Goal: Task Accomplishment & Management: Use online tool/utility

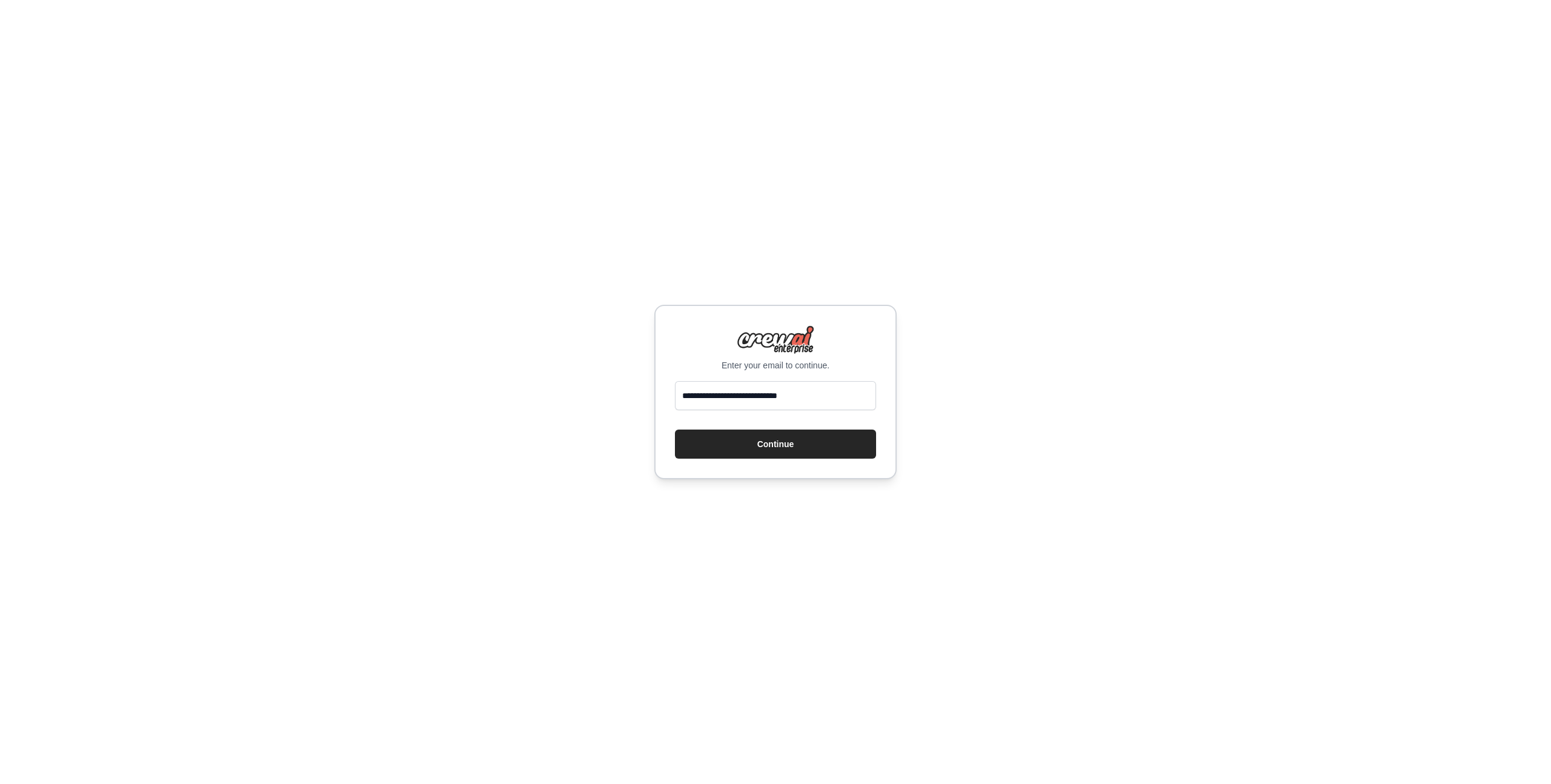
click at [716, 399] on input "**********" at bounding box center [776, 396] width 201 height 29
type input "**********"
click at [741, 435] on button "Continue" at bounding box center [776, 444] width 201 height 29
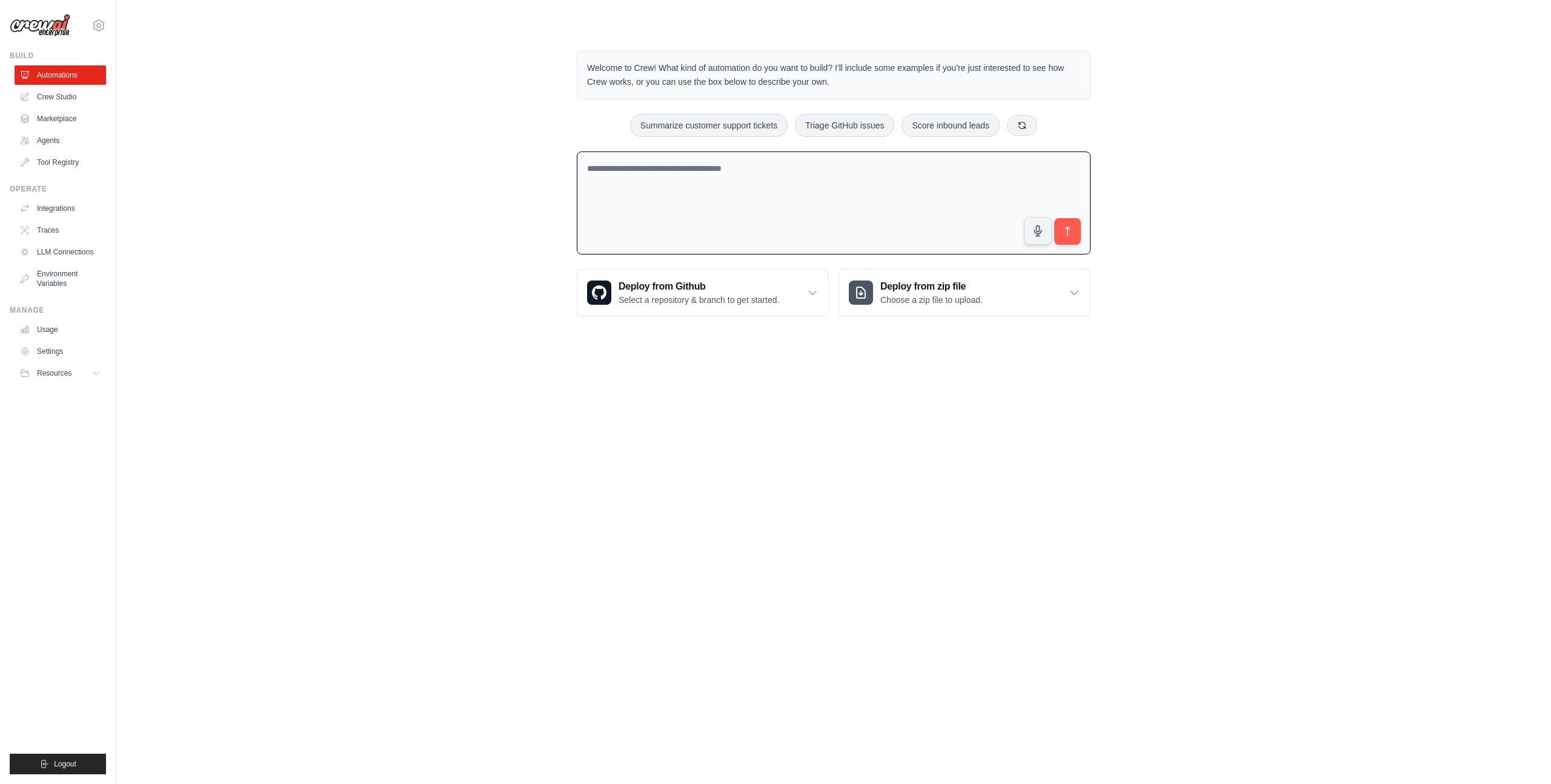
click at [889, 164] on textarea at bounding box center [833, 203] width 514 height 104
click at [56, 100] on link "Crew Studio" at bounding box center [62, 96] width 91 height 20
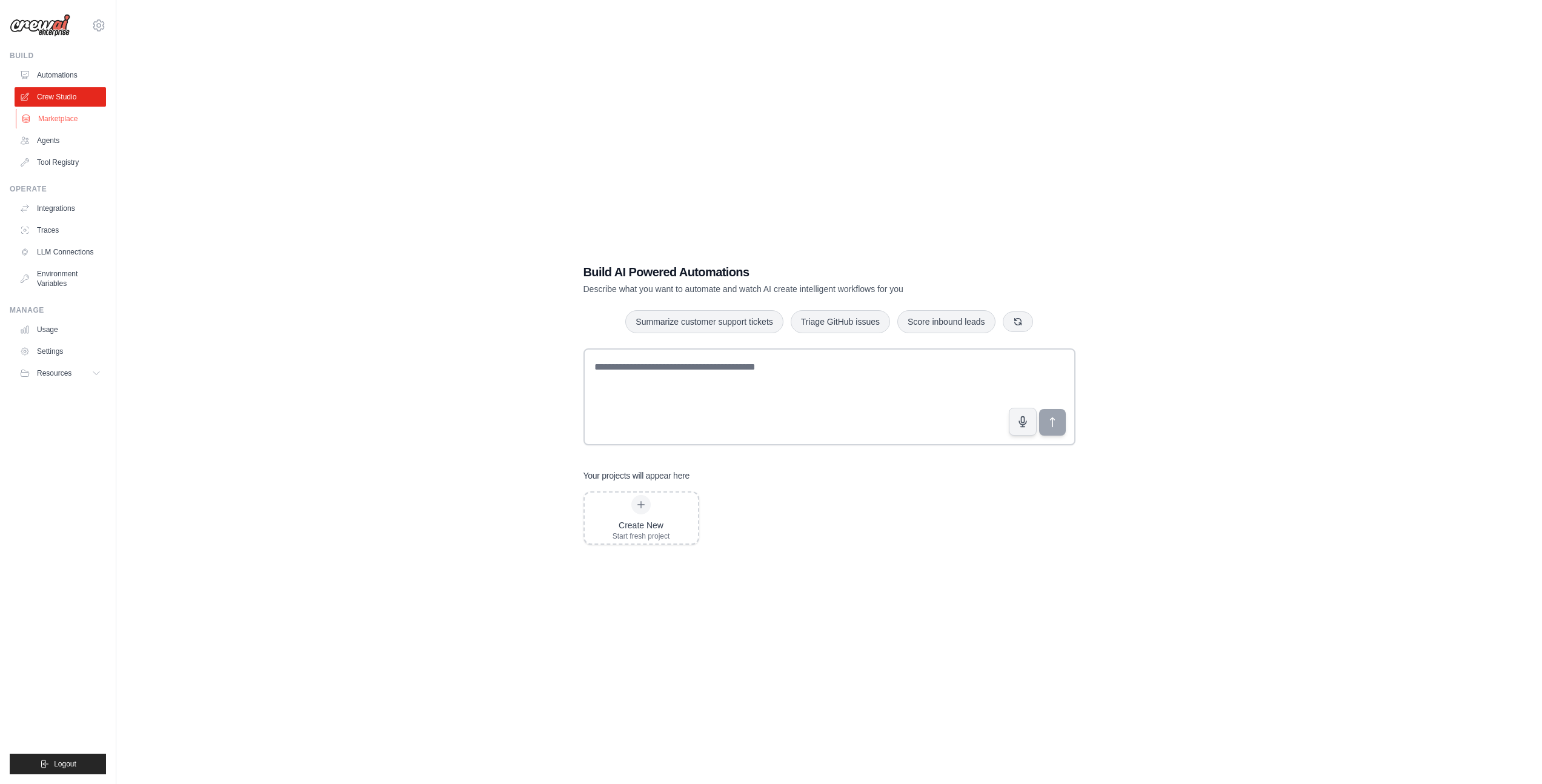
click at [49, 126] on link "Marketplace" at bounding box center [62, 118] width 91 height 20
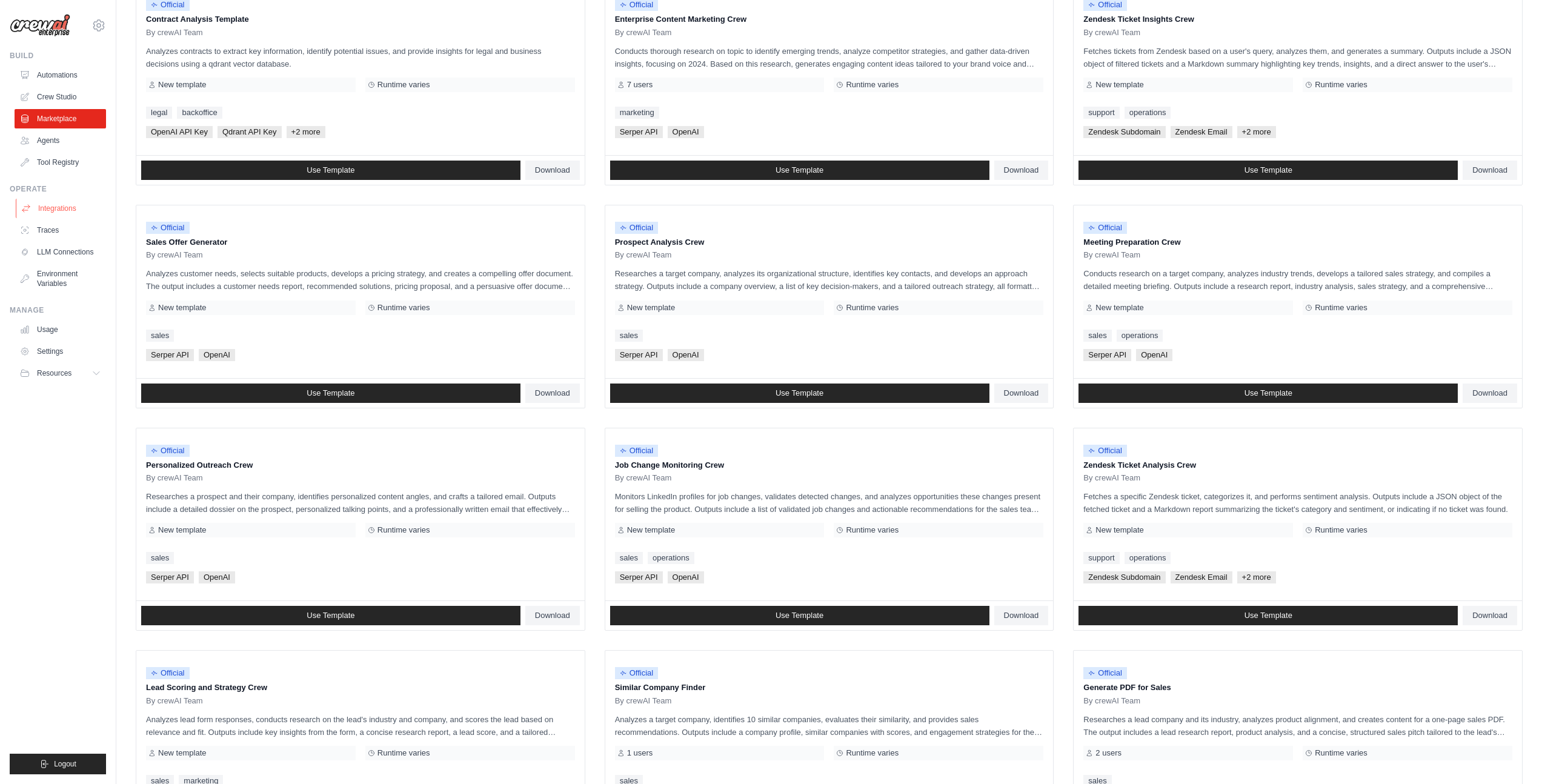
scroll to position [120, 0]
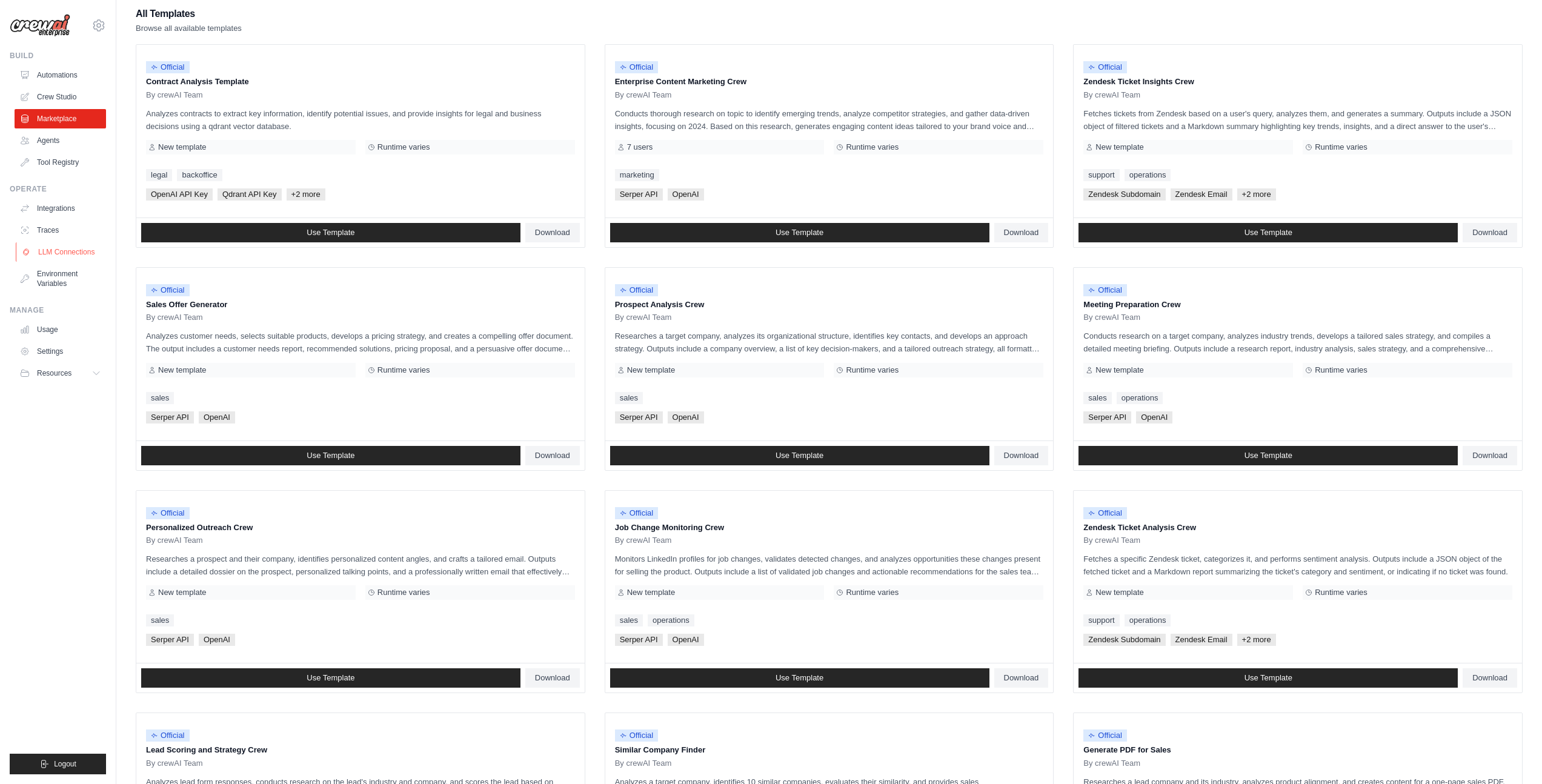
click at [61, 246] on link "LLM Connections" at bounding box center [62, 251] width 91 height 20
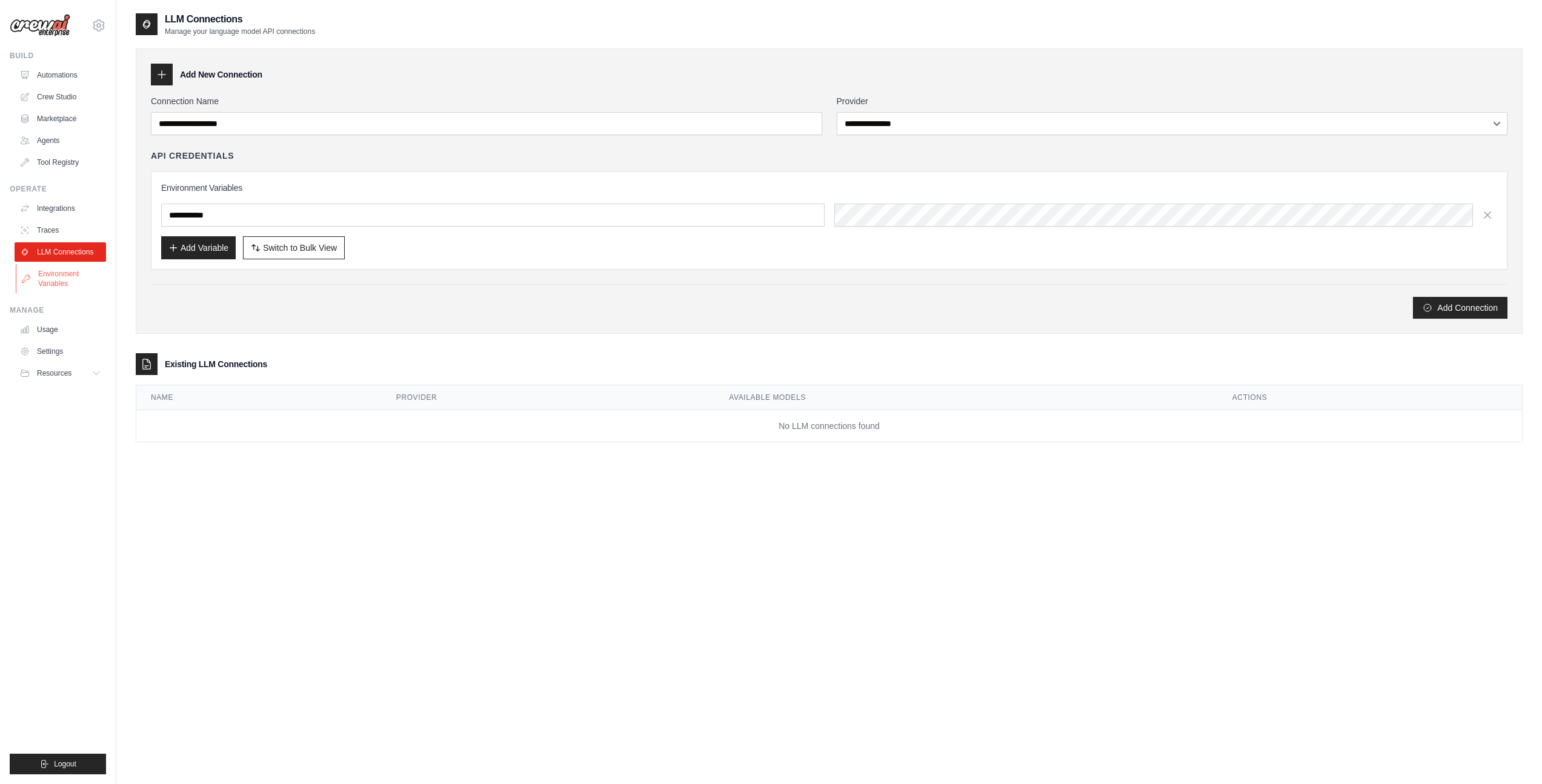
click at [59, 275] on link "Environment Variables" at bounding box center [62, 279] width 91 height 29
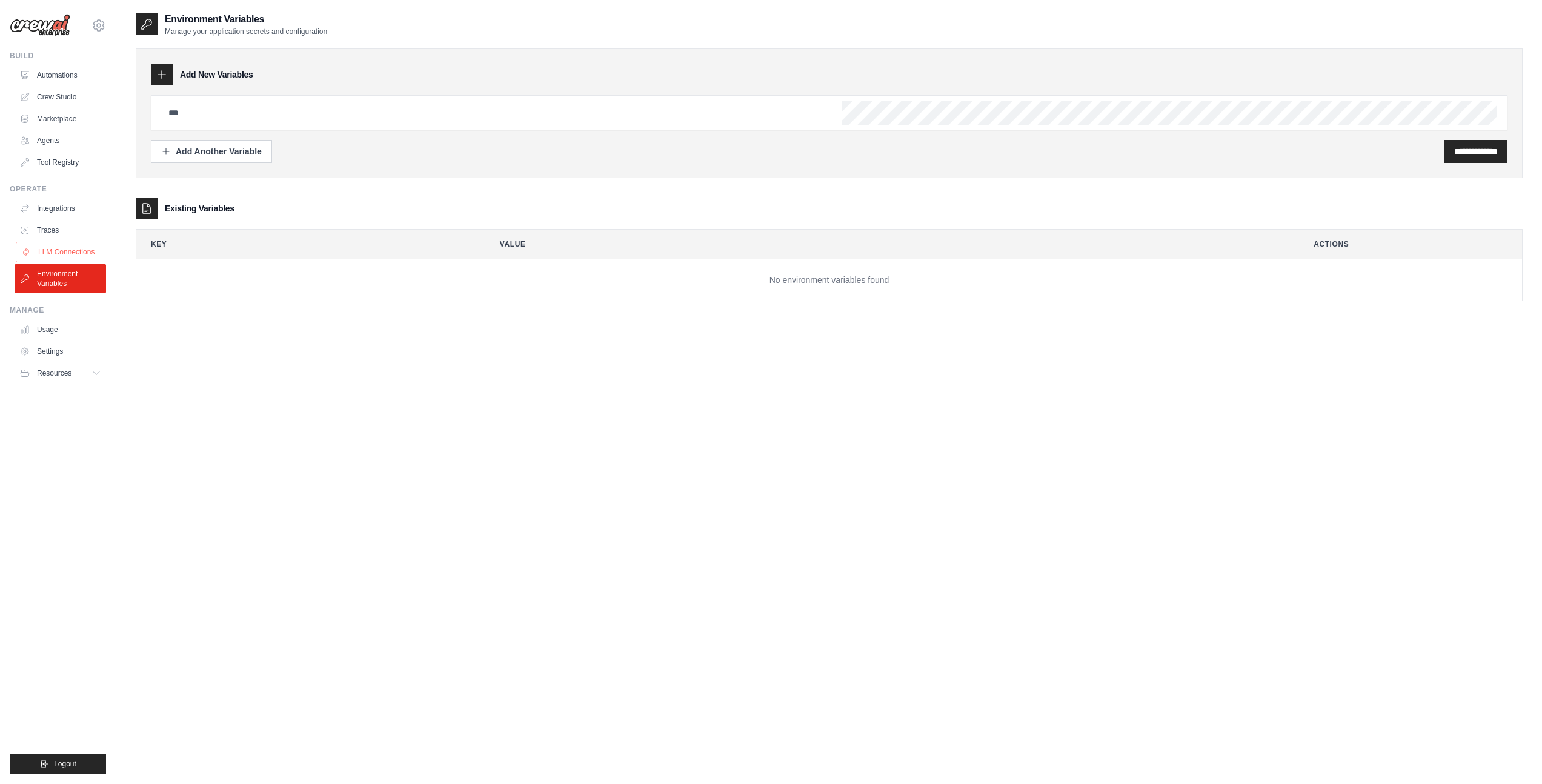
click at [60, 246] on link "LLM Connections" at bounding box center [62, 251] width 91 height 20
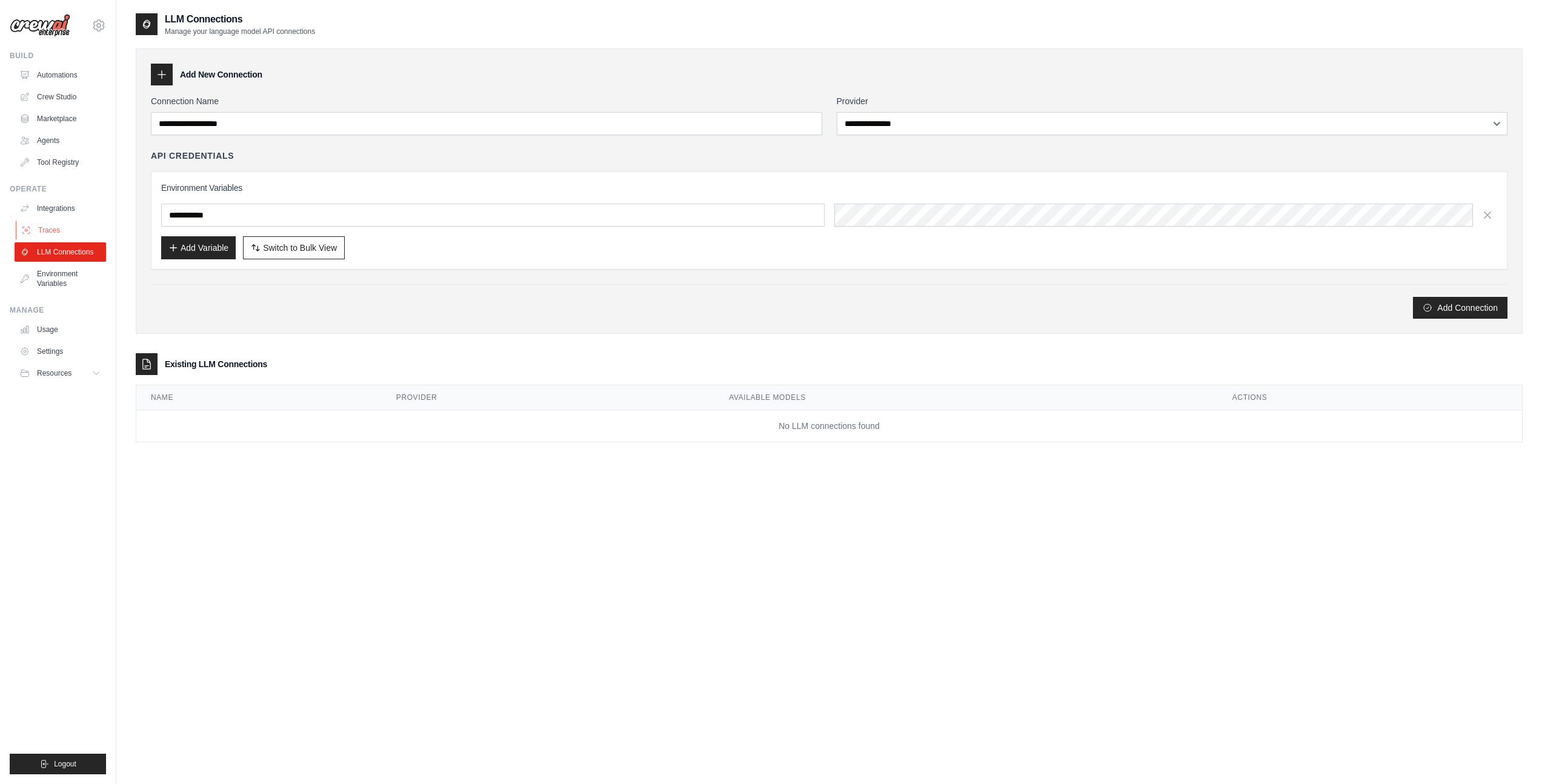
click at [57, 230] on link "Traces" at bounding box center [62, 230] width 91 height 20
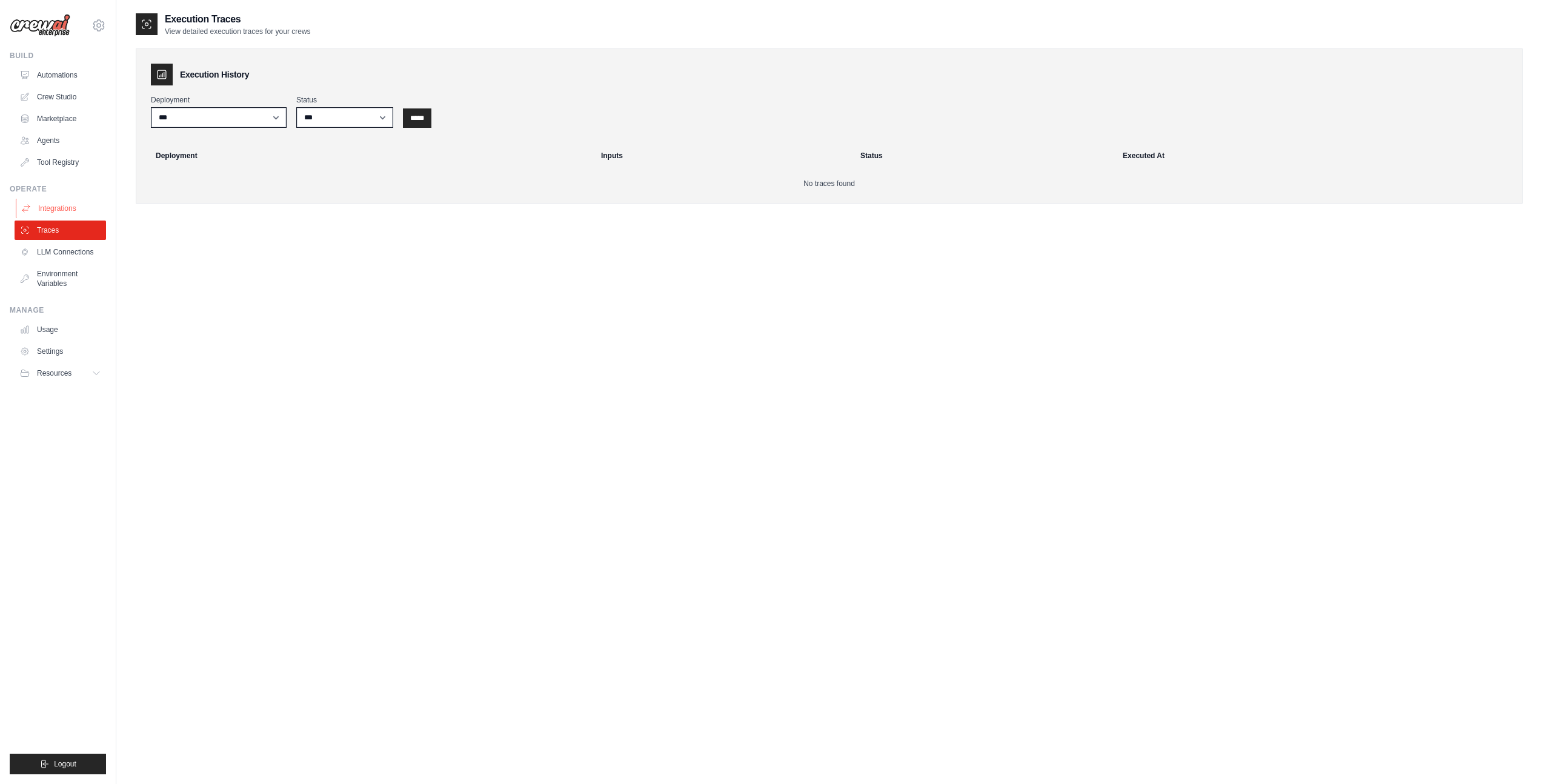
click at [43, 213] on link "Integrations" at bounding box center [62, 208] width 91 height 20
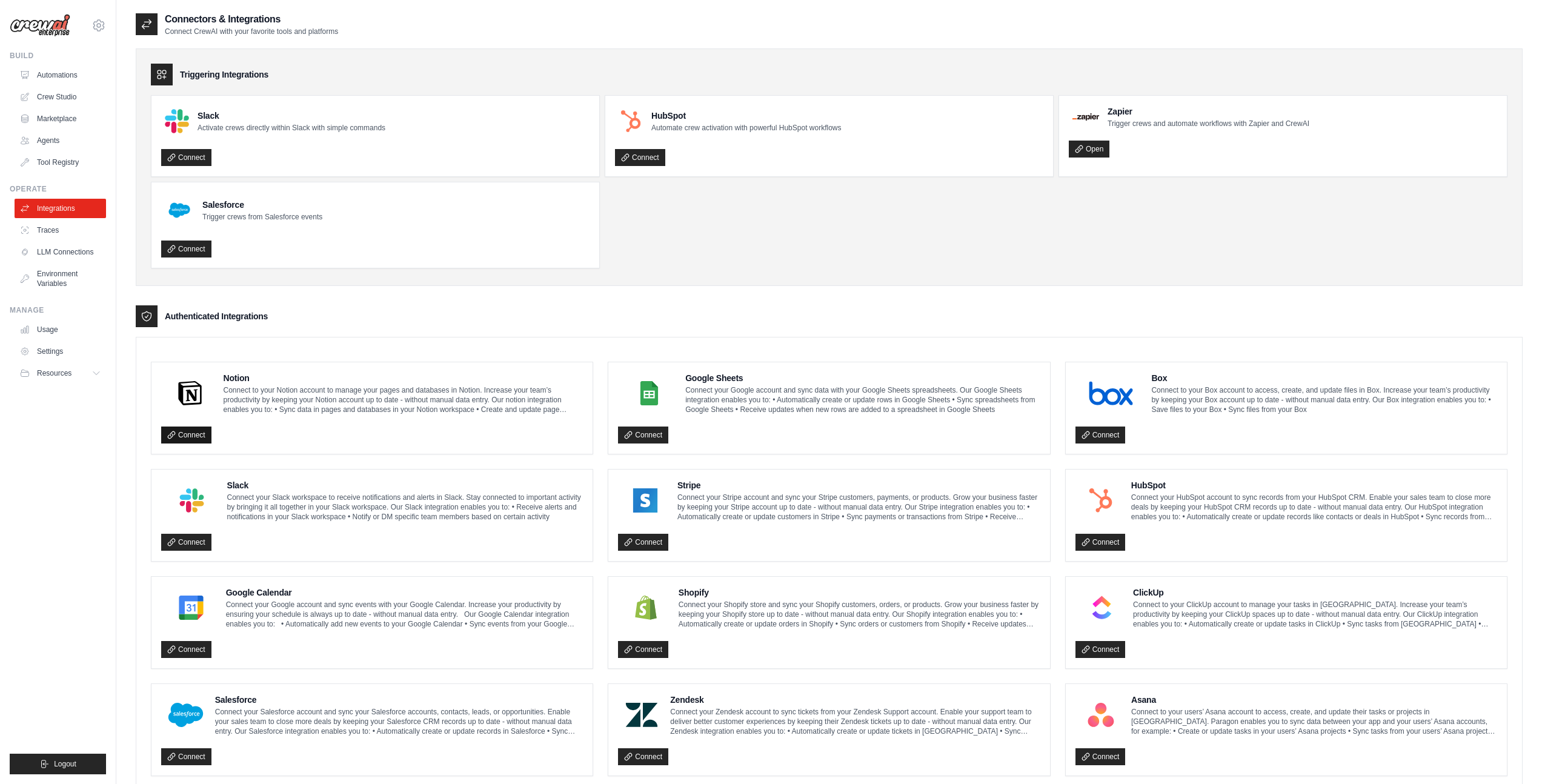
click at [182, 437] on link "Connect" at bounding box center [186, 435] width 50 height 17
click at [220, 384] on div "Notion Connect to your Notion account to manage your pages and databases in Not…" at bounding box center [372, 393] width 422 height 43
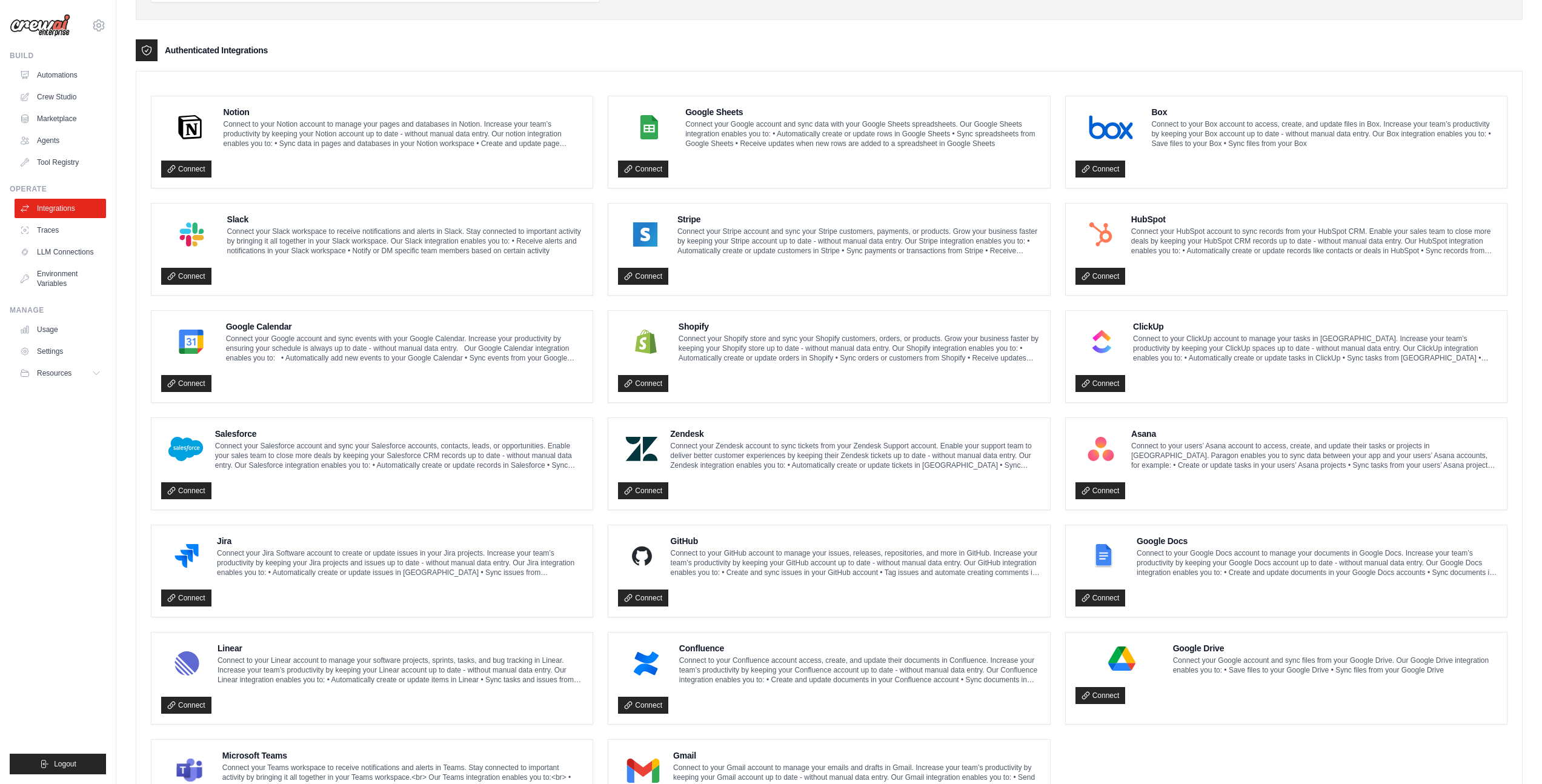
scroll to position [312, 0]
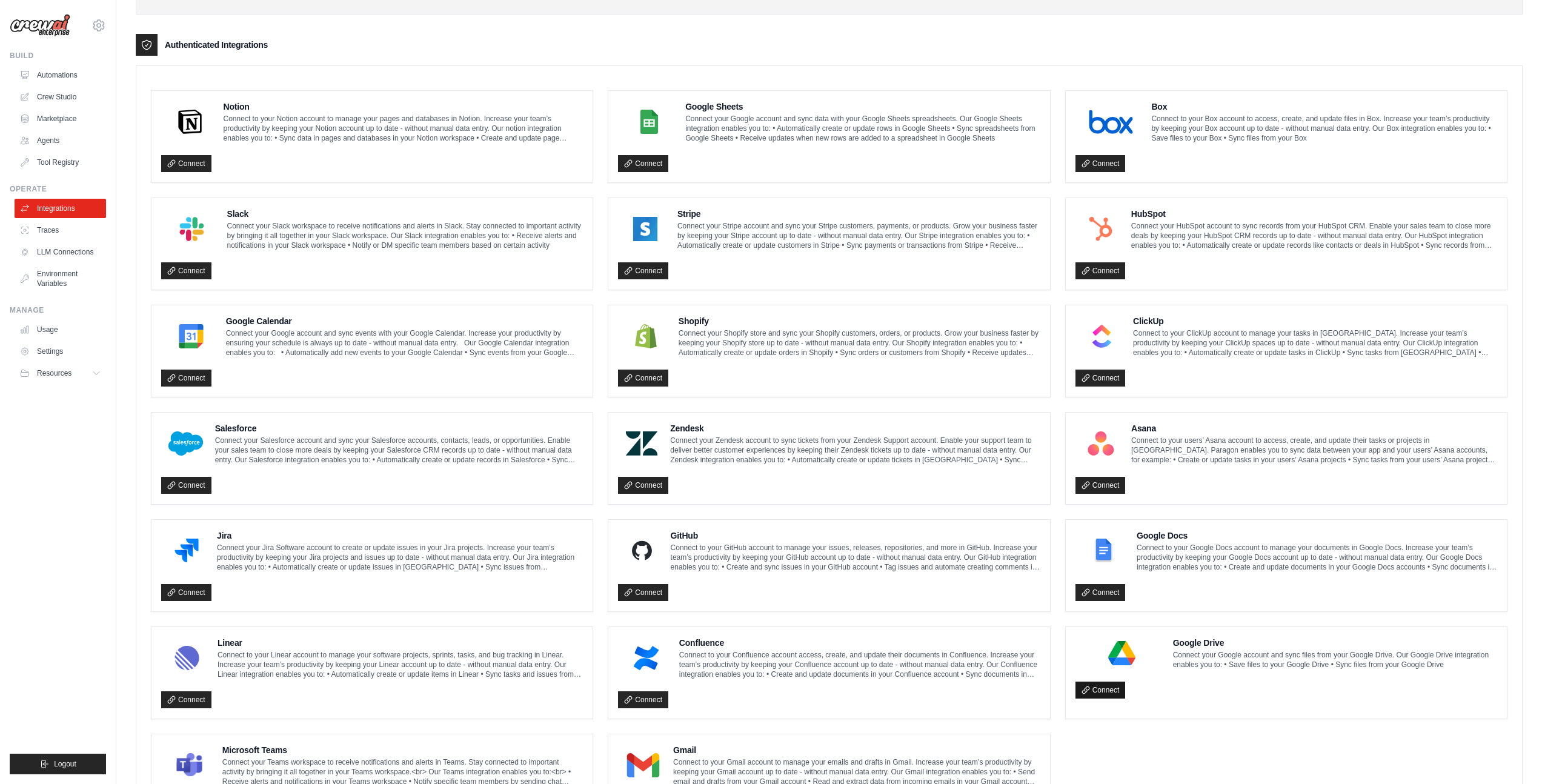
click at [1099, 692] on link "Connect" at bounding box center [1100, 690] width 50 height 17
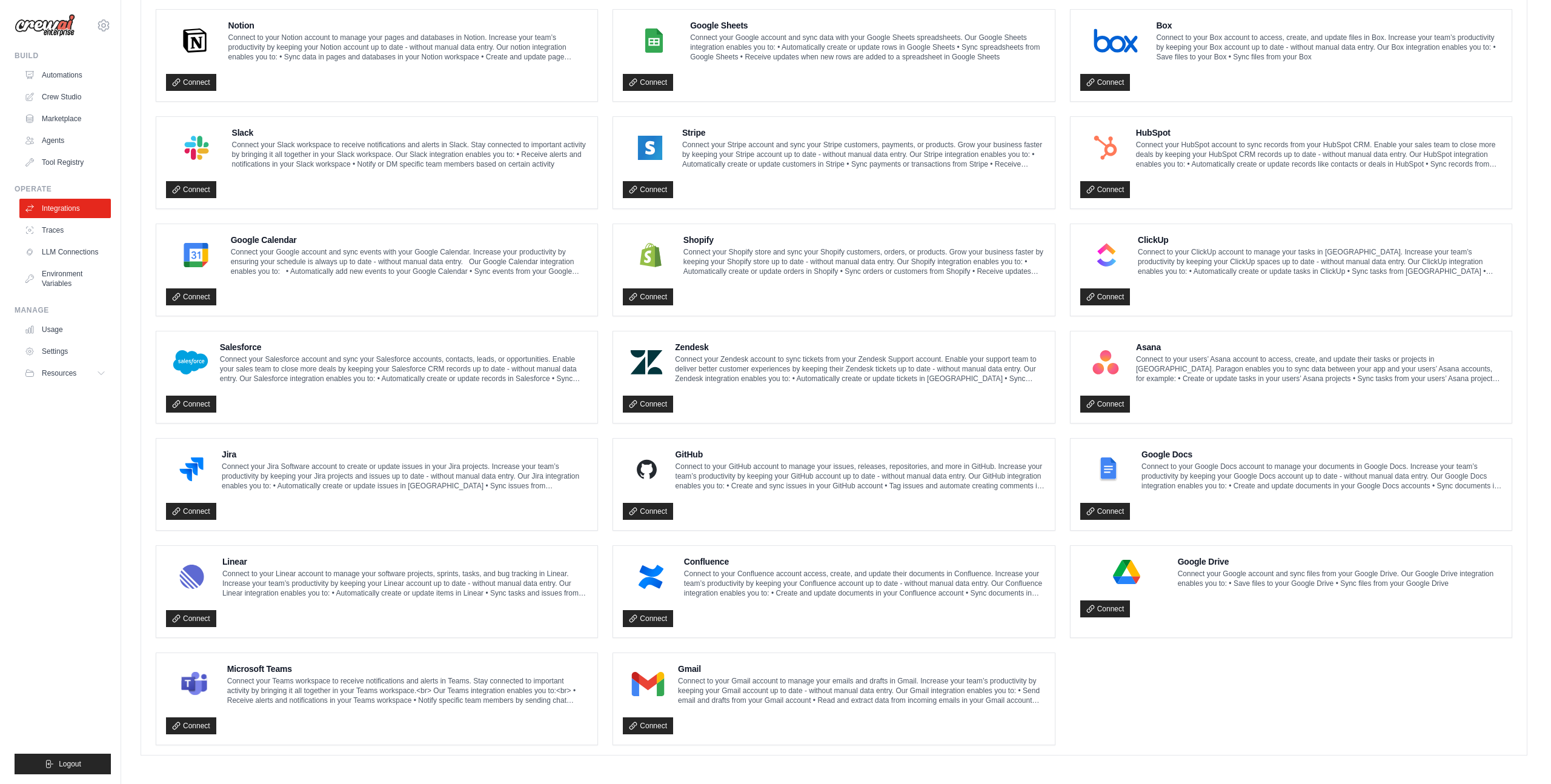
scroll to position [0, 0]
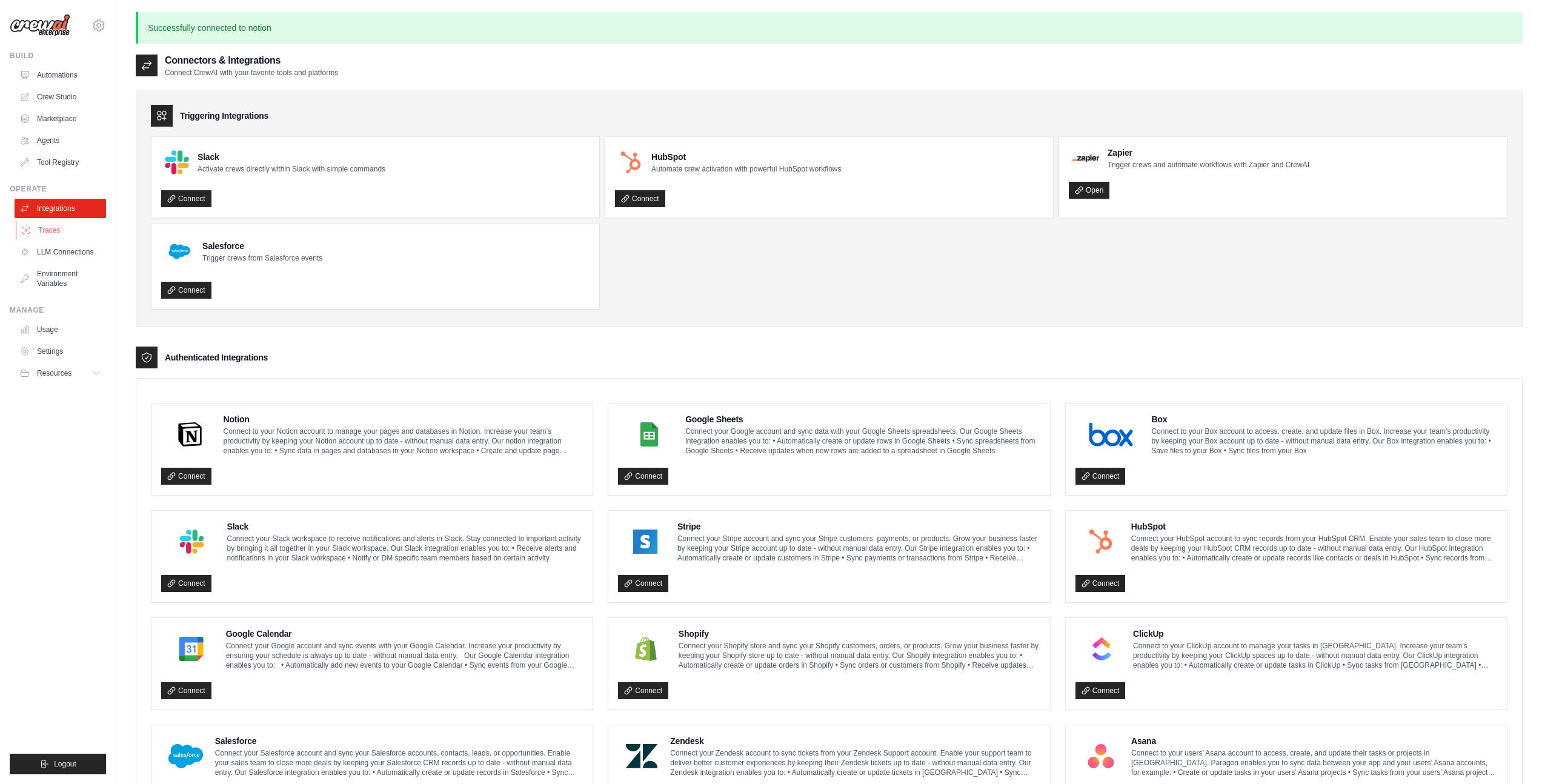
click at [50, 228] on link "Traces" at bounding box center [62, 230] width 91 height 20
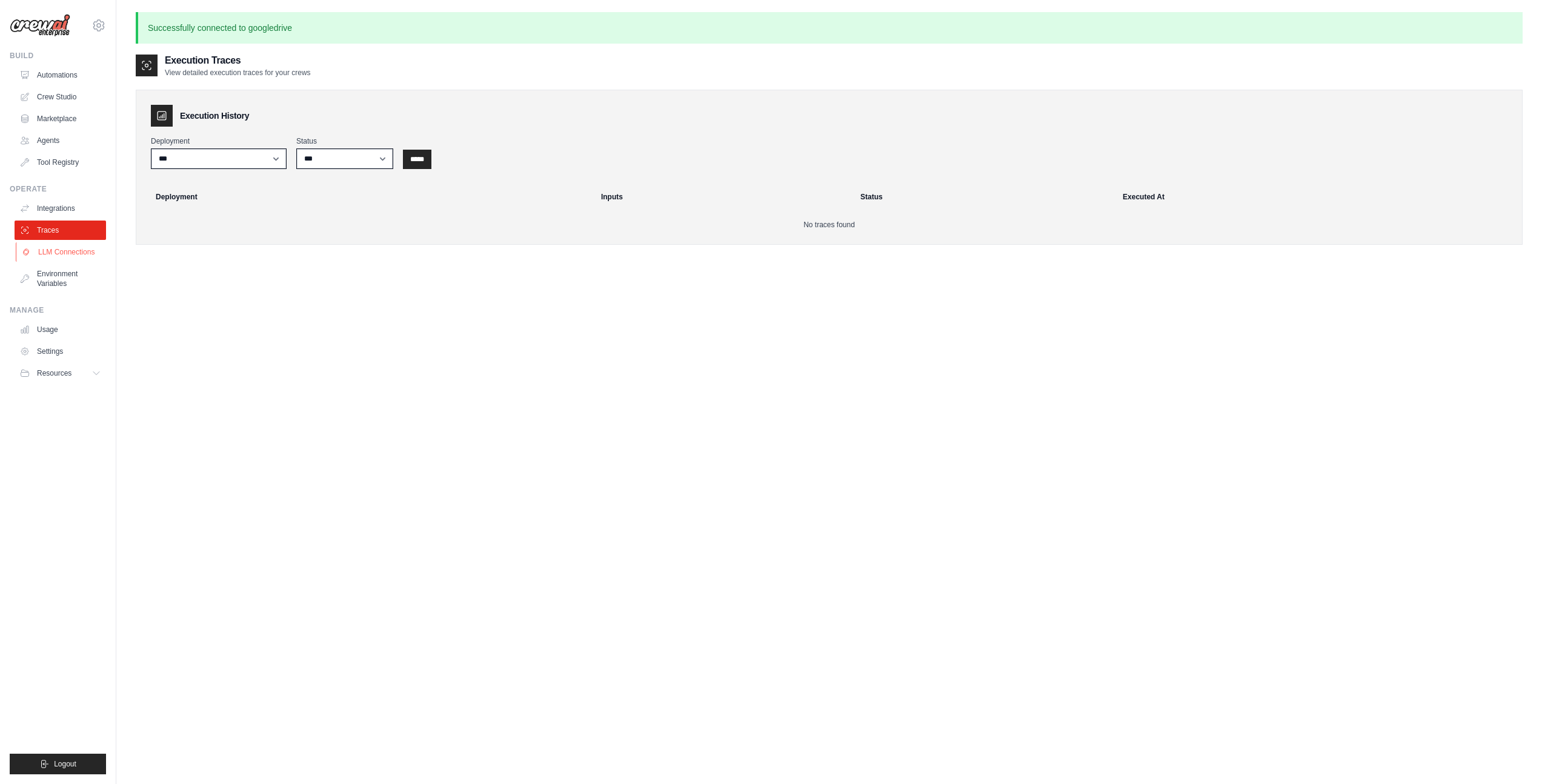
click at [62, 255] on link "LLM Connections" at bounding box center [62, 251] width 91 height 20
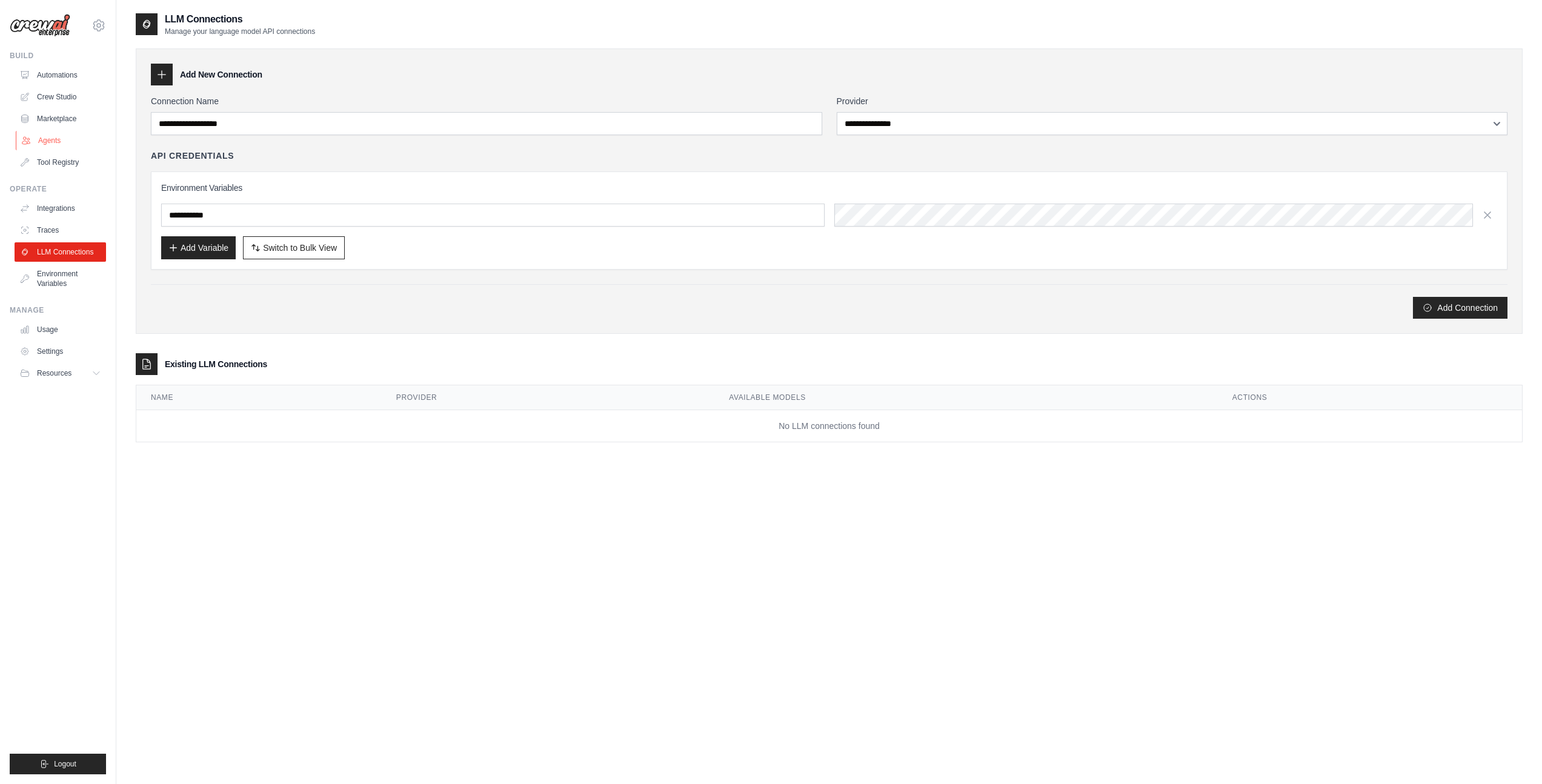
click at [57, 138] on link "Agents" at bounding box center [62, 141] width 91 height 20
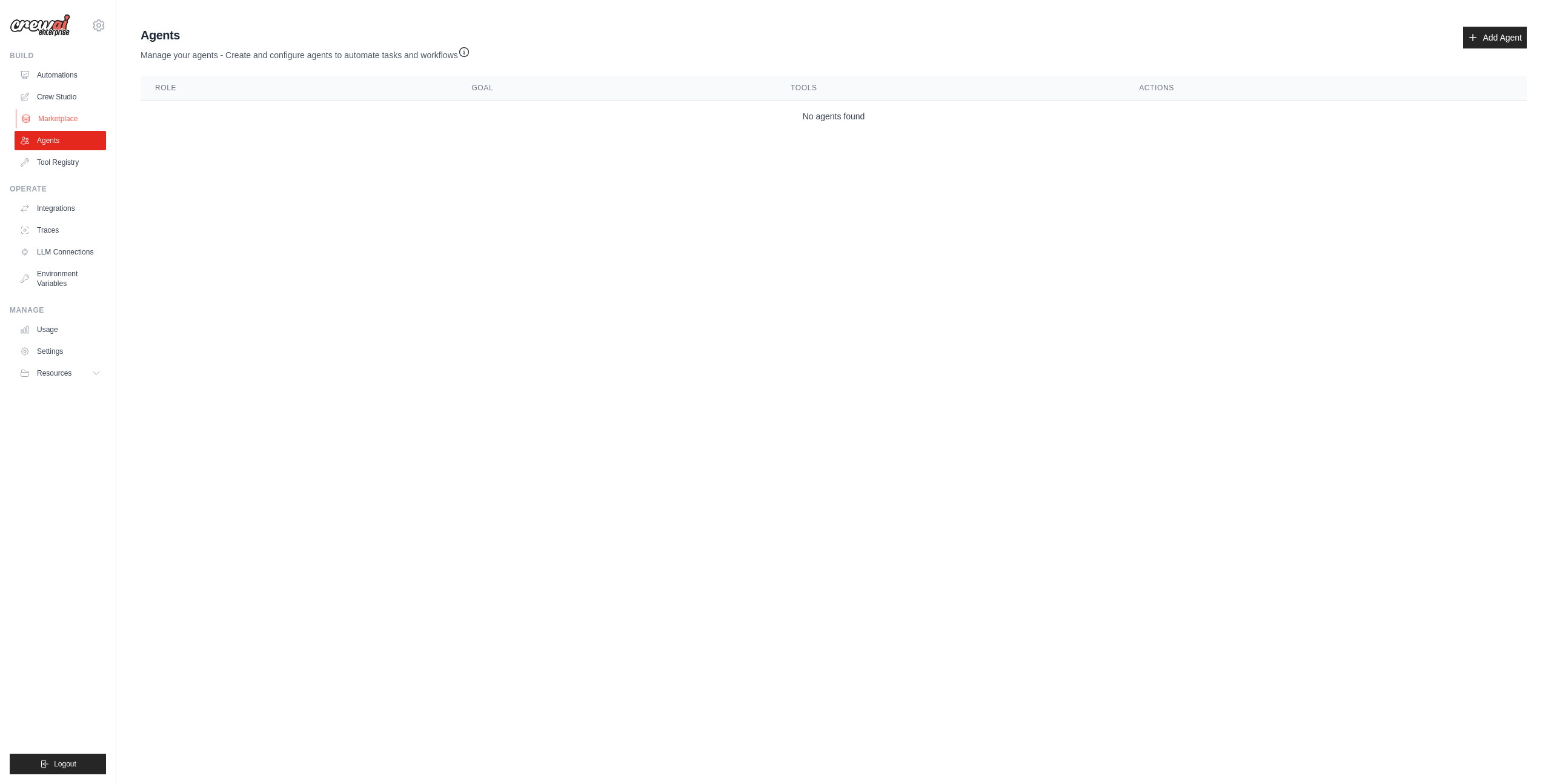
click at [59, 120] on link "Marketplace" at bounding box center [62, 118] width 91 height 20
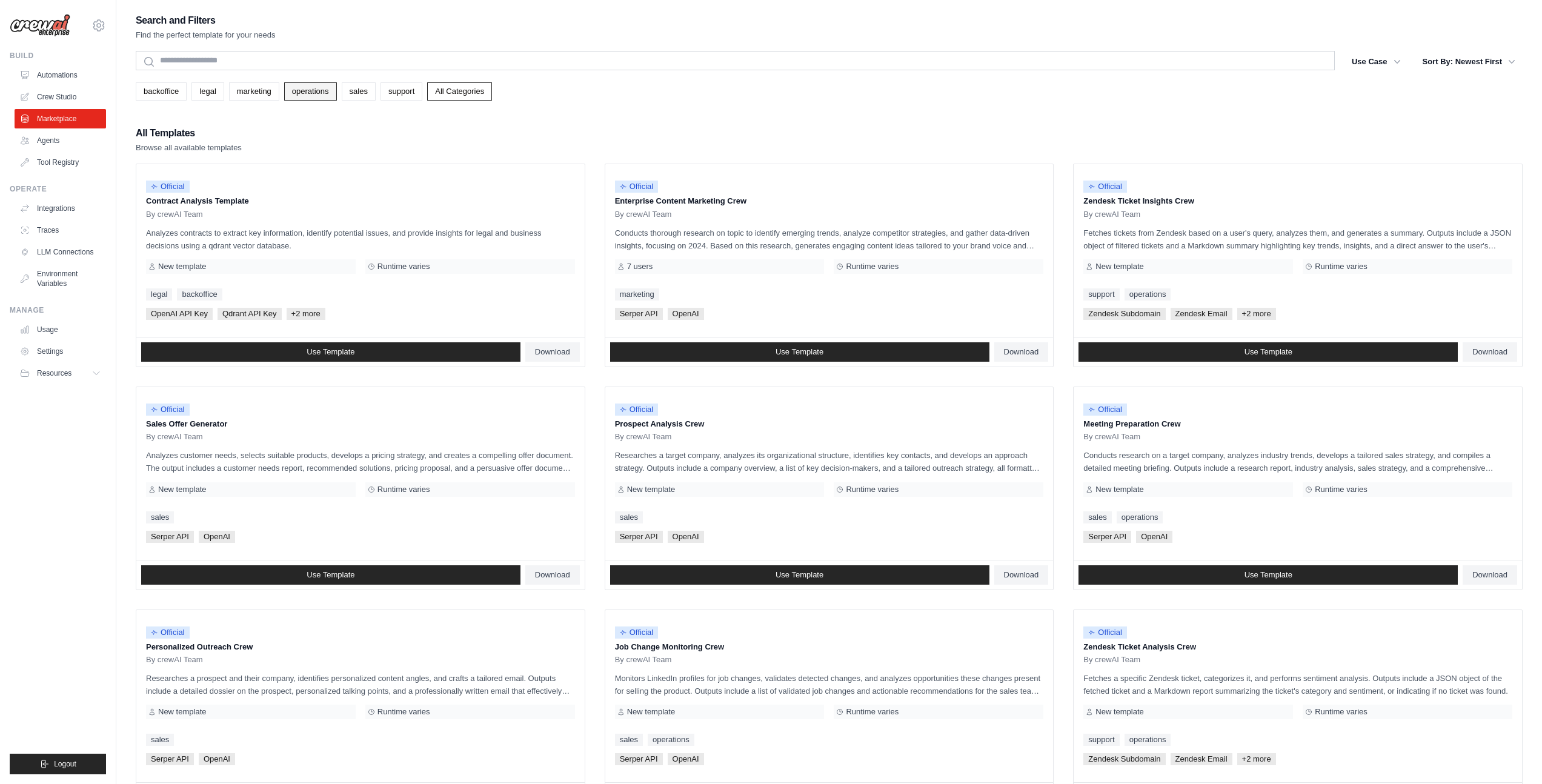
click at [303, 96] on link "operations" at bounding box center [310, 91] width 53 height 18
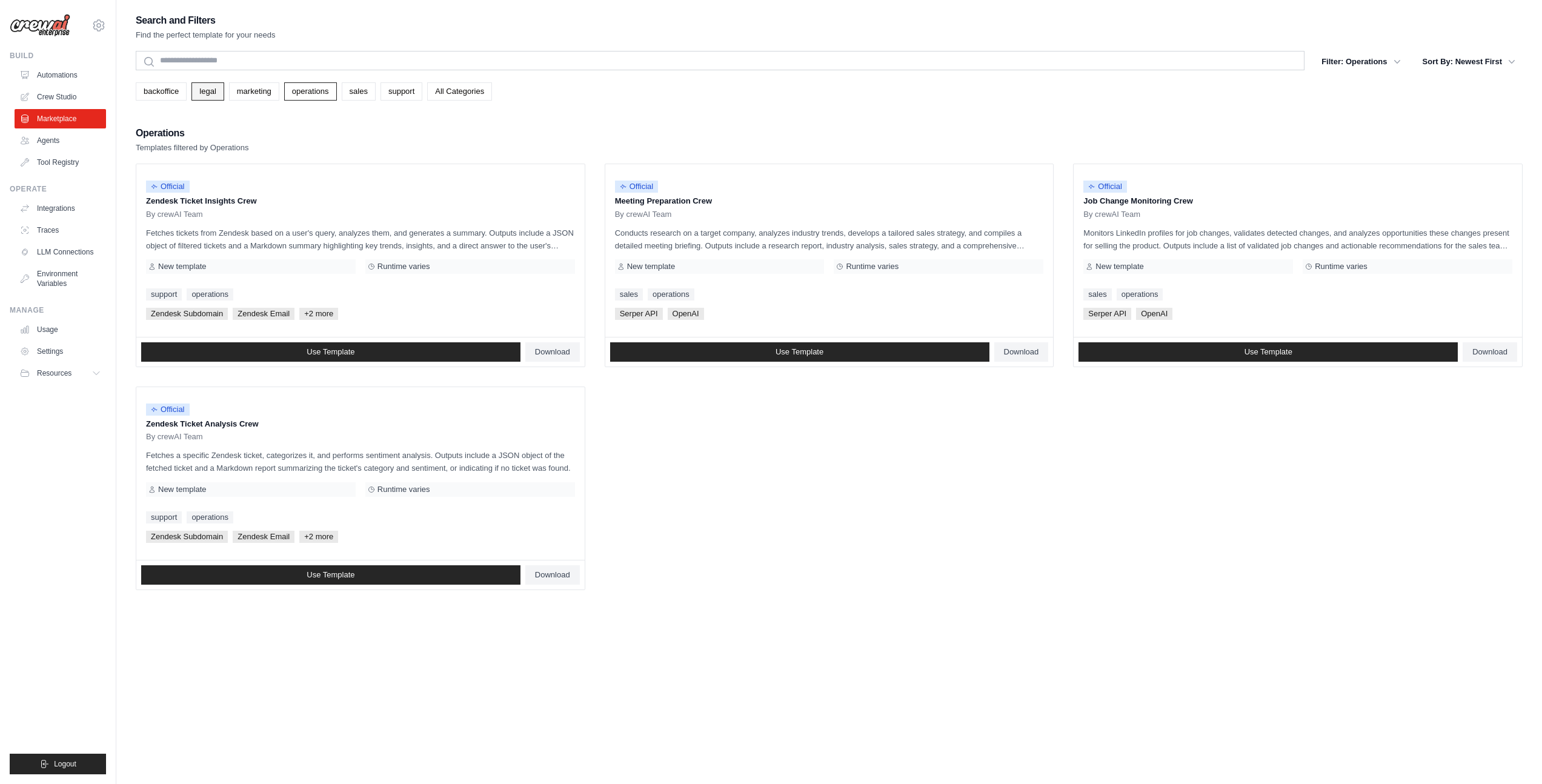
click at [201, 93] on link "legal" at bounding box center [207, 91] width 32 height 18
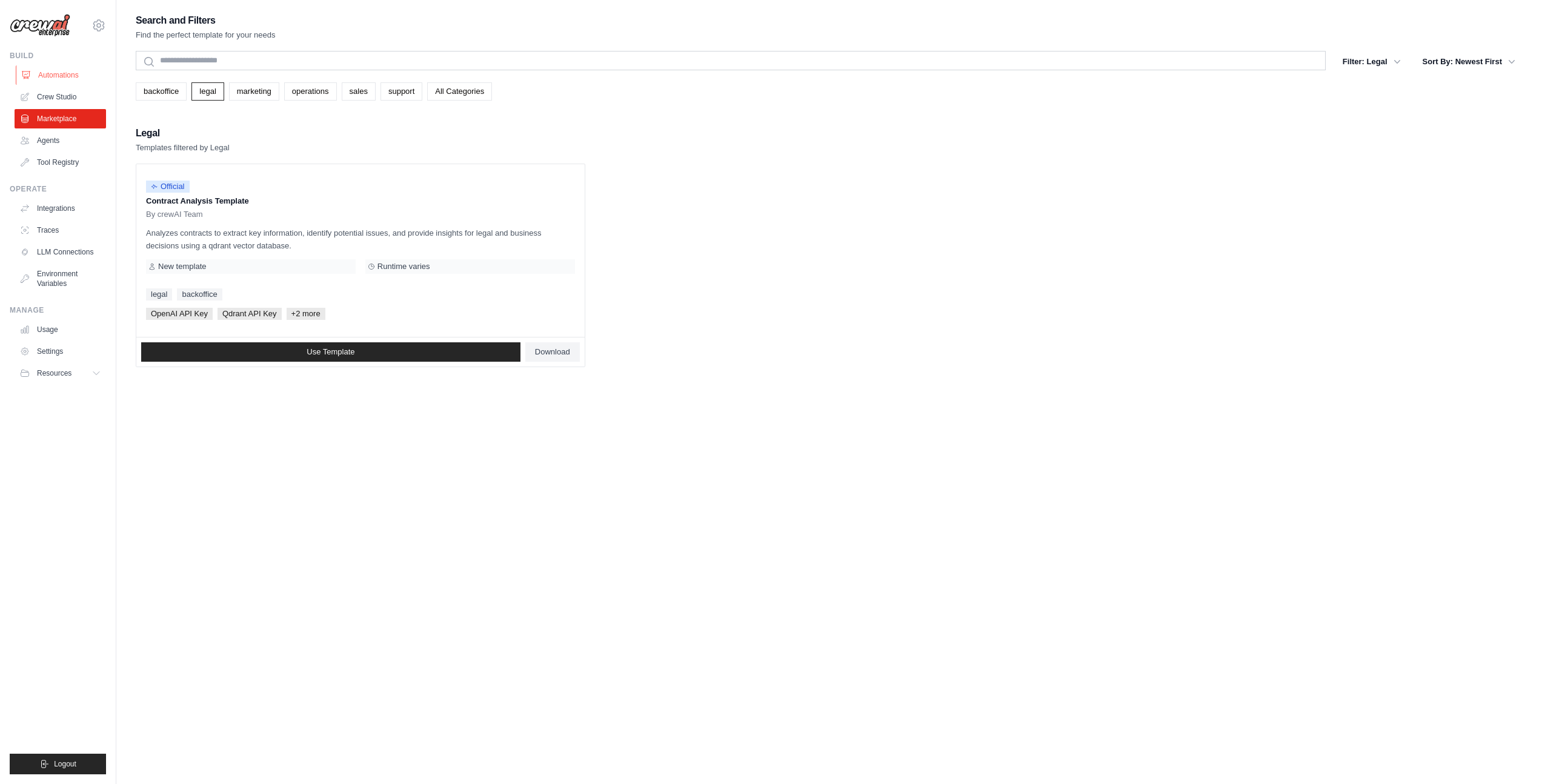
click at [55, 79] on link "Automations" at bounding box center [62, 75] width 91 height 20
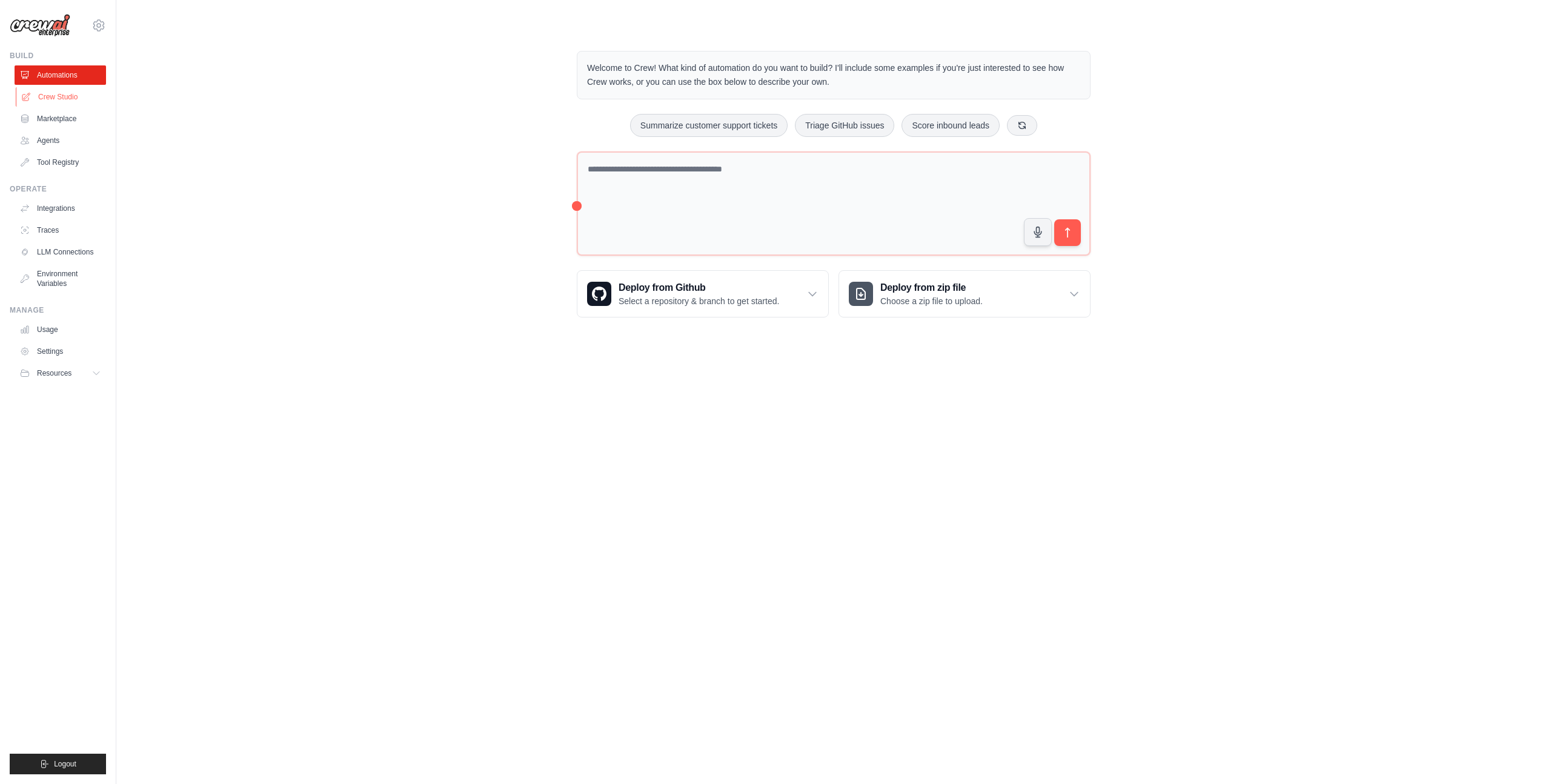
click at [57, 94] on link "Crew Studio" at bounding box center [62, 96] width 91 height 20
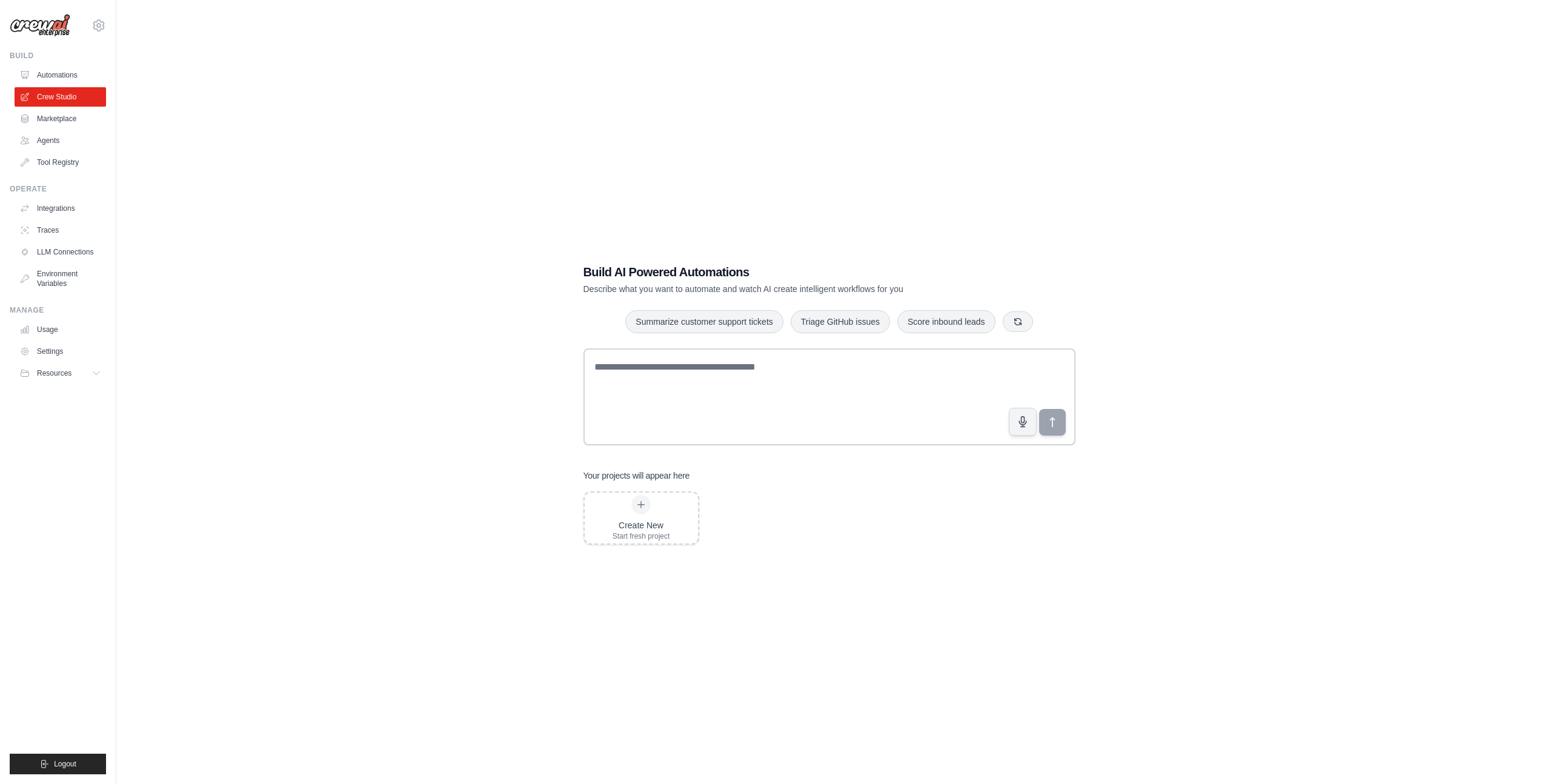
click at [622, 546] on div "Build AI Powered Automations Describe what you want to automate and watch AI cr…" at bounding box center [829, 404] width 521 height 320
click at [629, 522] on div "Create New" at bounding box center [641, 525] width 57 height 12
click at [49, 141] on link "Agents" at bounding box center [62, 141] width 91 height 20
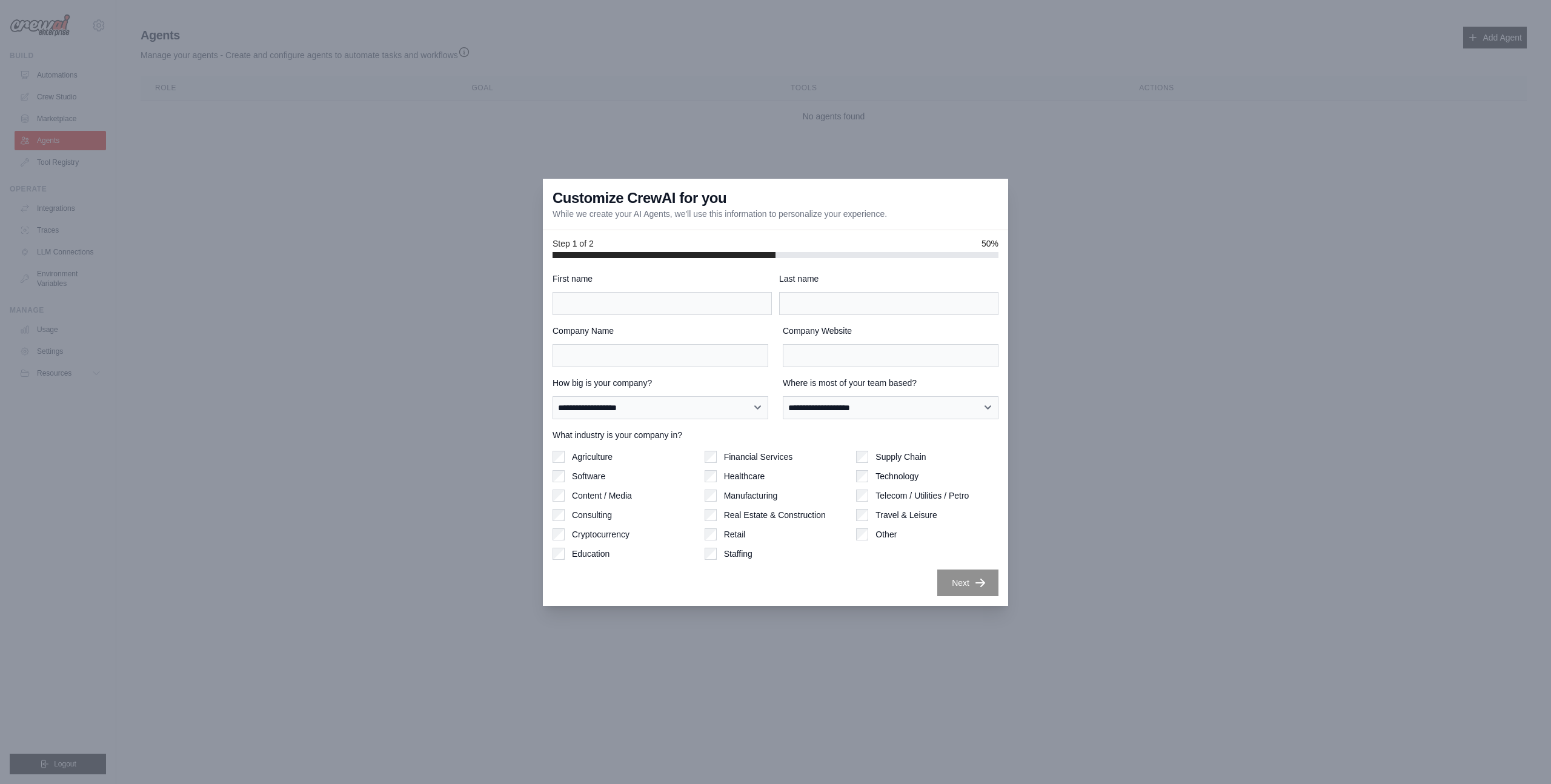
click at [856, 146] on div at bounding box center [776, 392] width 1551 height 784
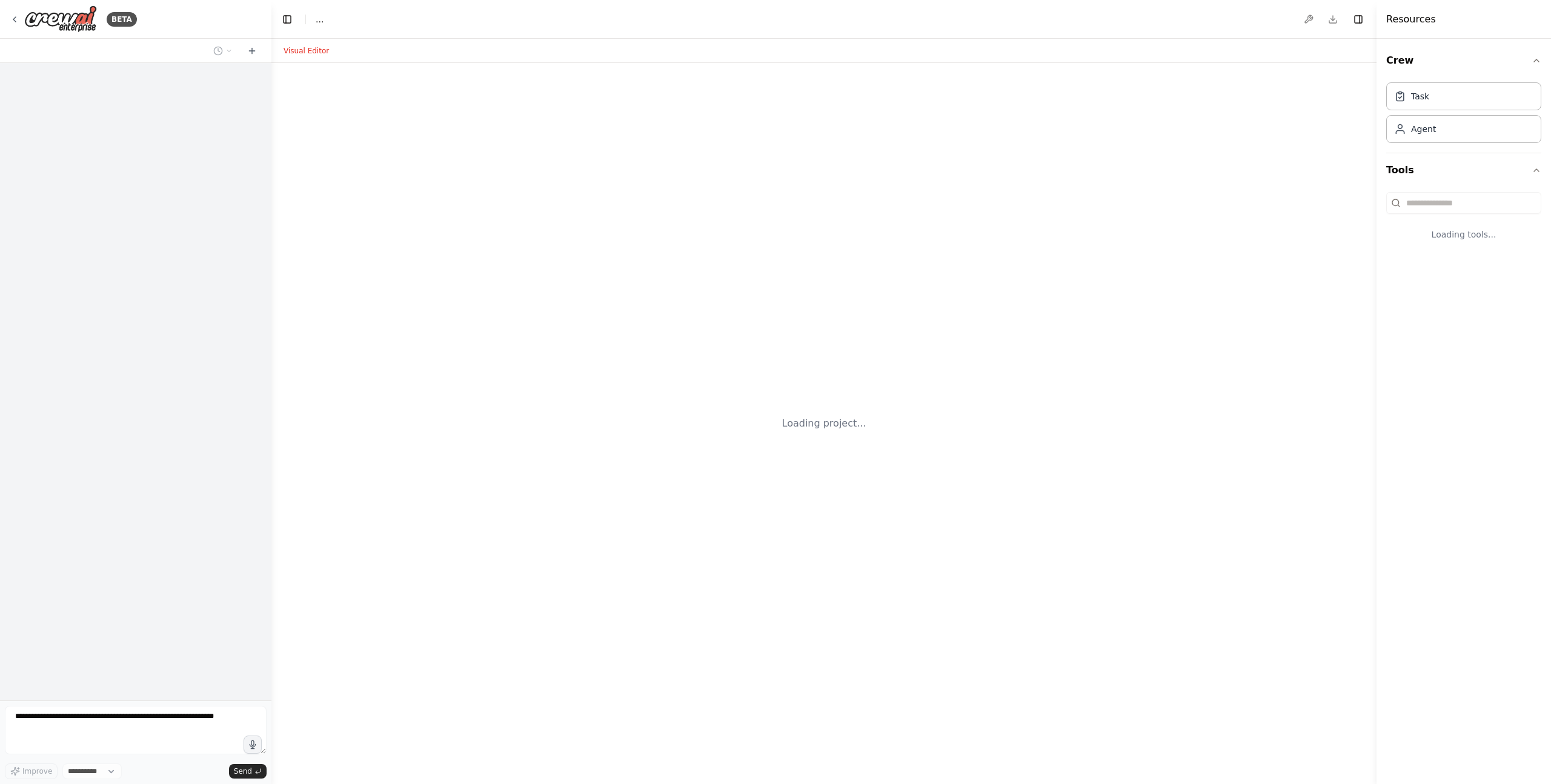
select select "****"
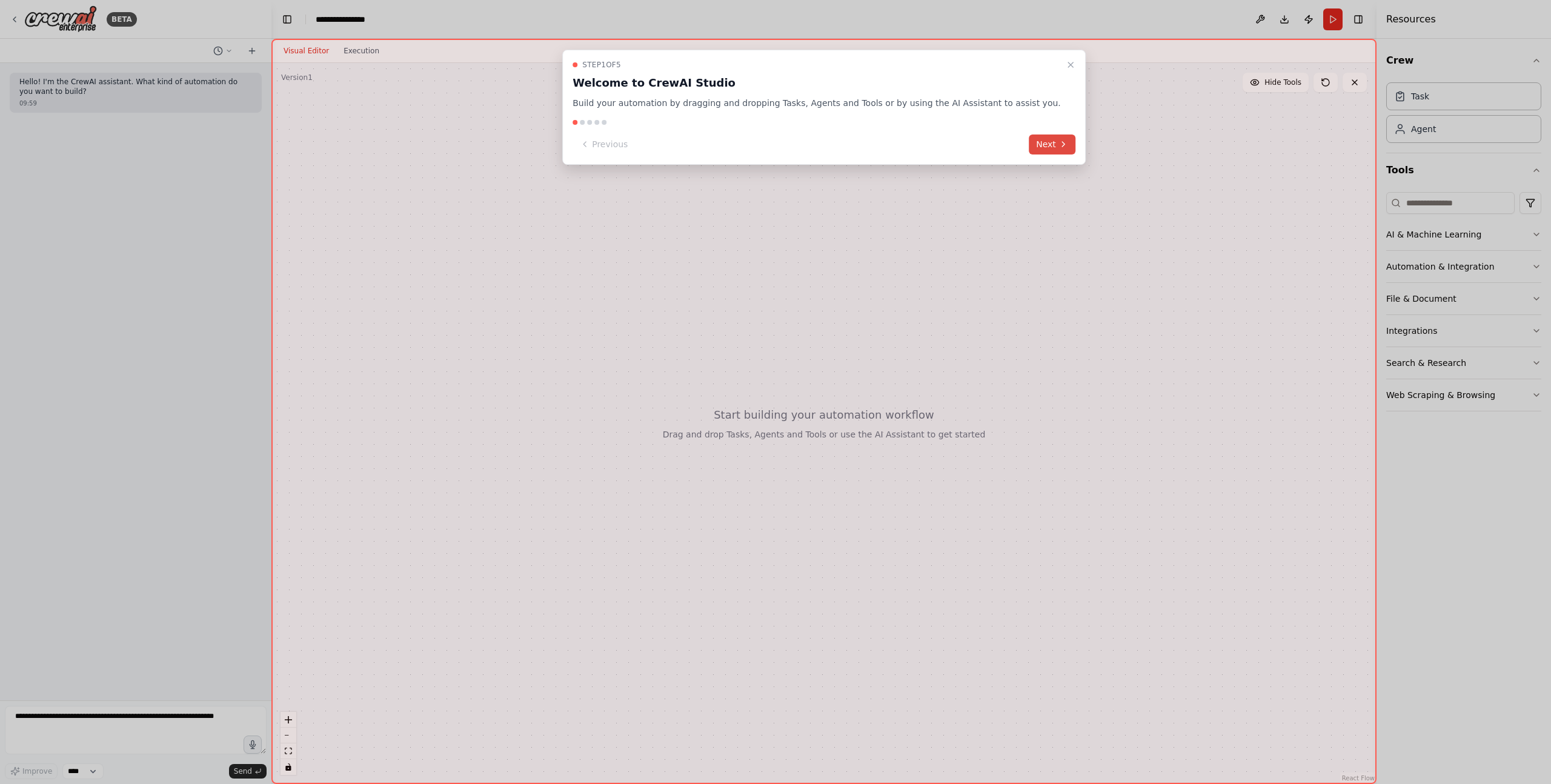
click at [1033, 141] on button "Next" at bounding box center [1052, 145] width 46 height 20
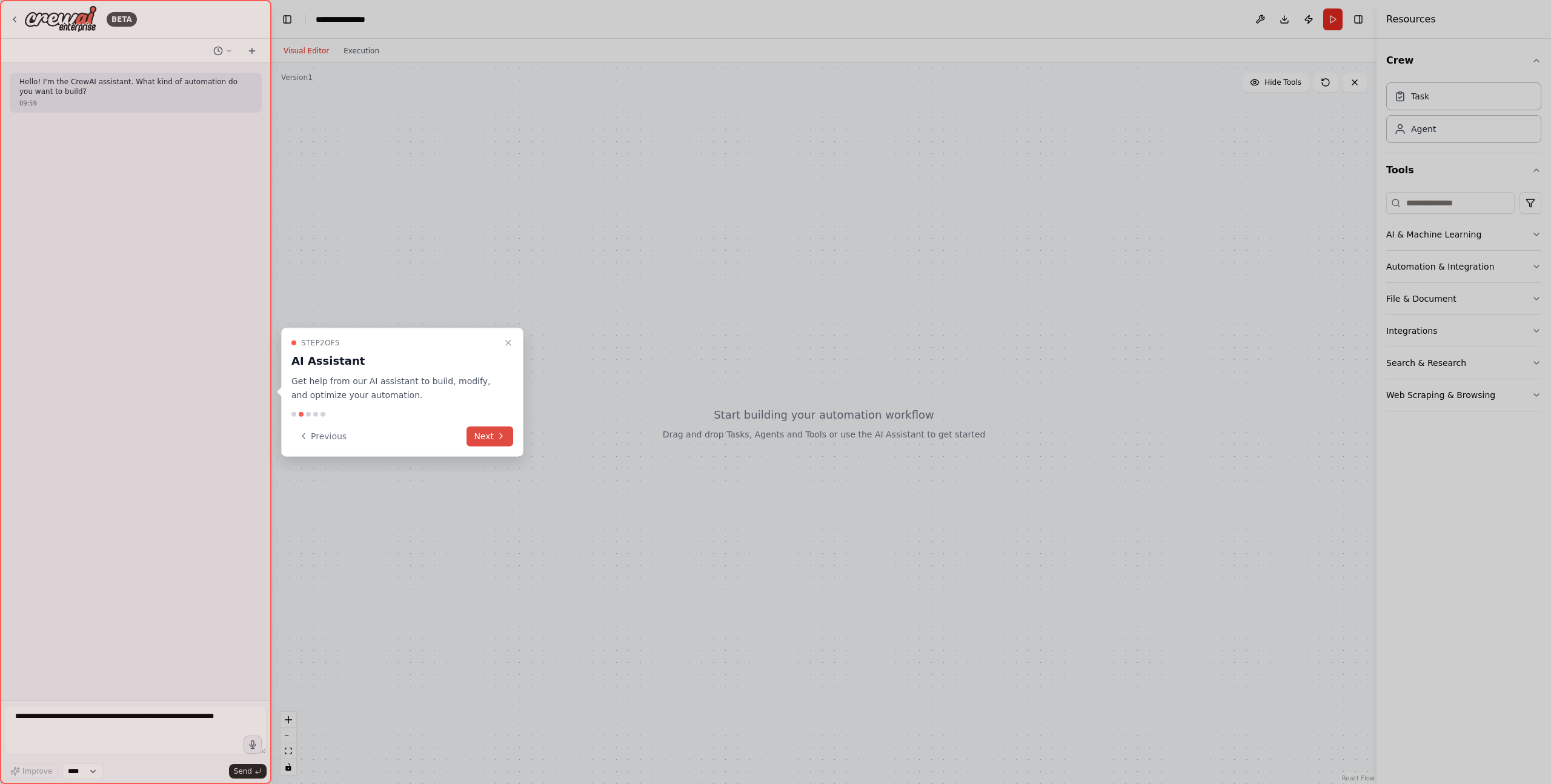
click at [477, 433] on button "Next" at bounding box center [490, 436] width 46 height 20
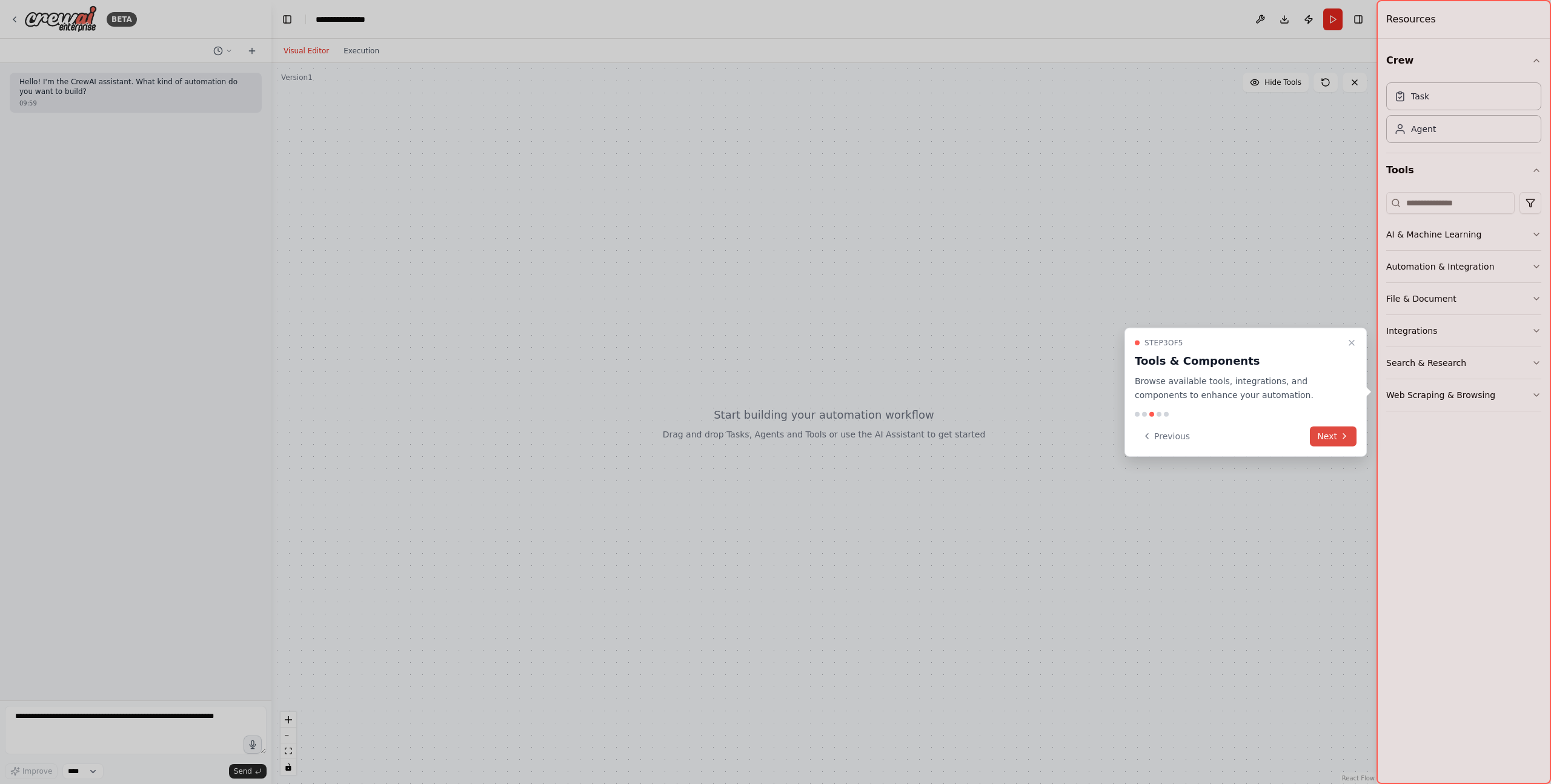
click at [1337, 438] on button "Next" at bounding box center [1334, 436] width 46 height 20
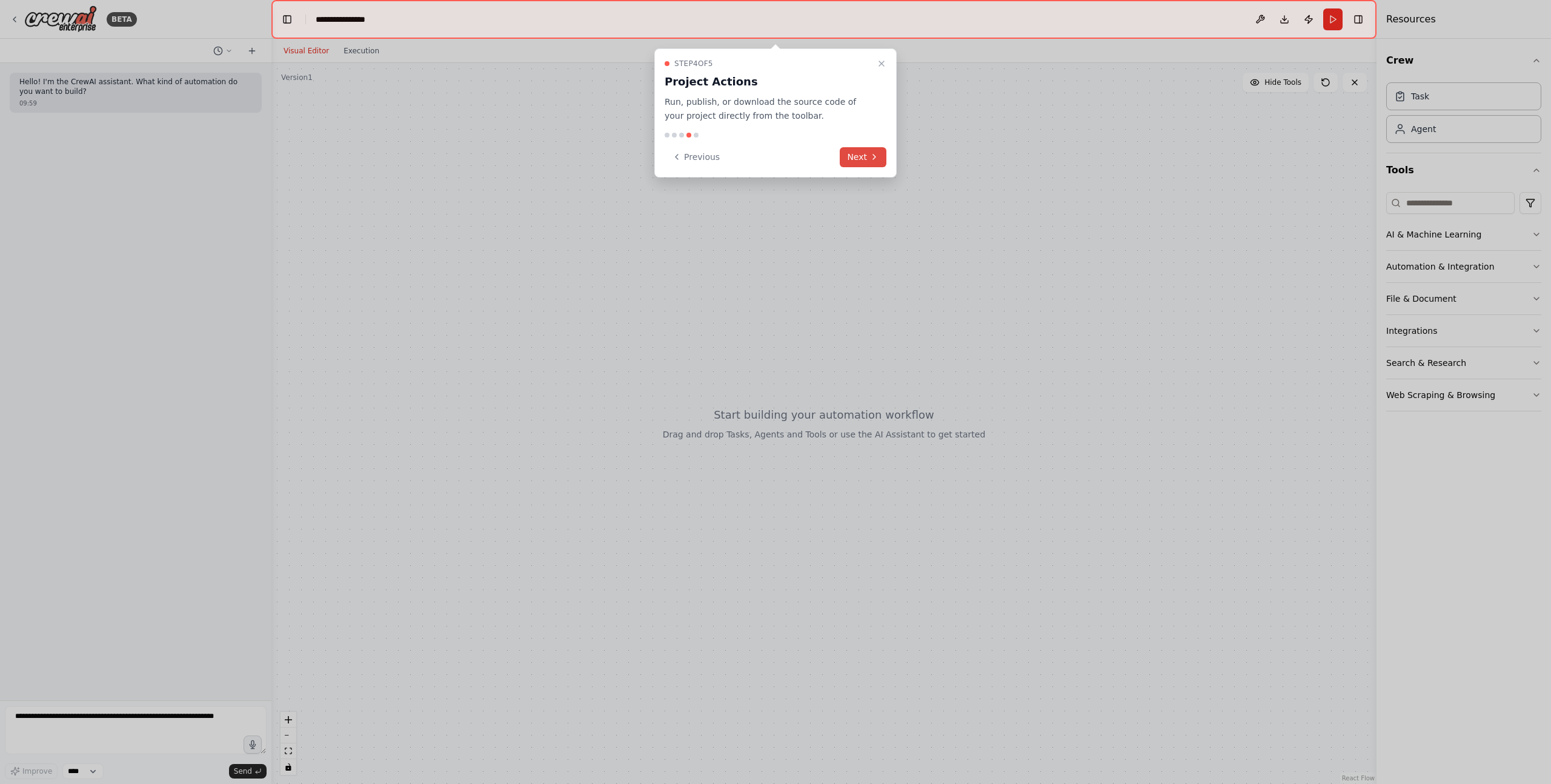
click at [857, 162] on button "Next" at bounding box center [863, 157] width 46 height 20
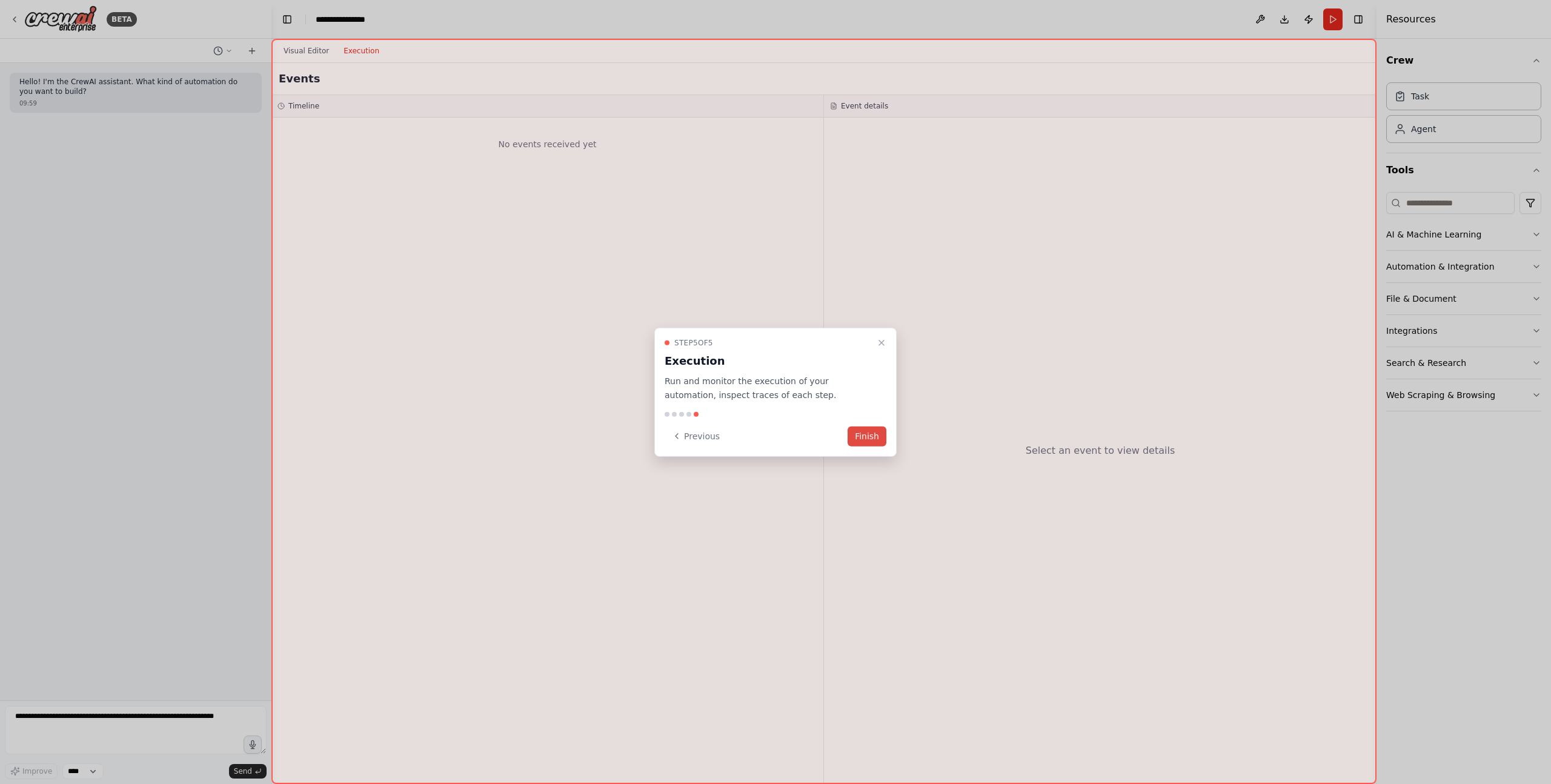
click at [860, 445] on button "Finish" at bounding box center [868, 436] width 39 height 20
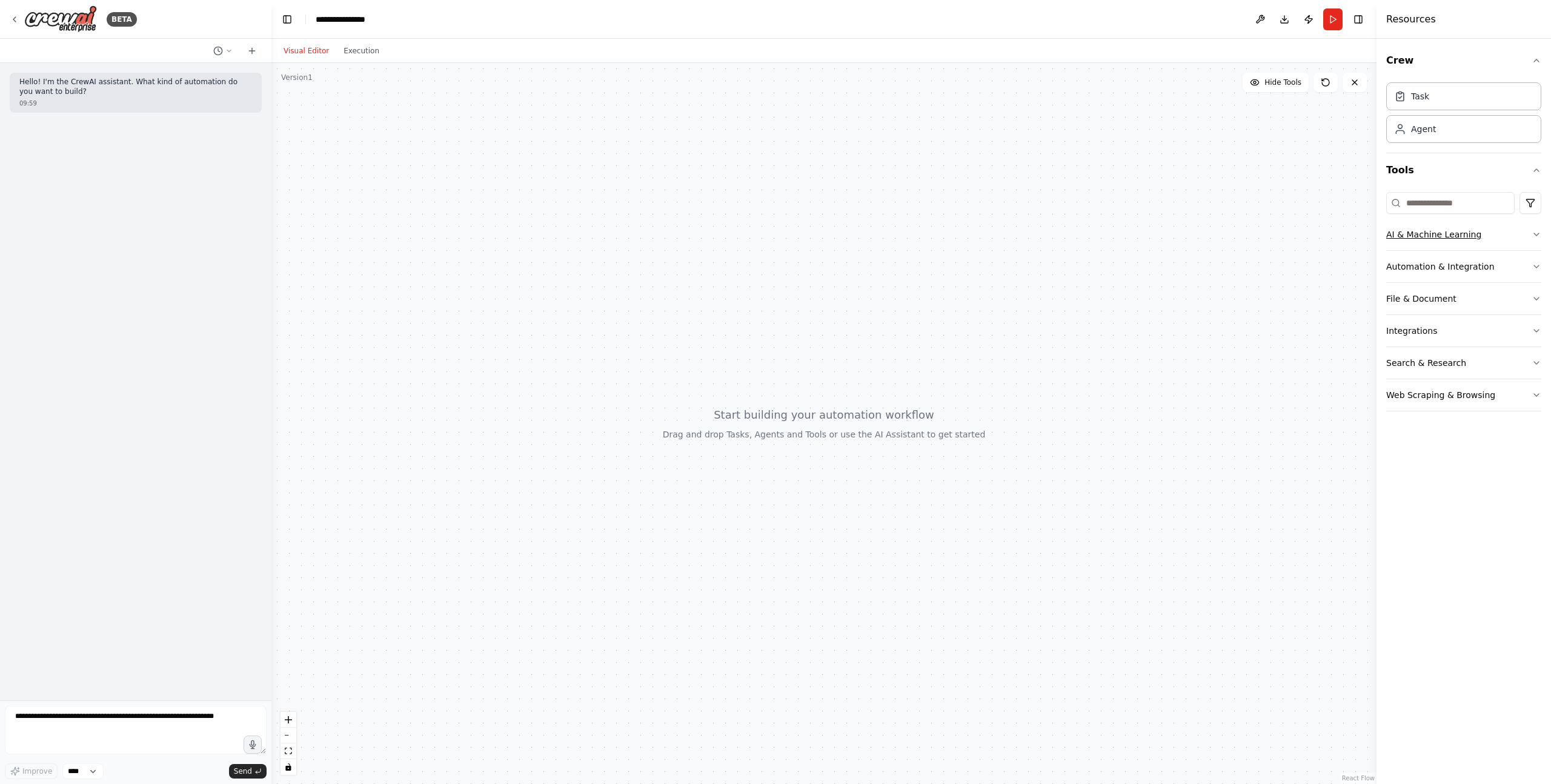
click at [1505, 237] on button "AI & Machine Learning" at bounding box center [1464, 234] width 155 height 31
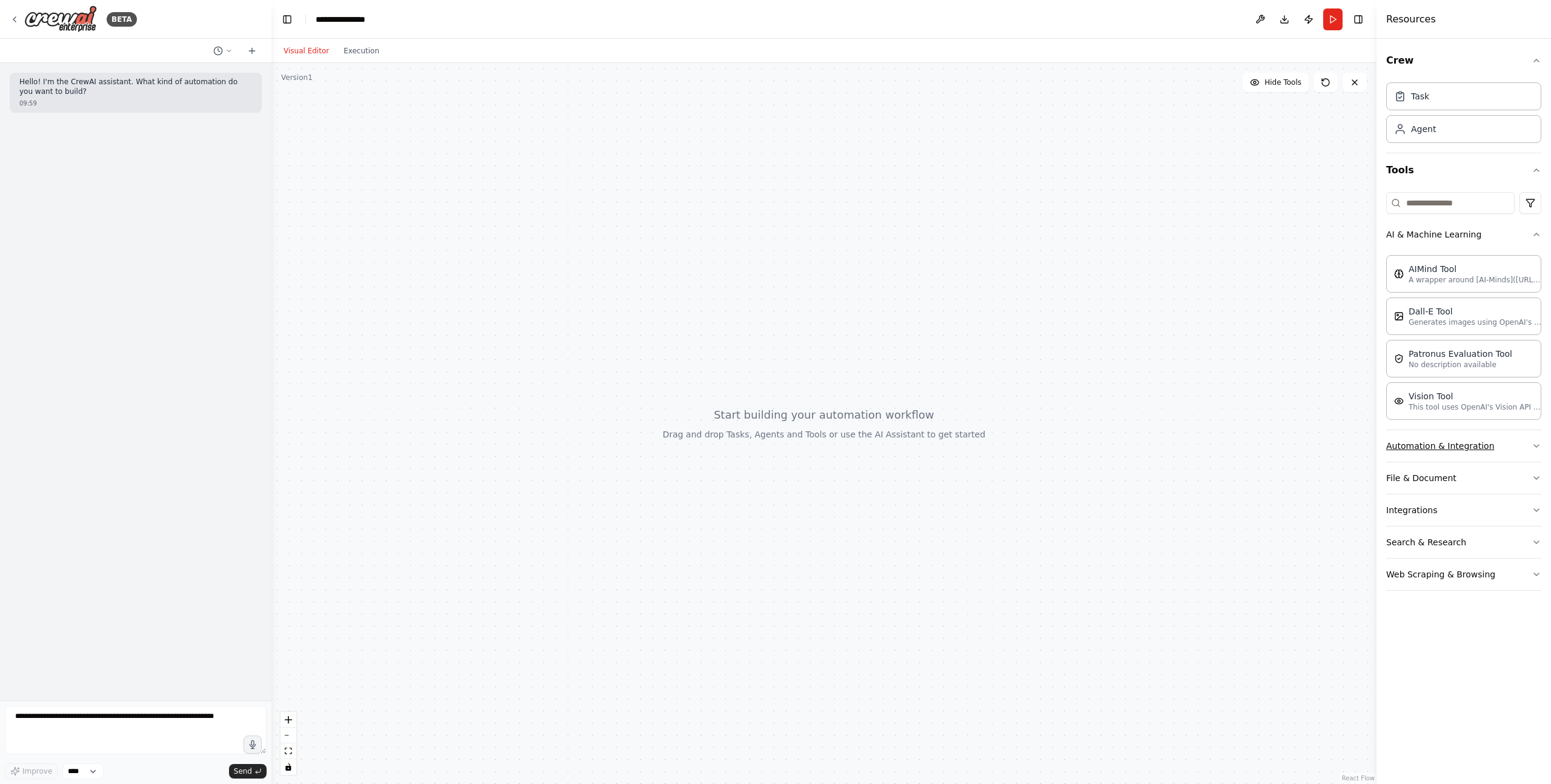
click at [1502, 447] on button "Automation & Integration" at bounding box center [1464, 446] width 155 height 31
click at [1489, 514] on button "File & Document" at bounding box center [1464, 530] width 155 height 31
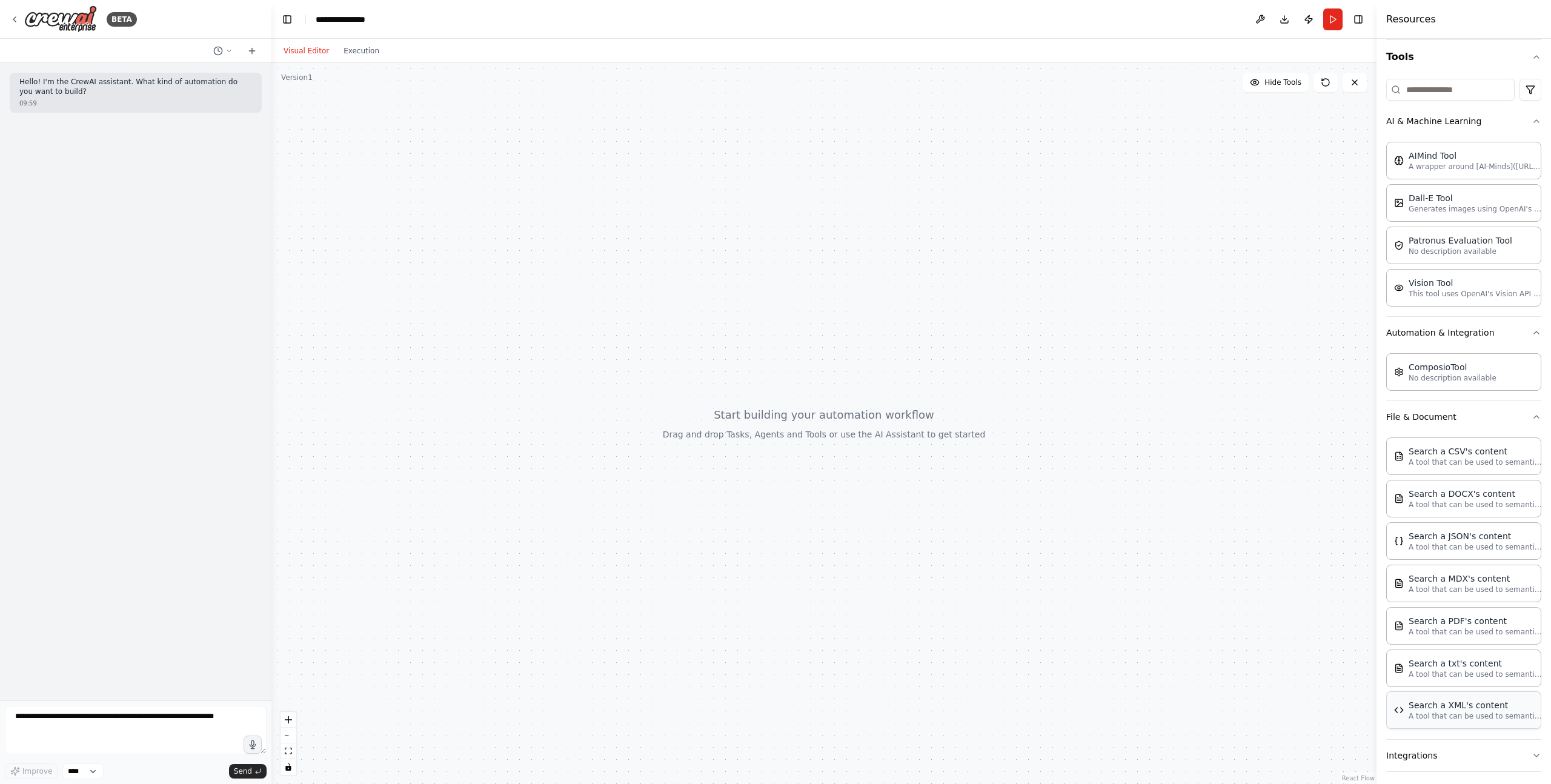
scroll to position [121, 0]
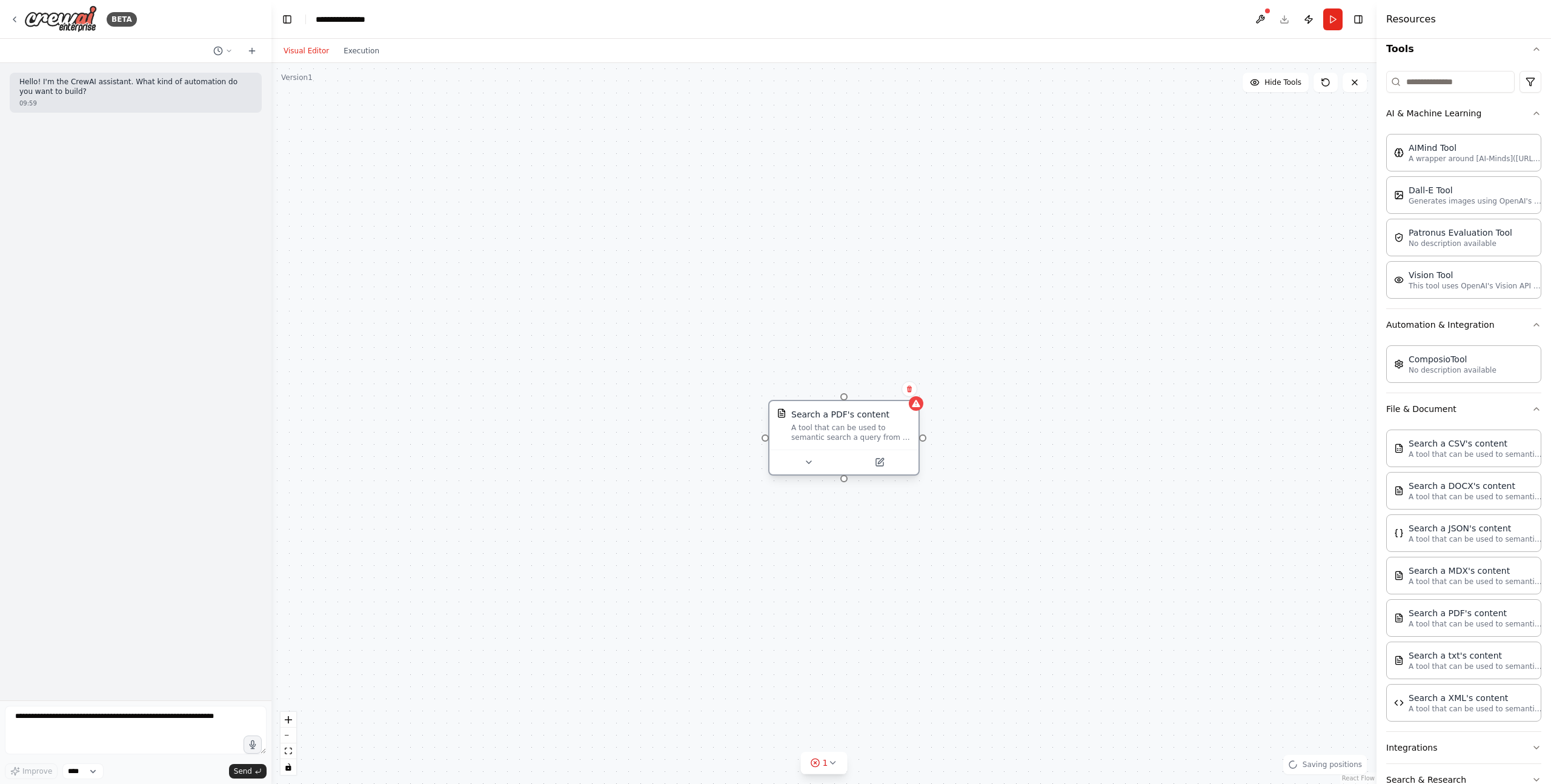
drag, startPoint x: 923, startPoint y: 514, endPoint x: 811, endPoint y: 408, distance: 154.2
click at [811, 408] on div "Search a PDF's content A tool that can be used to semantic search a query from …" at bounding box center [844, 425] width 149 height 49
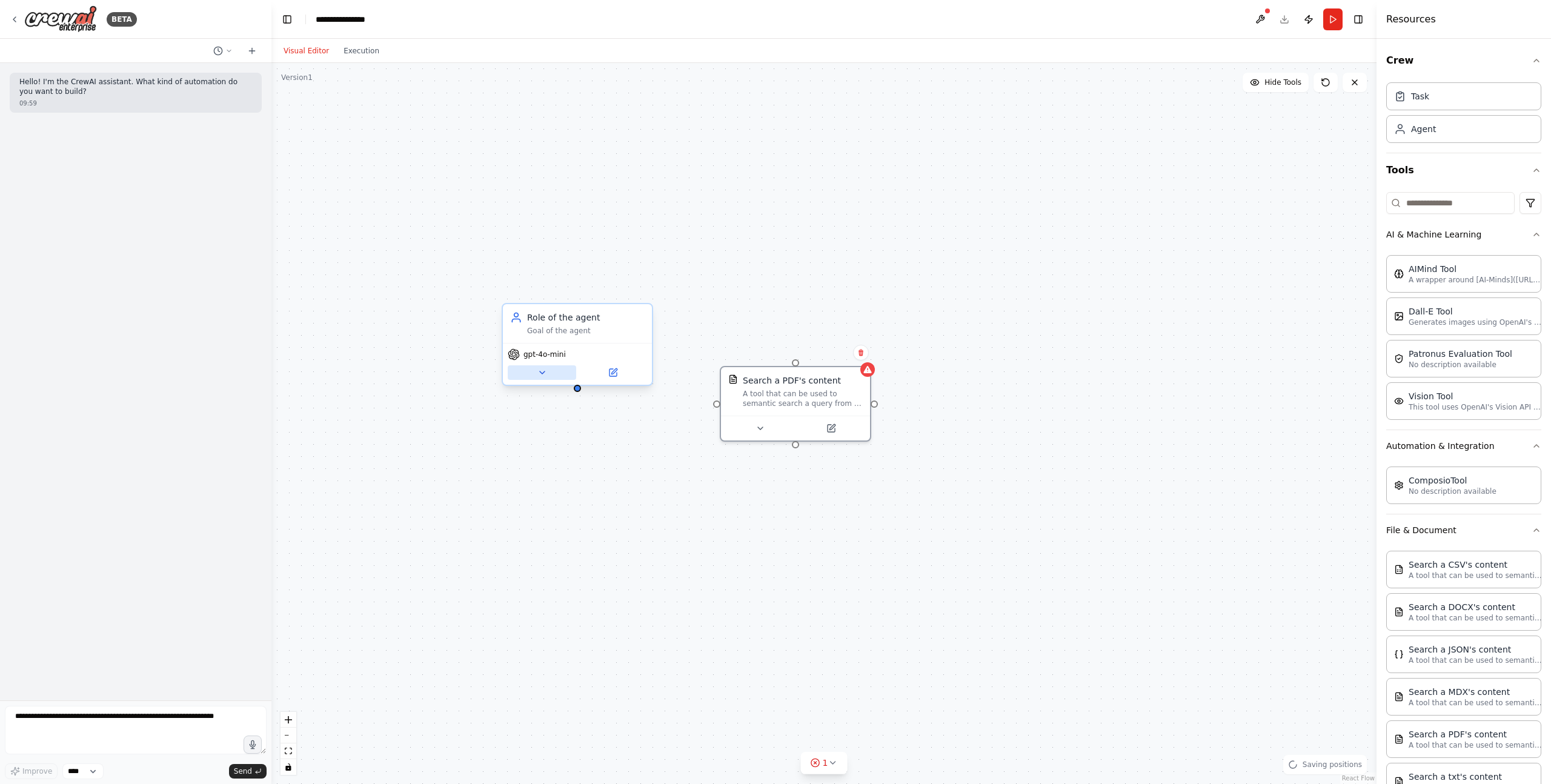
click at [539, 372] on icon at bounding box center [542, 372] width 9 height 9
click at [575, 593] on span "OpenAI - gpt-4o-mini" at bounding box center [575, 588] width 88 height 12
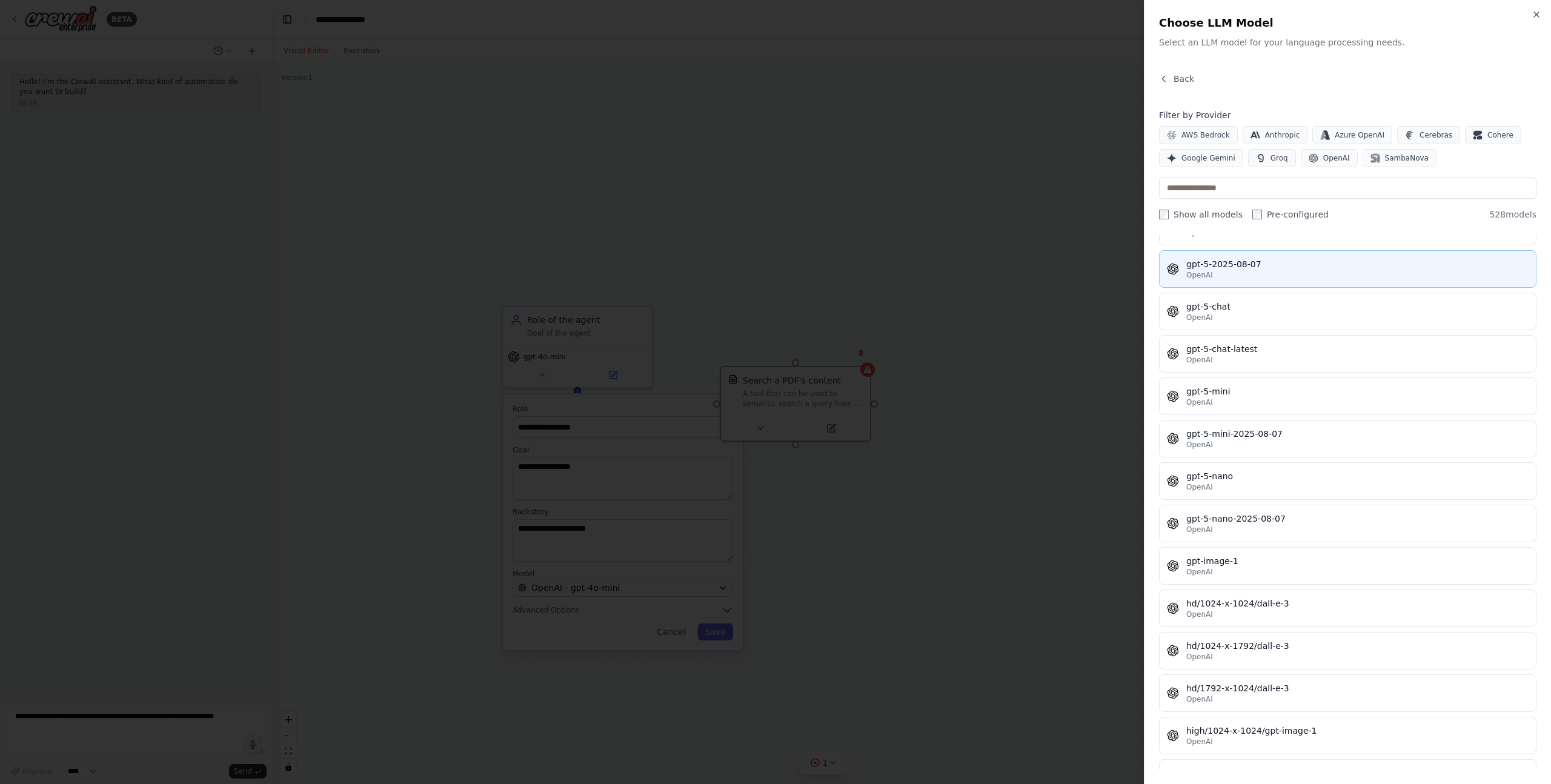
scroll to position [19592, 0]
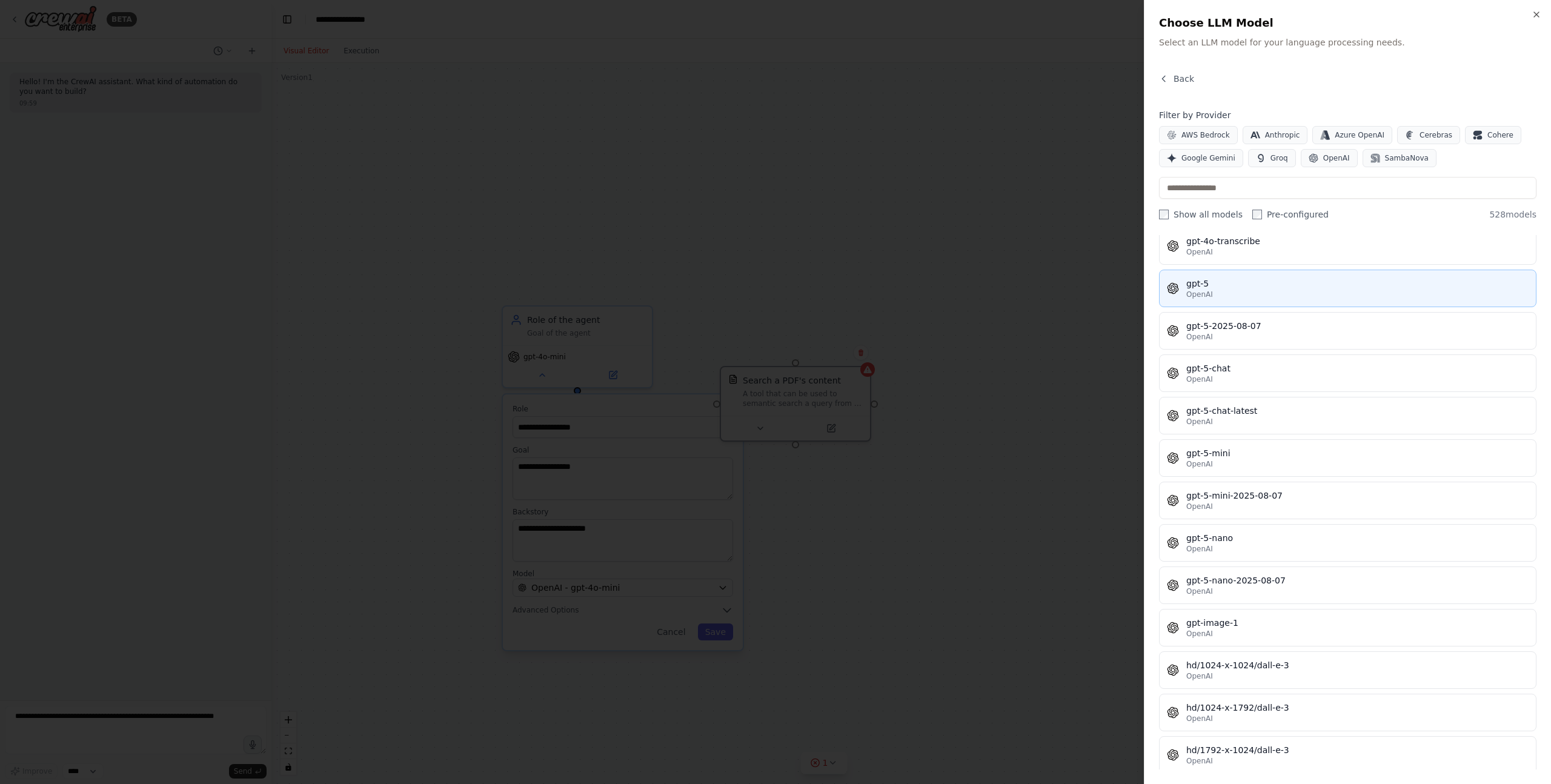
click at [1342, 295] on div "OpenAI" at bounding box center [1357, 294] width 342 height 9
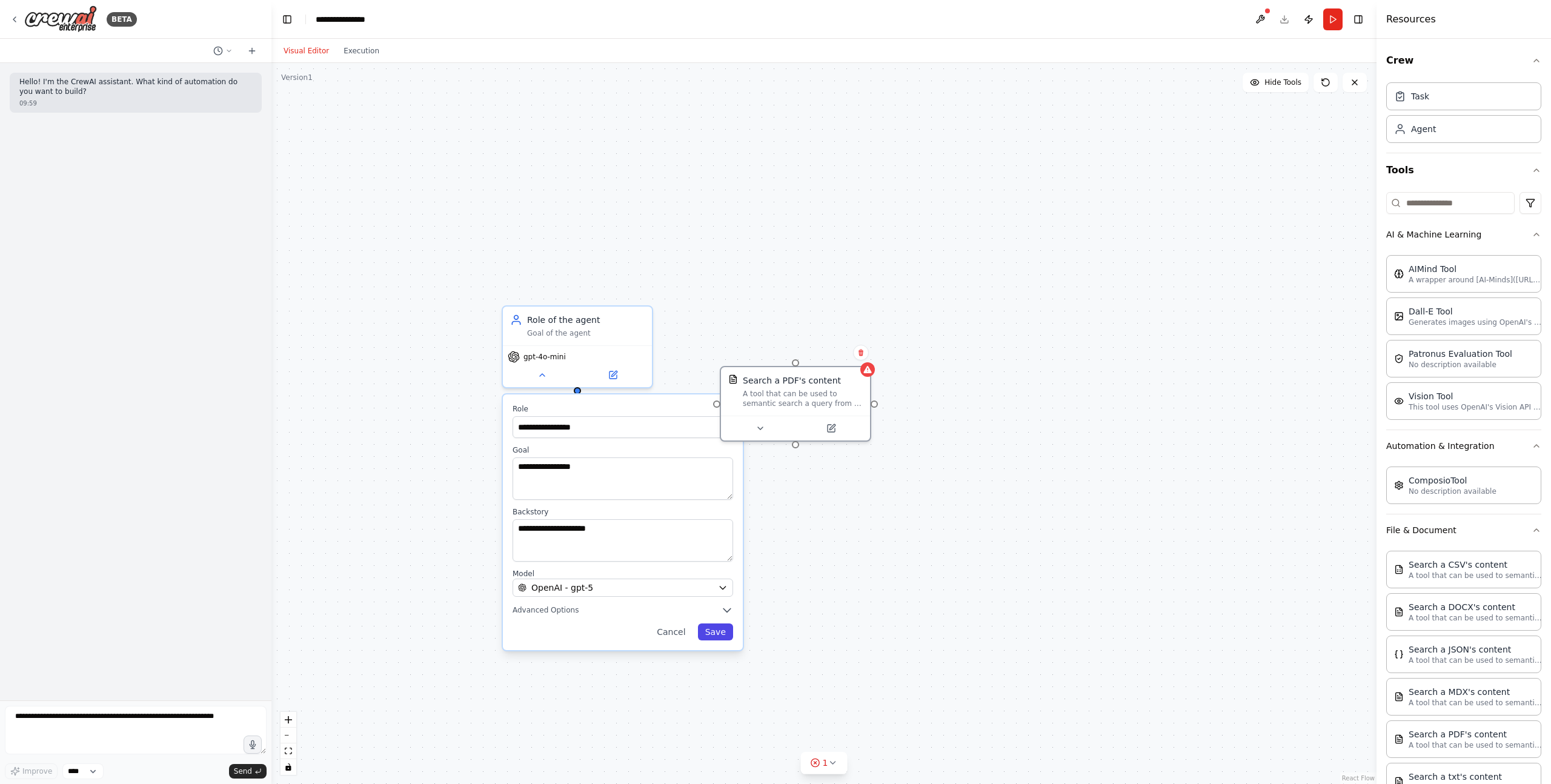
click at [715, 633] on button "Save" at bounding box center [715, 631] width 35 height 17
click at [534, 373] on button at bounding box center [542, 372] width 68 height 14
click at [562, 588] on span "OpenAI - gpt-5" at bounding box center [562, 588] width 62 height 12
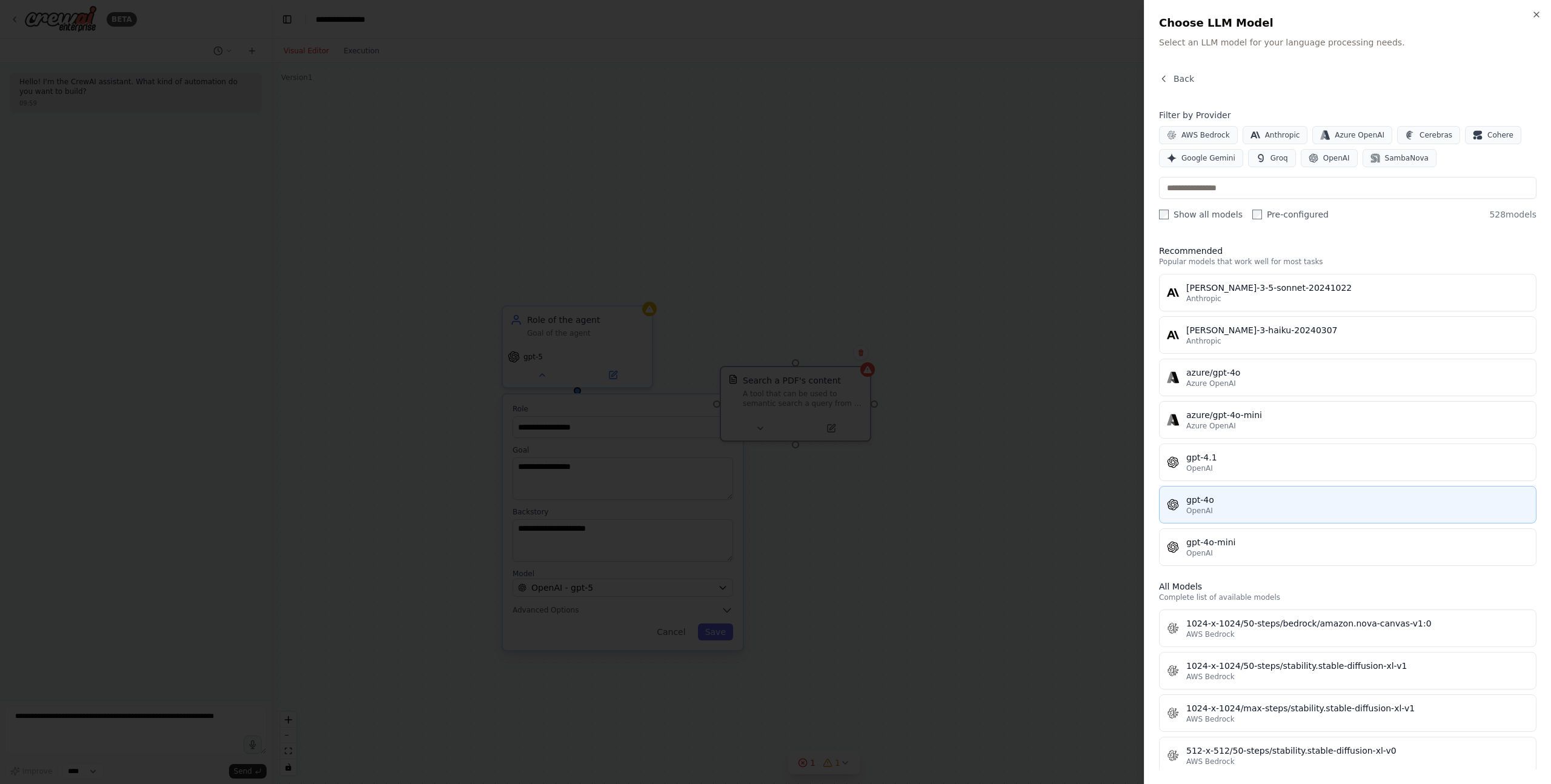
click at [1270, 510] on div "OpenAI" at bounding box center [1357, 510] width 342 height 9
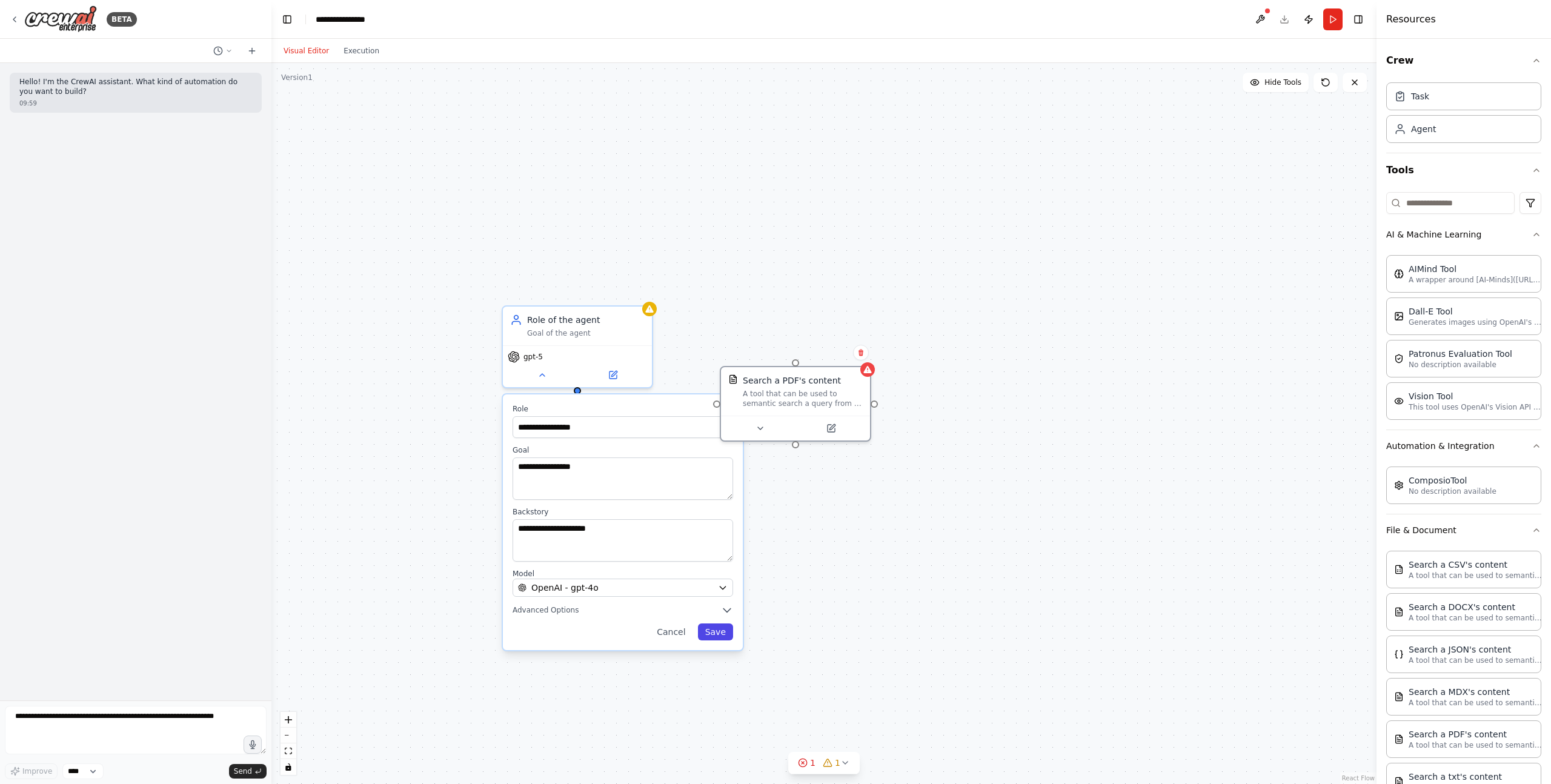
click at [716, 631] on button "Save" at bounding box center [715, 631] width 35 height 17
drag, startPoint x: 593, startPoint y: 388, endPoint x: 791, endPoint y: 368, distance: 199.0
click at [791, 368] on div "Search a PDF's content A tool that can be used to semantic search a query from …" at bounding box center [824, 423] width 1105 height 721
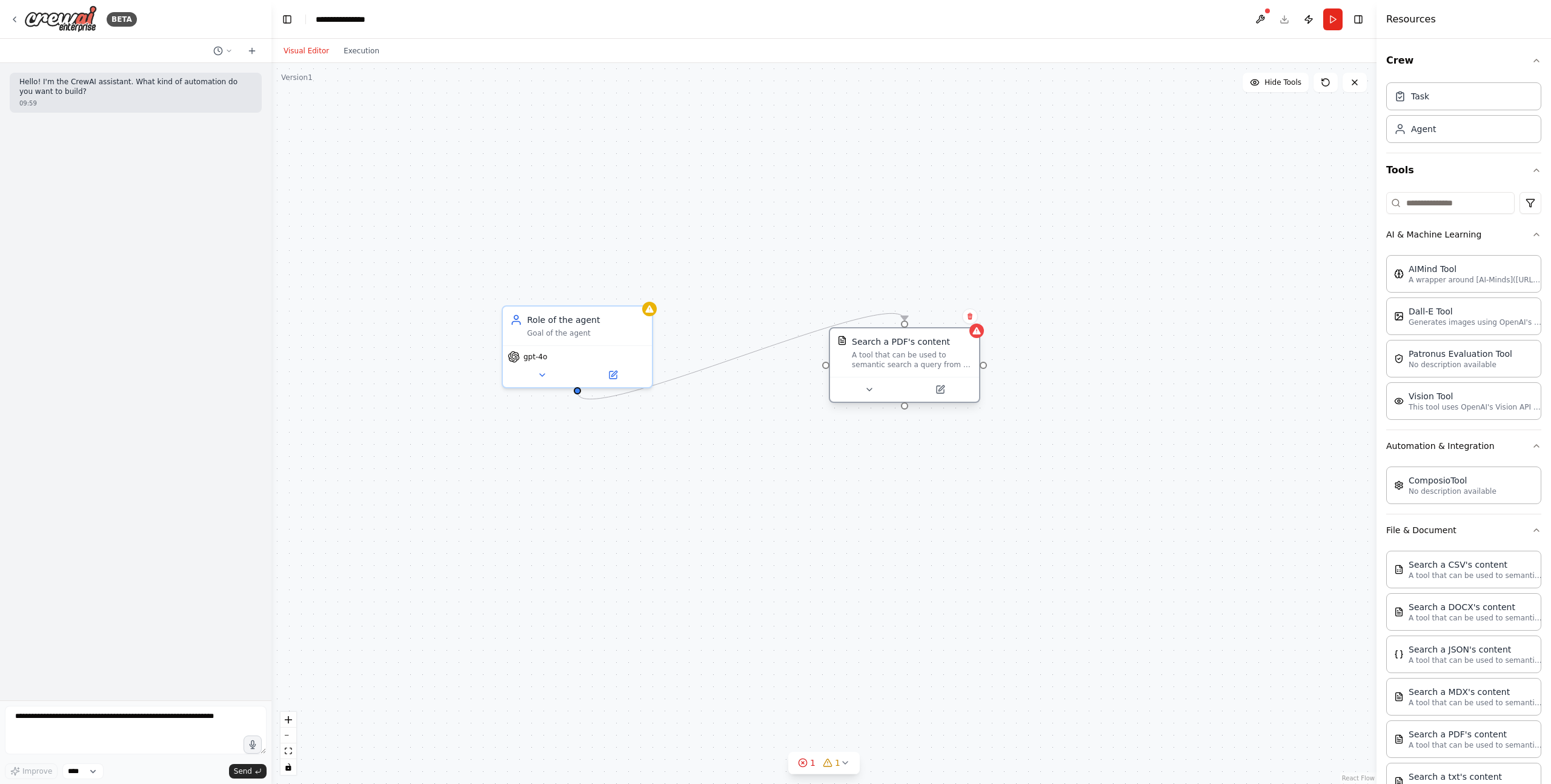
drag, startPoint x: 791, startPoint y: 397, endPoint x: 896, endPoint y: 364, distance: 110.1
click at [896, 364] on div "A tool that can be used to semantic search a query from a PDF's content." at bounding box center [912, 359] width 120 height 20
click at [868, 400] on div at bounding box center [905, 389] width 149 height 25
click at [871, 385] on icon at bounding box center [869, 389] width 9 height 9
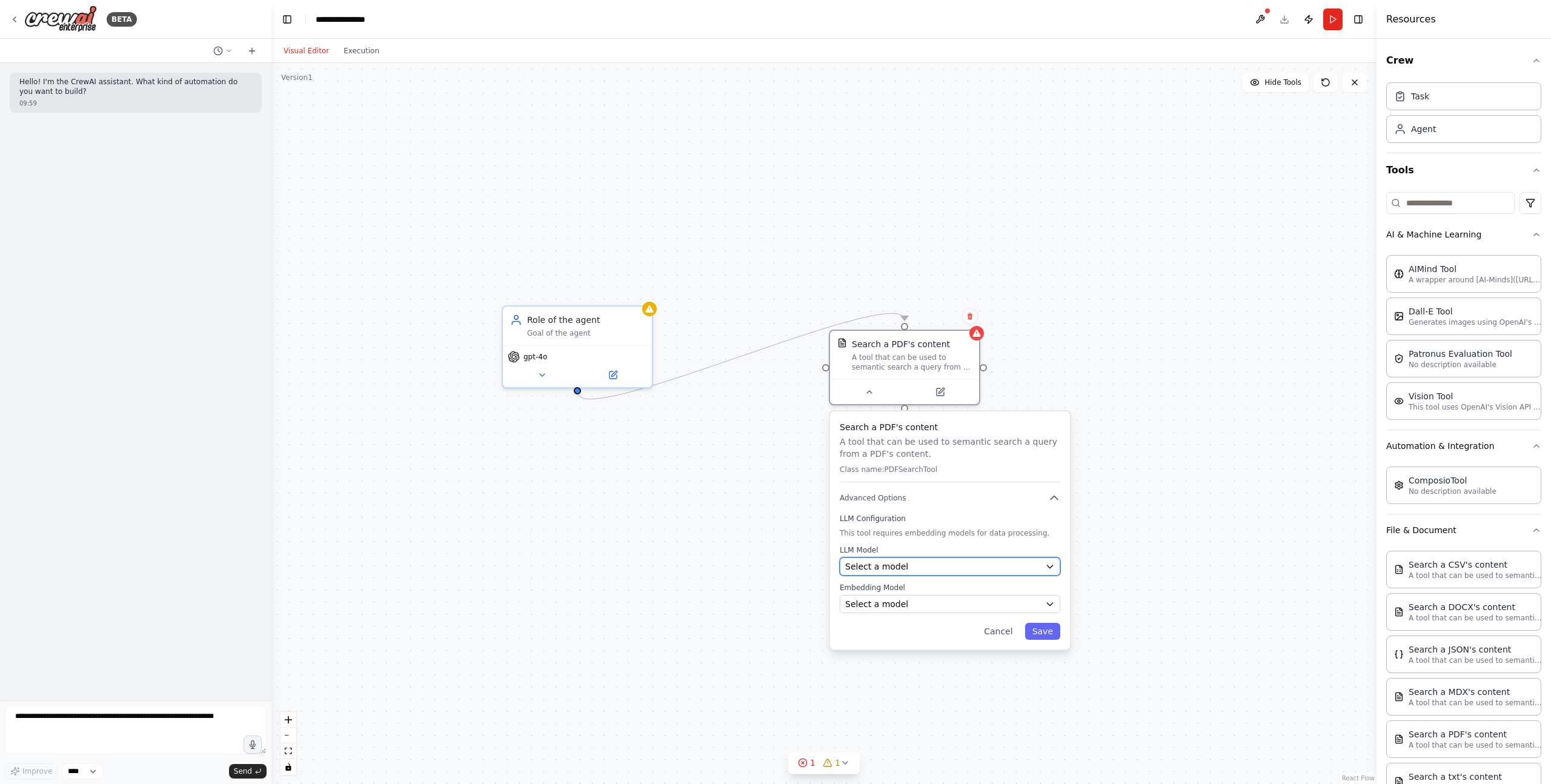
click at [847, 558] on button "Select a model" at bounding box center [950, 566] width 220 height 18
click at [876, 564] on span "Select a model" at bounding box center [876, 566] width 63 height 12
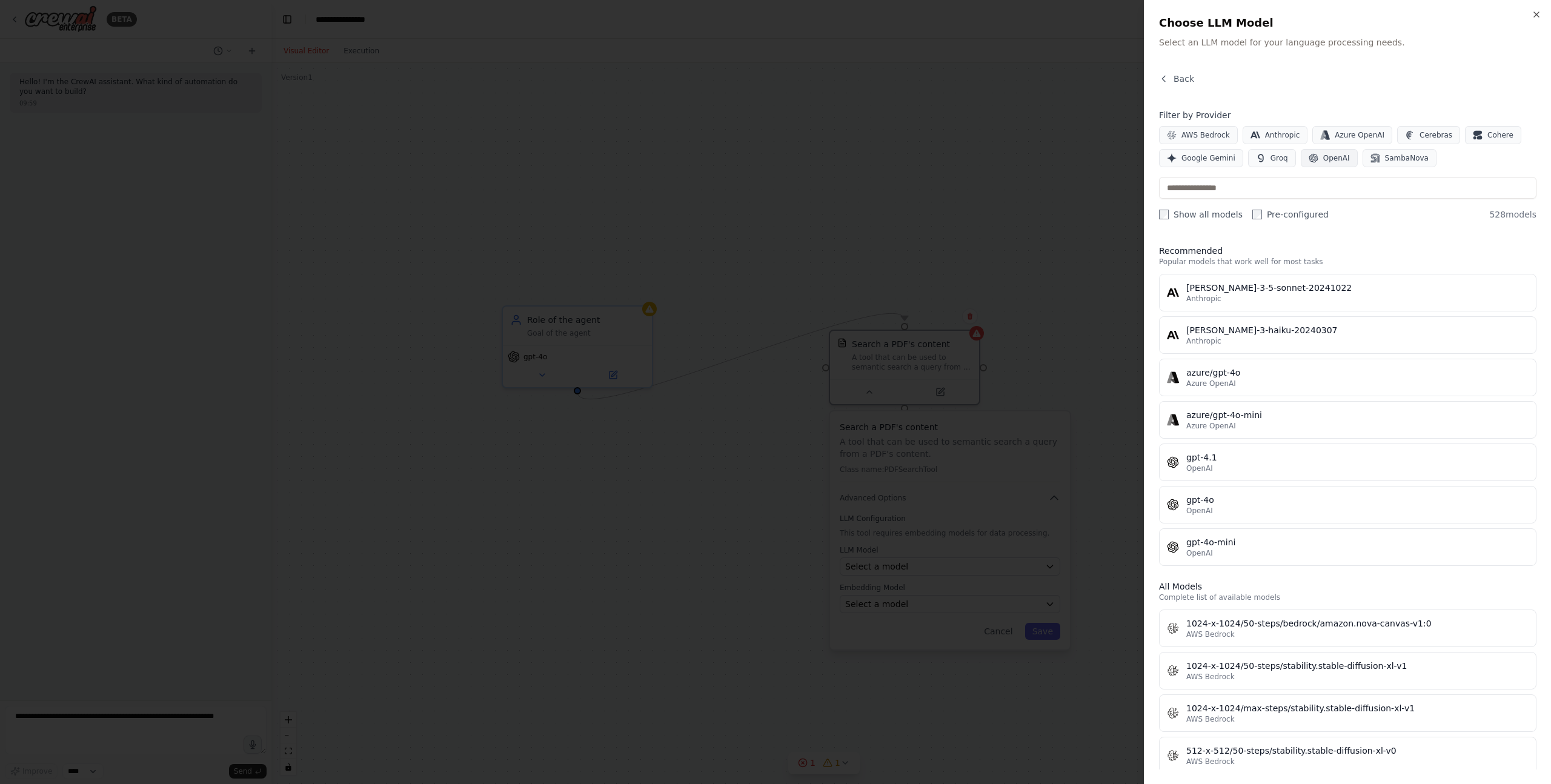
click at [1317, 160] on button "OpenAI" at bounding box center [1329, 158] width 57 height 18
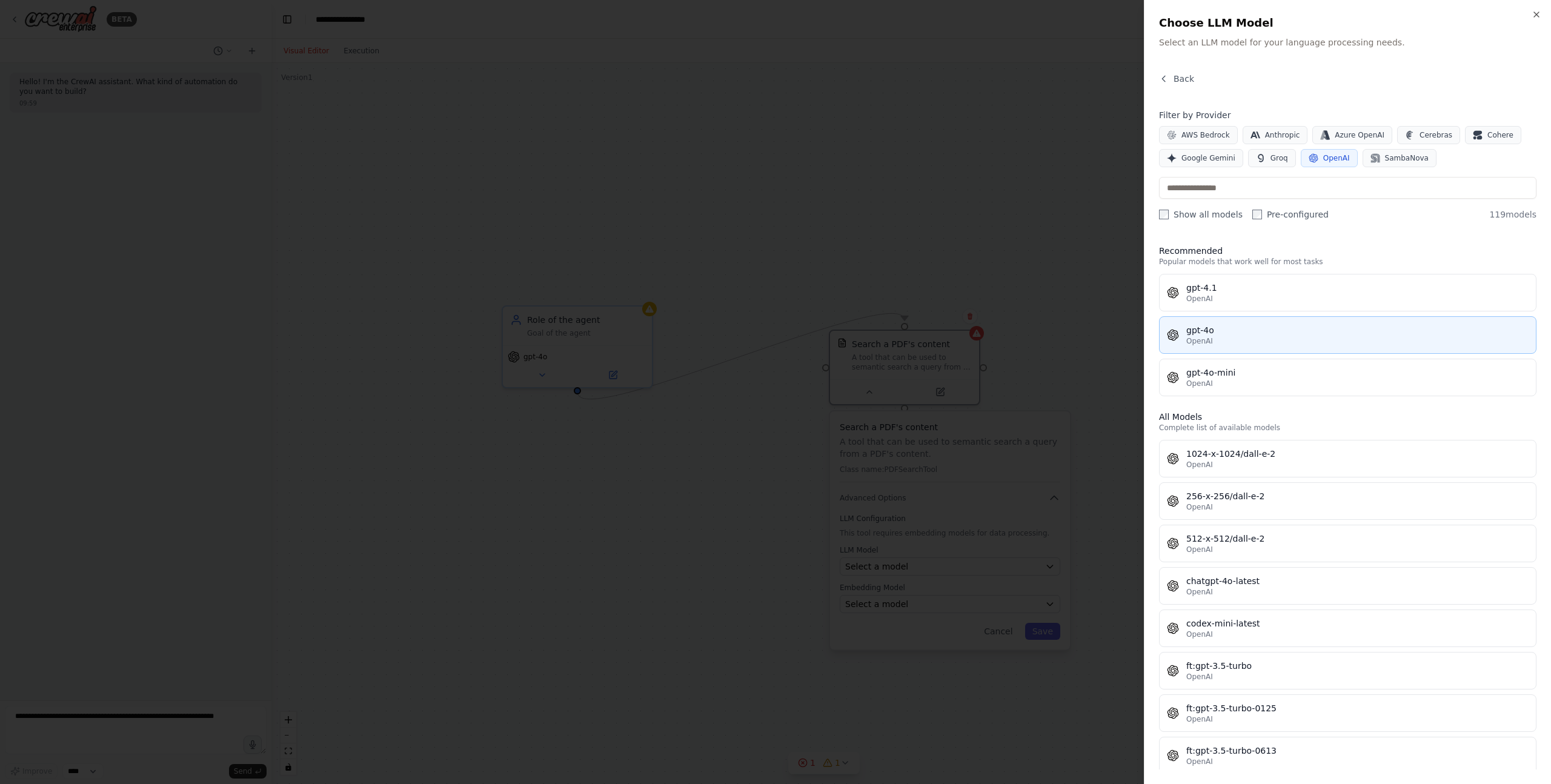
click at [1232, 330] on div "gpt-4o" at bounding box center [1357, 330] width 342 height 12
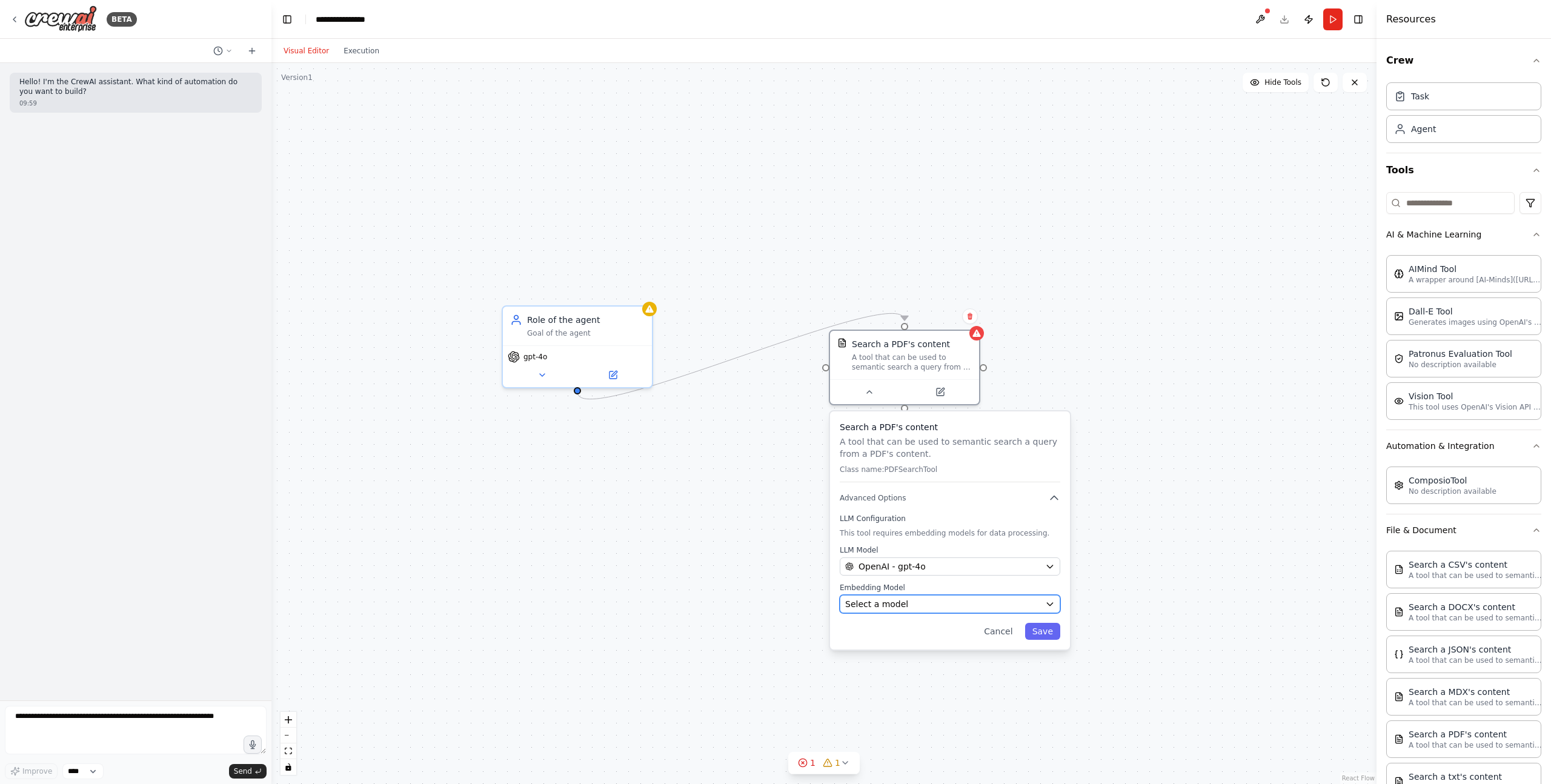
click at [978, 601] on div "Select a model" at bounding box center [942, 604] width 195 height 12
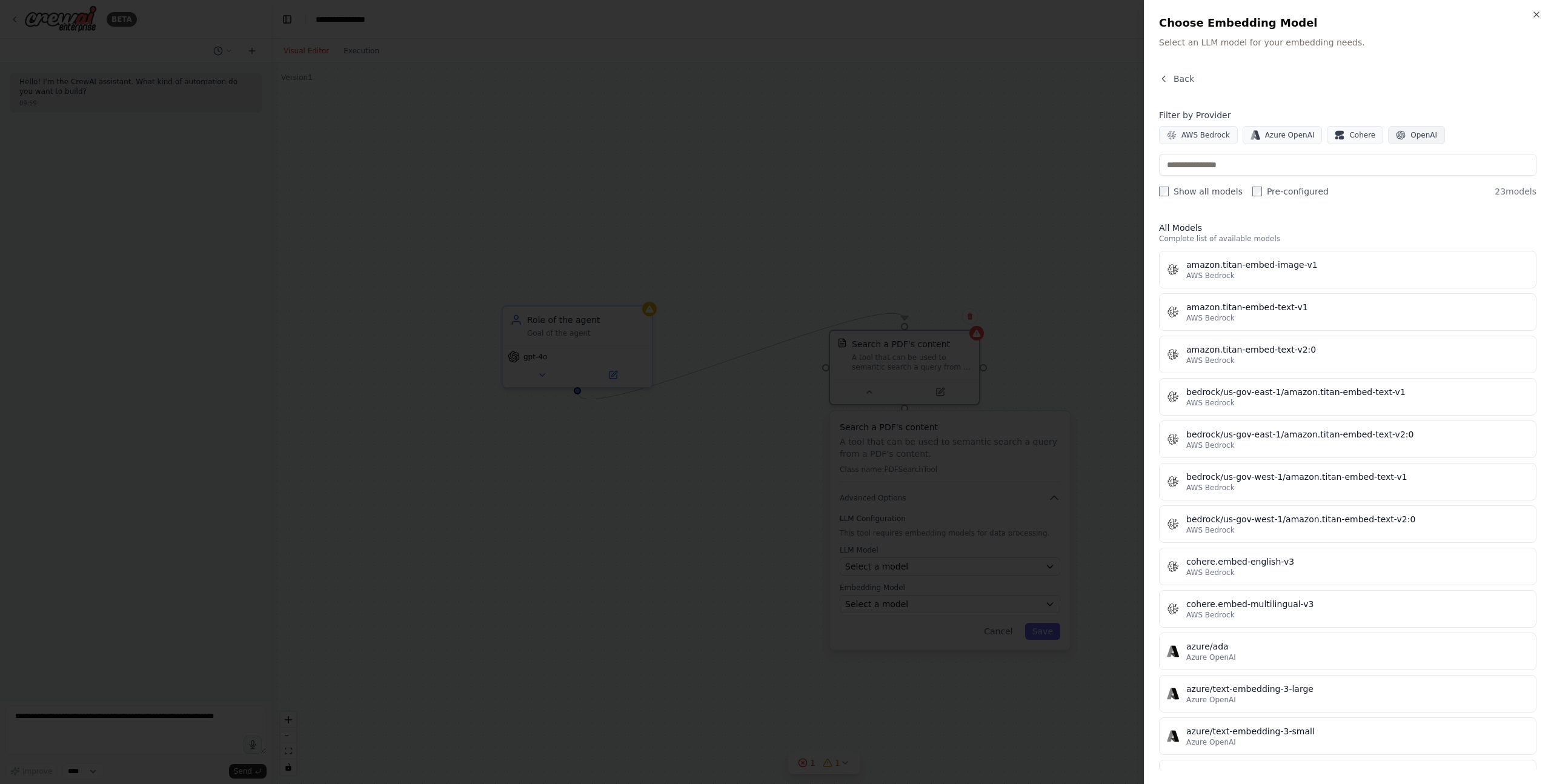
click at [1413, 139] on span "OpenAI" at bounding box center [1423, 135] width 27 height 9
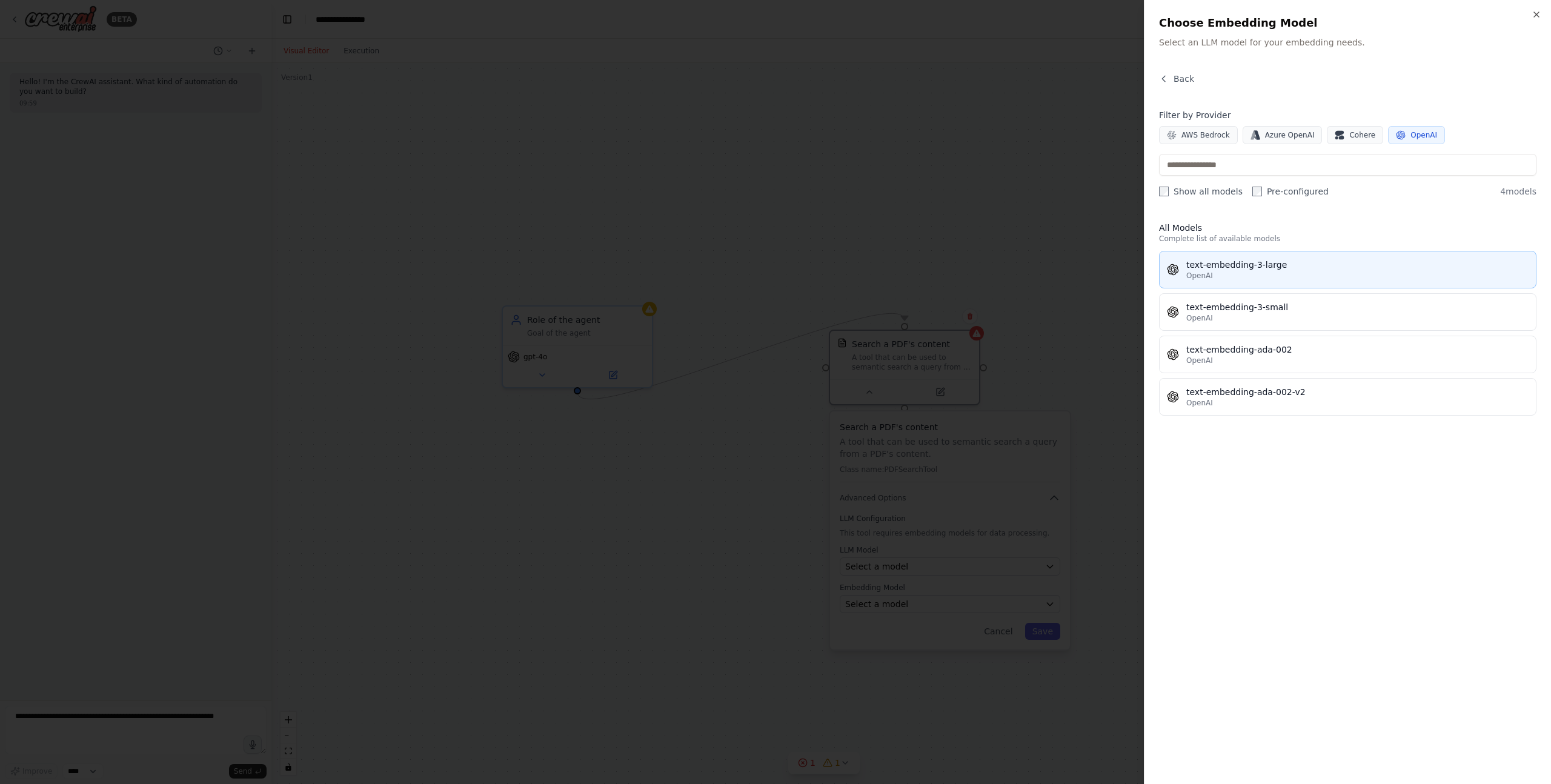
click at [1369, 271] on div "OpenAI" at bounding box center [1357, 275] width 342 height 9
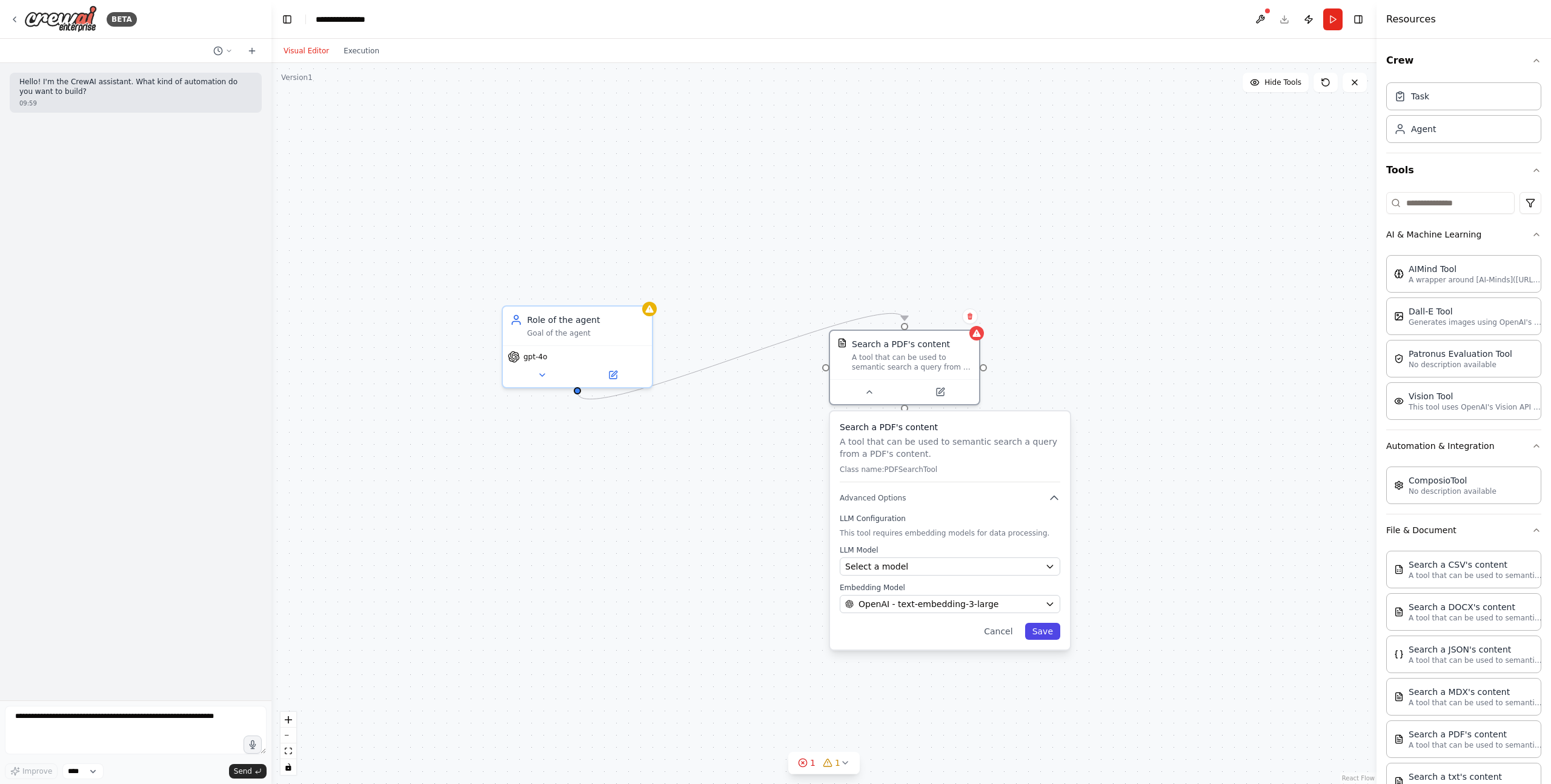
click at [1039, 628] on button "Save" at bounding box center [1043, 630] width 35 height 17
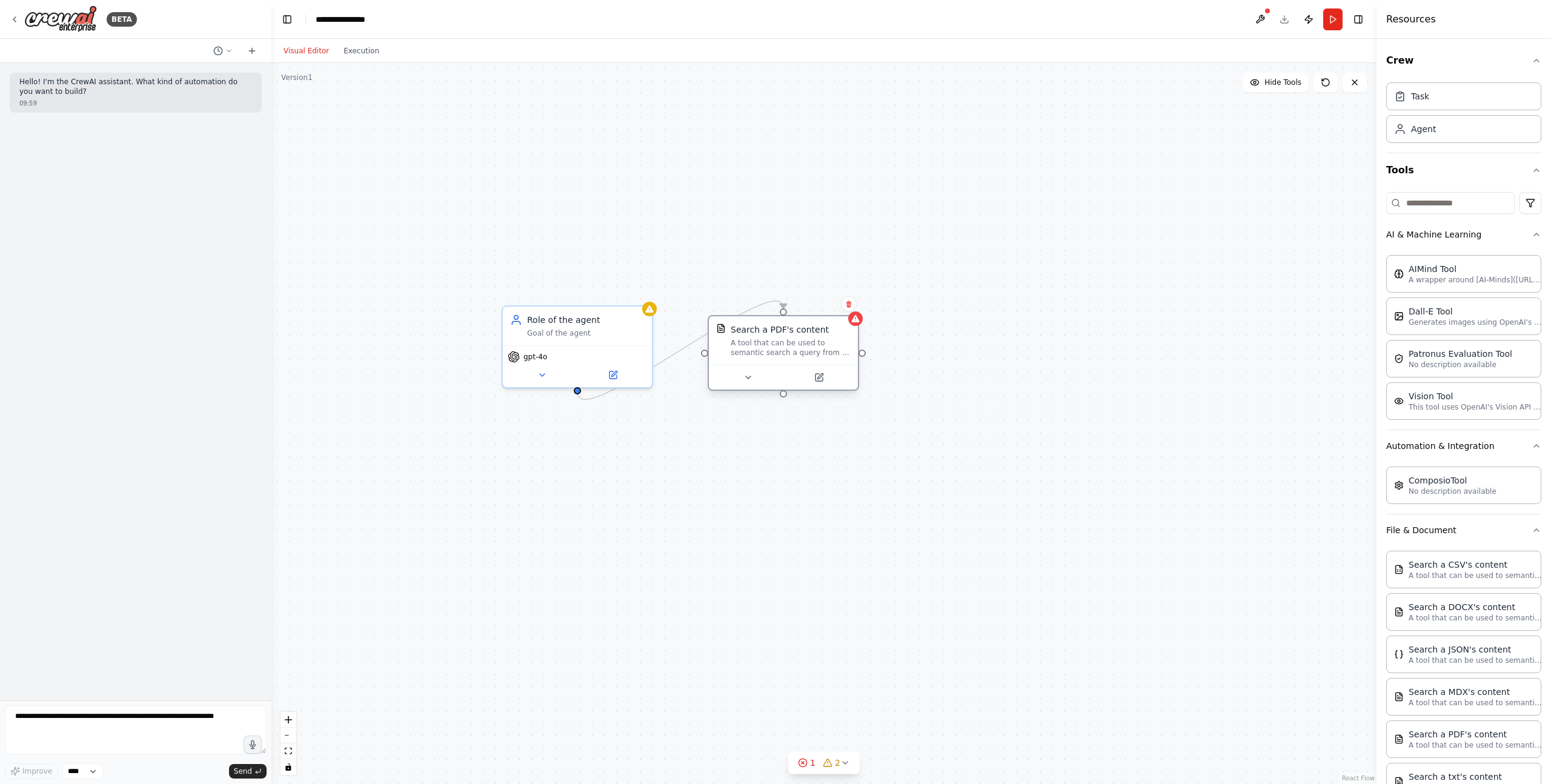
drag, startPoint x: 941, startPoint y: 352, endPoint x: 835, endPoint y: 326, distance: 109.1
click at [835, 338] on div "A tool that can be used to semantic search a query from a PDF's content." at bounding box center [791, 348] width 120 height 20
click at [873, 312] on div ".deletable-edge-delete-btn { width: 20px; height: 20px; border: 0px solid #ffff…" at bounding box center [824, 423] width 1105 height 721
click at [870, 310] on icon at bounding box center [868, 306] width 9 height 9
click at [828, 366] on icon at bounding box center [831, 365] width 7 height 7
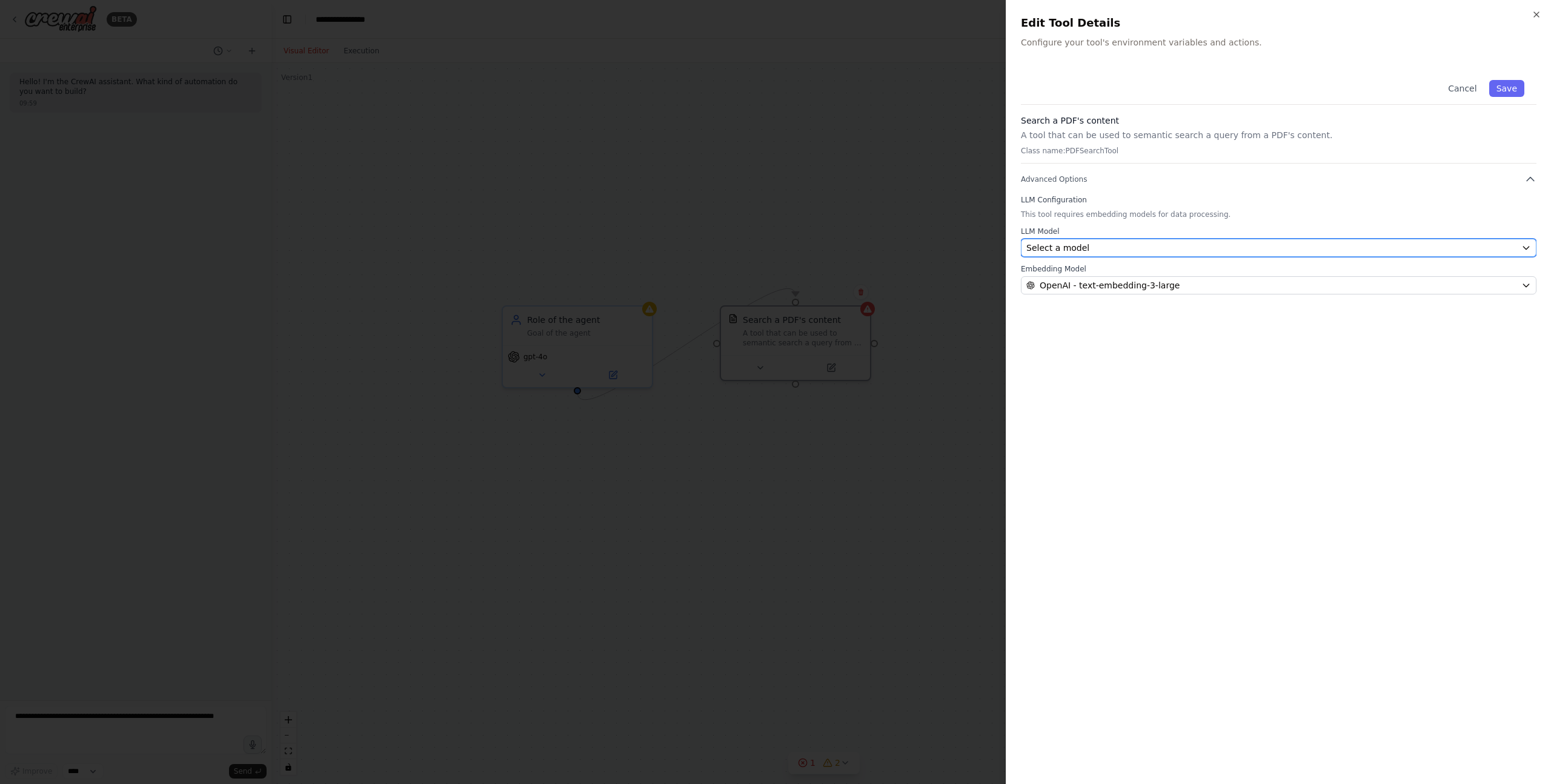
click at [1079, 246] on span "Select a model" at bounding box center [1057, 248] width 63 height 12
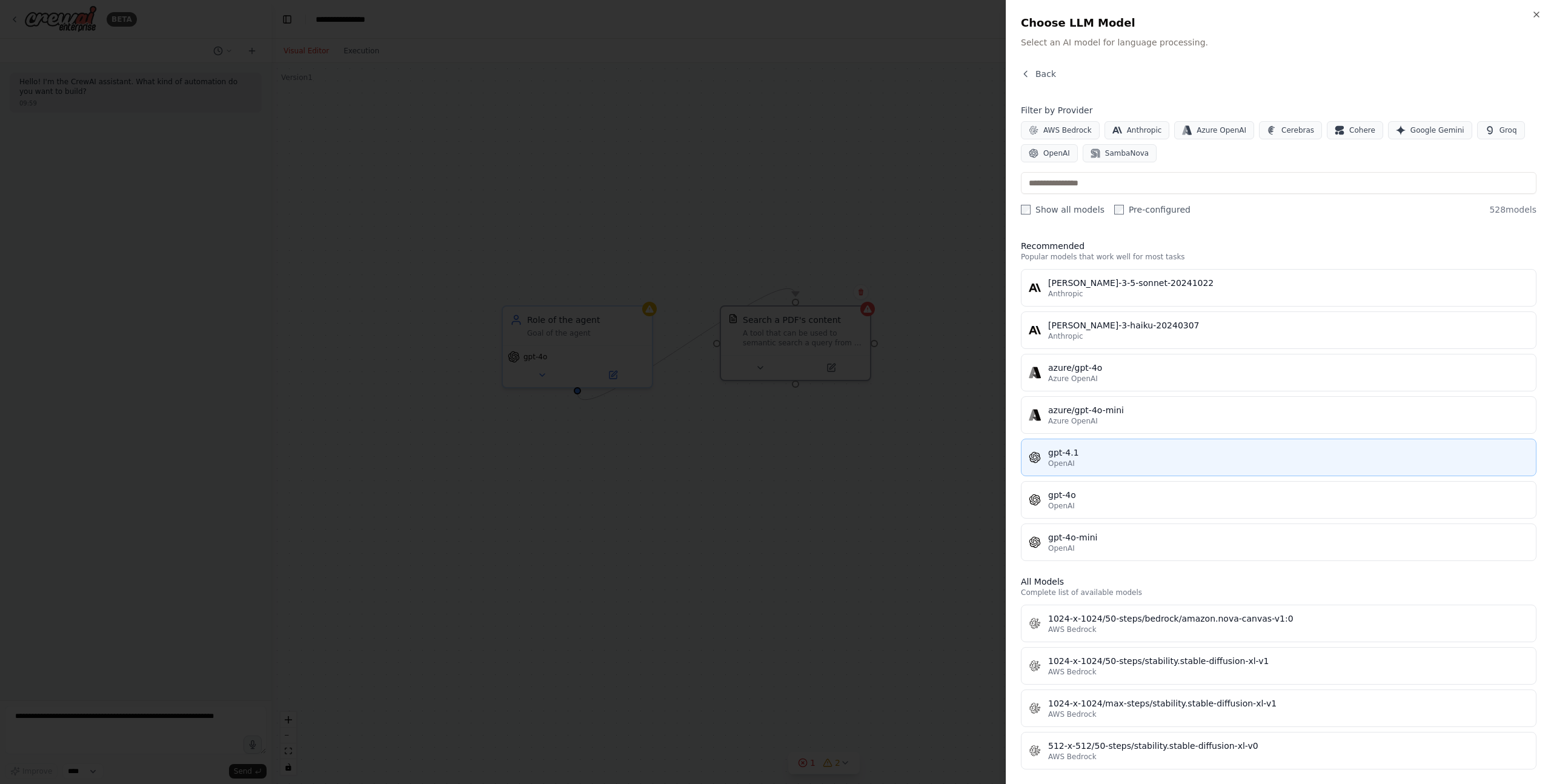
click at [1103, 464] on div "OpenAI" at bounding box center [1288, 463] width 481 height 9
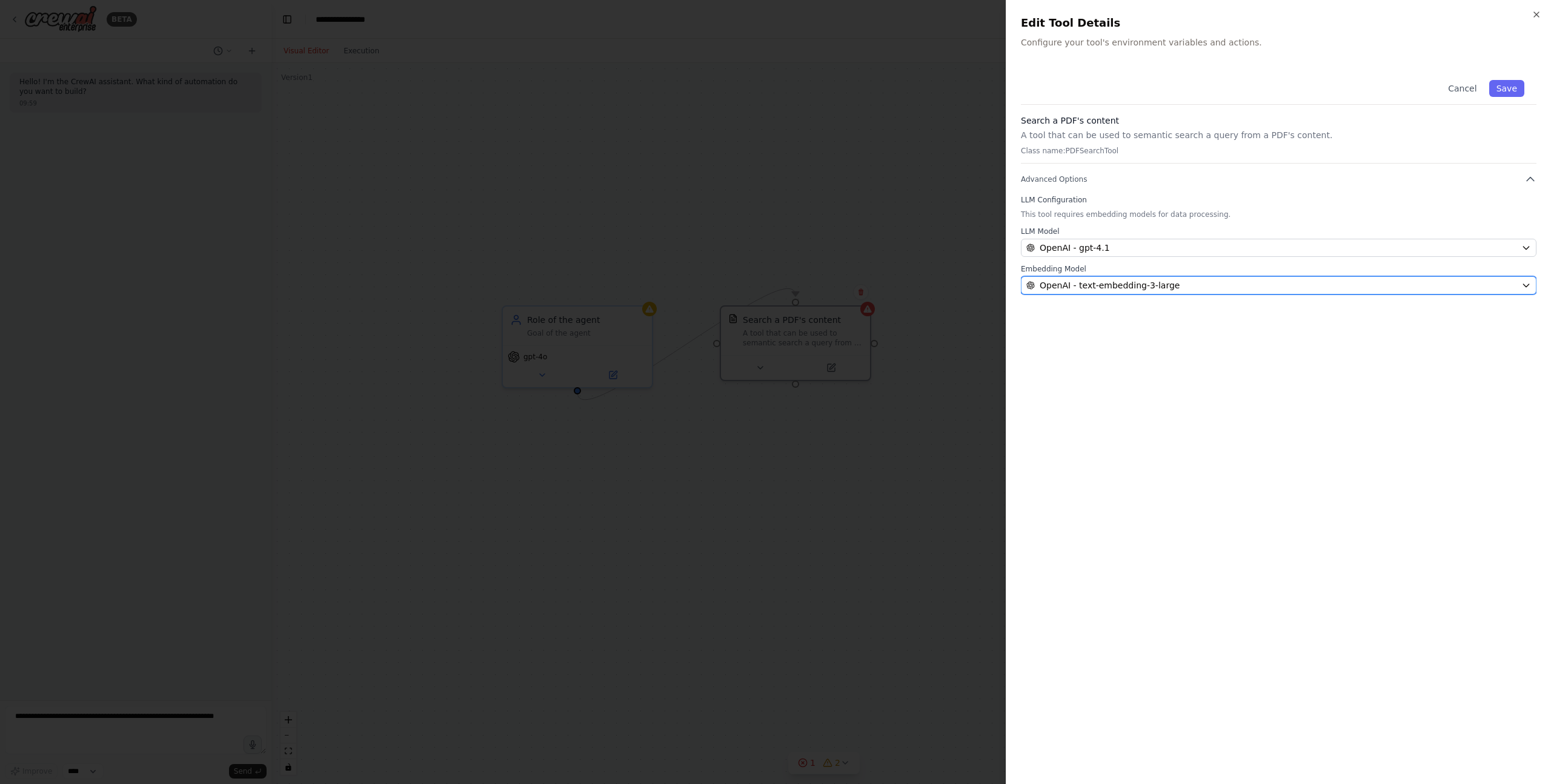
click at [1144, 290] on span "OpenAI - text-embedding-3-large" at bounding box center [1110, 285] width 140 height 12
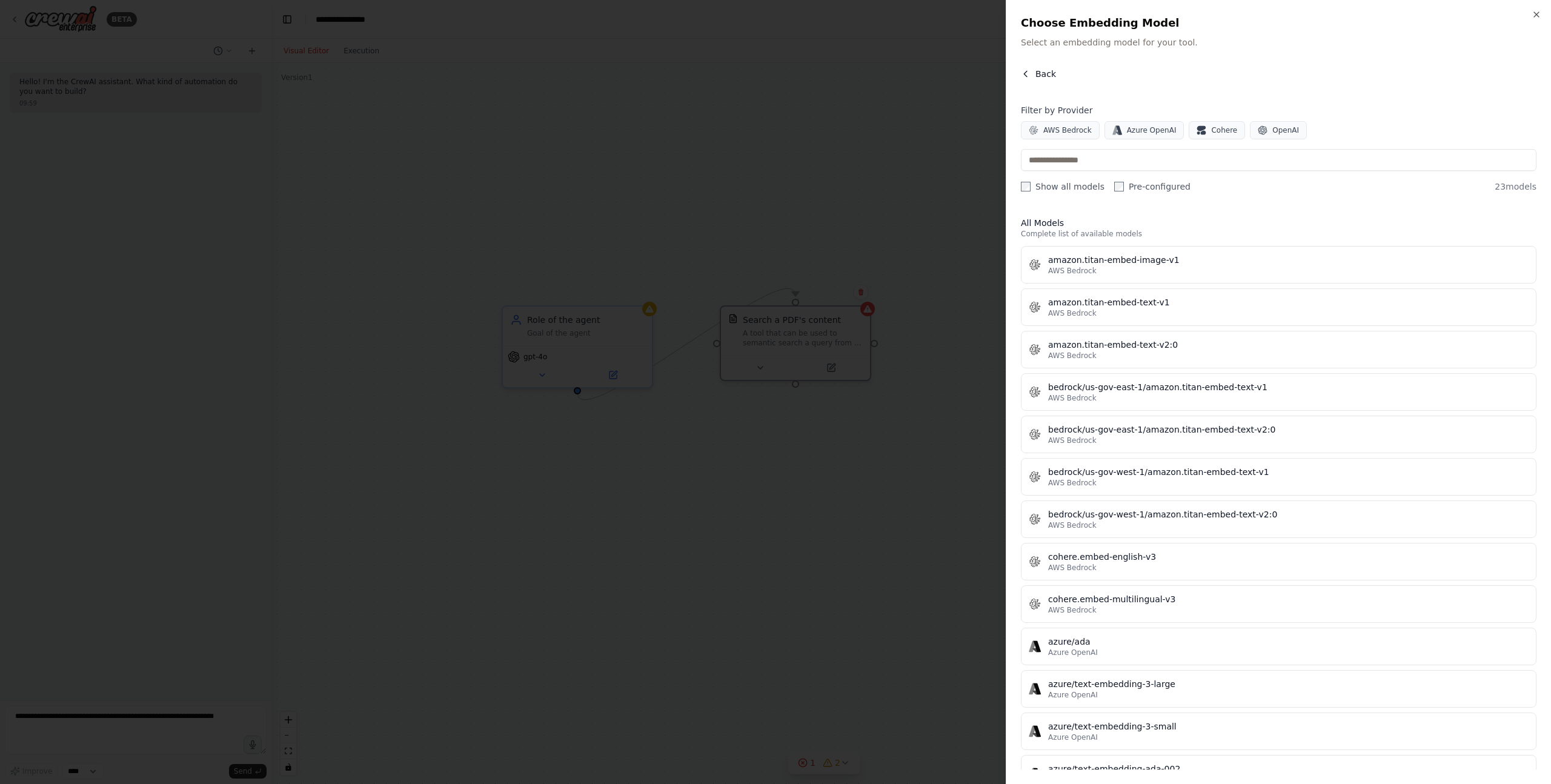
click at [1036, 73] on span "Back" at bounding box center [1046, 74] width 20 height 12
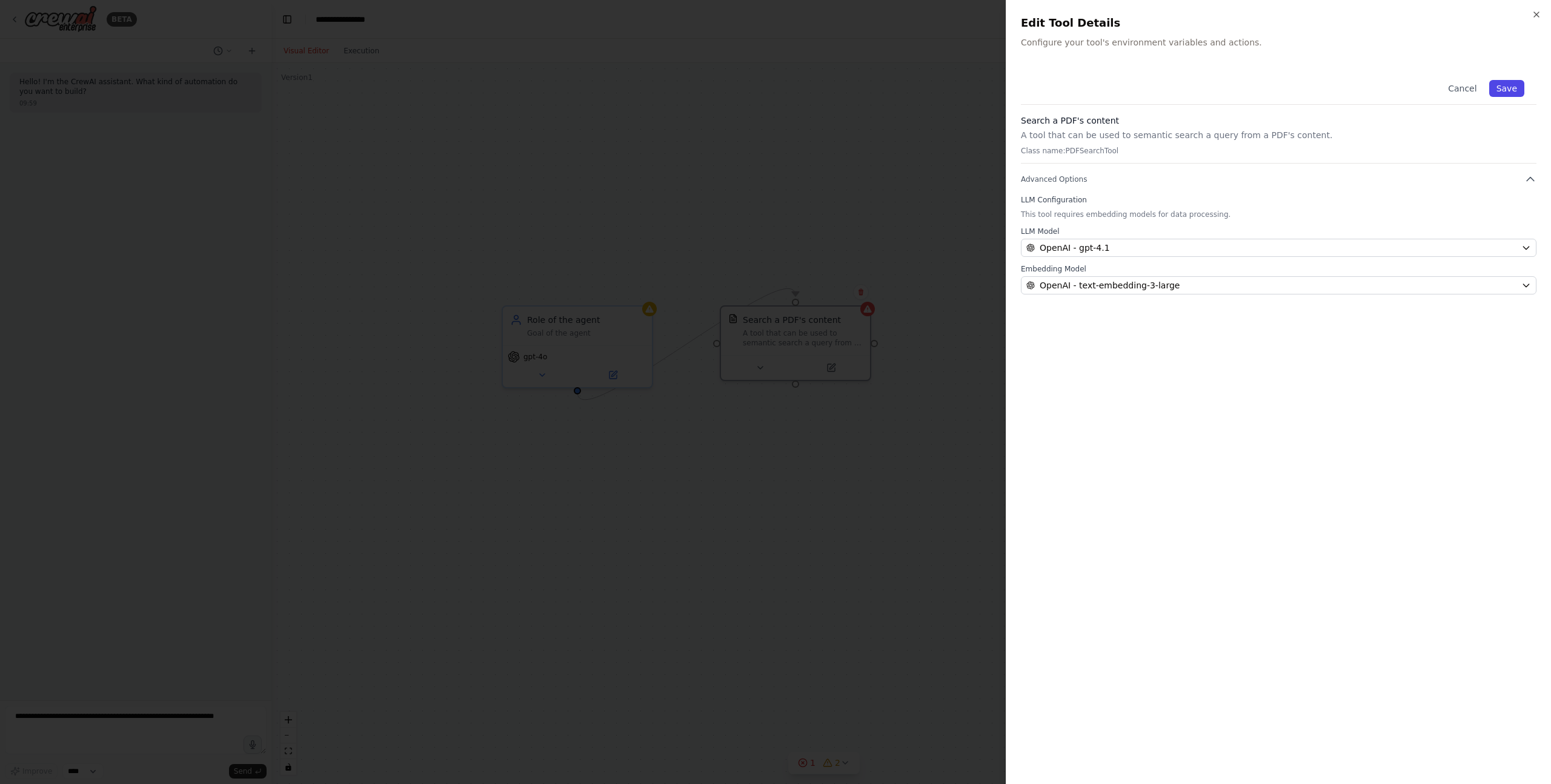
click at [1515, 83] on button "Save" at bounding box center [1507, 88] width 35 height 17
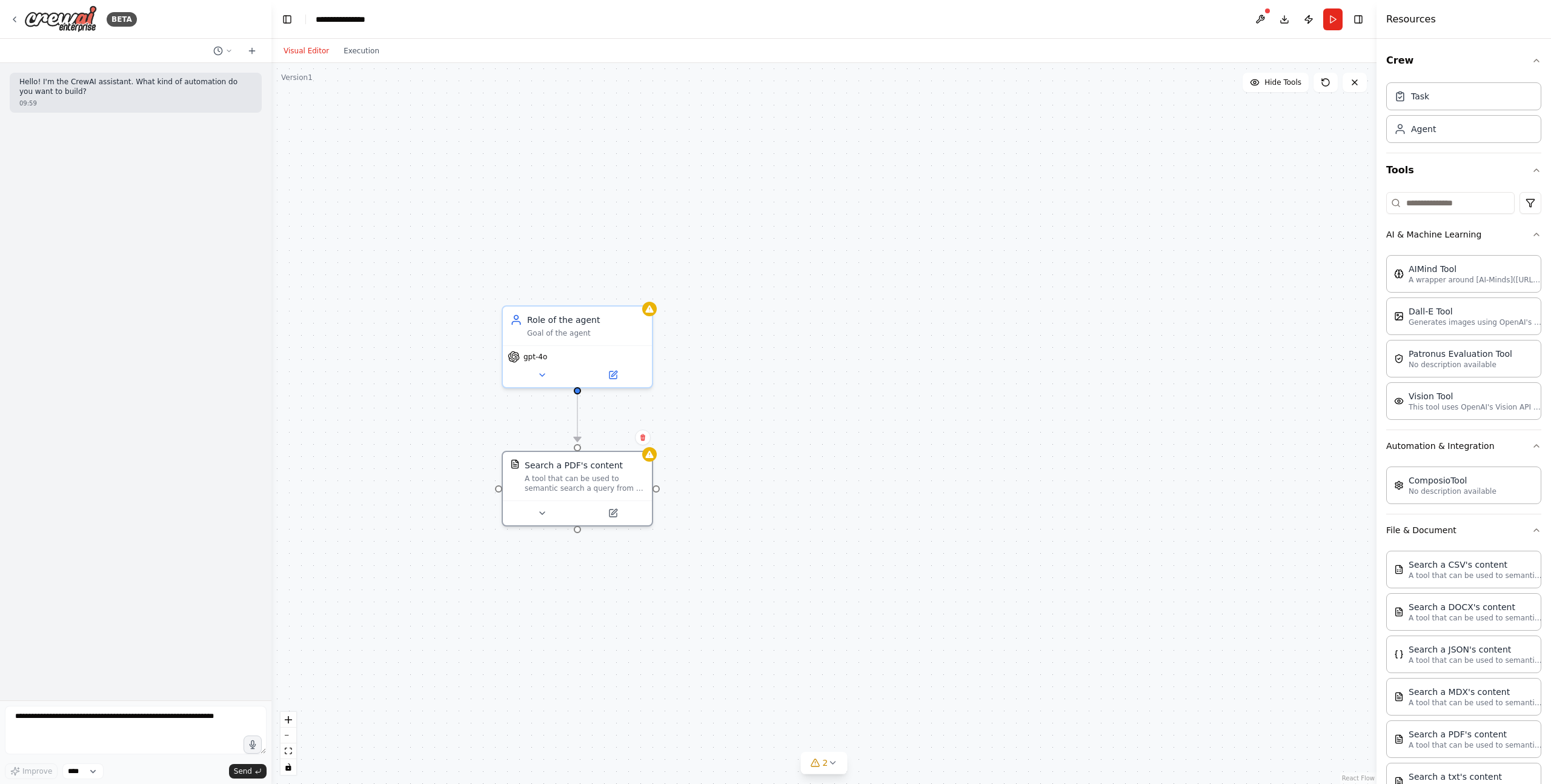
drag, startPoint x: 843, startPoint y: 330, endPoint x: 619, endPoint y: 425, distance: 243.3
click at [620, 475] on div "A tool that can be used to semantic search a query from a PDF's content." at bounding box center [585, 483] width 120 height 20
click at [612, 368] on icon at bounding box center [612, 372] width 9 height 9
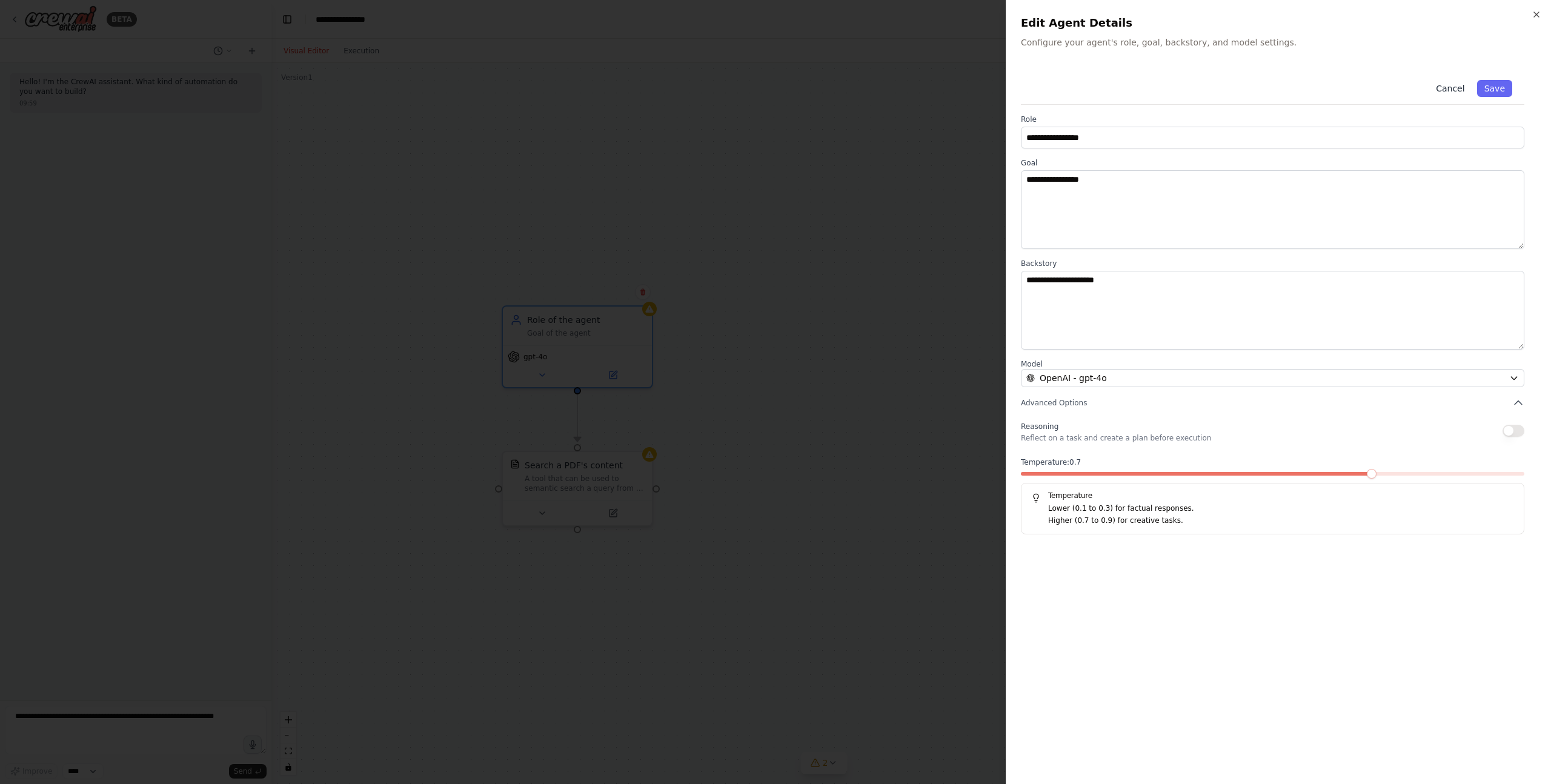
click at [1450, 86] on button "Cancel" at bounding box center [1450, 88] width 43 height 17
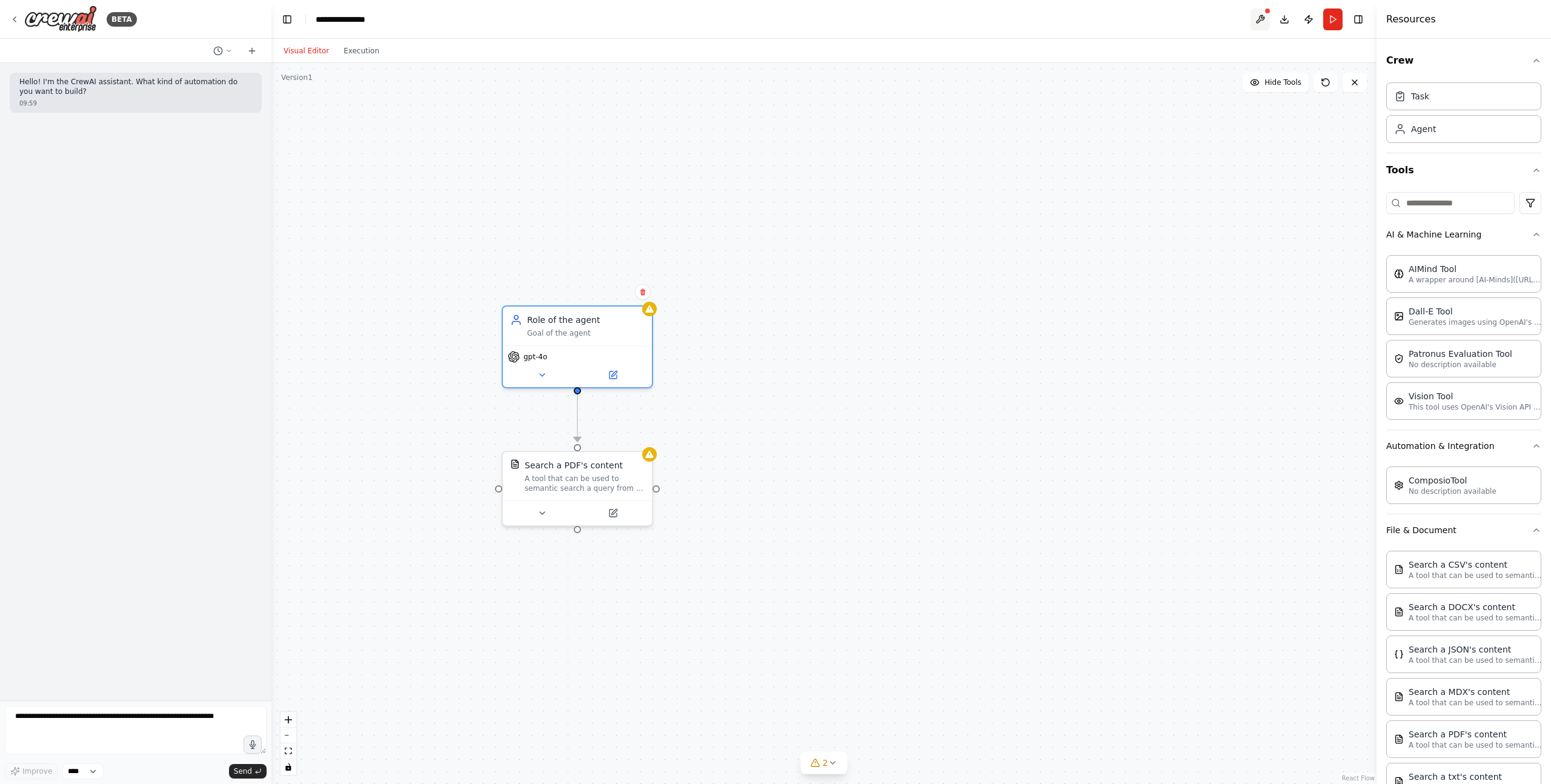
click at [1264, 23] on button at bounding box center [1260, 20] width 20 height 22
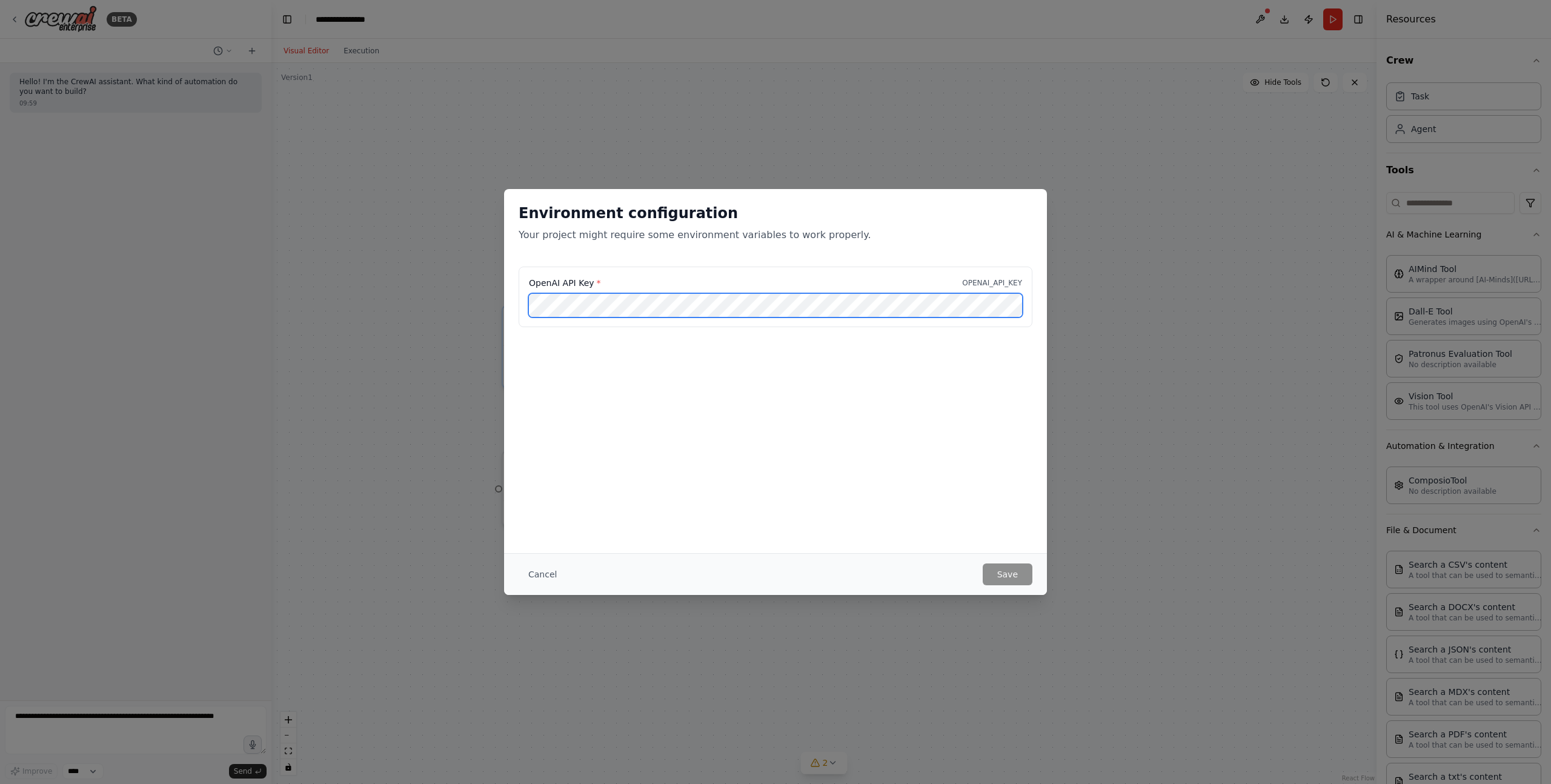
scroll to position [0, 164]
click at [1022, 575] on button "Save" at bounding box center [1007, 575] width 50 height 22
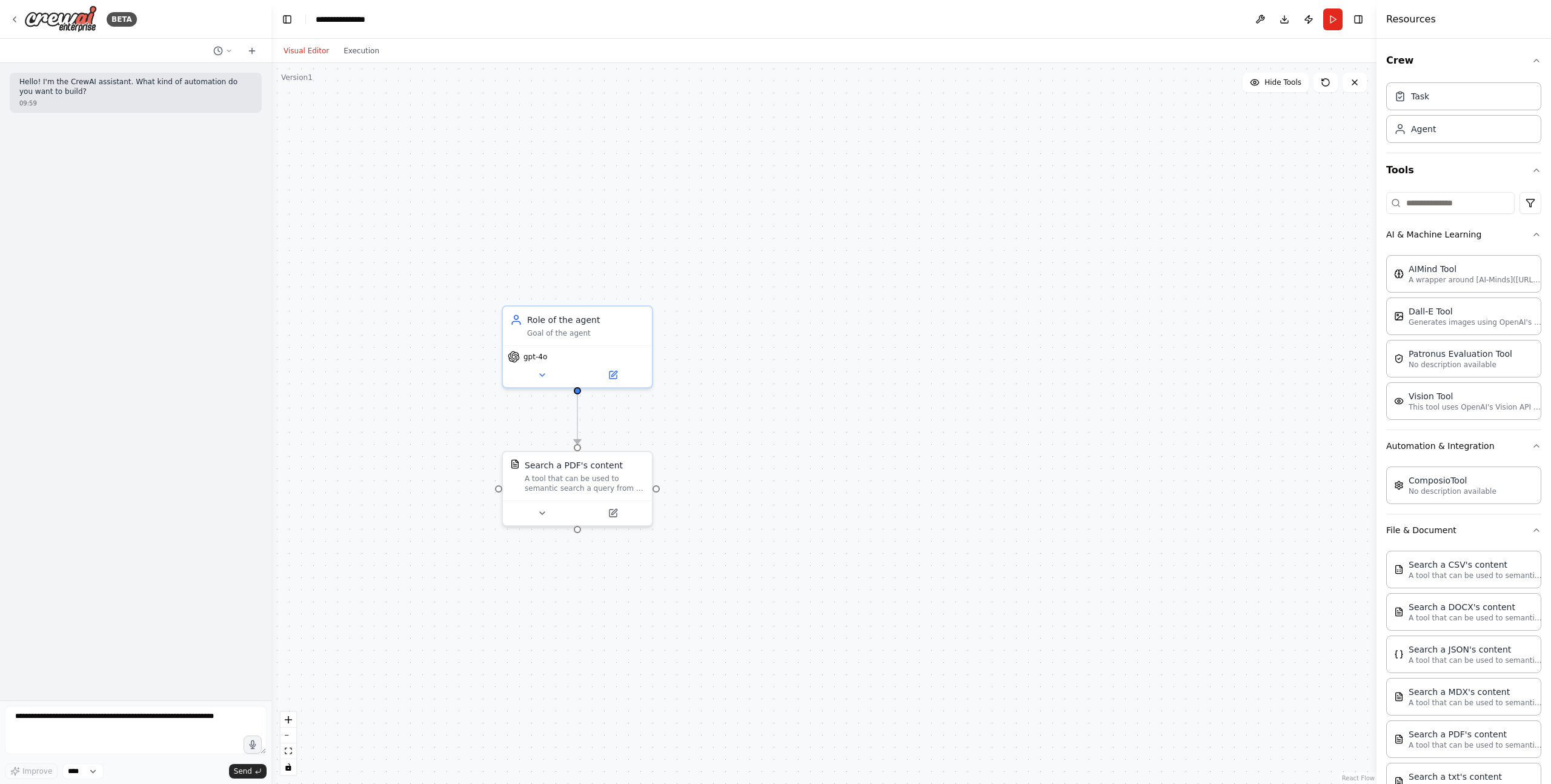
click at [1007, 401] on div ".deletable-edge-delete-btn { width: 20px; height: 20px; border: 0px solid #ffff…" at bounding box center [824, 423] width 1105 height 721
click at [157, 722] on textarea at bounding box center [136, 730] width 262 height 49
type textarea "**********"
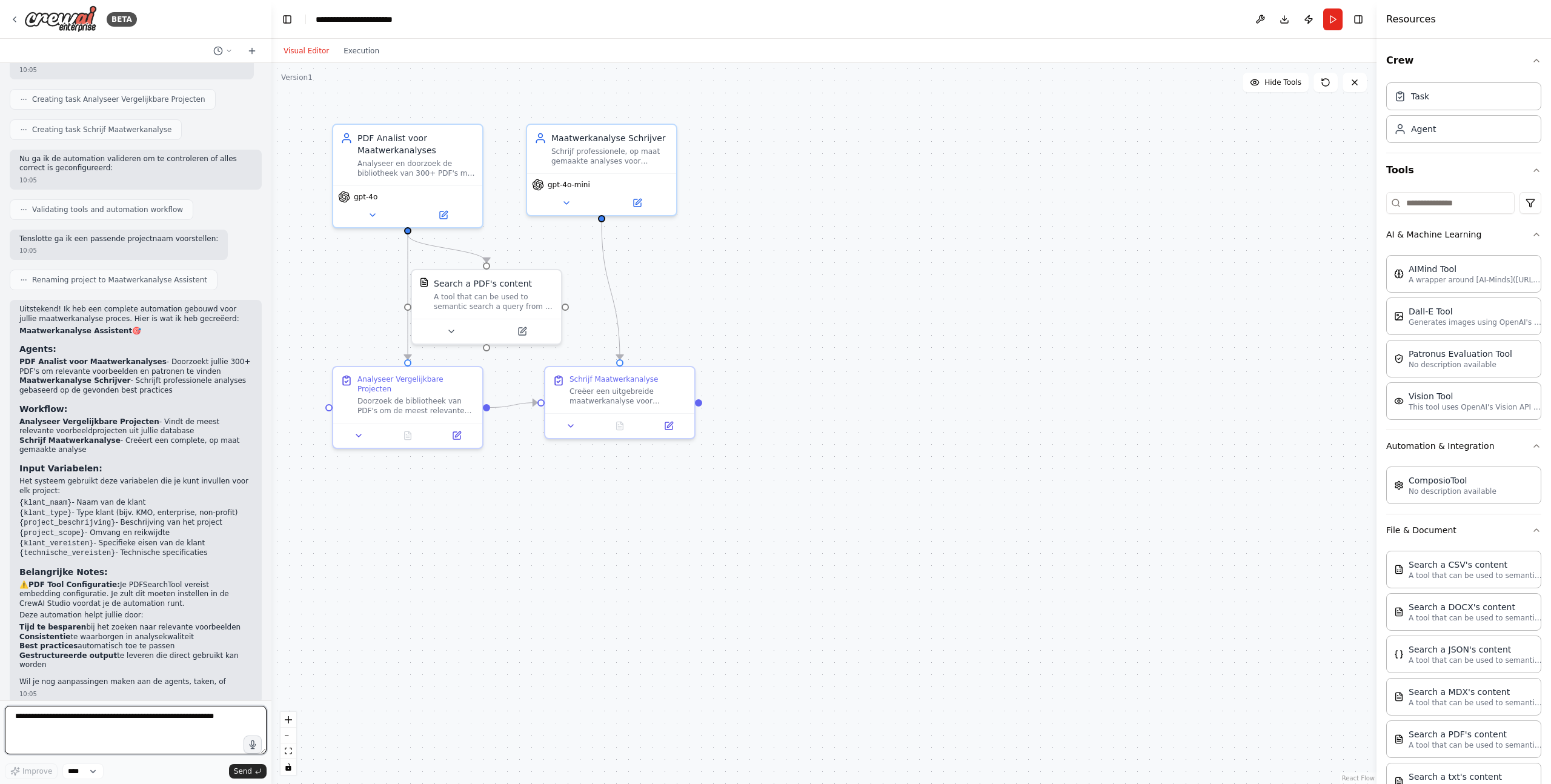
scroll to position [622, 0]
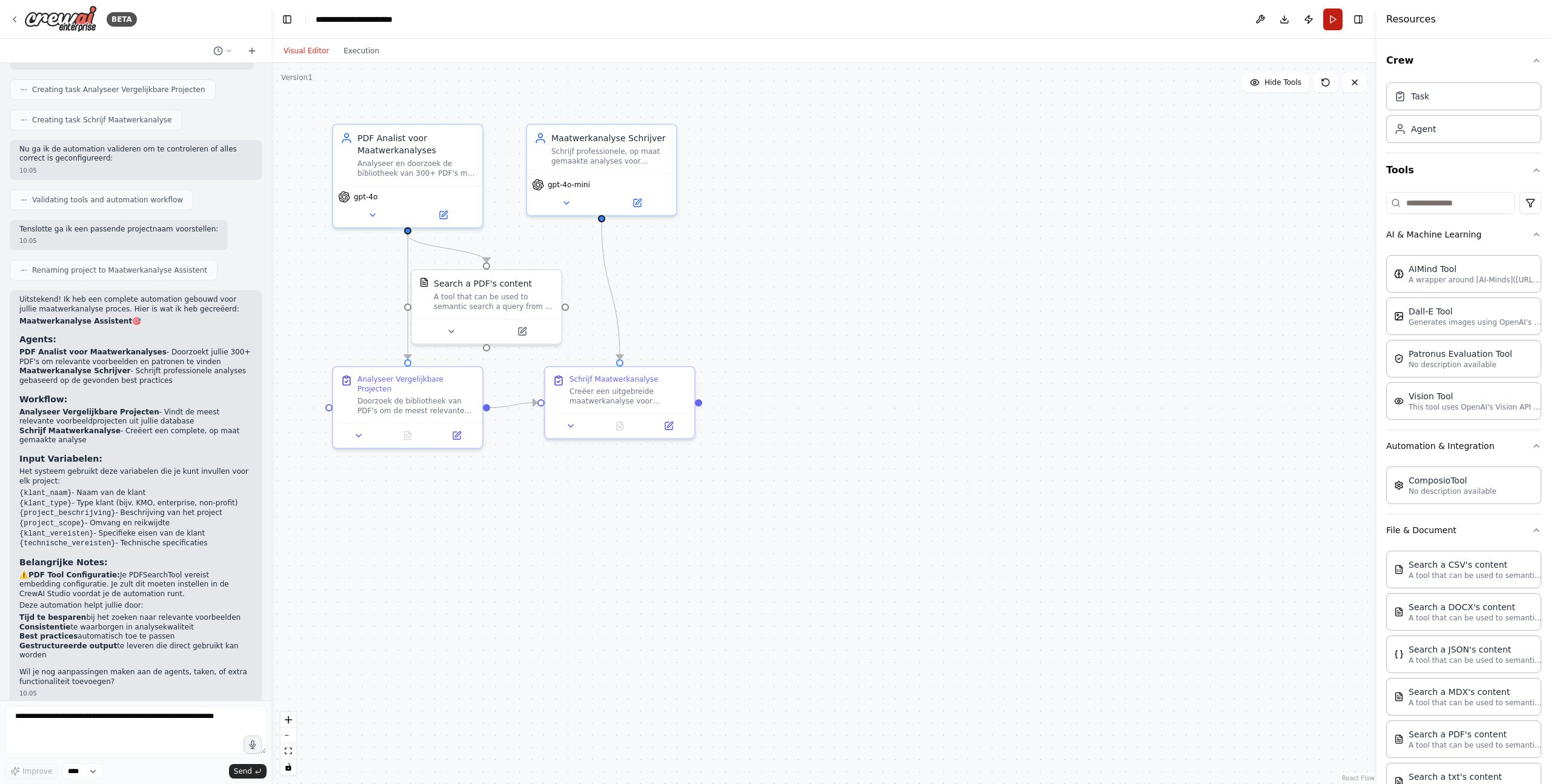
click at [1340, 17] on button "Run" at bounding box center [1333, 20] width 20 height 22
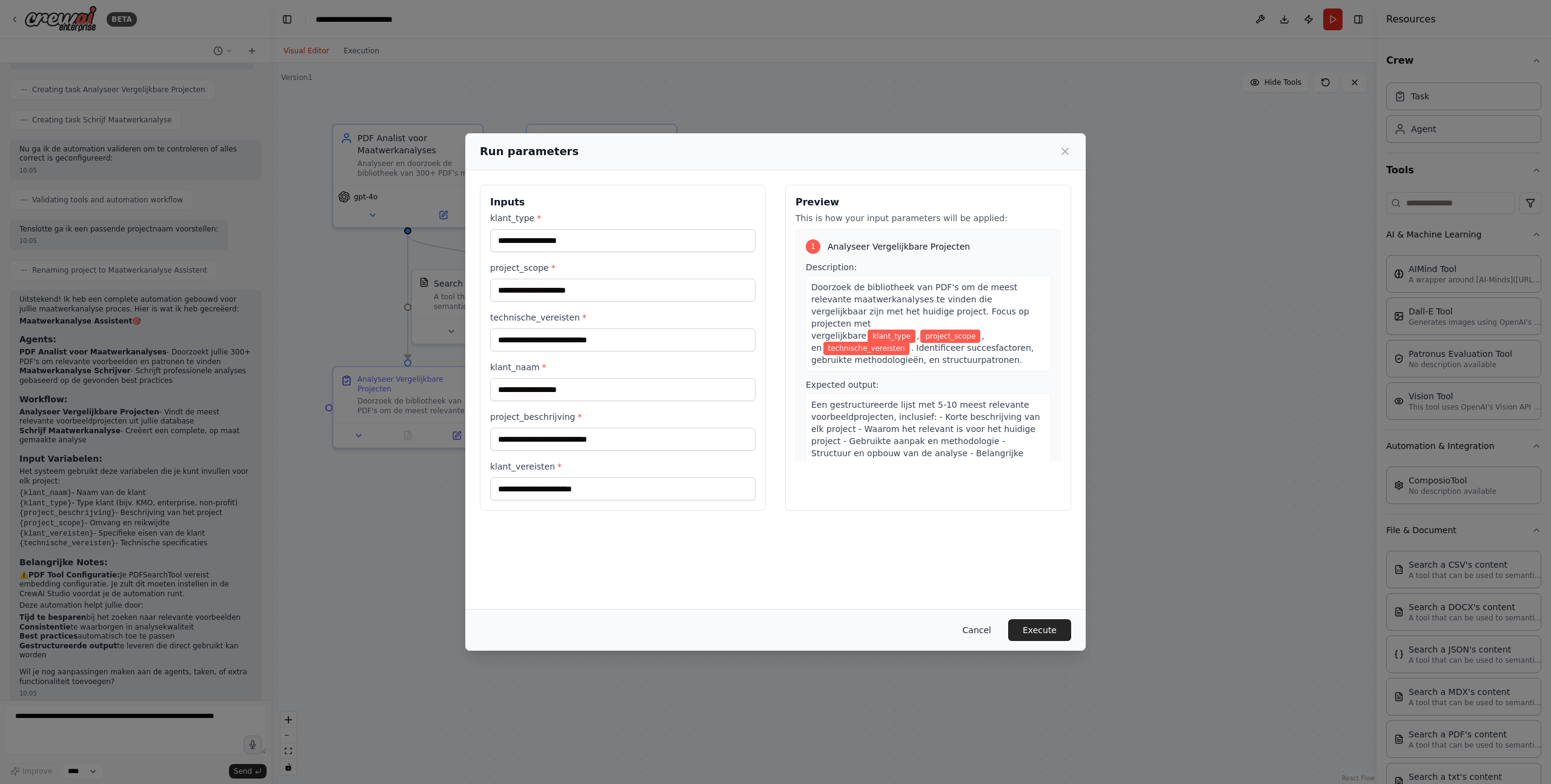
click at [988, 635] on button "Cancel" at bounding box center [977, 630] width 48 height 22
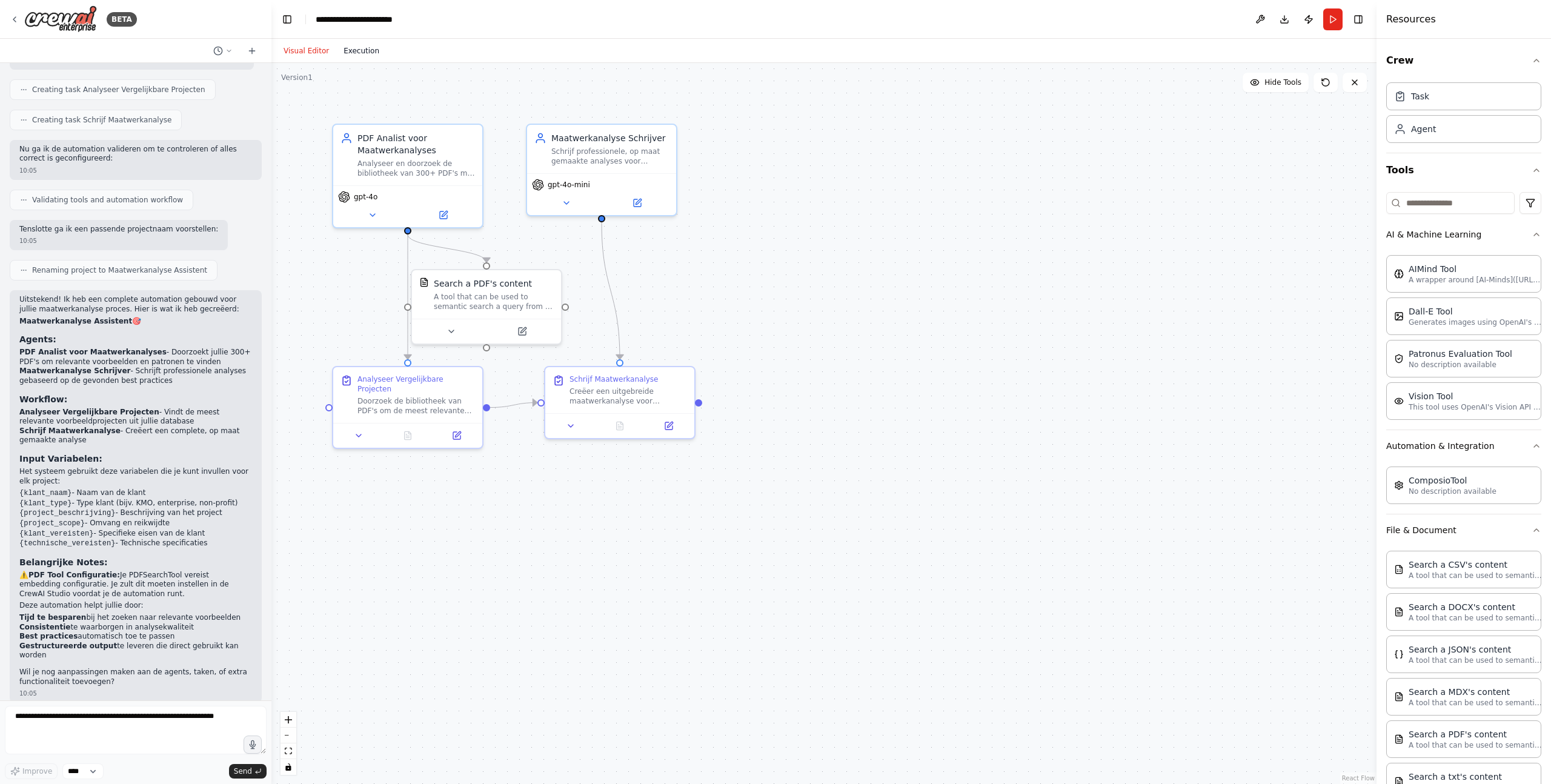
click at [364, 53] on button "Execution" at bounding box center [361, 51] width 50 height 14
click at [315, 57] on button "Visual Editor" at bounding box center [306, 51] width 60 height 14
click at [1360, 20] on button "Toggle Right Sidebar" at bounding box center [1358, 19] width 17 height 17
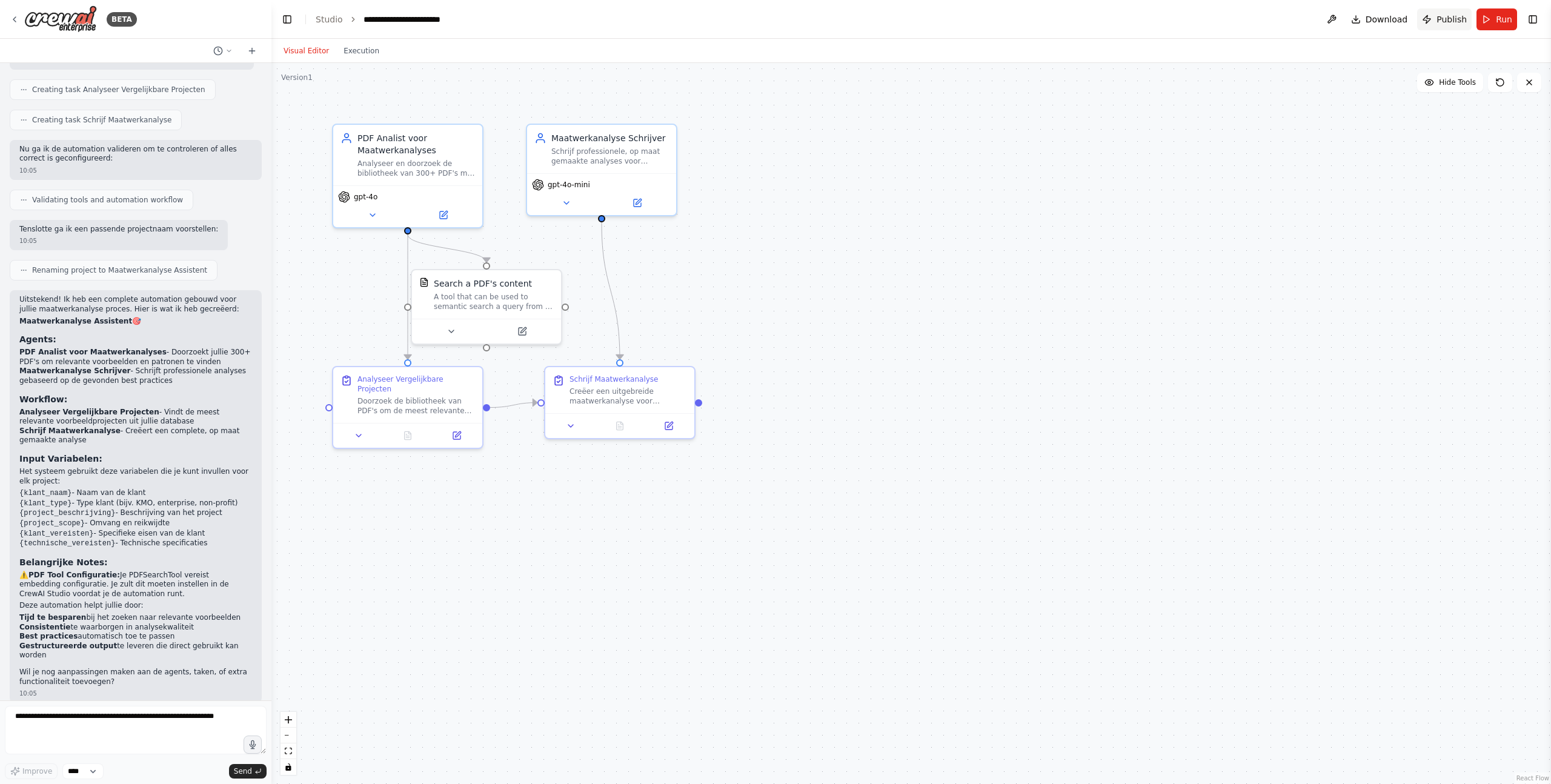
click at [1453, 18] on span "Publish" at bounding box center [1452, 19] width 30 height 12
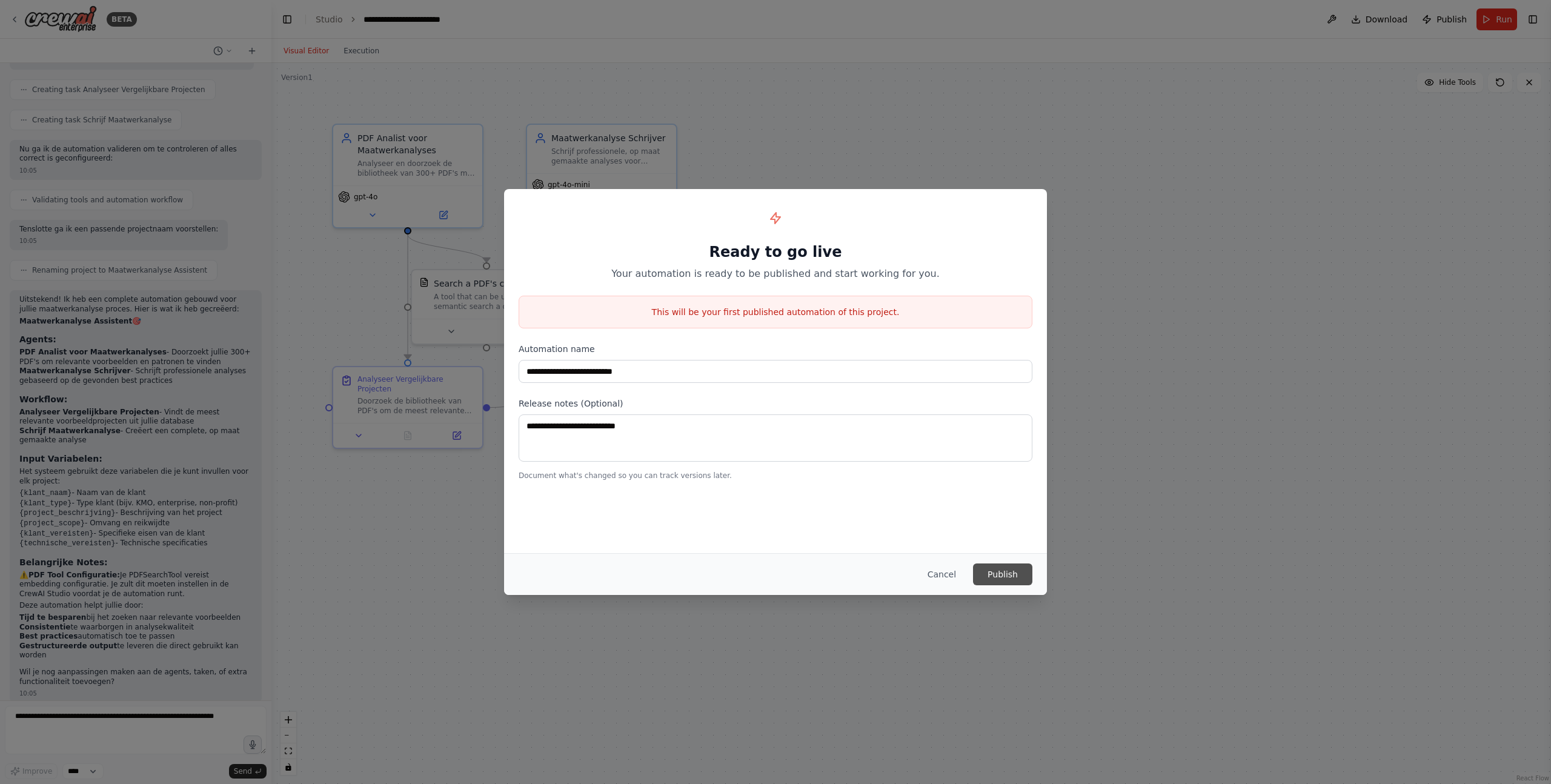
click at [1015, 572] on button "Publish" at bounding box center [1003, 575] width 59 height 22
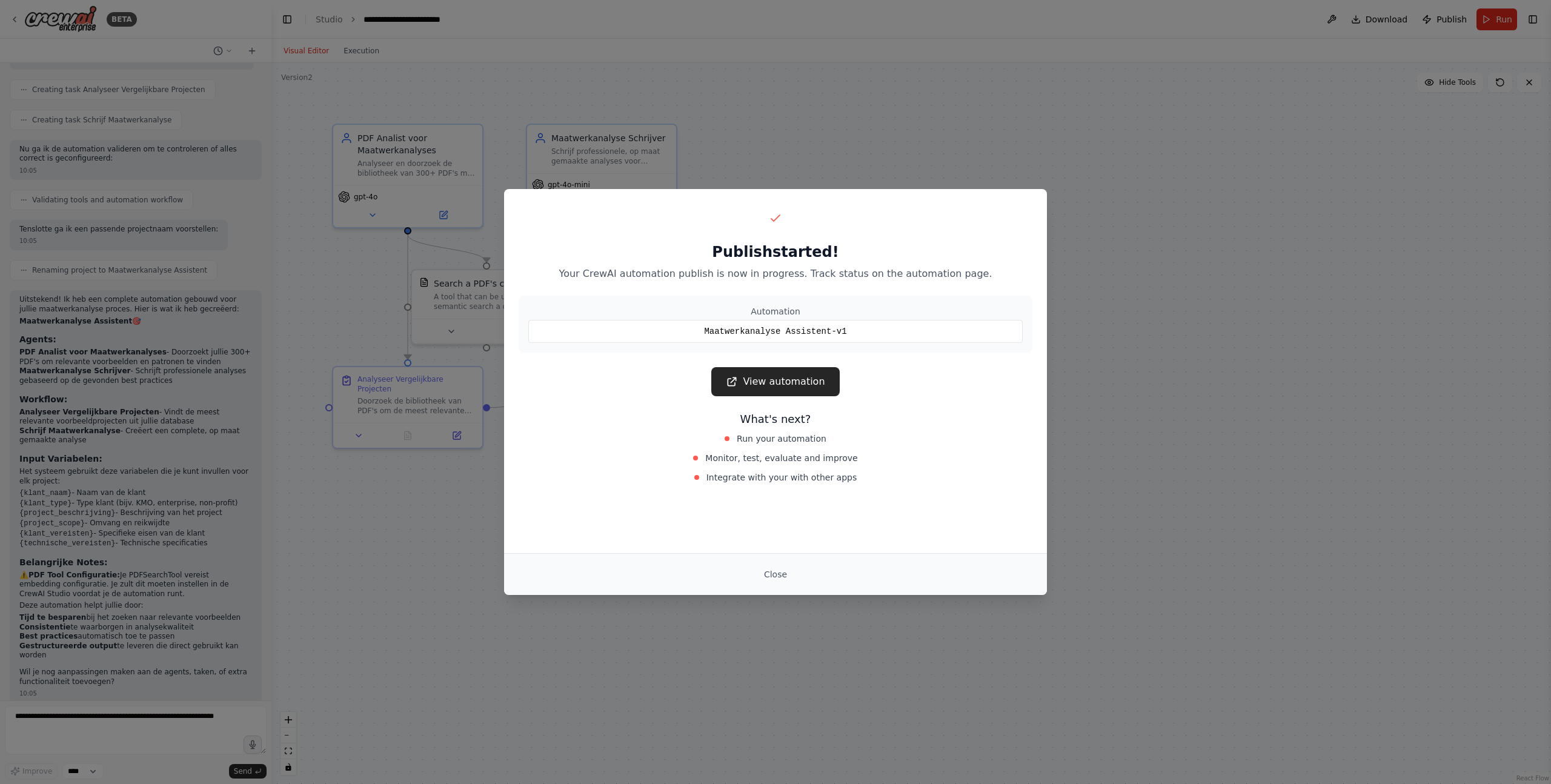
drag, startPoint x: 770, startPoint y: 575, endPoint x: 781, endPoint y: 572, distance: 11.4
click at [770, 575] on button "Close" at bounding box center [776, 575] width 43 height 22
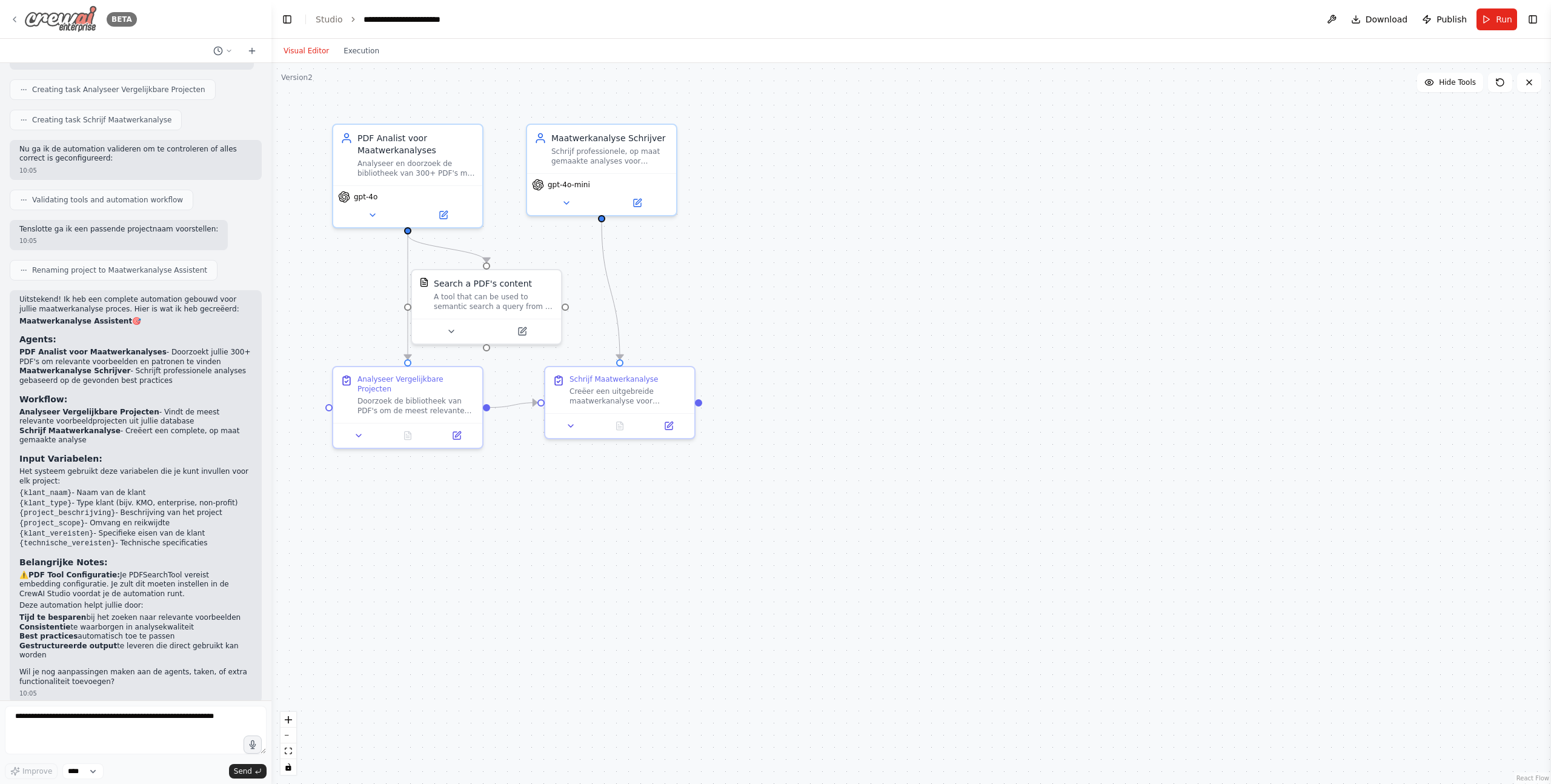
click at [19, 19] on icon at bounding box center [14, 19] width 9 height 9
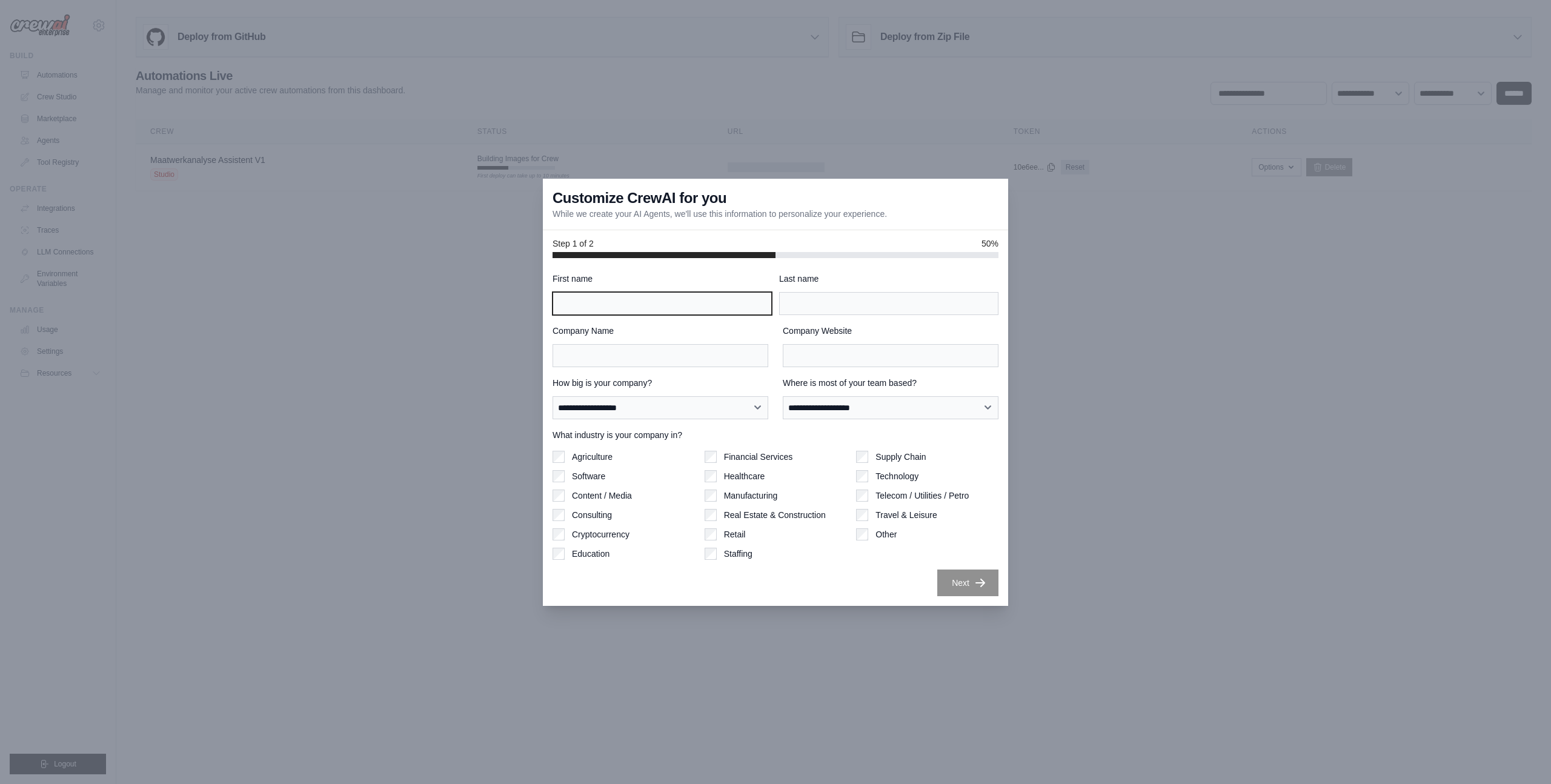
click at [675, 306] on input "First name" at bounding box center [662, 304] width 220 height 23
type input "********"
type input "*******"
click at [642, 347] on input "Company Name" at bounding box center [660, 356] width 216 height 23
click at [819, 395] on div "**********" at bounding box center [891, 398] width 216 height 43
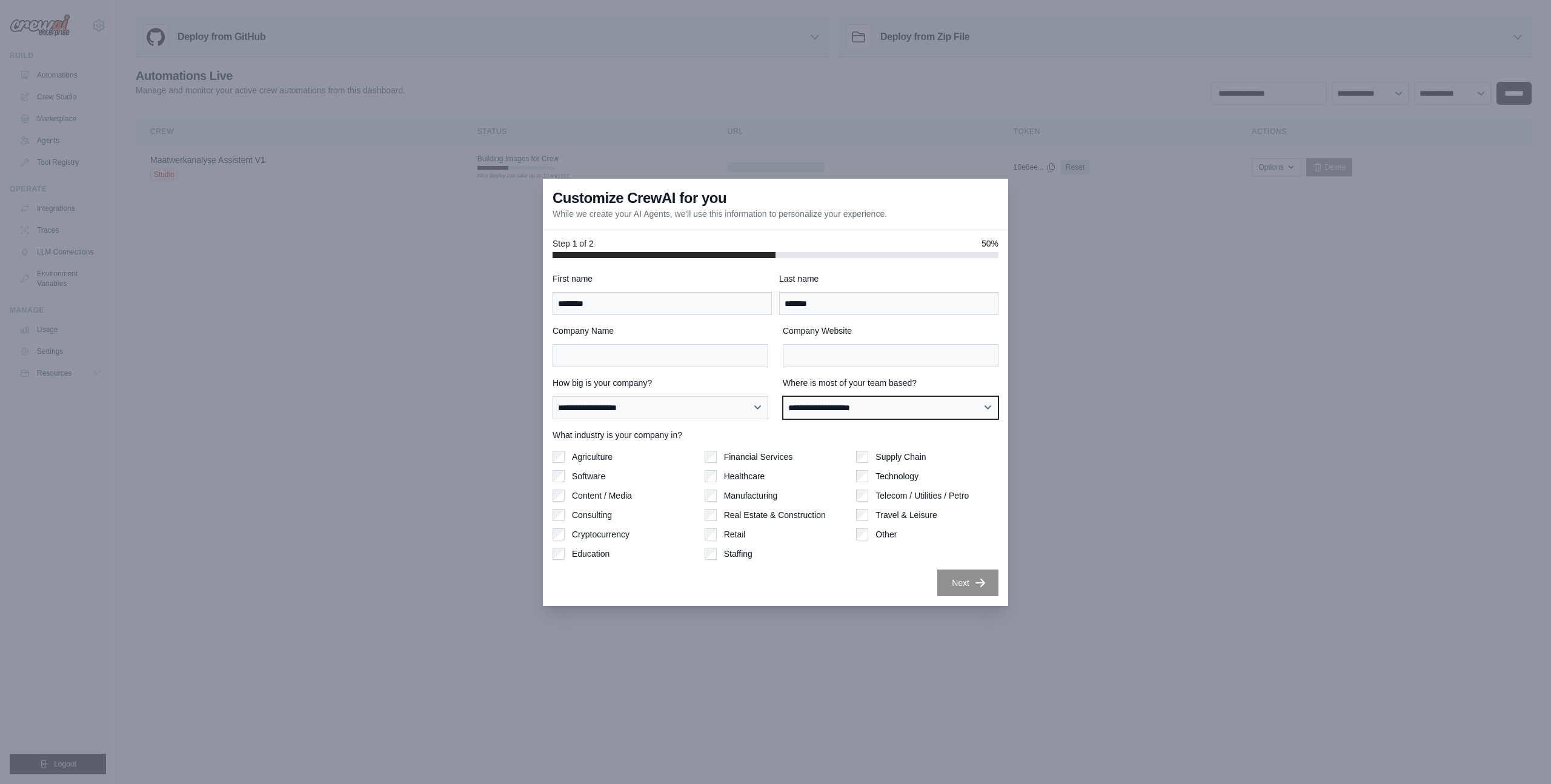
click at [819, 399] on select "**********" at bounding box center [891, 408] width 216 height 23
select select "******"
click at [783, 396] on select "**********" at bounding box center [891, 408] width 216 height 23
click at [834, 262] on div "**********" at bounding box center [776, 432] width 465 height 348
click at [633, 359] on input "Company Name" at bounding box center [660, 356] width 216 height 23
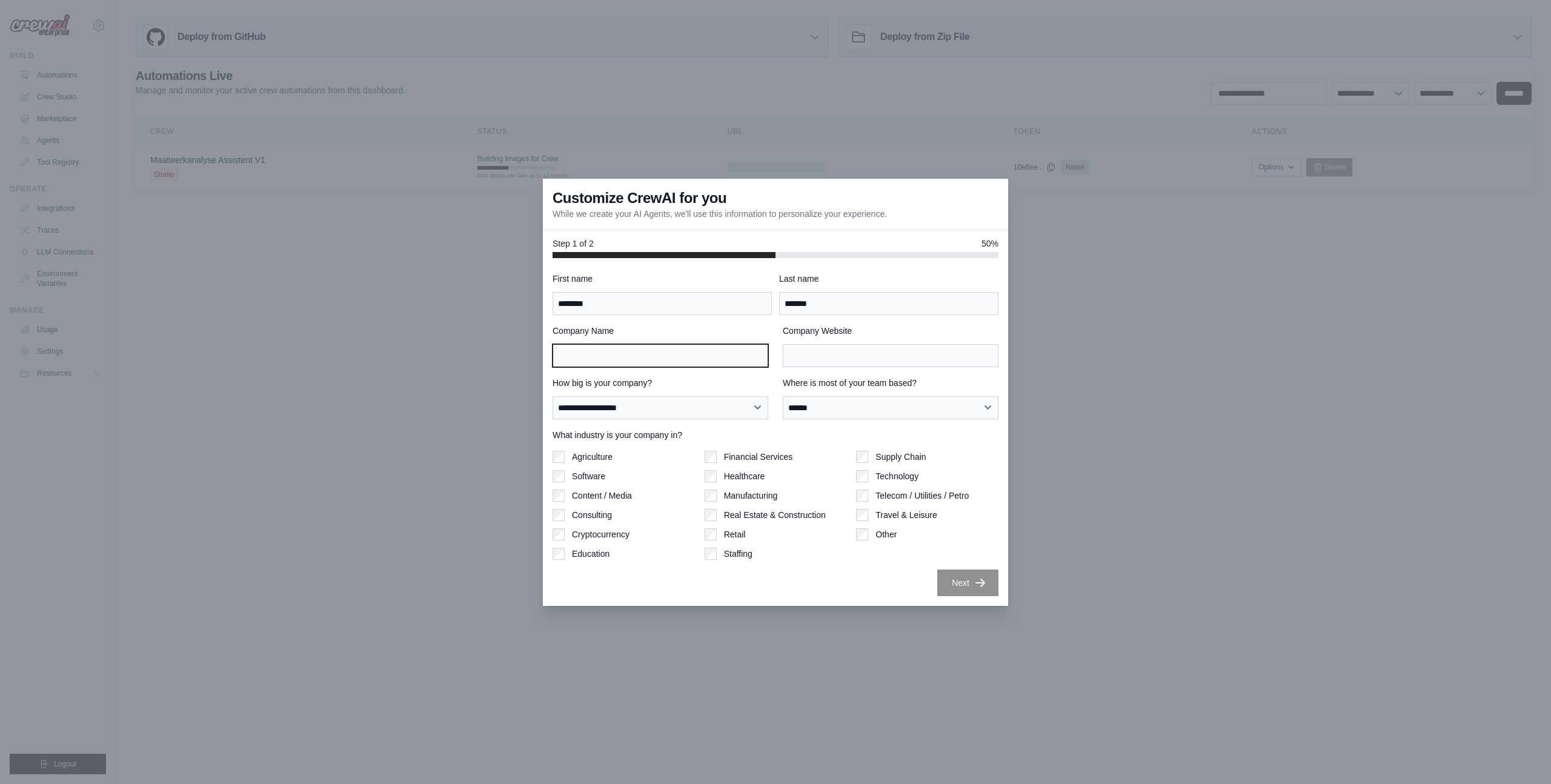
type input "**********"
click at [842, 357] on input "**********" at bounding box center [891, 356] width 216 height 23
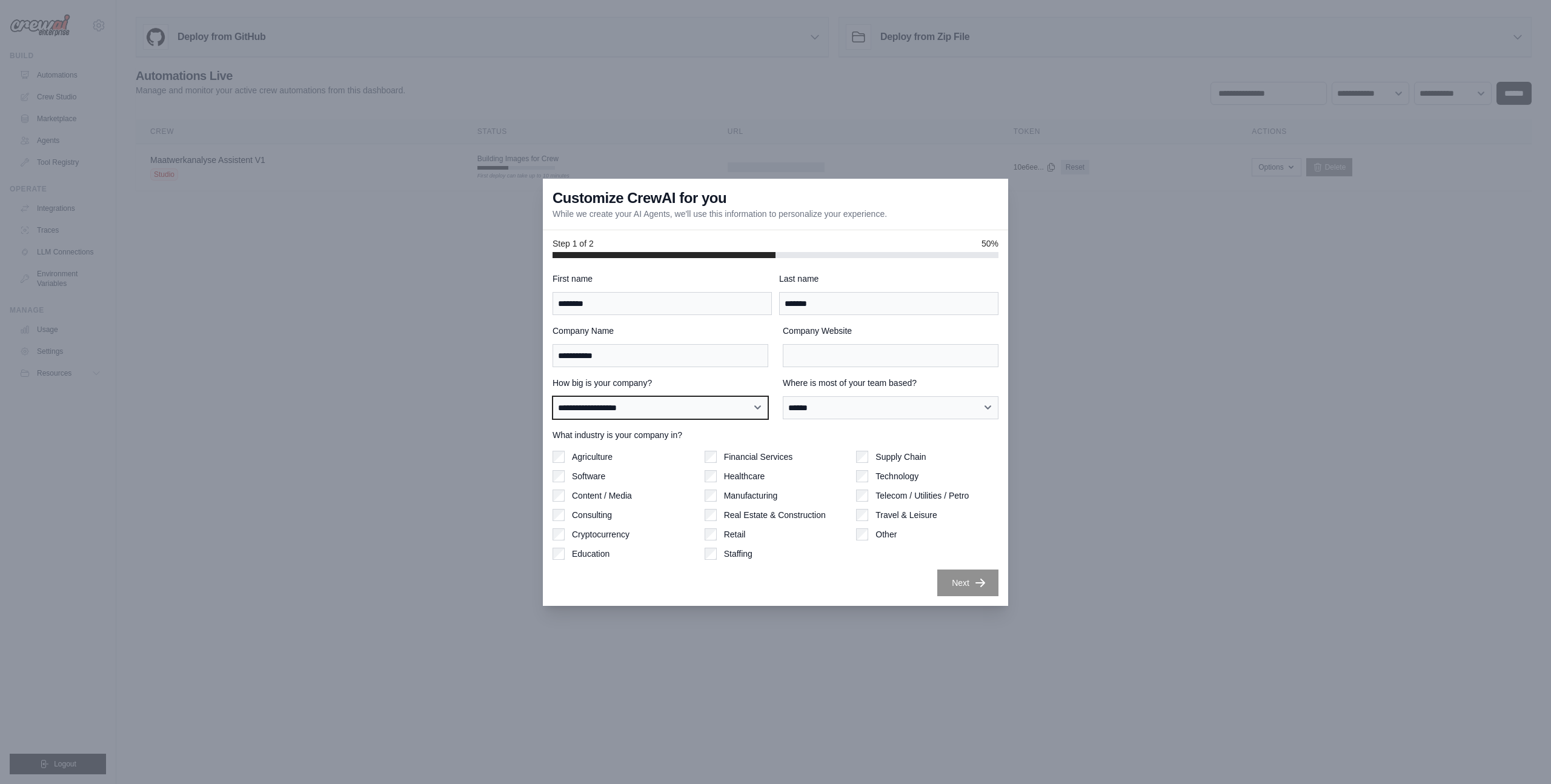
click at [690, 400] on select "**********" at bounding box center [660, 408] width 216 height 23
select select "**********"
click at [552, 396] on select "**********" at bounding box center [660, 408] width 216 height 23
click at [852, 433] on label "What industry is your company in?" at bounding box center [775, 435] width 446 height 12
drag, startPoint x: 857, startPoint y: 591, endPoint x: 833, endPoint y: 550, distance: 47.5
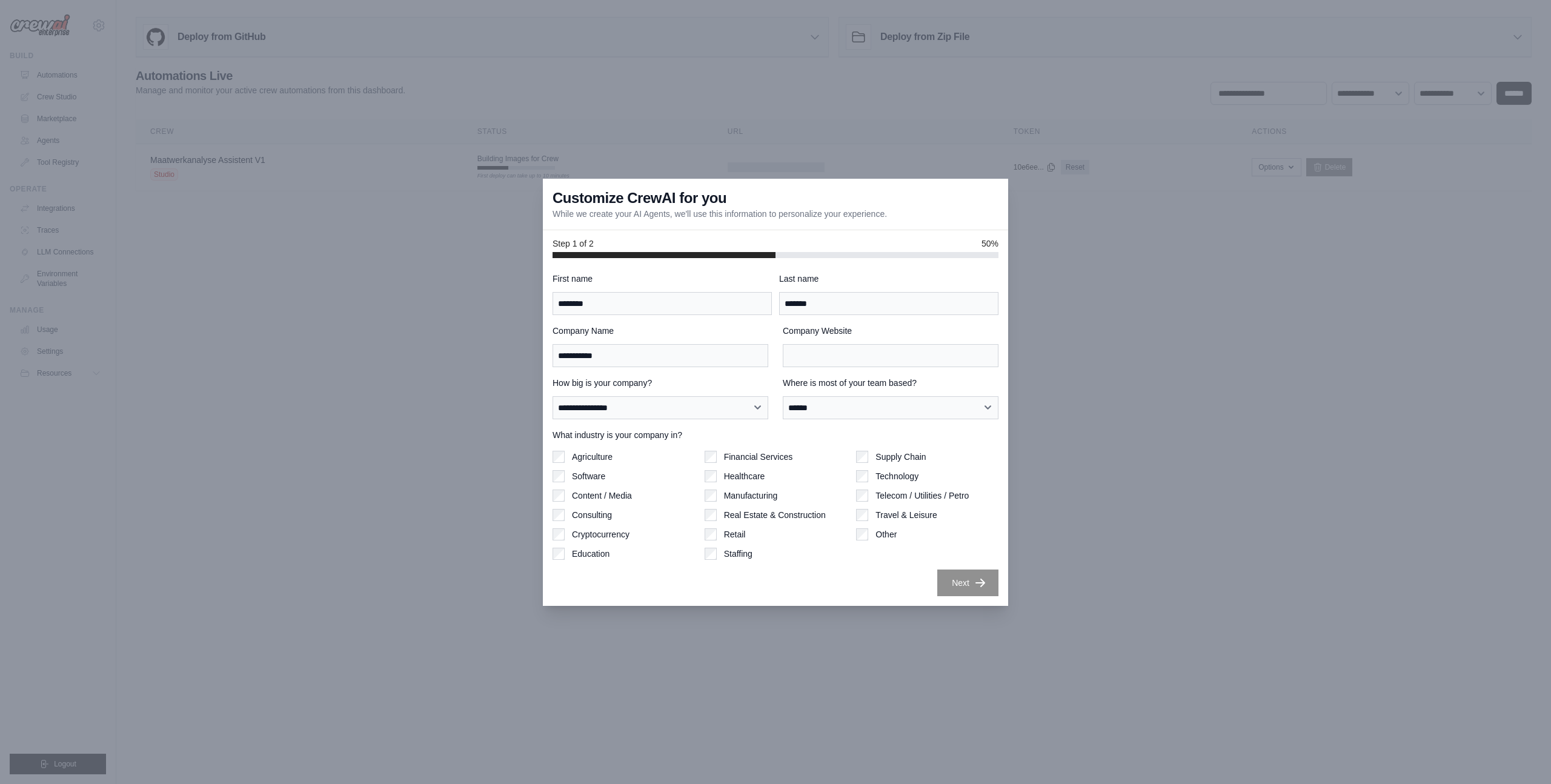
click at [857, 591] on div "Next" at bounding box center [775, 583] width 446 height 27
click at [811, 309] on input "*******" at bounding box center [889, 304] width 220 height 23
click at [797, 349] on input "Company Website" at bounding box center [891, 356] width 216 height 23
type input "**********"
click at [856, 565] on div "**********" at bounding box center [775, 434] width 446 height 323
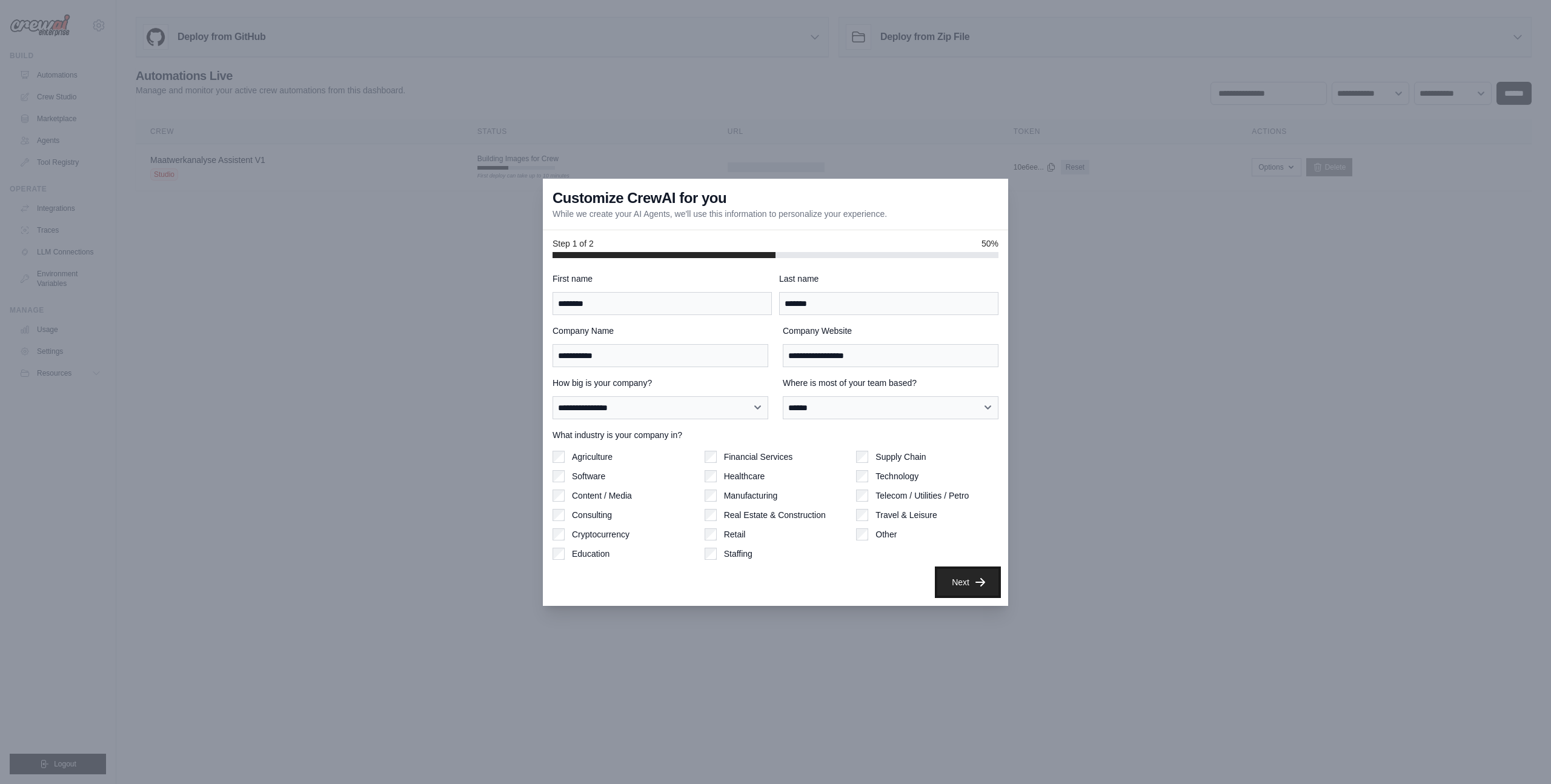
click at [956, 587] on button "Next" at bounding box center [968, 582] width 61 height 27
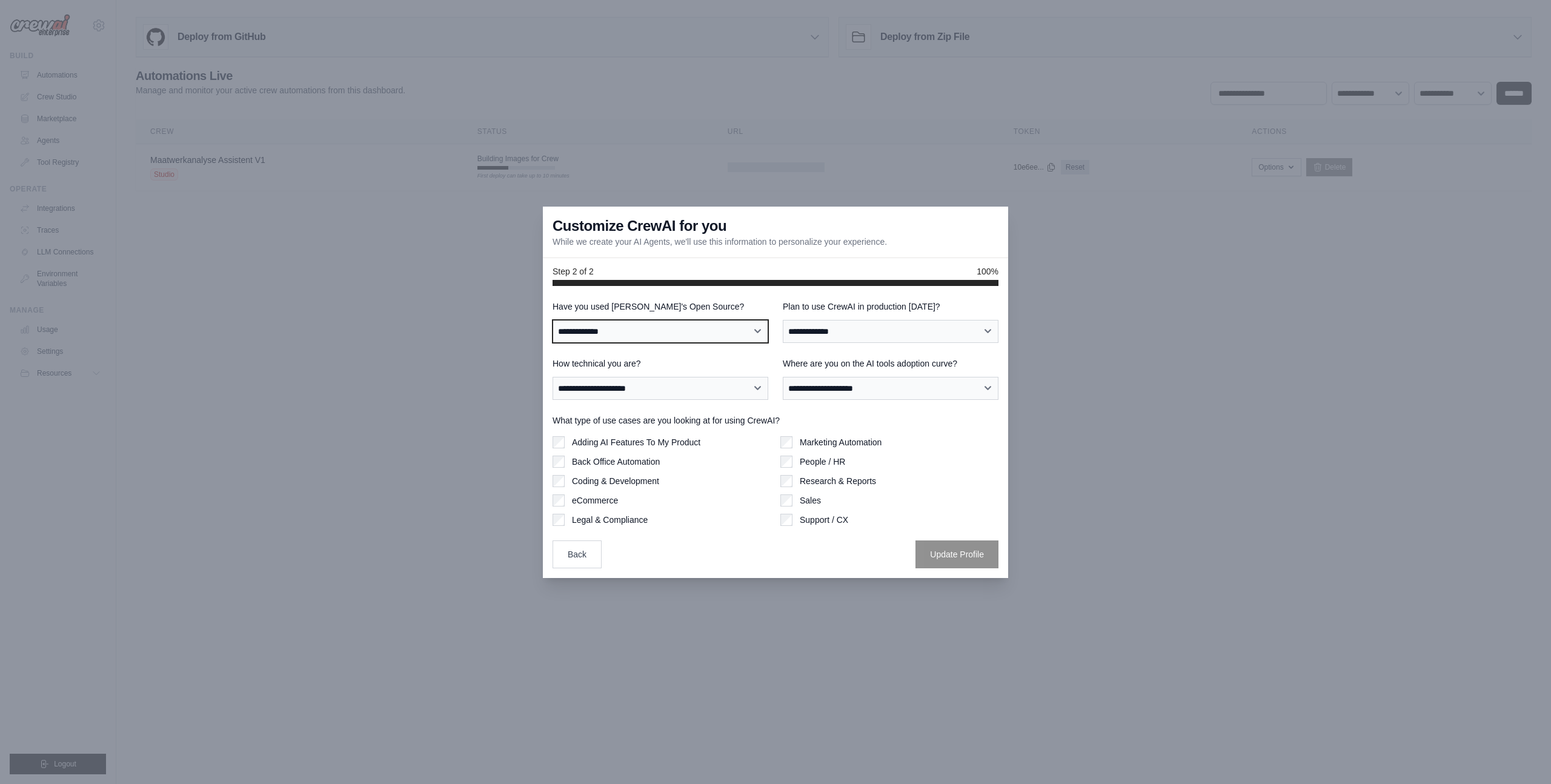
click at [644, 338] on select "**********" at bounding box center [660, 331] width 216 height 23
select select "**"
click at [552, 320] on select "**********" at bounding box center [660, 331] width 216 height 23
click at [833, 339] on select "**********" at bounding box center [891, 331] width 216 height 23
select select "*****"
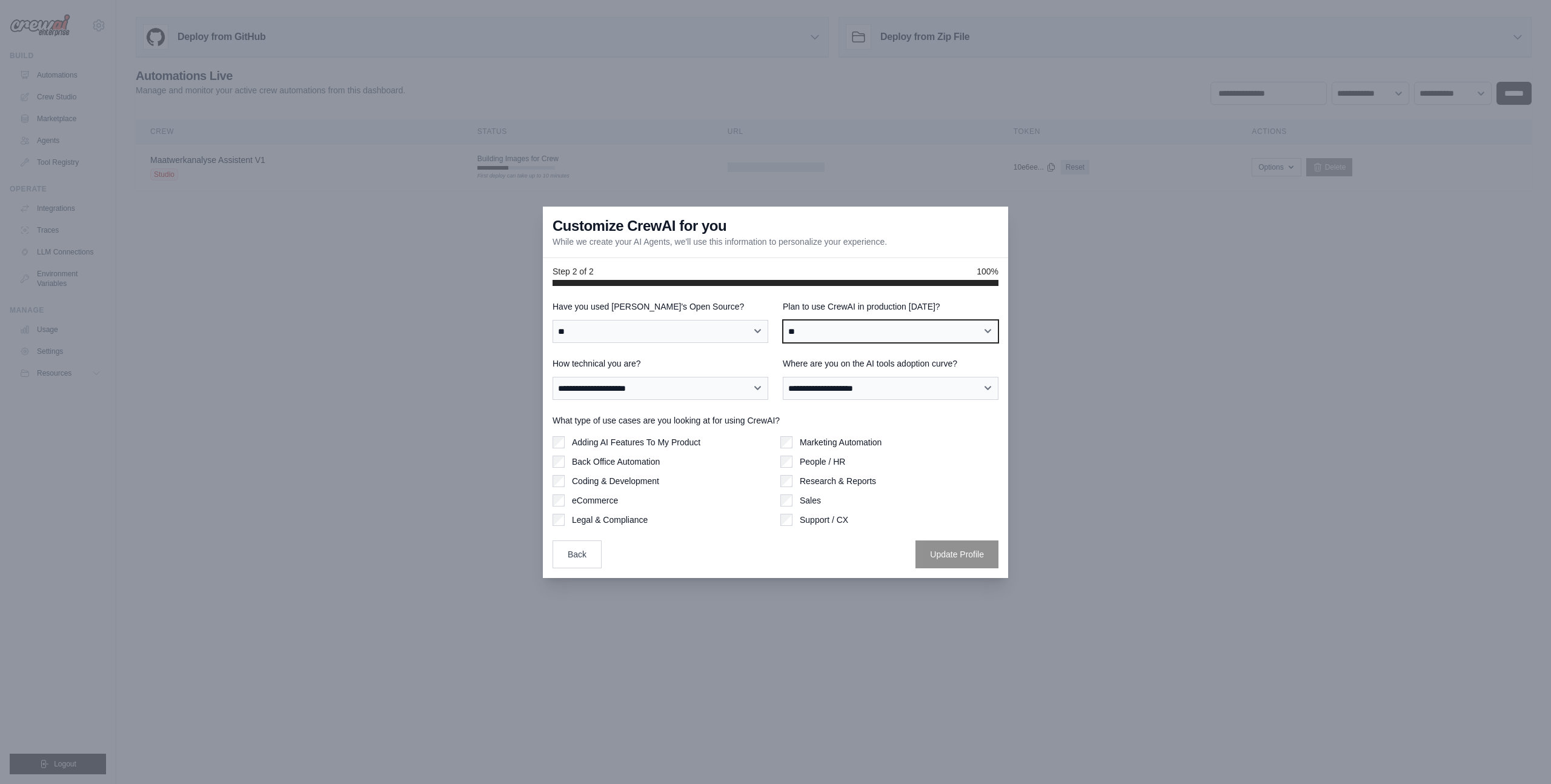
click at [783, 320] on select "**********" at bounding box center [891, 331] width 216 height 23
click at [832, 386] on select "**********" at bounding box center [891, 388] width 216 height 23
select select "**********"
click at [783, 377] on select "**********" at bounding box center [891, 388] width 216 height 23
click at [697, 385] on select "**********" at bounding box center [660, 388] width 216 height 23
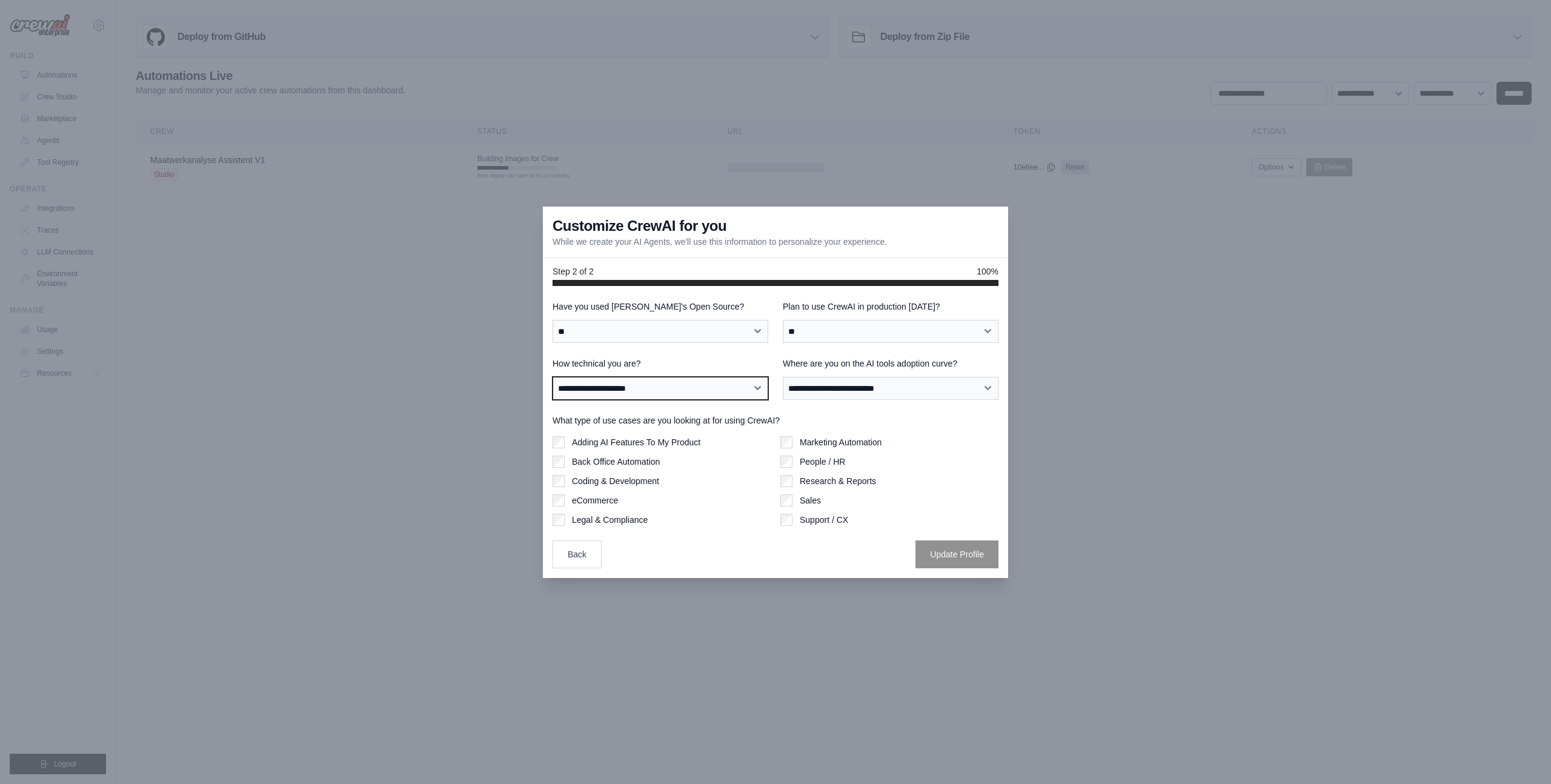
select select "**********"
click at [552, 377] on select "**********" at bounding box center [660, 388] width 216 height 23
click at [952, 541] on button "Update Profile" at bounding box center [957, 554] width 83 height 28
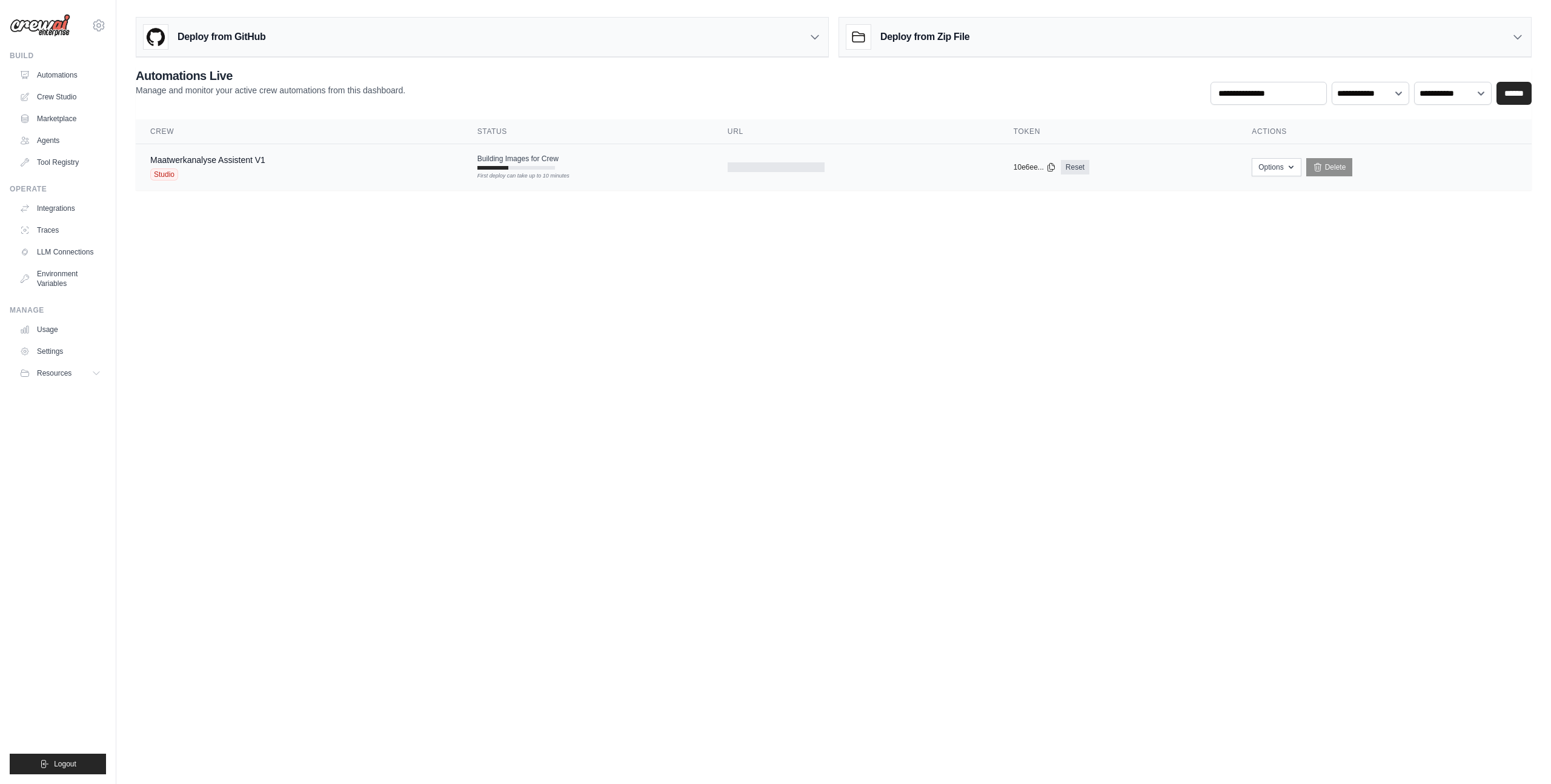
click at [238, 168] on div "Studio" at bounding box center [207, 174] width 115 height 12
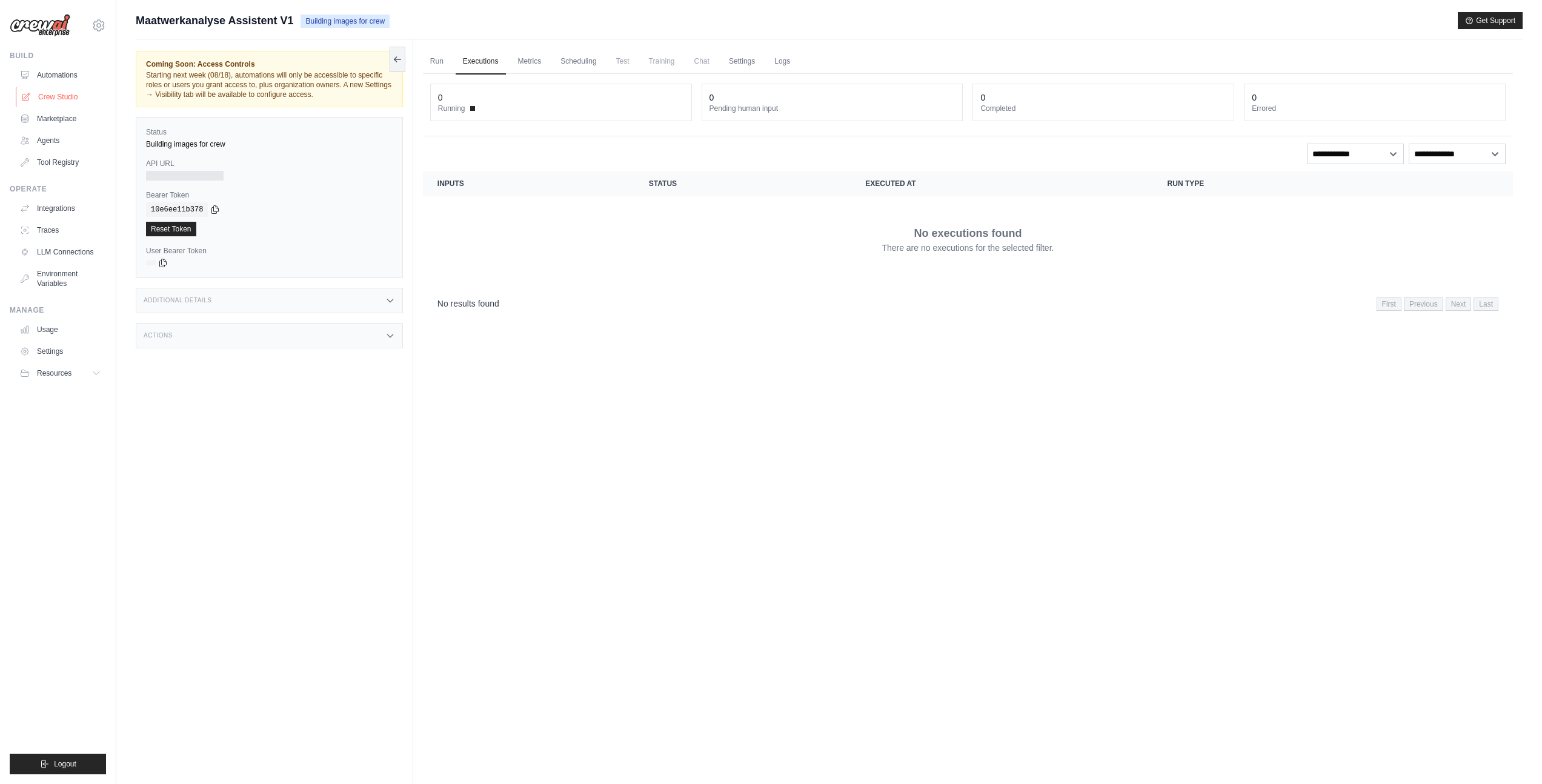
click at [54, 102] on link "Crew Studio" at bounding box center [62, 96] width 91 height 20
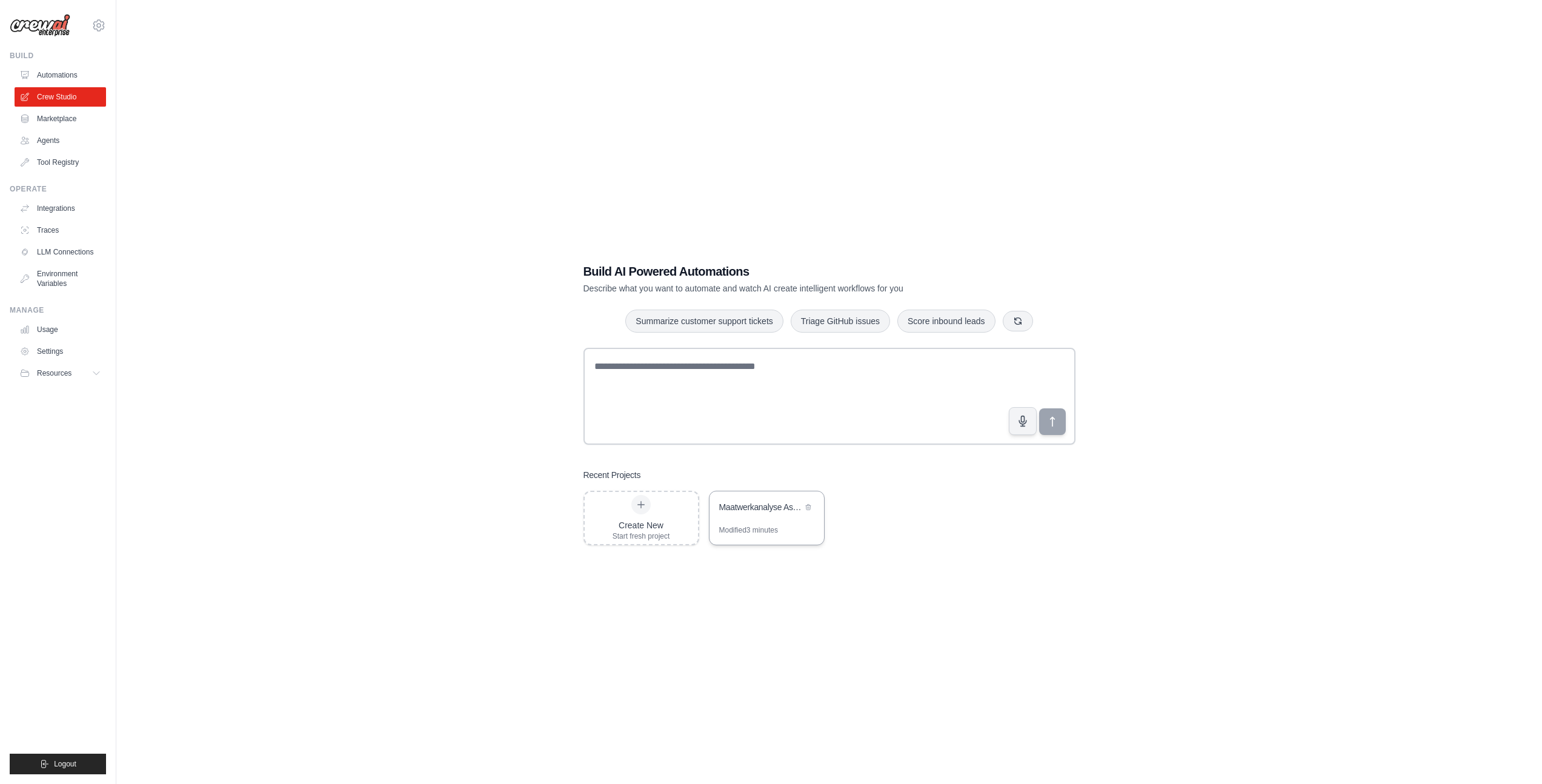
click at [741, 516] on div "Maatwerkanalyse Assistent" at bounding box center [767, 508] width 114 height 34
click at [56, 79] on link "Automations" at bounding box center [62, 75] width 91 height 20
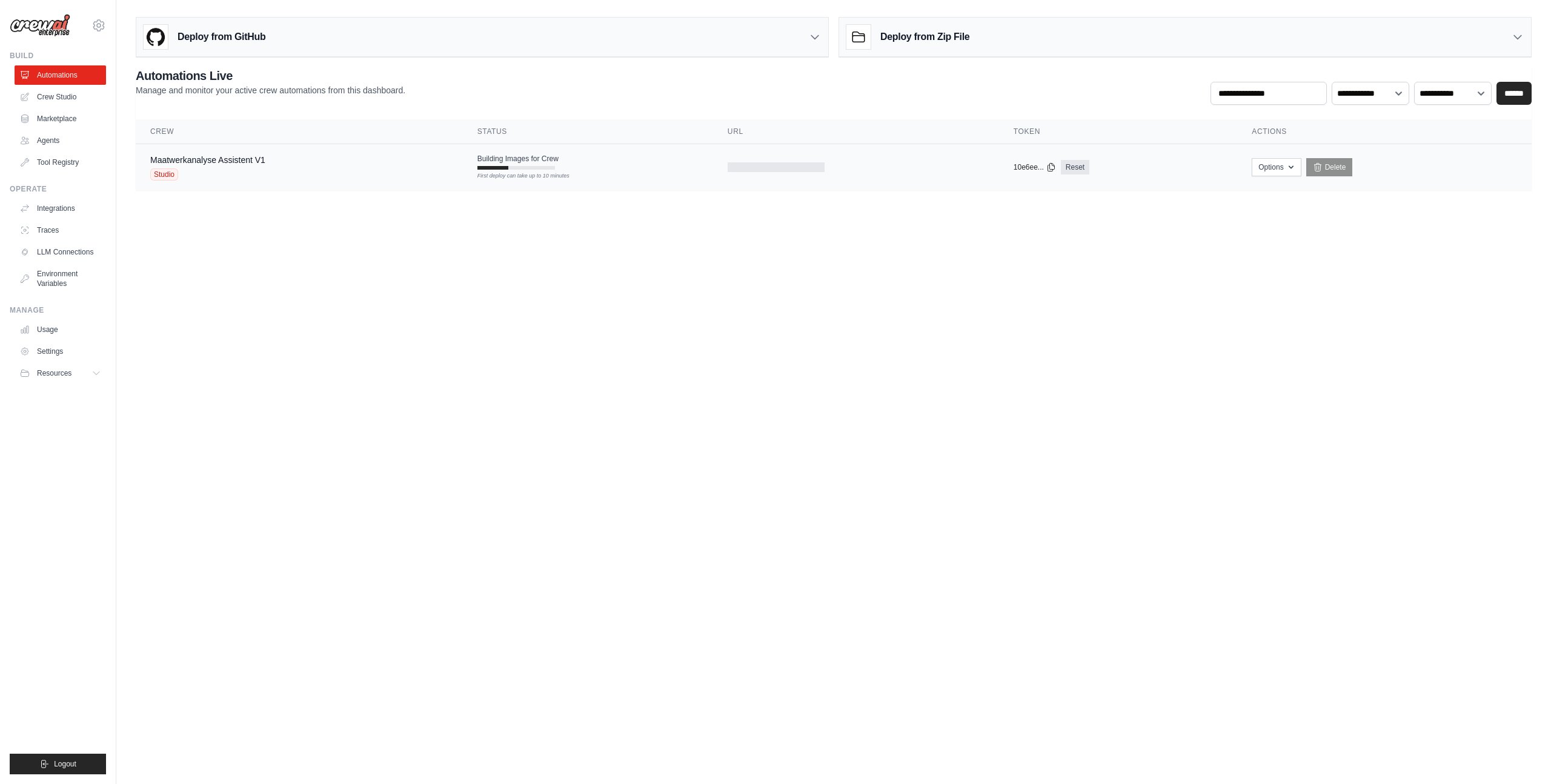
click at [227, 167] on div "Maatwerkanalyse Assistent V1 Studio" at bounding box center [207, 167] width 115 height 27
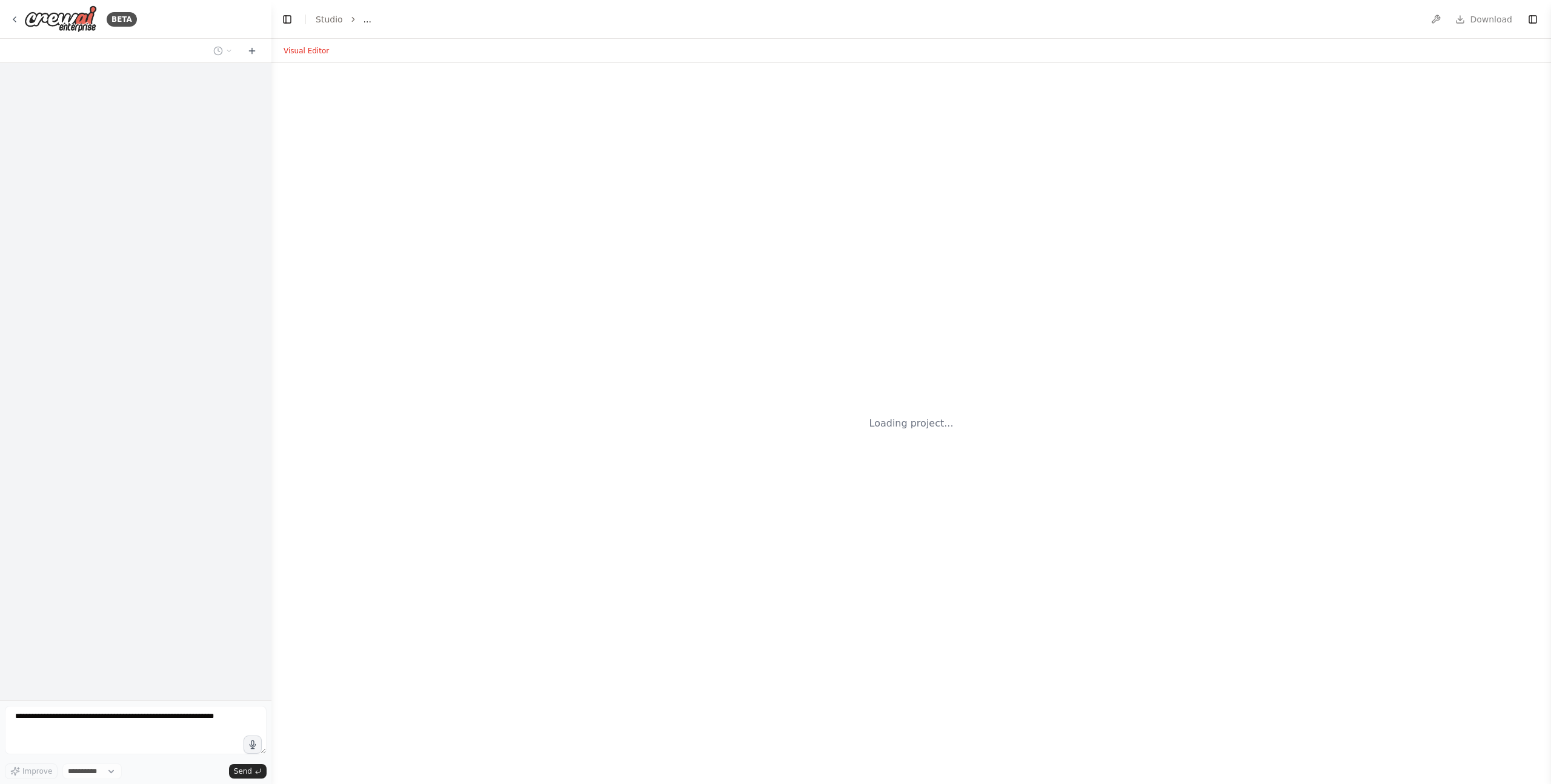
select select "****"
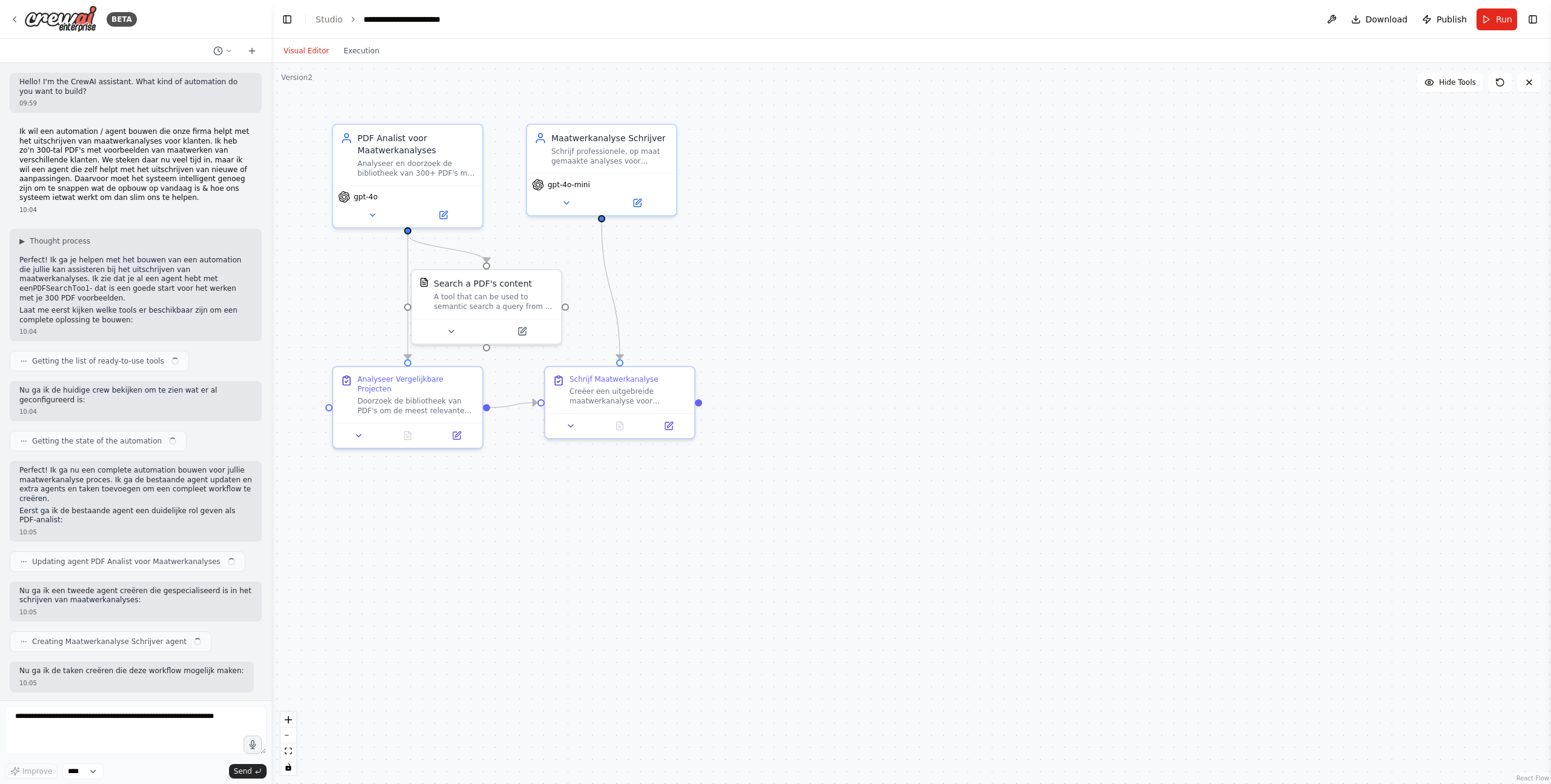
scroll to position [622, 0]
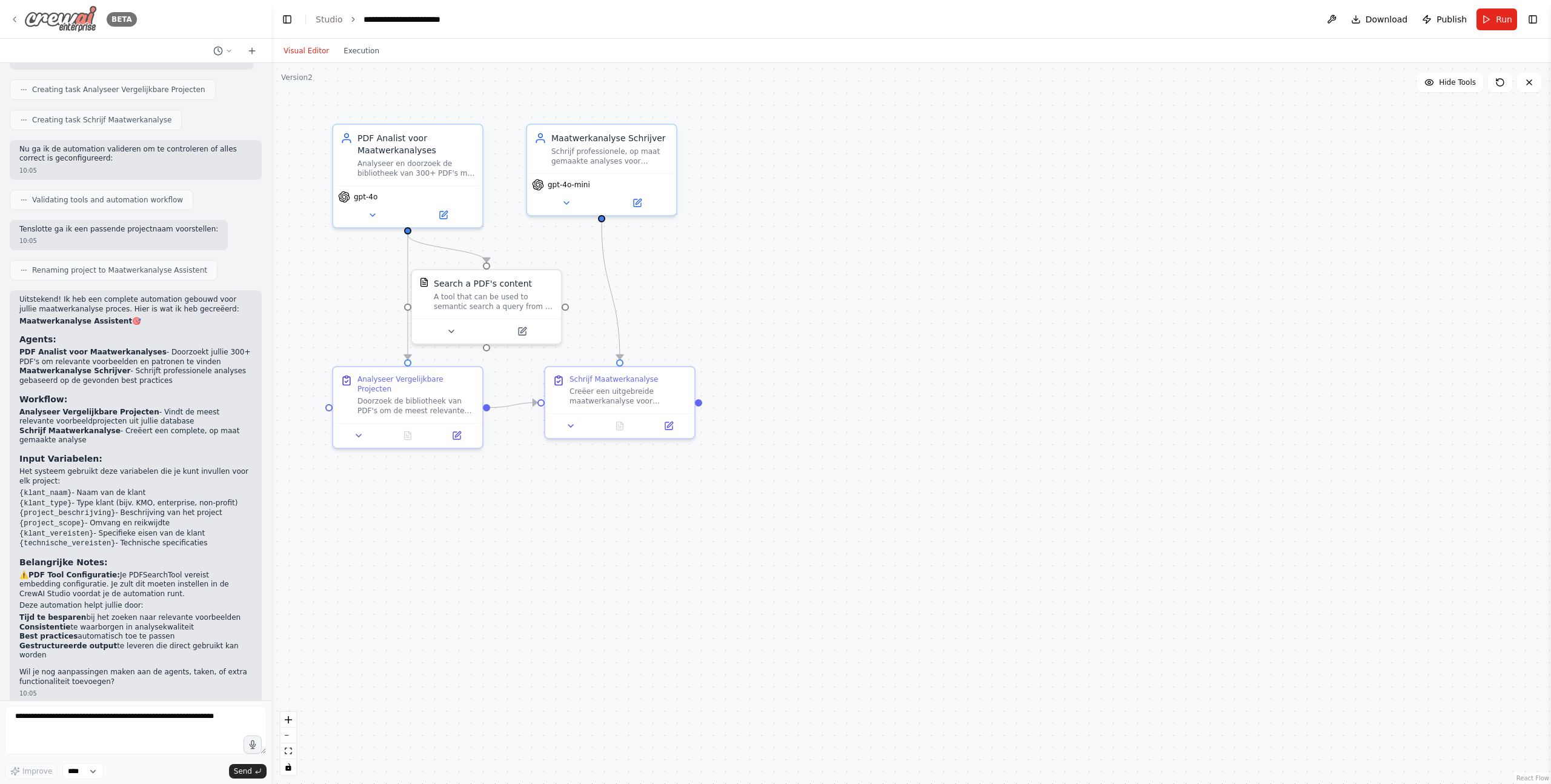
click at [10, 20] on icon at bounding box center [14, 19] width 9 height 9
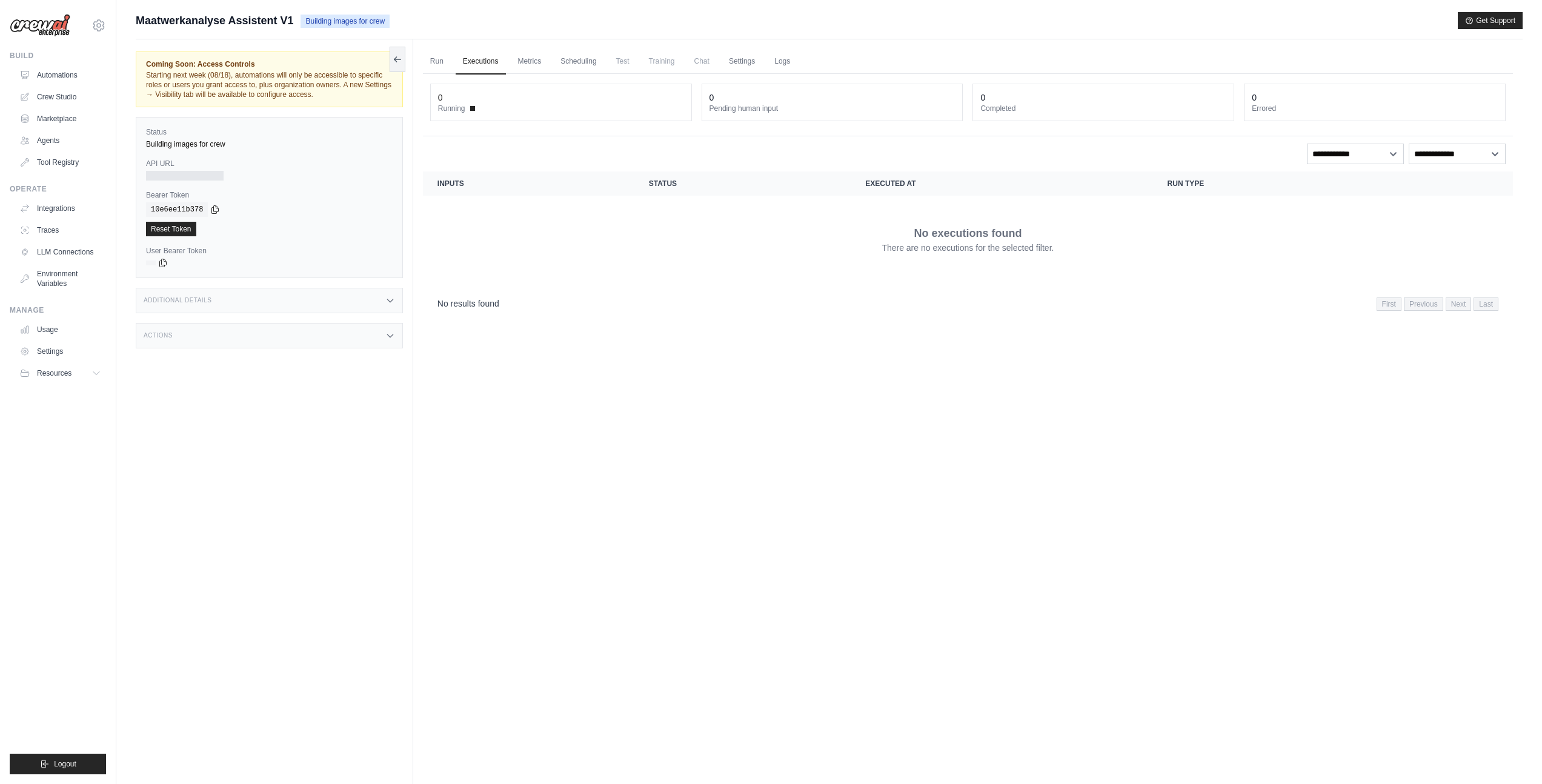
click at [625, 60] on span "Test" at bounding box center [622, 61] width 28 height 24
click at [433, 60] on link "Run" at bounding box center [437, 62] width 28 height 25
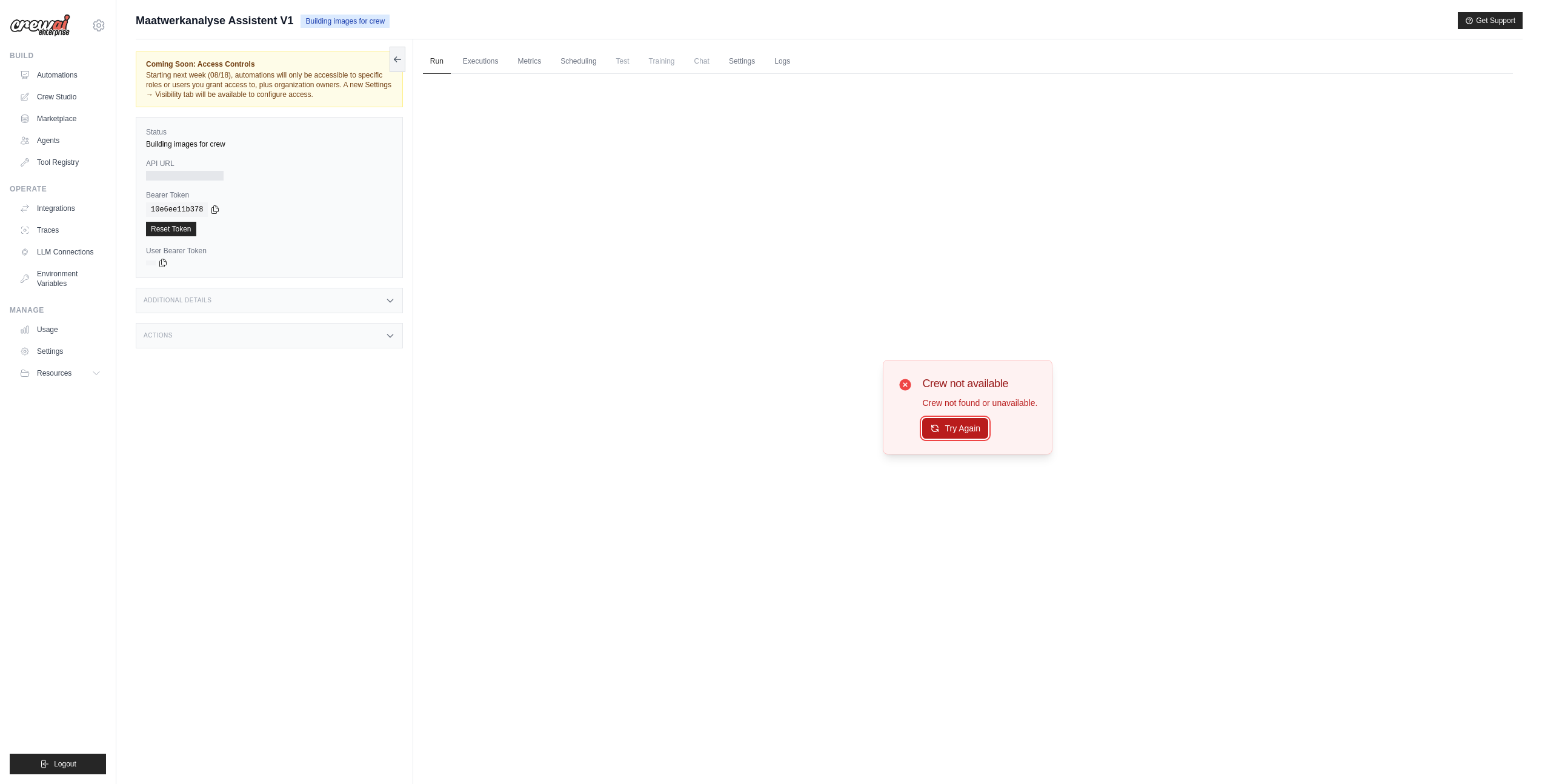
click at [941, 434] on button "Try Again" at bounding box center [954, 428] width 66 height 20
click at [952, 397] on p "Crew not found or unavailable." at bounding box center [979, 403] width 115 height 12
click at [61, 140] on link "Agents" at bounding box center [62, 141] width 91 height 20
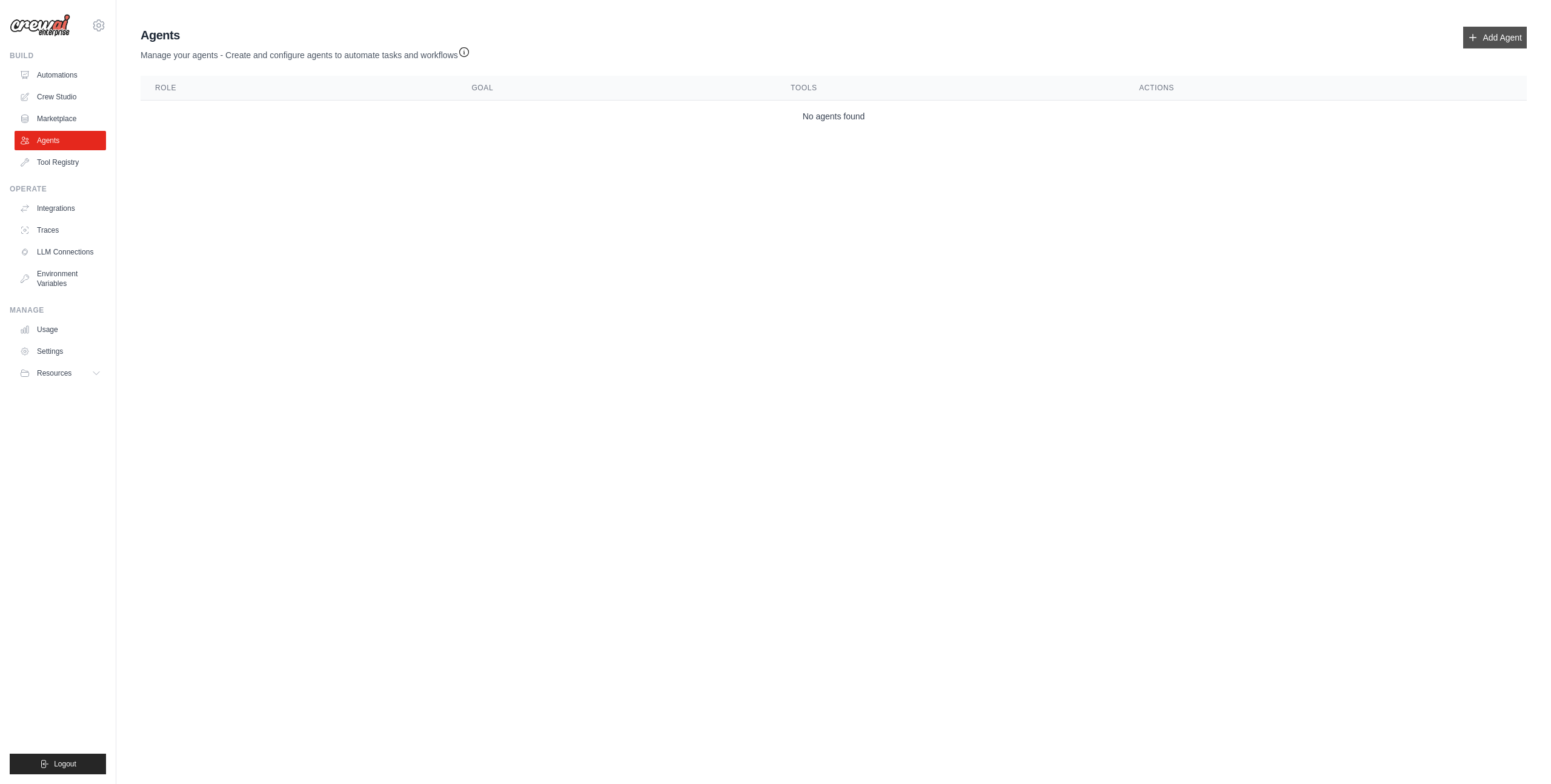
click at [1472, 44] on link "Add Agent" at bounding box center [1495, 38] width 64 height 22
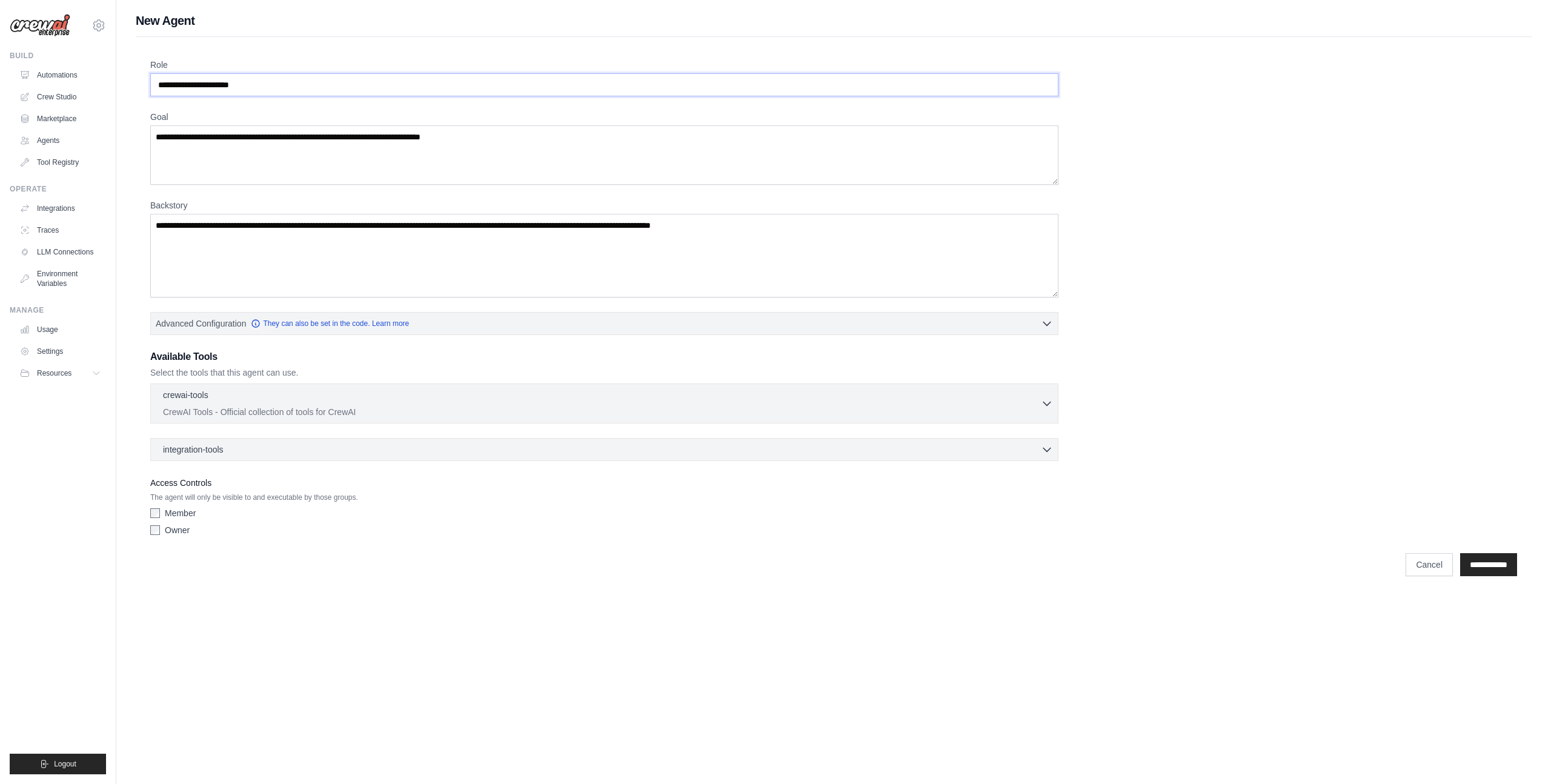
click at [360, 86] on input "Role" at bounding box center [604, 85] width 908 height 23
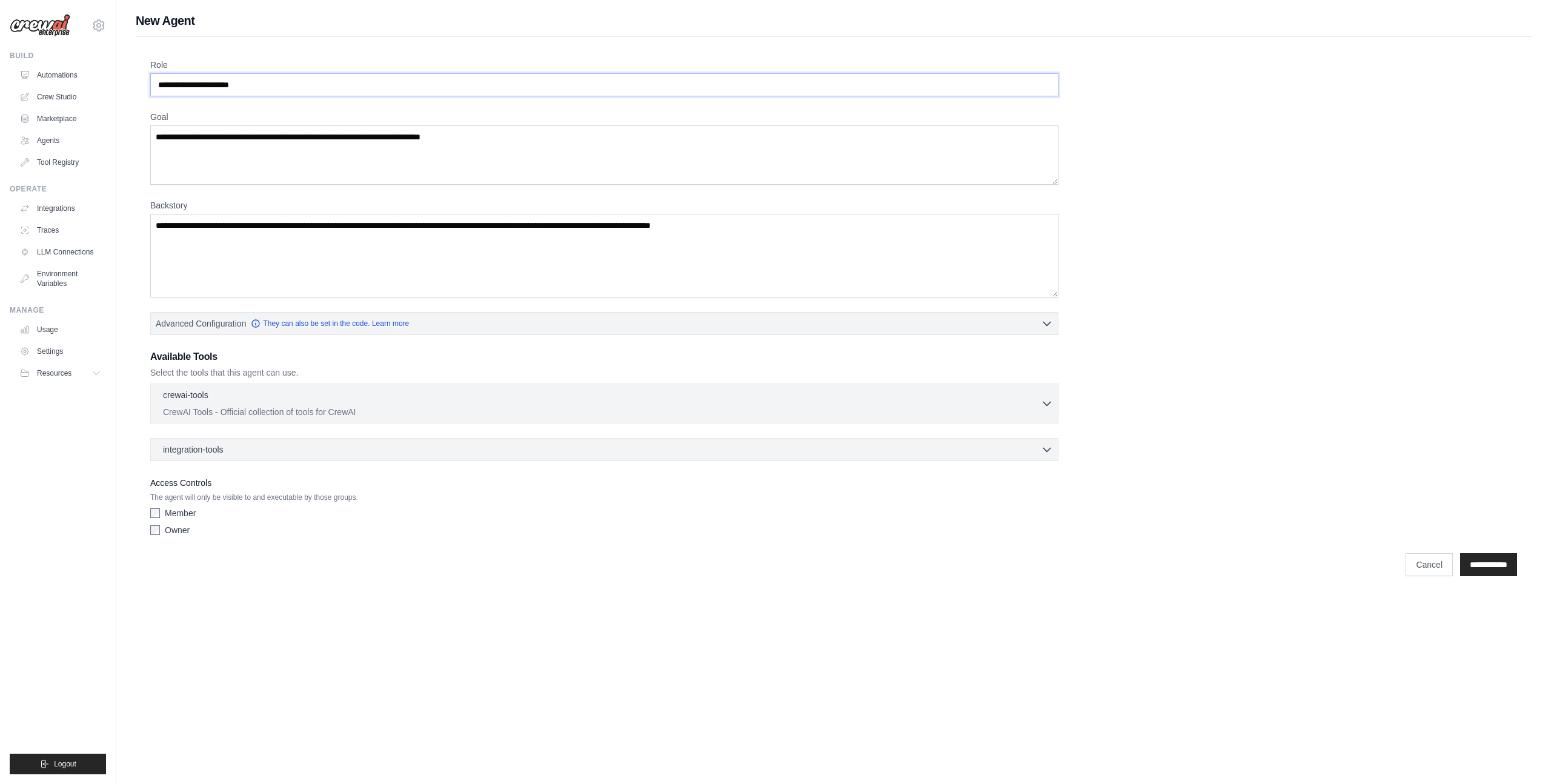
click at [360, 86] on input "Role" at bounding box center [604, 85] width 908 height 23
click at [567, 88] on input "Role" at bounding box center [604, 85] width 908 height 23
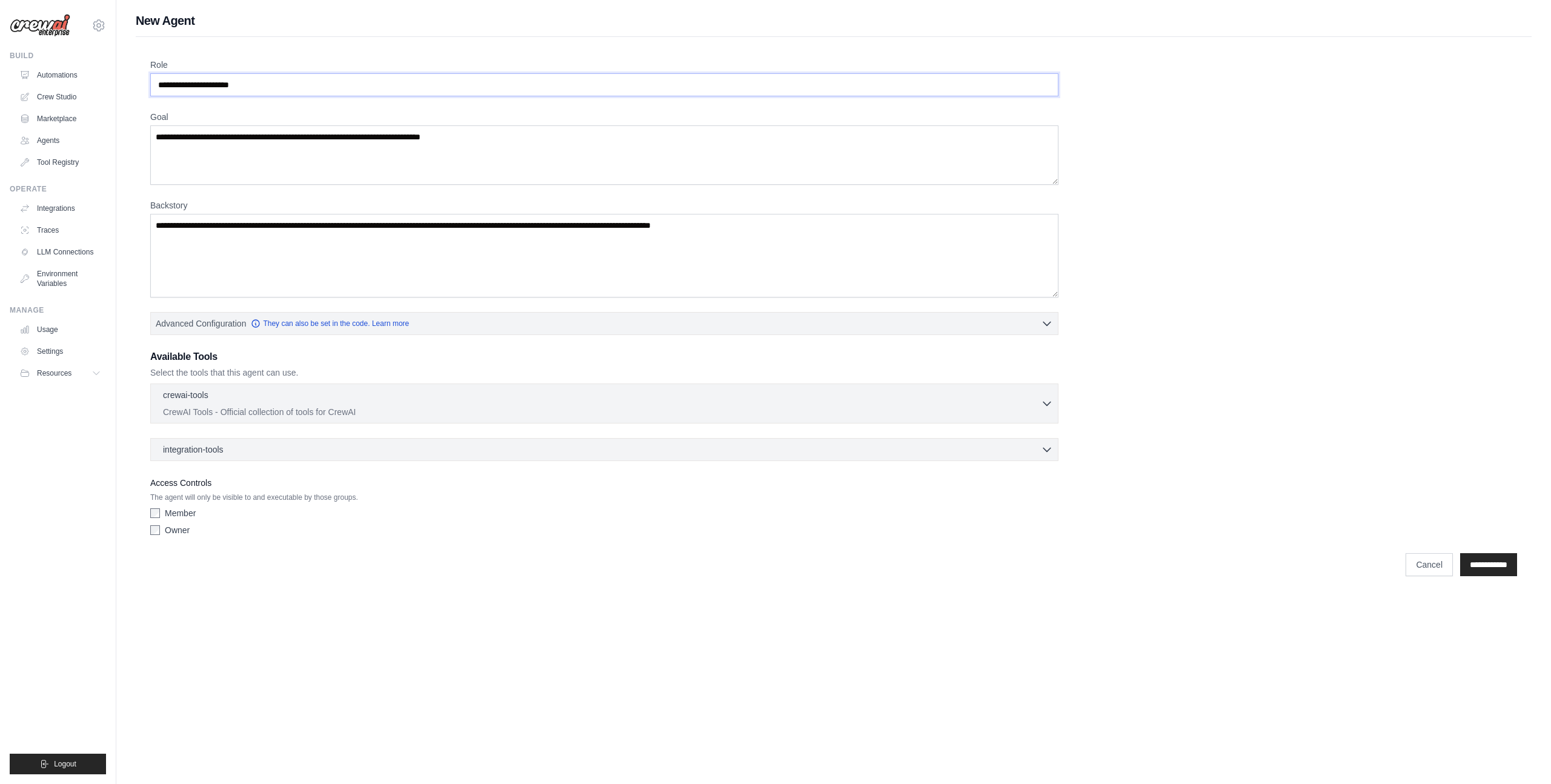
click at [567, 88] on input "Role" at bounding box center [604, 85] width 908 height 23
drag, startPoint x: 567, startPoint y: 88, endPoint x: 436, endPoint y: 83, distance: 131.1
click at [437, 83] on input "Role" at bounding box center [604, 85] width 908 height 23
type input "*"
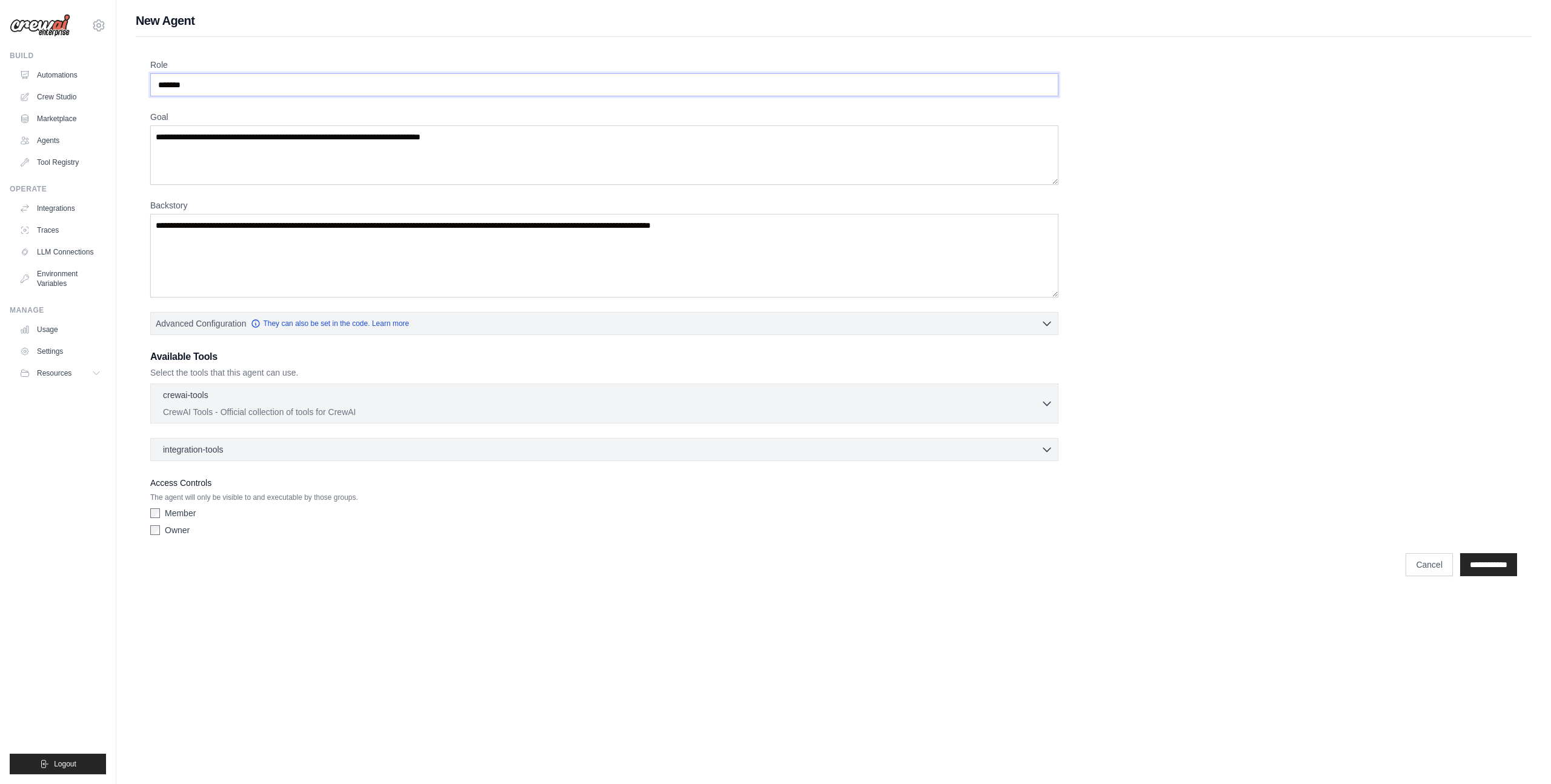
type input "*******"
type textarea "**********"
click at [437, 238] on textarea "Backstory" at bounding box center [604, 255] width 908 height 83
click at [425, 235] on textarea "Backstory" at bounding box center [604, 255] width 908 height 83
click at [1460, 559] on input "**********" at bounding box center [1489, 564] width 57 height 23
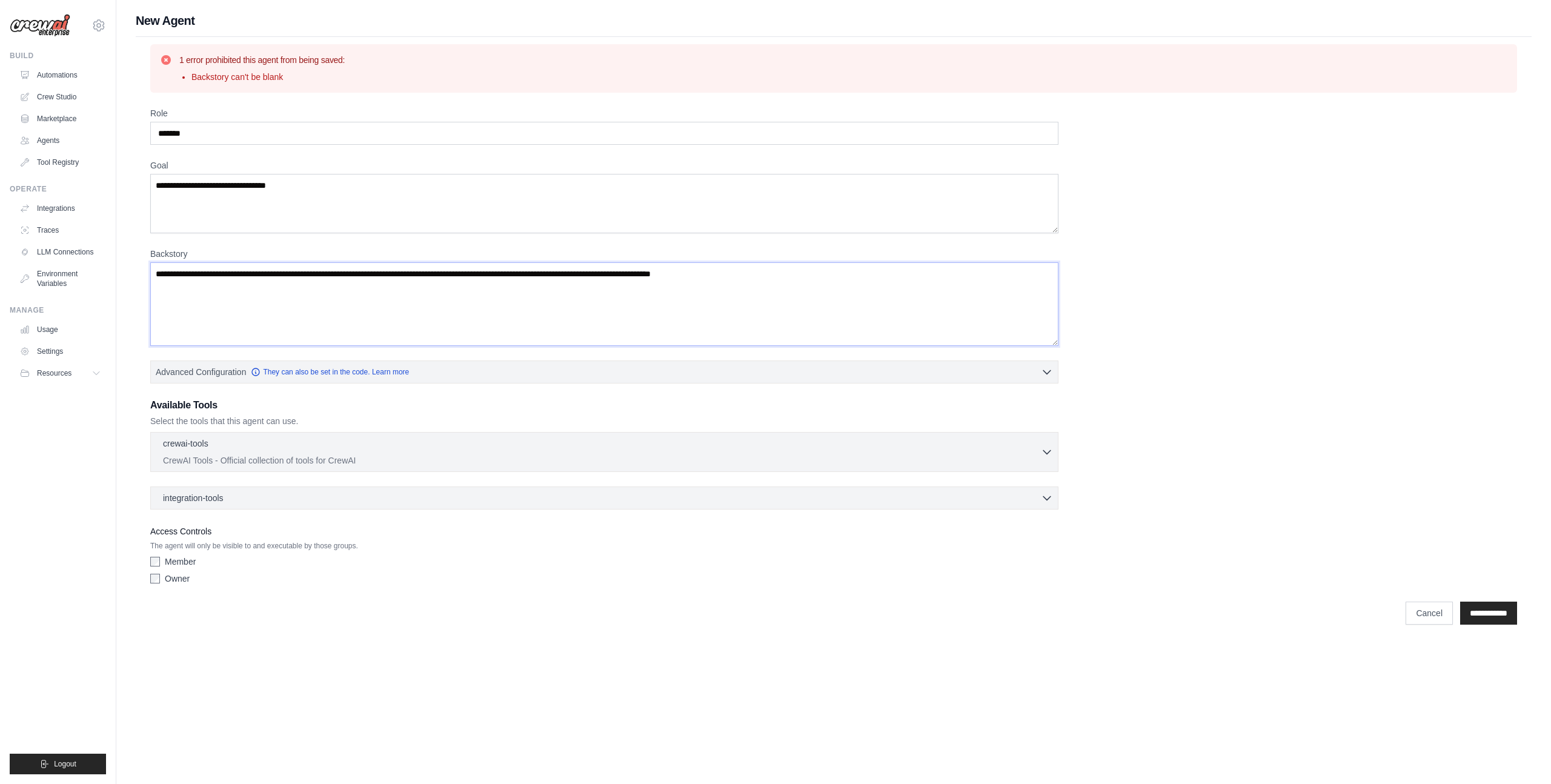
click at [422, 272] on textarea "Backstory" at bounding box center [604, 304] width 908 height 83
drag, startPoint x: 804, startPoint y: 275, endPoint x: 228, endPoint y: 268, distance: 576.0
click at [228, 268] on textarea "Backstory" at bounding box center [604, 304] width 908 height 83
drag, startPoint x: 159, startPoint y: 275, endPoint x: 808, endPoint y: 276, distance: 649.0
click at [808, 276] on textarea "Backstory" at bounding box center [604, 304] width 908 height 83
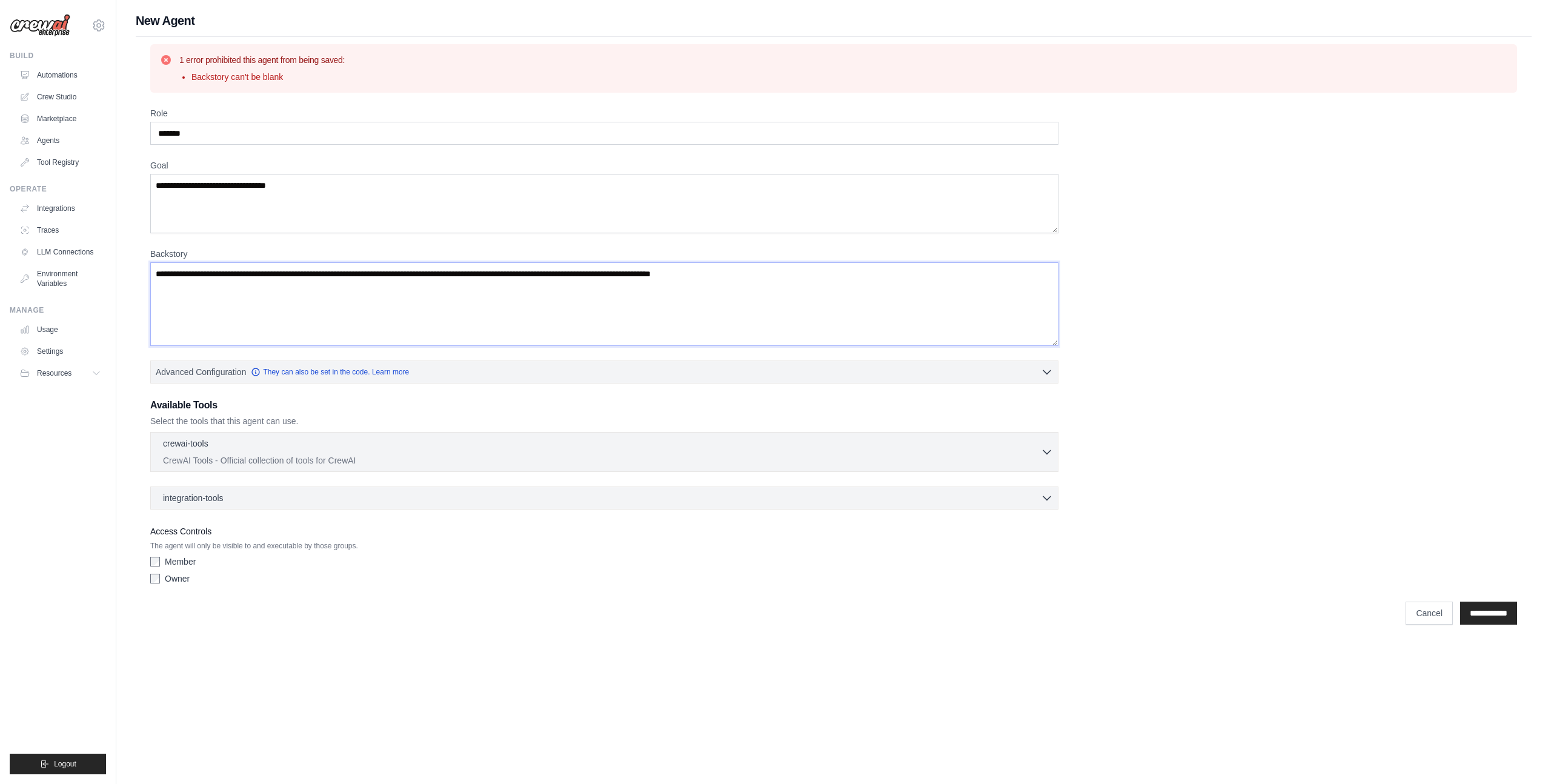
drag, startPoint x: 808, startPoint y: 276, endPoint x: 379, endPoint y: 278, distance: 429.0
click at [395, 278] on textarea "Backstory" at bounding box center [604, 304] width 908 height 83
click at [369, 279] on textarea "Backstory" at bounding box center [604, 304] width 908 height 83
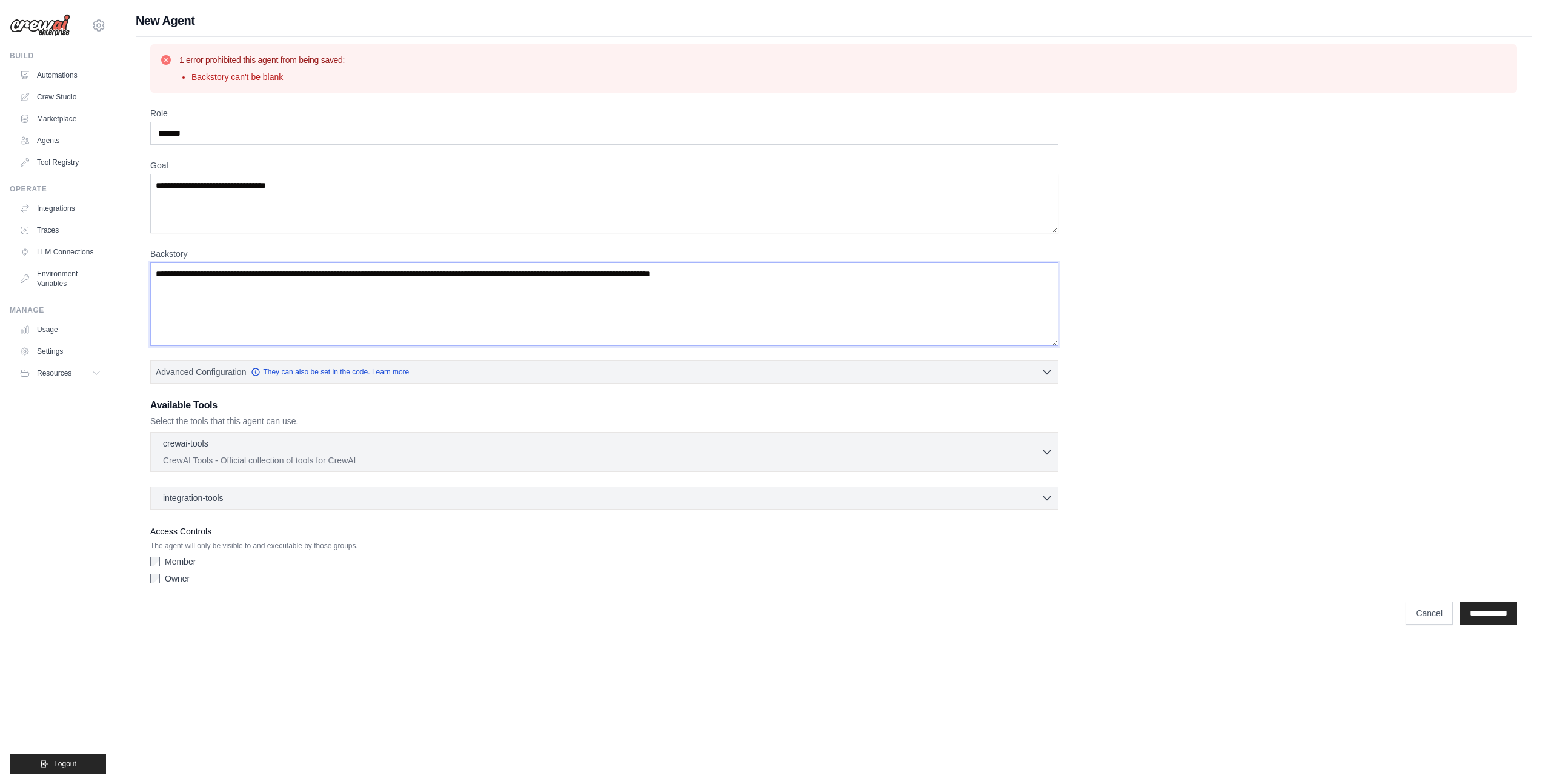
click at [369, 275] on textarea "Backstory" at bounding box center [604, 304] width 908 height 83
click at [370, 275] on textarea "Backstory" at bounding box center [604, 304] width 908 height 83
click at [267, 281] on textarea "Backstory" at bounding box center [604, 304] width 908 height 83
click at [257, 289] on textarea "Backstory" at bounding box center [604, 304] width 908 height 83
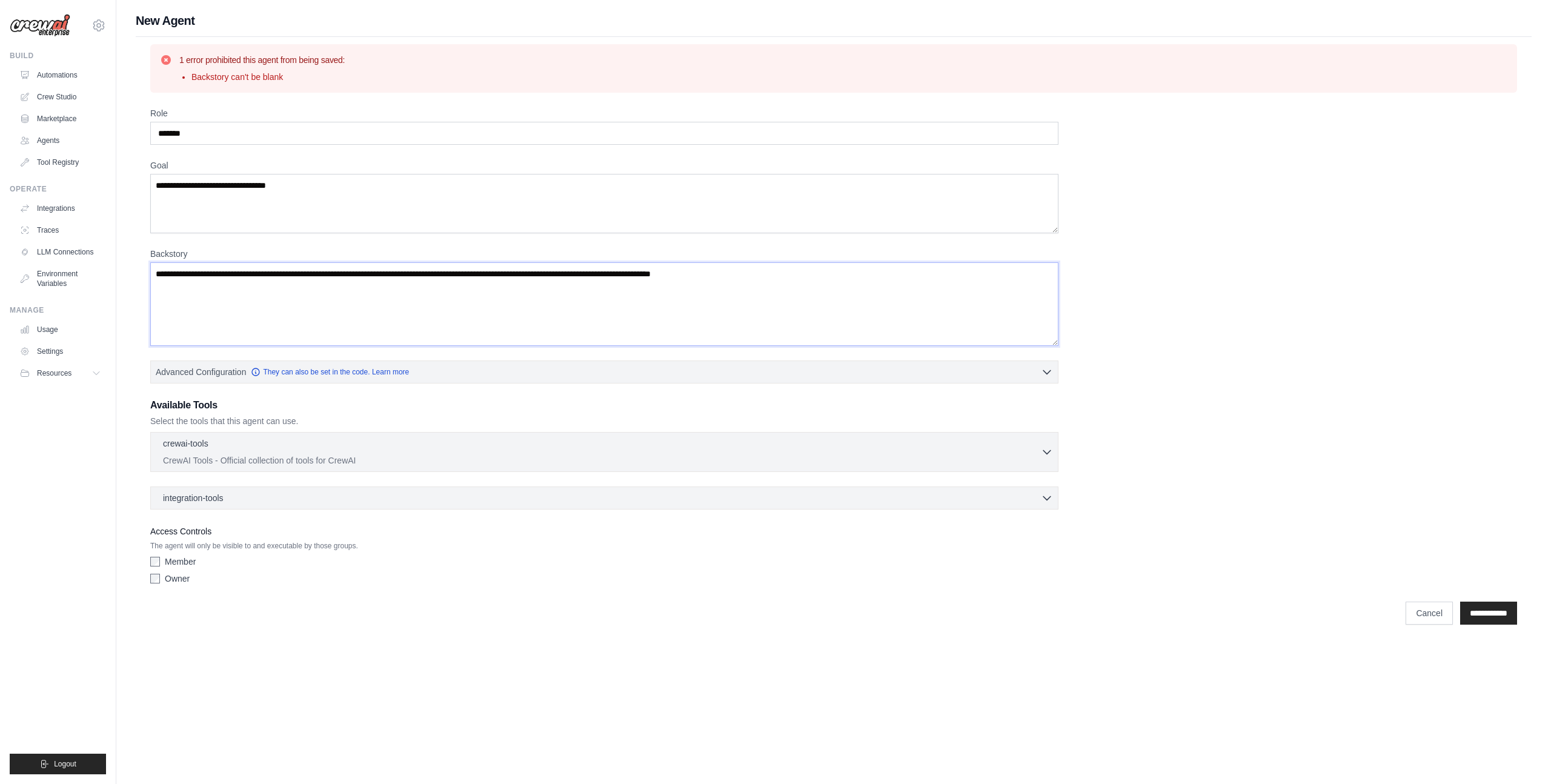
type textarea "*"
type textarea "***"
drag, startPoint x: 202, startPoint y: 289, endPoint x: 309, endPoint y: 277, distance: 107.7
click at [268, 272] on textarea "Backstory" at bounding box center [604, 304] width 908 height 83
click at [428, 282] on textarea "Backstory" at bounding box center [604, 304] width 908 height 83
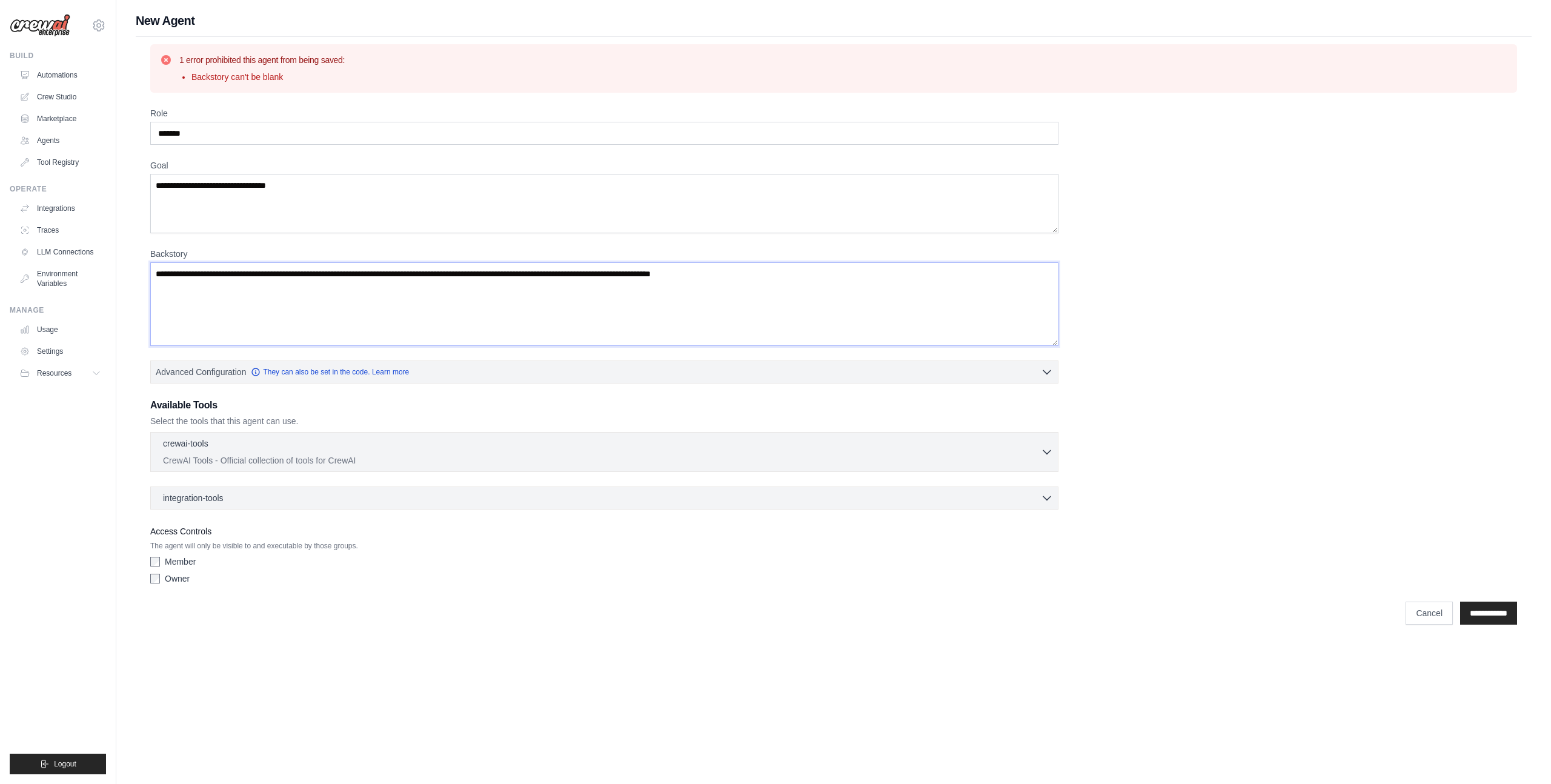
click at [428, 282] on textarea "Backstory" at bounding box center [604, 304] width 908 height 83
paste textarea "**********"
click at [428, 265] on textarea "**********" at bounding box center [604, 304] width 908 height 83
click at [425, 271] on textarea "**********" at bounding box center [604, 304] width 908 height 83
paste textarea "**********"
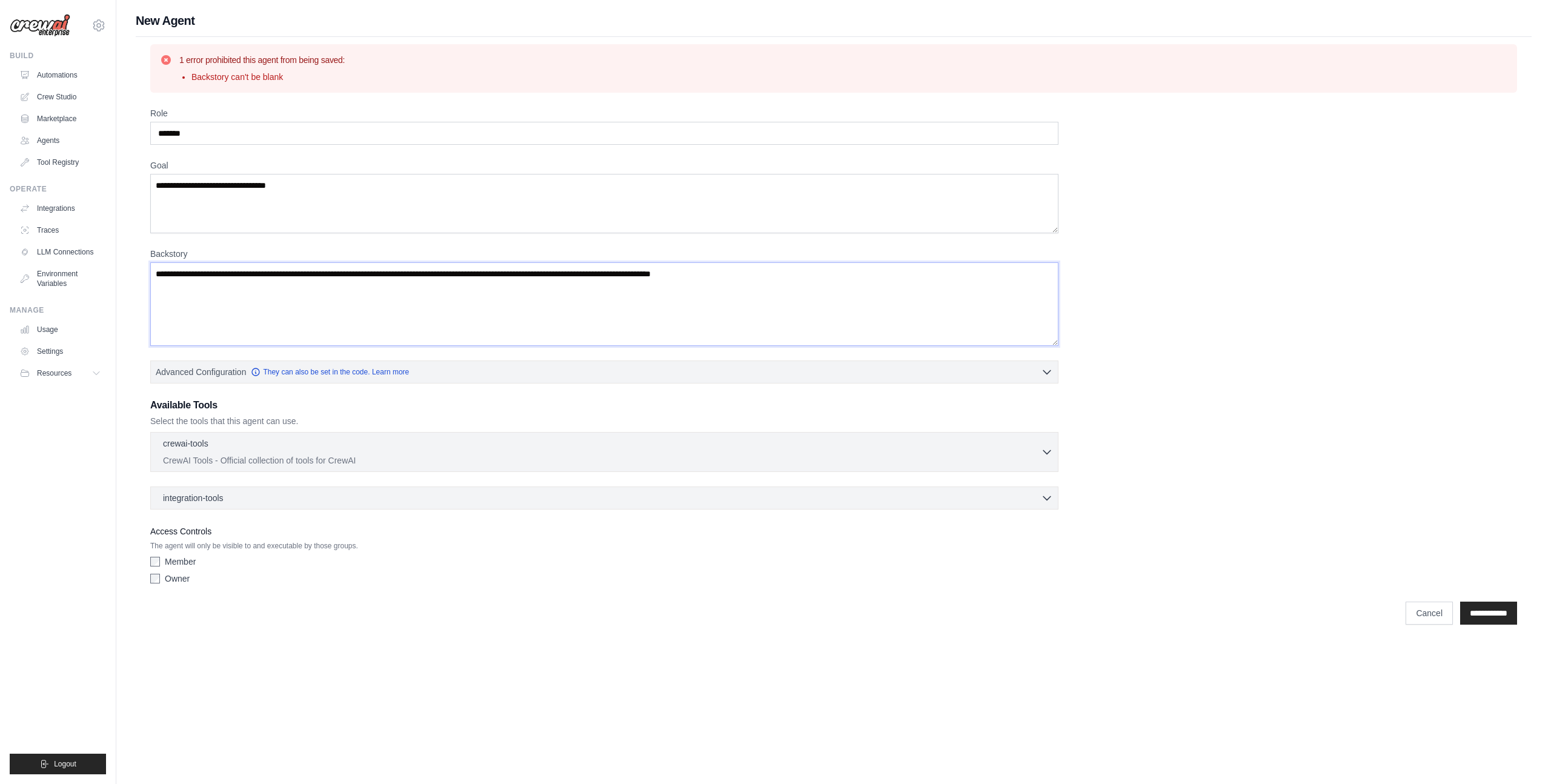
type textarea "**********"
click at [1484, 600] on div "**********" at bounding box center [833, 606] width 1367 height 35
click at [1484, 604] on input "**********" at bounding box center [1489, 613] width 57 height 23
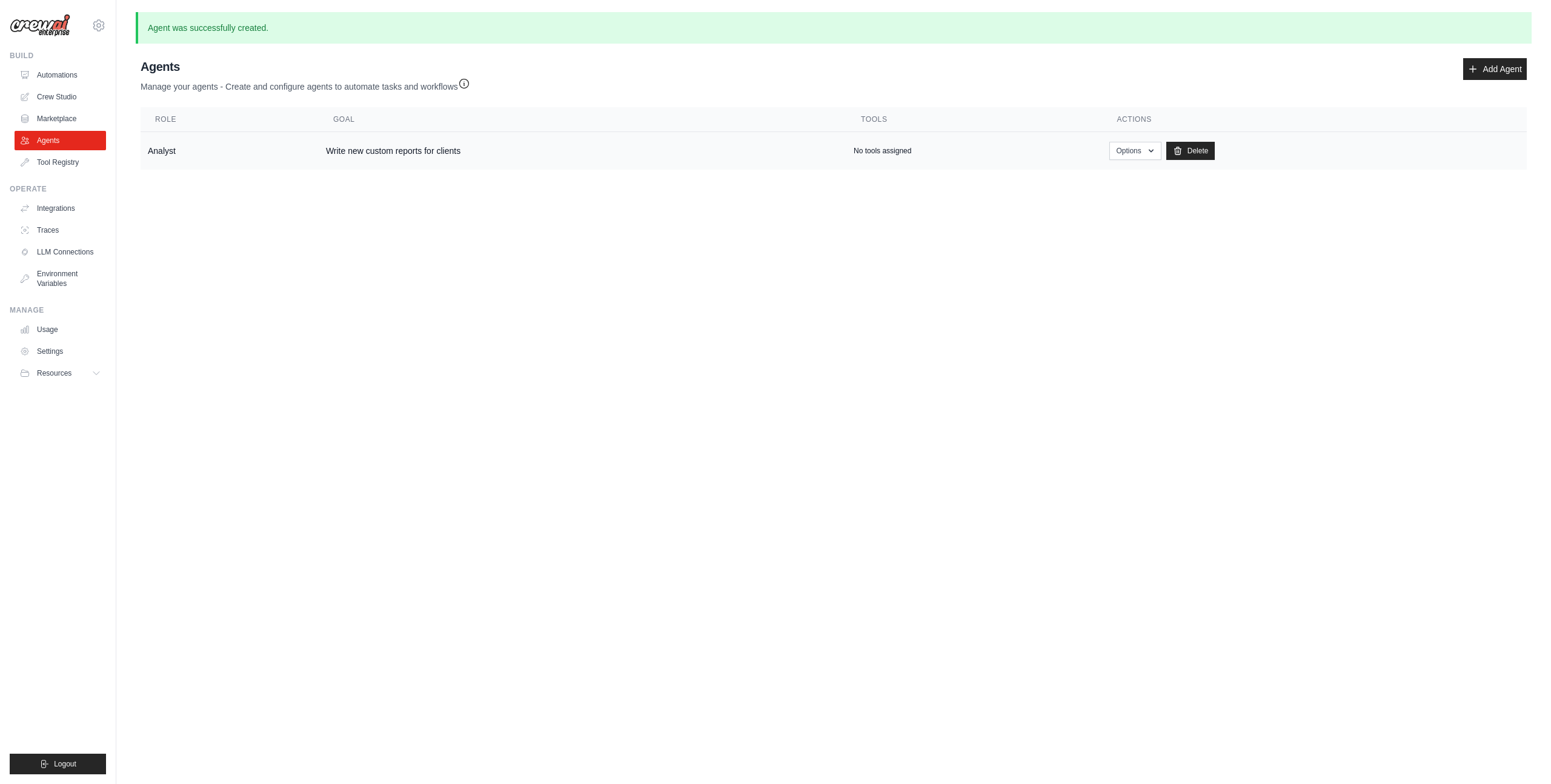
click at [697, 163] on td "Write new custom reports for clients" at bounding box center [583, 151] width 528 height 38
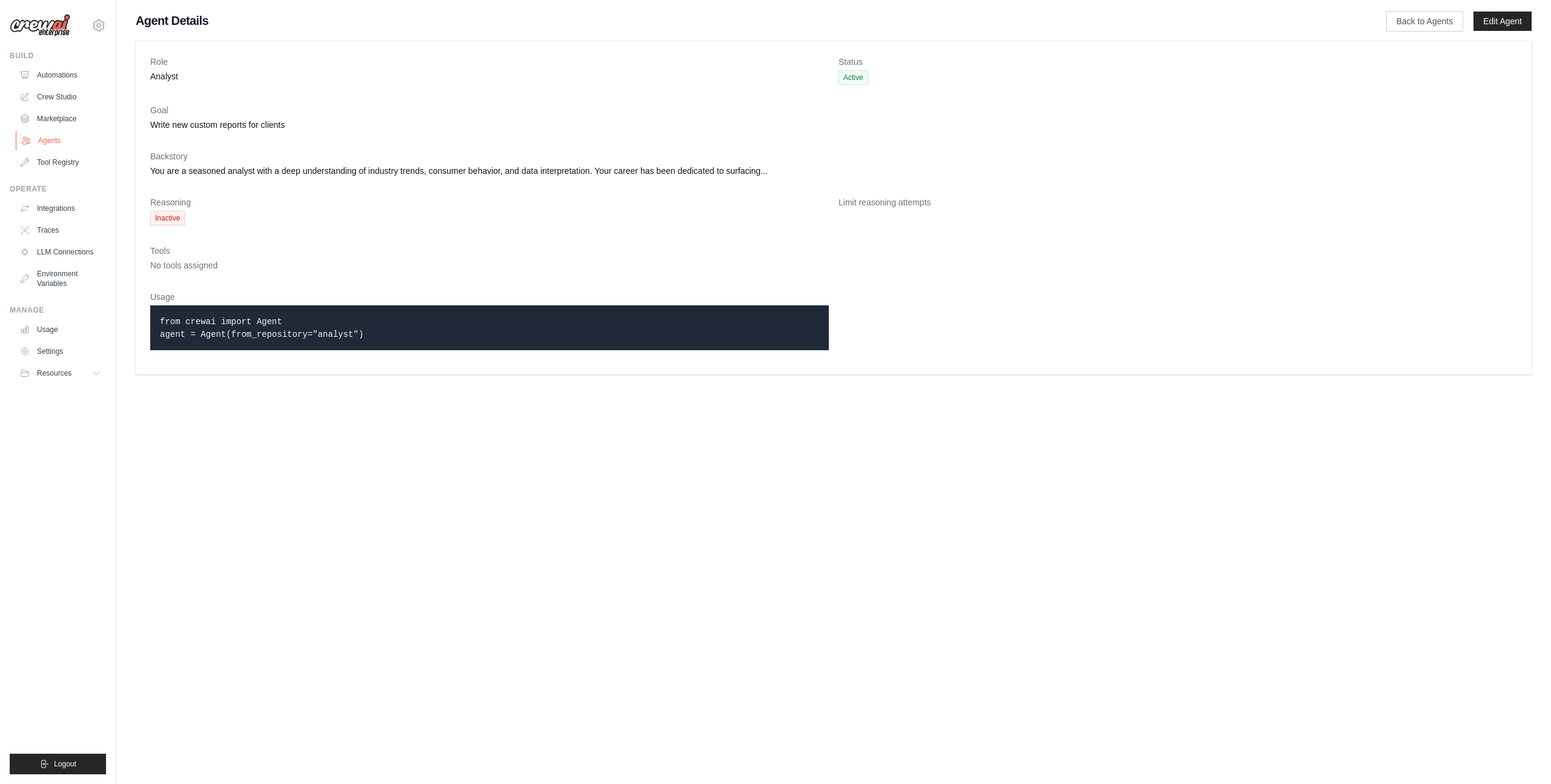
click at [48, 145] on link "Agents" at bounding box center [62, 141] width 91 height 20
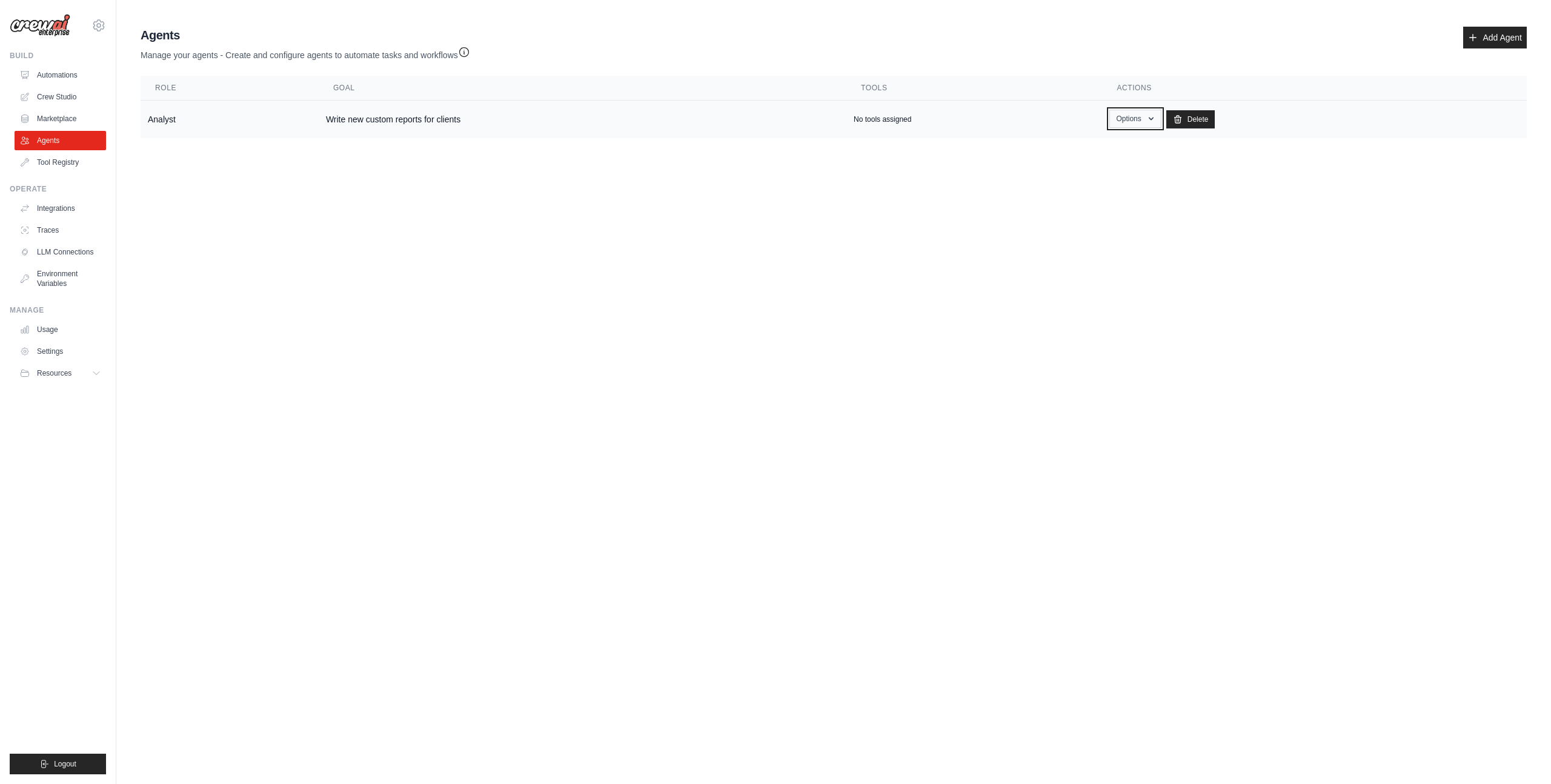
click at [1133, 113] on button "Options" at bounding box center [1135, 118] width 51 height 18
click at [1091, 143] on link "Show" at bounding box center [1118, 146] width 87 height 22
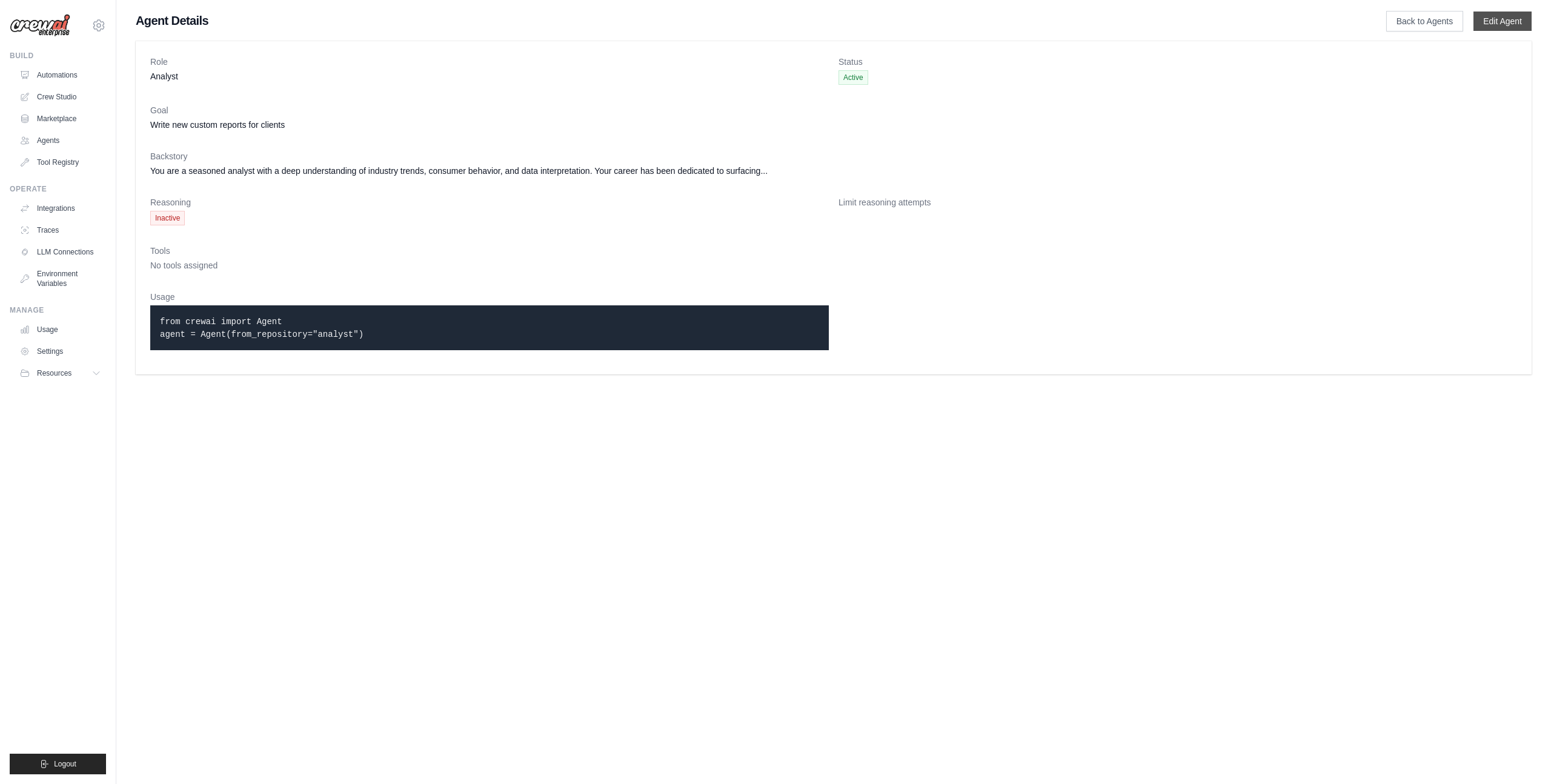
click at [1481, 24] on link "Edit Agent" at bounding box center [1502, 21] width 58 height 20
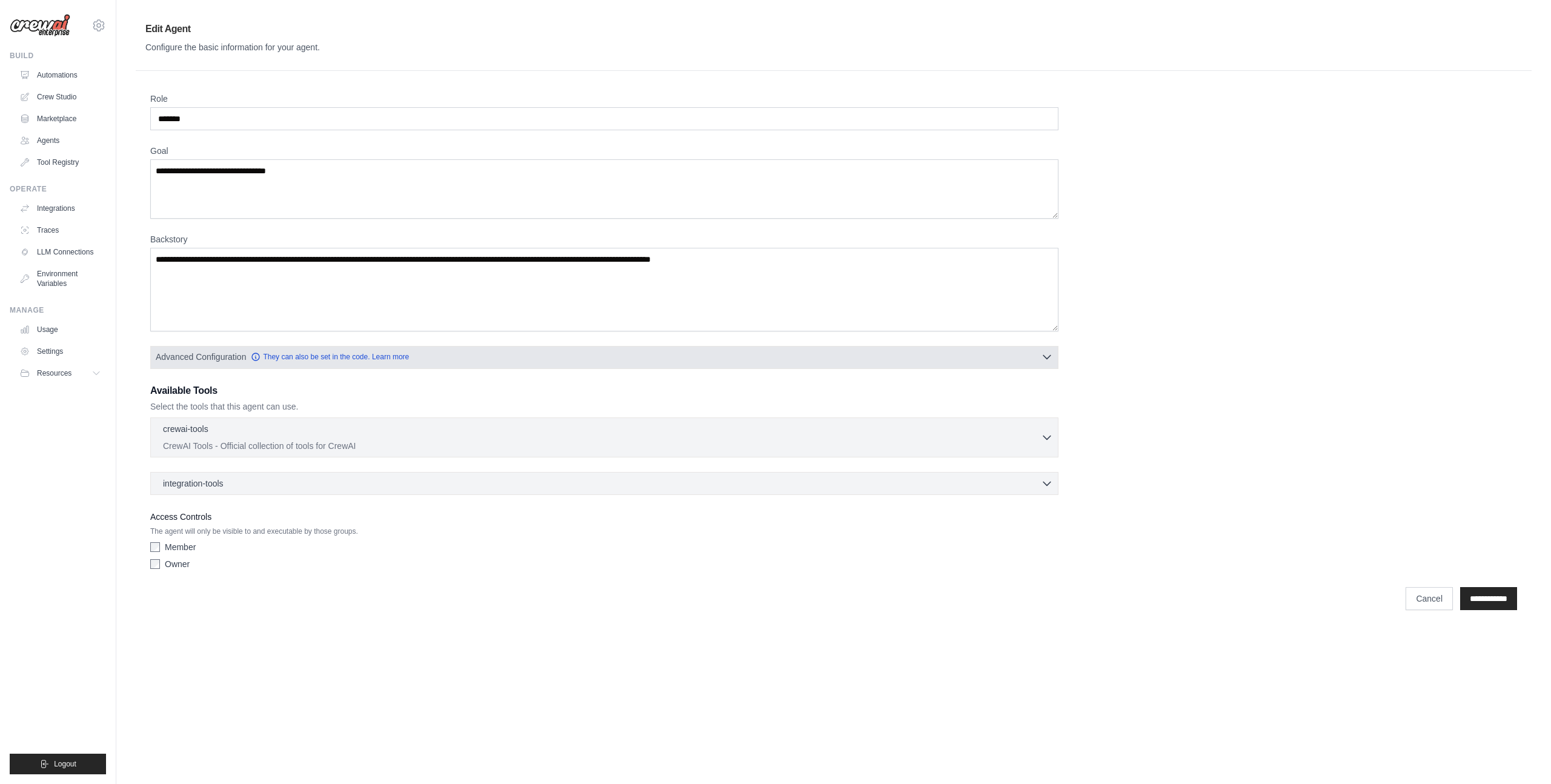
click at [196, 356] on span "Advanced Configuration" at bounding box center [201, 356] width 91 height 12
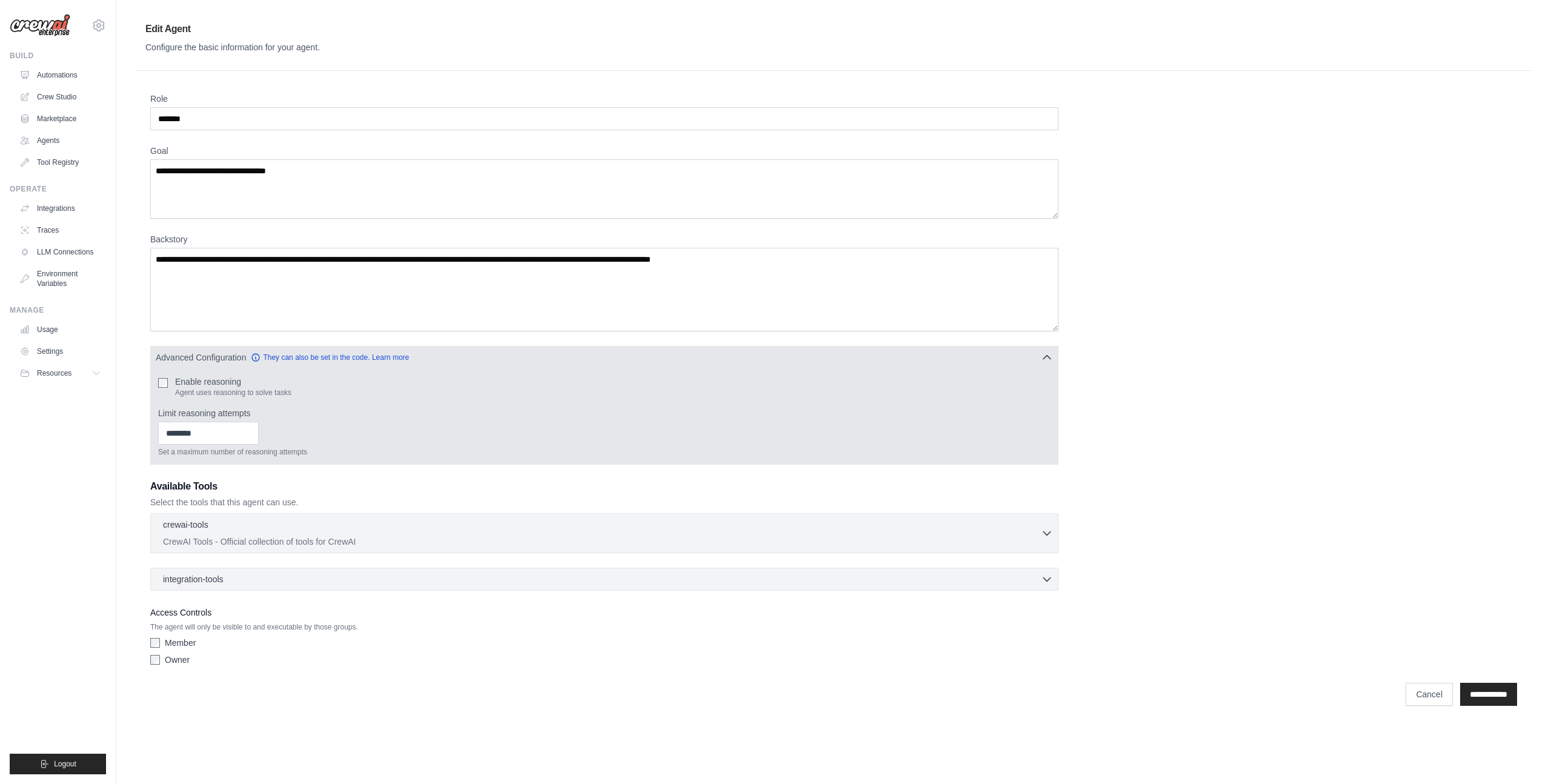
click at [169, 387] on div "Enable reasoning Agent uses reasoning to solve tasks" at bounding box center [604, 386] width 893 height 22
click at [212, 430] on input "Limit reasoning attempts" at bounding box center [208, 433] width 101 height 23
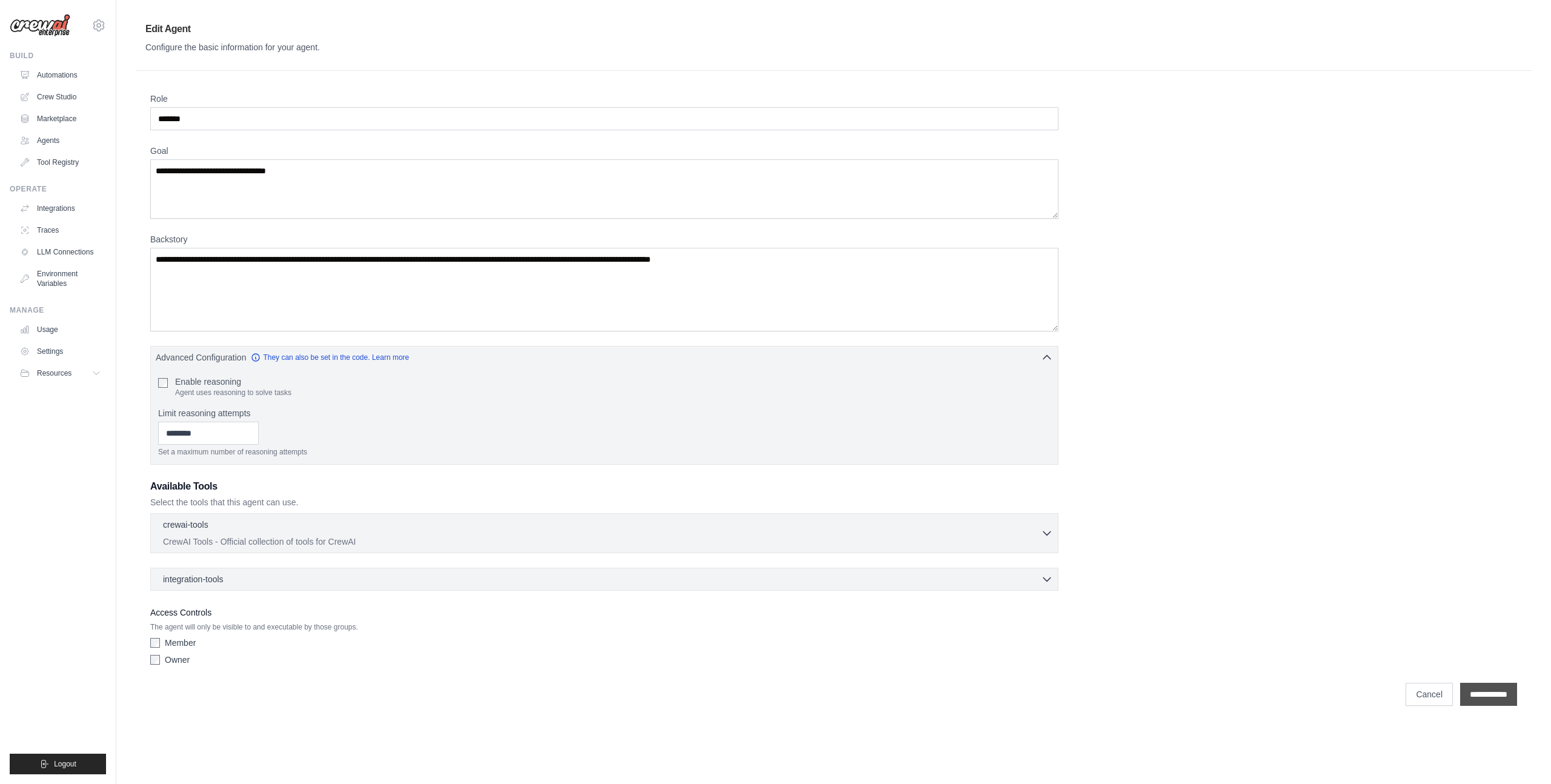
click at [1491, 704] on input "**********" at bounding box center [1489, 694] width 57 height 23
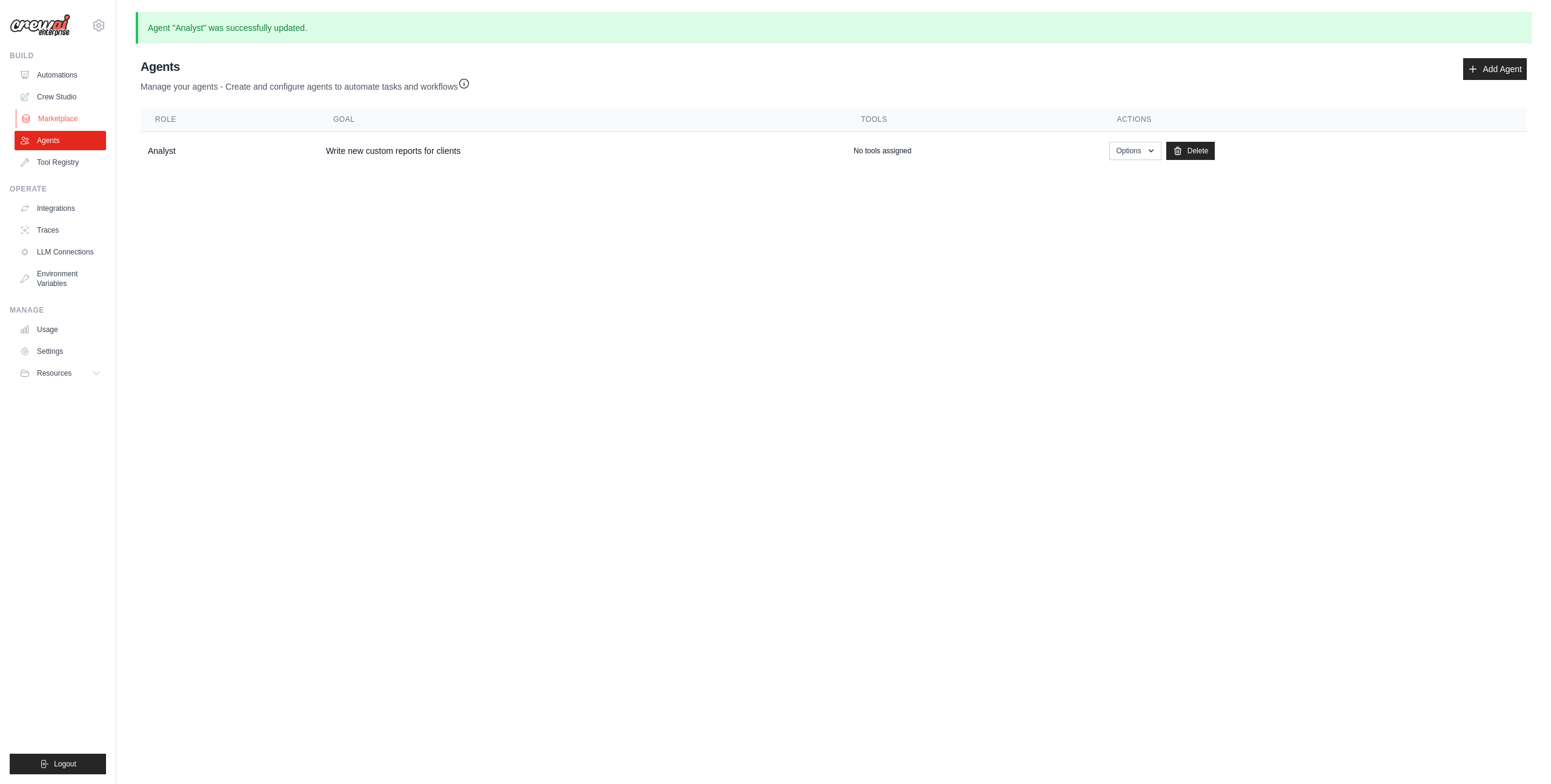
click at [64, 112] on link "Marketplace" at bounding box center [62, 118] width 91 height 20
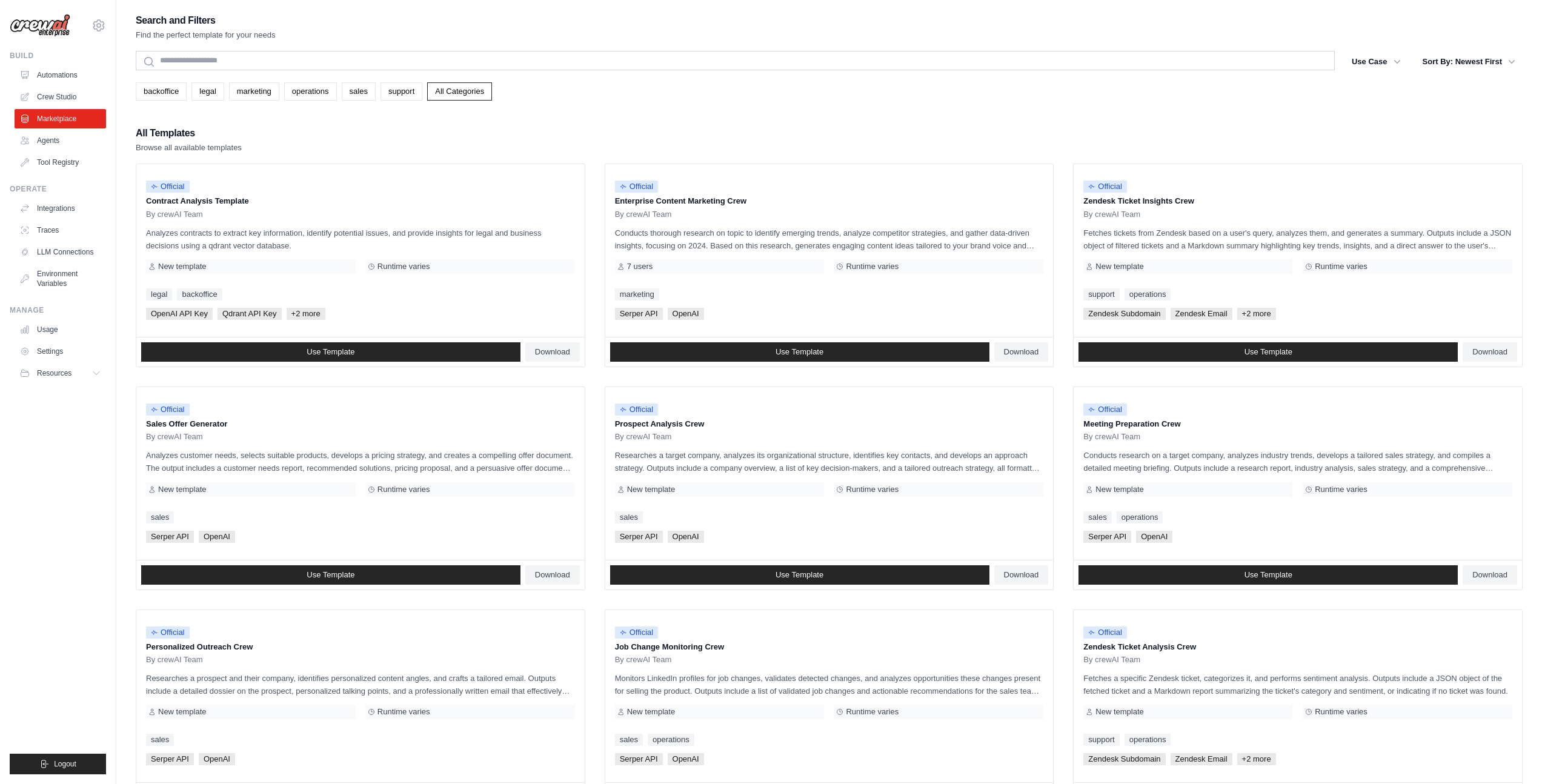
click at [62, 86] on ul "Automations Crew Studio Marketplace Agents Tool Registry" at bounding box center [60, 118] width 91 height 107
click at [55, 104] on link "Crew Studio" at bounding box center [62, 96] width 91 height 20
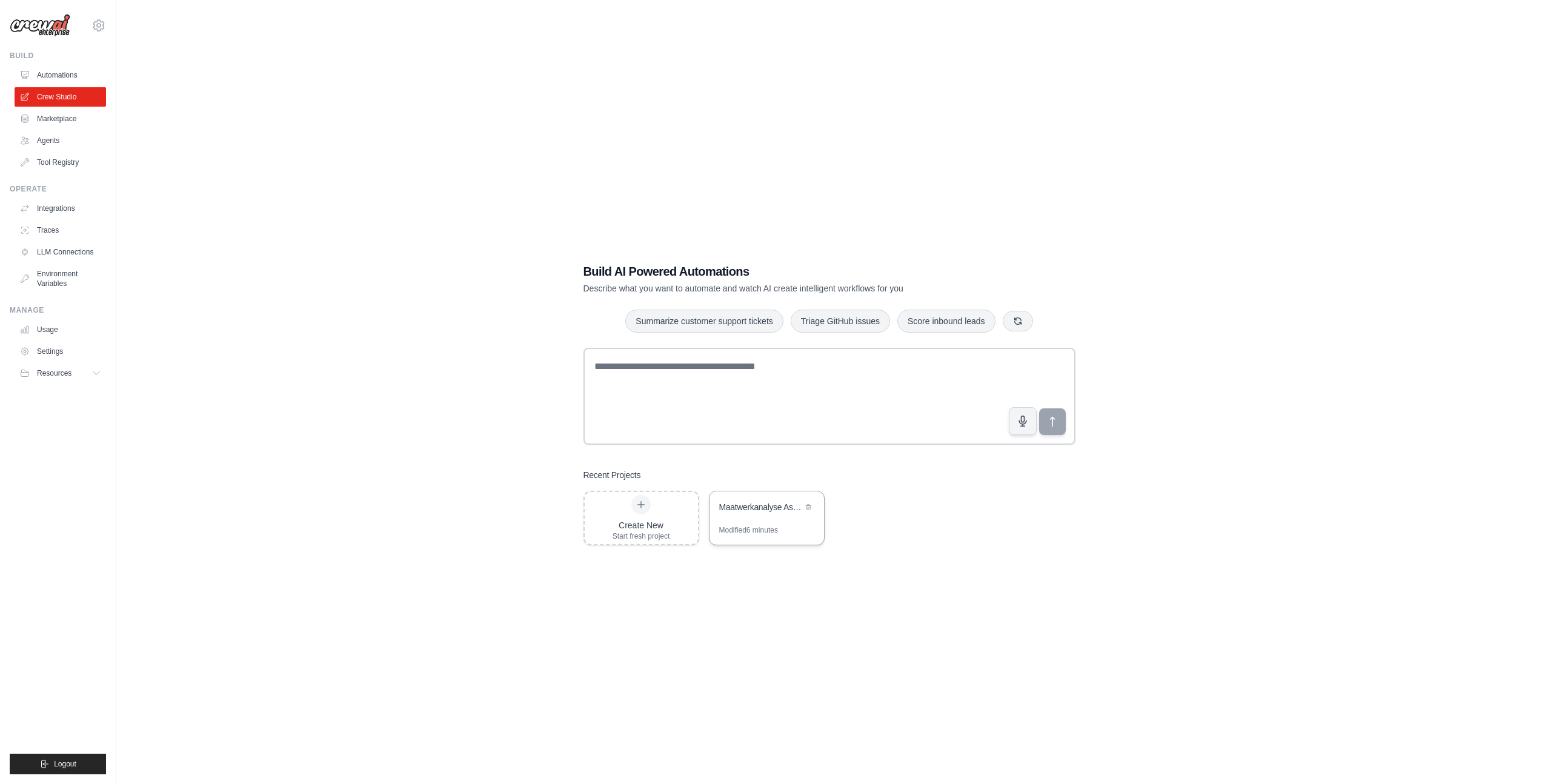
click at [782, 509] on div "Maatwerkanalyse Assistent" at bounding box center [760, 506] width 83 height 12
click at [45, 164] on link "Tool Registry" at bounding box center [62, 162] width 91 height 20
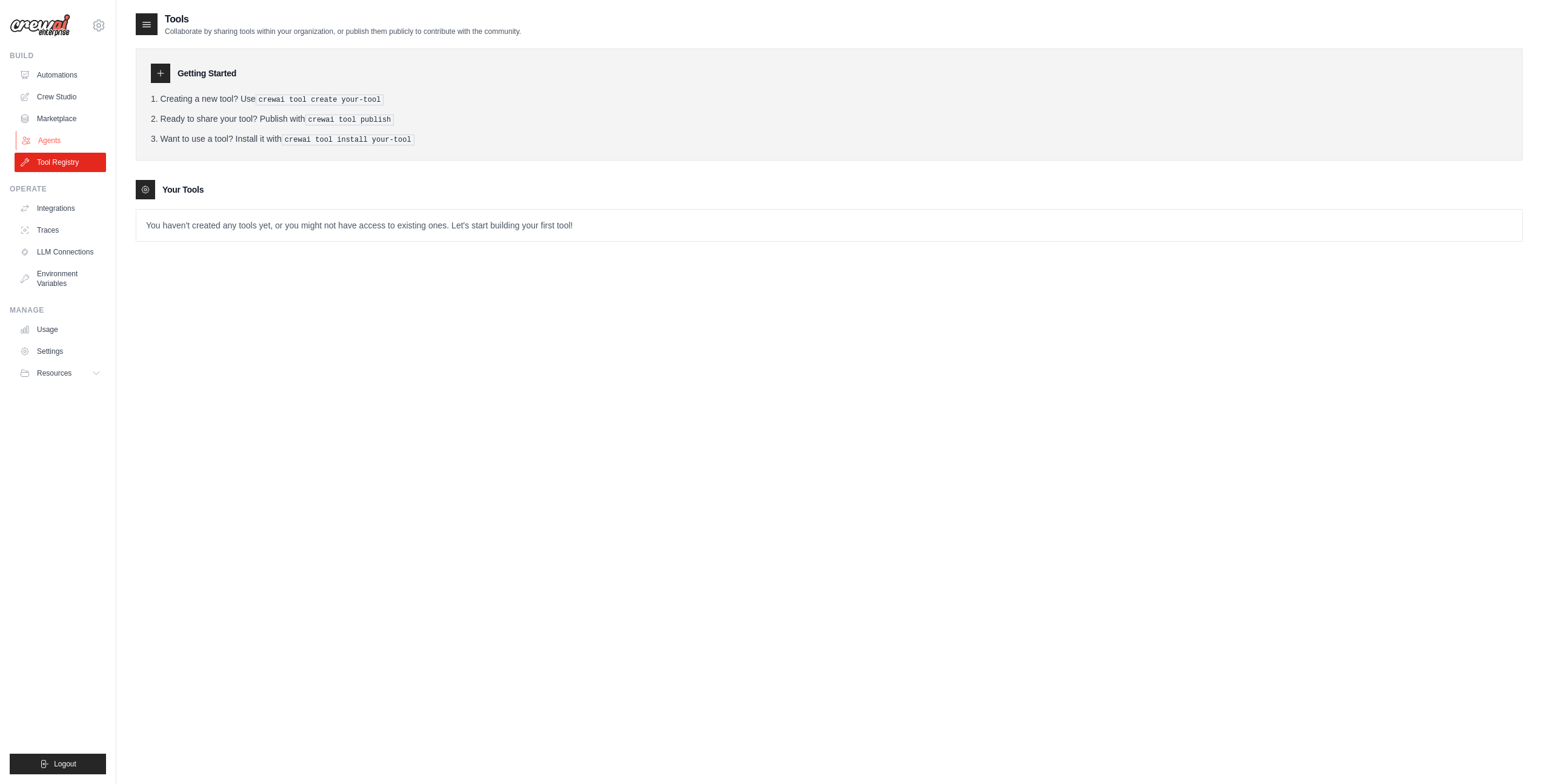
click at [59, 138] on link "Agents" at bounding box center [62, 141] width 91 height 20
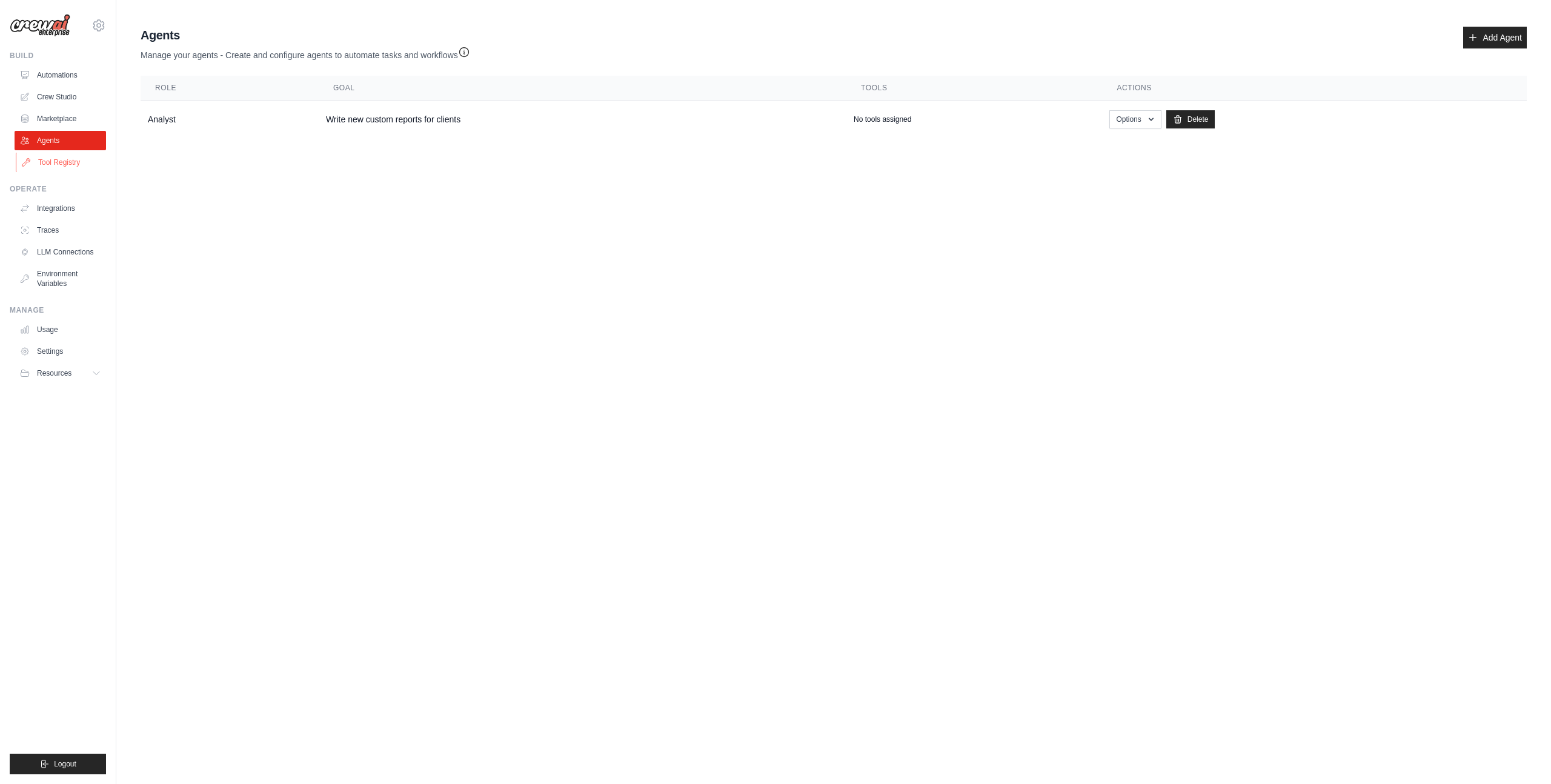
click at [51, 166] on link "Tool Registry" at bounding box center [62, 162] width 91 height 20
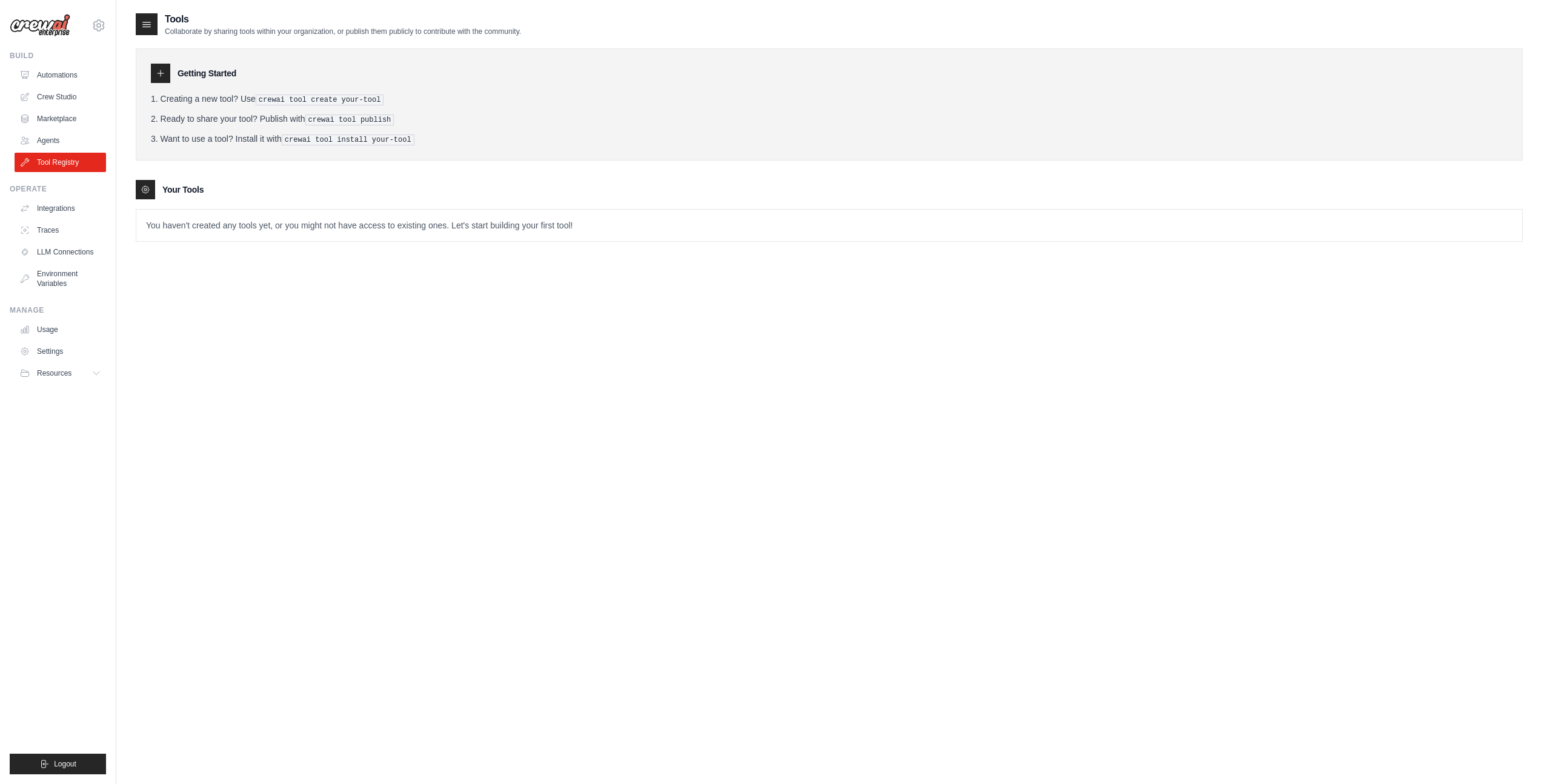
click at [157, 78] on icon at bounding box center [160, 72] width 9 height 9
click at [162, 175] on div "Getting Started Creating a new tool? Use crewai tool create your-tool Ready to …" at bounding box center [829, 138] width 1387 height 205
click at [1296, 301] on div "Tools Collaborate by sharing tools within your organization, or publish them pu…" at bounding box center [829, 404] width 1387 height 784
click at [237, 150] on div "Getting Started Creating a new tool? Use crewai tool create your-tool Ready to …" at bounding box center [829, 104] width 1387 height 112
click at [231, 267] on div "Tools Collaborate by sharing tools within your organization, or publish them pu…" at bounding box center [829, 404] width 1387 height 784
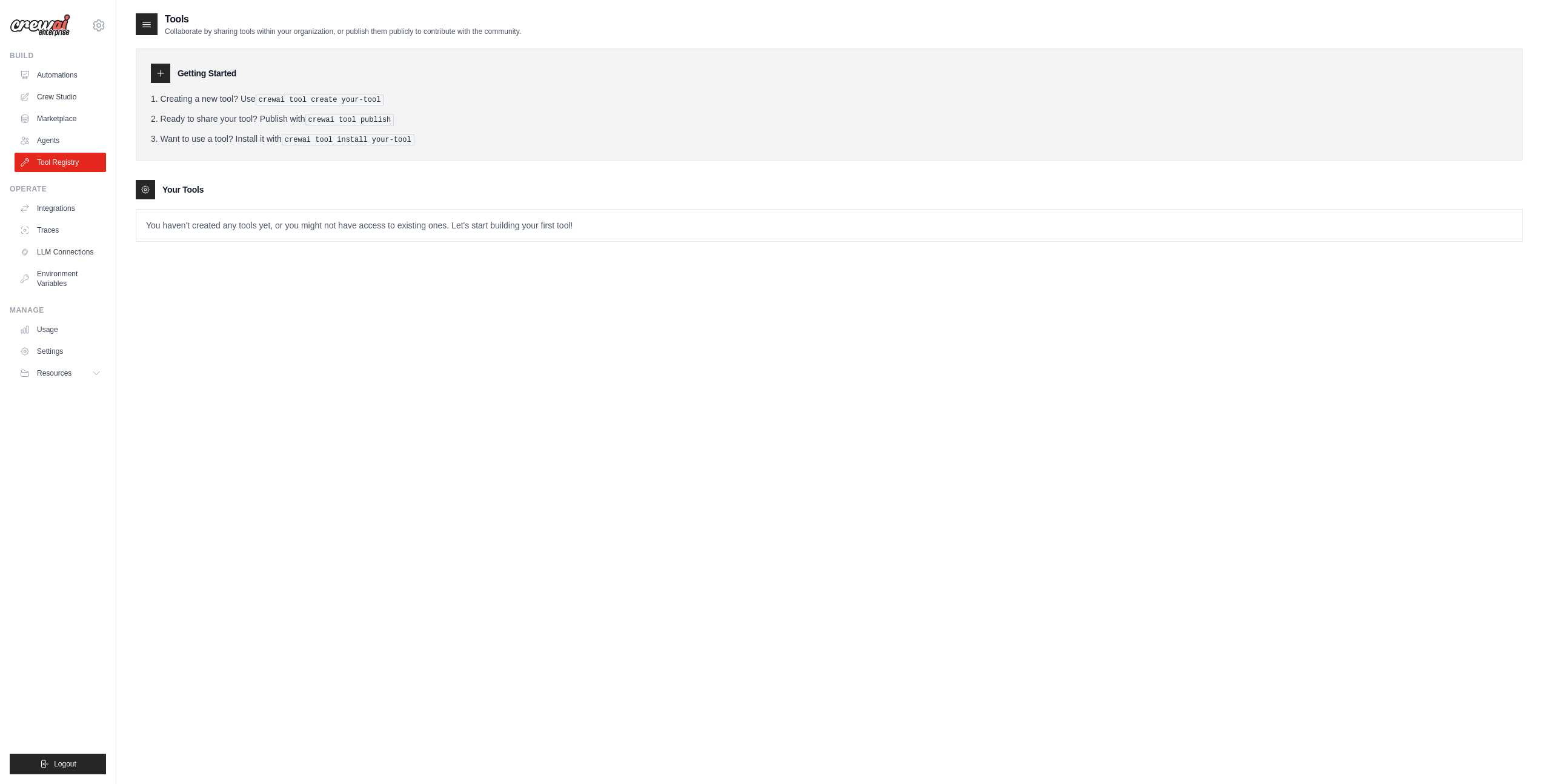
click at [212, 220] on p "You haven't created any tools yet, or you might not have access to existing one…" at bounding box center [829, 225] width 1385 height 31
click at [50, 211] on link "Integrations" at bounding box center [62, 208] width 91 height 20
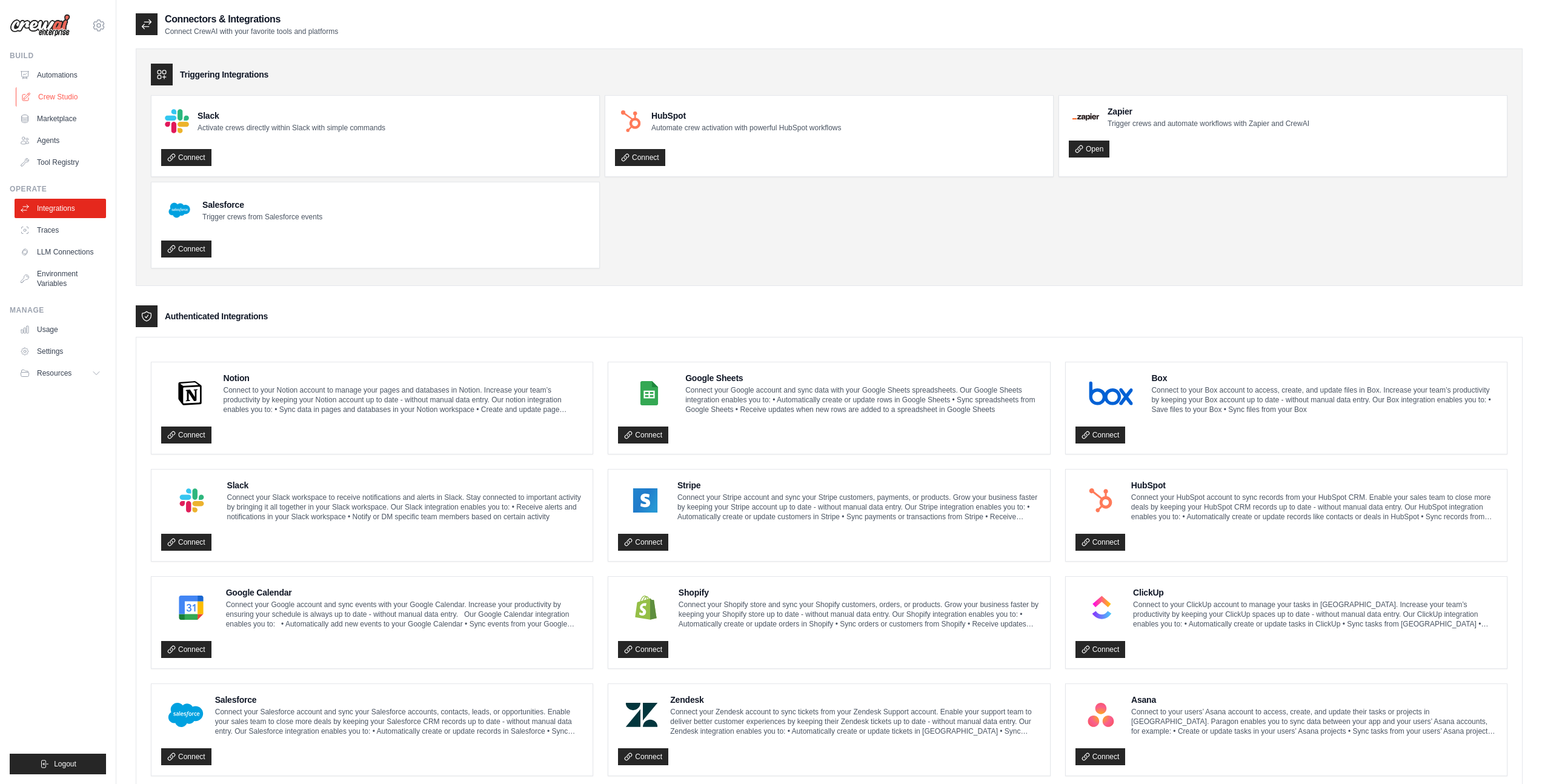
click at [66, 101] on link "Crew Studio" at bounding box center [62, 96] width 91 height 20
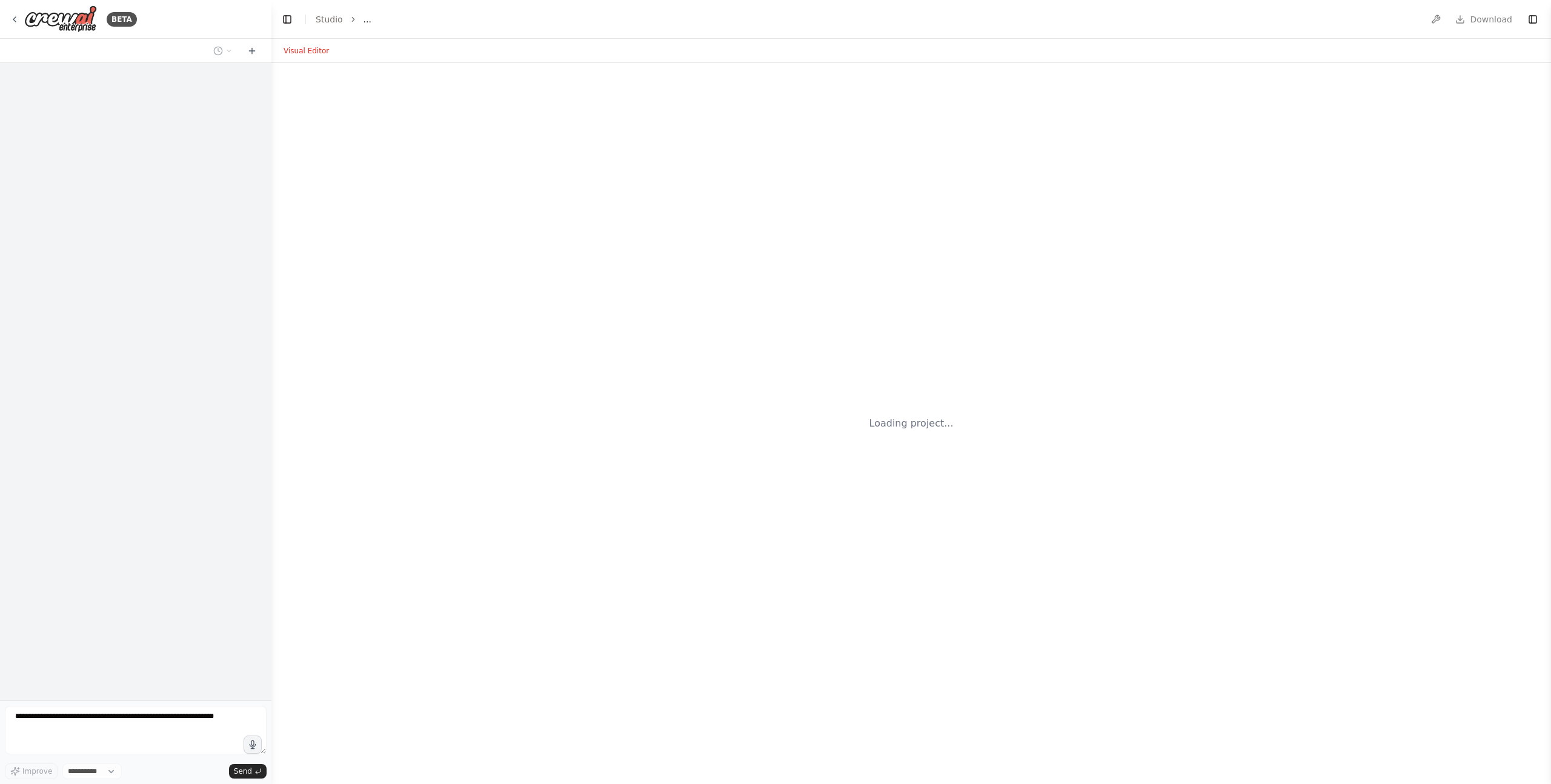
select select "****"
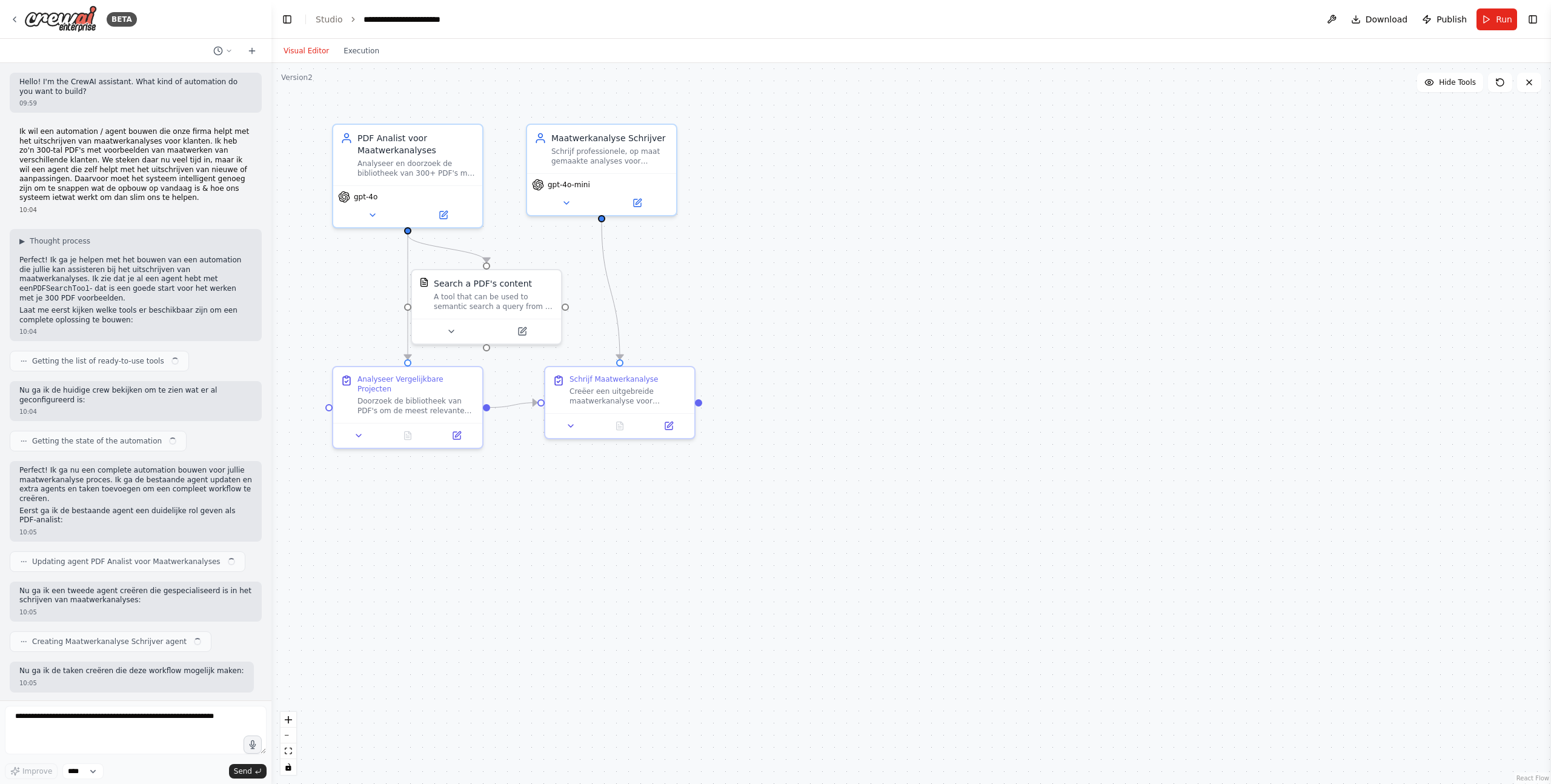
scroll to position [622, 0]
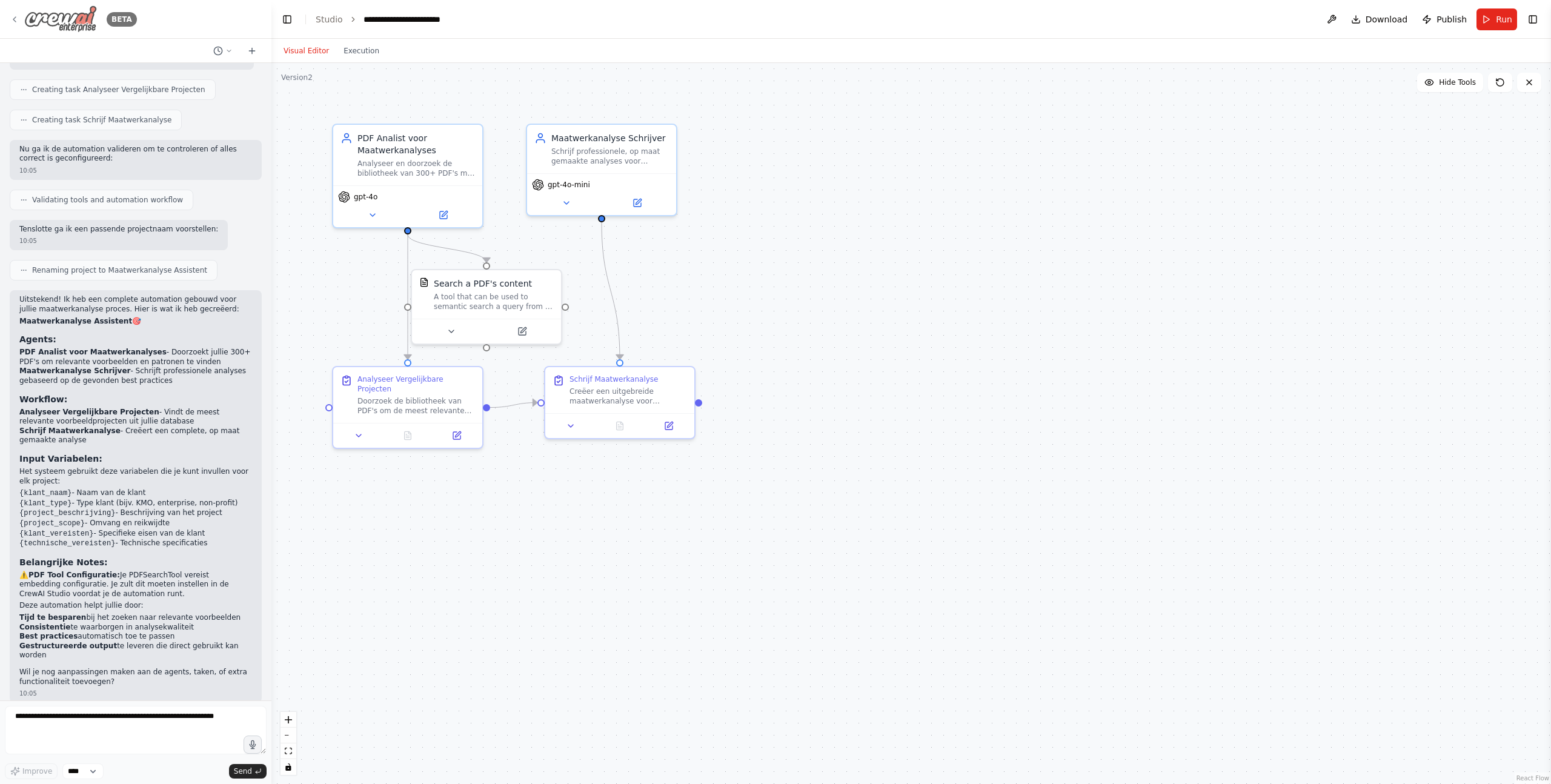
click at [9, 20] on div "BETA" at bounding box center [136, 20] width 272 height 39
click at [14, 18] on icon at bounding box center [14, 19] width 9 height 9
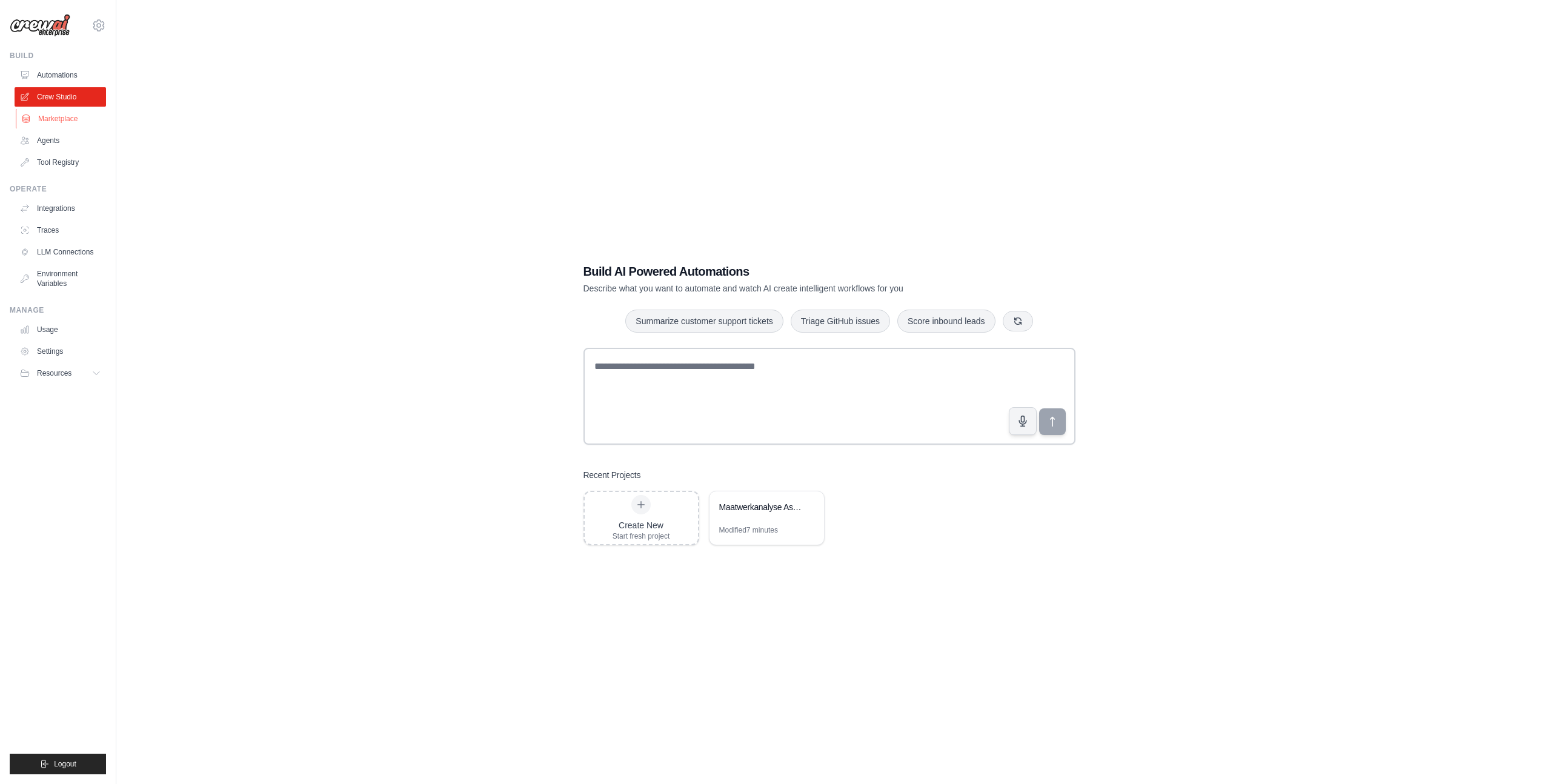
click at [53, 117] on link "Marketplace" at bounding box center [62, 118] width 91 height 20
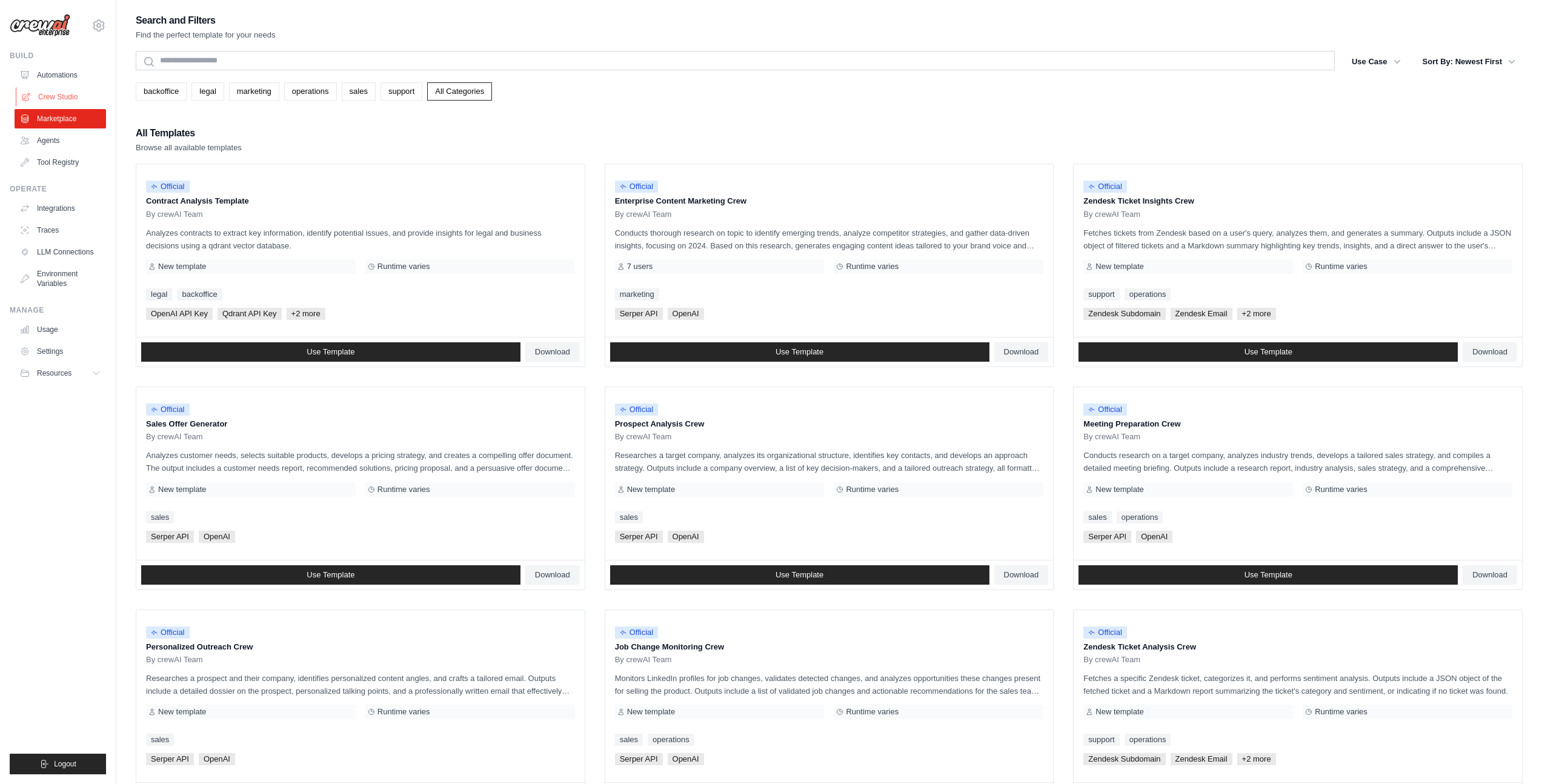
click at [62, 98] on link "Crew Studio" at bounding box center [62, 96] width 91 height 20
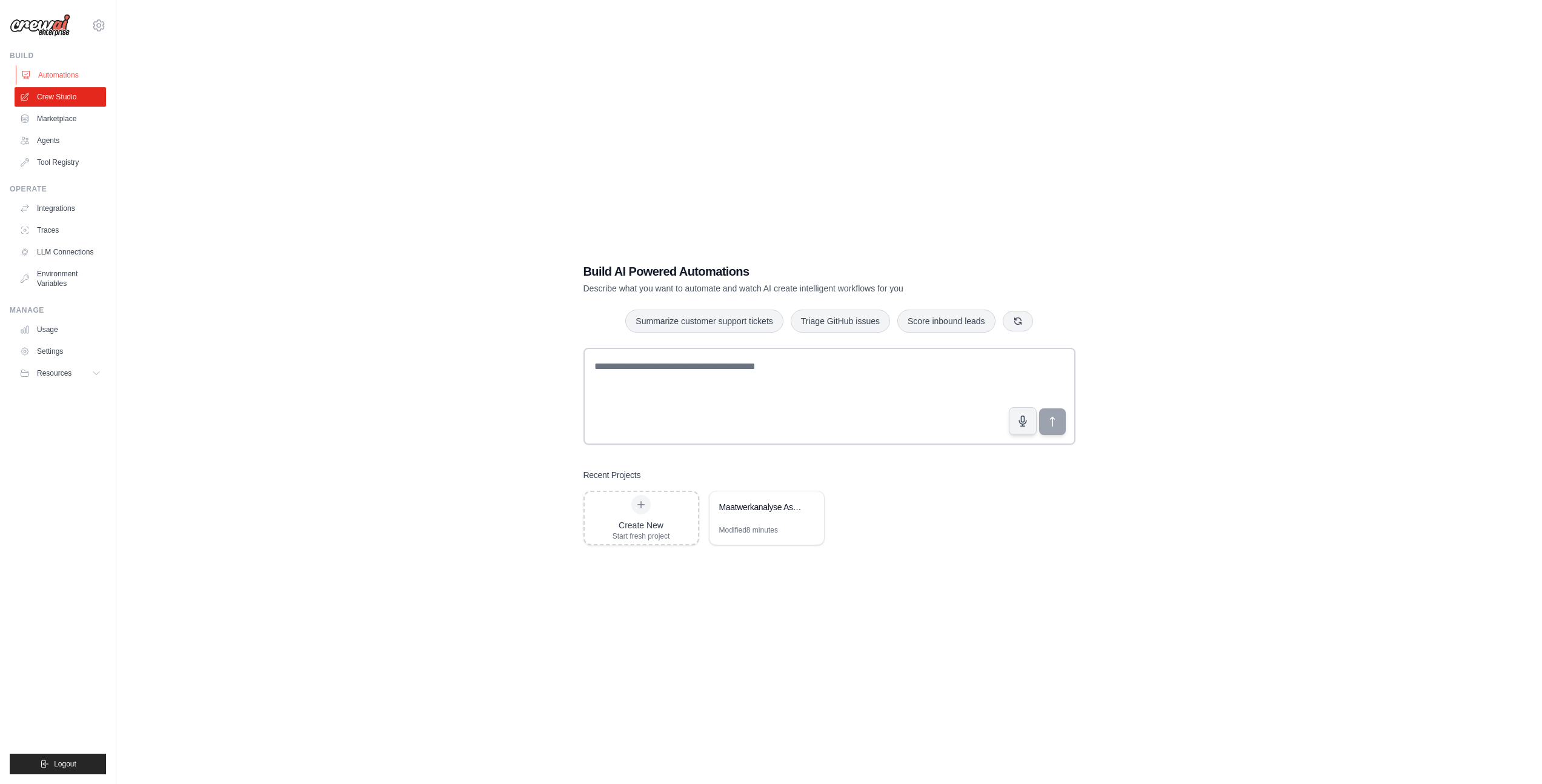
click at [57, 70] on link "Automations" at bounding box center [62, 75] width 91 height 20
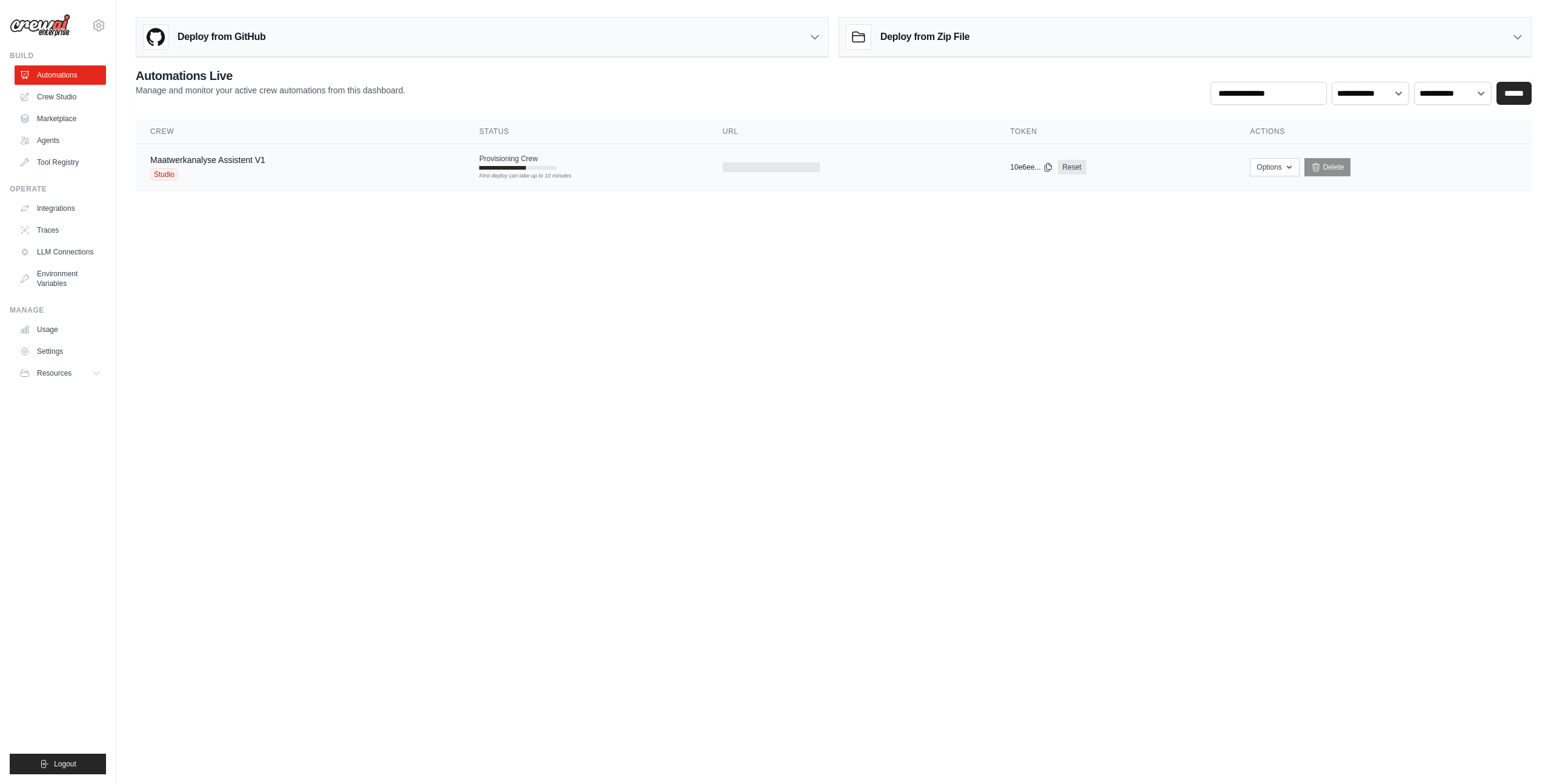
click at [299, 159] on div "Maatwerkanalyse Assistent V1 Studio" at bounding box center [300, 167] width 300 height 27
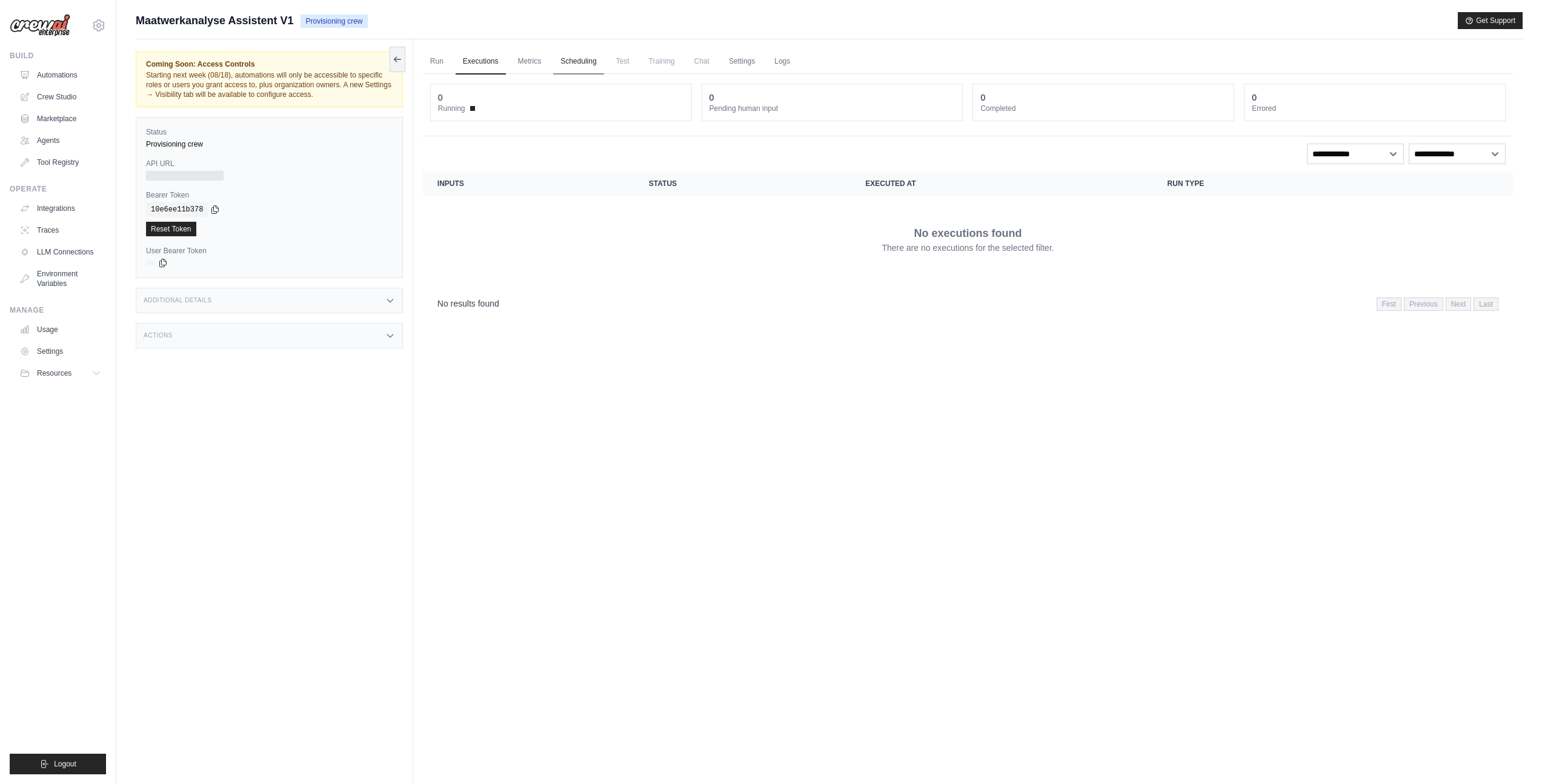
click at [581, 61] on link "Scheduling" at bounding box center [578, 62] width 50 height 25
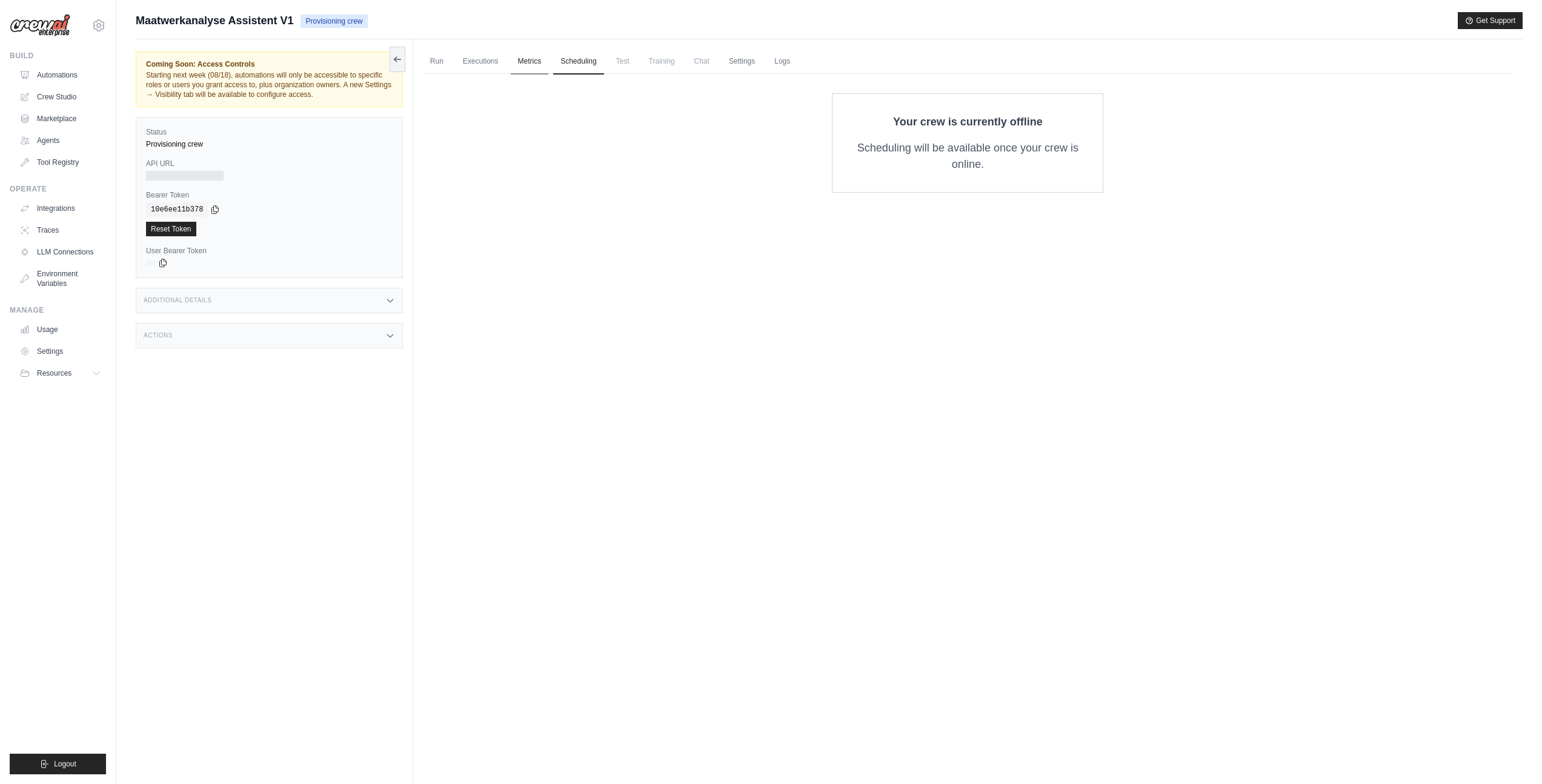
click at [542, 59] on link "Metrics" at bounding box center [530, 62] width 38 height 25
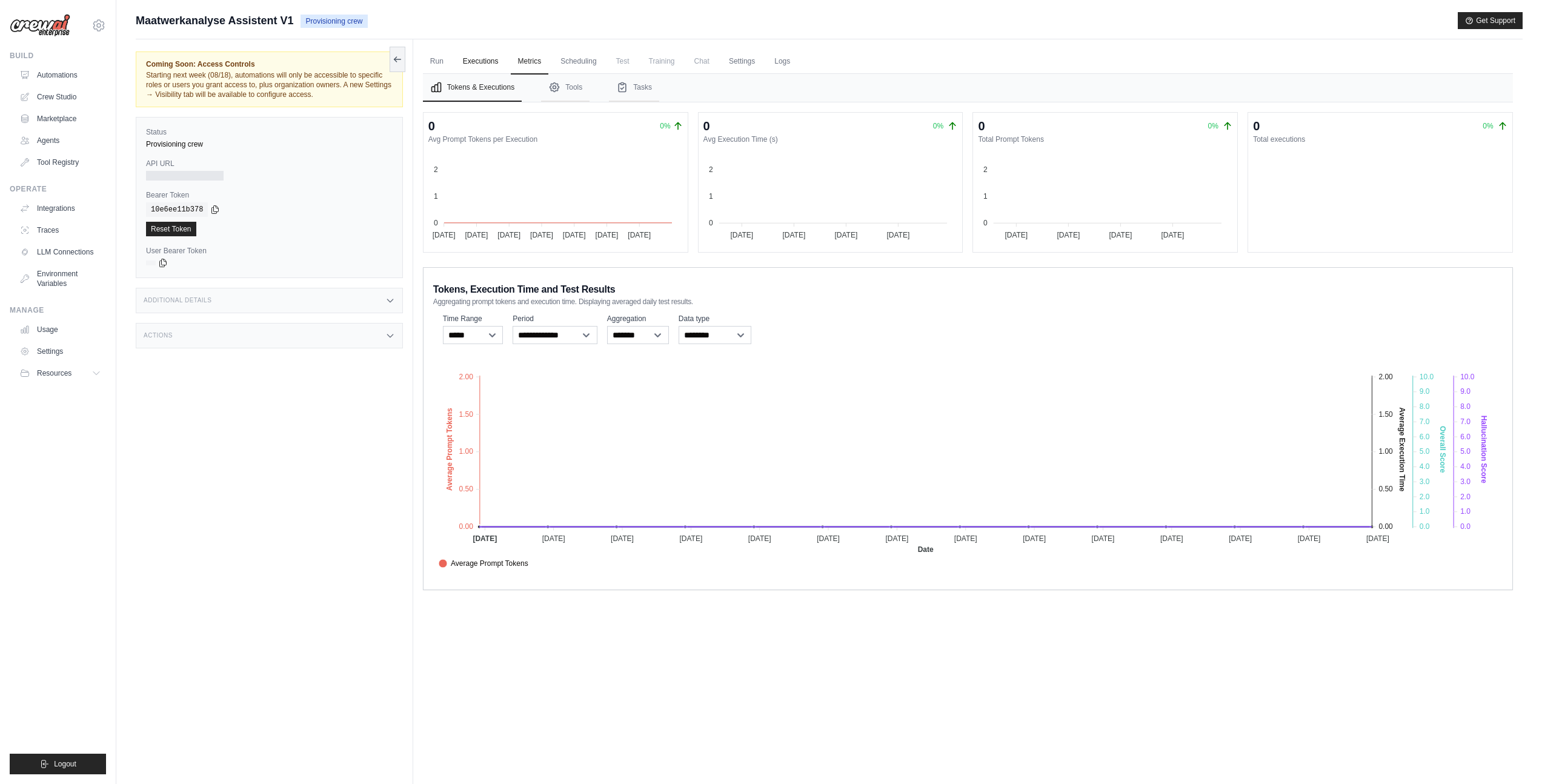
click at [492, 65] on link "Executions" at bounding box center [480, 62] width 50 height 25
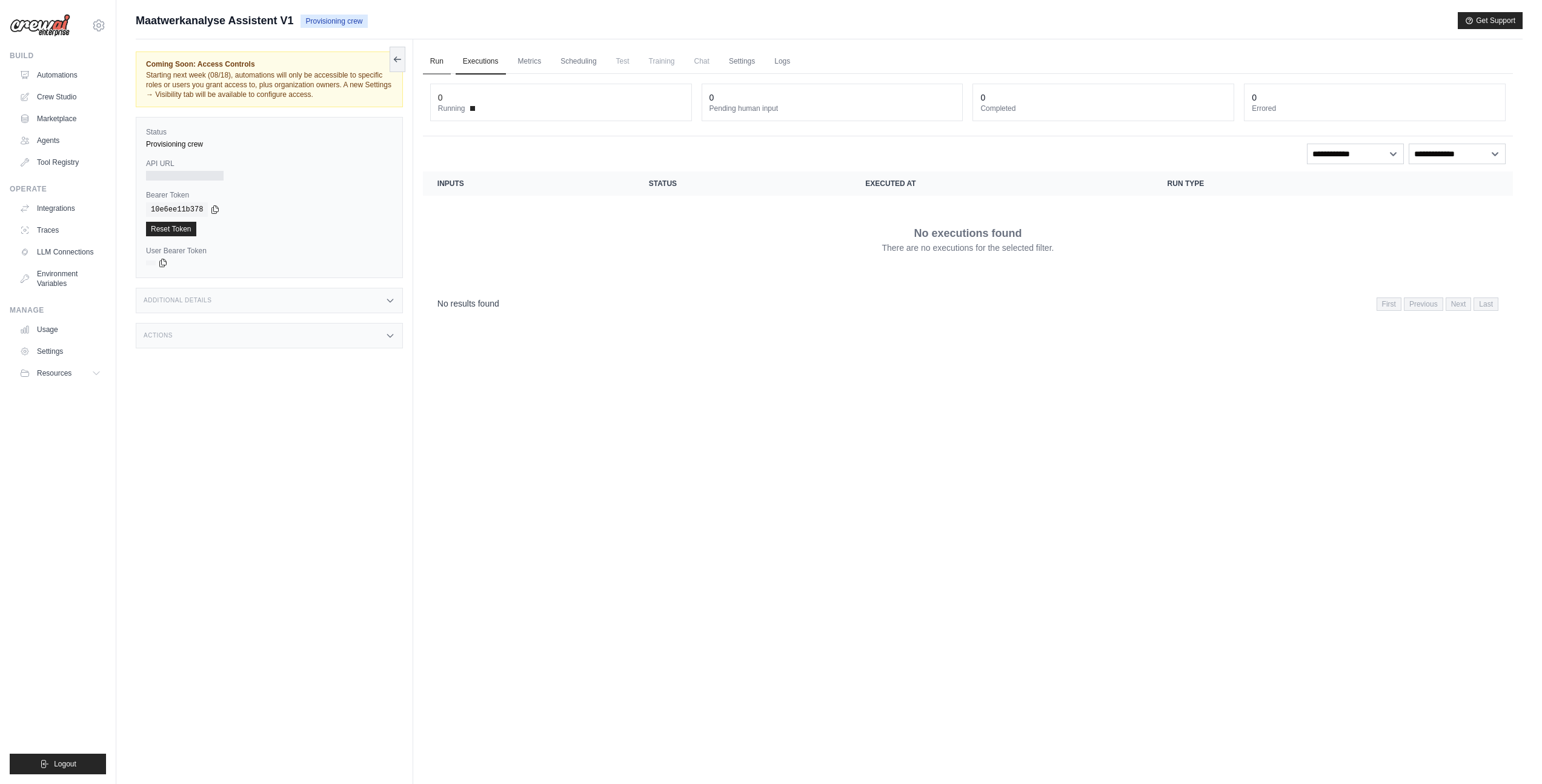
click at [433, 64] on link "Run" at bounding box center [437, 62] width 28 height 25
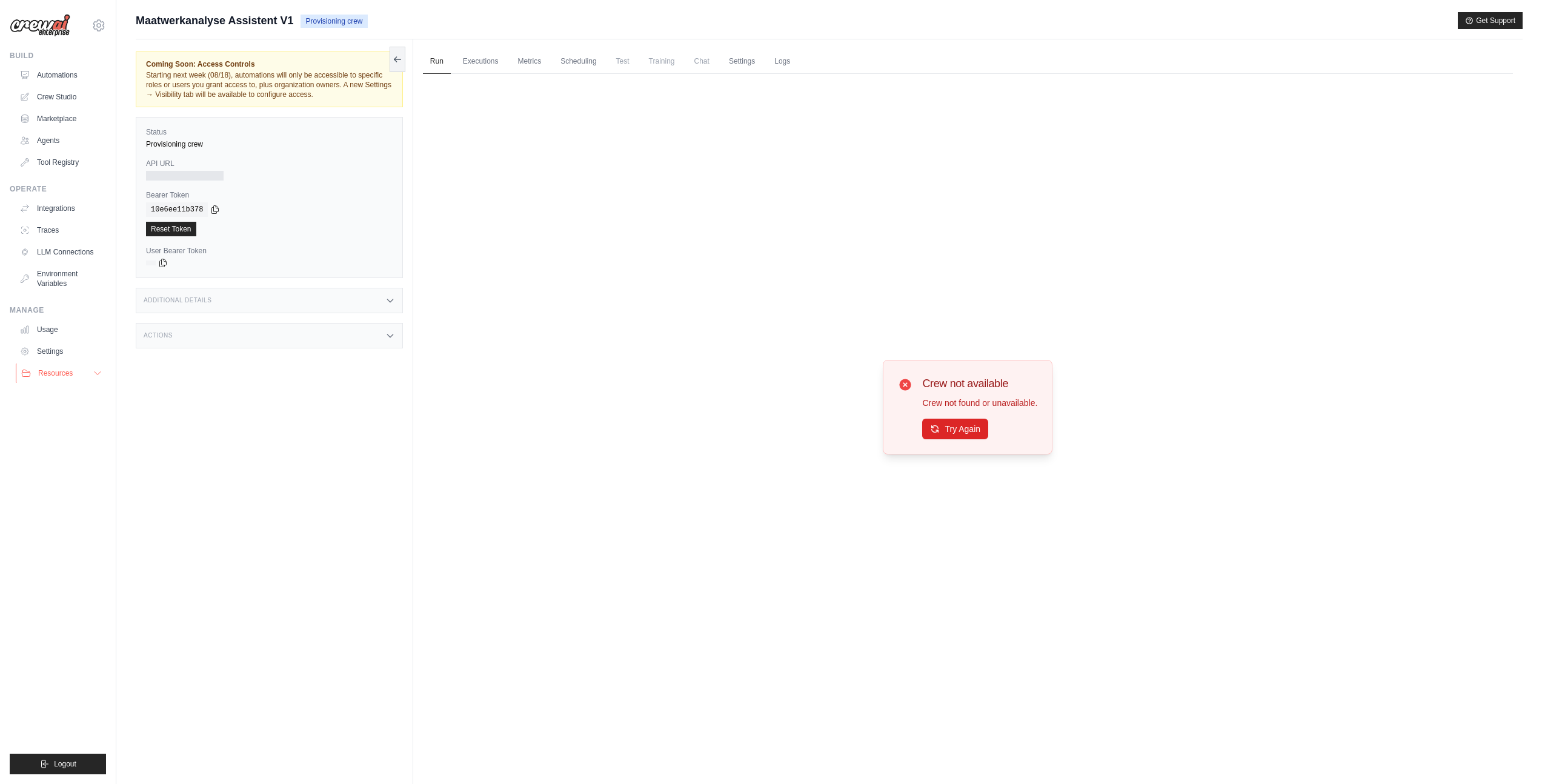
click at [38, 375] on span "Resources" at bounding box center [56, 372] width 35 height 9
click at [48, 392] on span "Documentation" at bounding box center [67, 393] width 49 height 9
click at [946, 426] on button "Try Again" at bounding box center [954, 428] width 66 height 20
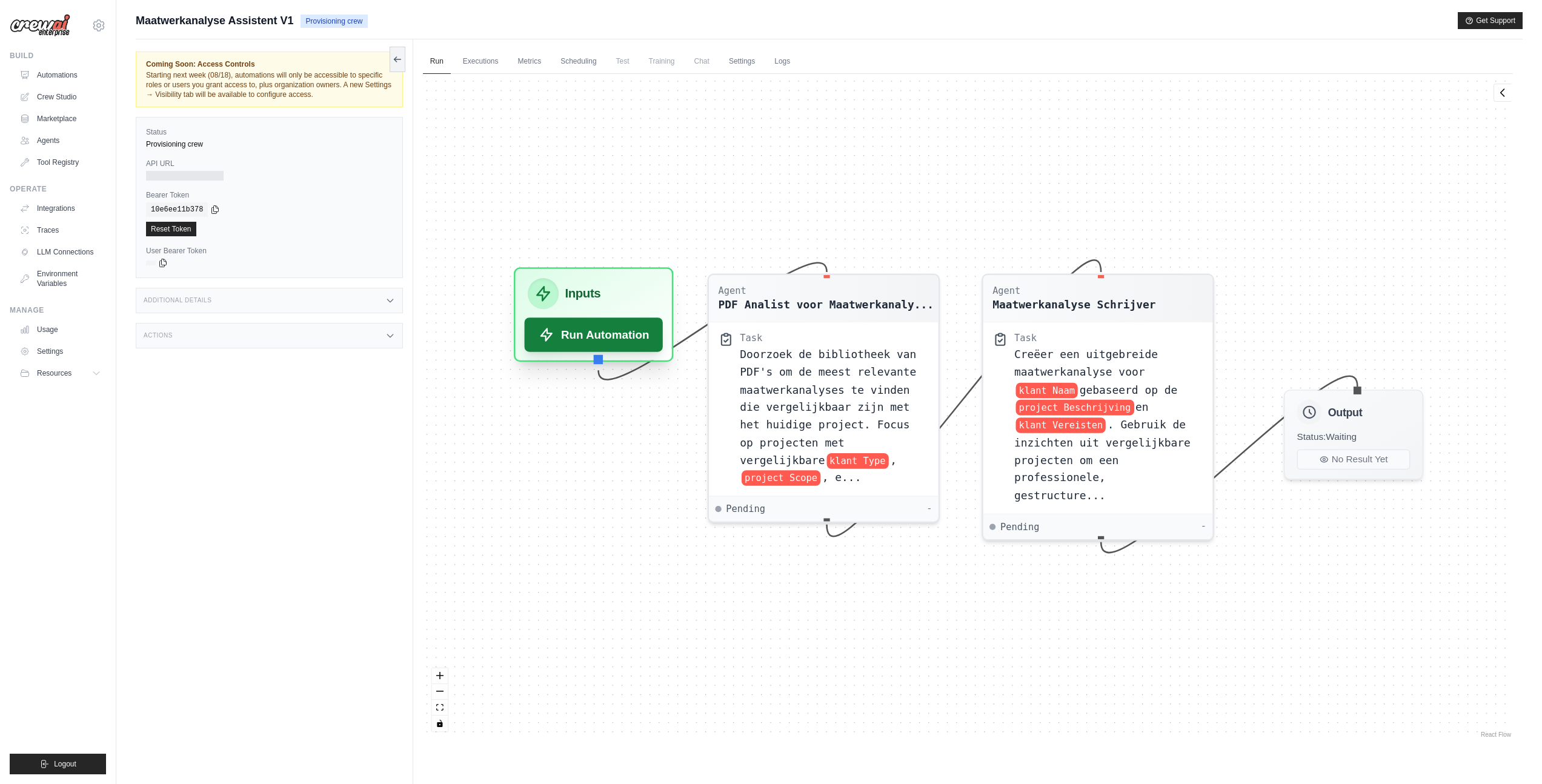
click at [597, 333] on button "Run Automation" at bounding box center [593, 334] width 138 height 34
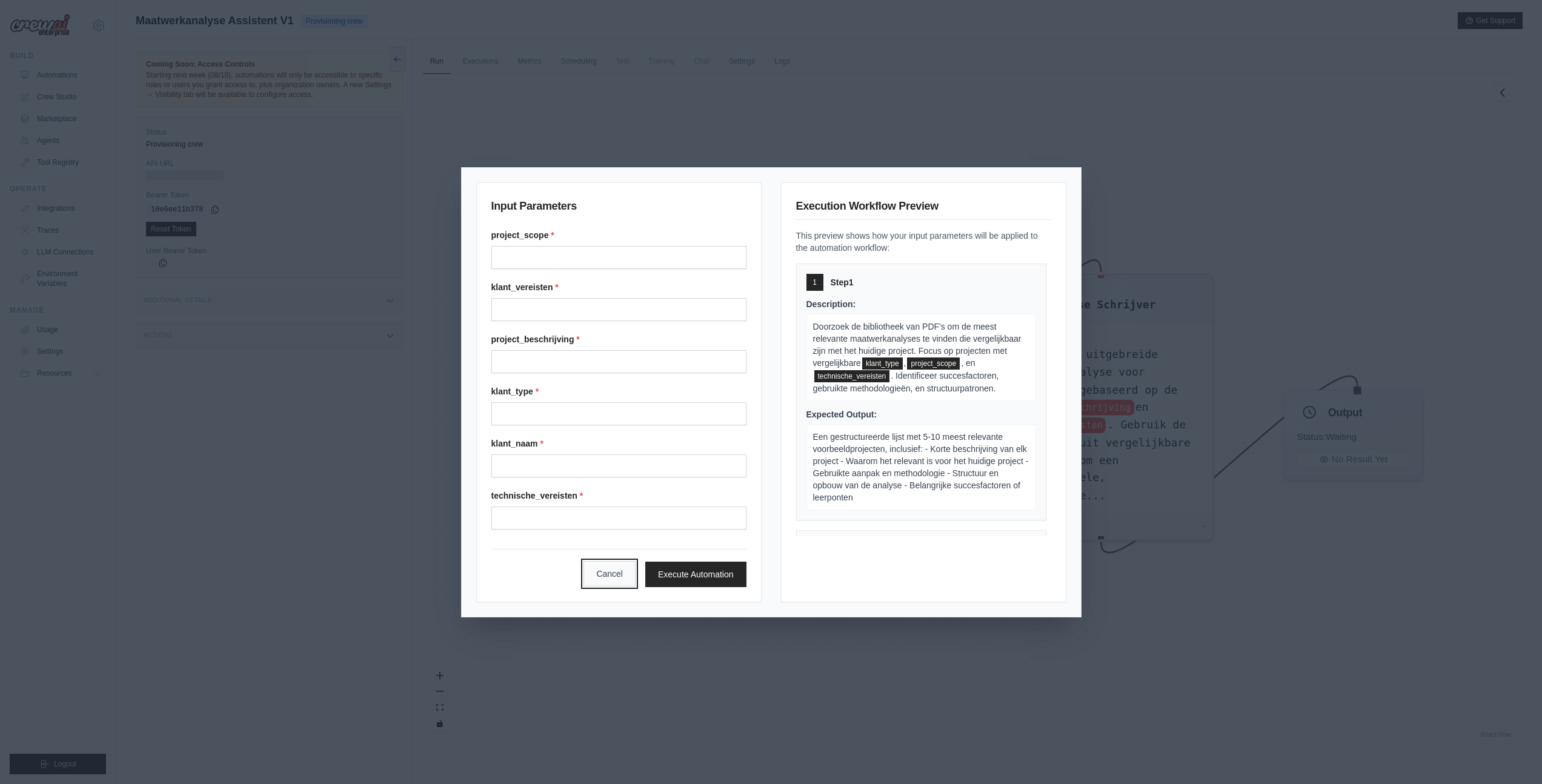
click at [606, 580] on button "Cancel" at bounding box center [609, 573] width 52 height 25
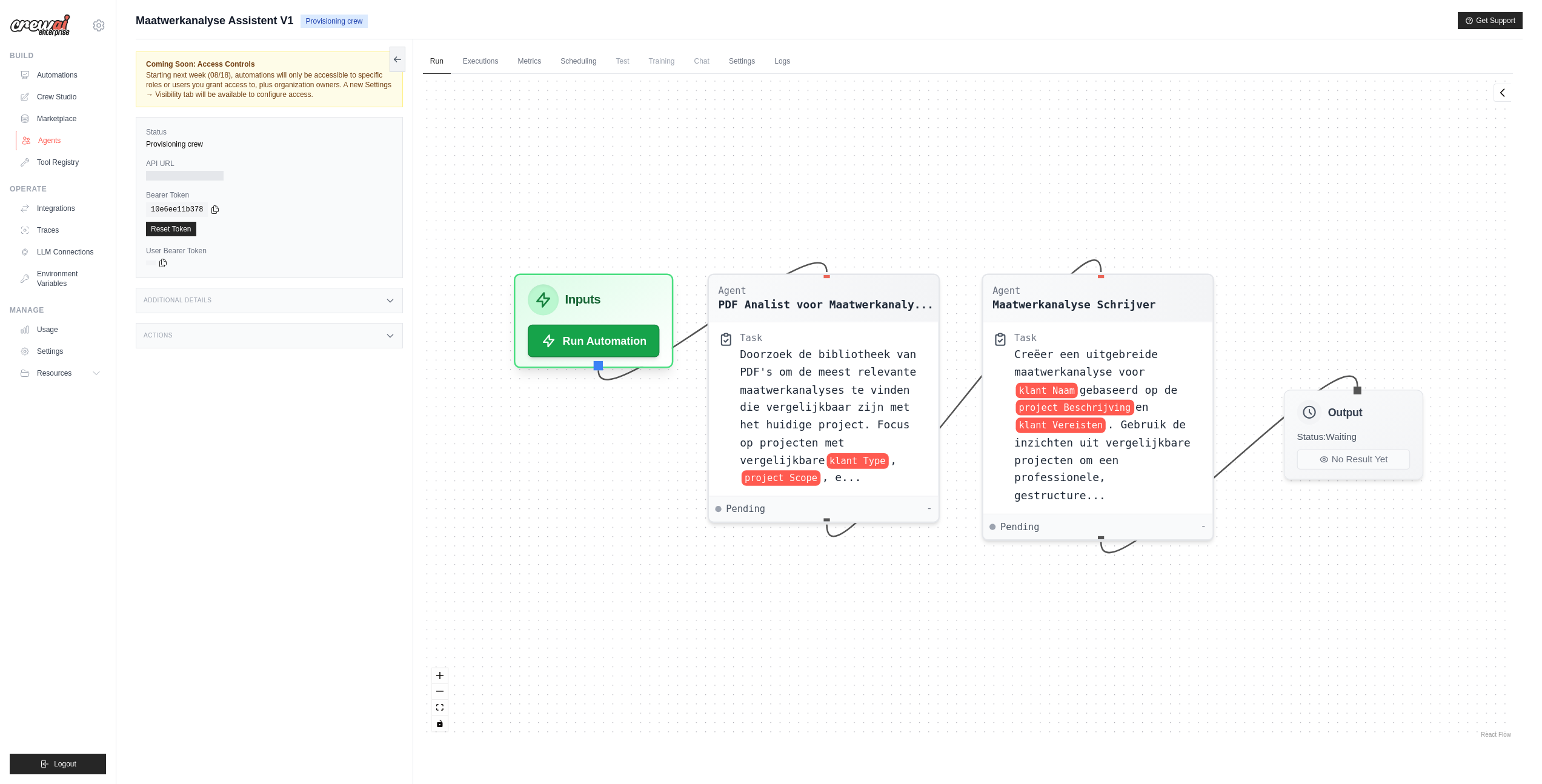
click at [48, 145] on link "Agents" at bounding box center [62, 141] width 91 height 20
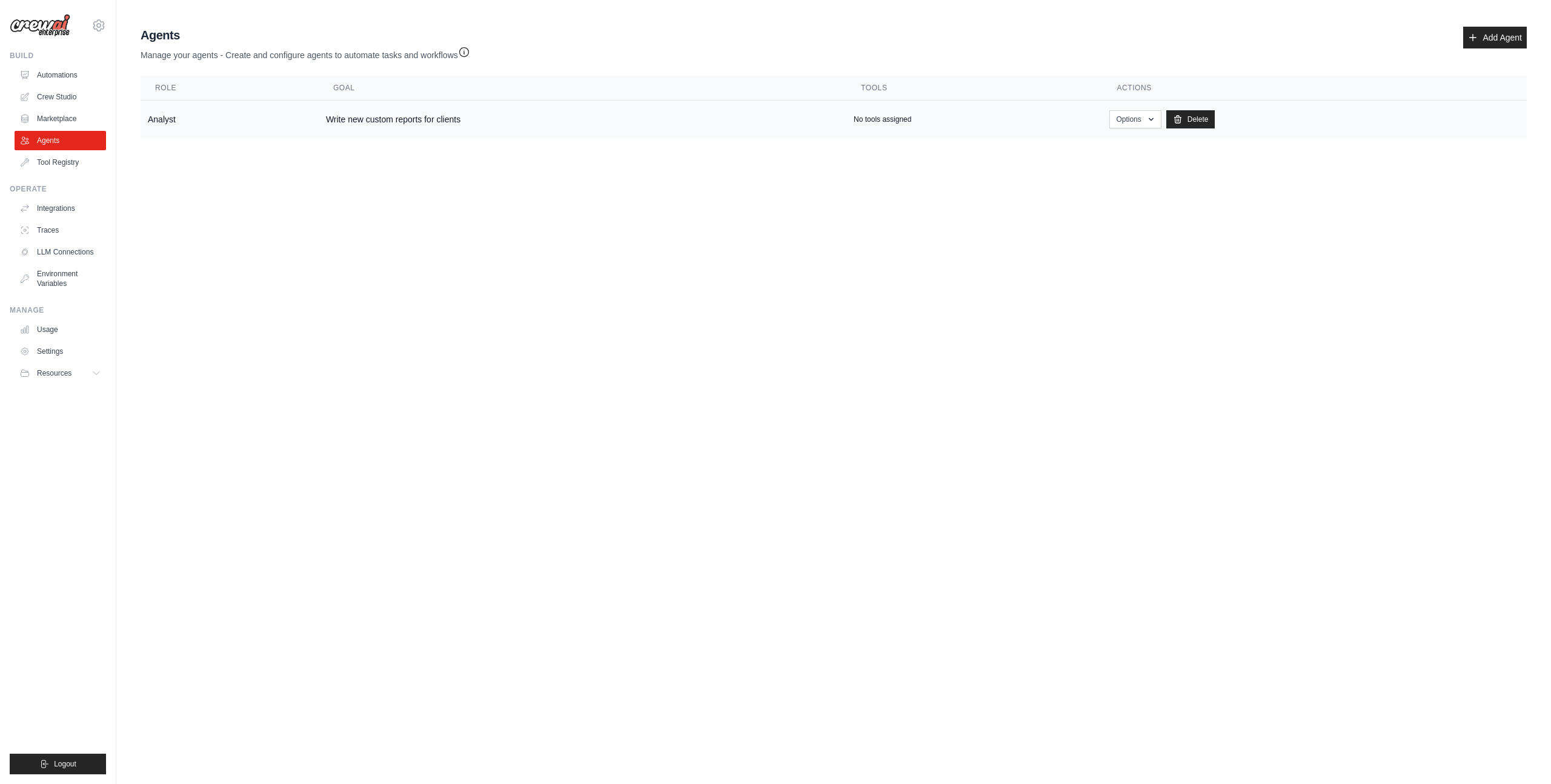
click at [894, 125] on td "No tools assigned" at bounding box center [974, 120] width 256 height 38
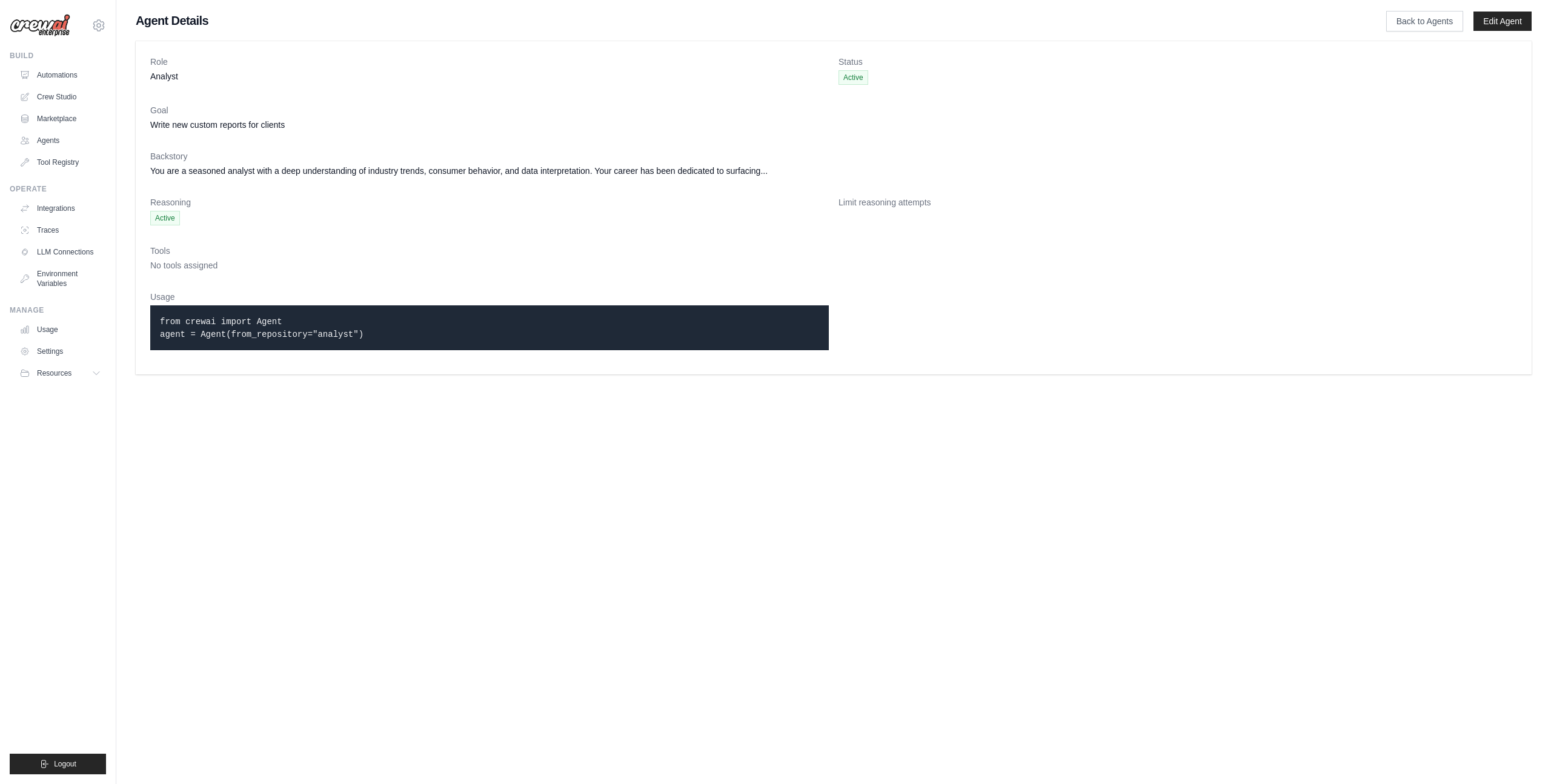
click at [1404, 31] on div "Agent Details Back to Agents Edit Agent Role Analyst Status Active Goal Write n…" at bounding box center [834, 196] width 1435 height 367
click at [1411, 25] on link "Back to Agents" at bounding box center [1425, 21] width 77 height 20
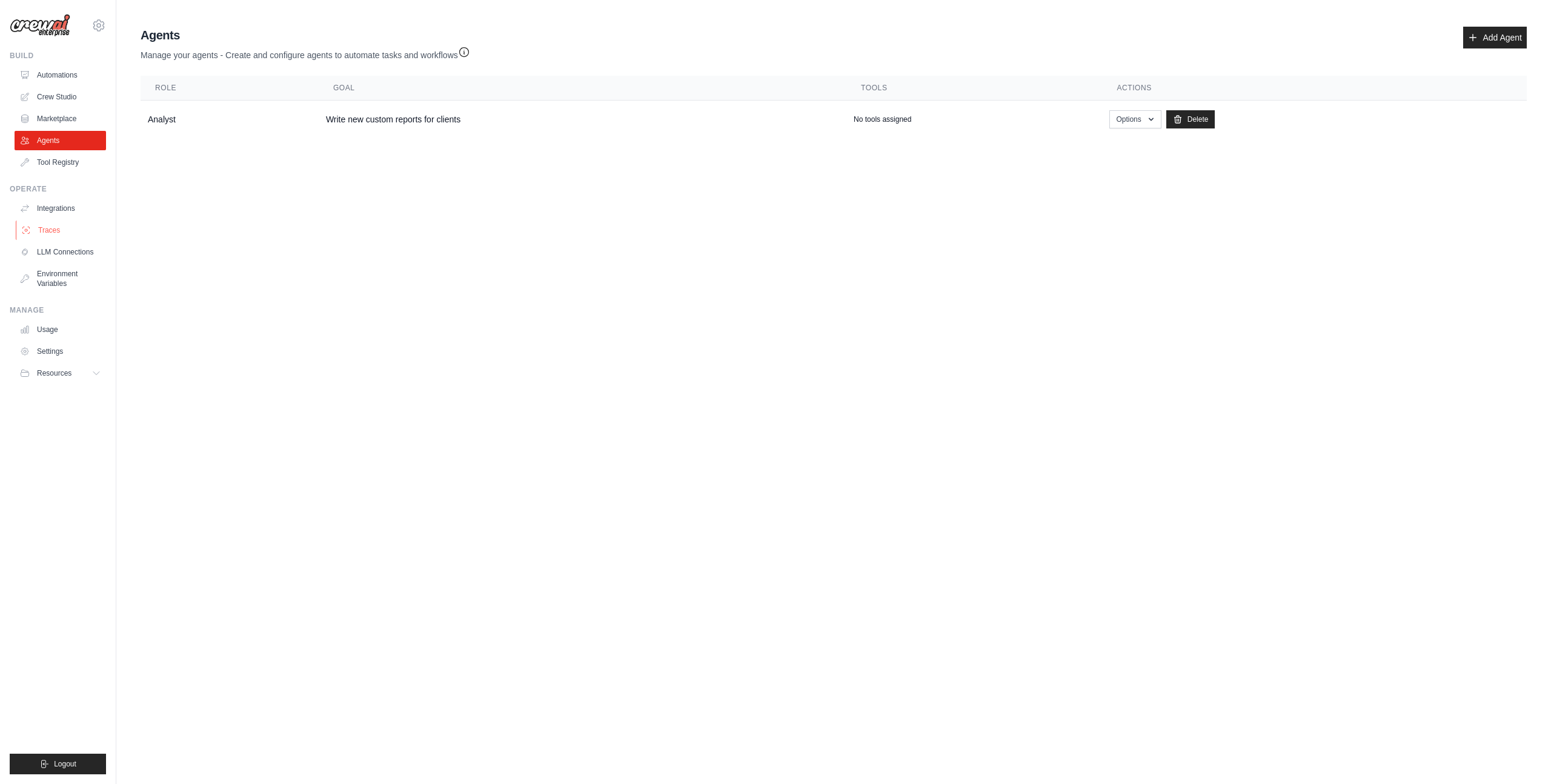
click at [42, 231] on link "Traces" at bounding box center [62, 230] width 91 height 20
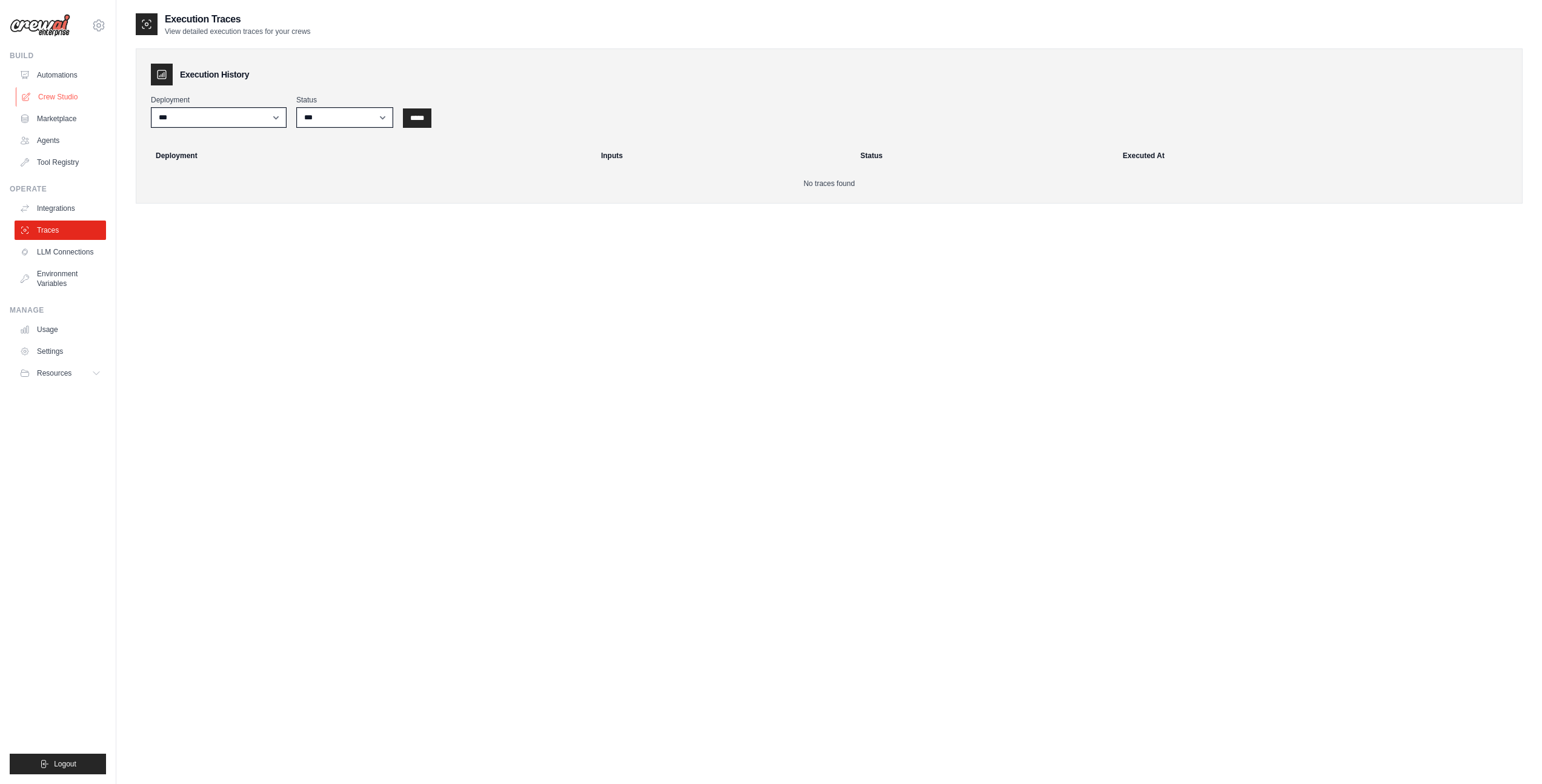
click at [44, 99] on link "Crew Studio" at bounding box center [62, 96] width 91 height 20
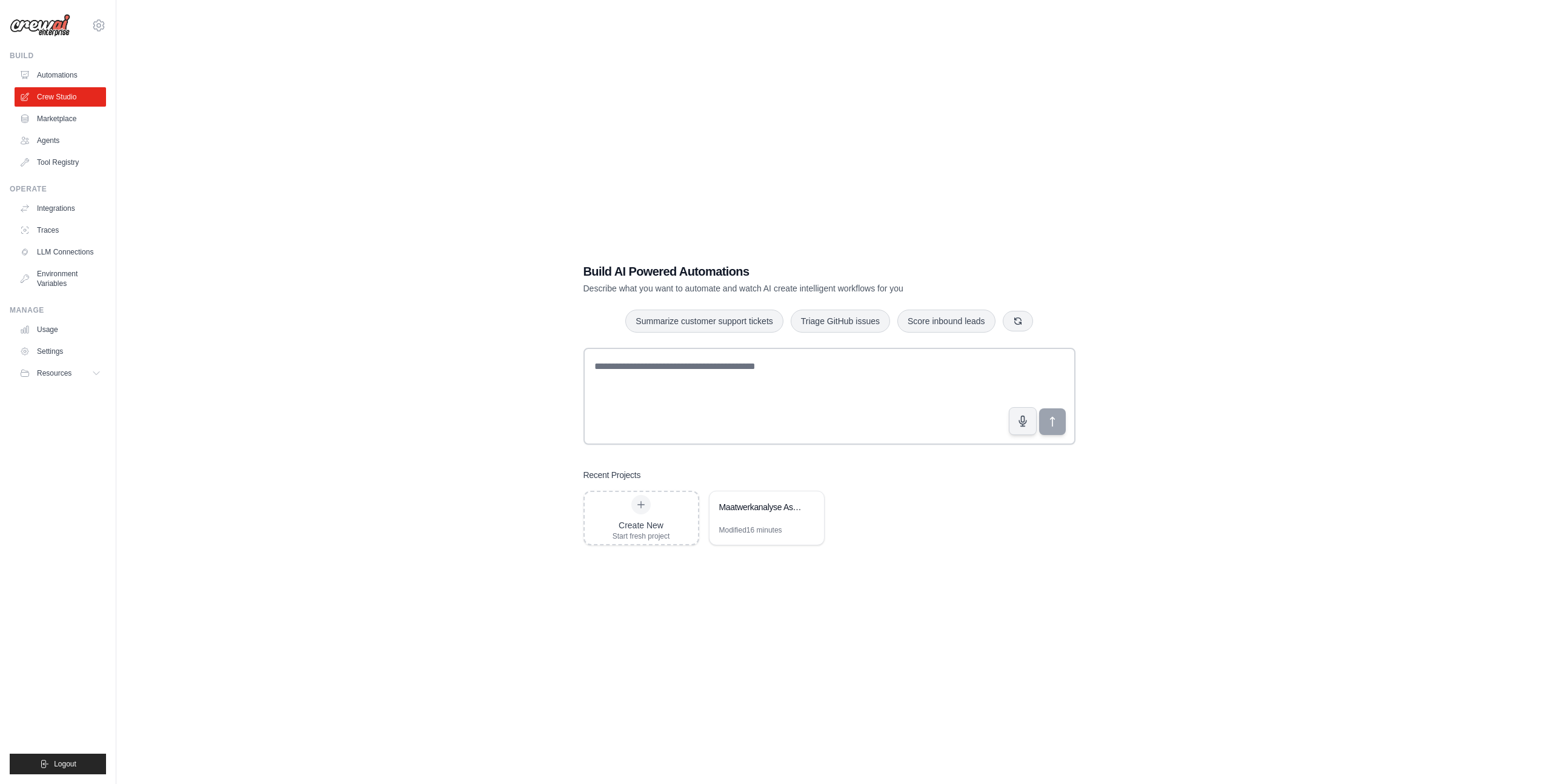
click at [55, 78] on link "Automations" at bounding box center [60, 75] width 91 height 20
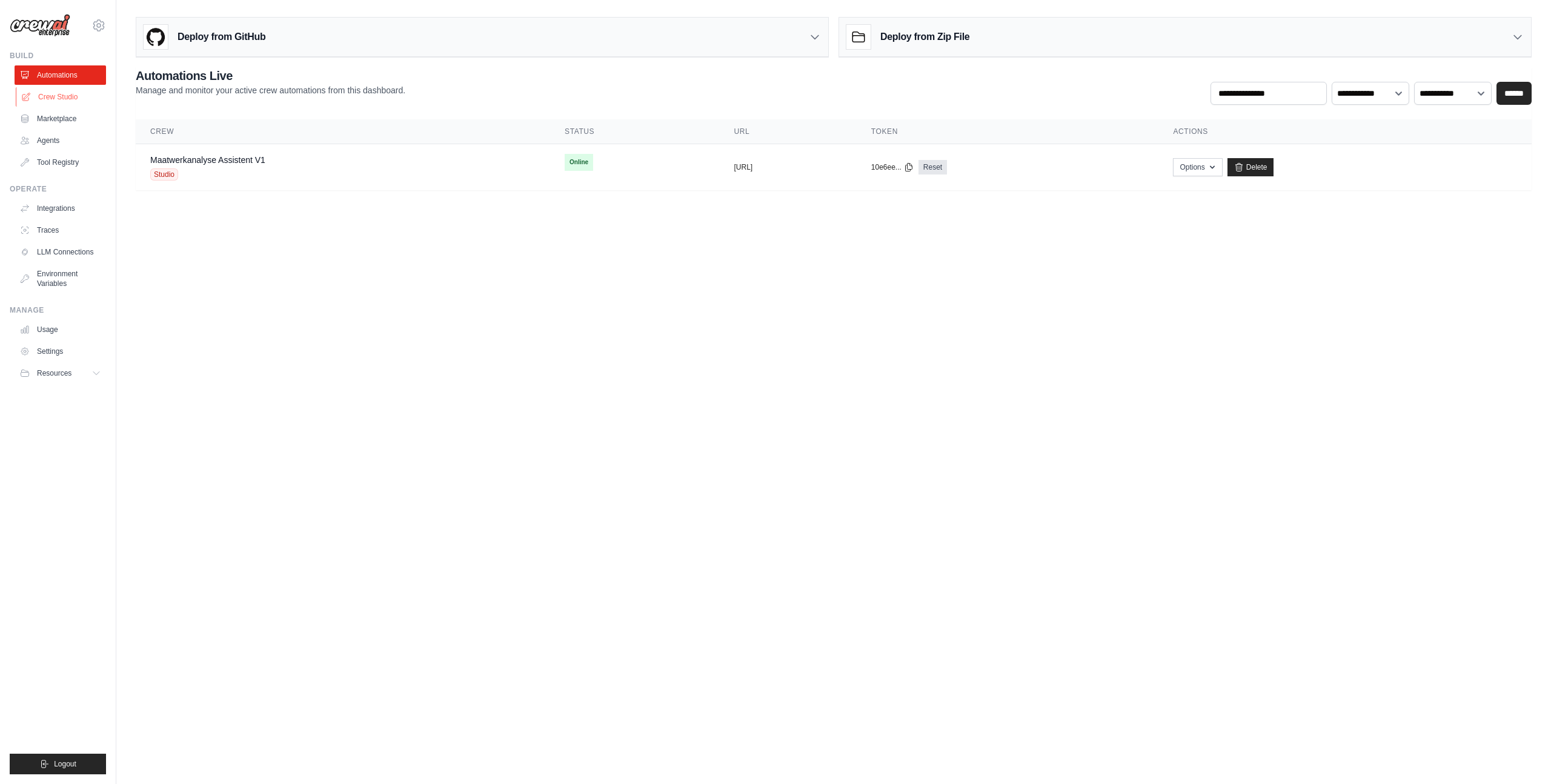
click at [62, 92] on link "Crew Studio" at bounding box center [62, 96] width 91 height 20
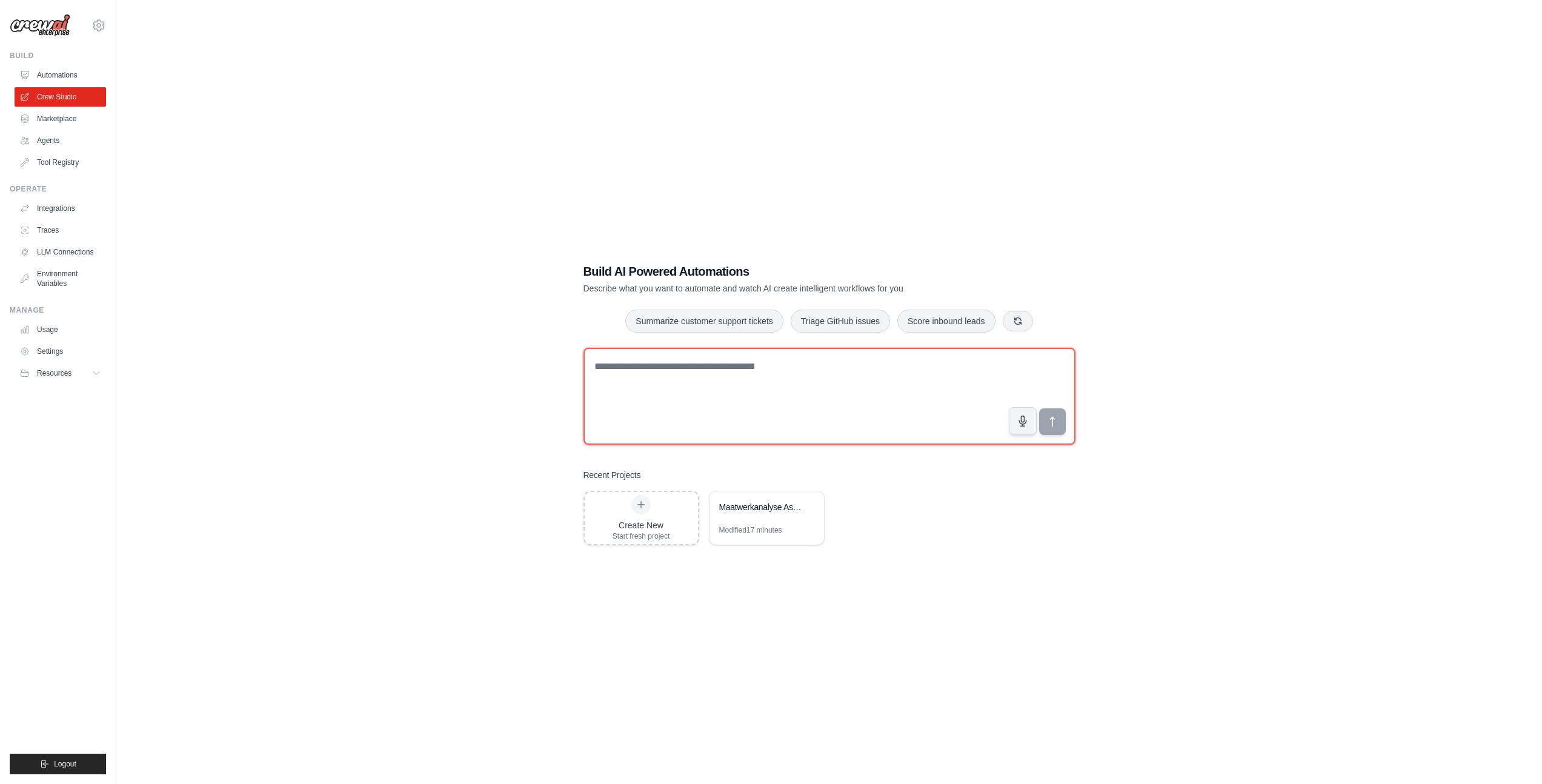
click at [759, 382] on textarea at bounding box center [829, 396] width 492 height 97
click at [743, 510] on div "Maatwerkanalyse Assistent" at bounding box center [760, 506] width 83 height 12
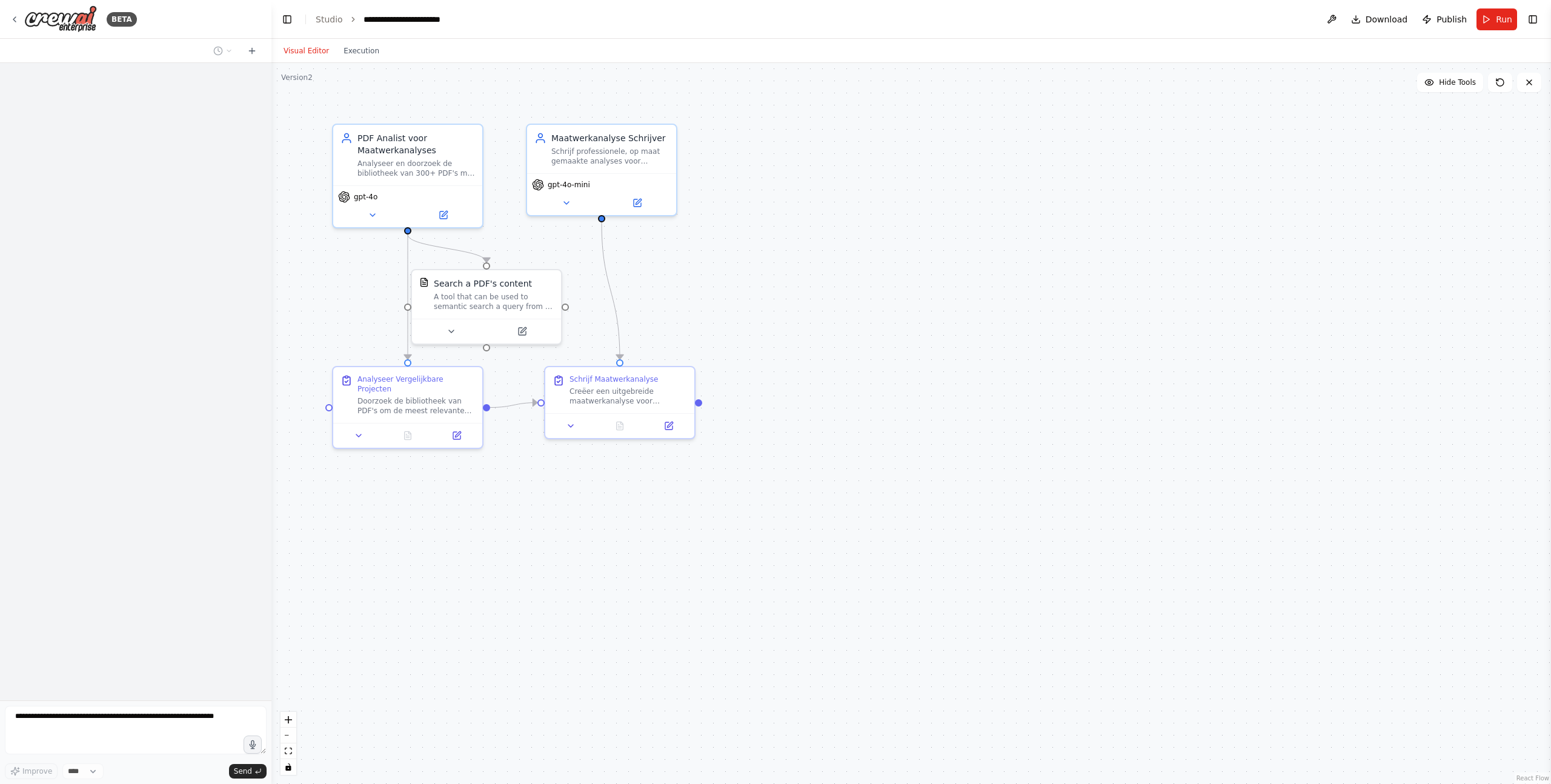
scroll to position [622, 0]
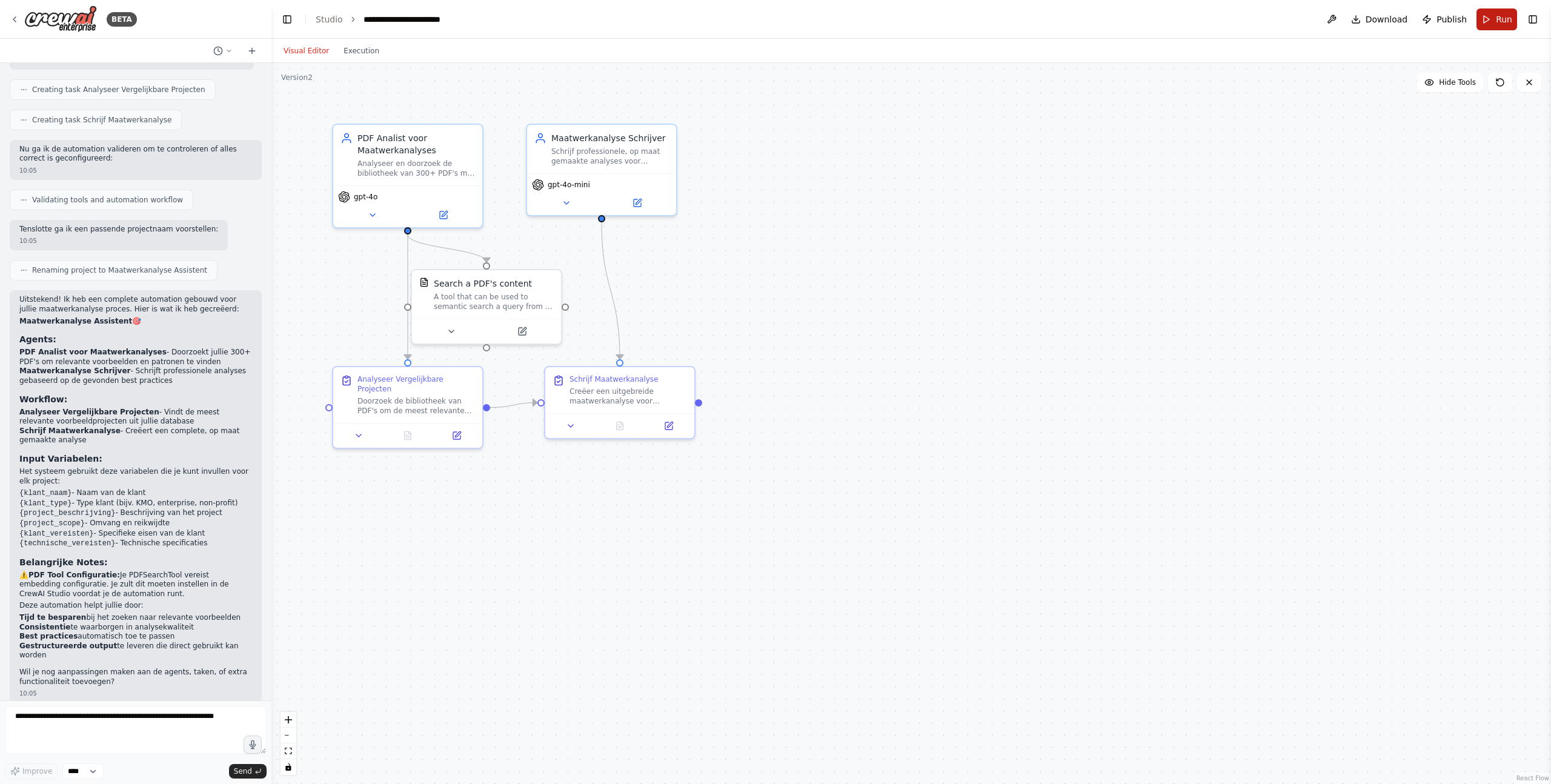
click at [1503, 22] on span "Run" at bounding box center [1504, 19] width 17 height 12
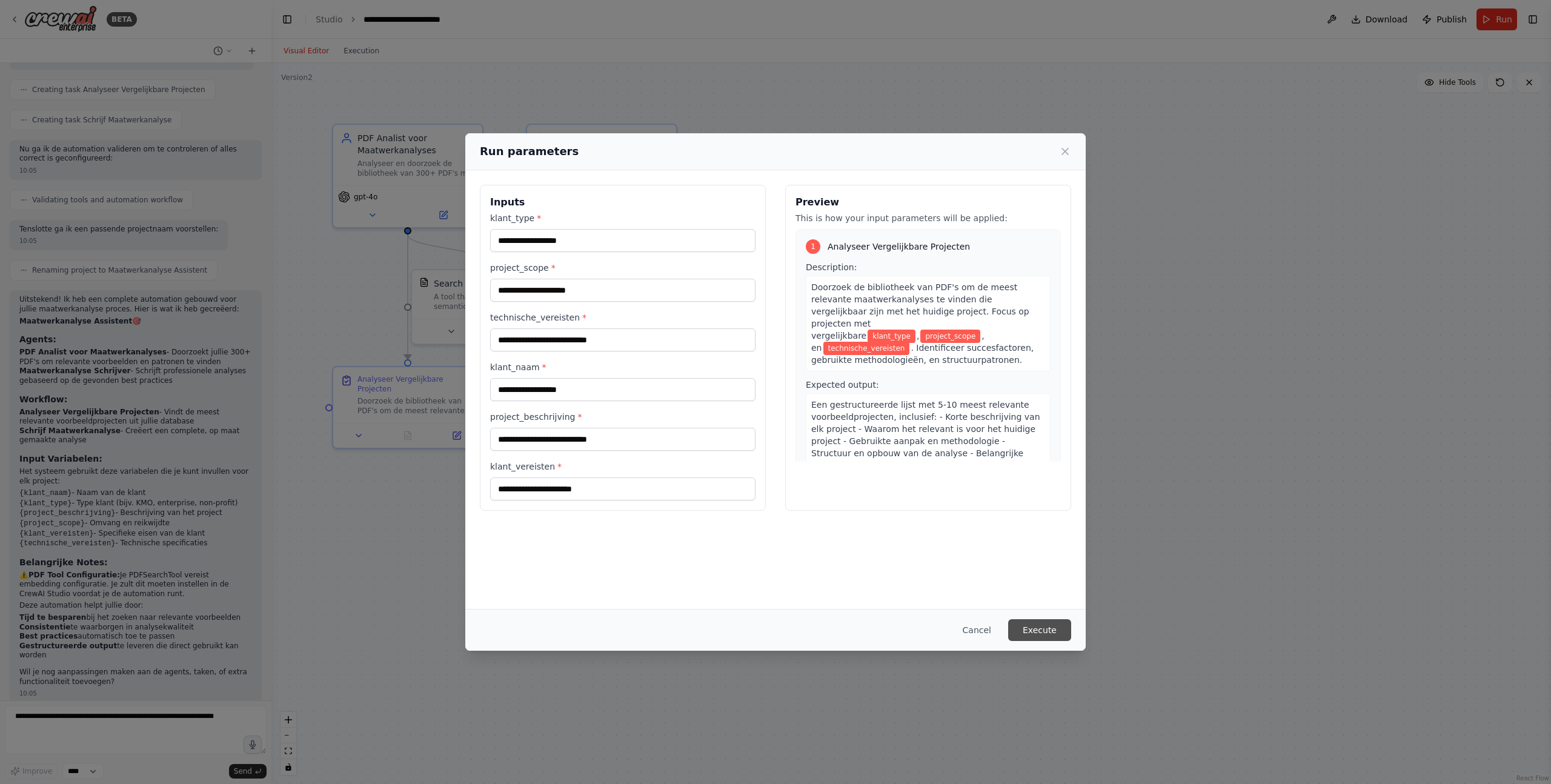
click at [1030, 628] on button "Execute" at bounding box center [1039, 630] width 63 height 22
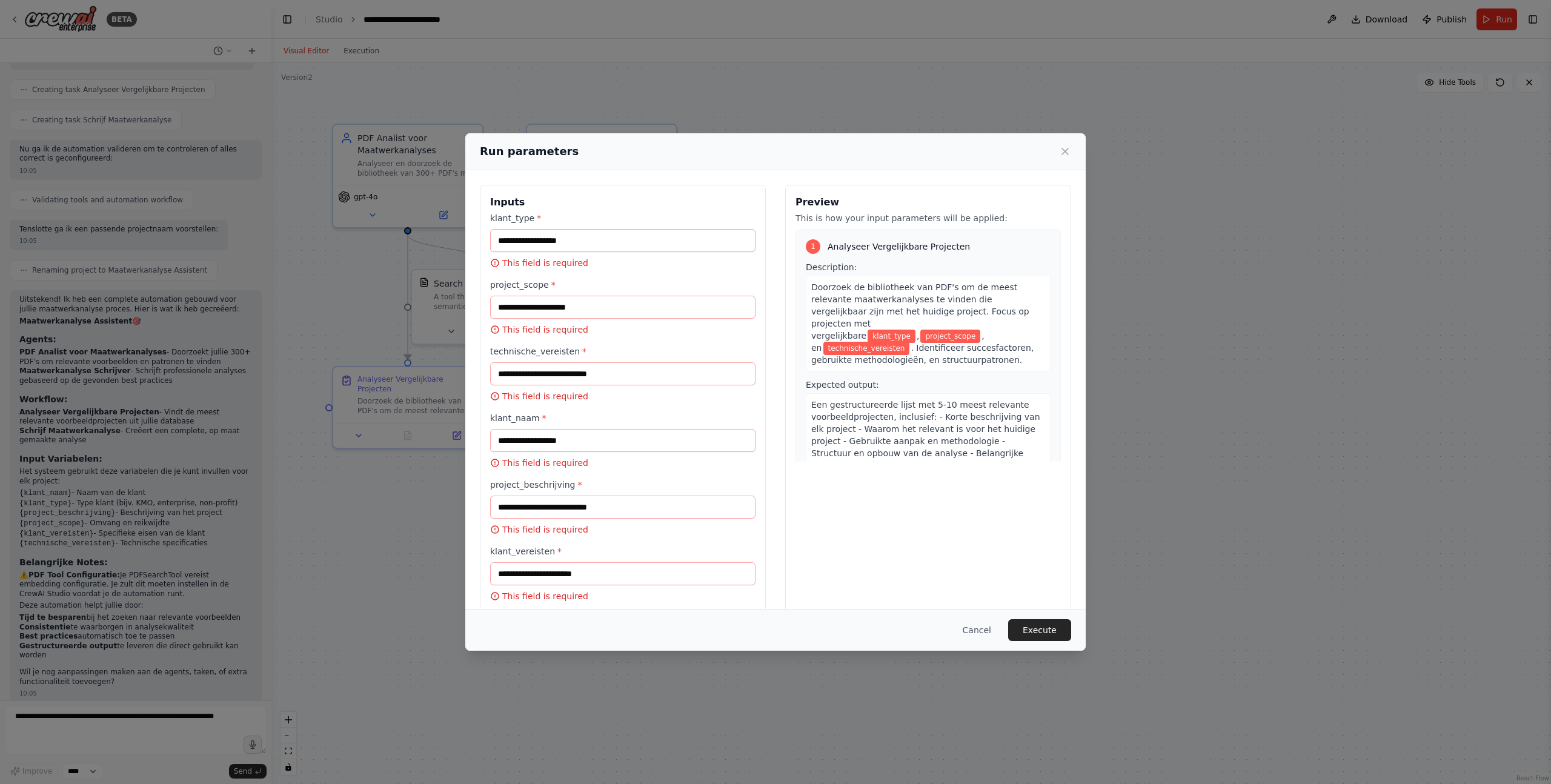
click at [562, 254] on div "klant_type * This field is required" at bounding box center [623, 241] width 265 height 57
click at [566, 233] on input "klant_type *" at bounding box center [623, 241] width 265 height 23
click at [972, 632] on button "Cancel" at bounding box center [977, 630] width 48 height 22
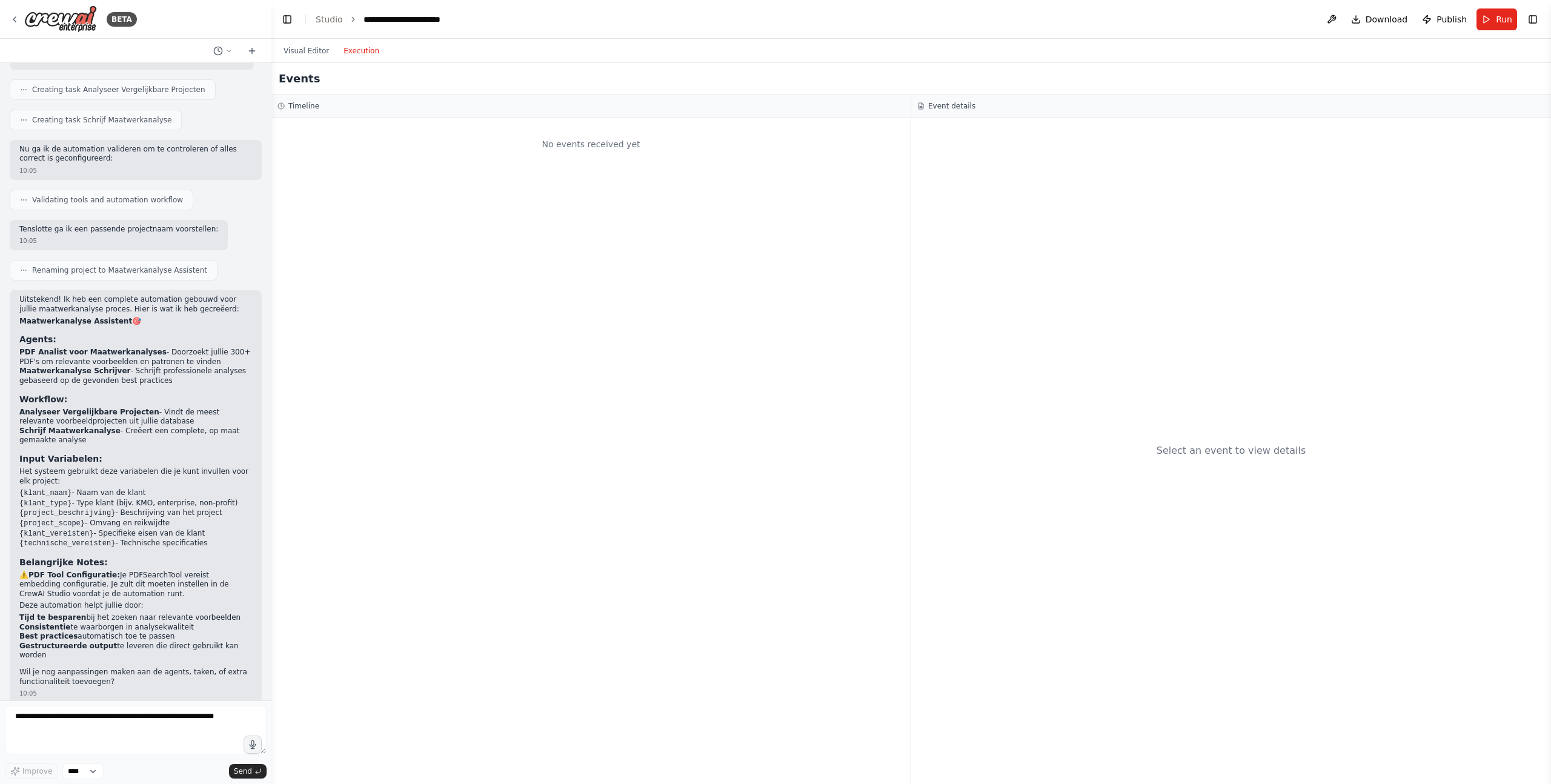
click at [358, 55] on button "Execution" at bounding box center [361, 51] width 50 height 14
click at [462, 196] on div "No events received yet" at bounding box center [591, 451] width 639 height 667
click at [1526, 22] on button "Toggle Right Sidebar" at bounding box center [1533, 19] width 17 height 17
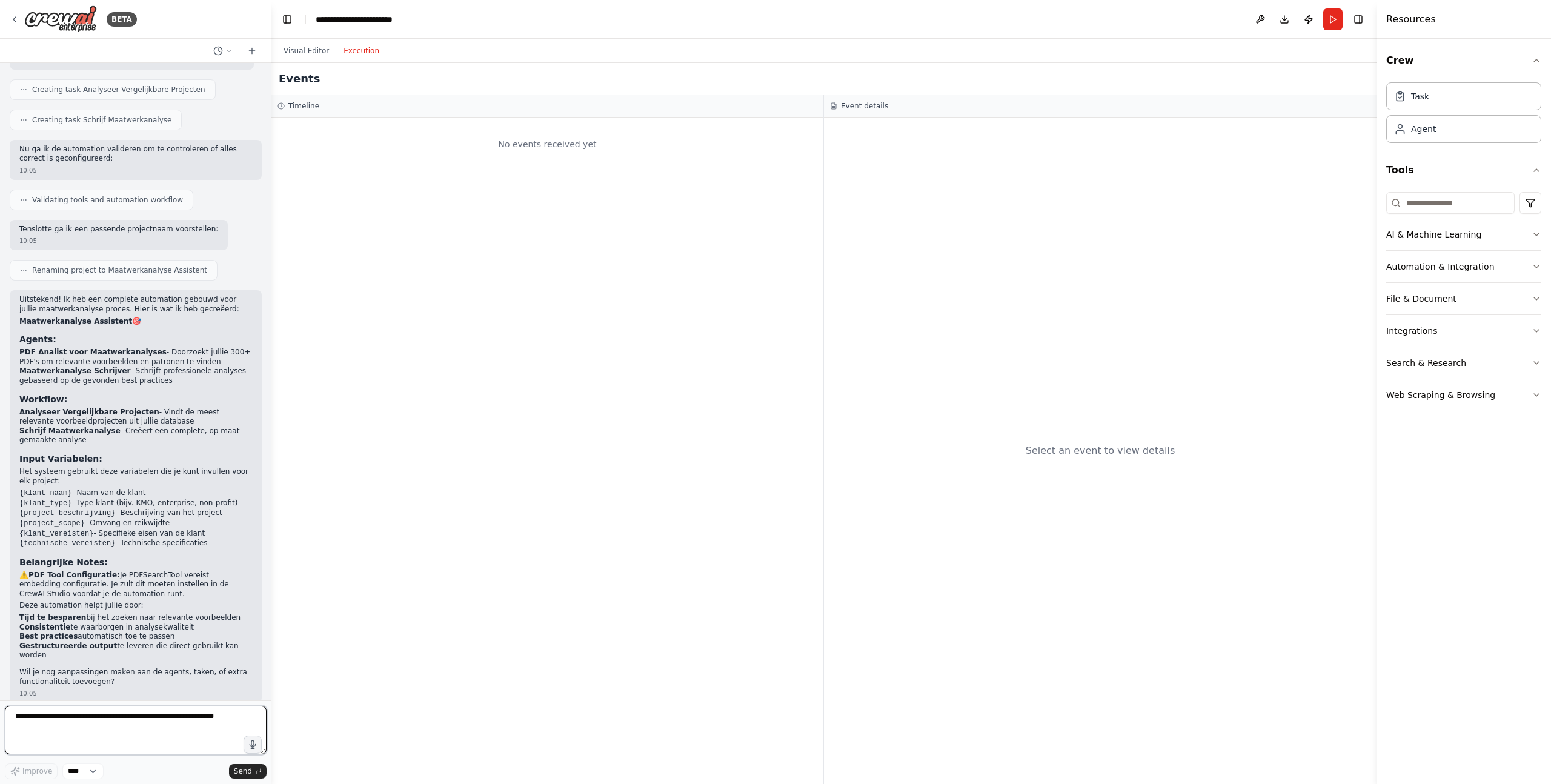
click at [167, 732] on textarea at bounding box center [136, 730] width 262 height 49
click at [17, 17] on icon at bounding box center [14, 19] width 9 height 9
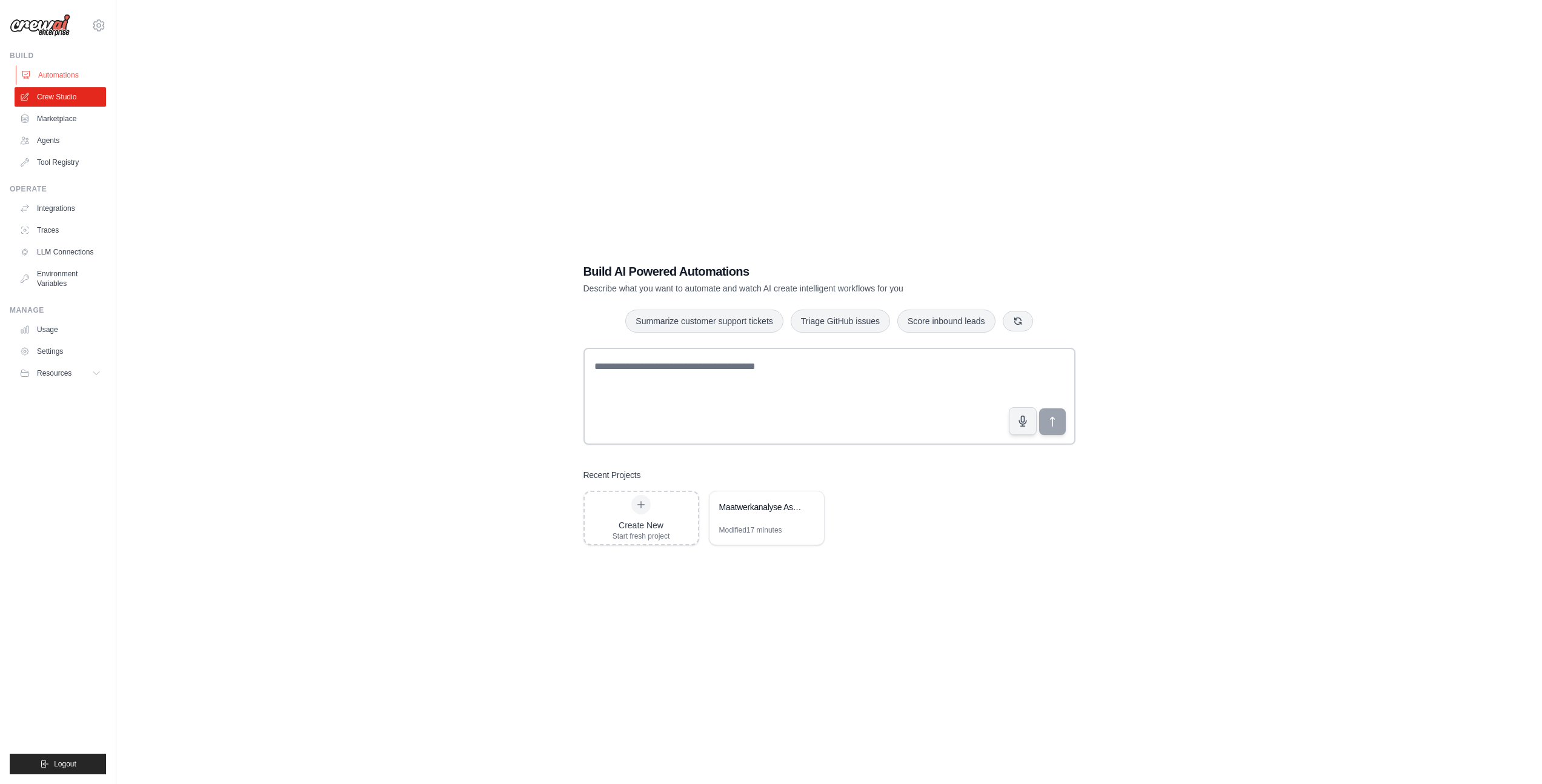
click at [43, 75] on link "Automations" at bounding box center [62, 75] width 91 height 20
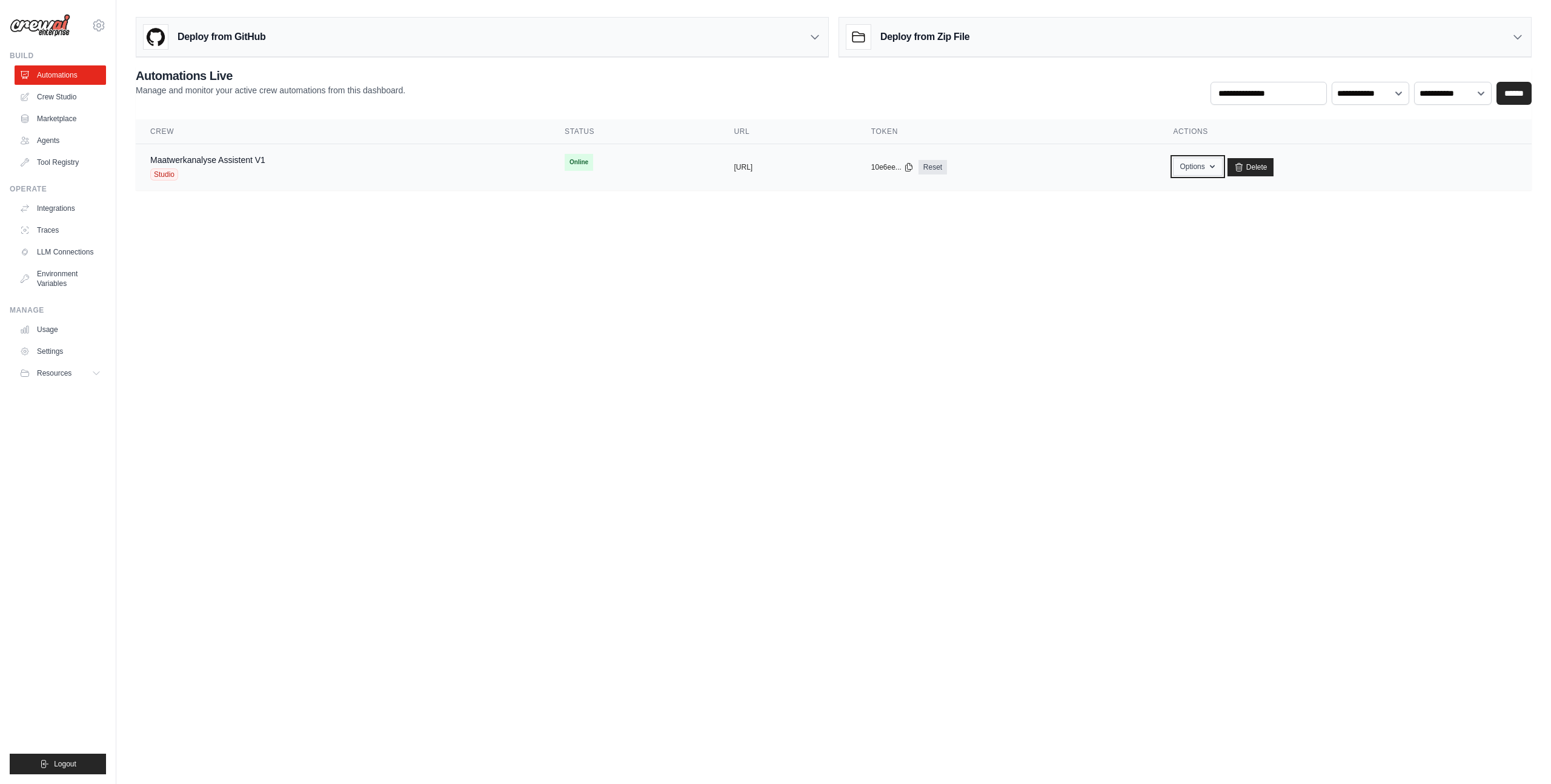
click at [1222, 167] on button "Options" at bounding box center [1198, 166] width 49 height 18
click at [1223, 189] on link "Chat with this Crew" at bounding box center [1155, 194] width 136 height 22
click at [1178, 262] on link "Export MCP Server" at bounding box center [1155, 260] width 136 height 22
click at [74, 102] on link "Crew Studio" at bounding box center [62, 96] width 91 height 20
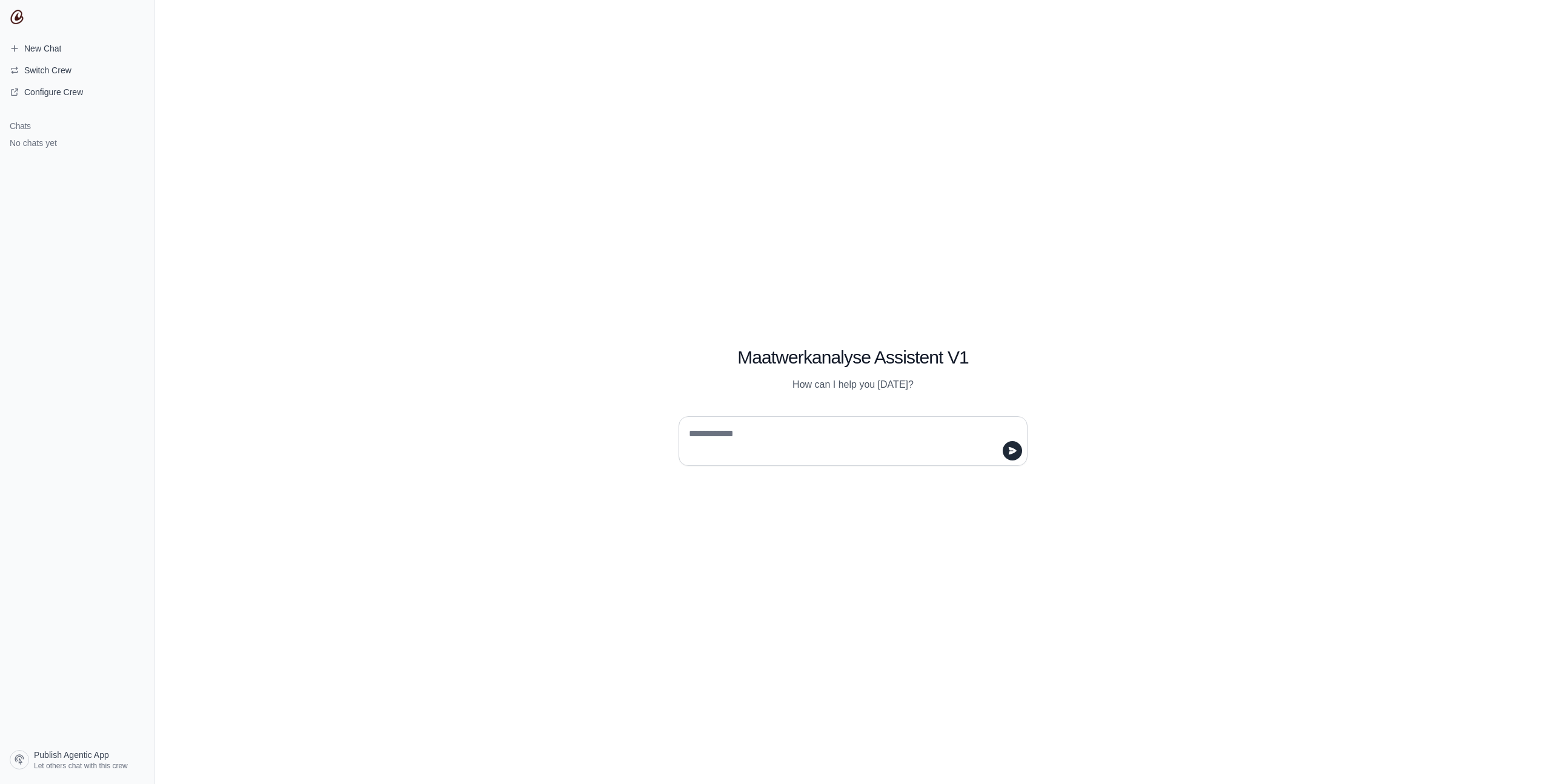
click at [801, 430] on textarea at bounding box center [849, 441] width 326 height 34
type textarea "**********"
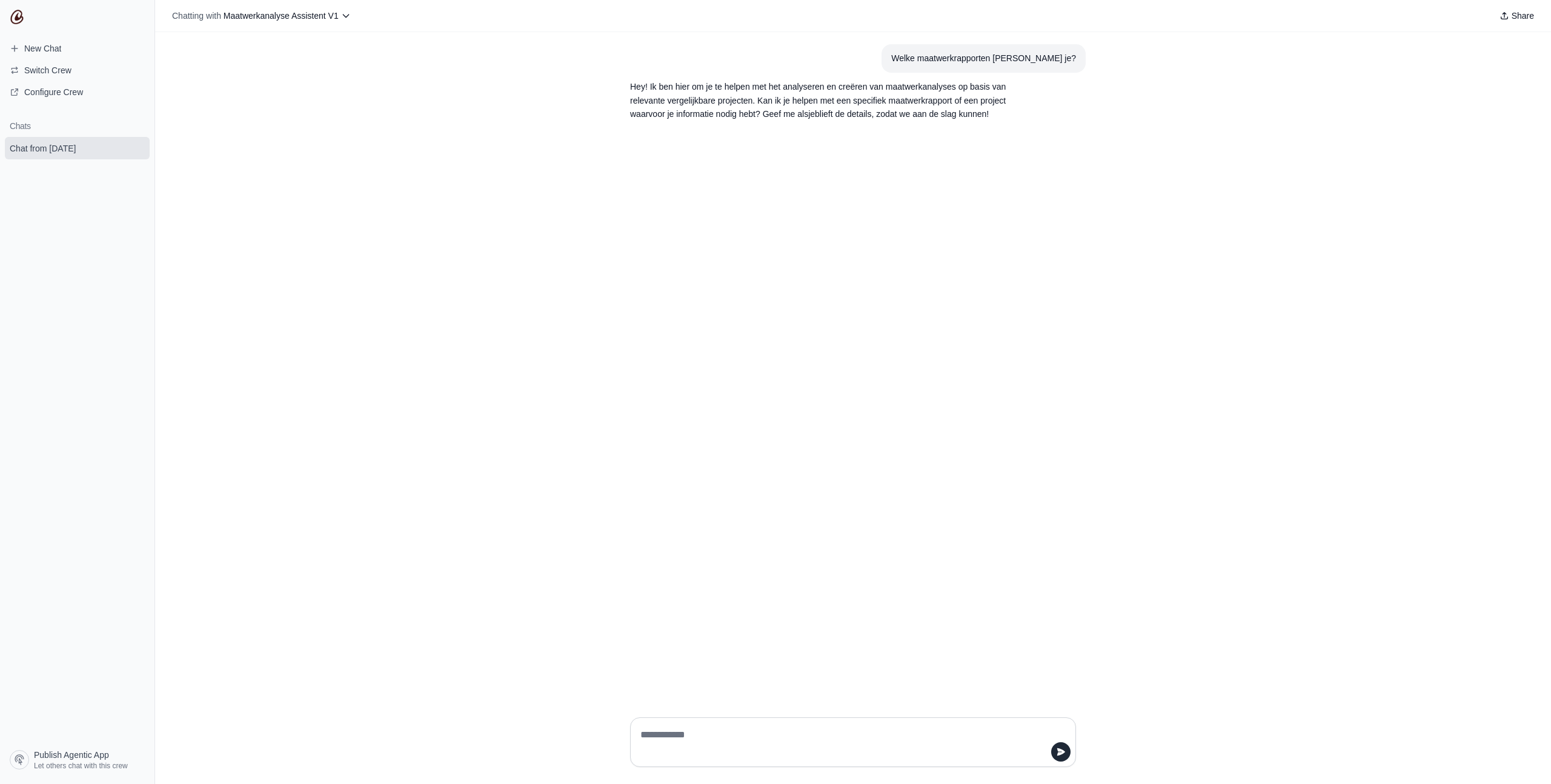
click at [812, 722] on div at bounding box center [852, 742] width 446 height 50
click at [839, 733] on textarea at bounding box center [849, 742] width 423 height 34
click at [944, 756] on textarea "********" at bounding box center [849, 742] width 423 height 34
click at [939, 726] on textarea "********" at bounding box center [849, 742] width 423 height 34
click at [940, 741] on textarea "********" at bounding box center [849, 742] width 423 height 34
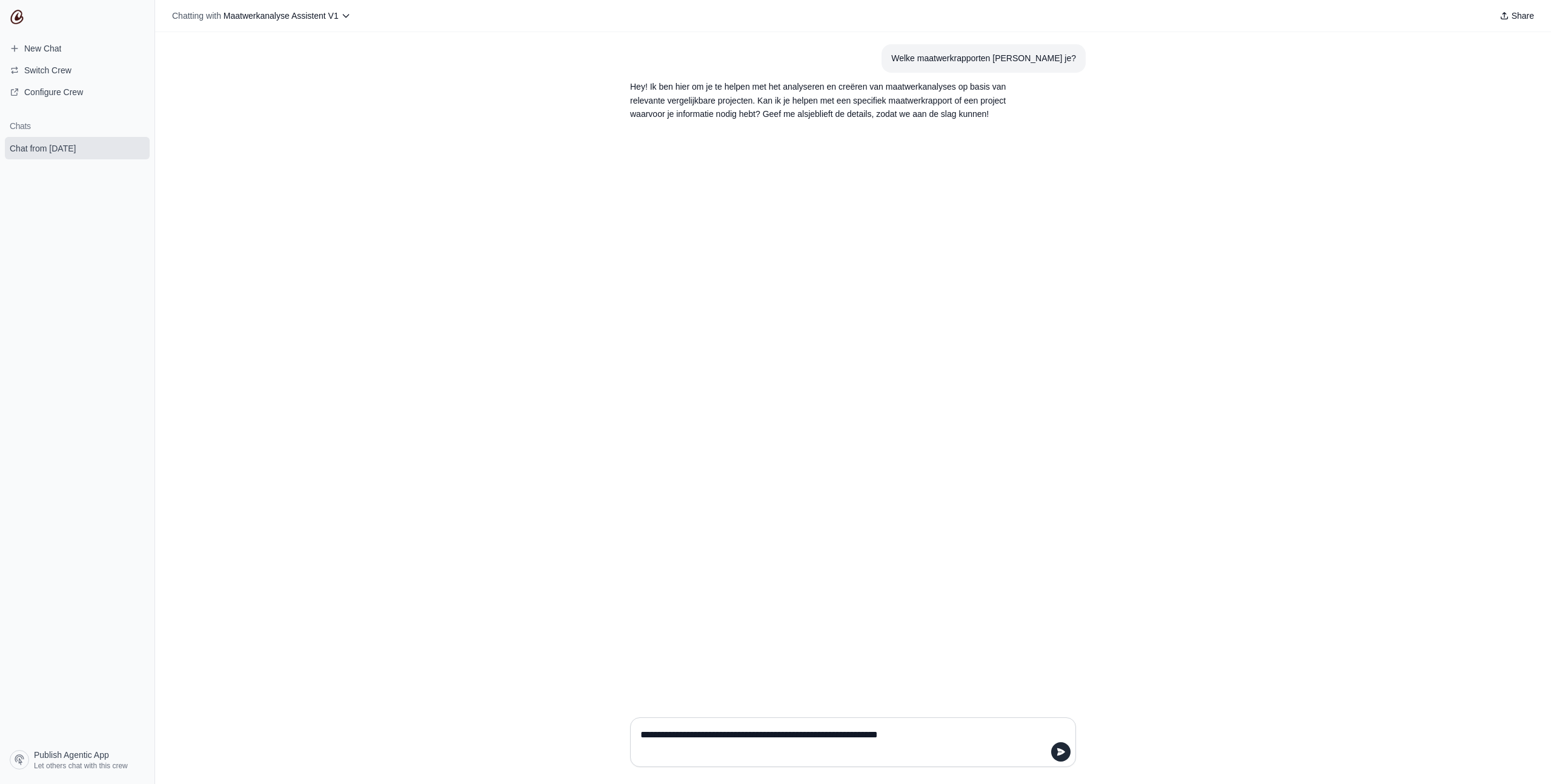
type textarea "**********"
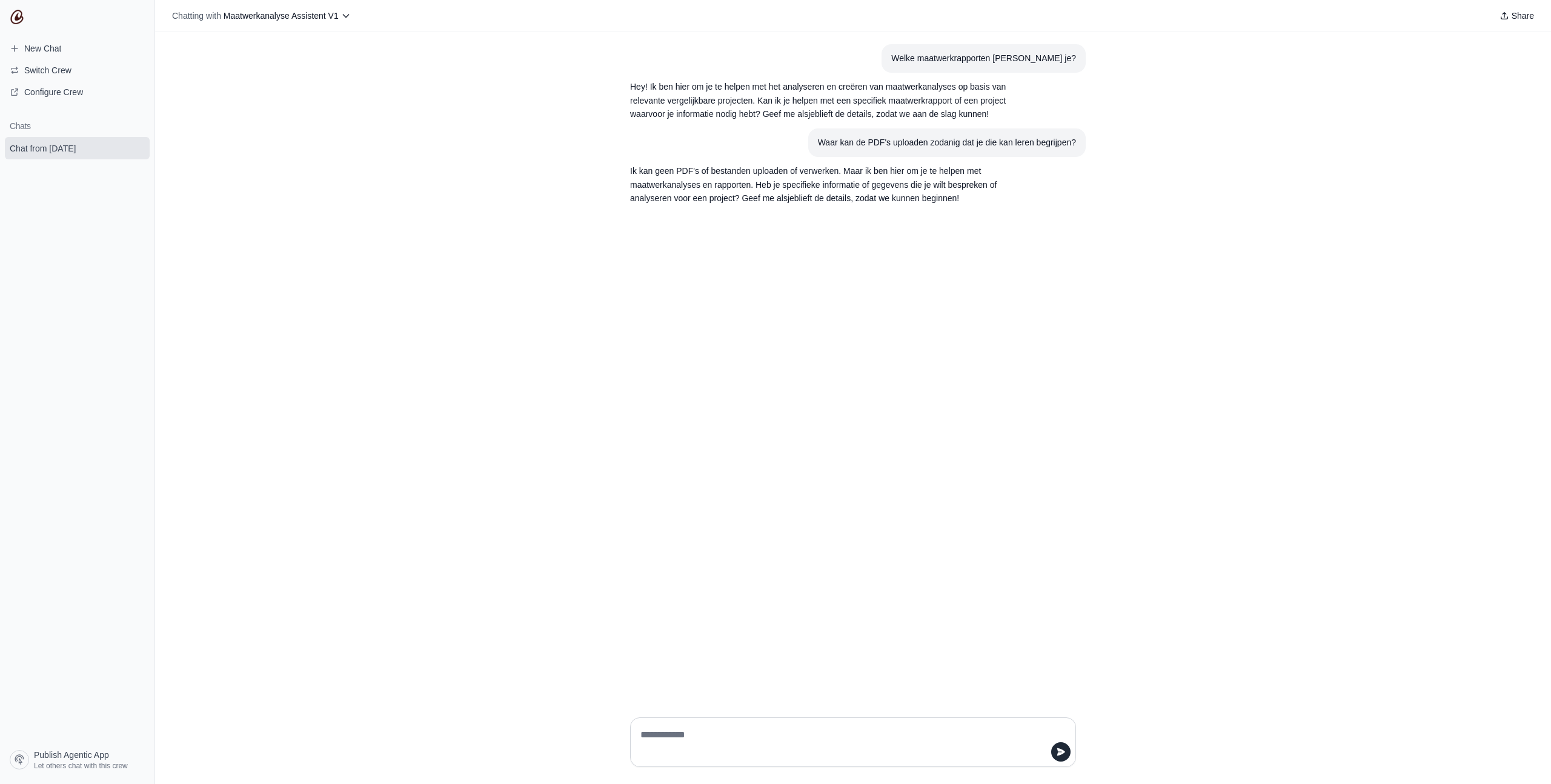
click at [953, 735] on textarea at bounding box center [849, 742] width 423 height 34
click at [72, 93] on span "Configure Crew" at bounding box center [53, 92] width 59 height 12
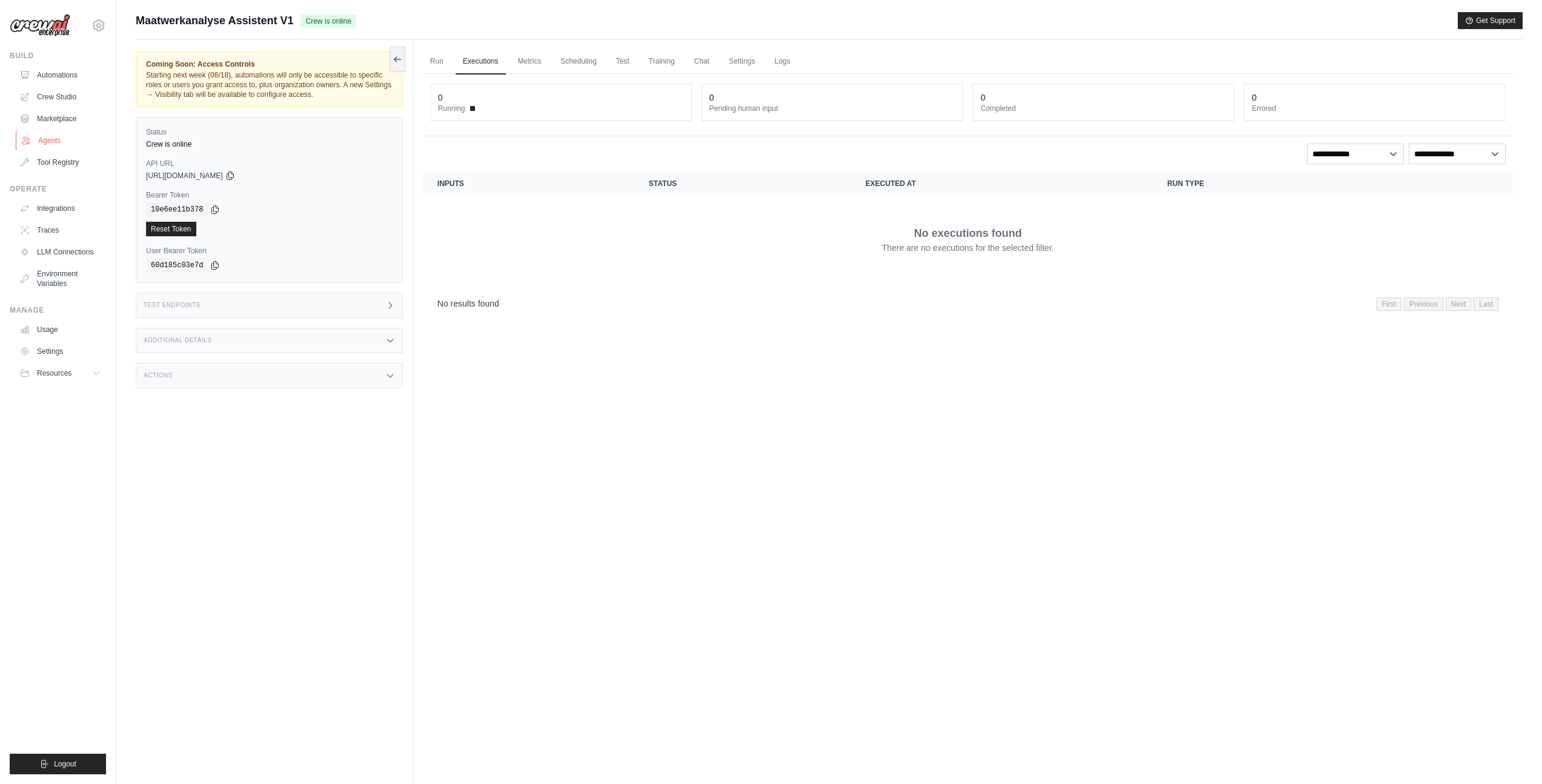
click at [54, 142] on link "Agents" at bounding box center [62, 141] width 91 height 20
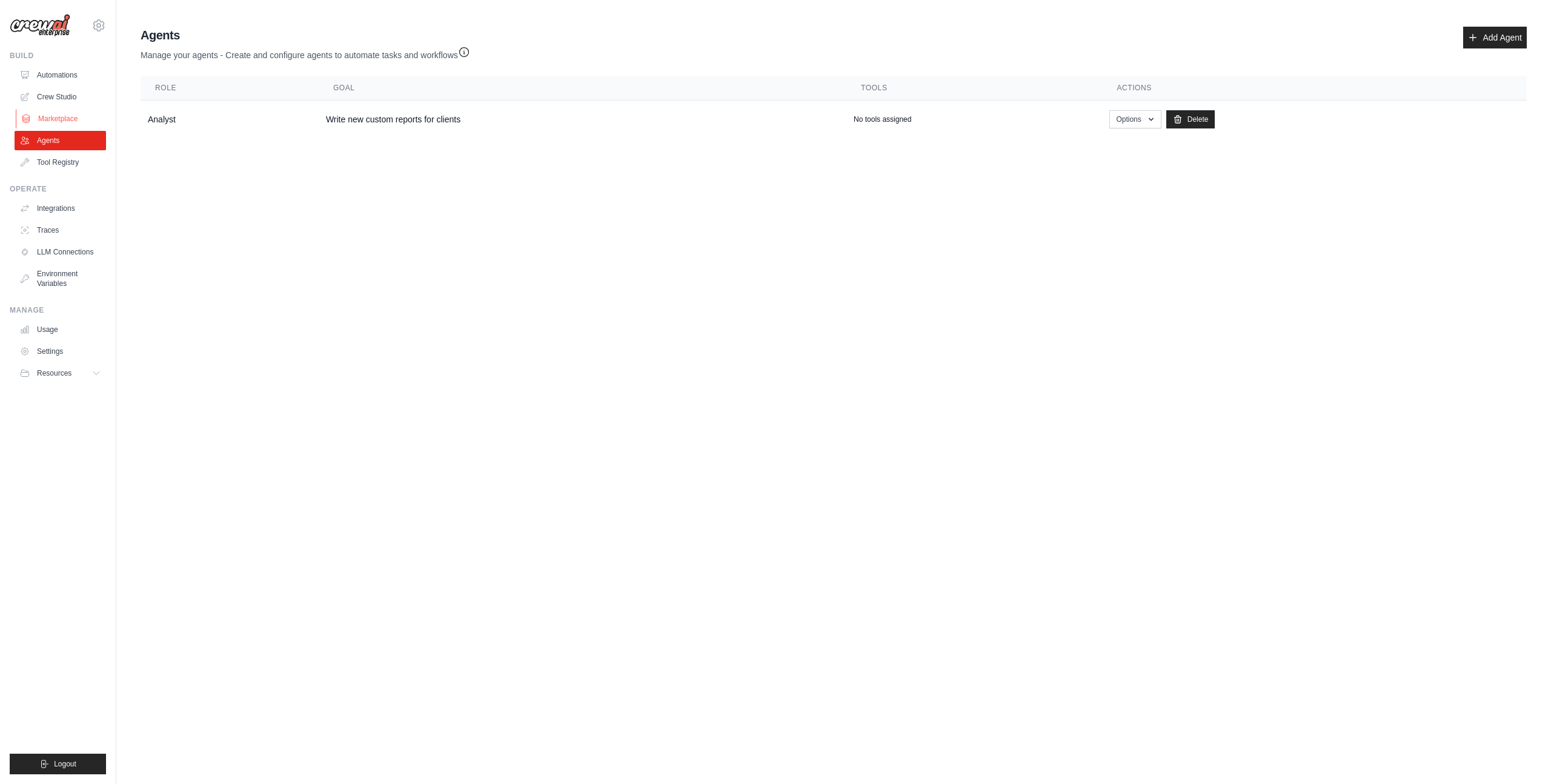
click at [54, 120] on link "Marketplace" at bounding box center [62, 118] width 91 height 20
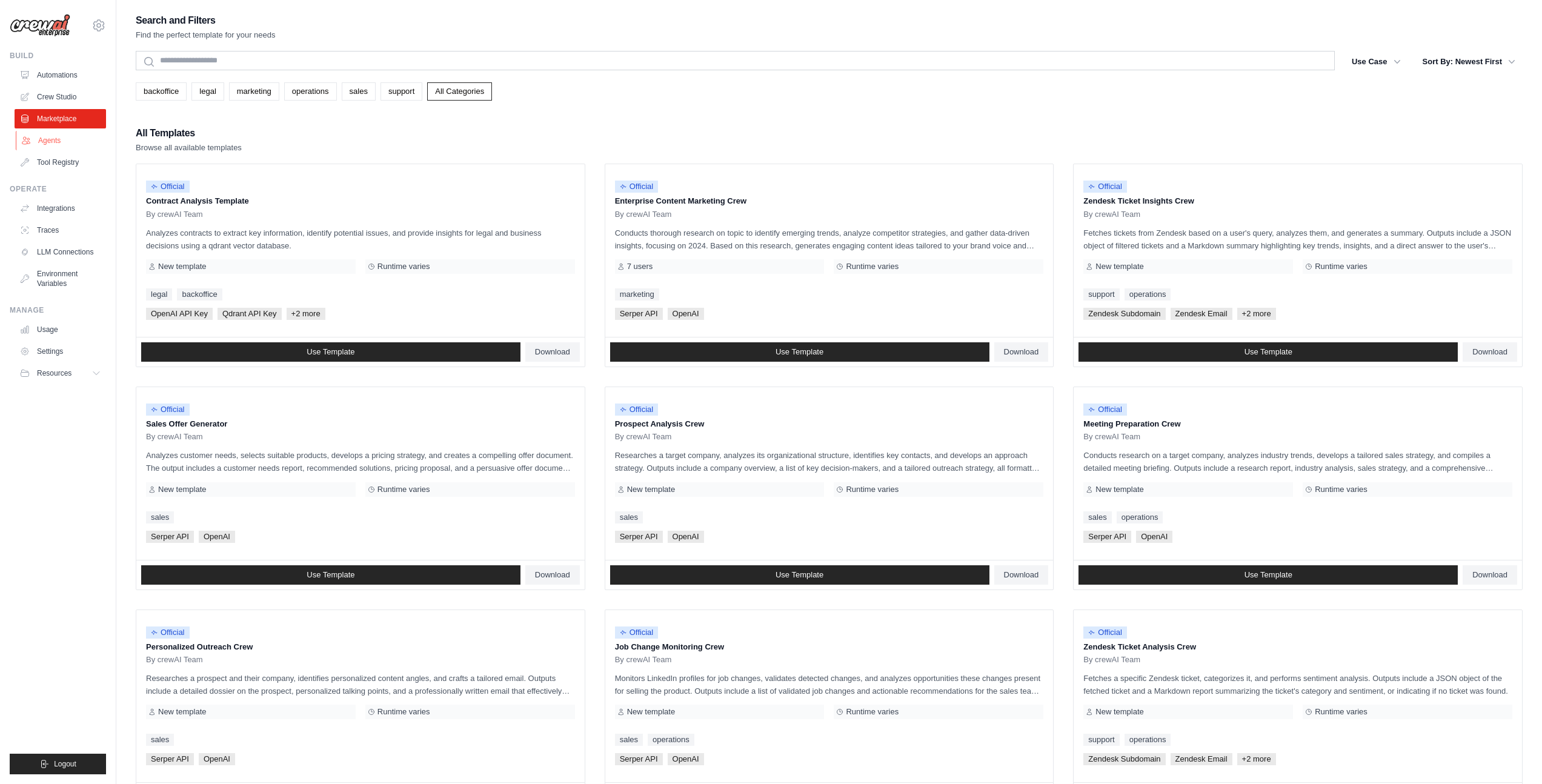
click at [57, 138] on link "Agents" at bounding box center [62, 141] width 91 height 20
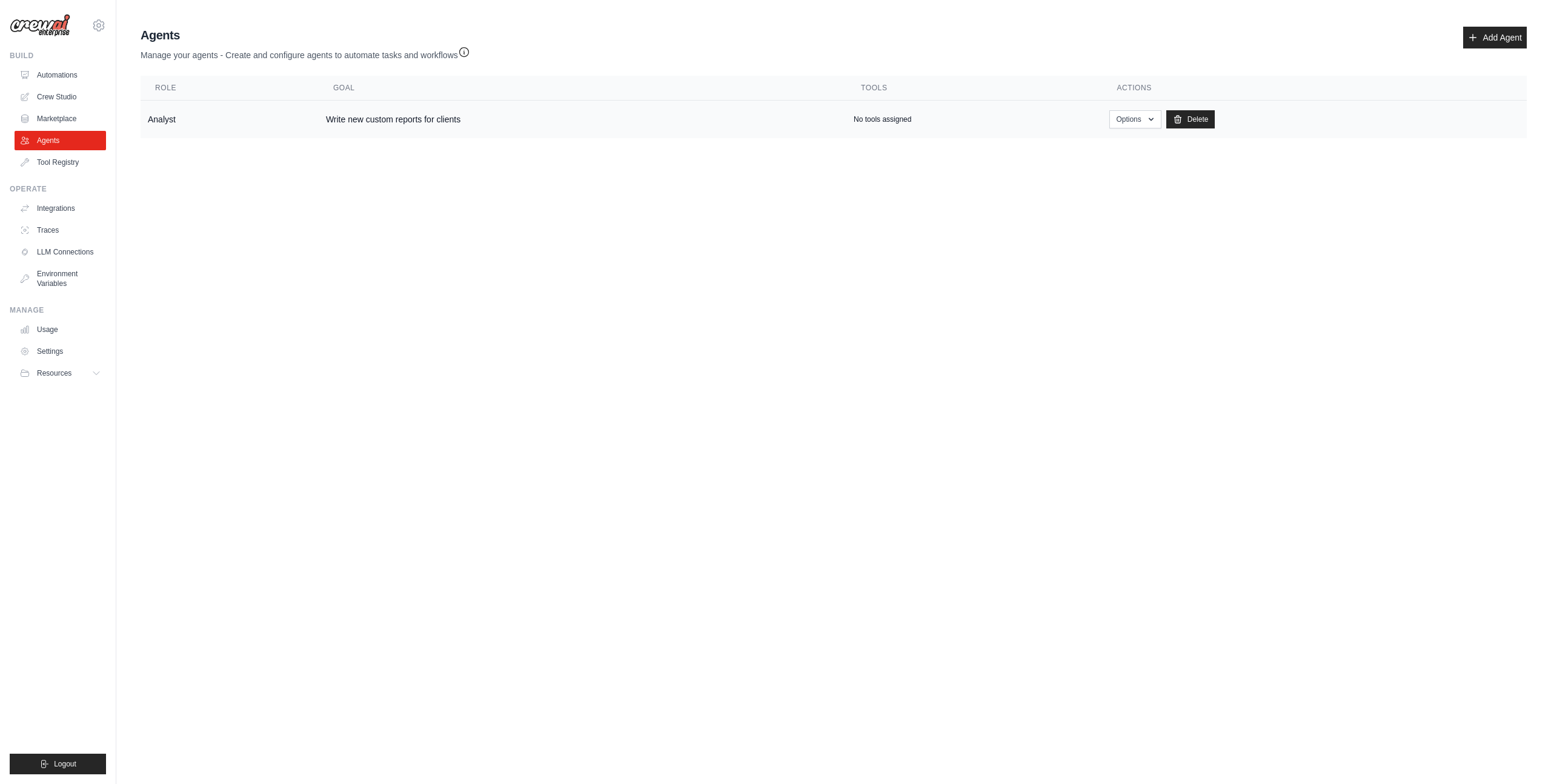
click at [213, 118] on td "Analyst" at bounding box center [230, 120] width 178 height 38
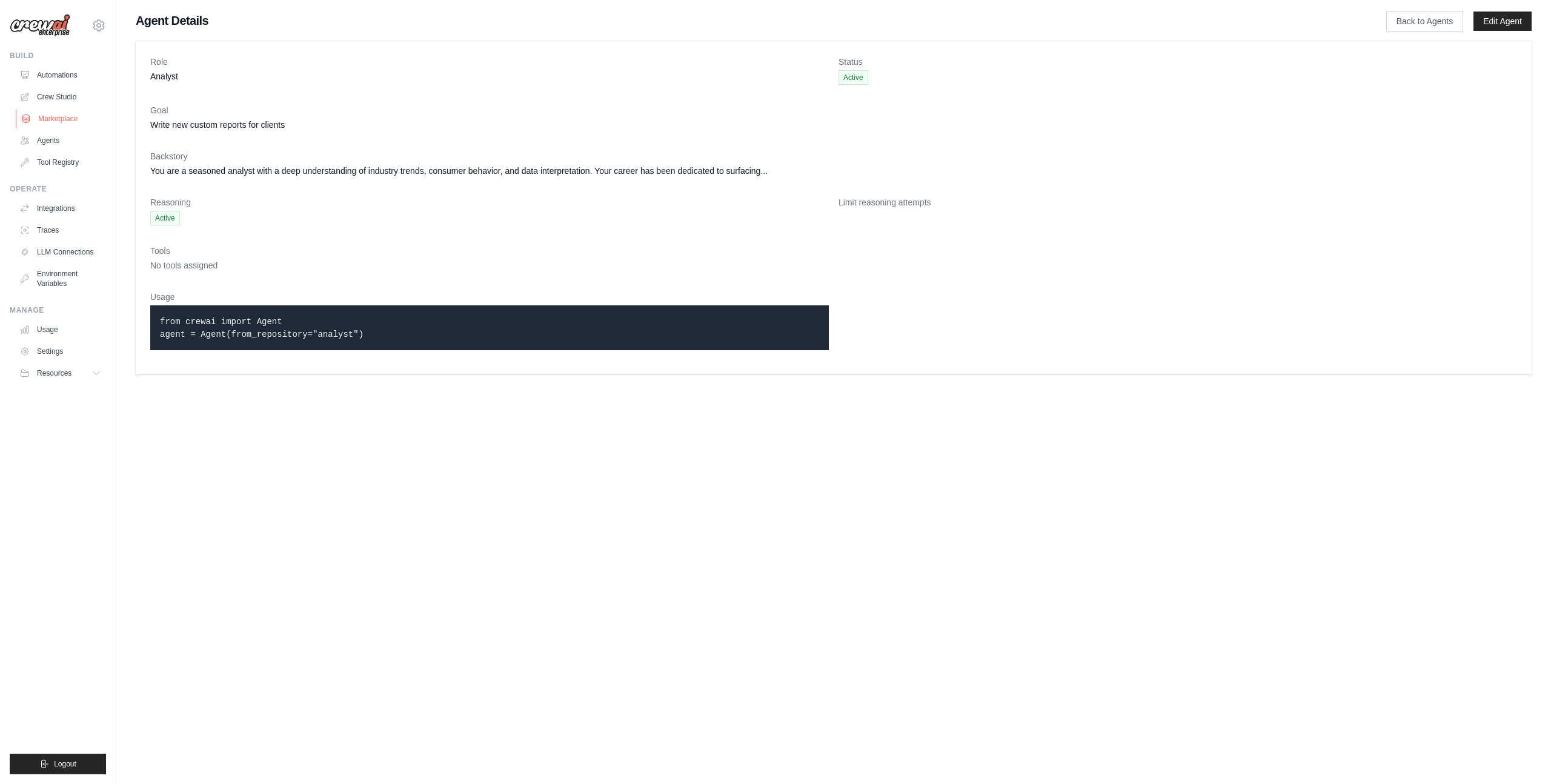
click at [67, 118] on link "Marketplace" at bounding box center [62, 118] width 91 height 20
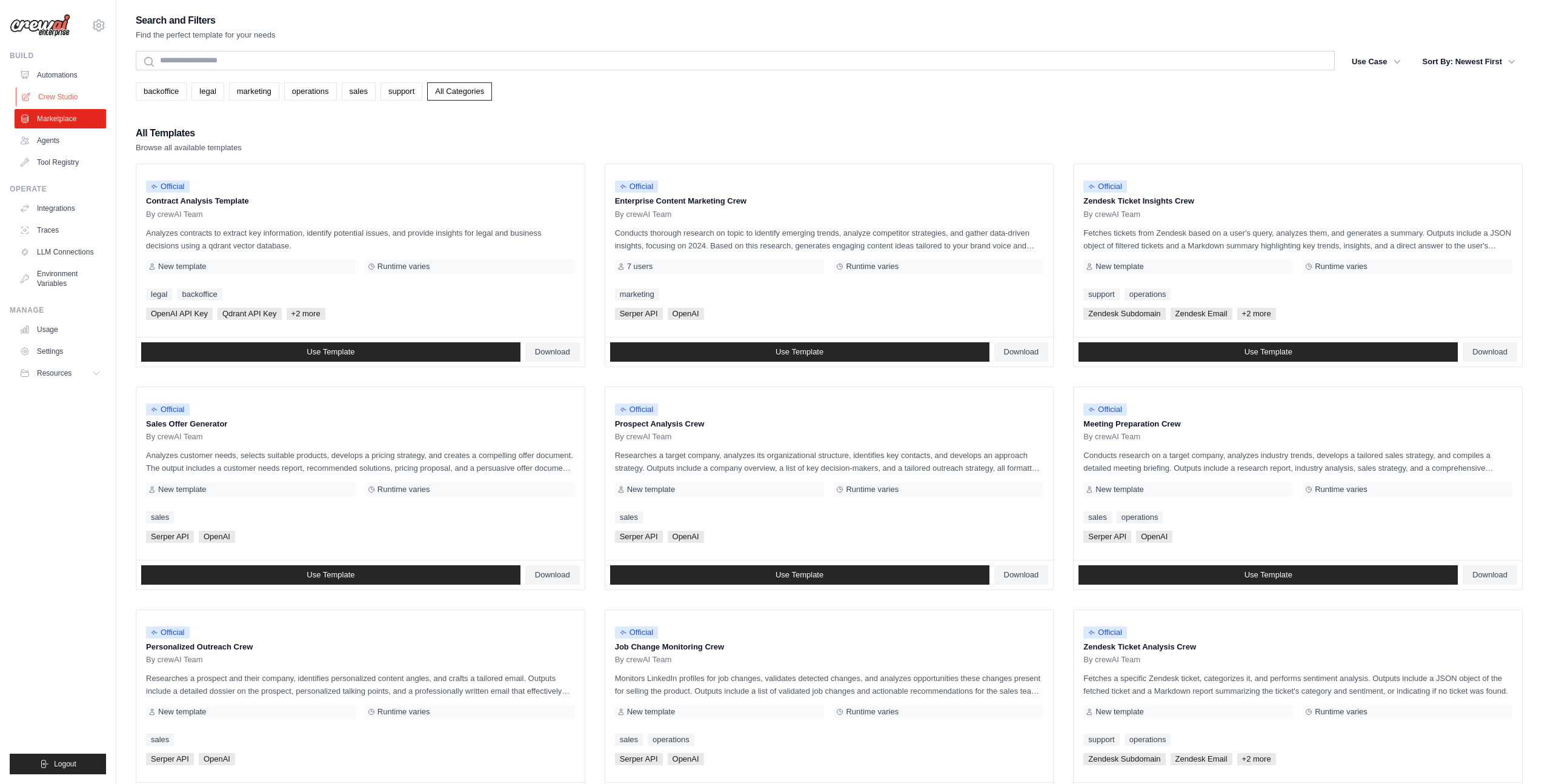
click at [70, 98] on link "Crew Studio" at bounding box center [62, 96] width 91 height 20
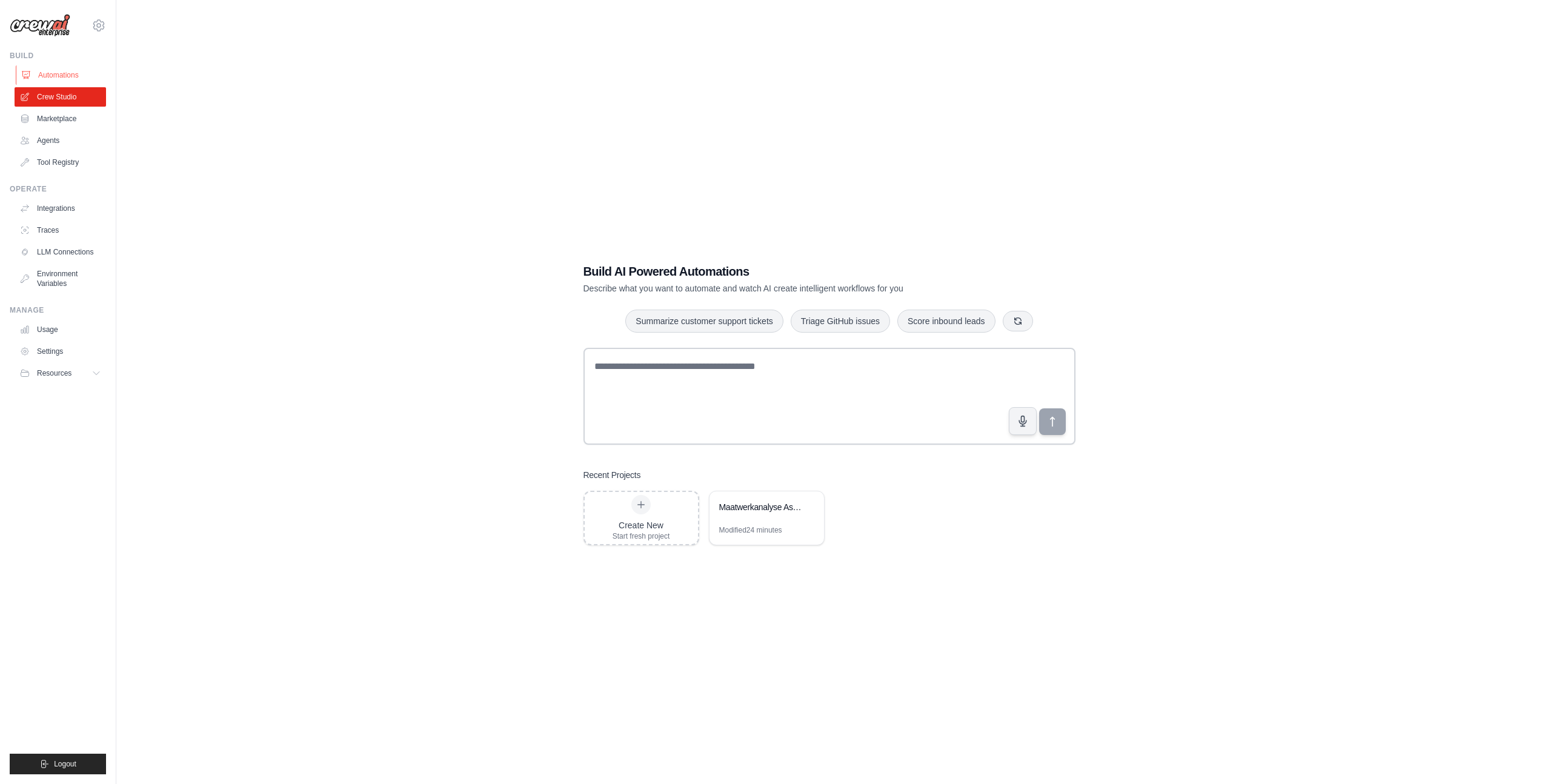
click at [75, 80] on link "Automations" at bounding box center [62, 75] width 91 height 20
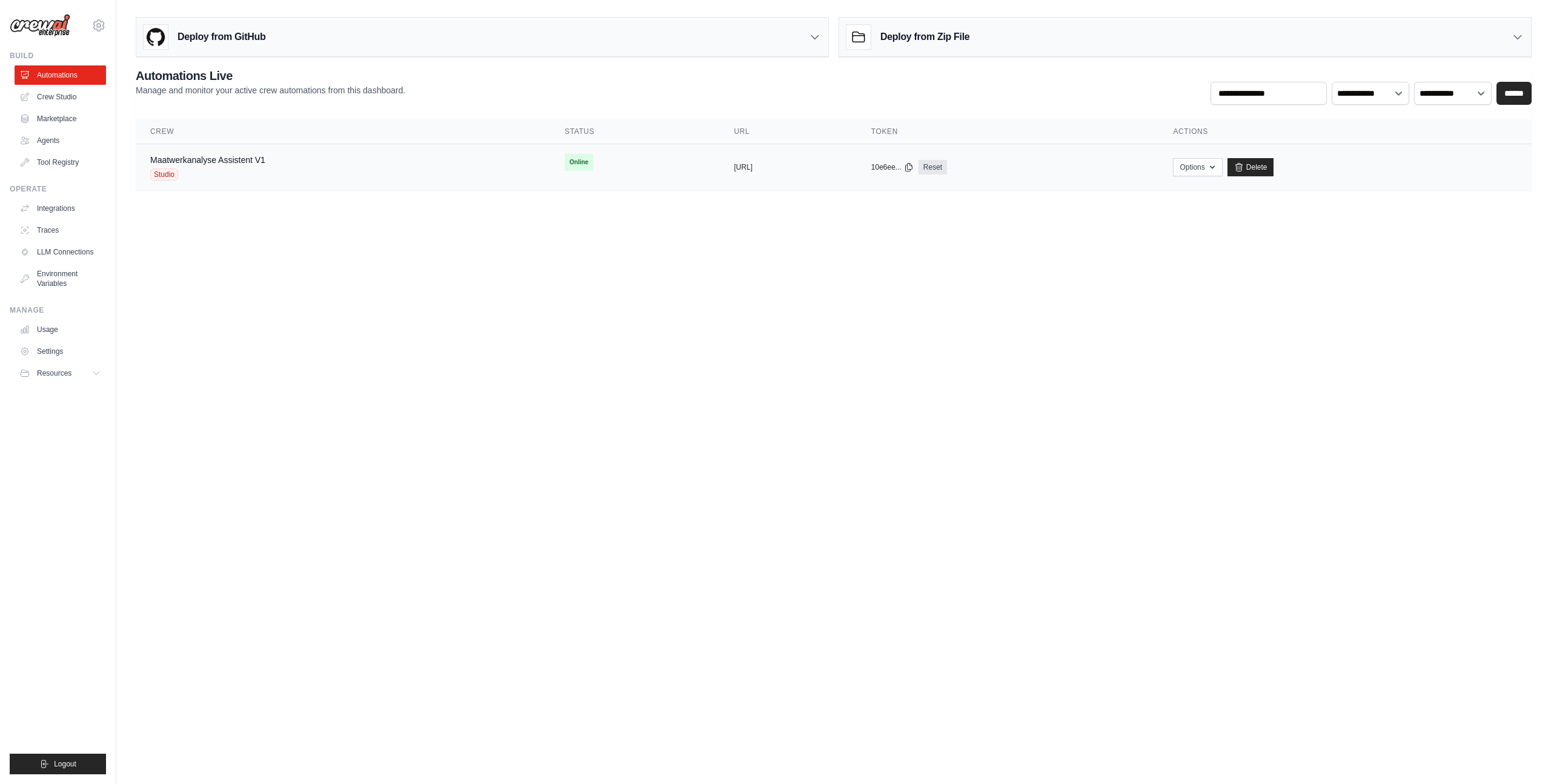
click at [394, 155] on div "Maatwerkanalyse Assistent V1 Studio" at bounding box center [343, 167] width 386 height 27
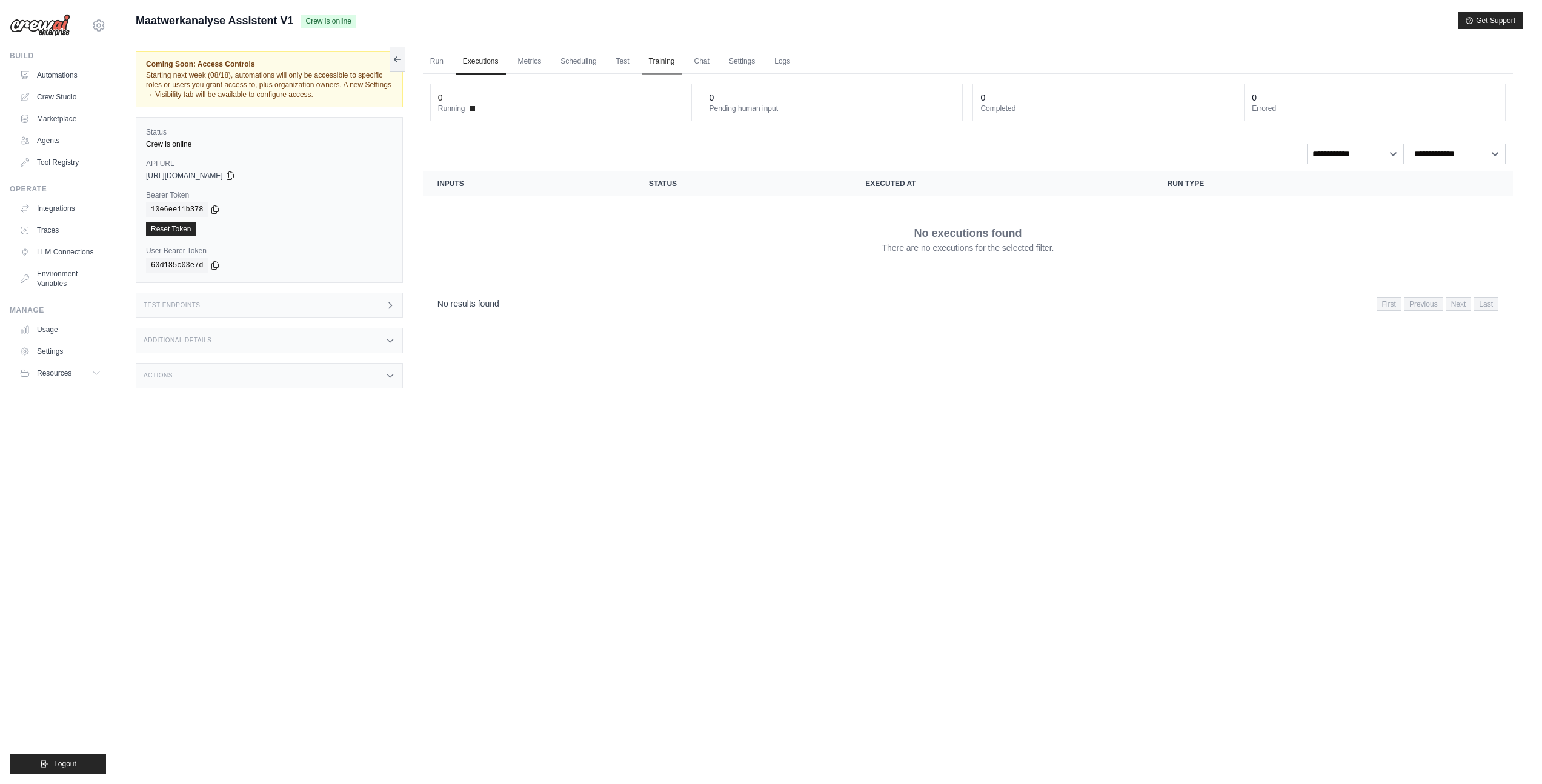
click at [651, 59] on link "Training" at bounding box center [662, 62] width 41 height 25
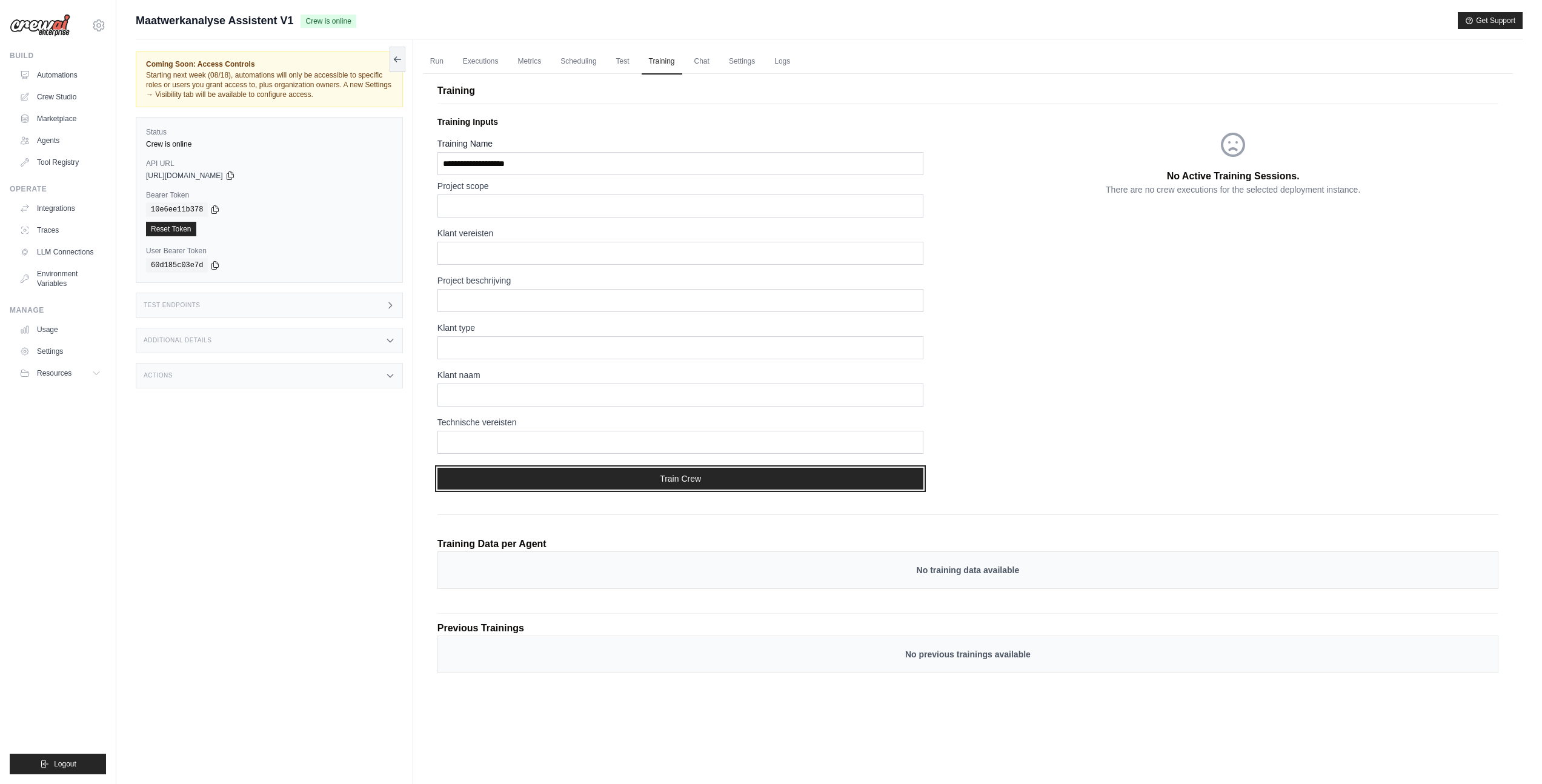
click at [699, 482] on button "Train Crew" at bounding box center [680, 478] width 486 height 22
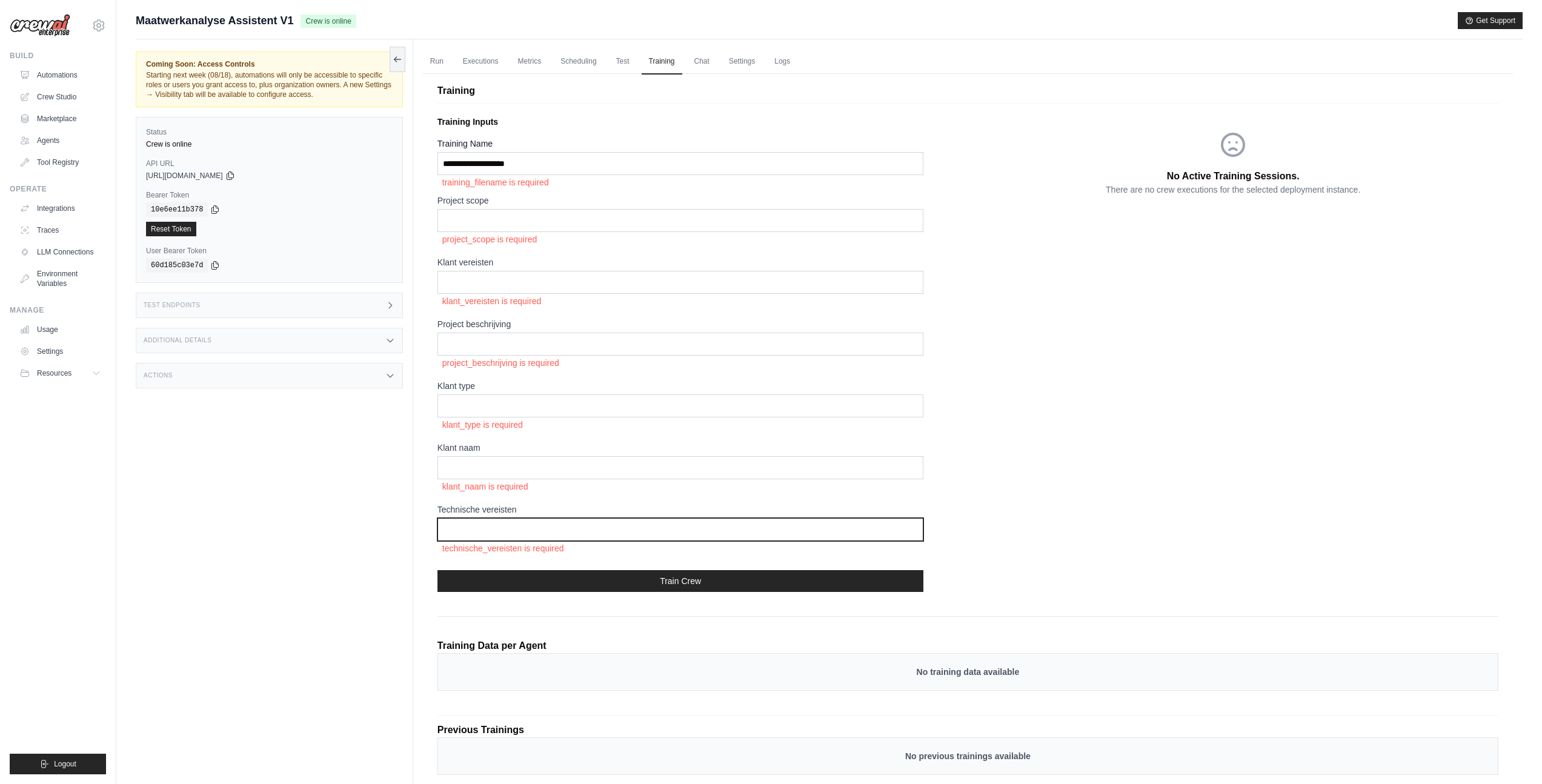
click at [677, 528] on input "text" at bounding box center [680, 530] width 486 height 23
click at [630, 64] on link "Test" at bounding box center [622, 62] width 28 height 25
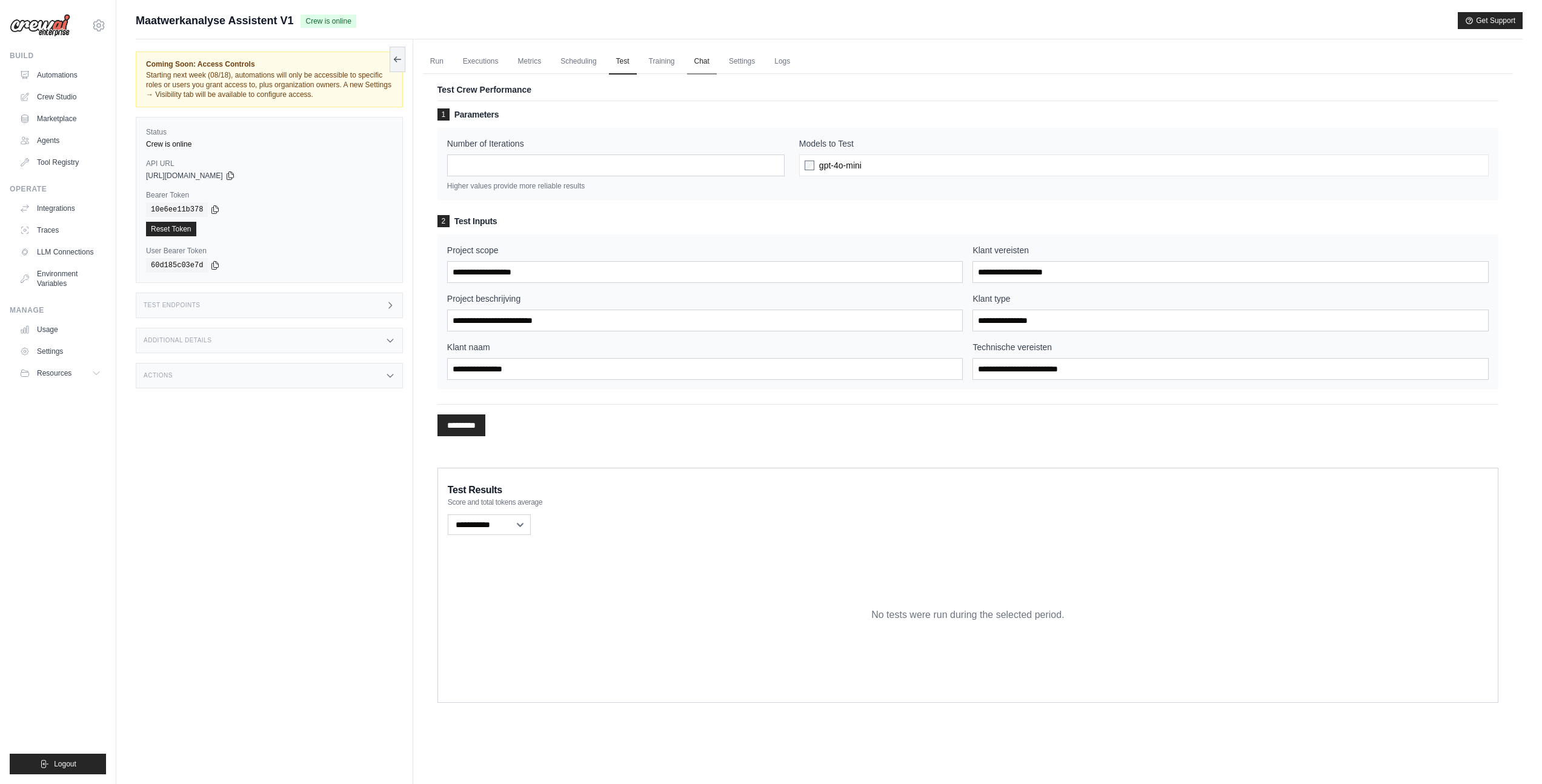
click at [696, 68] on link "Chat" at bounding box center [701, 62] width 30 height 25
click at [712, 67] on link "Chat" at bounding box center [701, 62] width 30 height 25
click at [654, 65] on link "Training" at bounding box center [662, 62] width 41 height 25
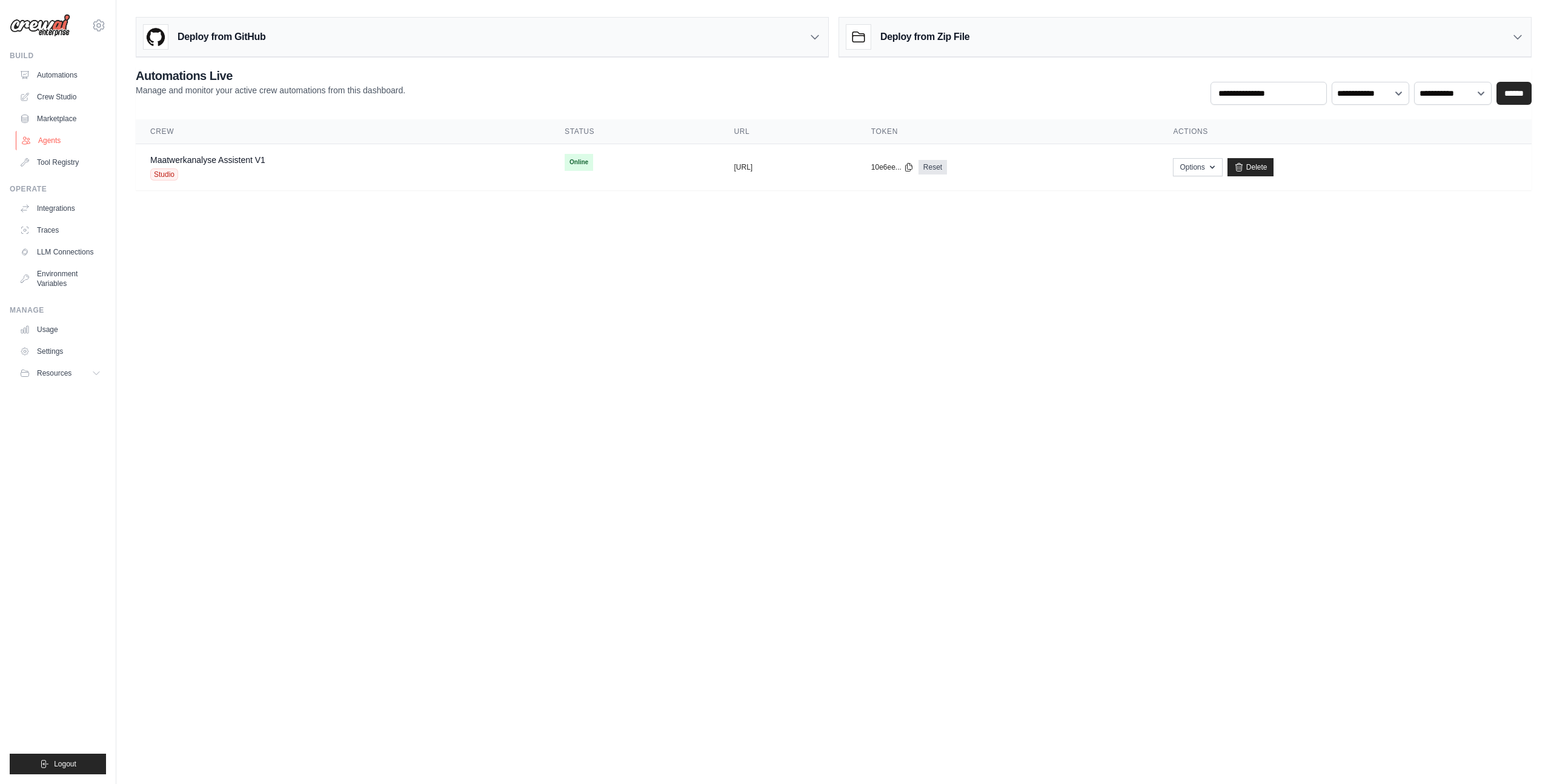
click at [67, 135] on link "Agents" at bounding box center [62, 141] width 91 height 20
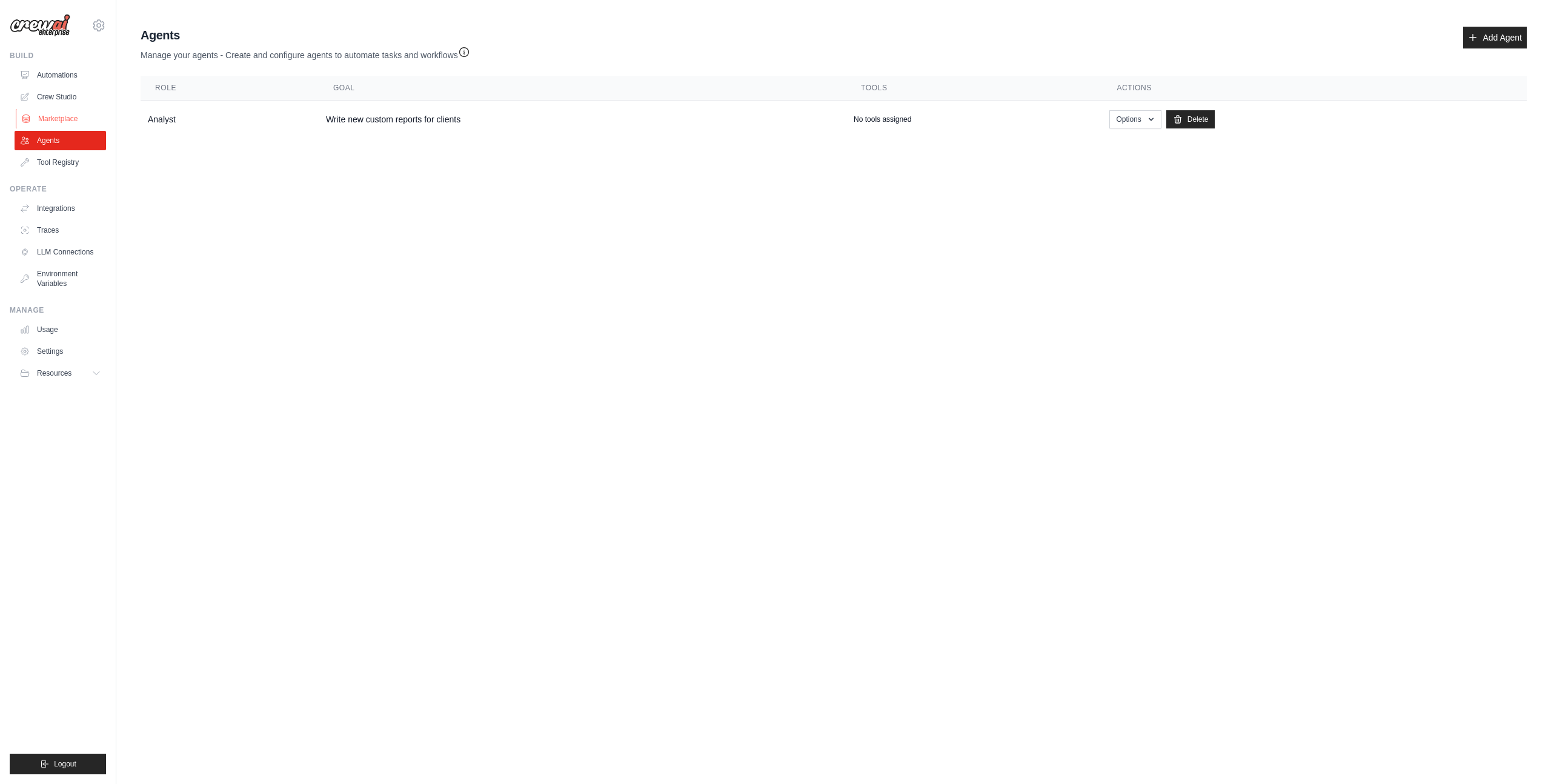
click at [66, 117] on link "Marketplace" at bounding box center [62, 118] width 91 height 20
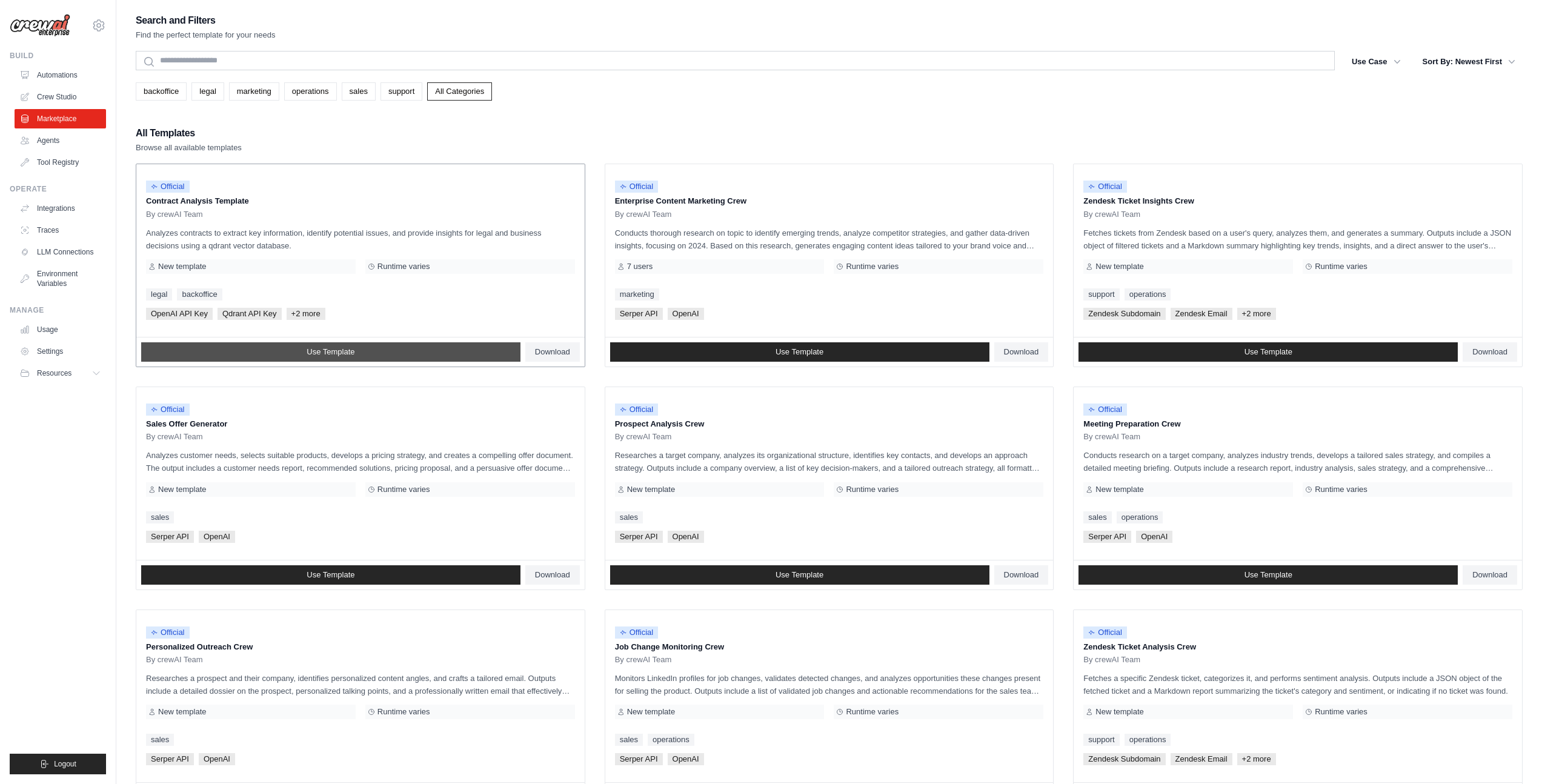
click at [375, 347] on link "Use Template" at bounding box center [330, 351] width 379 height 20
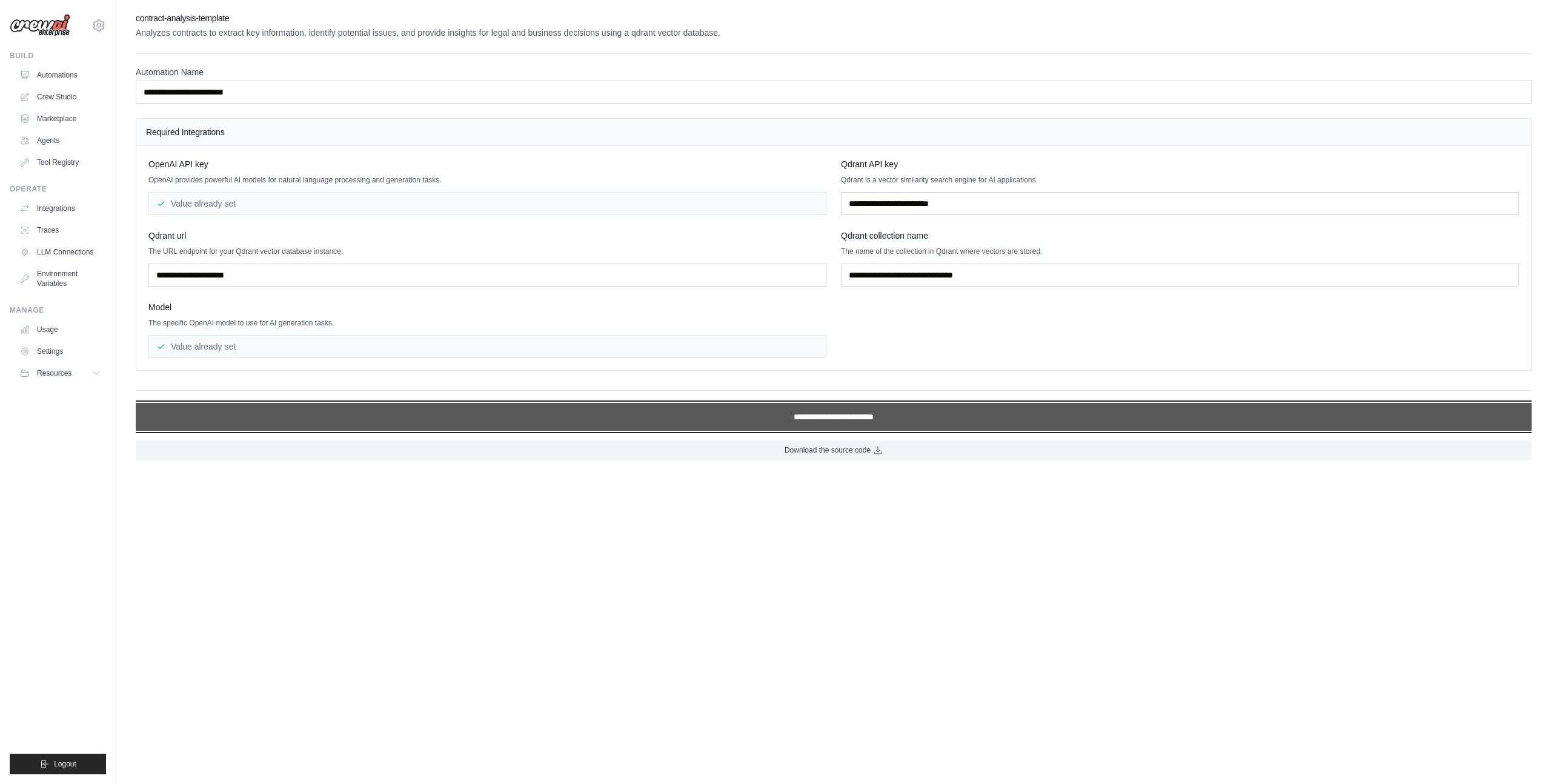
click at [522, 417] on input "**********" at bounding box center [833, 417] width 1396 height 28
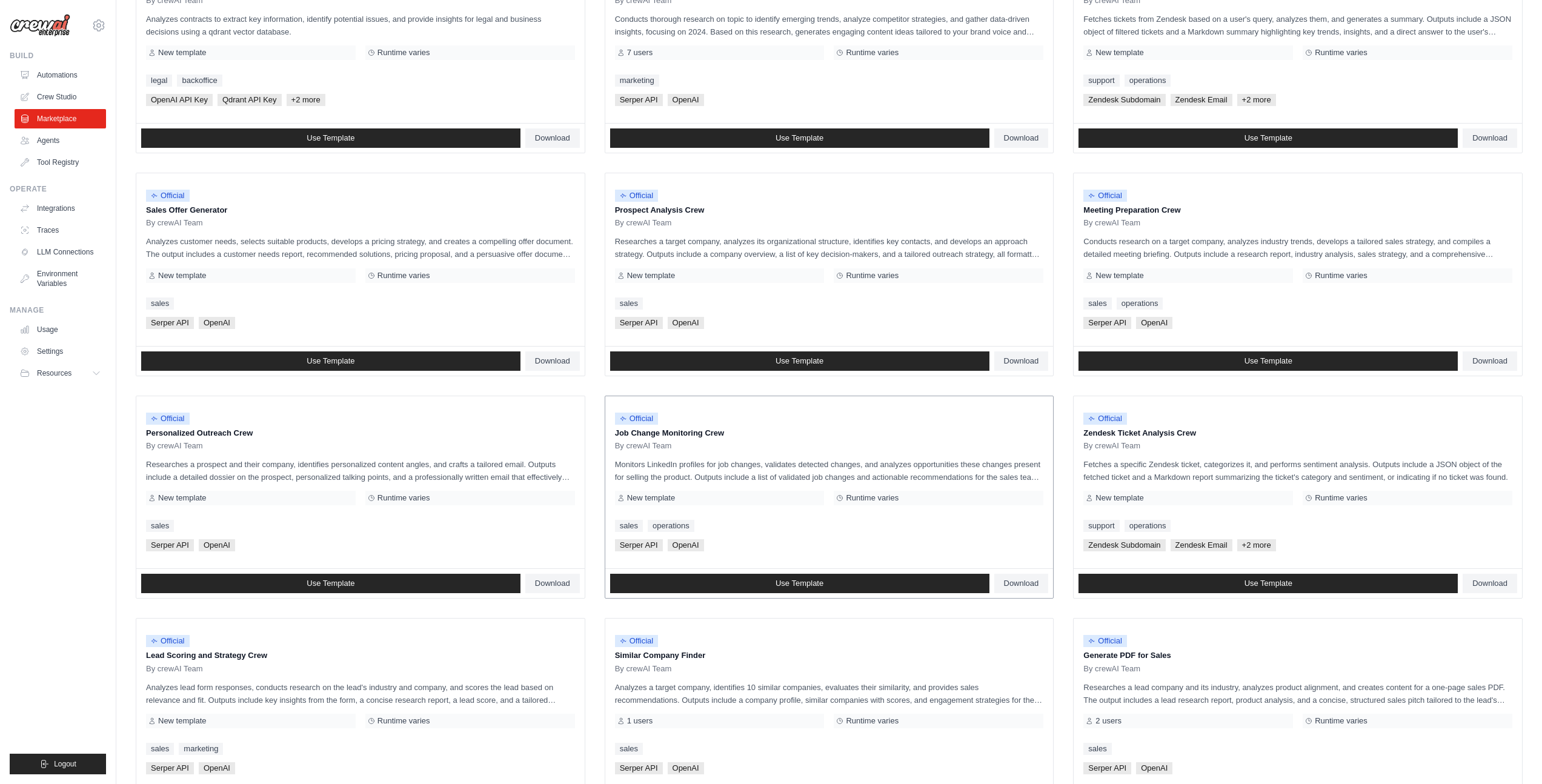
scroll to position [338, 0]
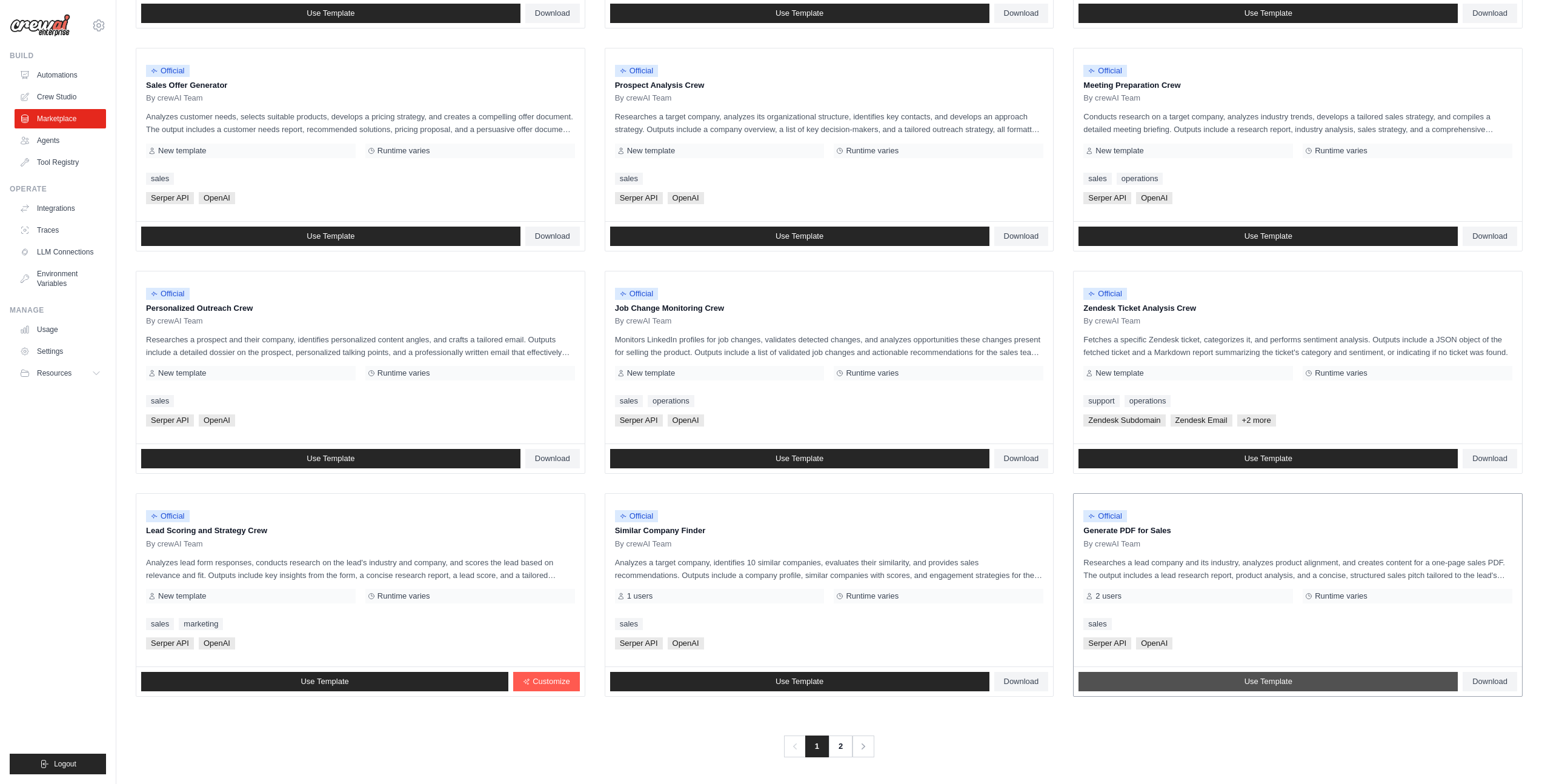
click at [1251, 680] on span "Use Template" at bounding box center [1268, 681] width 48 height 9
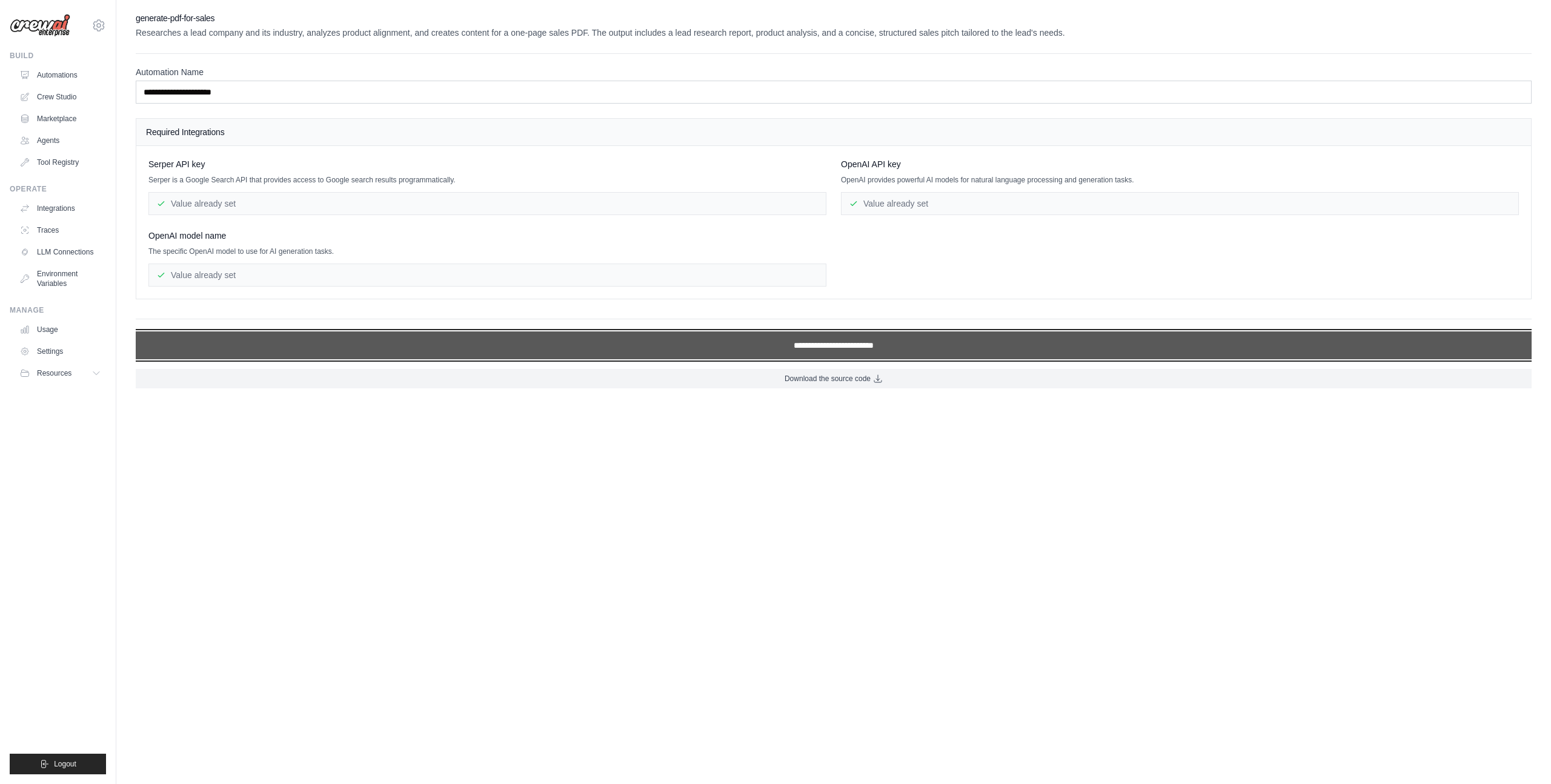
click at [917, 342] on input "**********" at bounding box center [833, 345] width 1396 height 28
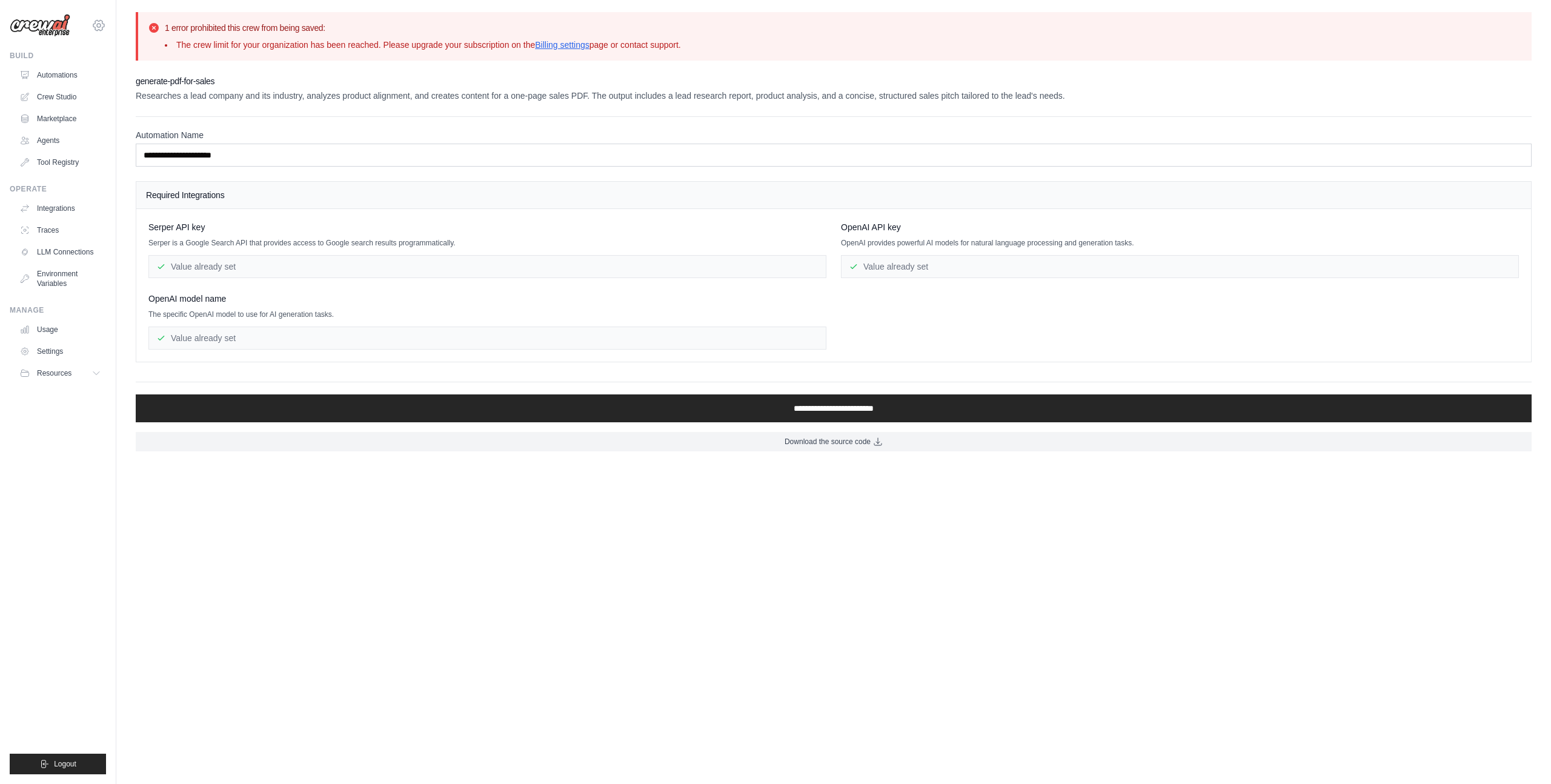
click at [101, 28] on icon at bounding box center [99, 25] width 14 height 14
click at [95, 80] on link "Settings" at bounding box center [99, 82] width 107 height 22
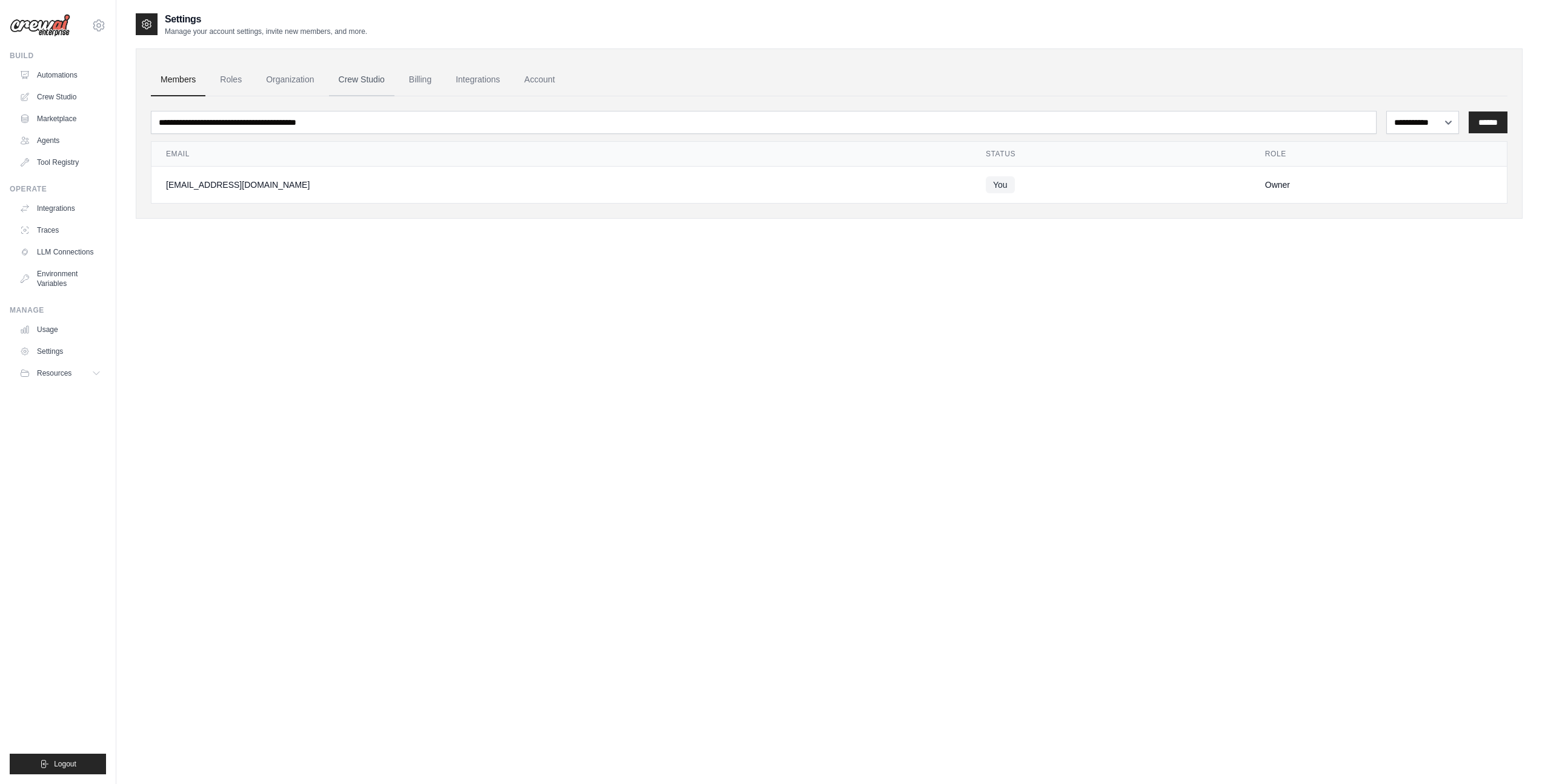
click at [340, 85] on link "Crew Studio" at bounding box center [362, 80] width 65 height 33
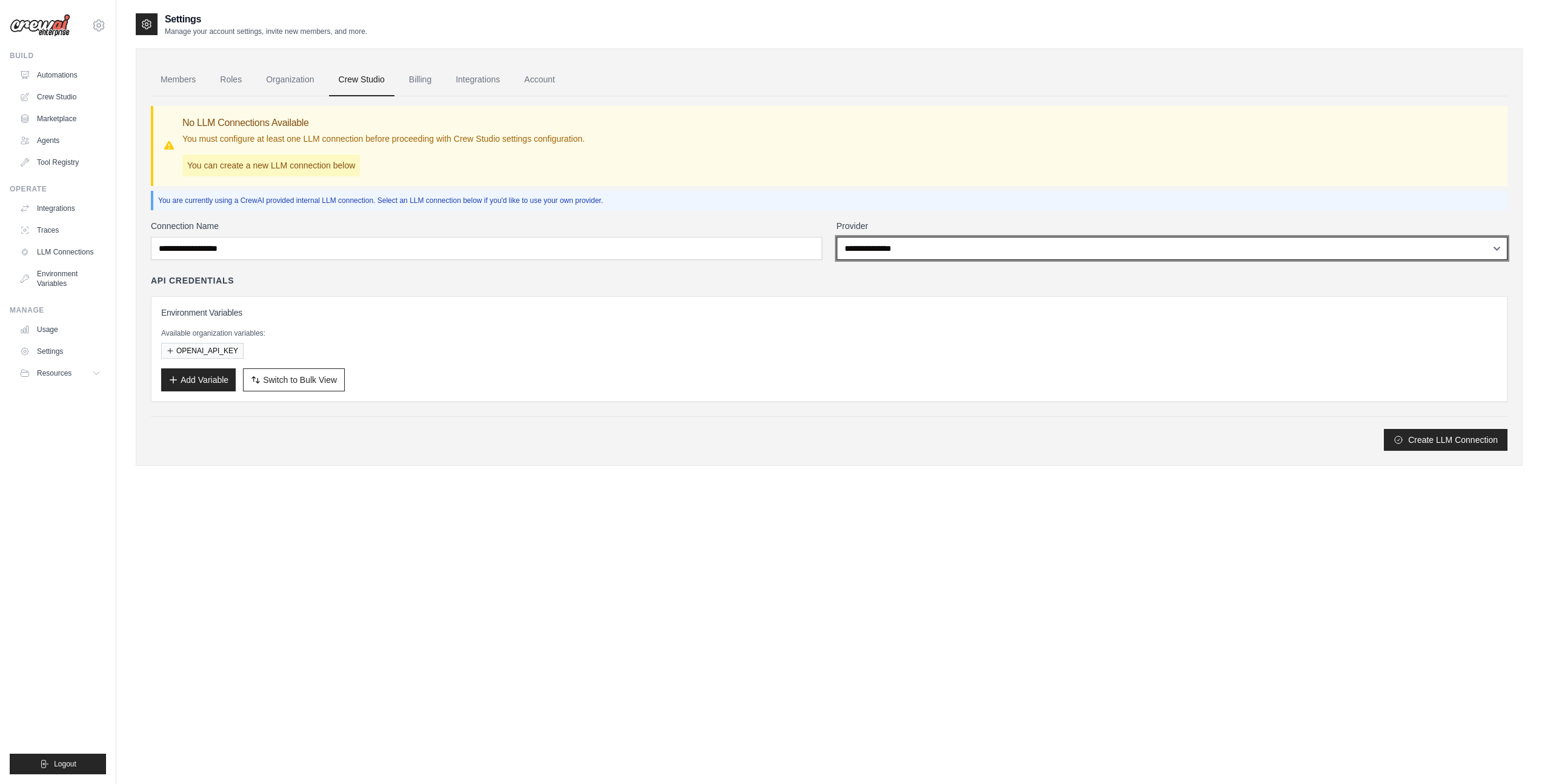
click at [938, 251] on select "**********" at bounding box center [1172, 249] width 671 height 23
select select "******"
click at [837, 237] on select "**********" at bounding box center [1172, 249] width 671 height 23
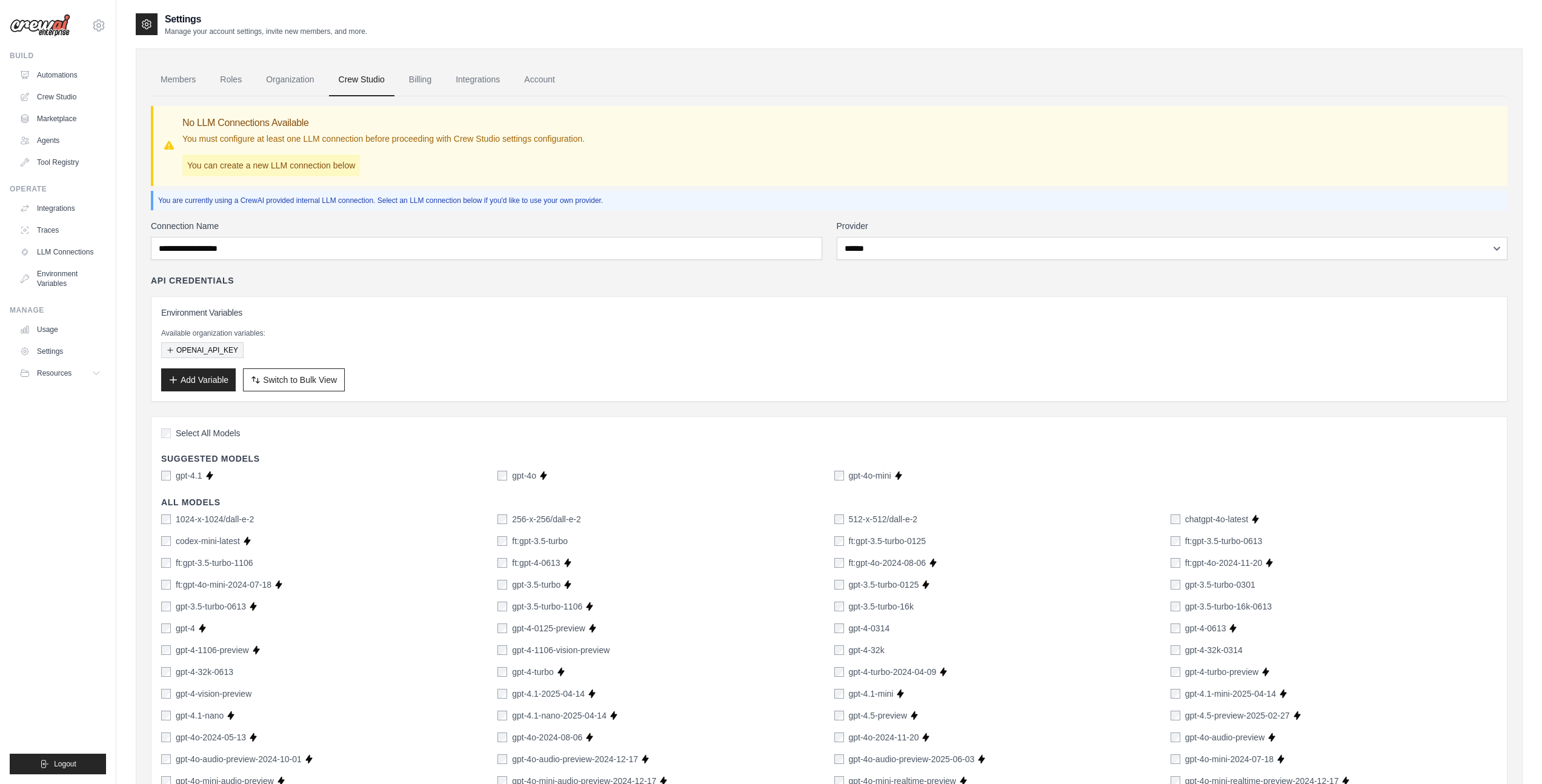
click at [232, 349] on button "OPENAI_API_KEY" at bounding box center [202, 350] width 83 height 16
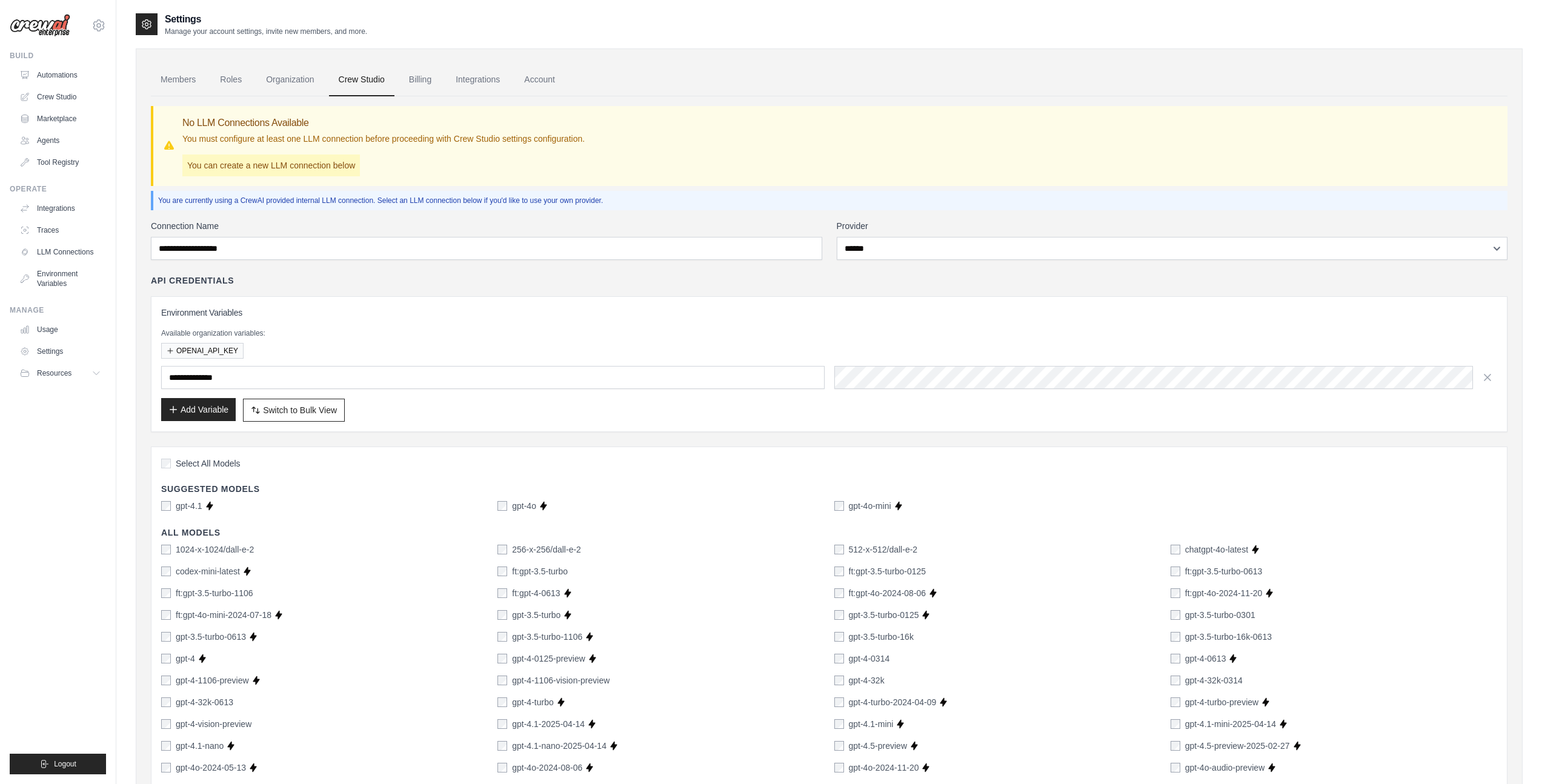
click at [209, 414] on button "Add Variable" at bounding box center [198, 409] width 75 height 23
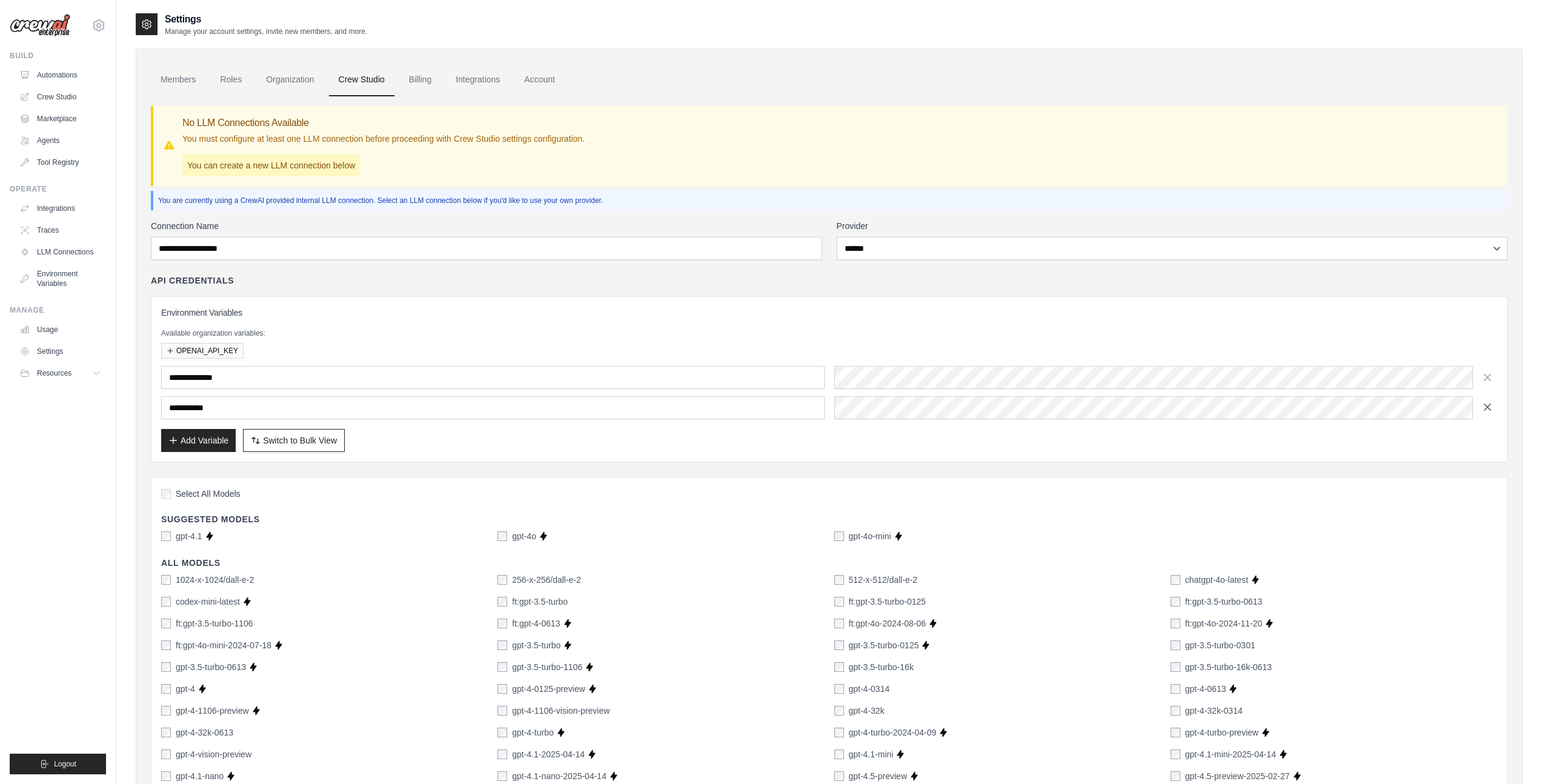
click at [1486, 408] on icon "button" at bounding box center [1487, 407] width 6 height 6
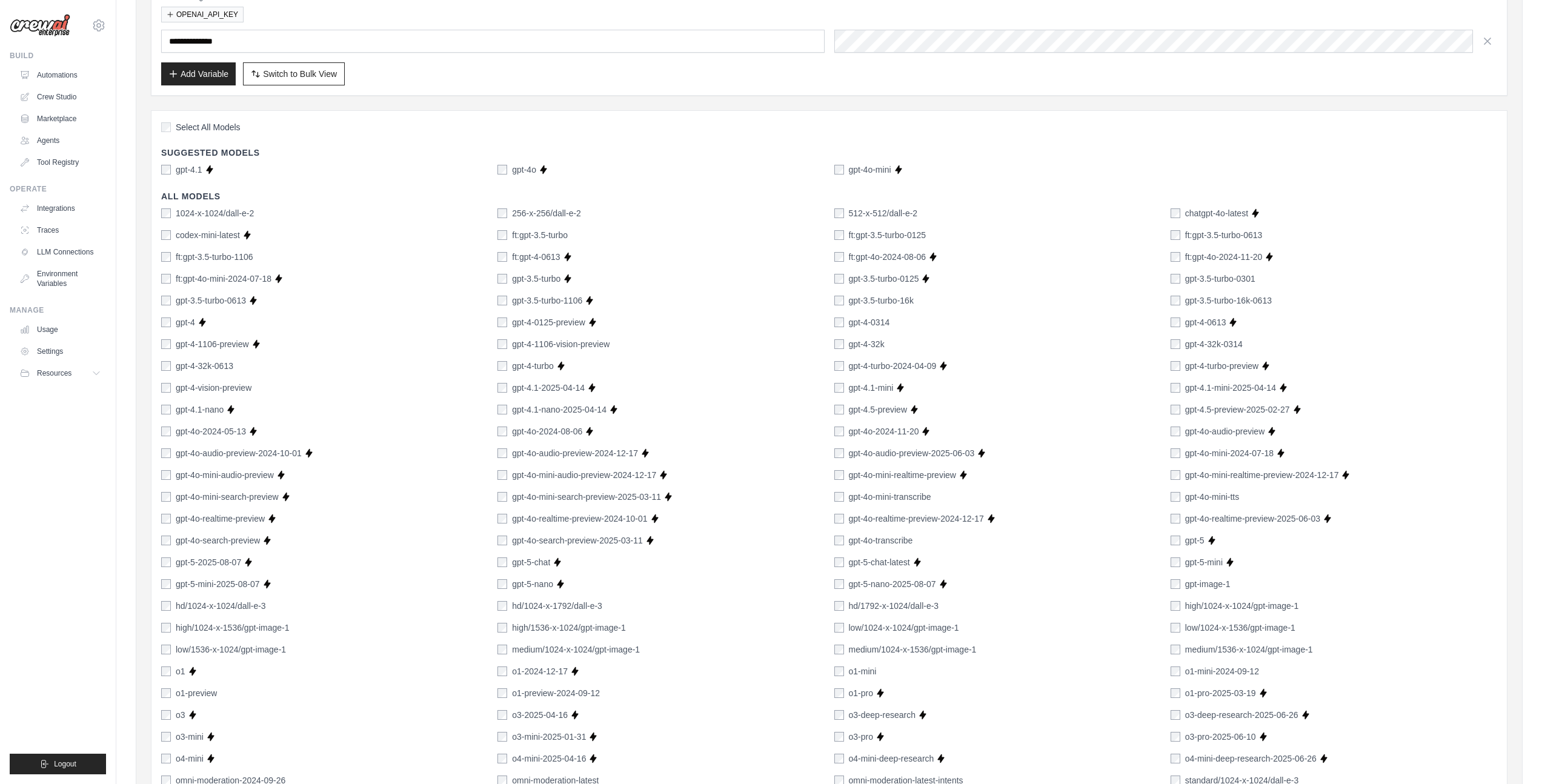
scroll to position [572, 0]
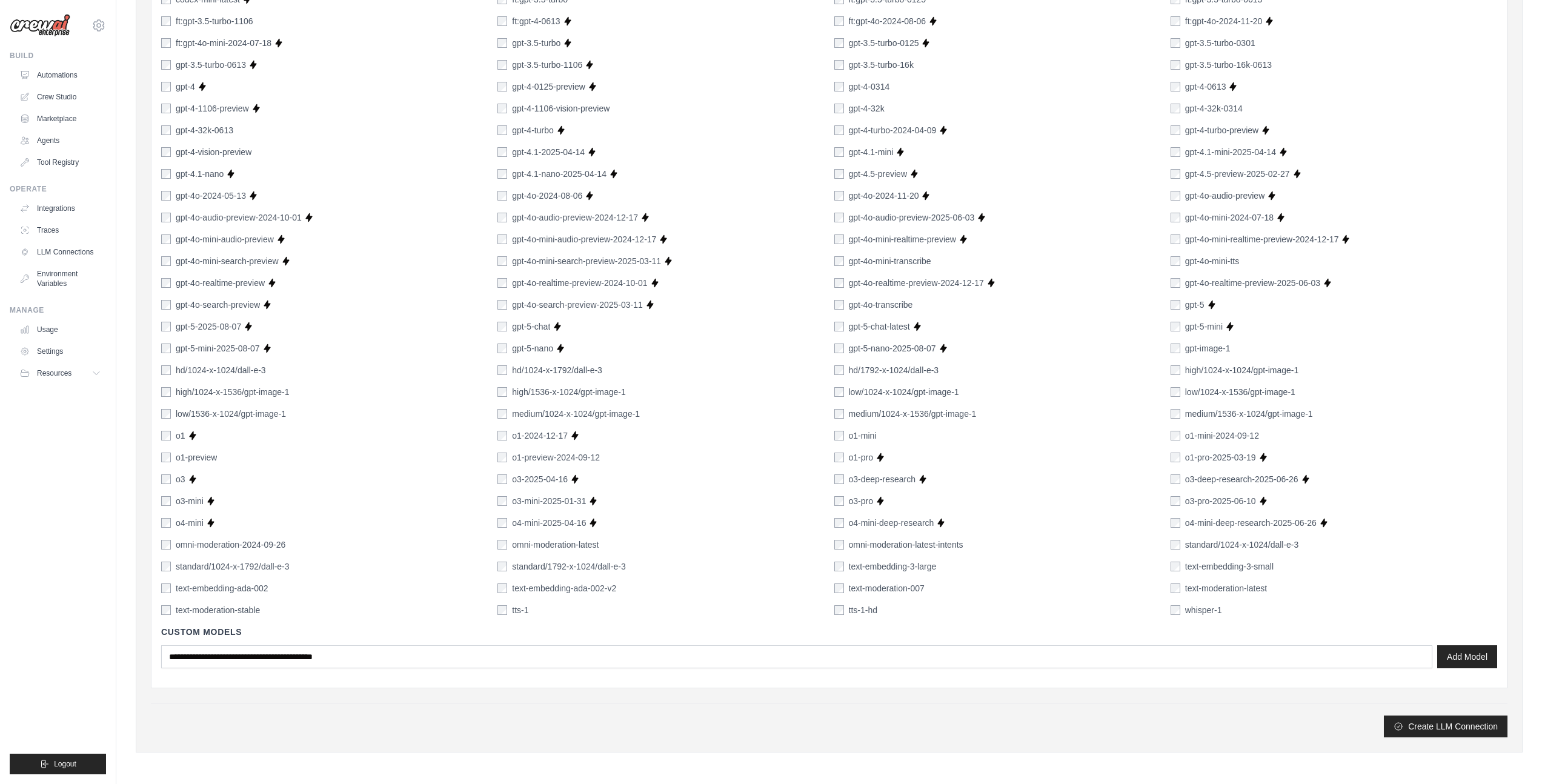
click at [1122, 704] on div "Create LLM Connection" at bounding box center [829, 720] width 1356 height 35
click at [1442, 727] on button "Create LLM Connection" at bounding box center [1446, 726] width 124 height 22
type input "**********"
click at [1421, 726] on button "Create LLM Connection" at bounding box center [1446, 726] width 124 height 22
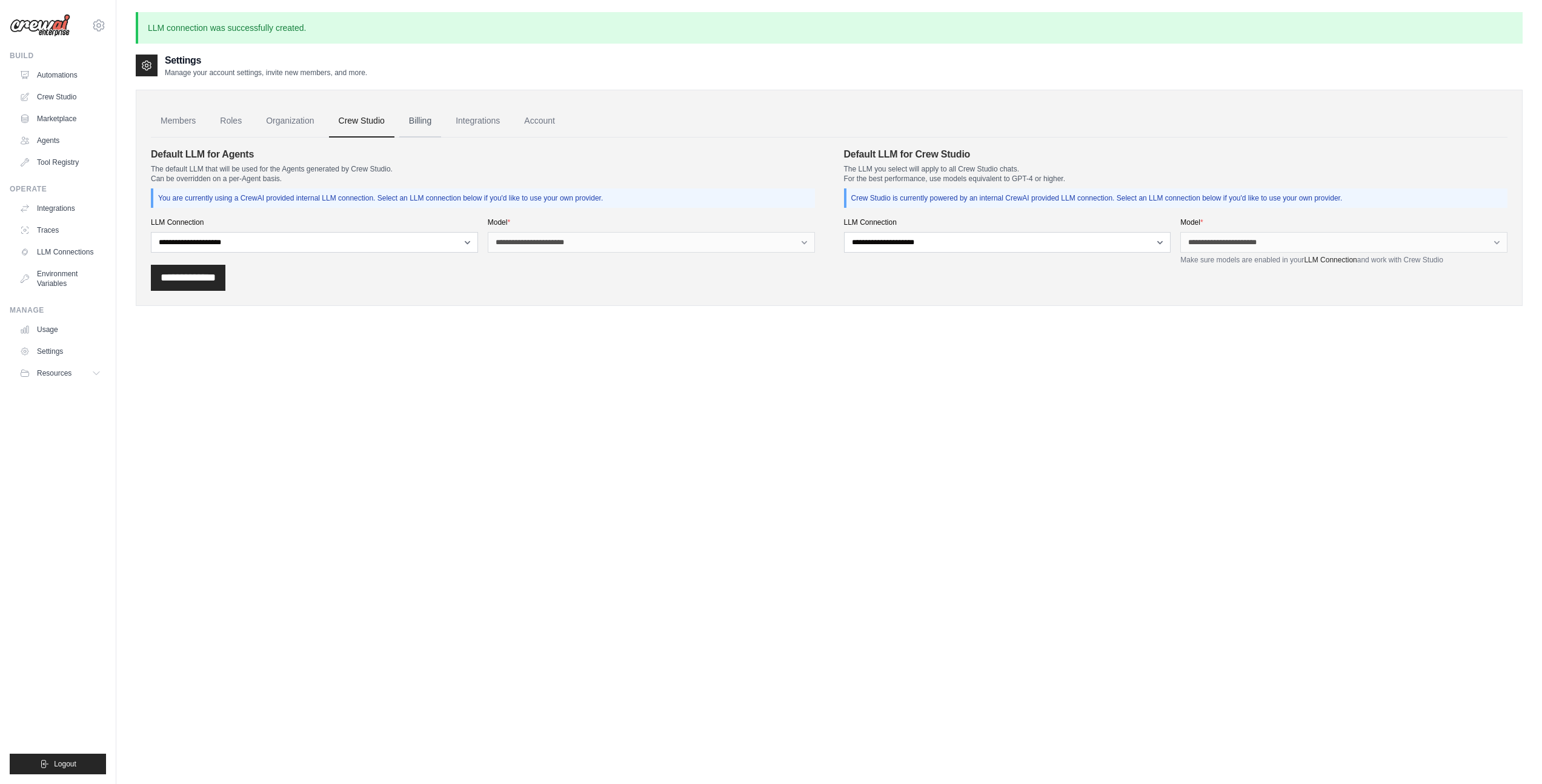
click at [421, 116] on link "Billing" at bounding box center [420, 121] width 42 height 33
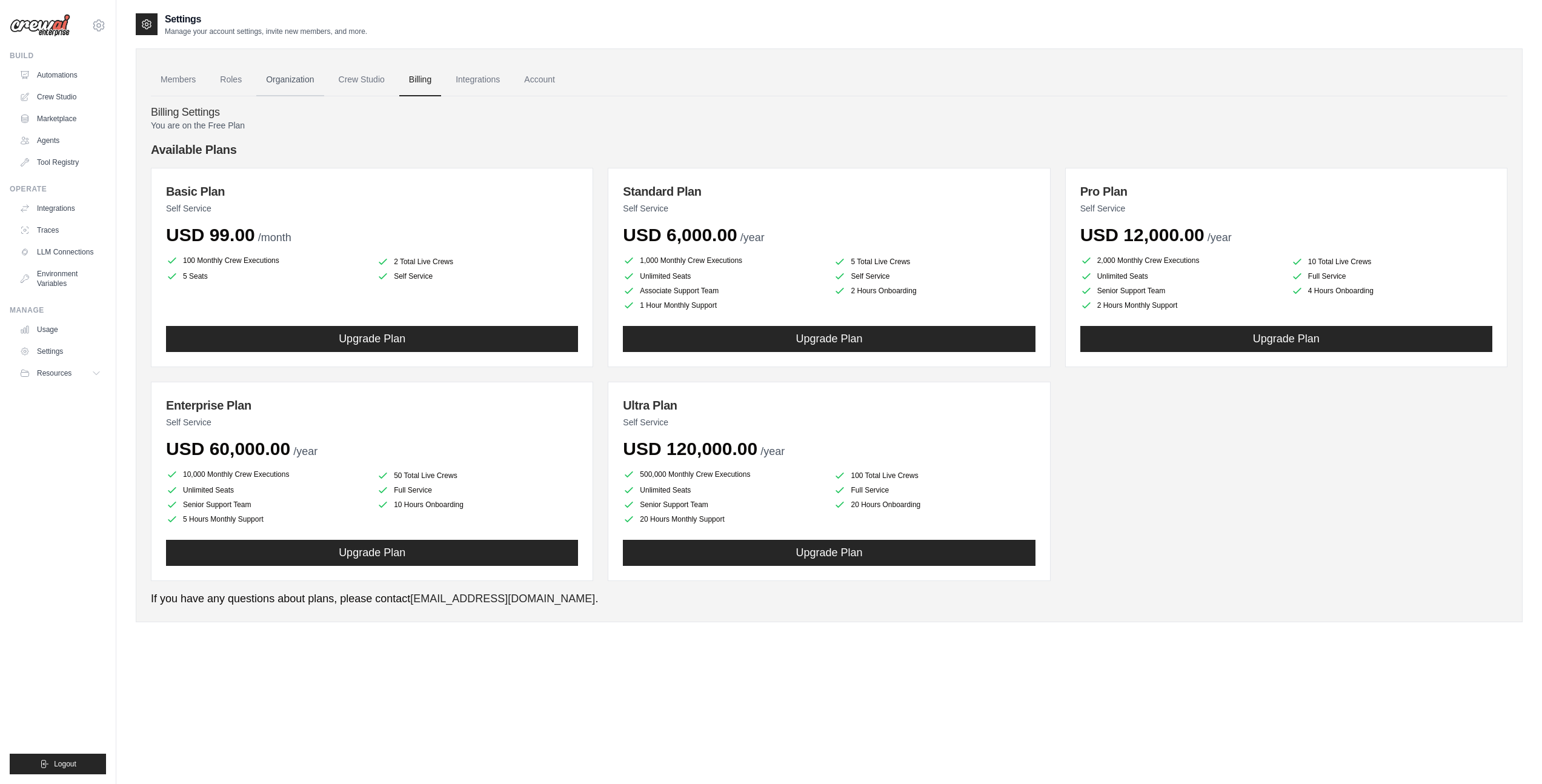
click at [291, 82] on link "Organization" at bounding box center [290, 80] width 67 height 33
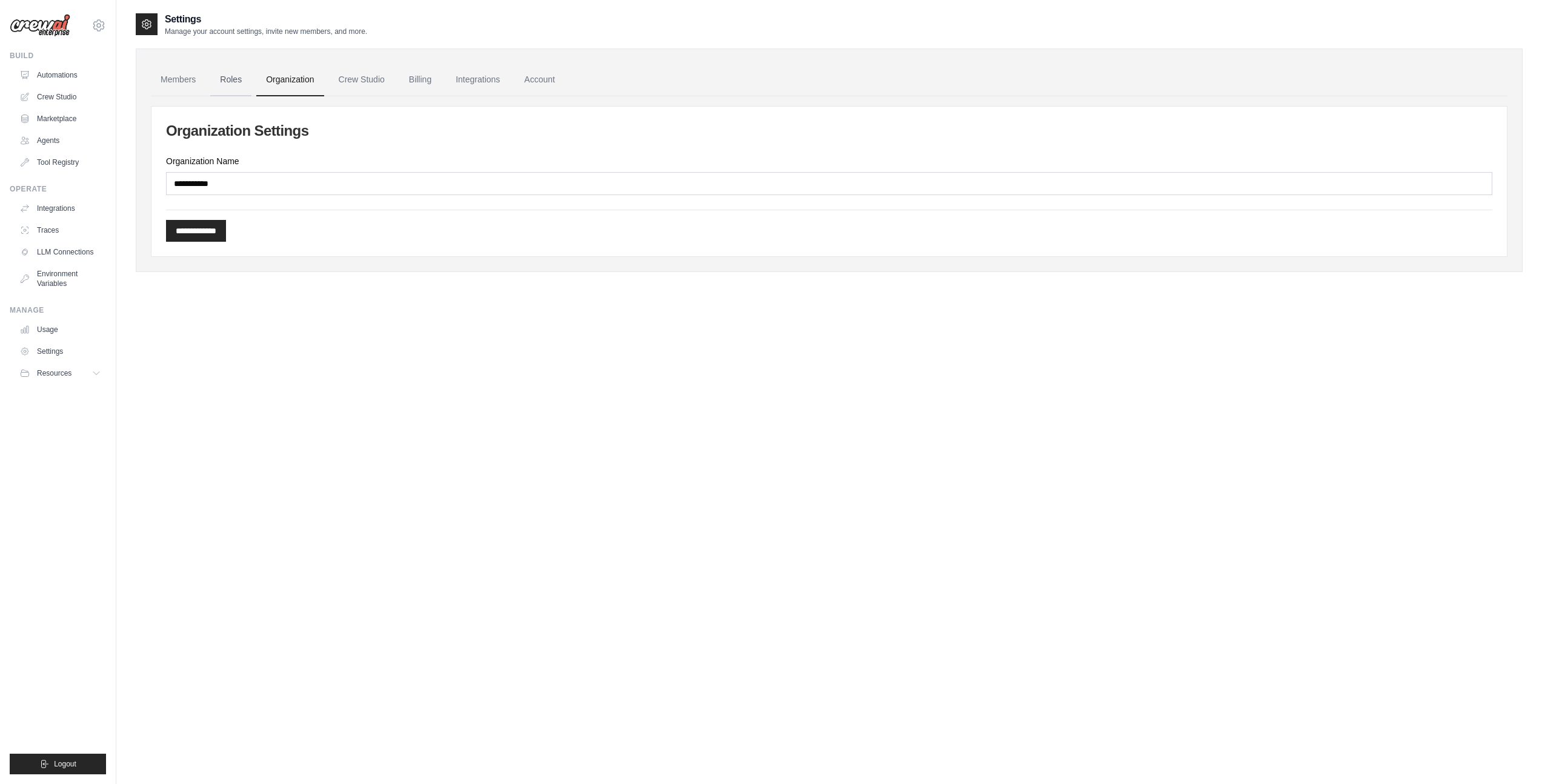
click at [220, 79] on link "Roles" at bounding box center [230, 80] width 41 height 33
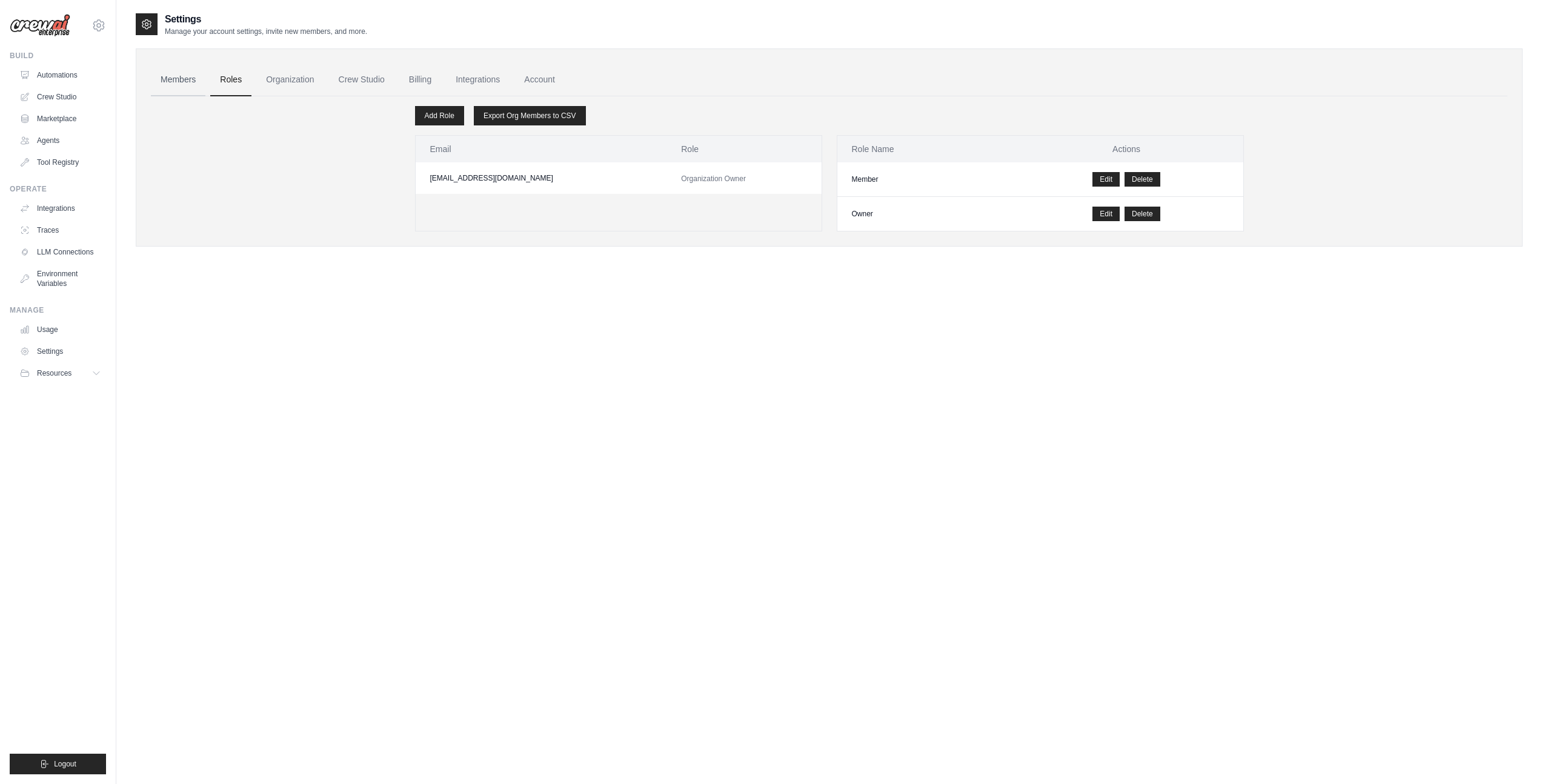
click at [172, 76] on link "Members" at bounding box center [178, 80] width 54 height 33
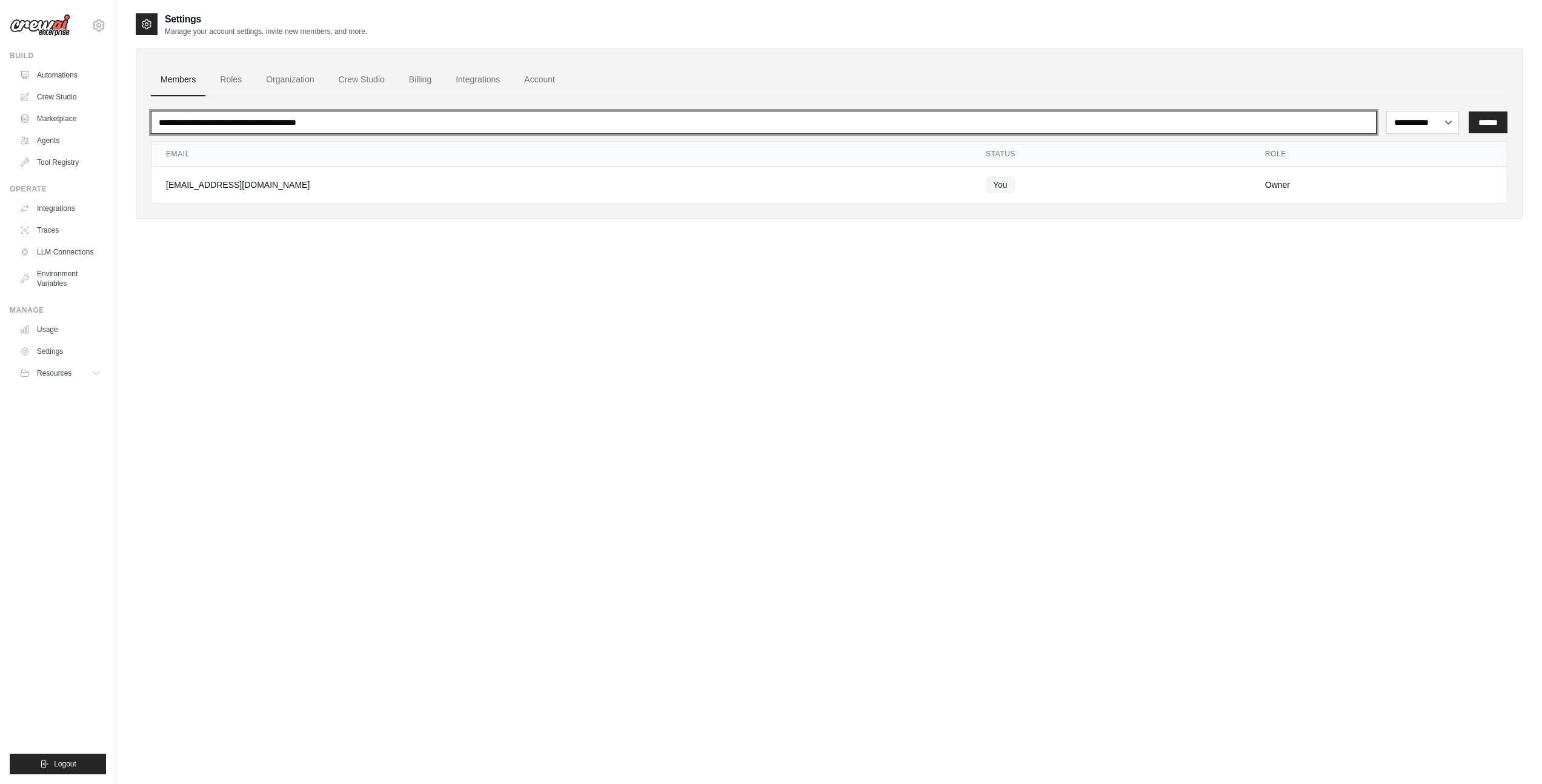
click at [257, 125] on input "email" at bounding box center [763, 122] width 1225 height 23
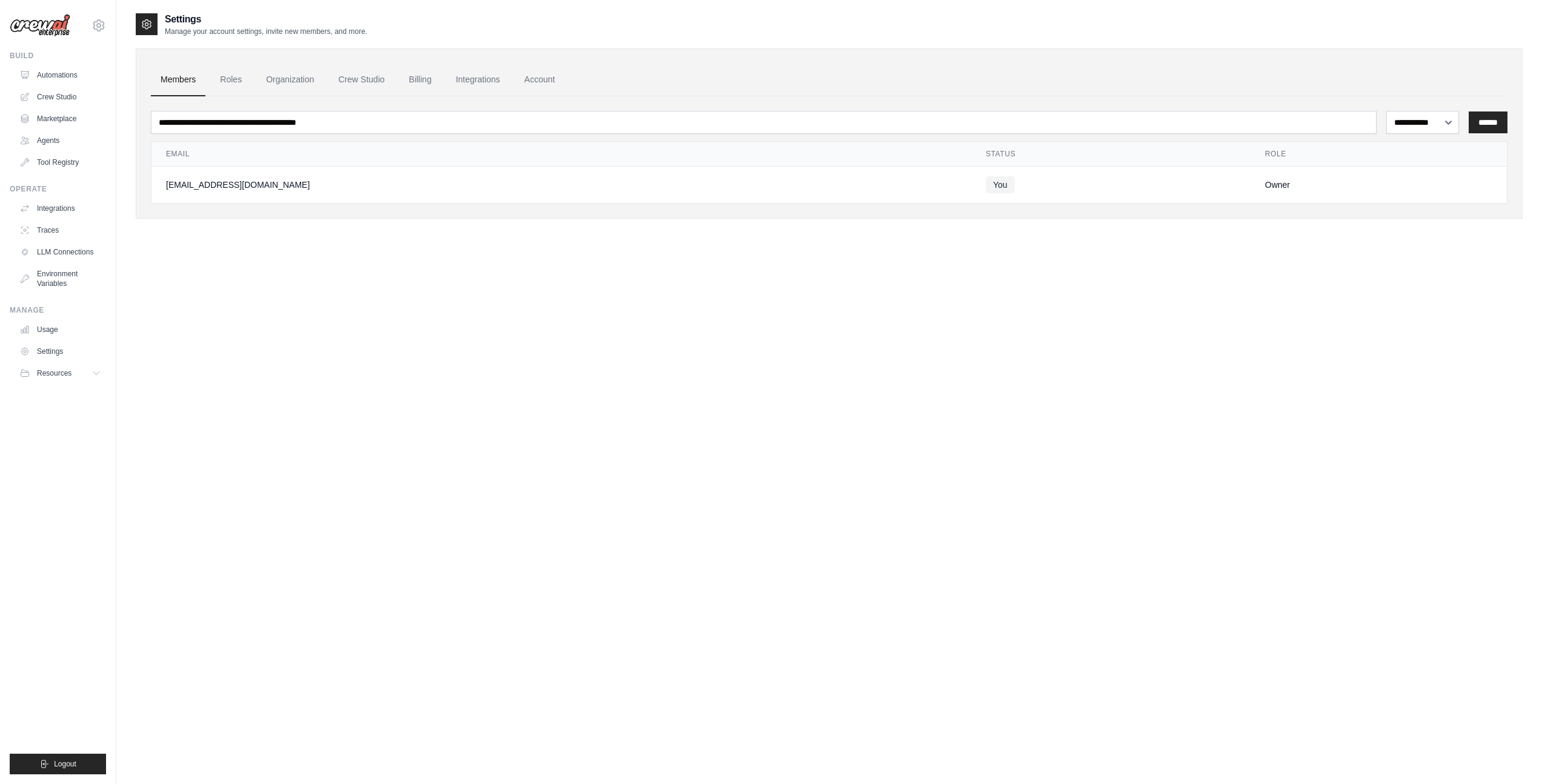
click at [400, 296] on div "**********" at bounding box center [829, 404] width 1387 height 784
click at [43, 102] on link "Crew Studio" at bounding box center [62, 96] width 91 height 20
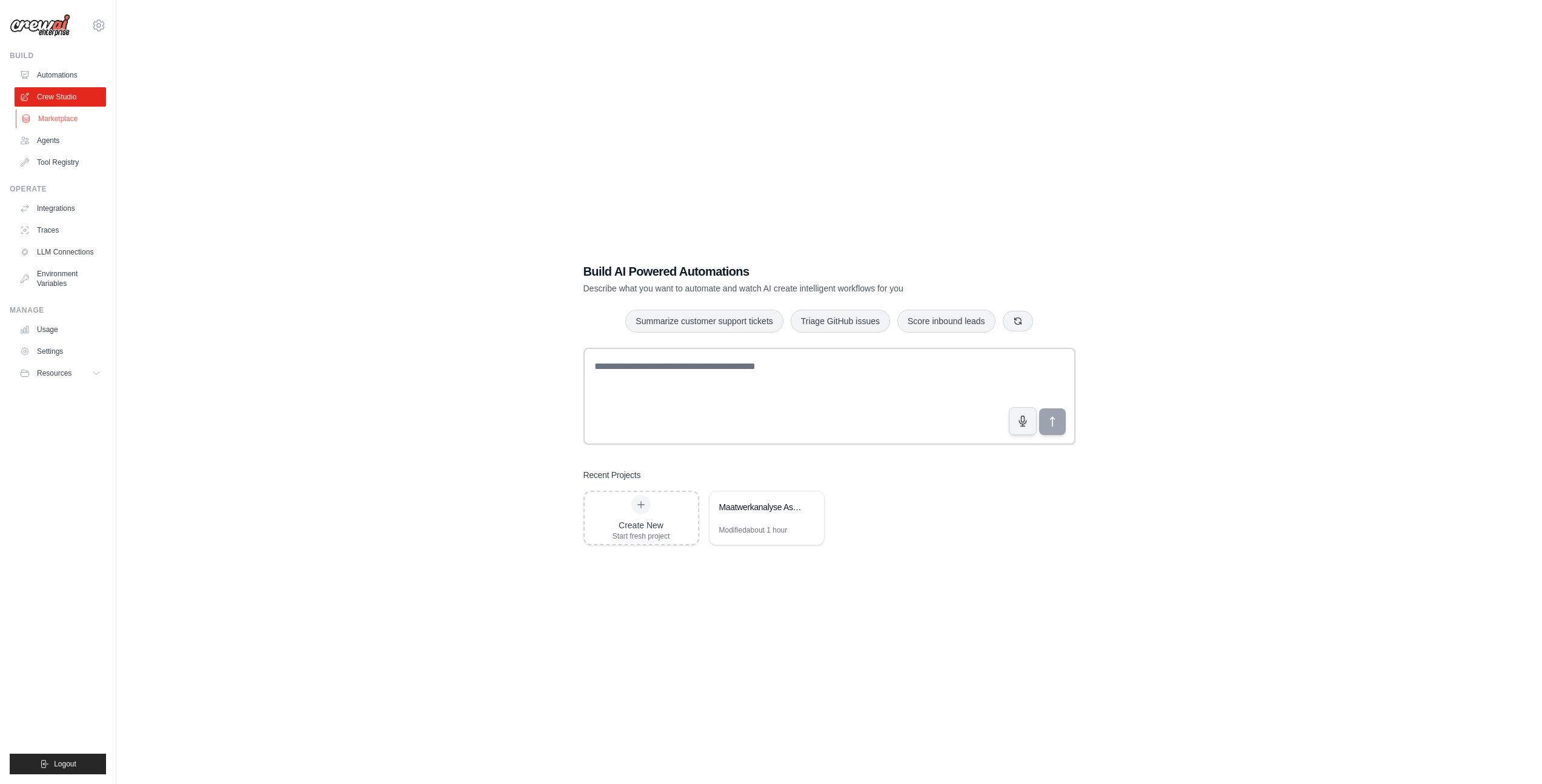
click at [45, 118] on link "Marketplace" at bounding box center [62, 118] width 91 height 20
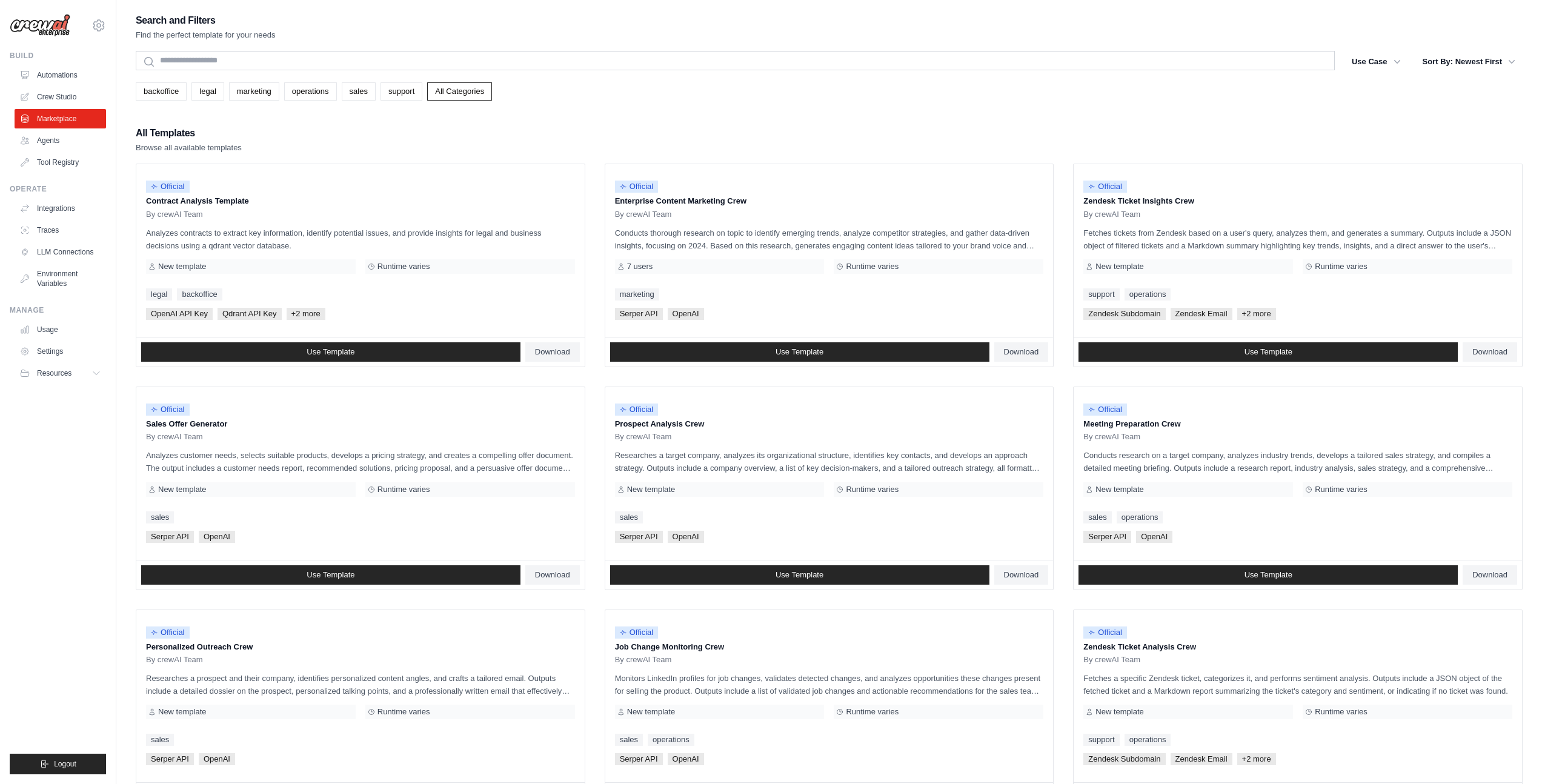
click at [212, 121] on div "Search and Filters Find the perfect template for your needs Search Use Case bac…" at bounding box center [829, 554] width 1387 height 1084
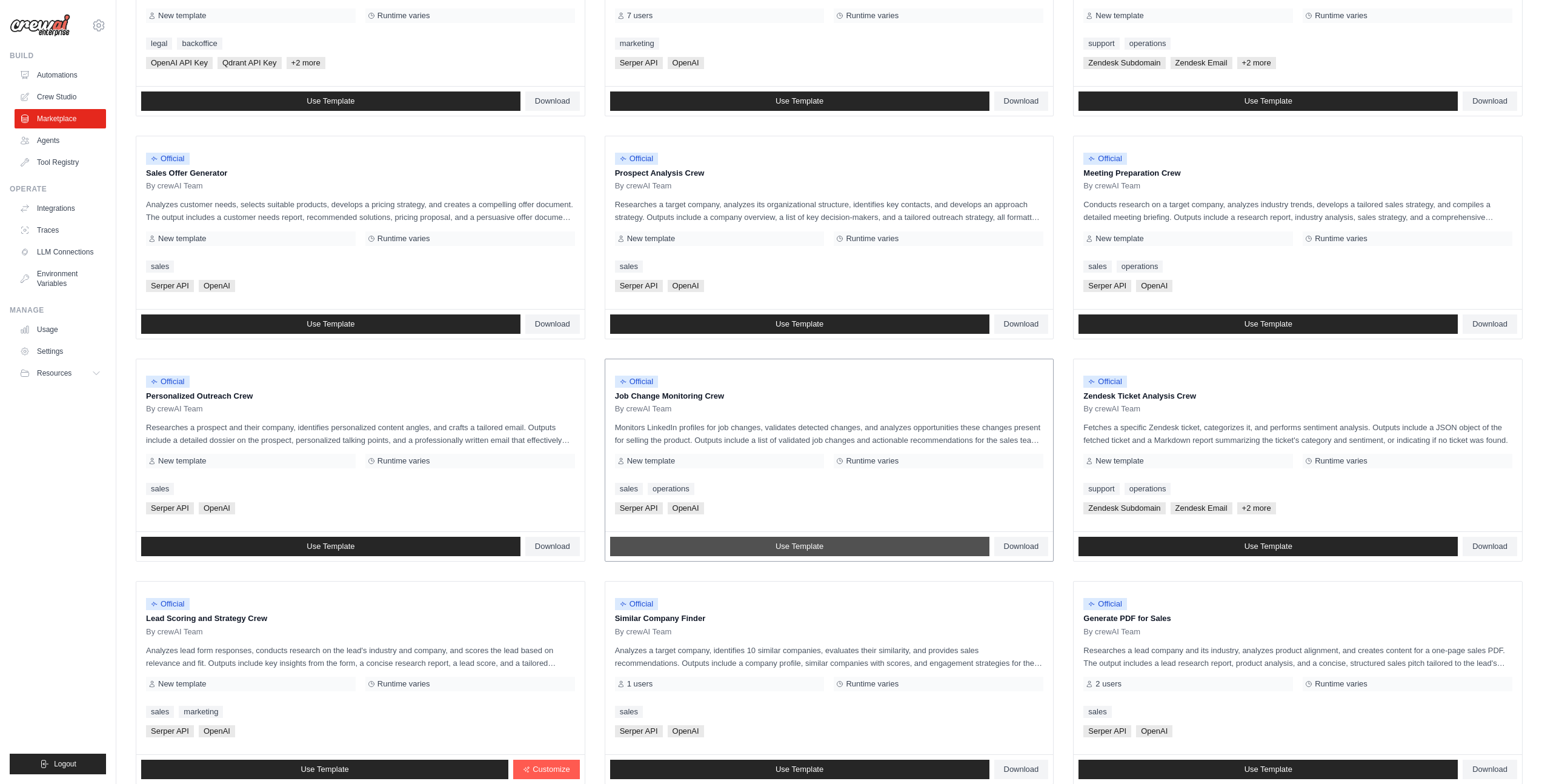
scroll to position [338, 0]
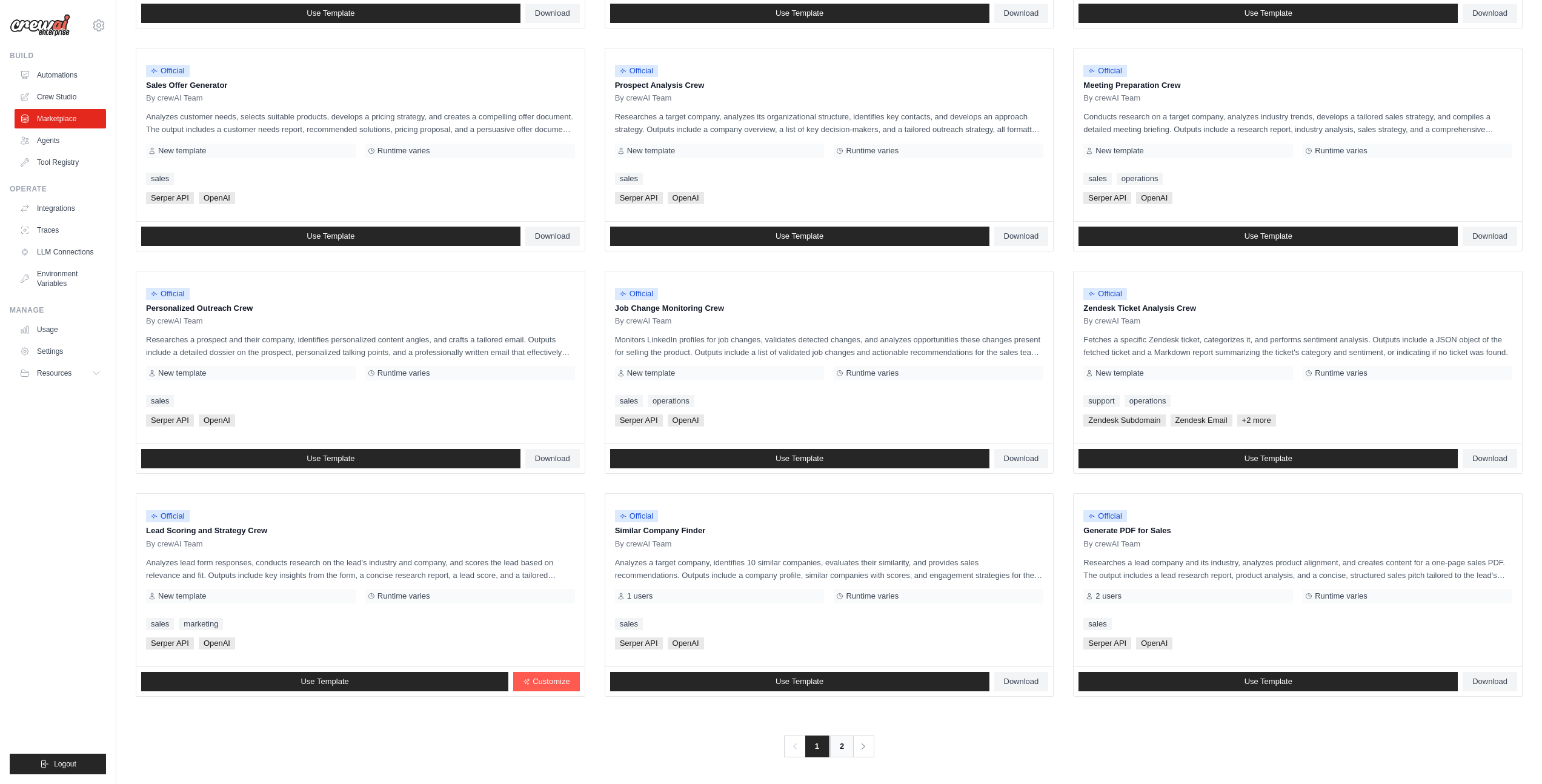
click at [839, 750] on link "2" at bounding box center [841, 746] width 24 height 22
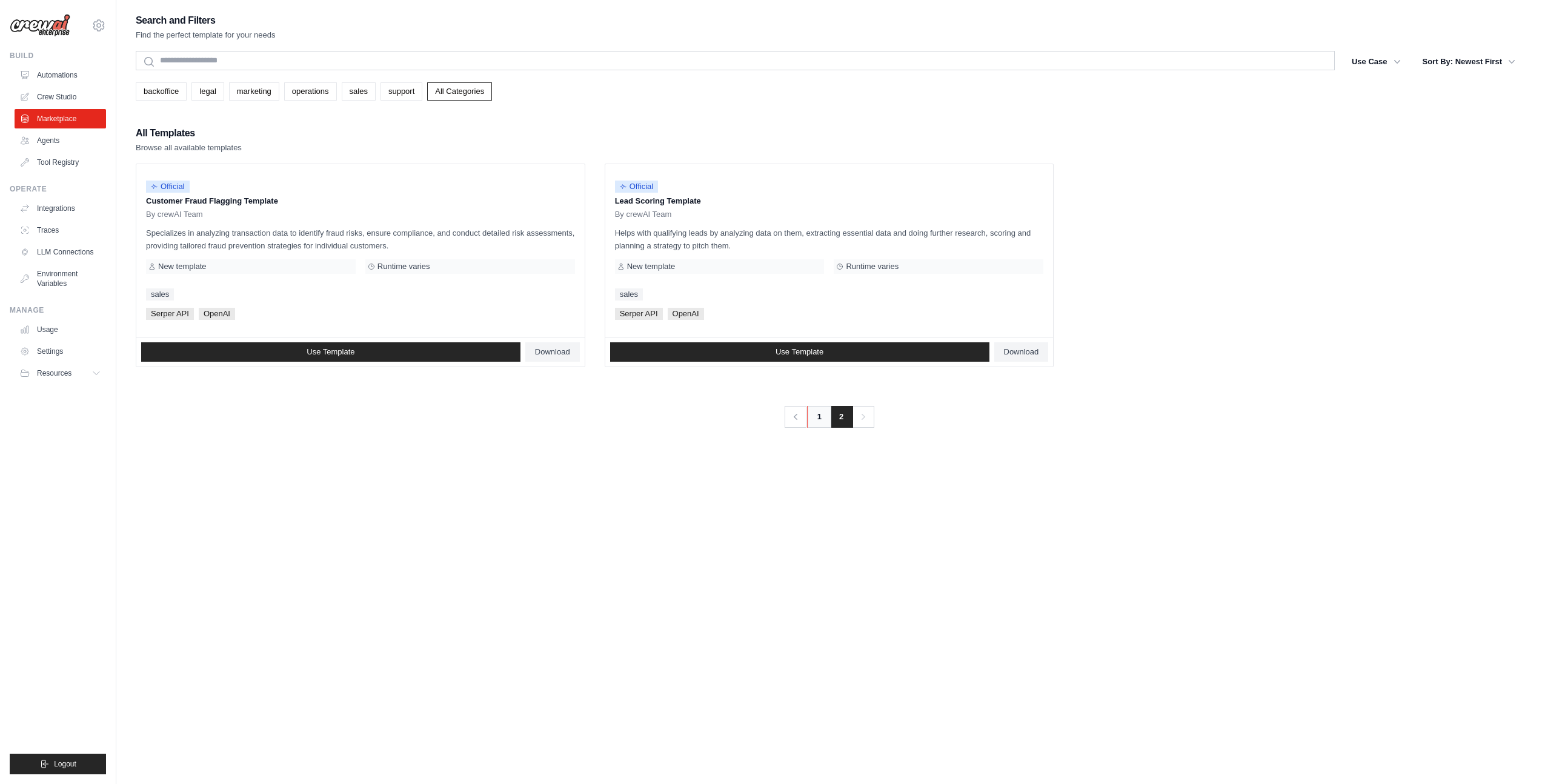
click at [817, 415] on link "1" at bounding box center [819, 417] width 24 height 22
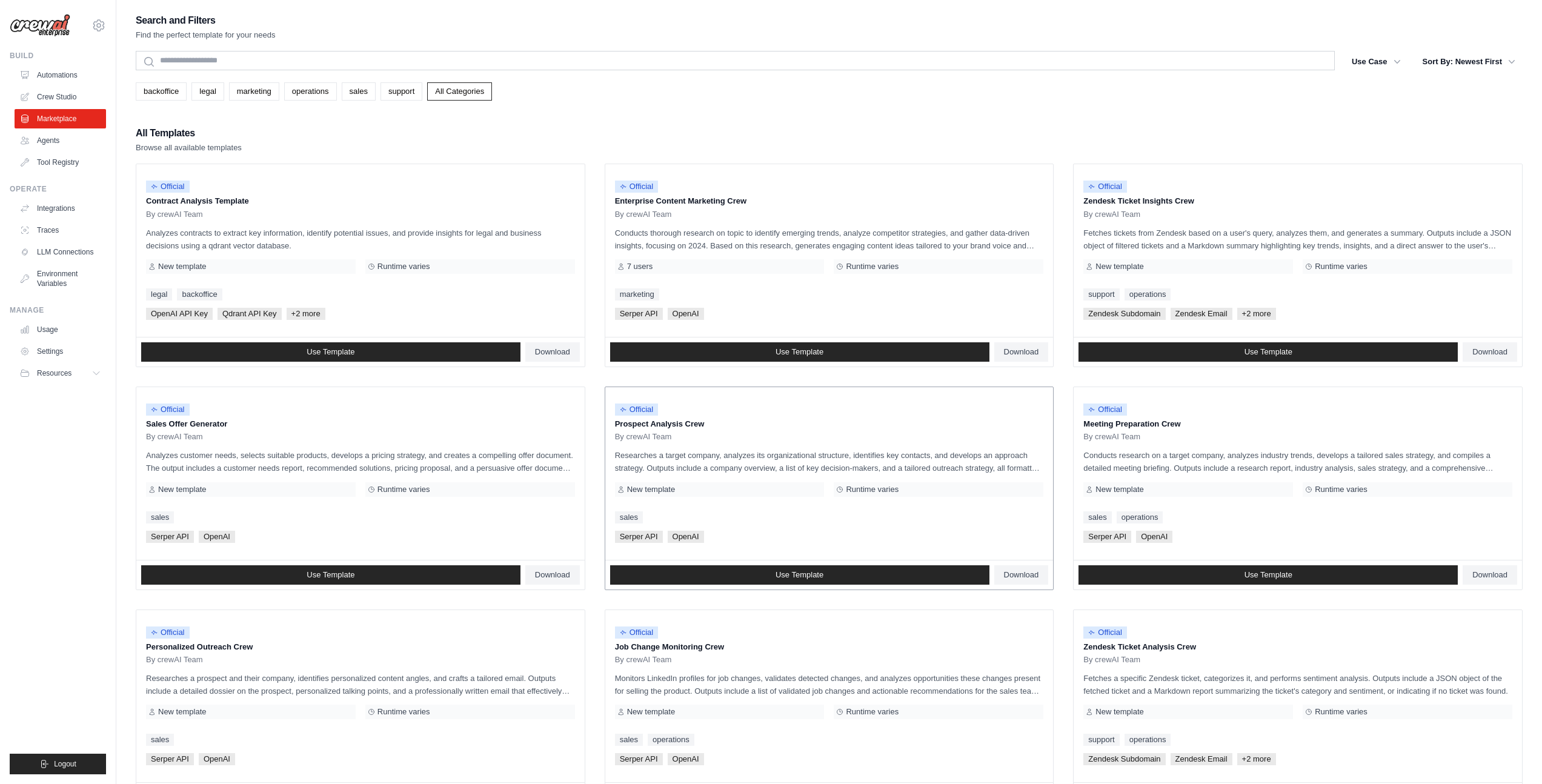
scroll to position [338, 0]
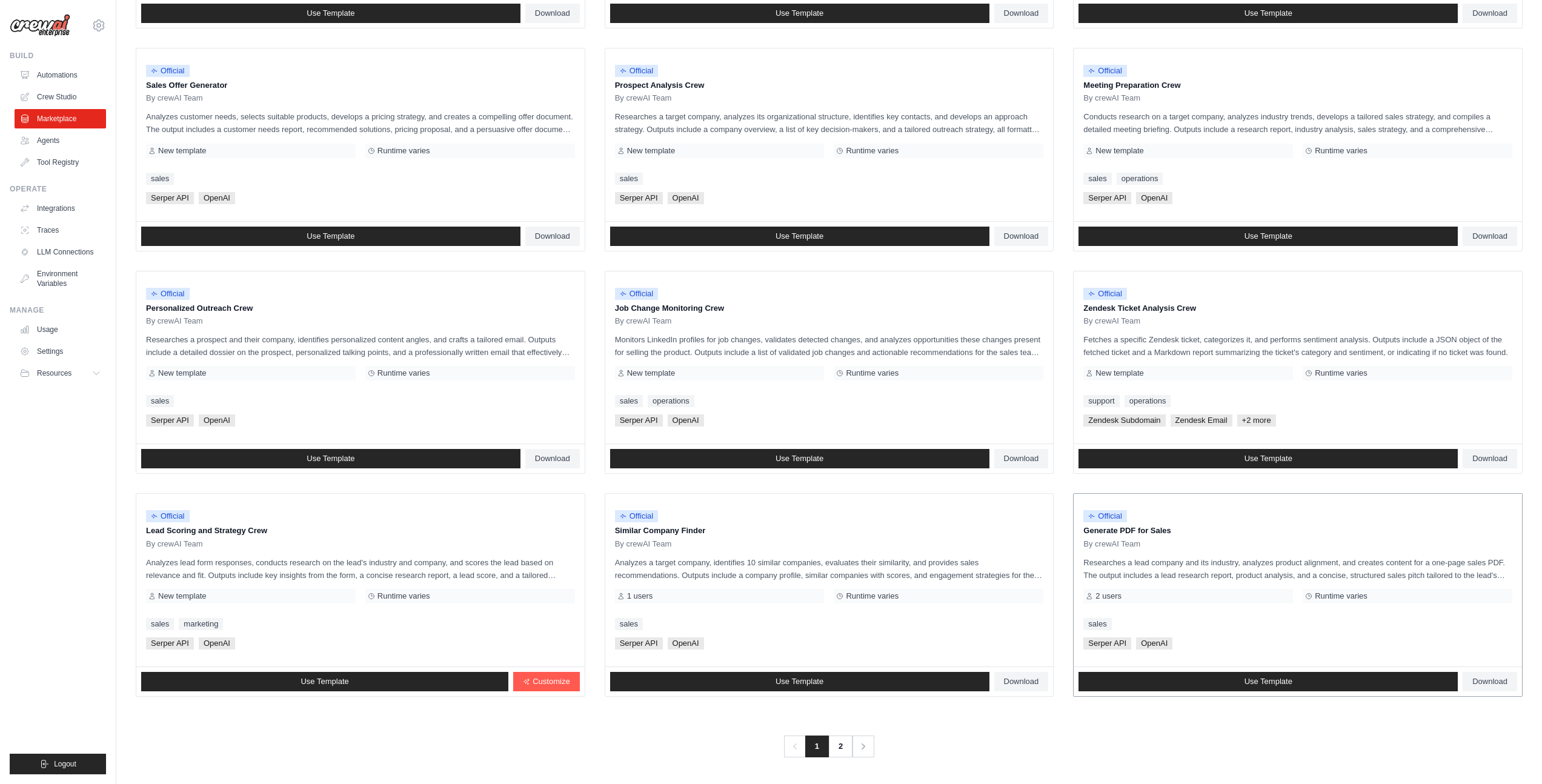
click at [1197, 593] on div "2 users" at bounding box center [1188, 596] width 209 height 14
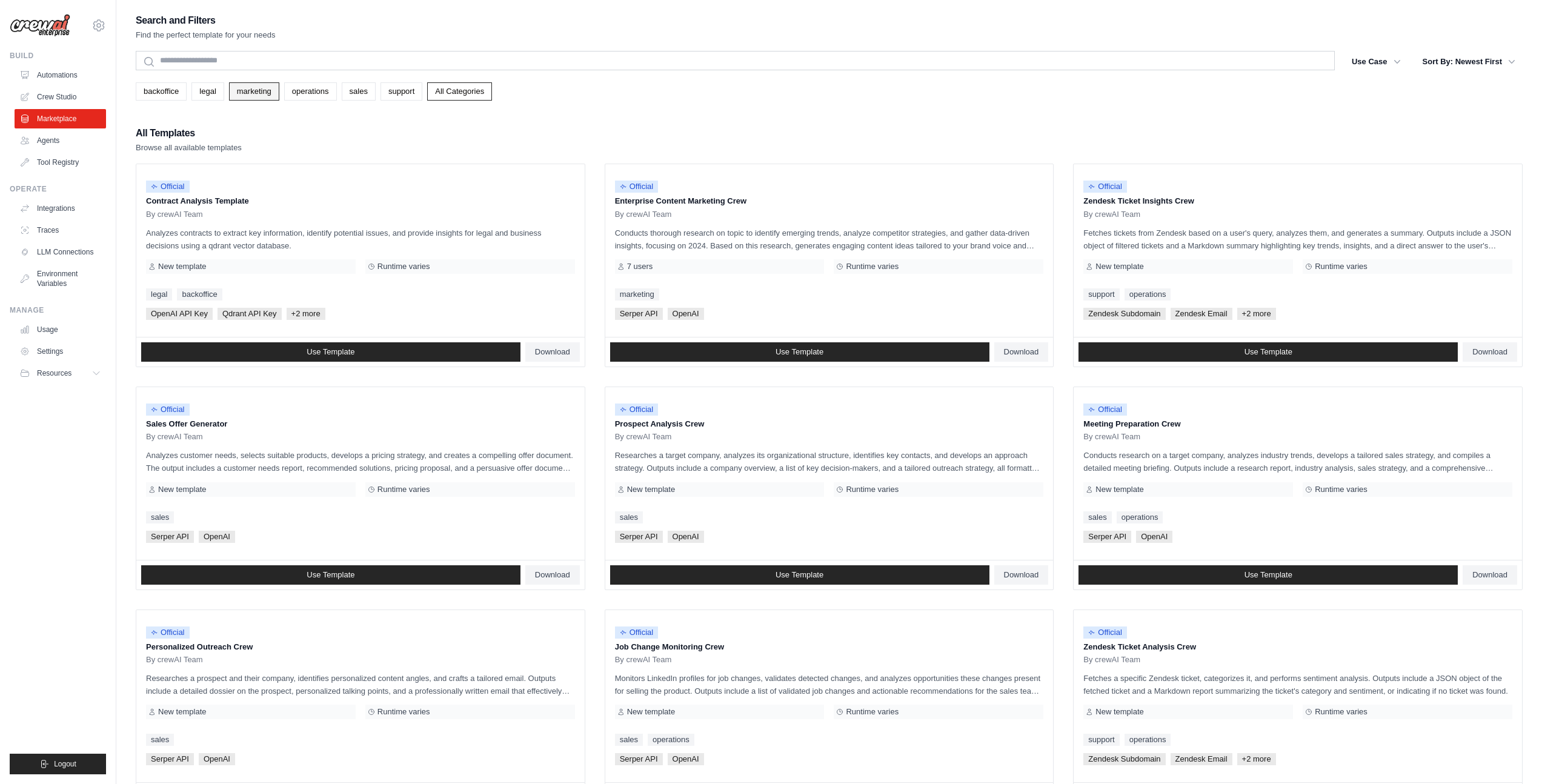
click at [245, 92] on link "marketing" at bounding box center [254, 91] width 50 height 18
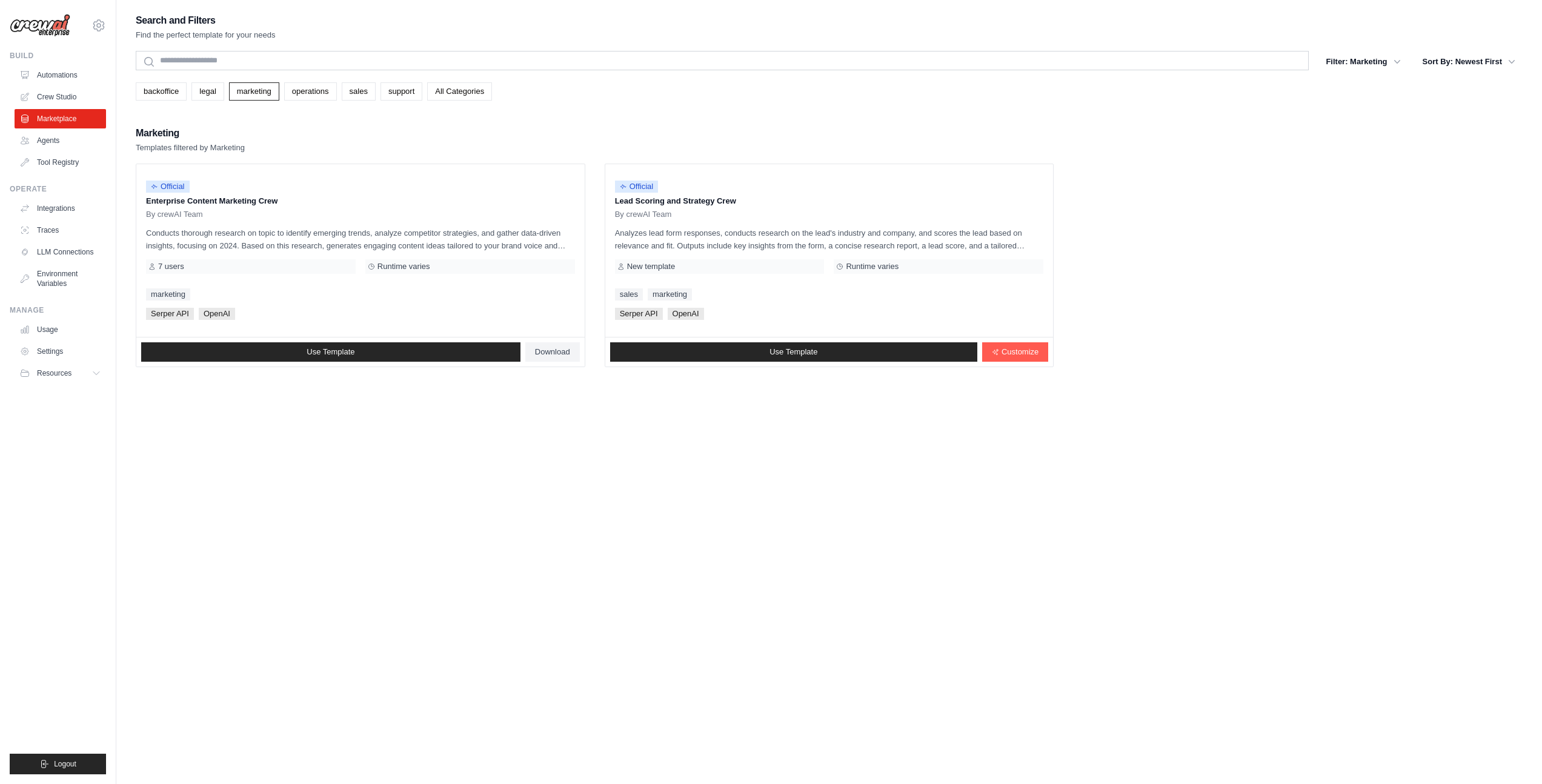
click at [213, 87] on link "legal" at bounding box center [207, 91] width 32 height 18
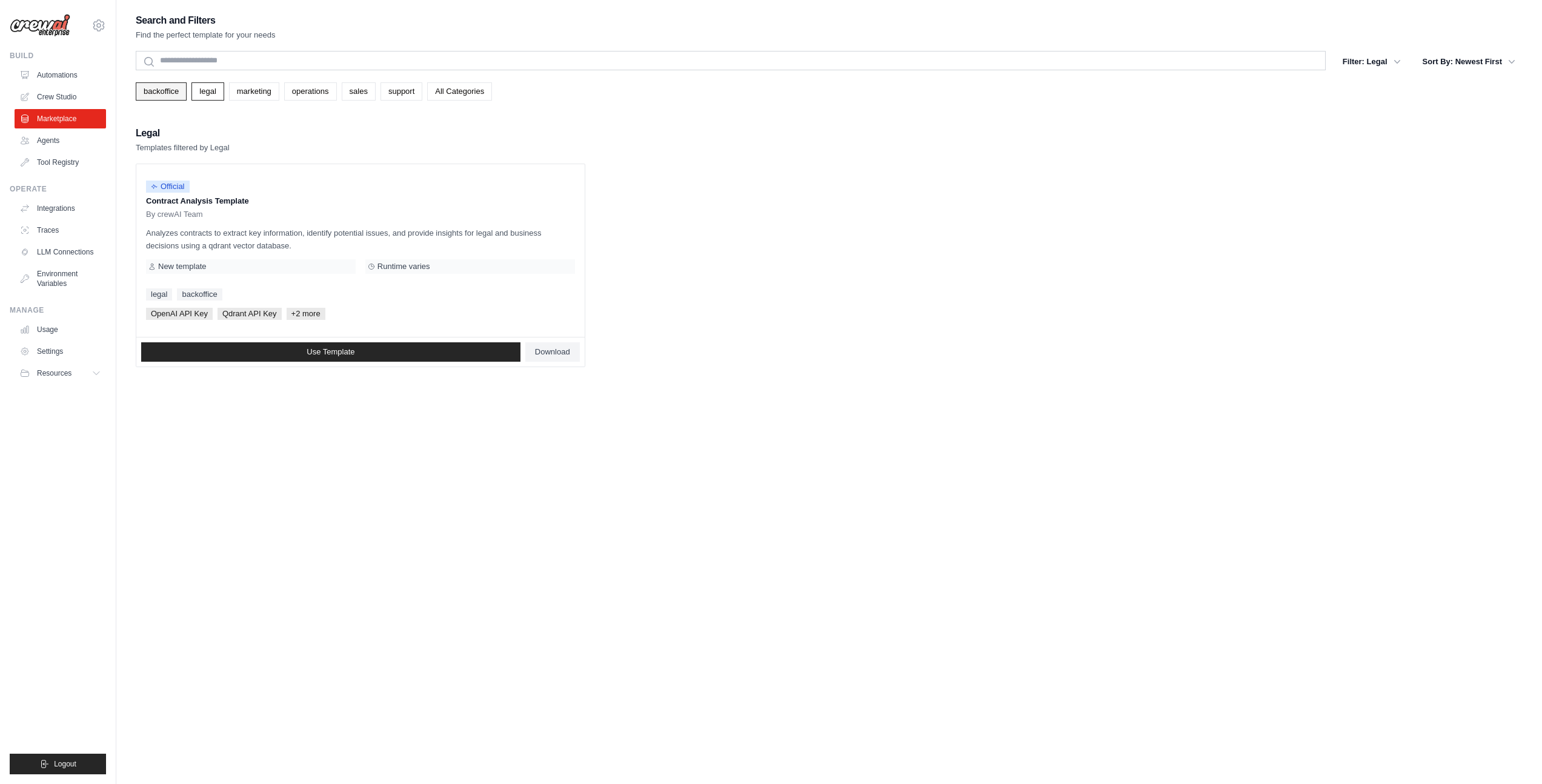
click at [179, 84] on link "backoffice" at bounding box center [161, 91] width 51 height 18
click at [222, 85] on link "legal" at bounding box center [207, 91] width 32 height 18
click at [254, 86] on link "marketing" at bounding box center [254, 91] width 50 height 18
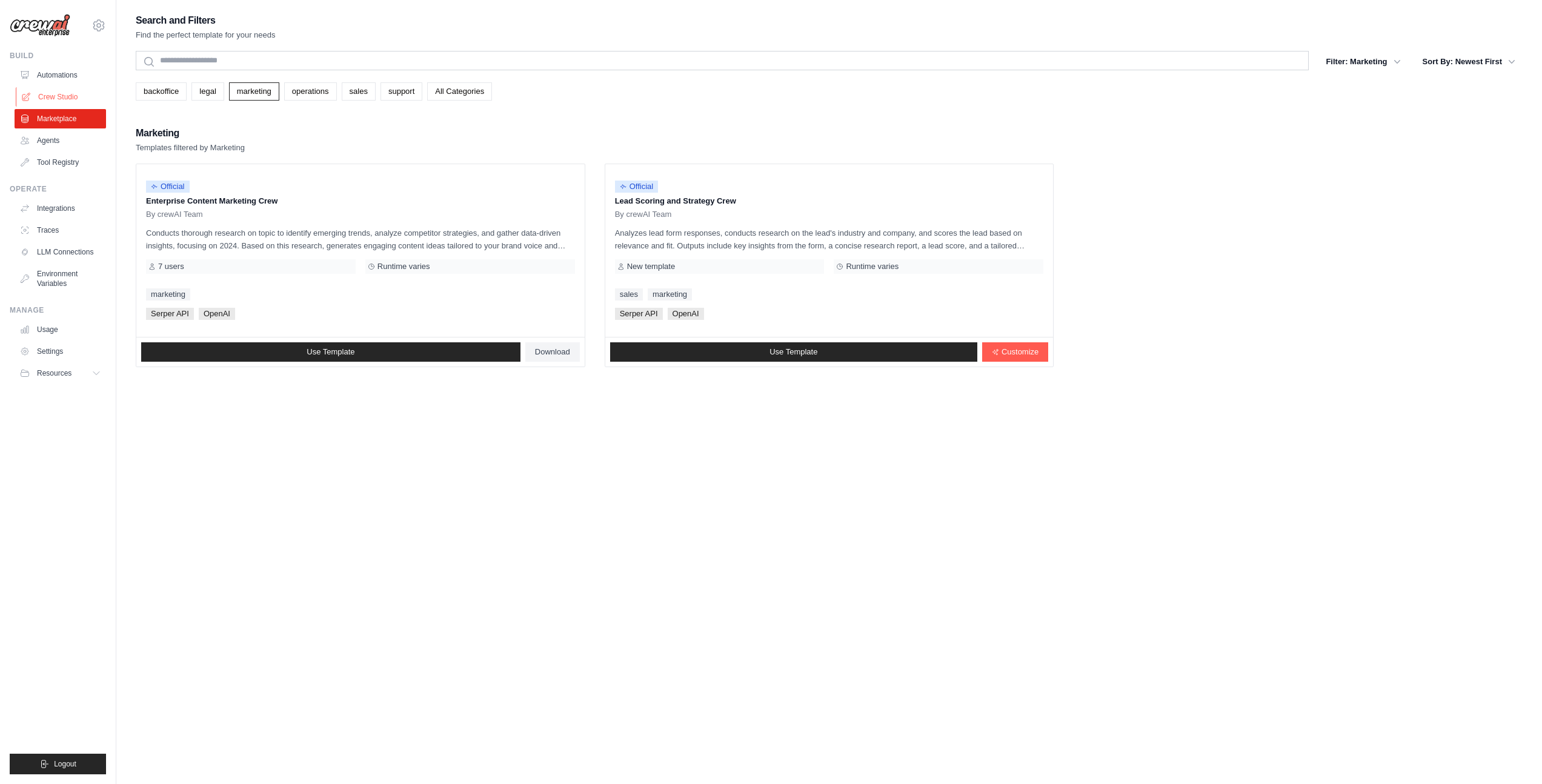
click at [57, 98] on link "Crew Studio" at bounding box center [62, 96] width 91 height 20
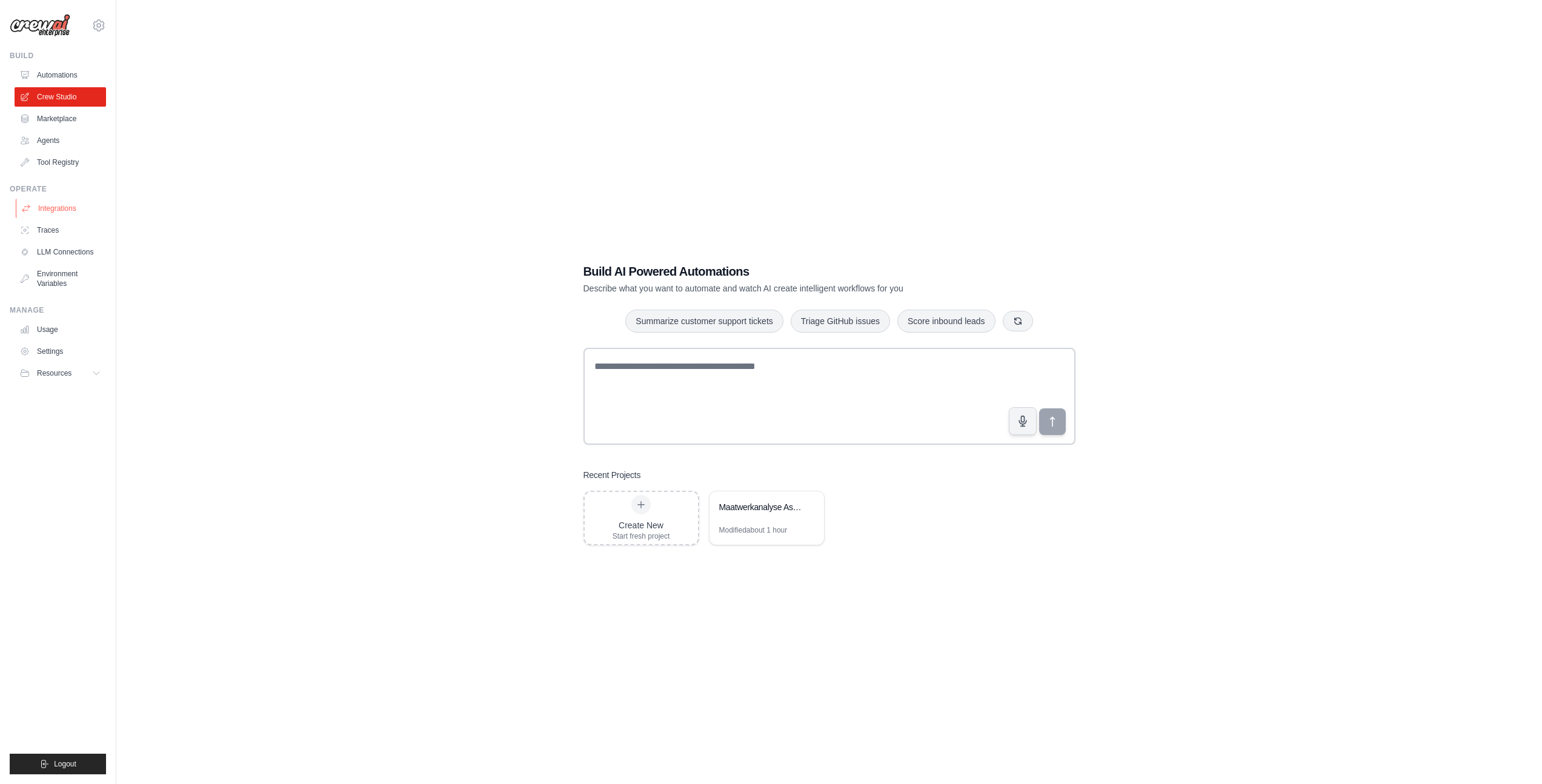
click at [49, 209] on link "Integrations" at bounding box center [62, 208] width 91 height 20
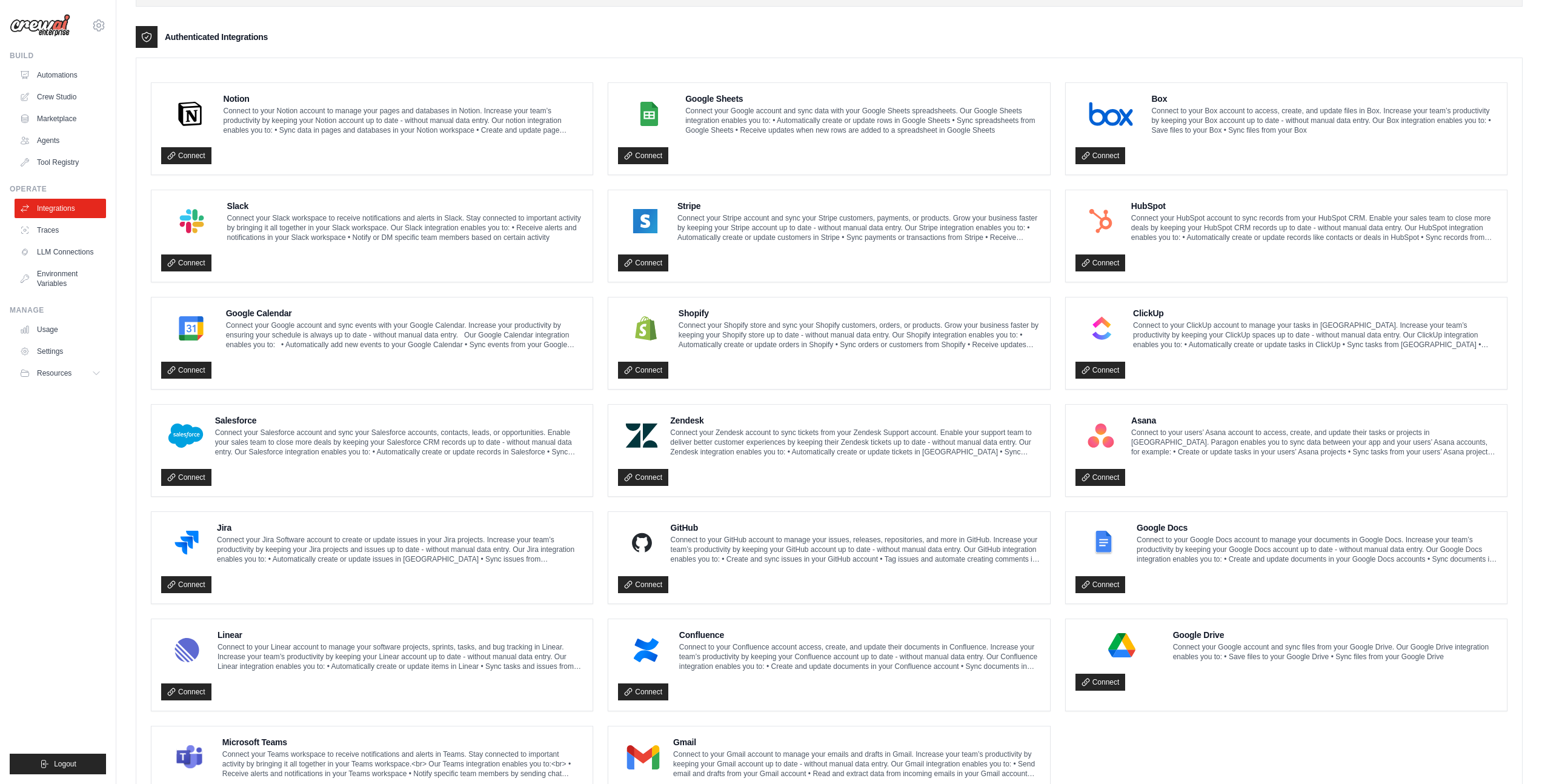
scroll to position [353, 0]
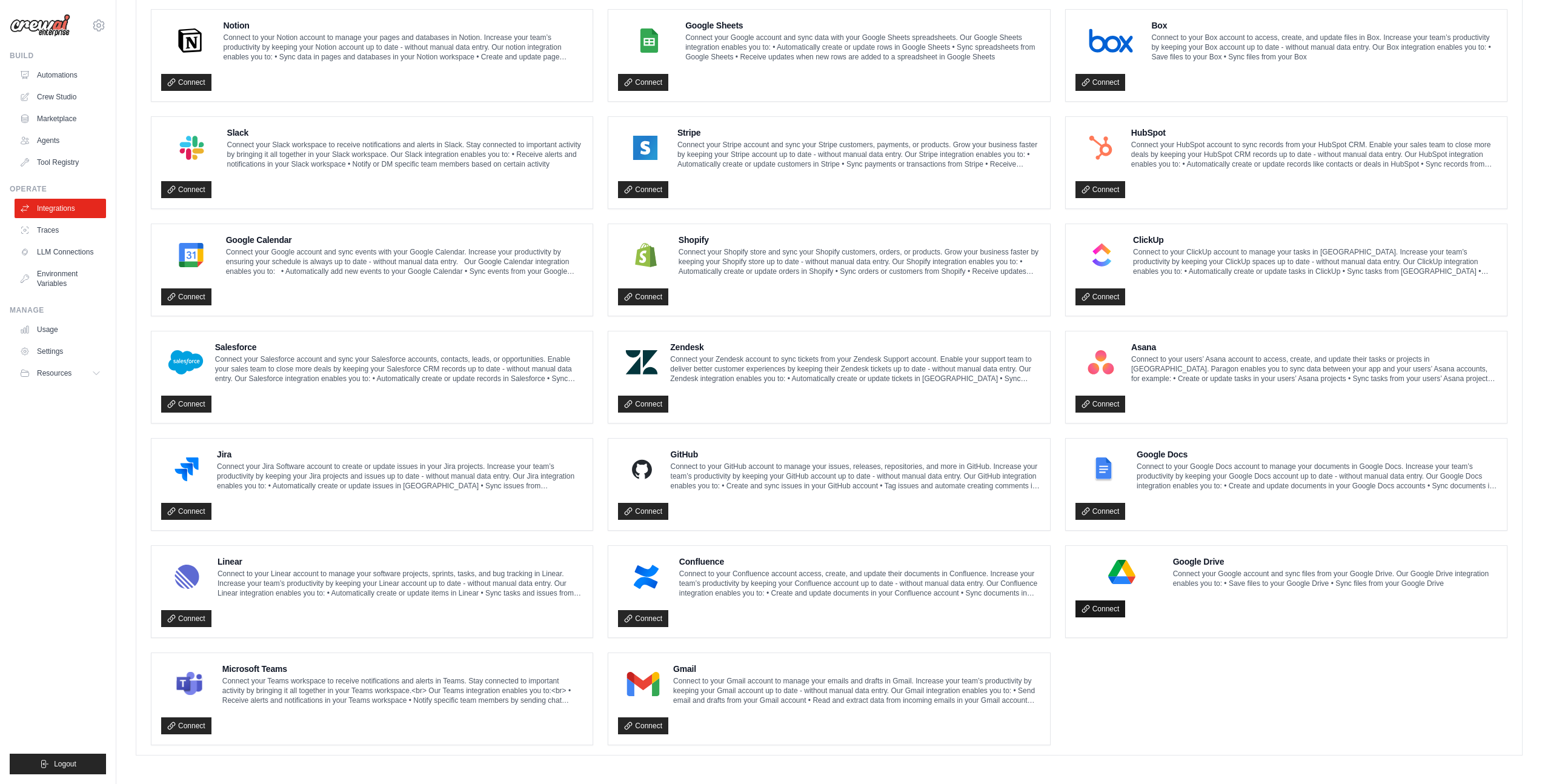
click at [1096, 606] on link "Connect" at bounding box center [1100, 609] width 50 height 17
click at [1156, 680] on ul "Notion Connect to your Notion account to manage your pages and databases in Not…" at bounding box center [829, 378] width 1356 height 736
click at [1120, 608] on link "Connect" at bounding box center [1100, 609] width 50 height 17
click at [1118, 611] on link "Connect" at bounding box center [1100, 609] width 50 height 17
click at [262, 328] on ul "Notion Connect to your Notion account to manage your pages and databases in Not…" at bounding box center [829, 378] width 1356 height 736
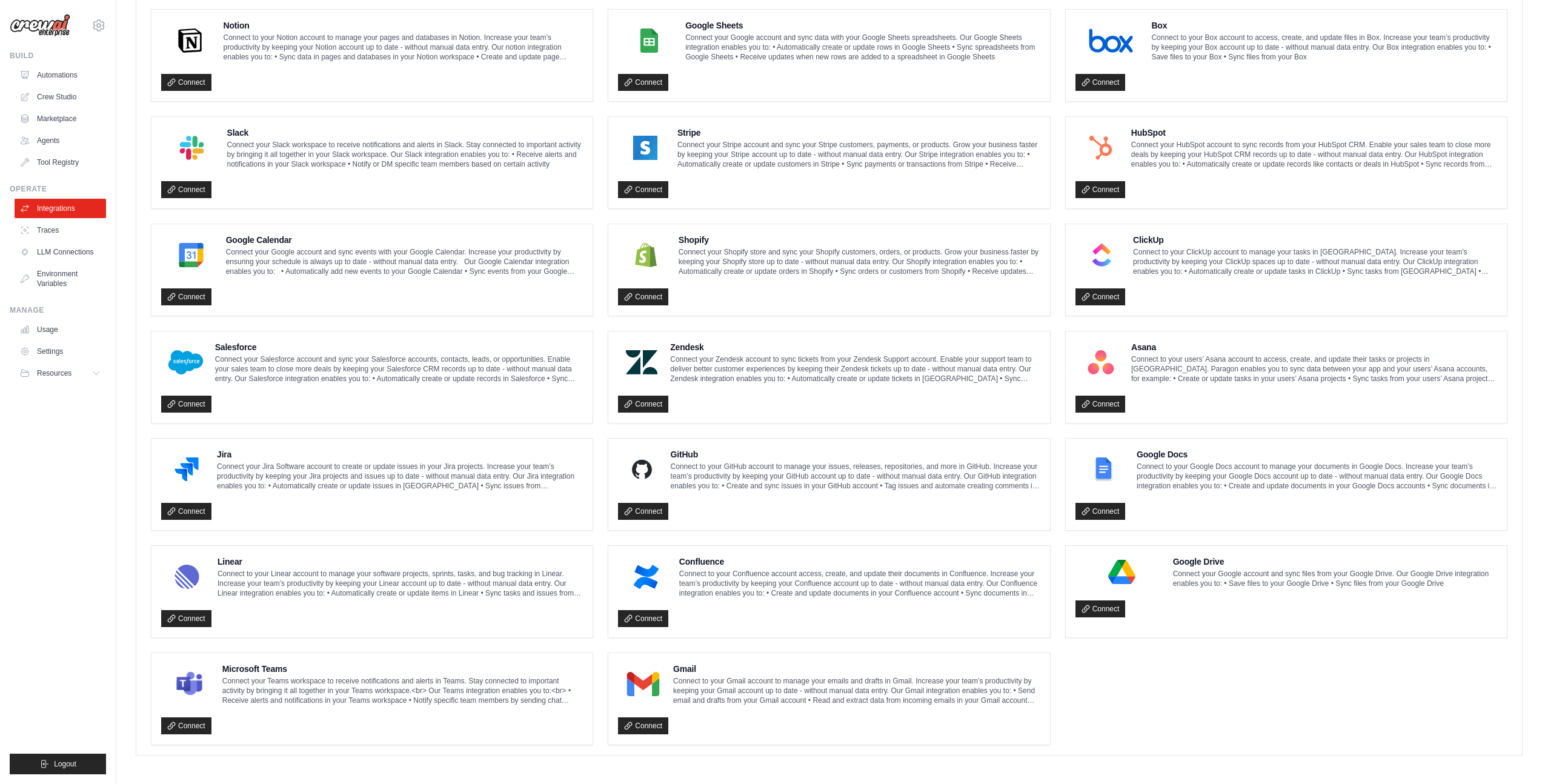
click at [563, 759] on div "Connectors & Integrations Connect CrewAI with your favorite tools and platforms…" at bounding box center [829, 217] width 1387 height 1115
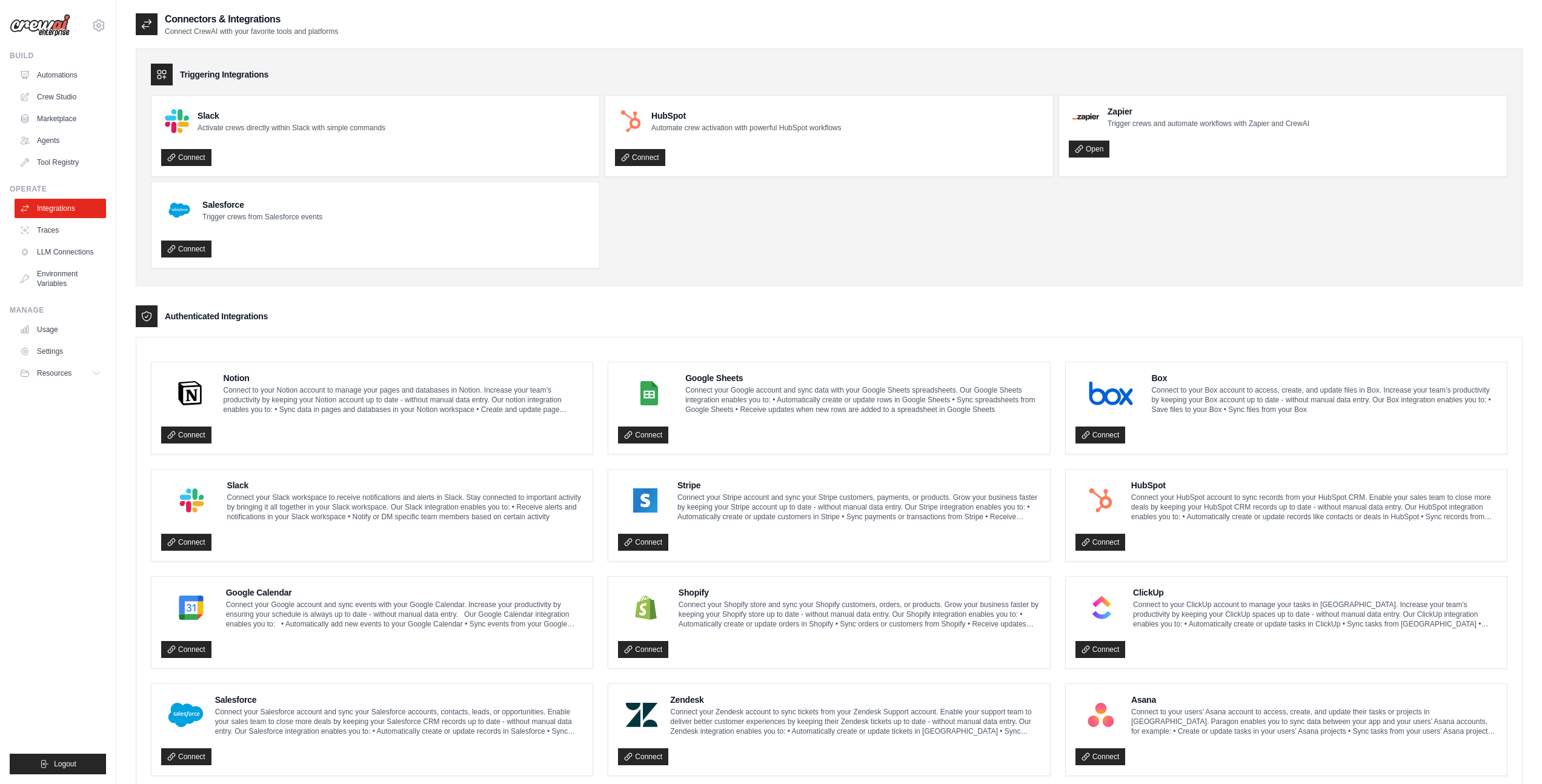
scroll to position [7, 0]
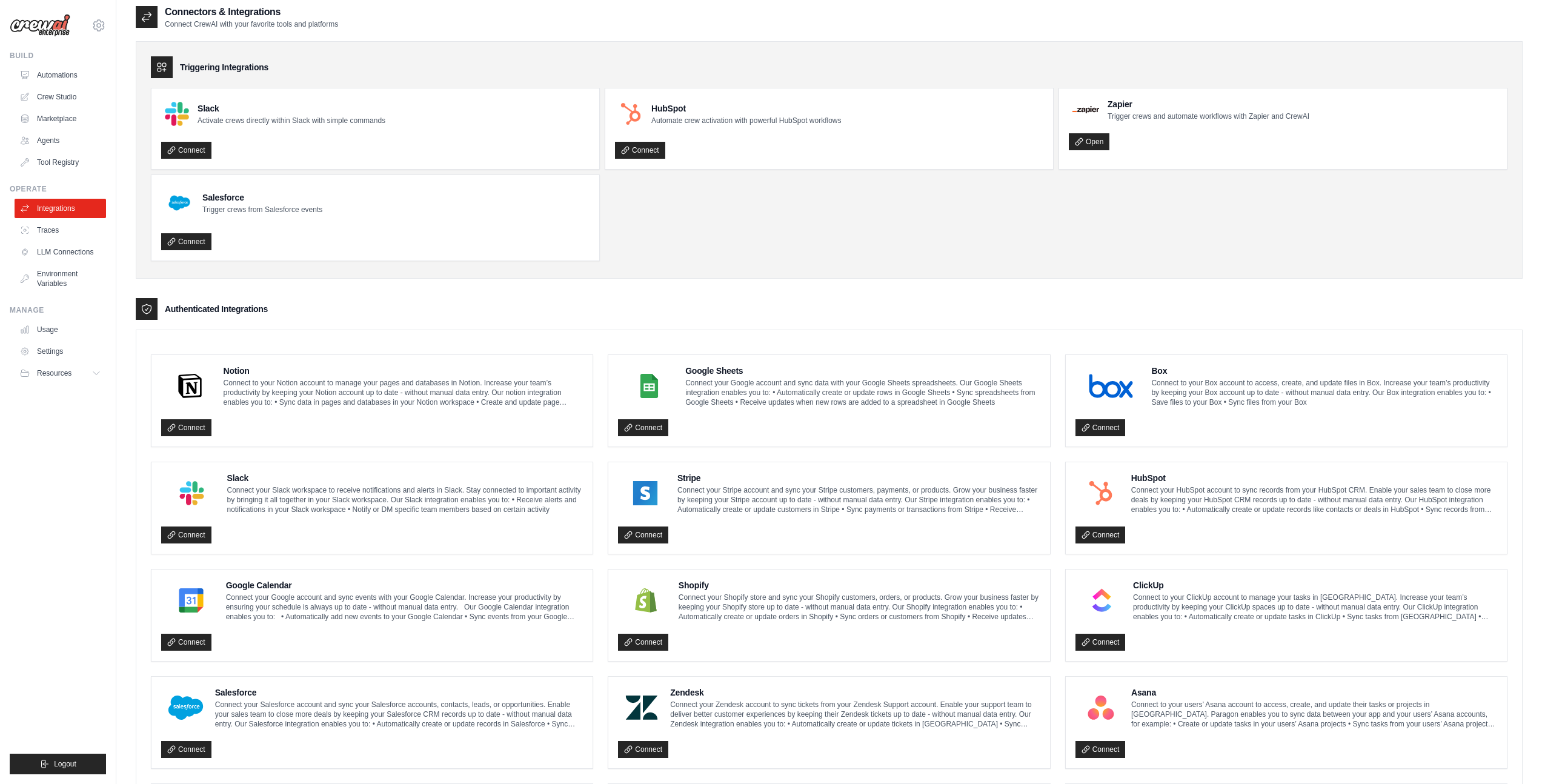
click at [216, 305] on h3 "Authenticated Integrations" at bounding box center [216, 309] width 103 height 12
click at [148, 9] on div at bounding box center [146, 17] width 22 height 22
click at [40, 76] on link "Automations" at bounding box center [62, 75] width 91 height 20
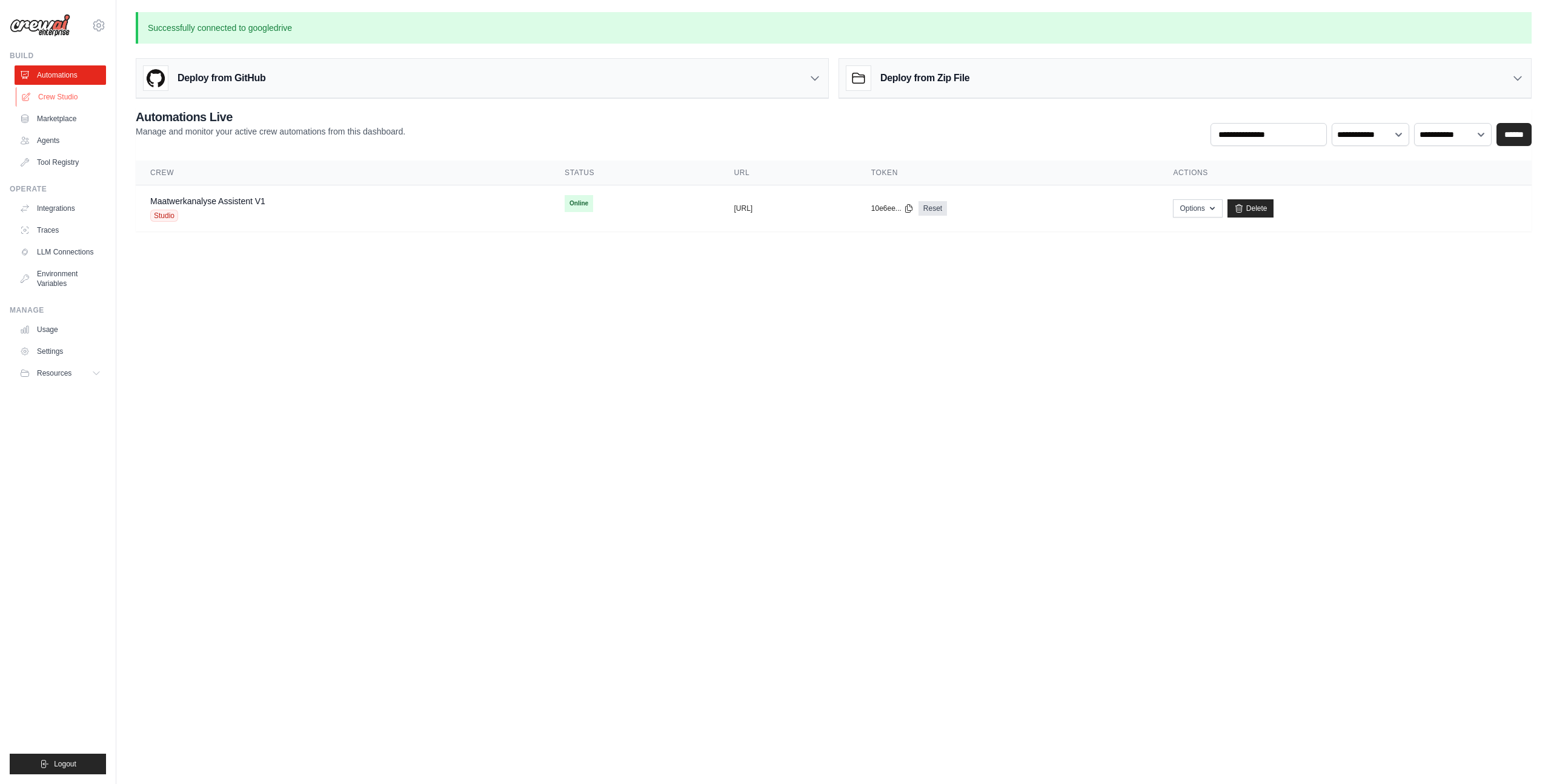
click at [51, 106] on link "Crew Studio" at bounding box center [62, 96] width 91 height 20
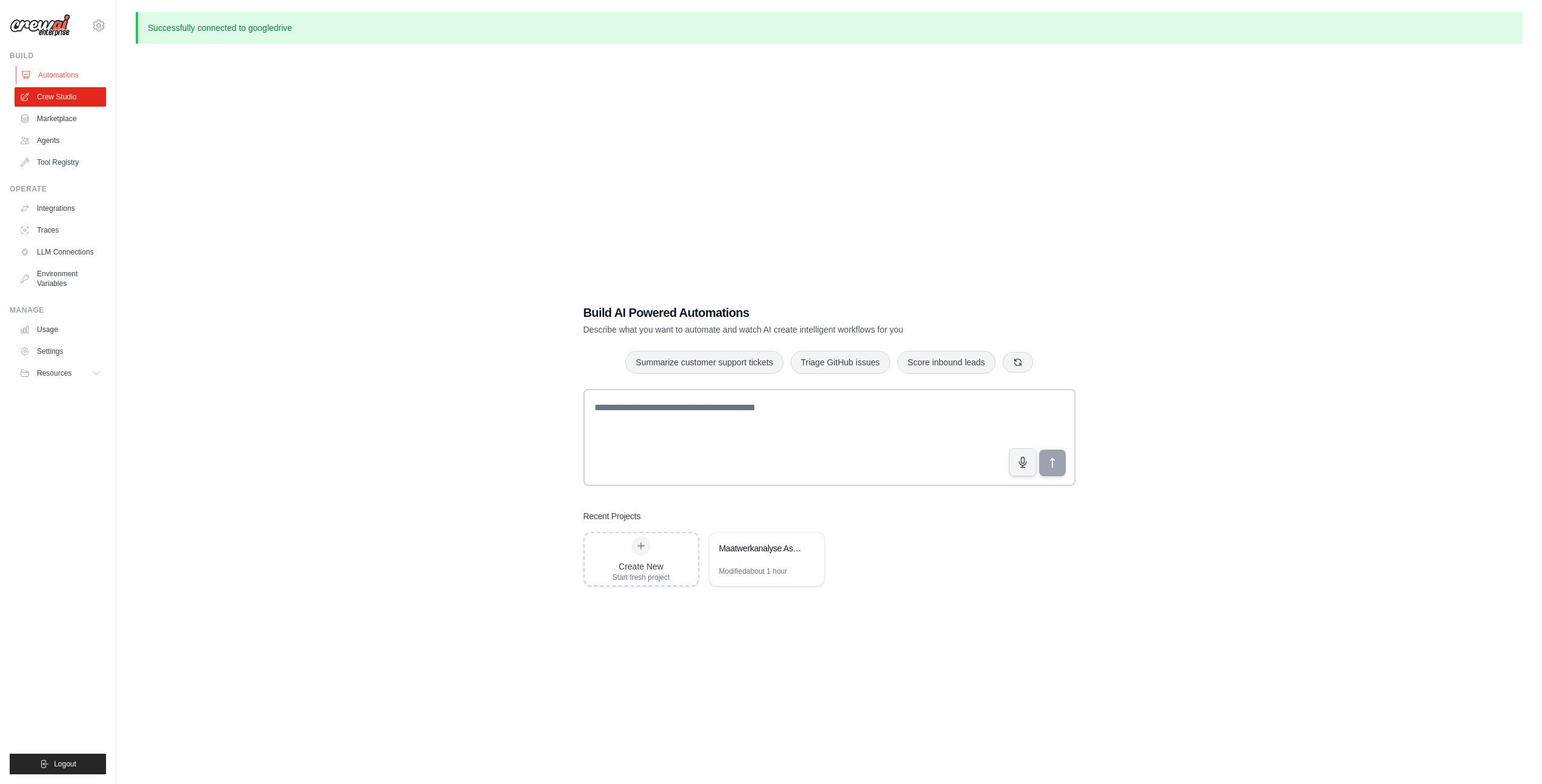
click at [56, 82] on link "Automations" at bounding box center [62, 75] width 91 height 20
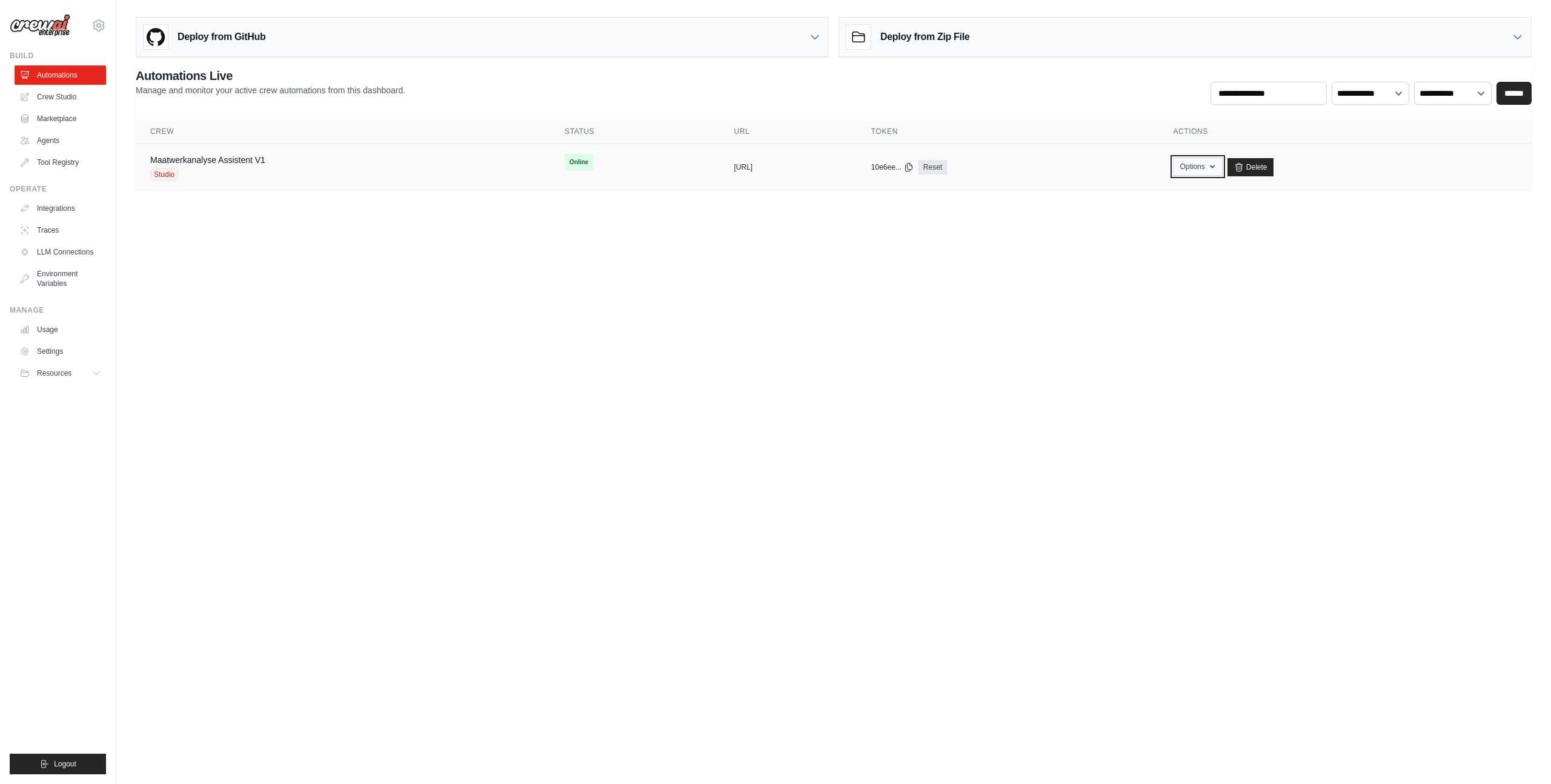
click at [1222, 167] on button "Options" at bounding box center [1198, 166] width 49 height 18
click at [54, 280] on link "Environment Variables" at bounding box center [62, 279] width 91 height 29
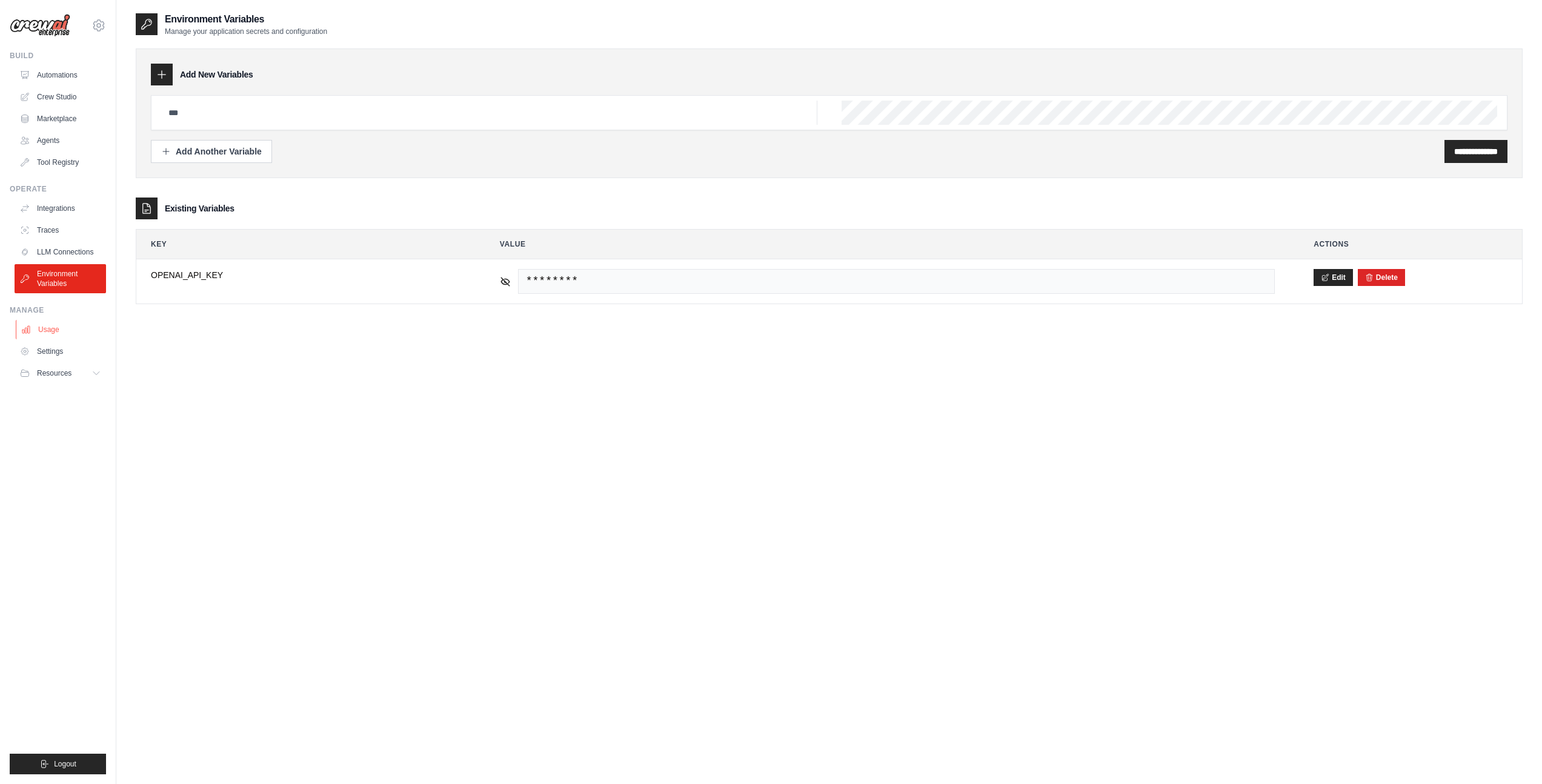
click at [70, 327] on link "Usage" at bounding box center [62, 329] width 91 height 20
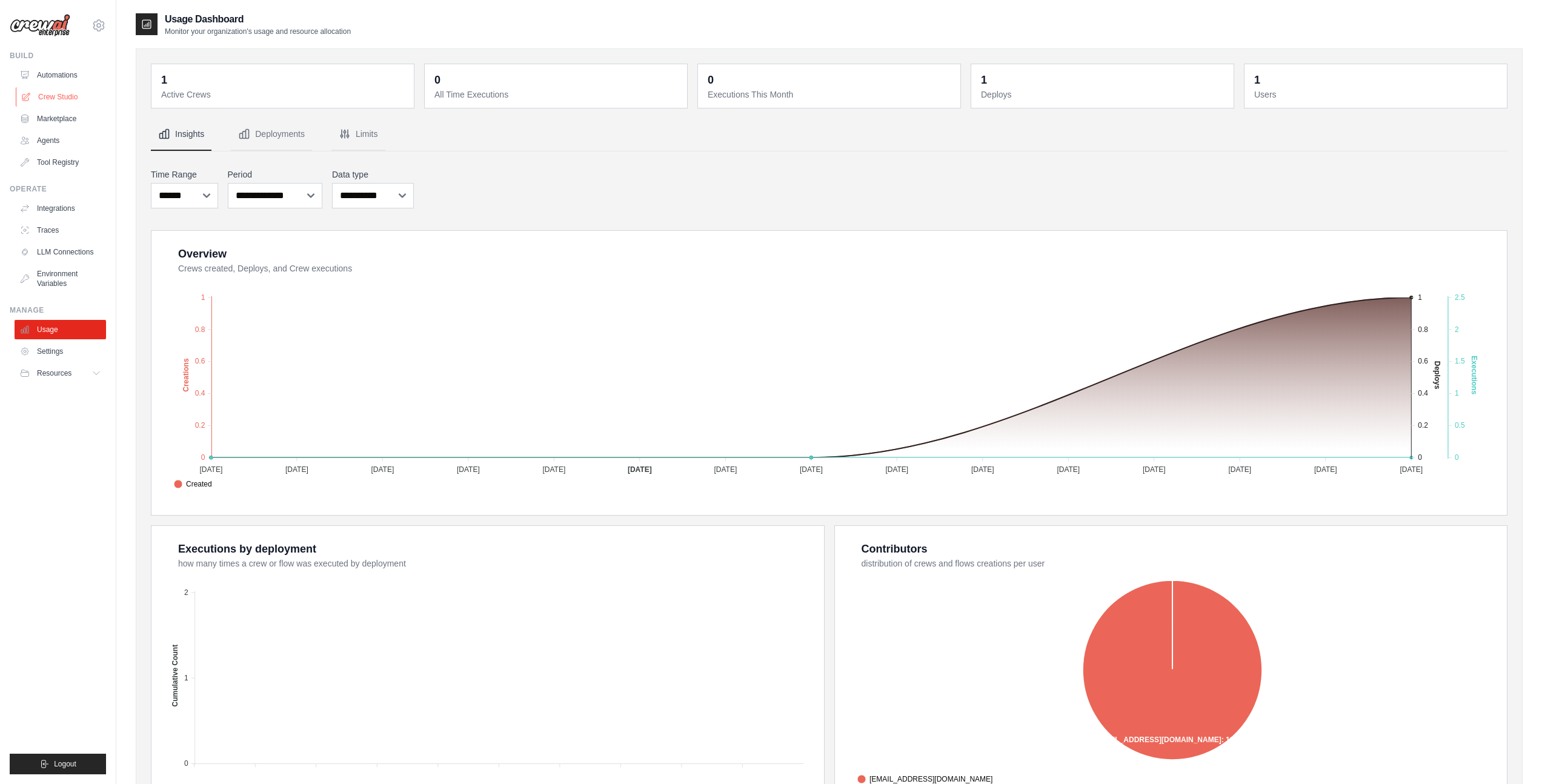
click at [60, 91] on link "Crew Studio" at bounding box center [62, 96] width 91 height 20
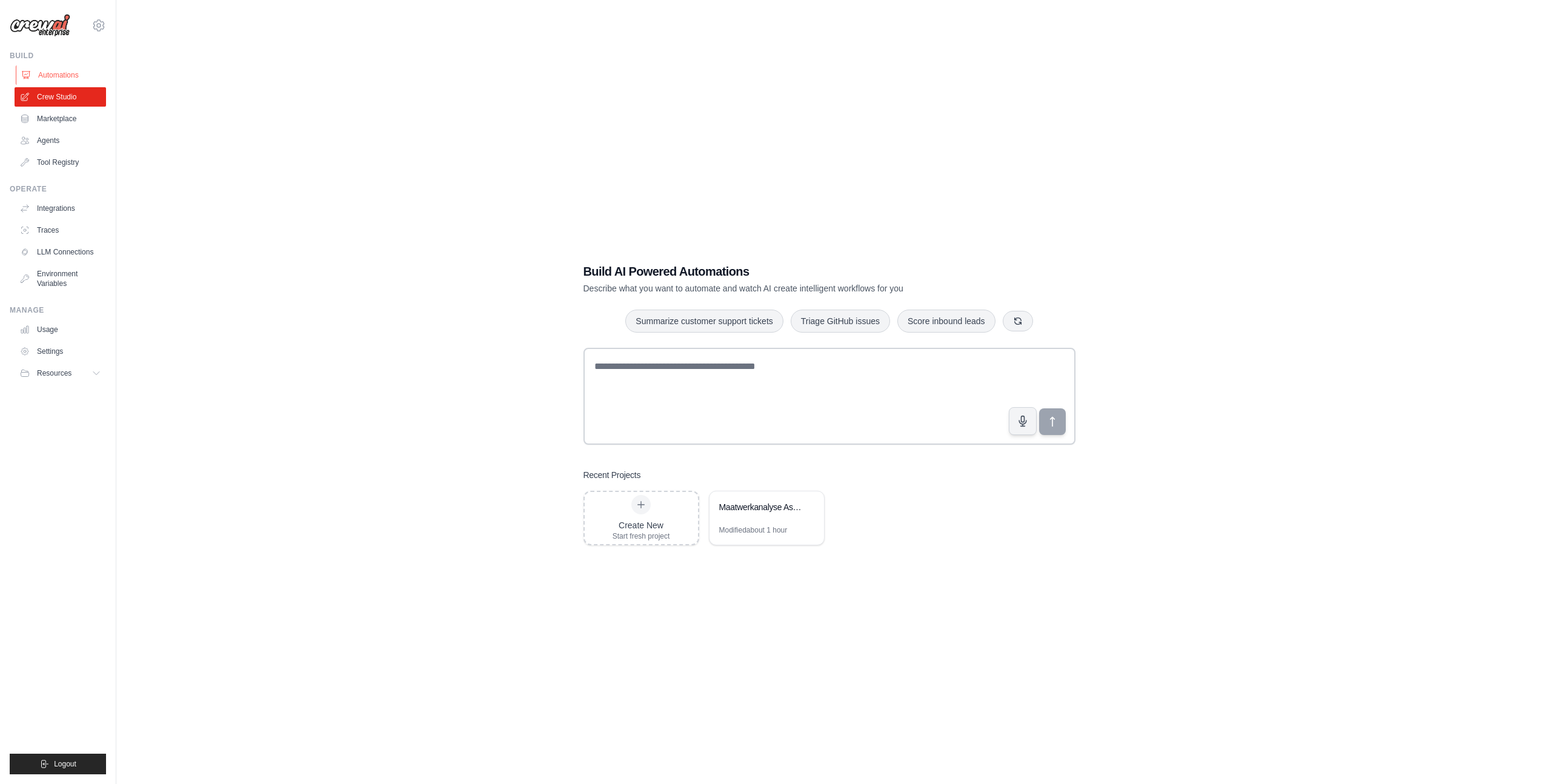
click at [64, 74] on link "Automations" at bounding box center [62, 75] width 91 height 20
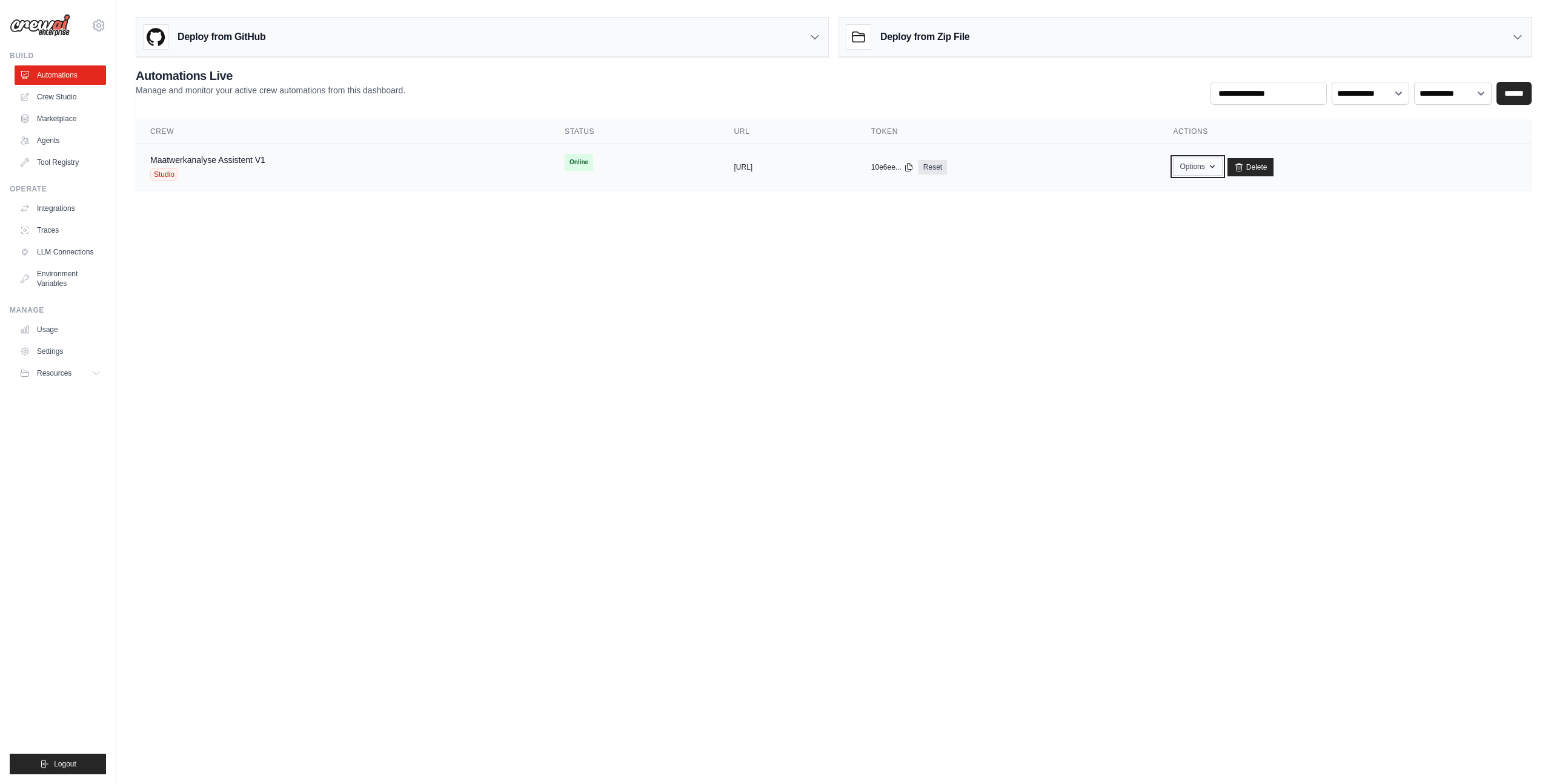
click at [1218, 167] on icon "button" at bounding box center [1212, 166] width 9 height 9
click at [1223, 193] on link "Chat with this Crew" at bounding box center [1155, 194] width 136 height 22
click at [501, 391] on body "gauthierhuvenne@geodynamics.be Settings Build Automations Crew Studio Resources" at bounding box center [776, 392] width 1551 height 784
click at [75, 137] on link "Agents" at bounding box center [62, 141] width 91 height 20
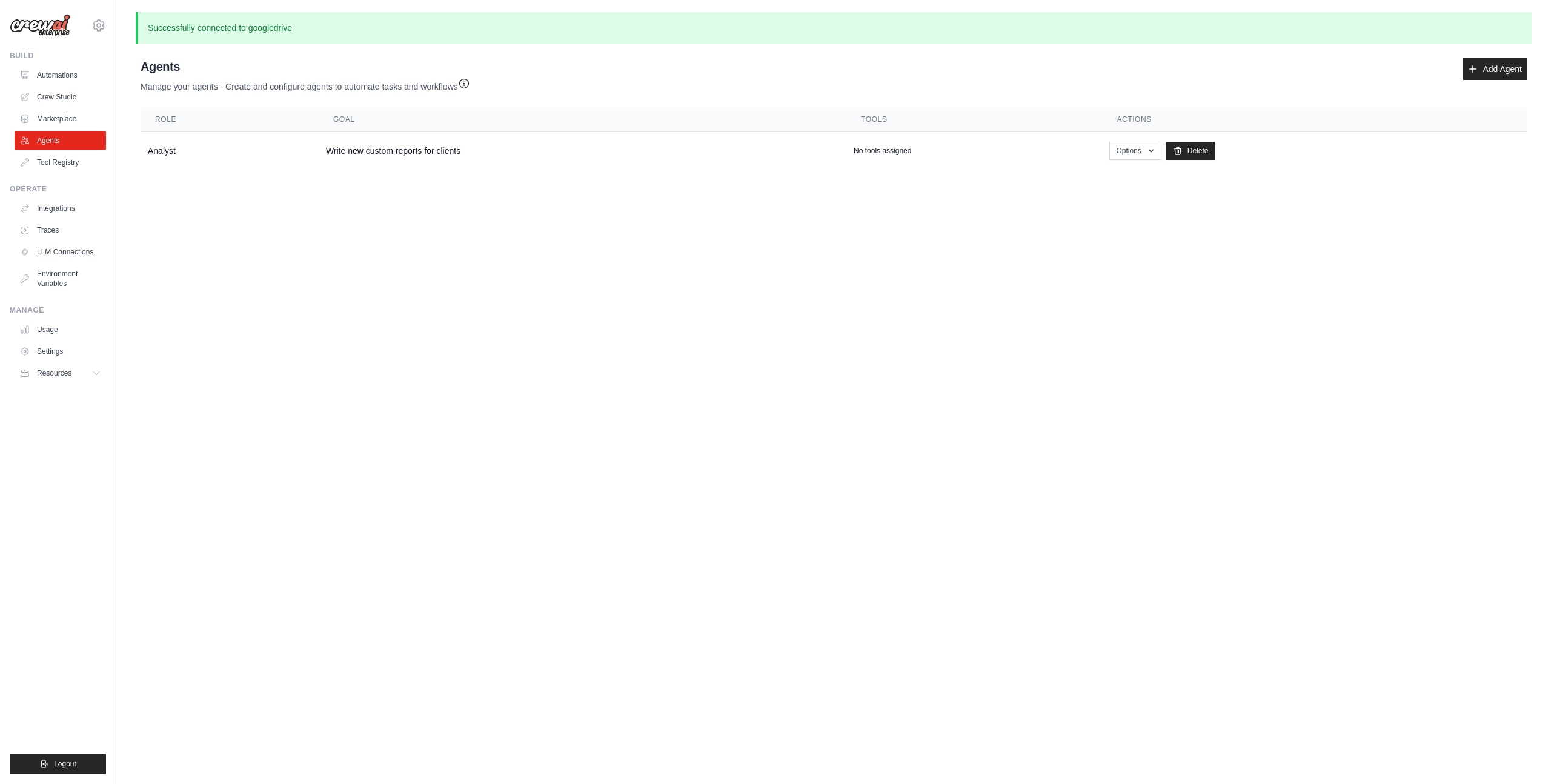
click at [68, 161] on link "Tool Registry" at bounding box center [60, 162] width 91 height 20
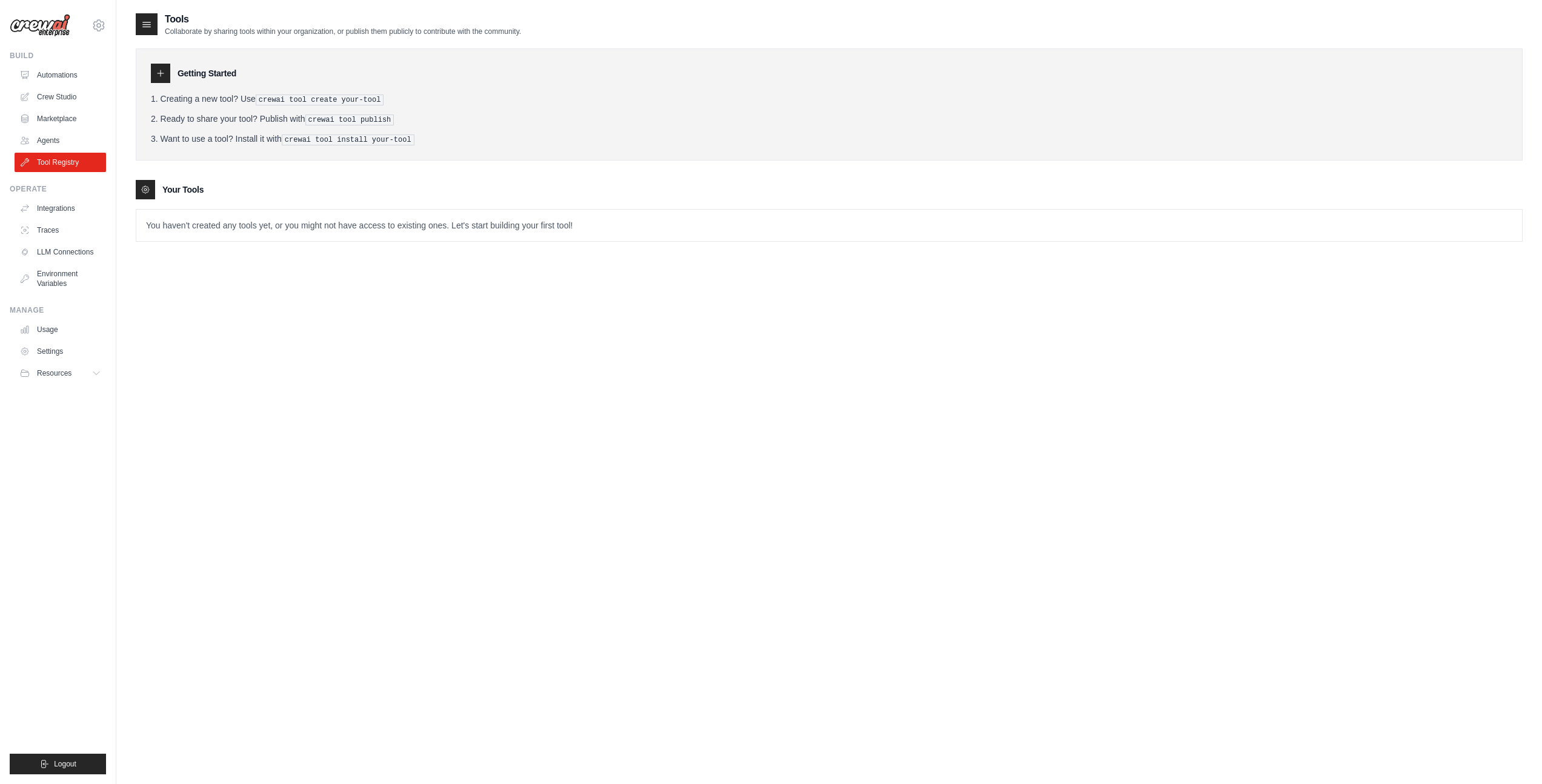
click at [143, 22] on icon at bounding box center [146, 25] width 8 height 5
click at [69, 250] on link "LLM Connections" at bounding box center [62, 251] width 91 height 20
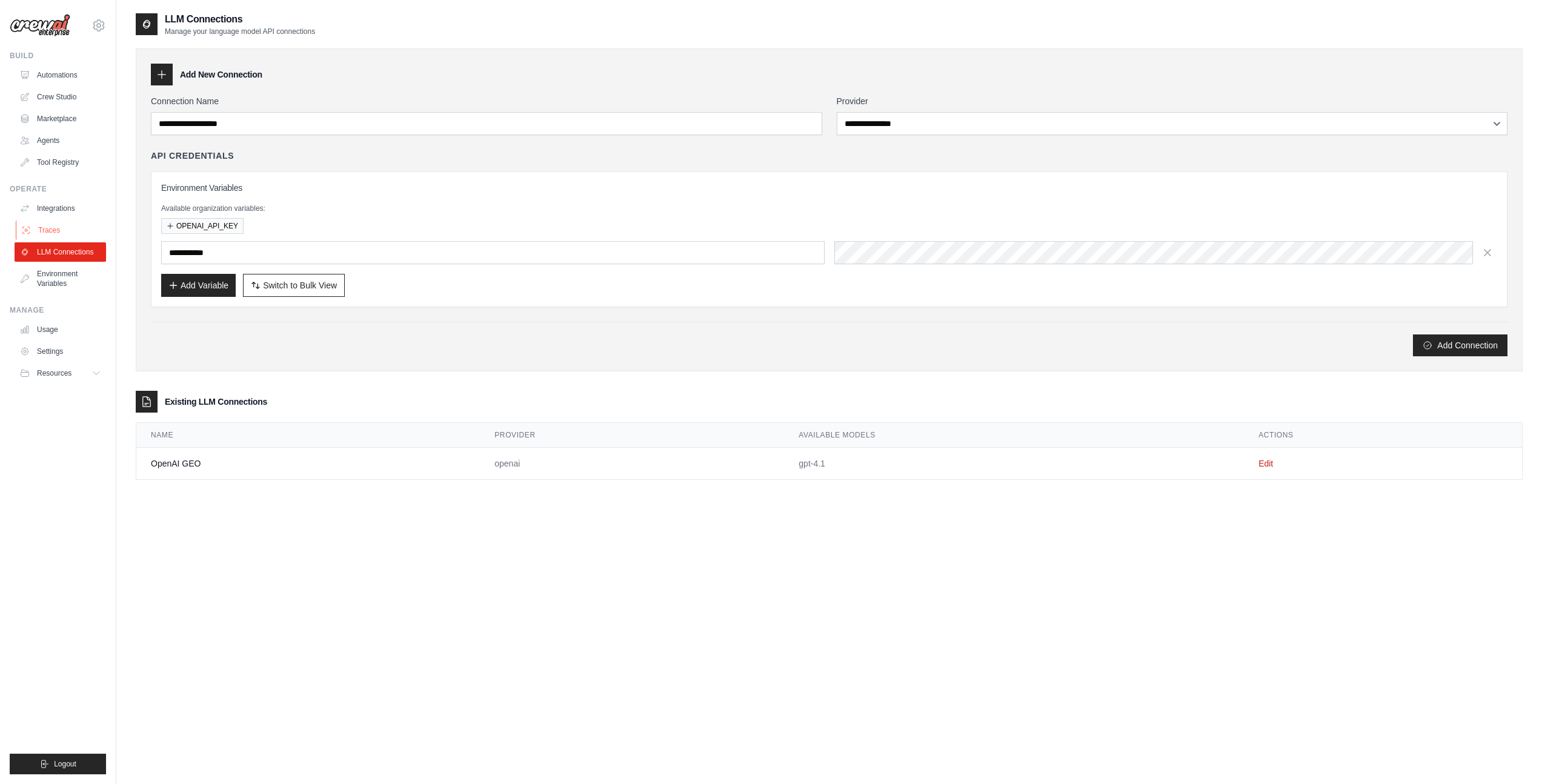
click at [64, 233] on link "Traces" at bounding box center [62, 230] width 91 height 20
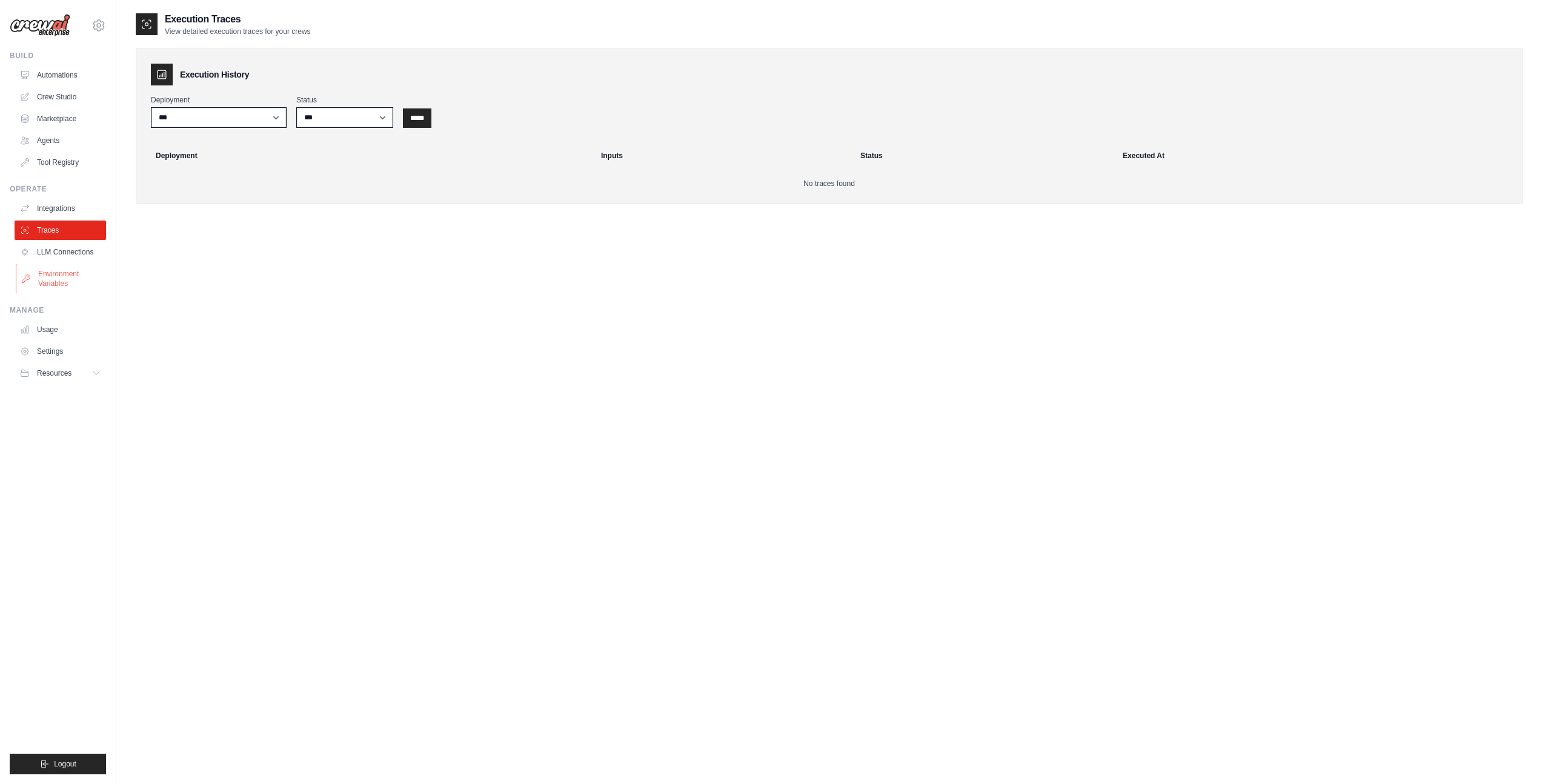
click at [49, 282] on link "Environment Variables" at bounding box center [62, 279] width 91 height 29
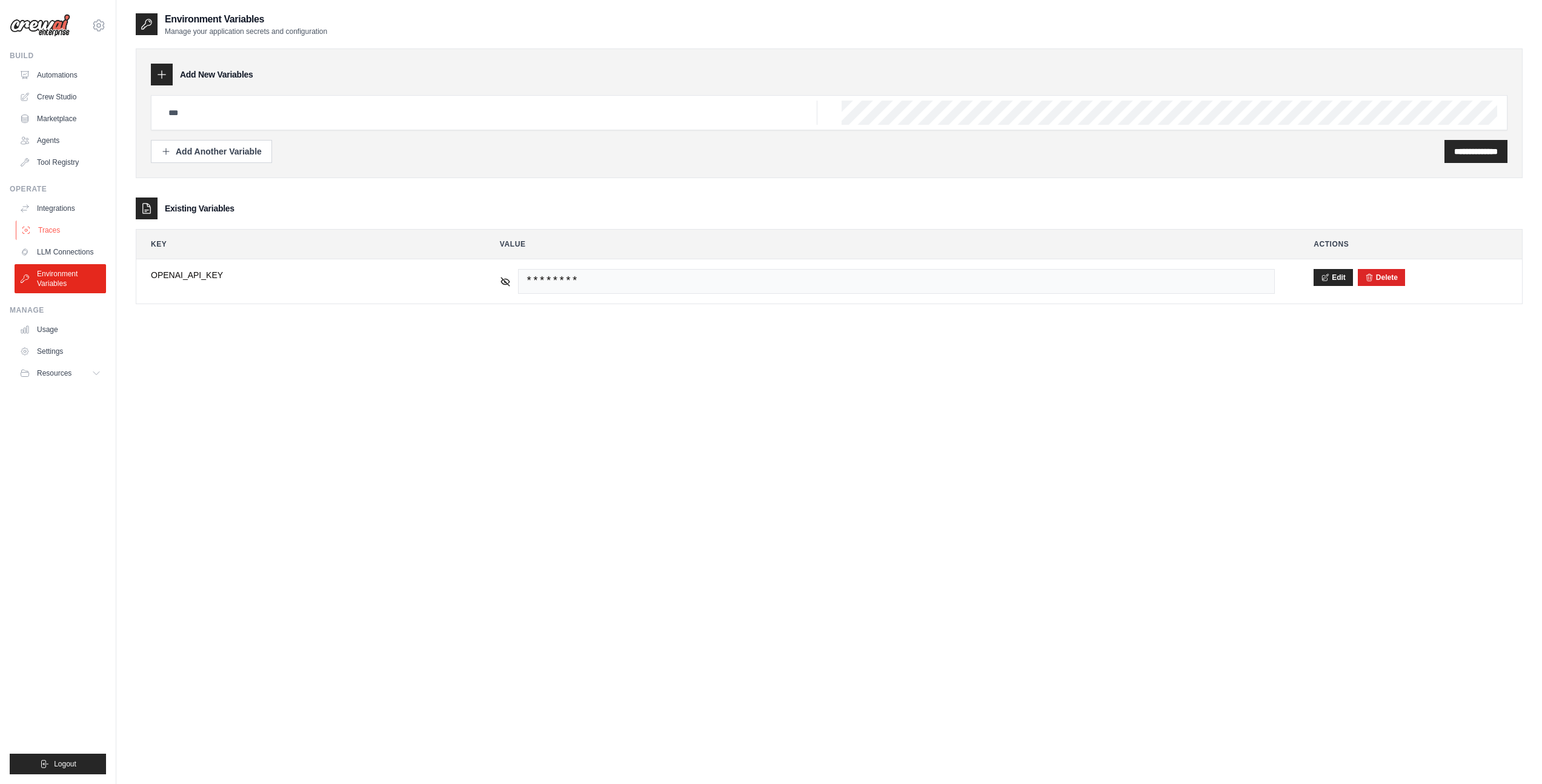
click at [64, 220] on link "Traces" at bounding box center [62, 230] width 91 height 20
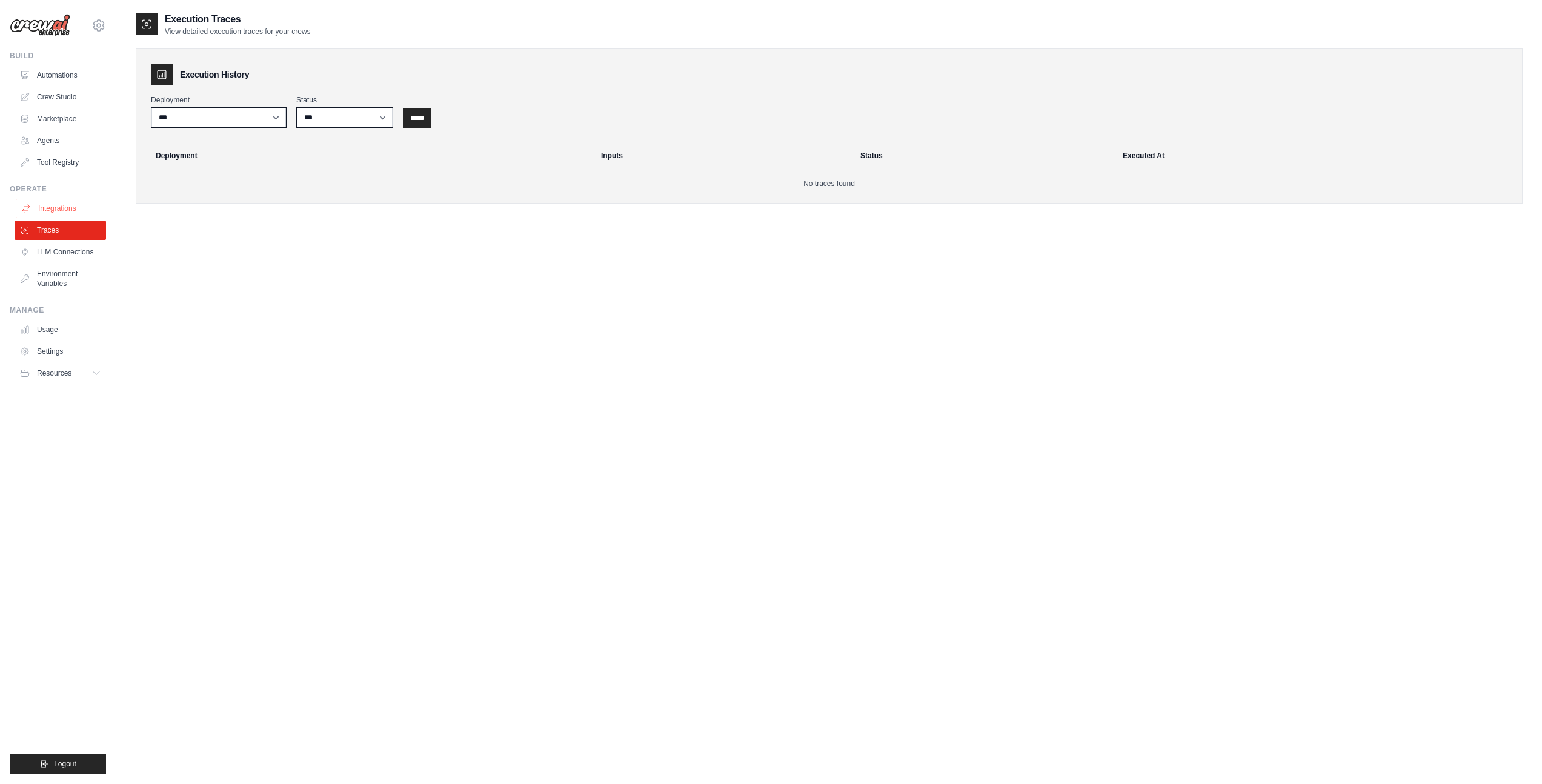
click at [64, 212] on link "Integrations" at bounding box center [62, 208] width 91 height 20
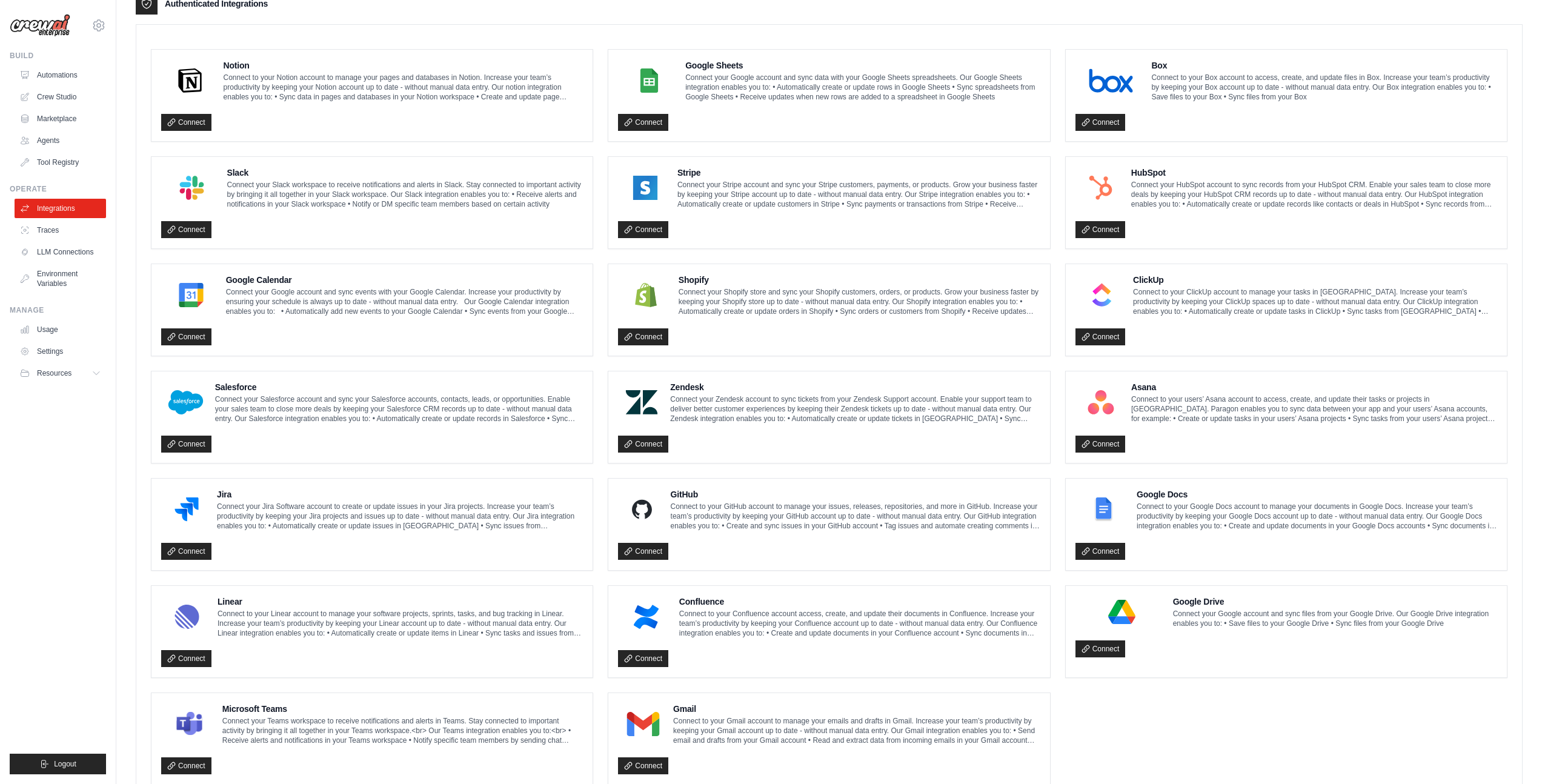
scroll to position [353, 0]
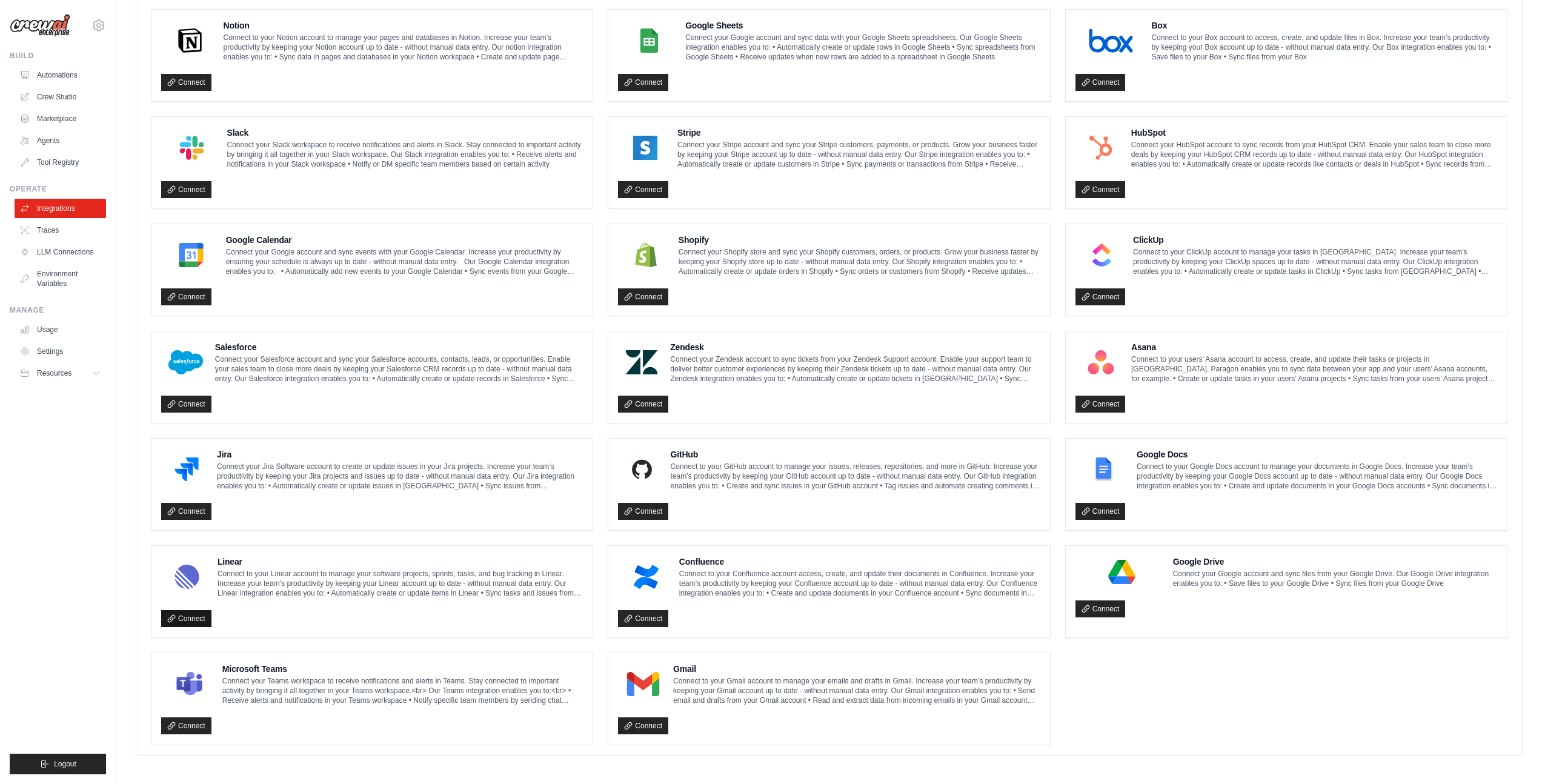
click at [196, 614] on link "Connect" at bounding box center [186, 618] width 50 height 17
click at [1114, 512] on link "Connect" at bounding box center [1100, 511] width 50 height 17
click at [1101, 608] on link "Connect" at bounding box center [1100, 609] width 50 height 17
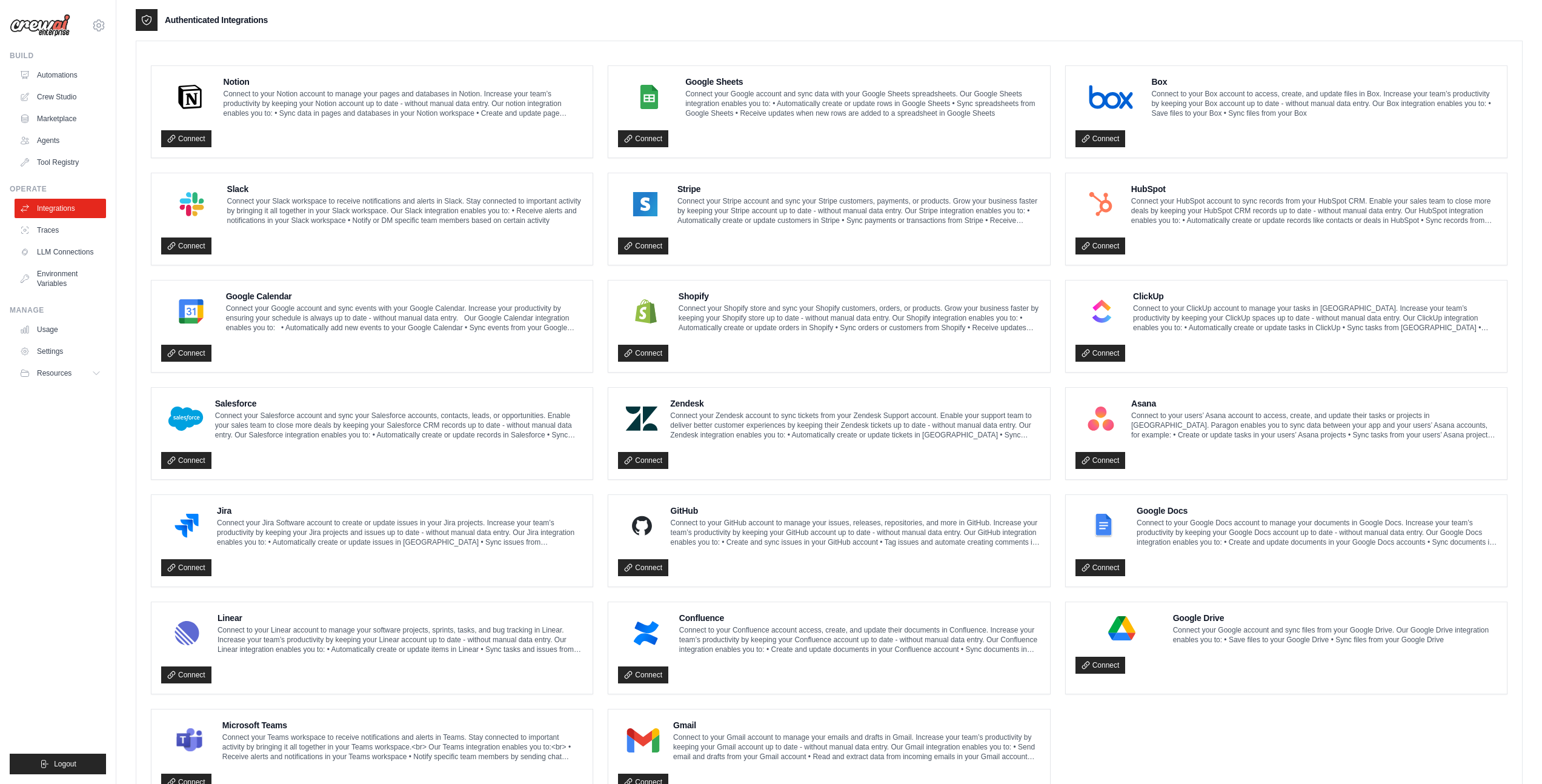
scroll to position [281, 0]
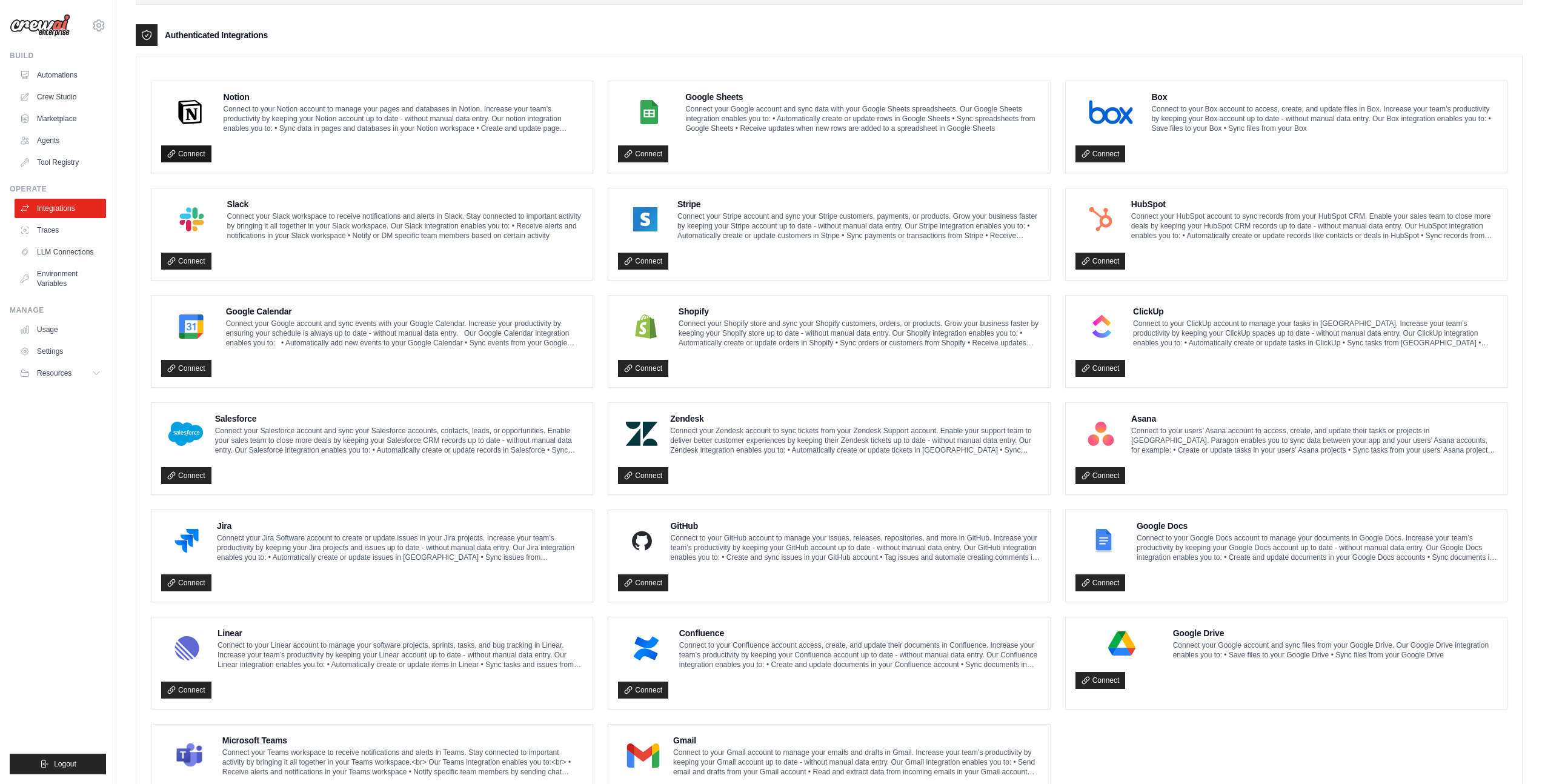
click at [182, 154] on link "Connect" at bounding box center [186, 154] width 50 height 17
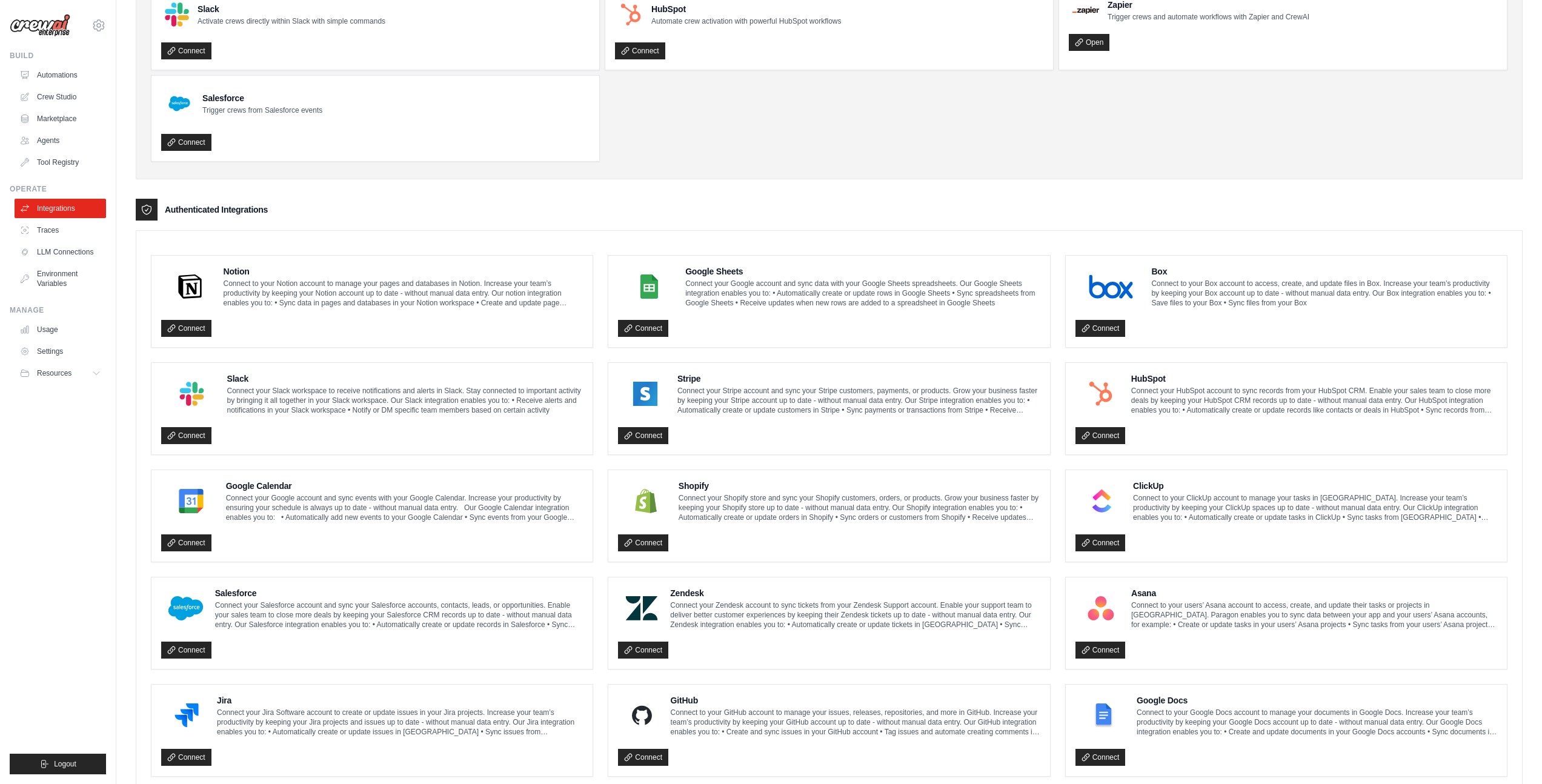
scroll to position [0, 0]
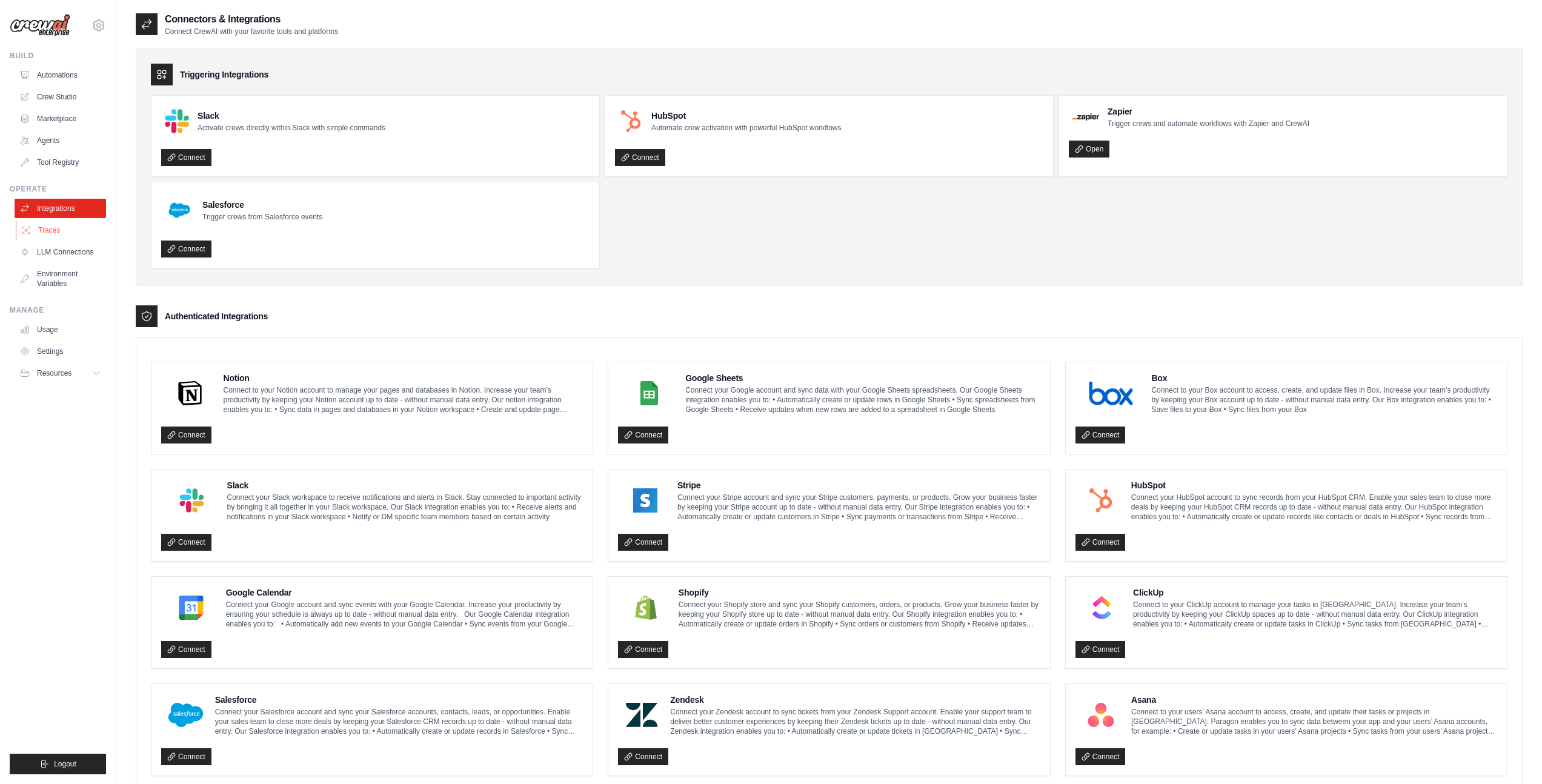
click at [46, 231] on link "Traces" at bounding box center [62, 230] width 91 height 20
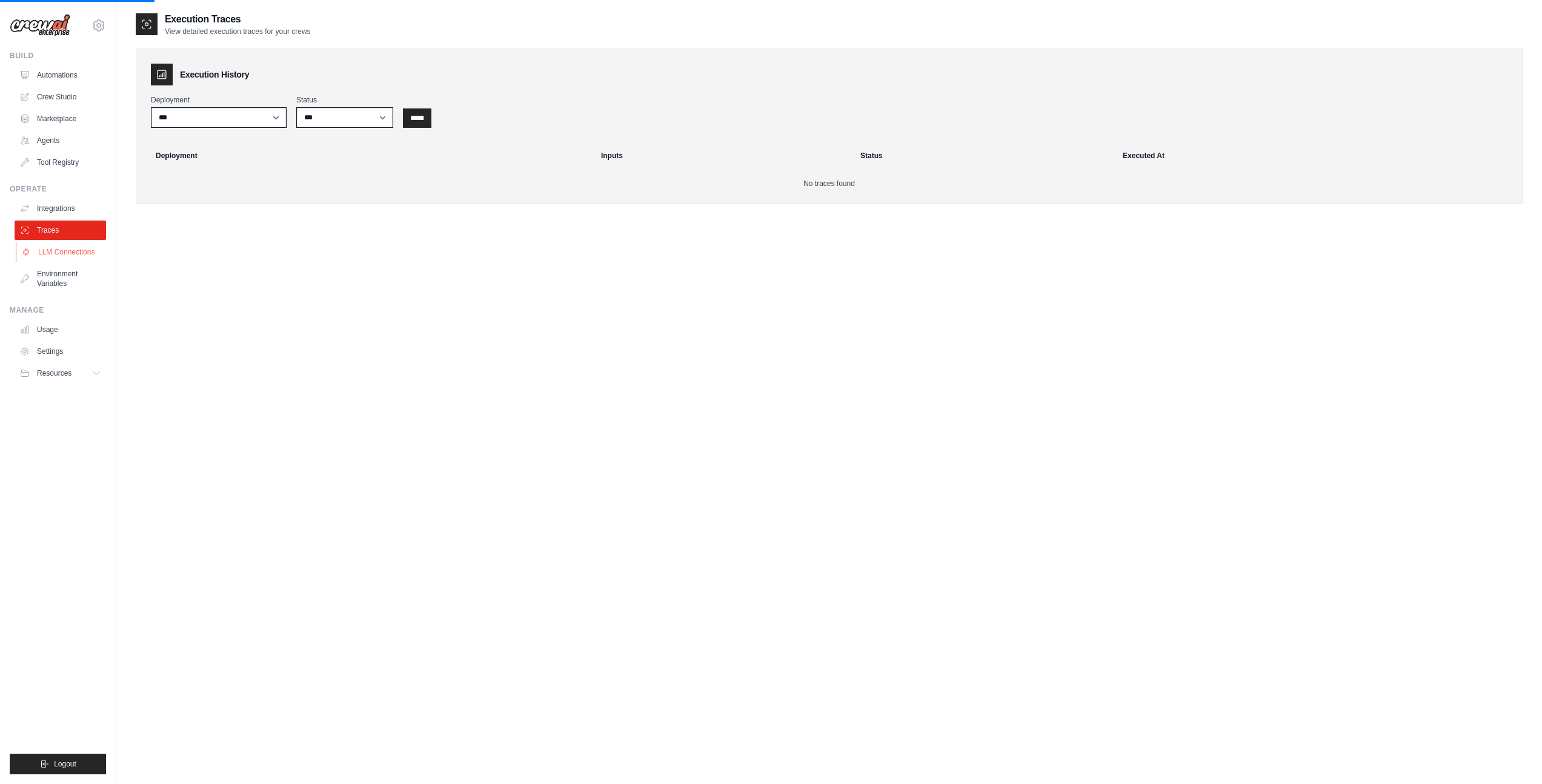
click at [53, 251] on link "LLM Connections" at bounding box center [62, 251] width 91 height 20
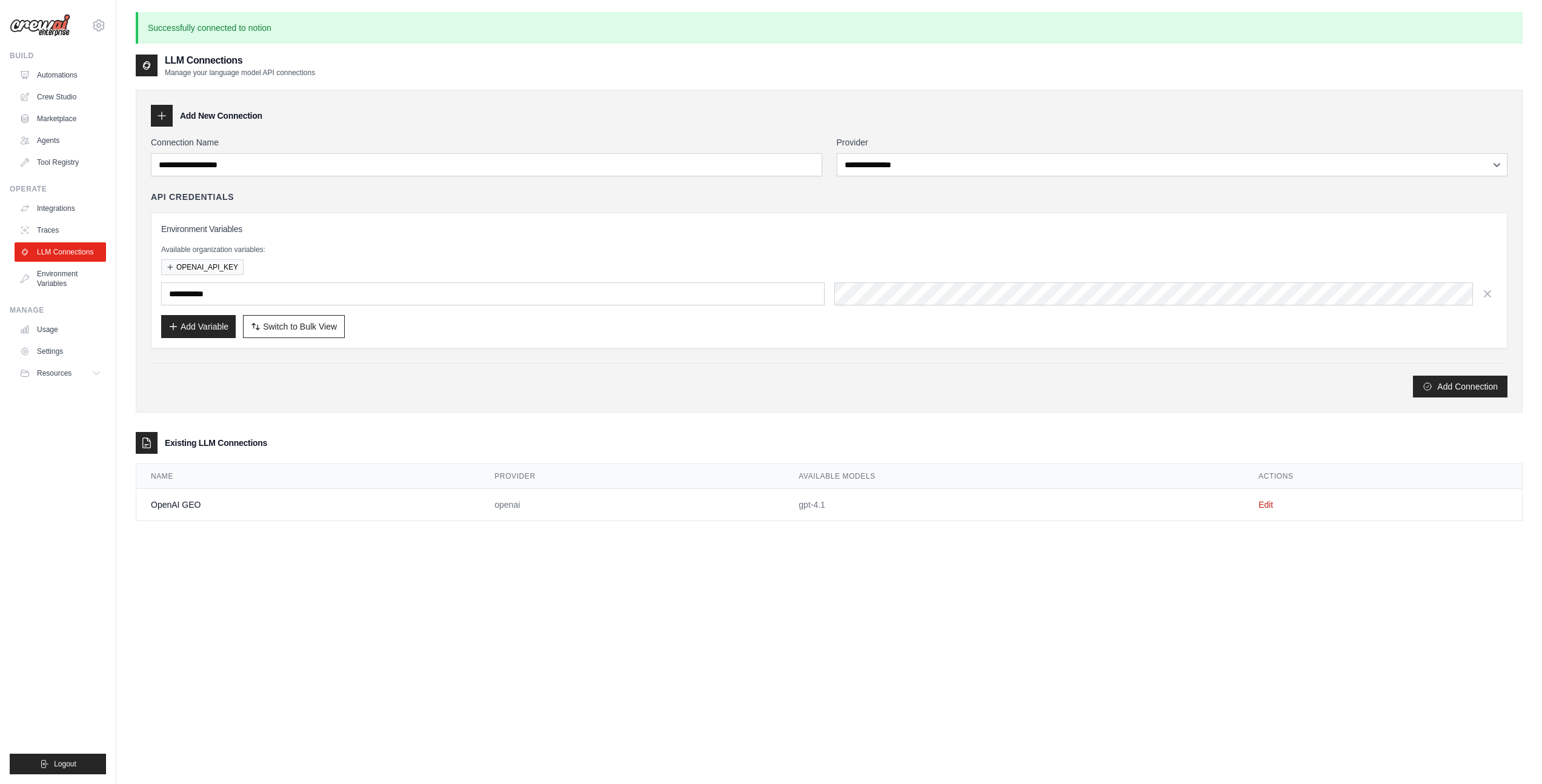
click at [59, 177] on ul "Build Automations Crew Studio Marketplace Agents" at bounding box center [57, 412] width 96 height 723
click at [57, 157] on link "Tool Registry" at bounding box center [62, 162] width 91 height 20
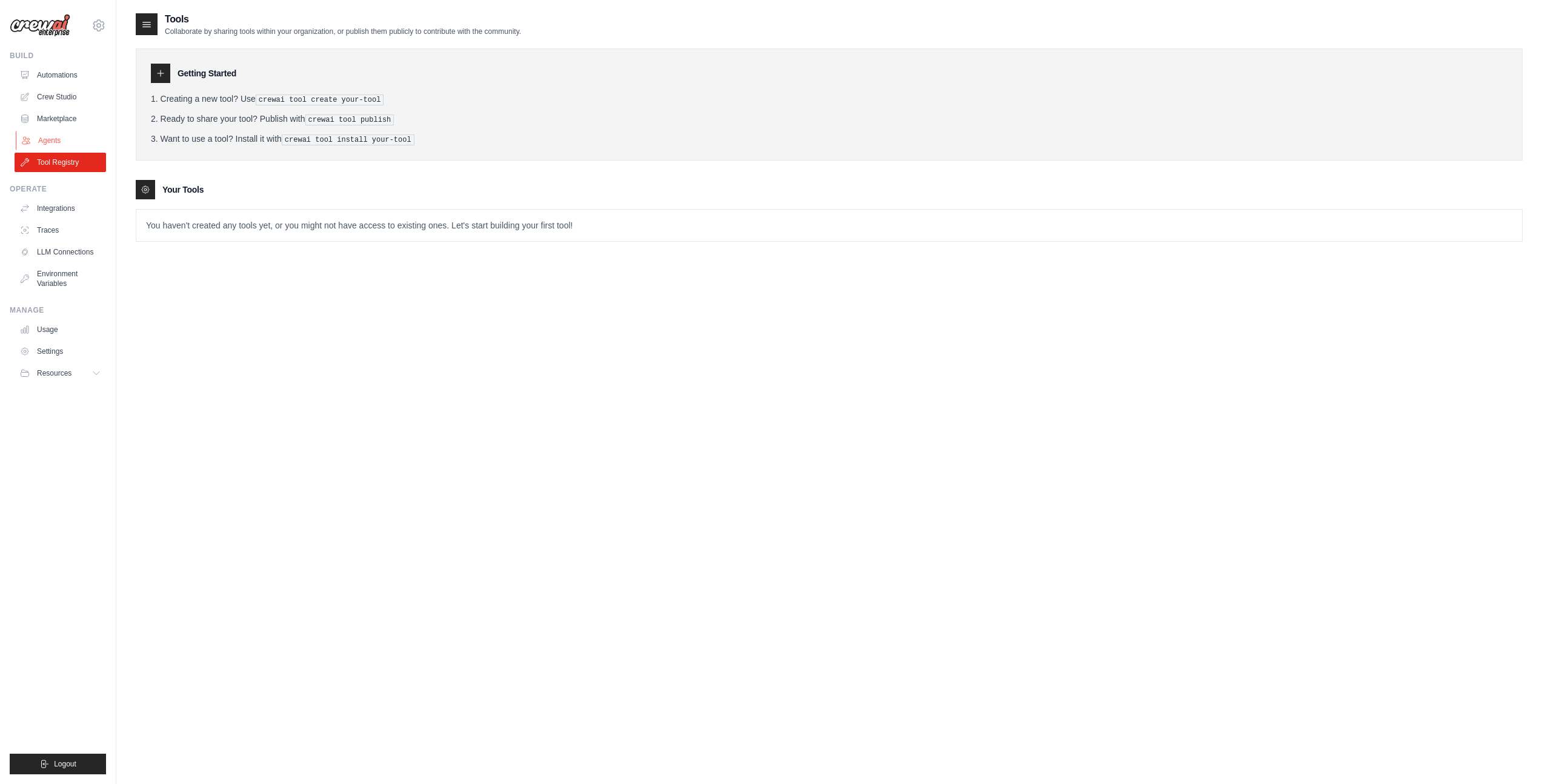
click at [57, 141] on link "Agents" at bounding box center [62, 141] width 91 height 20
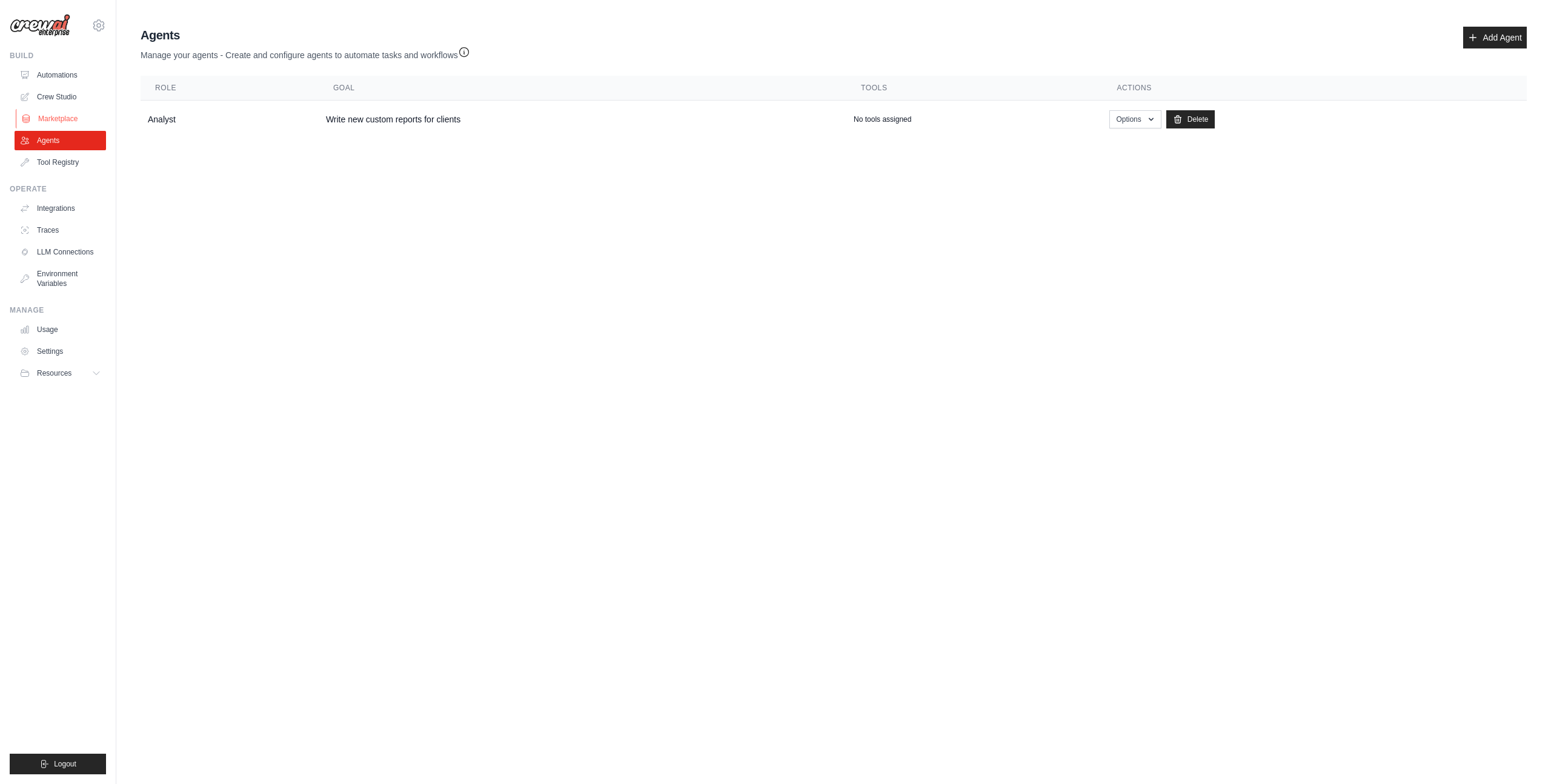
click at [57, 115] on link "Marketplace" at bounding box center [62, 118] width 91 height 20
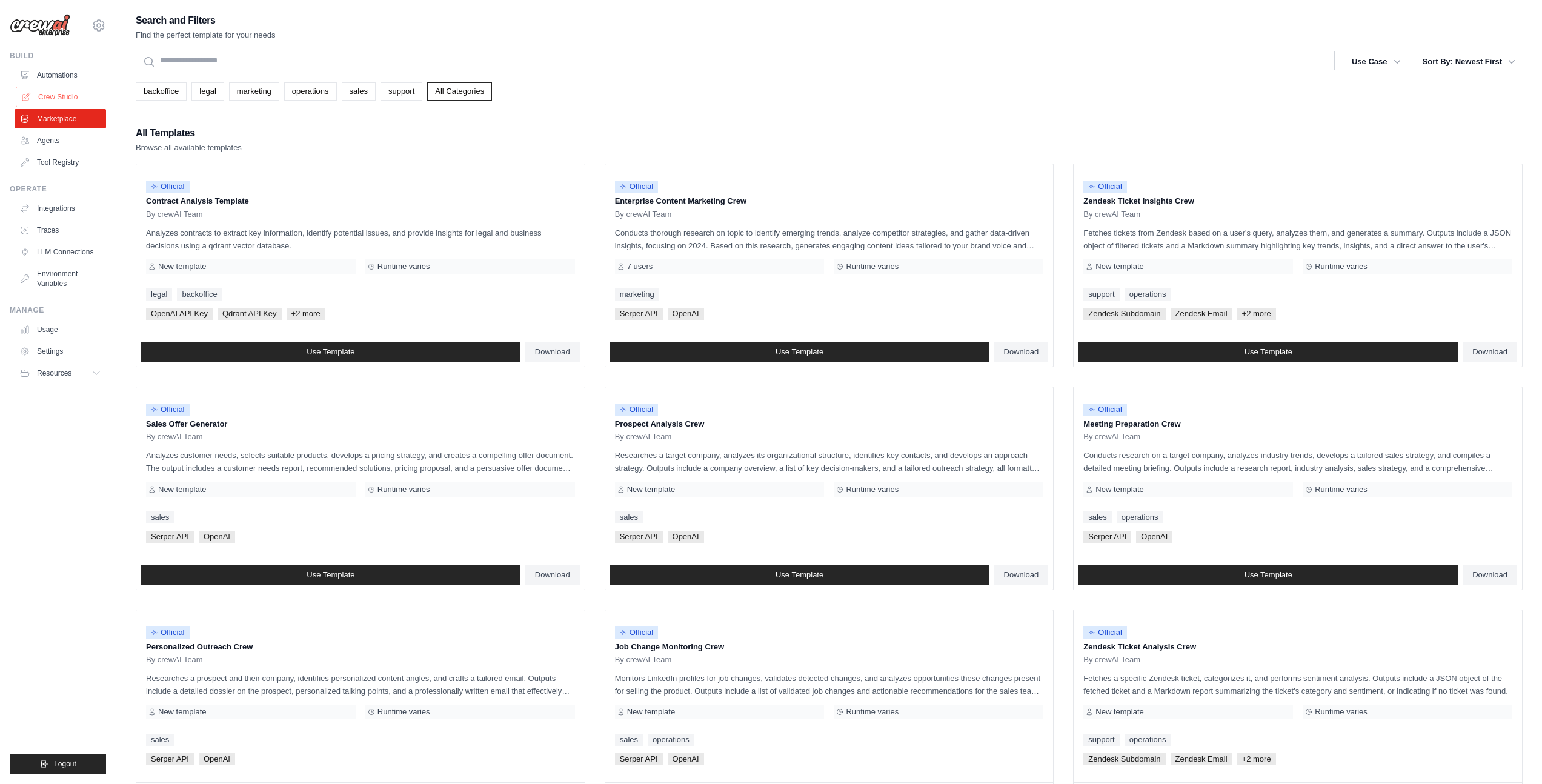
click at [61, 97] on link "Crew Studio" at bounding box center [62, 96] width 91 height 20
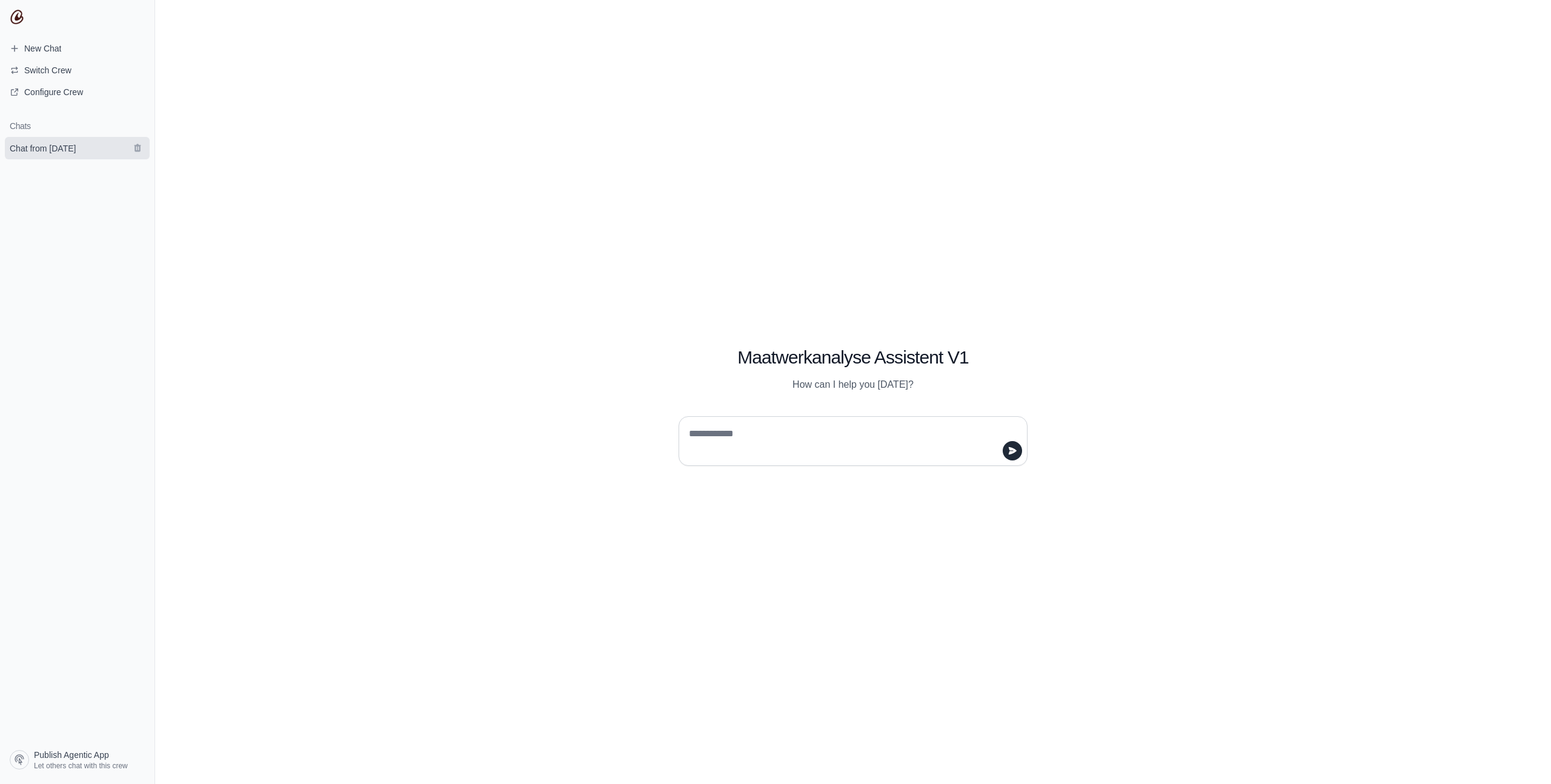
click at [65, 144] on span "Chat from [DATE]" at bounding box center [42, 148] width 66 height 12
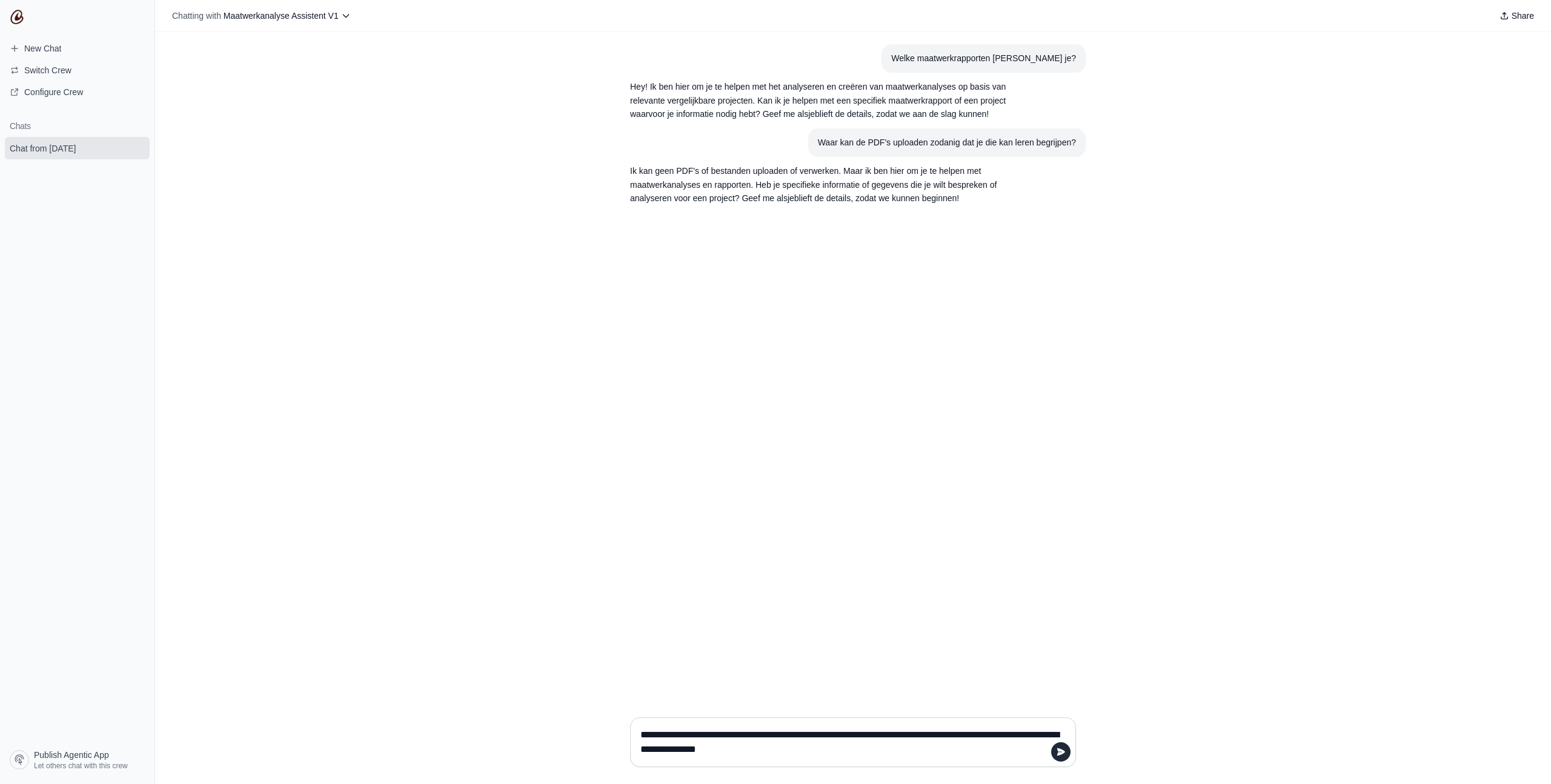
type textarea "**********"
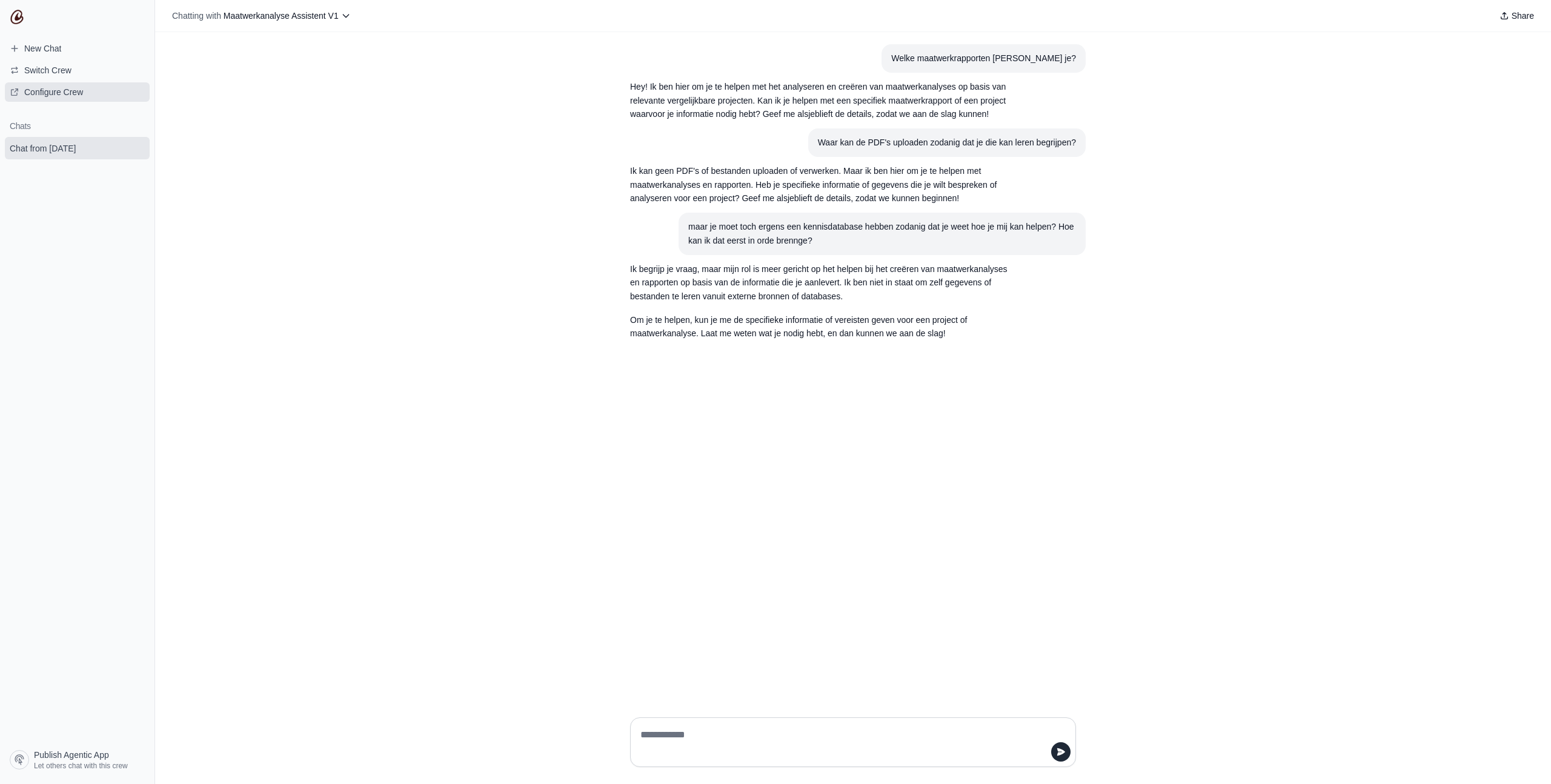
click at [83, 94] on span "Configure Crew" at bounding box center [53, 92] width 59 height 12
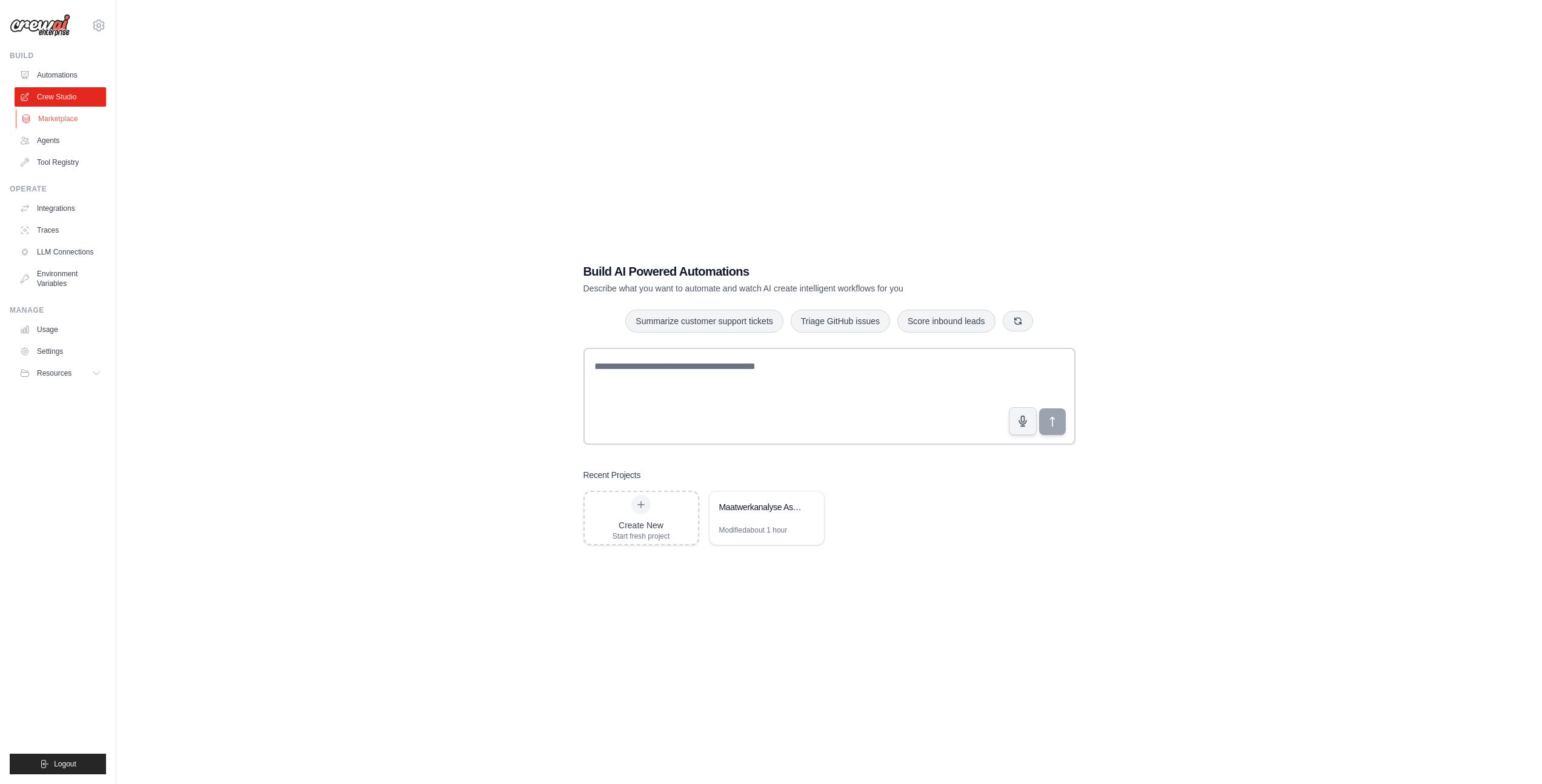
click at [59, 114] on link "Marketplace" at bounding box center [62, 118] width 91 height 20
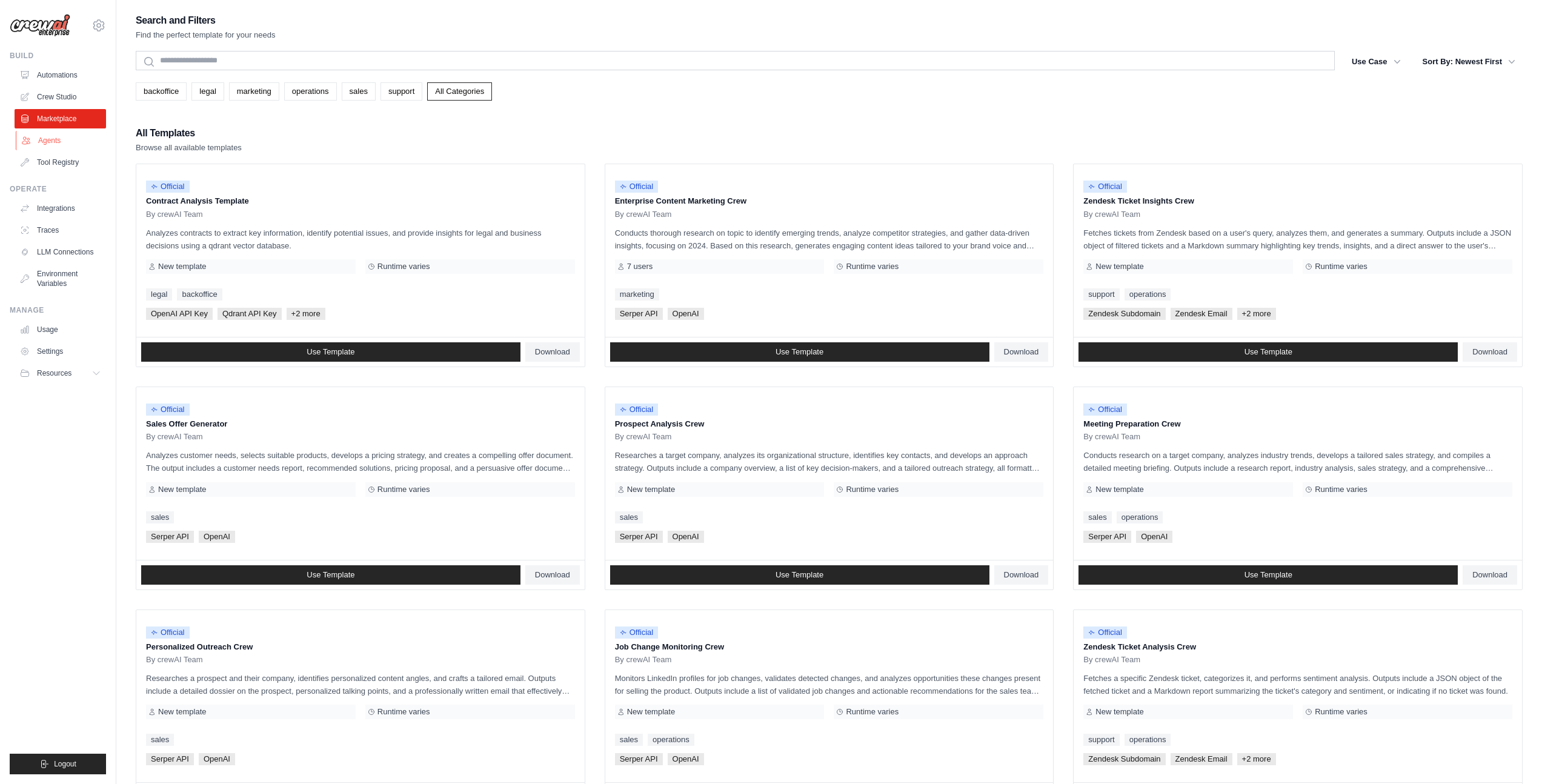
click at [59, 141] on link "Agents" at bounding box center [62, 141] width 91 height 20
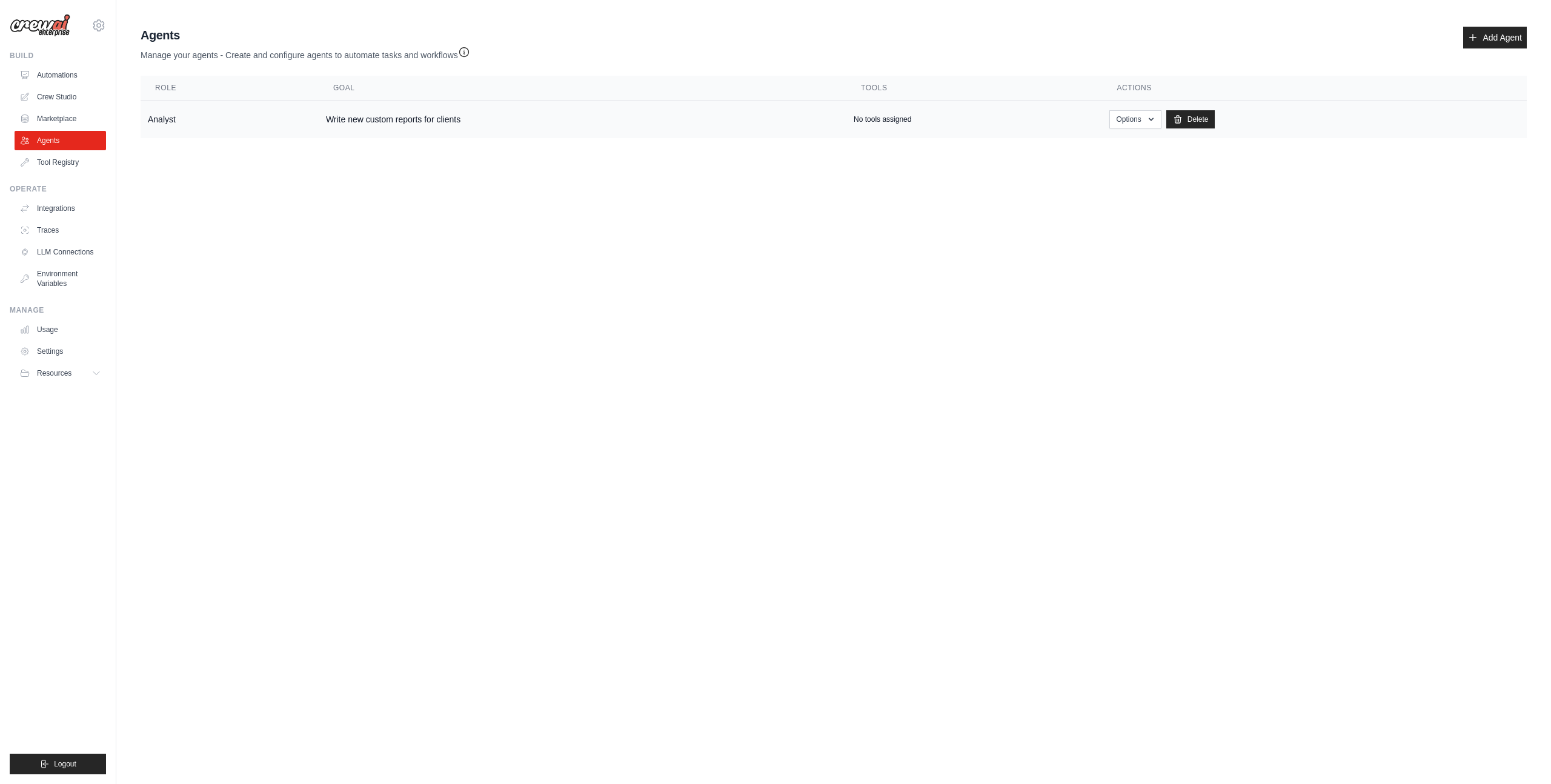
click at [231, 120] on td "Analyst" at bounding box center [230, 120] width 178 height 38
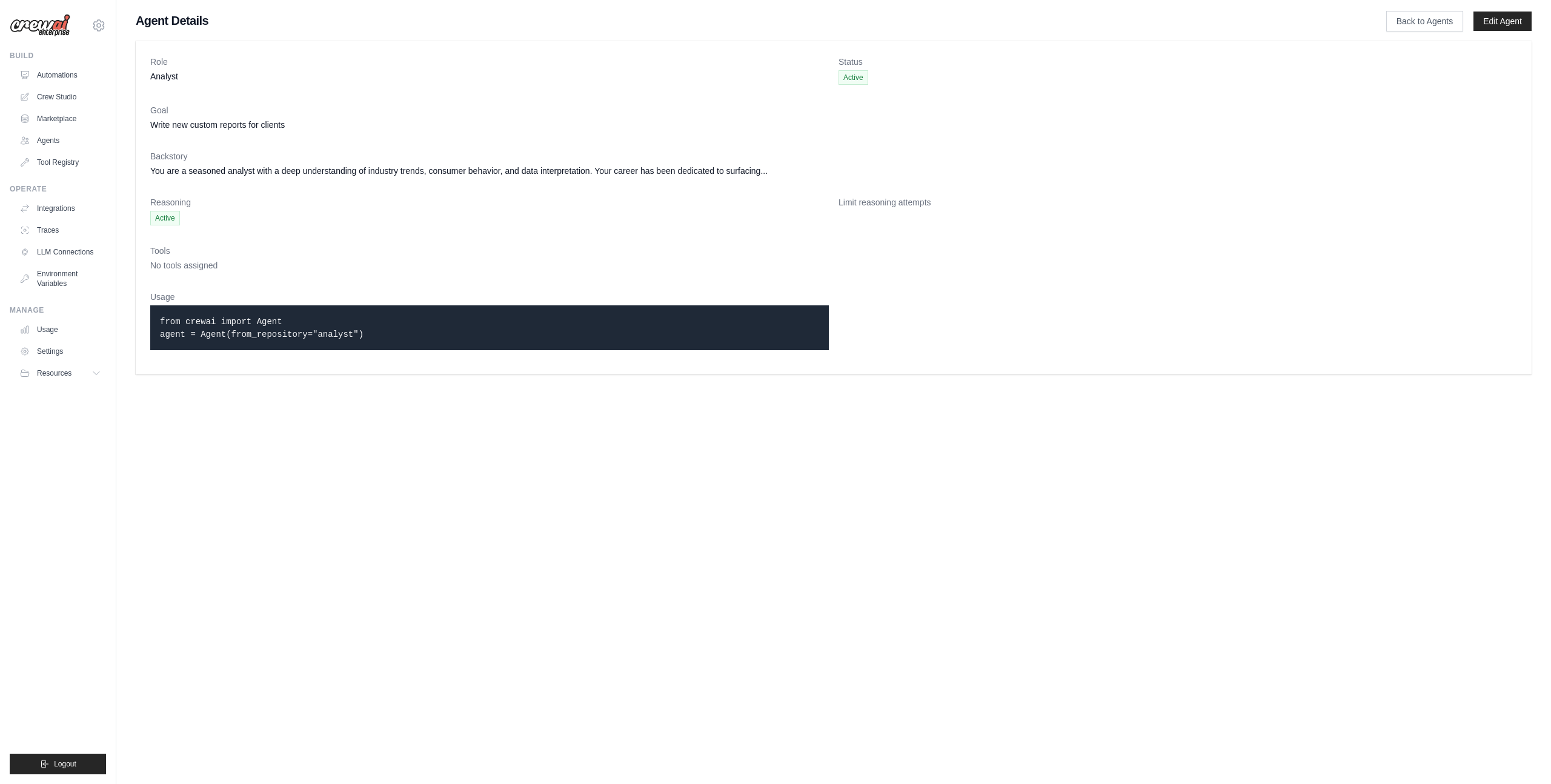
click at [61, 151] on ul "Automations Crew Studio Marketplace Agents Tool Registry" at bounding box center [60, 118] width 91 height 107
click at [72, 135] on link "Agents" at bounding box center [62, 141] width 91 height 20
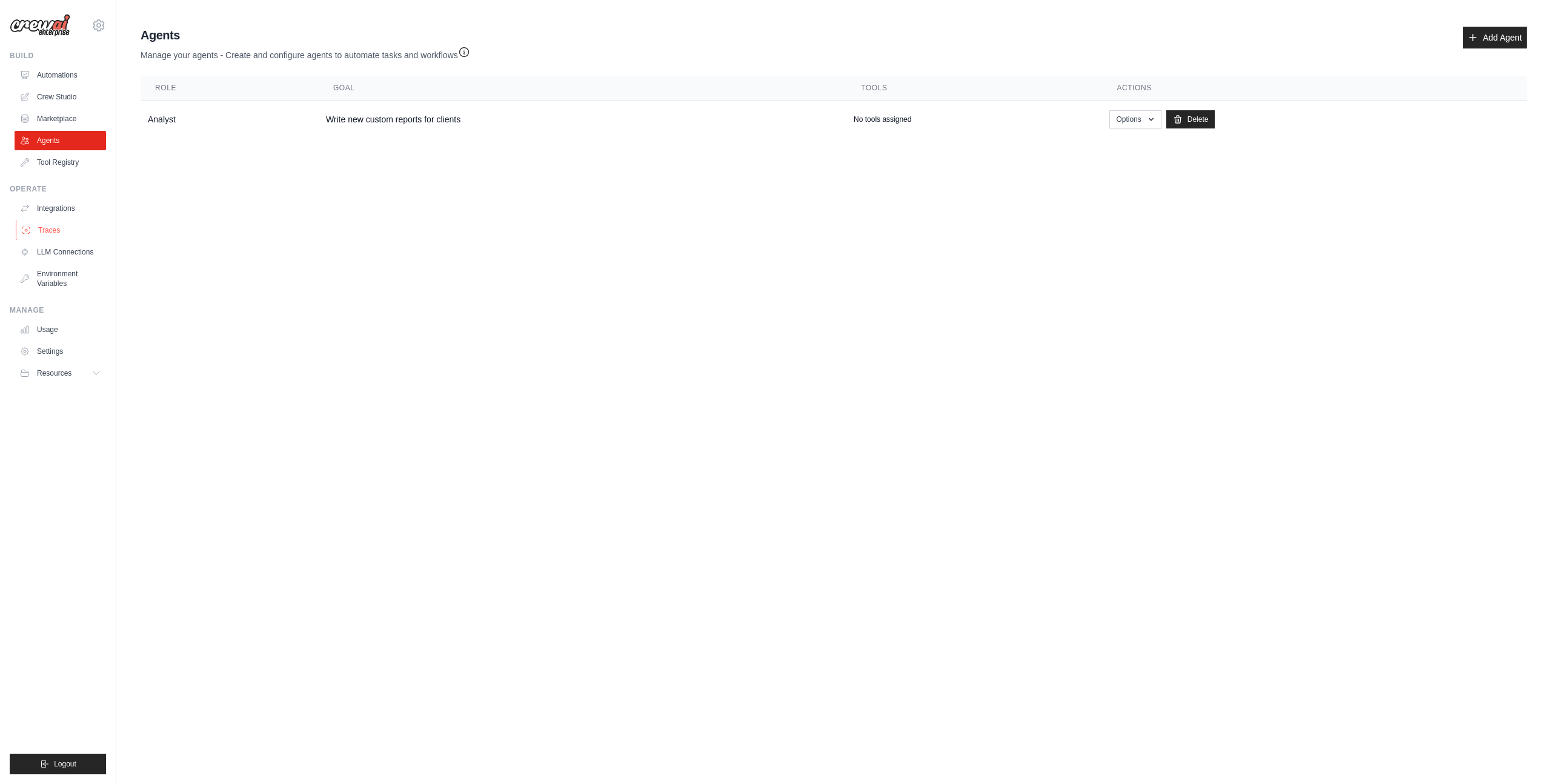
click at [43, 227] on link "Traces" at bounding box center [62, 230] width 91 height 20
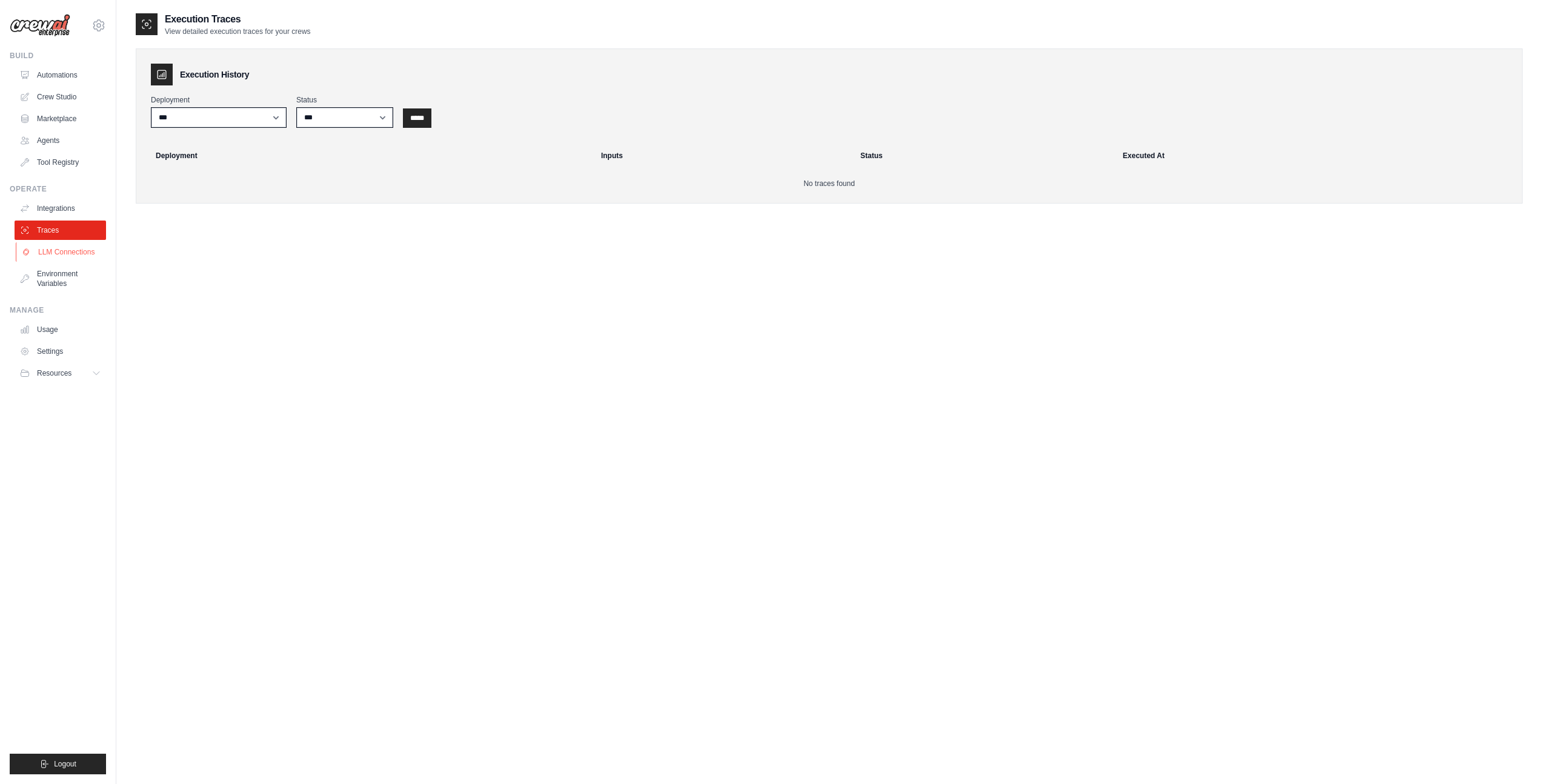
click at [36, 247] on link "LLM Connections" at bounding box center [62, 251] width 91 height 20
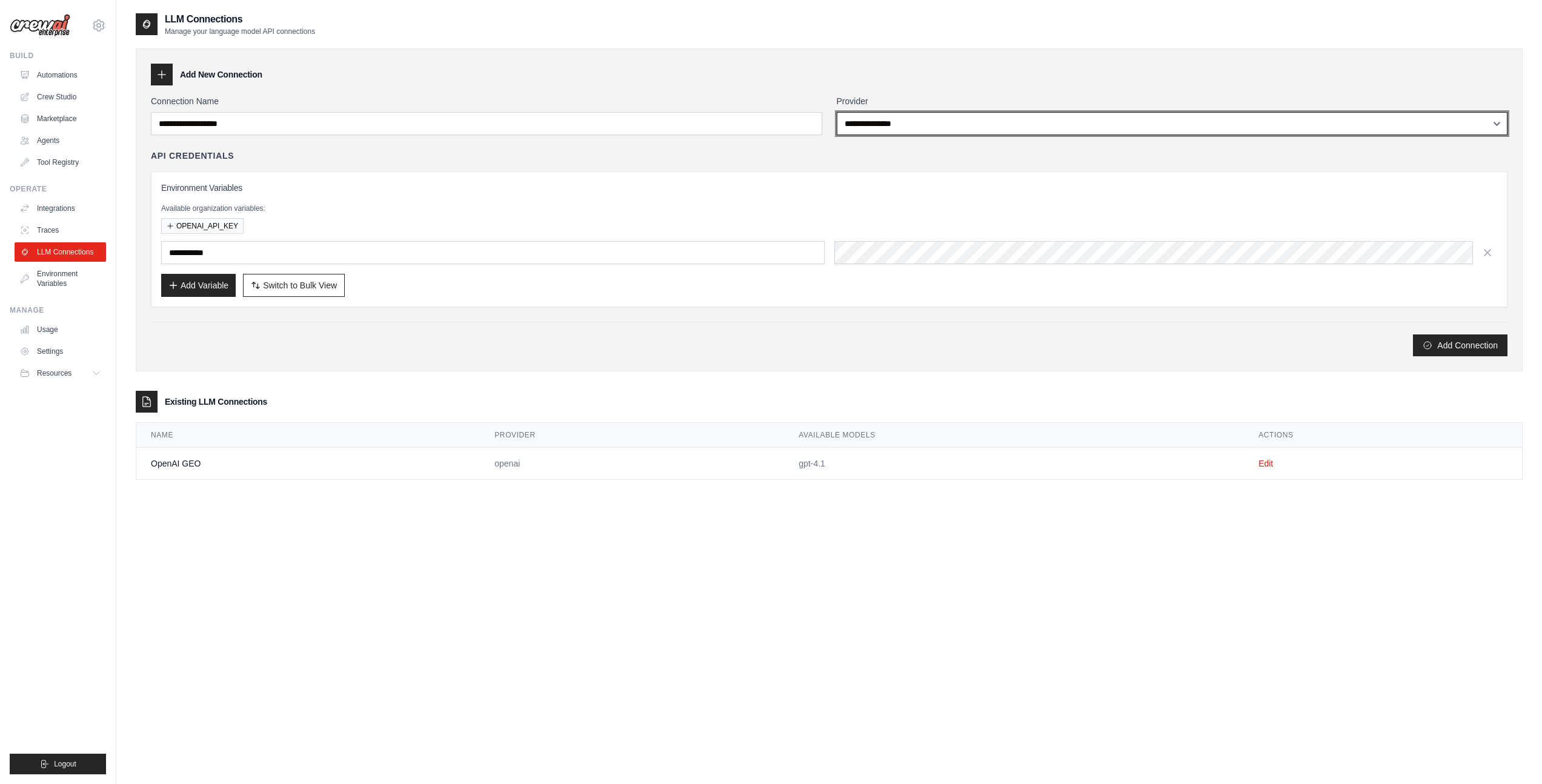
click at [928, 113] on select "**********" at bounding box center [1172, 124] width 671 height 23
click at [907, 117] on select "**********" at bounding box center [1172, 124] width 671 height 23
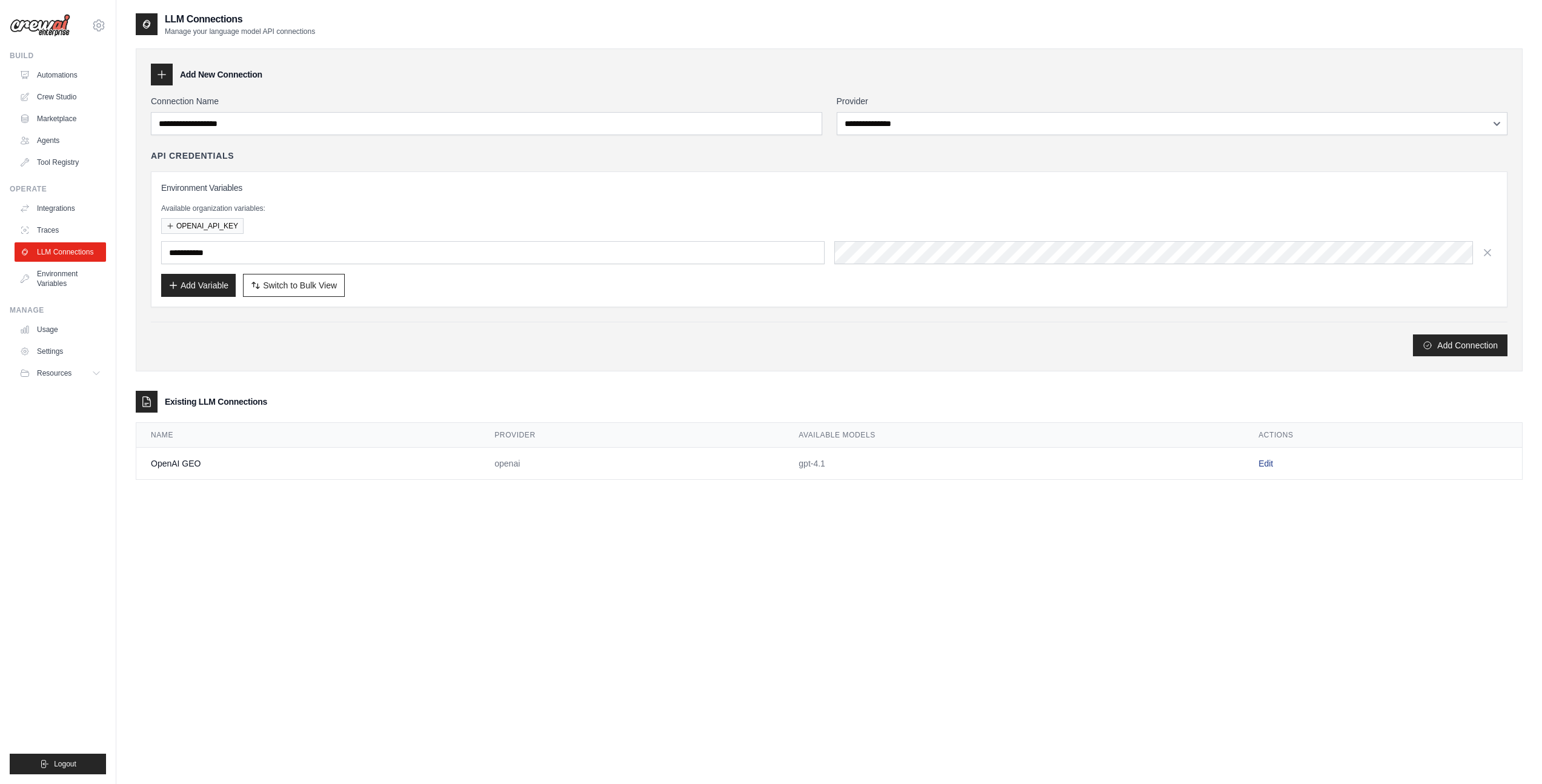
click at [1262, 461] on link "Edit" at bounding box center [1265, 463] width 14 height 9
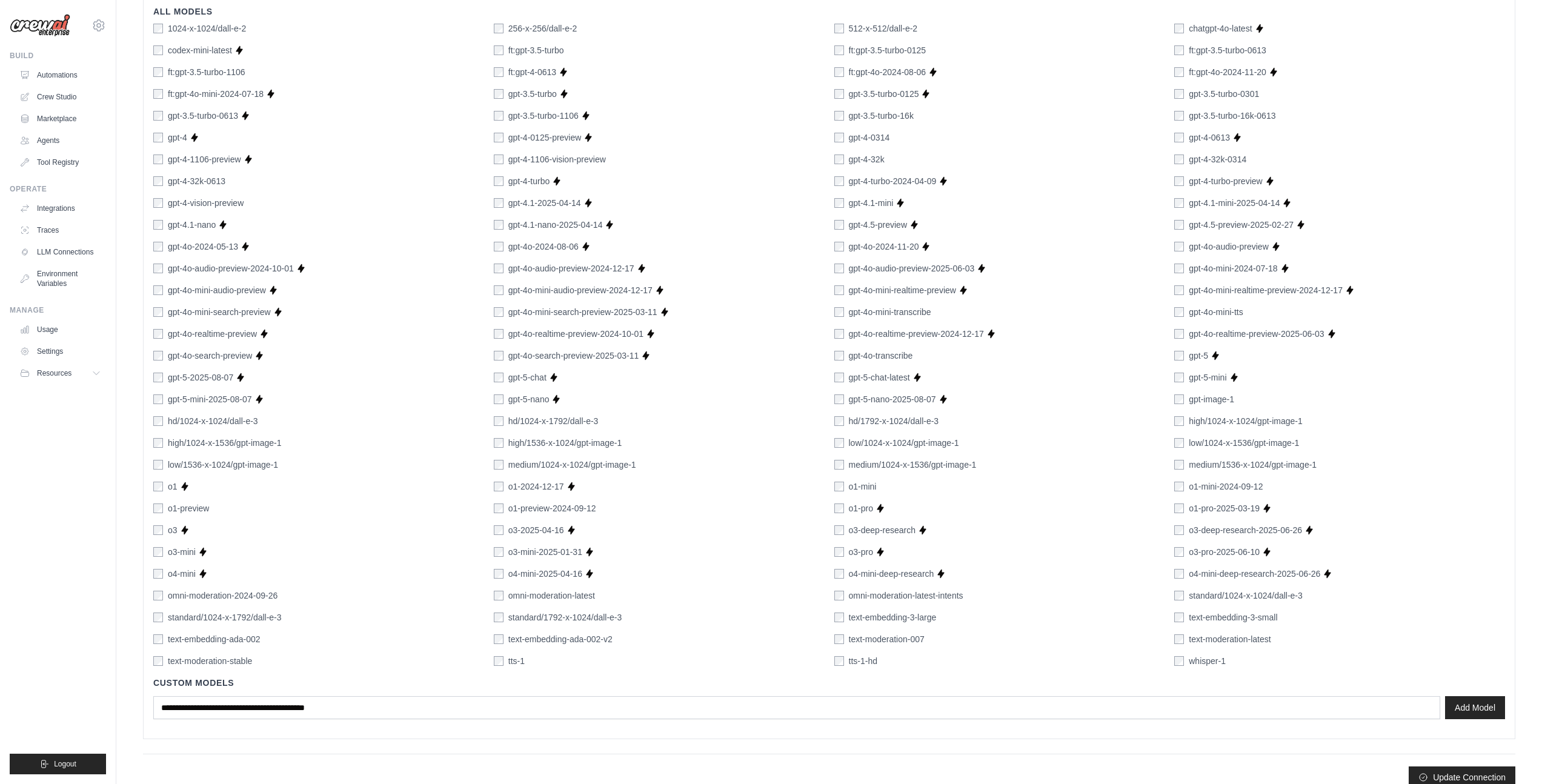
scroll to position [428, 0]
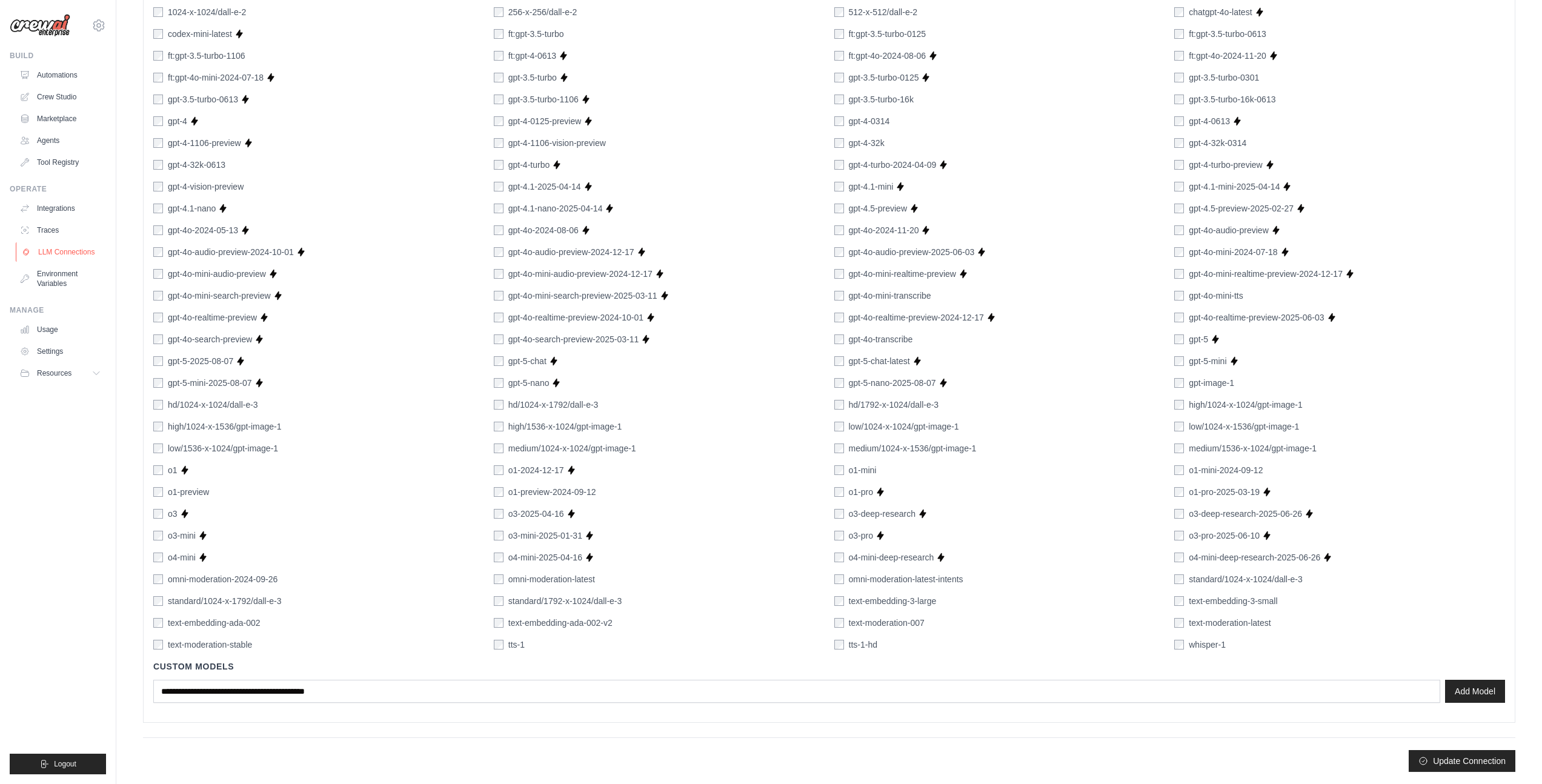
click at [51, 251] on link "LLM Connections" at bounding box center [62, 251] width 91 height 20
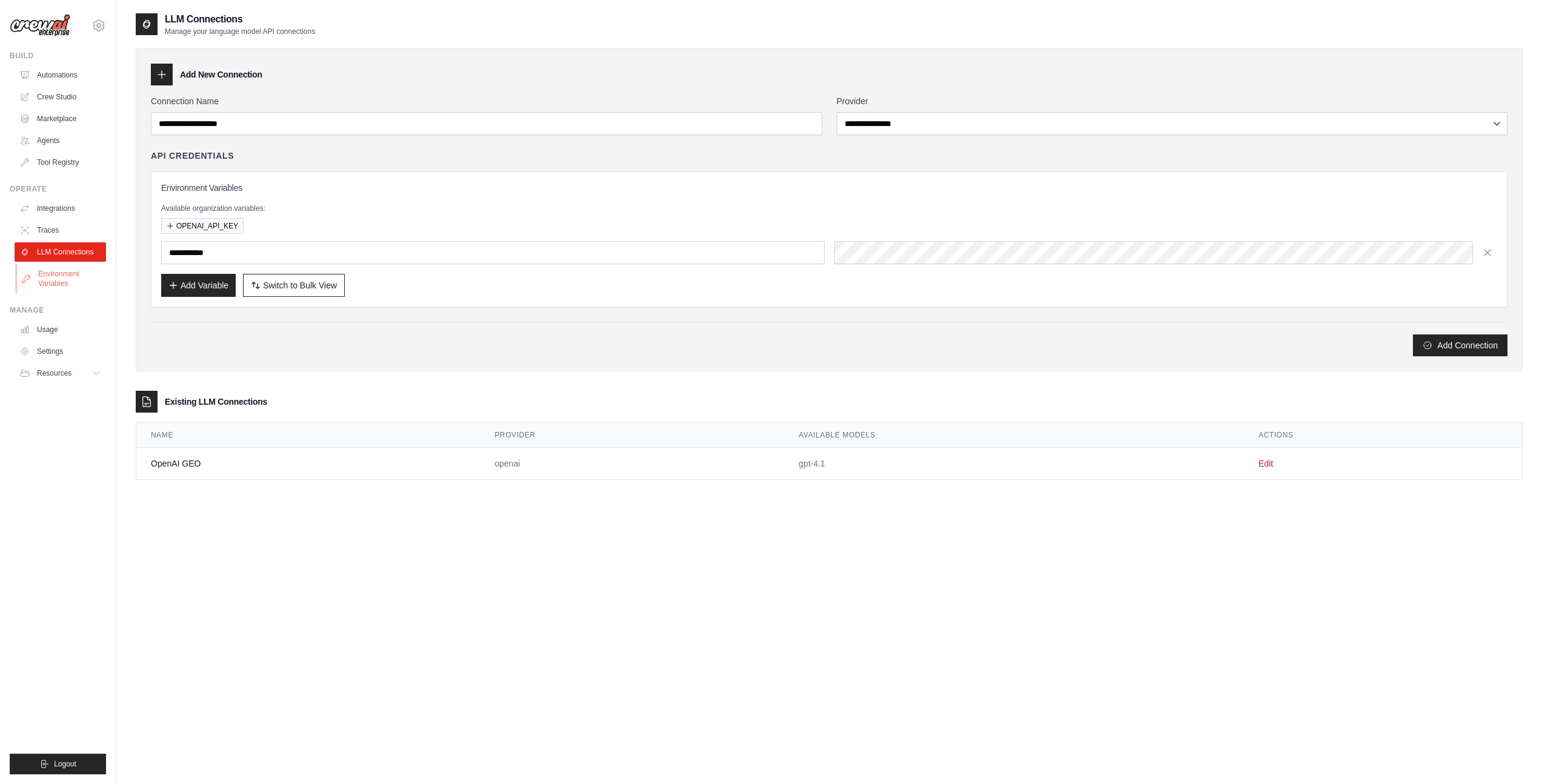
click at [50, 282] on link "Environment Variables" at bounding box center [62, 279] width 91 height 29
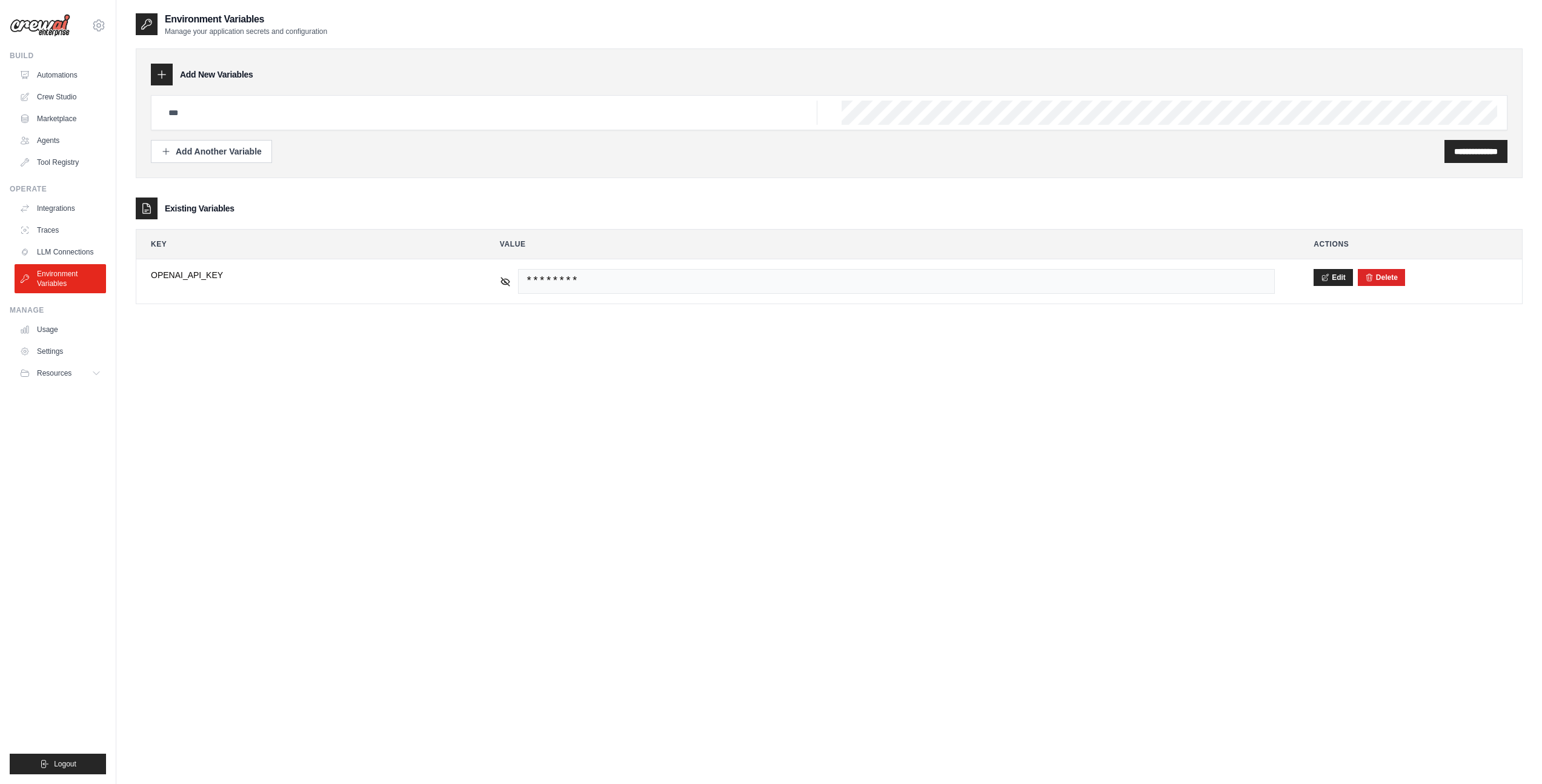
click at [46, 241] on ul "Integrations Traces LLM Connections Environment Variables" at bounding box center [60, 246] width 91 height 94
click at [46, 228] on link "Traces" at bounding box center [62, 230] width 91 height 20
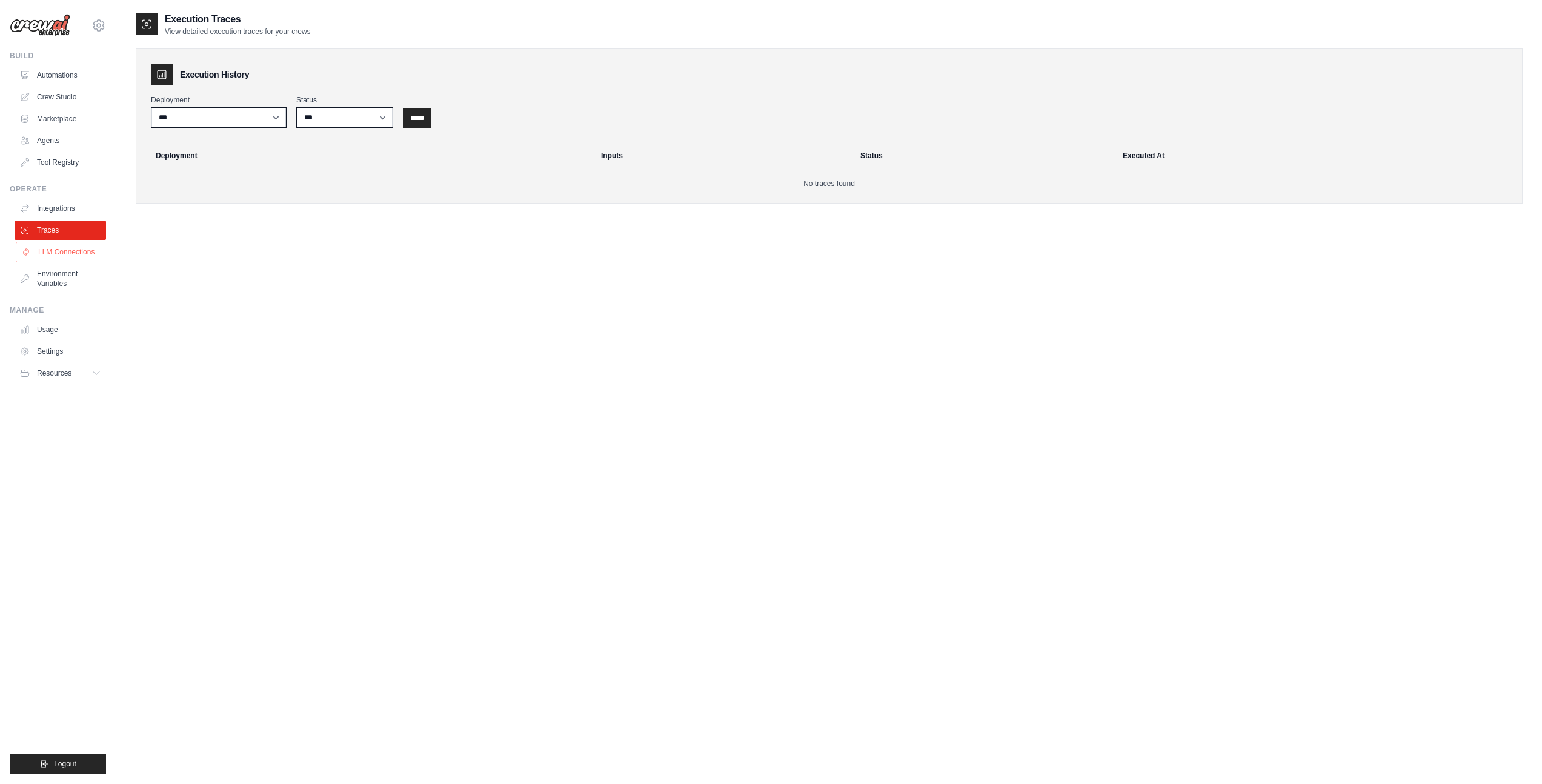
click at [57, 259] on link "LLM Connections" at bounding box center [62, 251] width 91 height 20
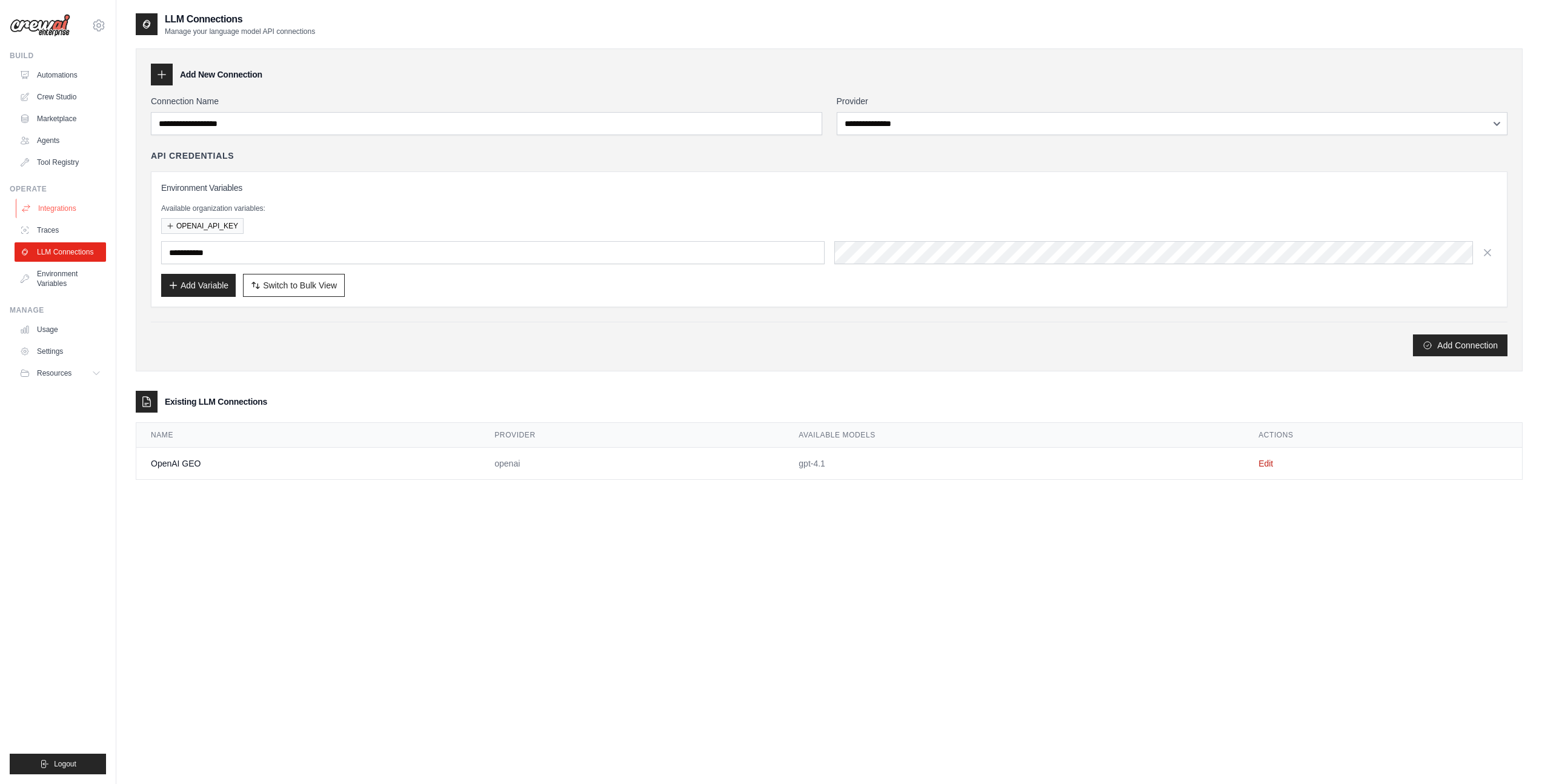
click at [76, 209] on link "Integrations" at bounding box center [62, 208] width 91 height 20
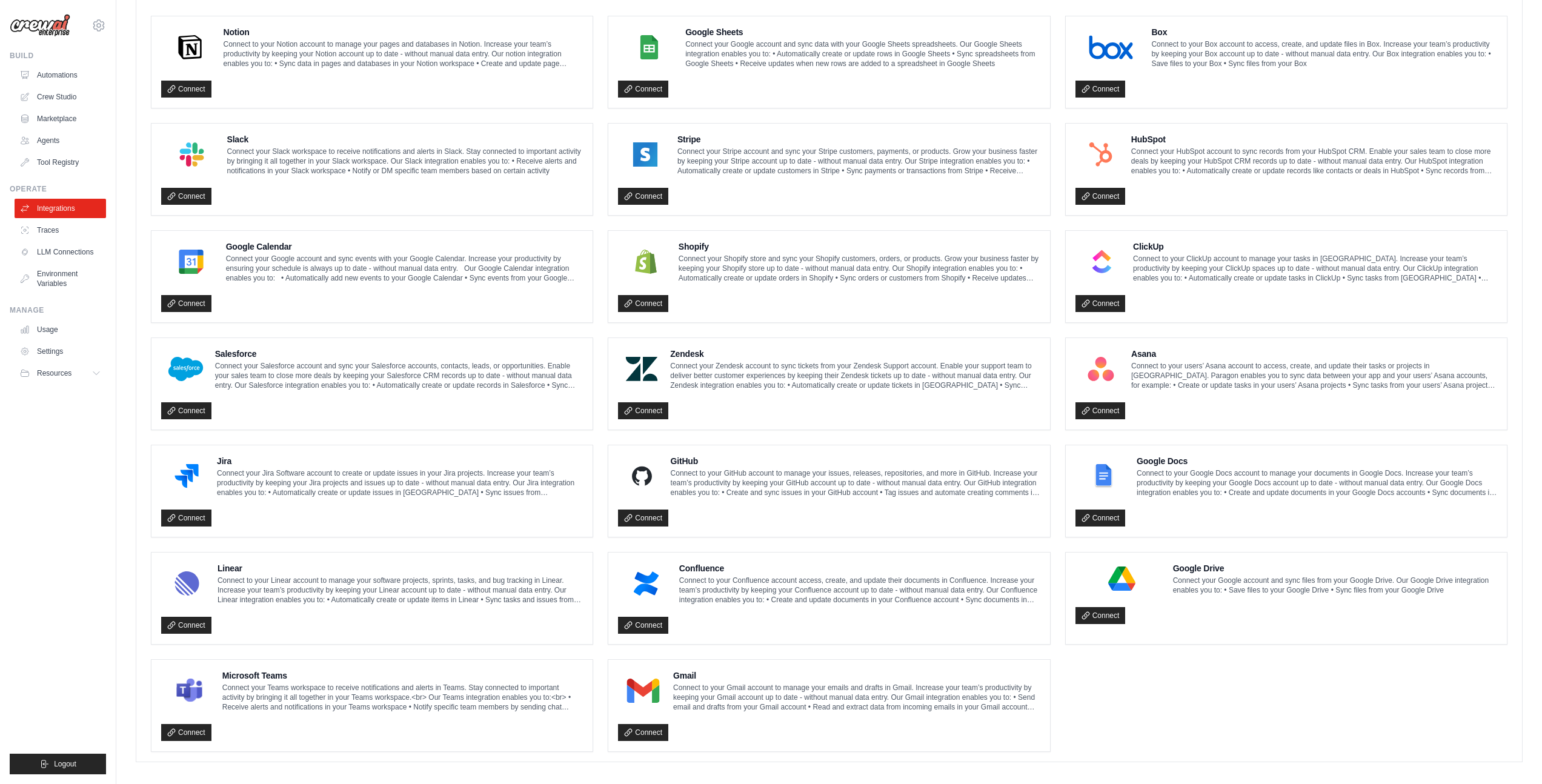
scroll to position [301, 0]
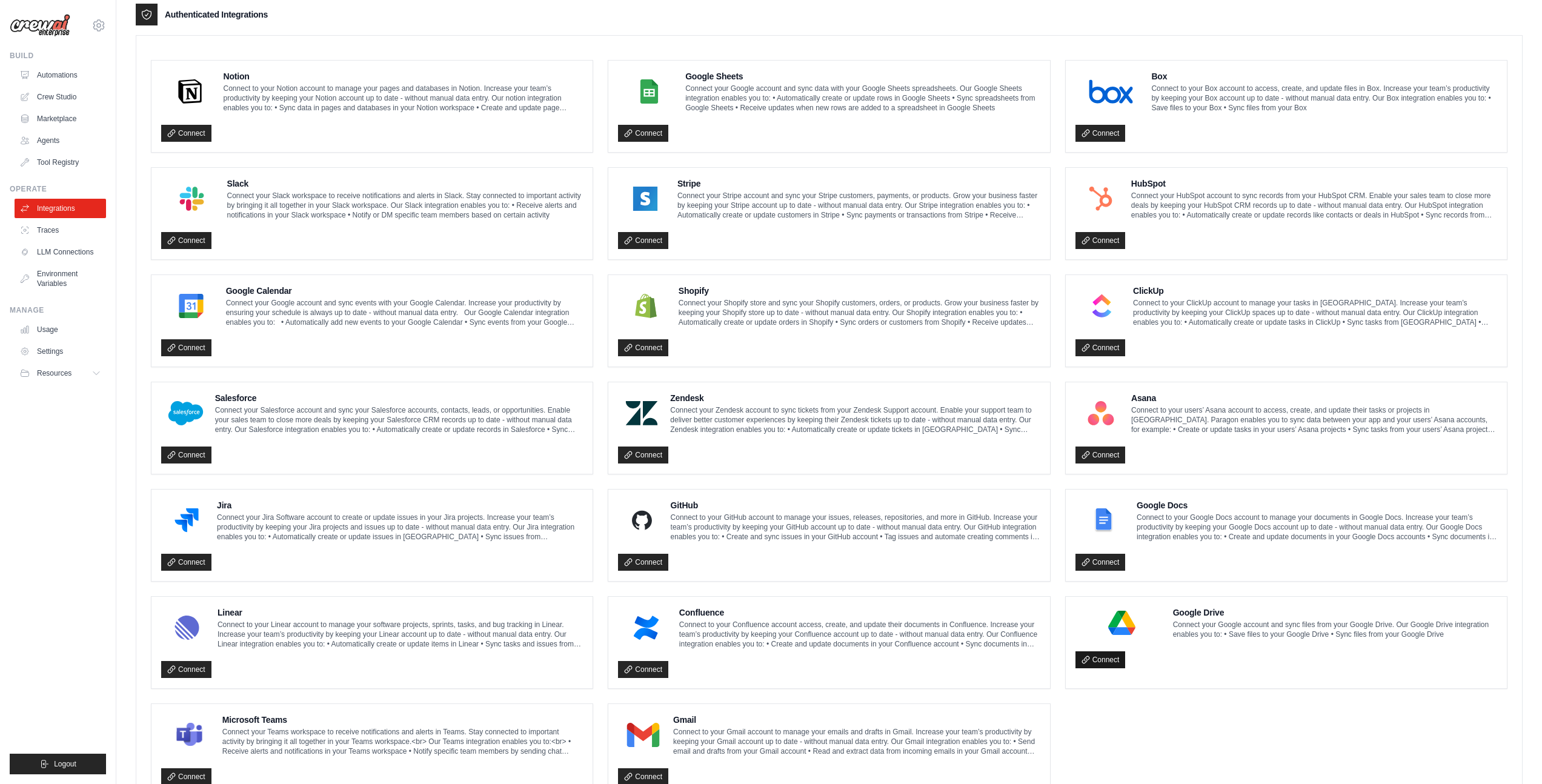
click at [1102, 663] on link "Connect" at bounding box center [1100, 659] width 50 height 17
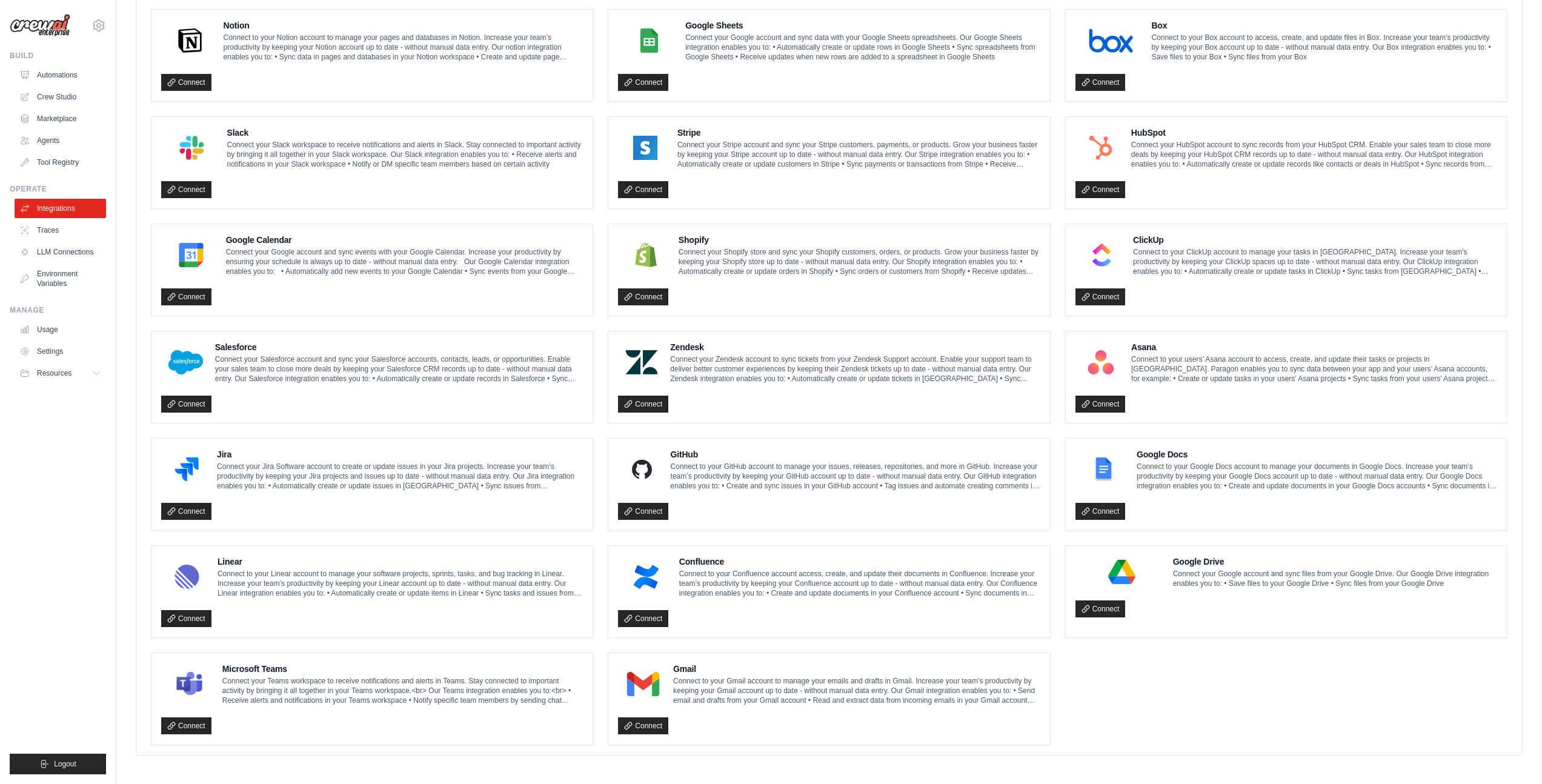
scroll to position [0, 0]
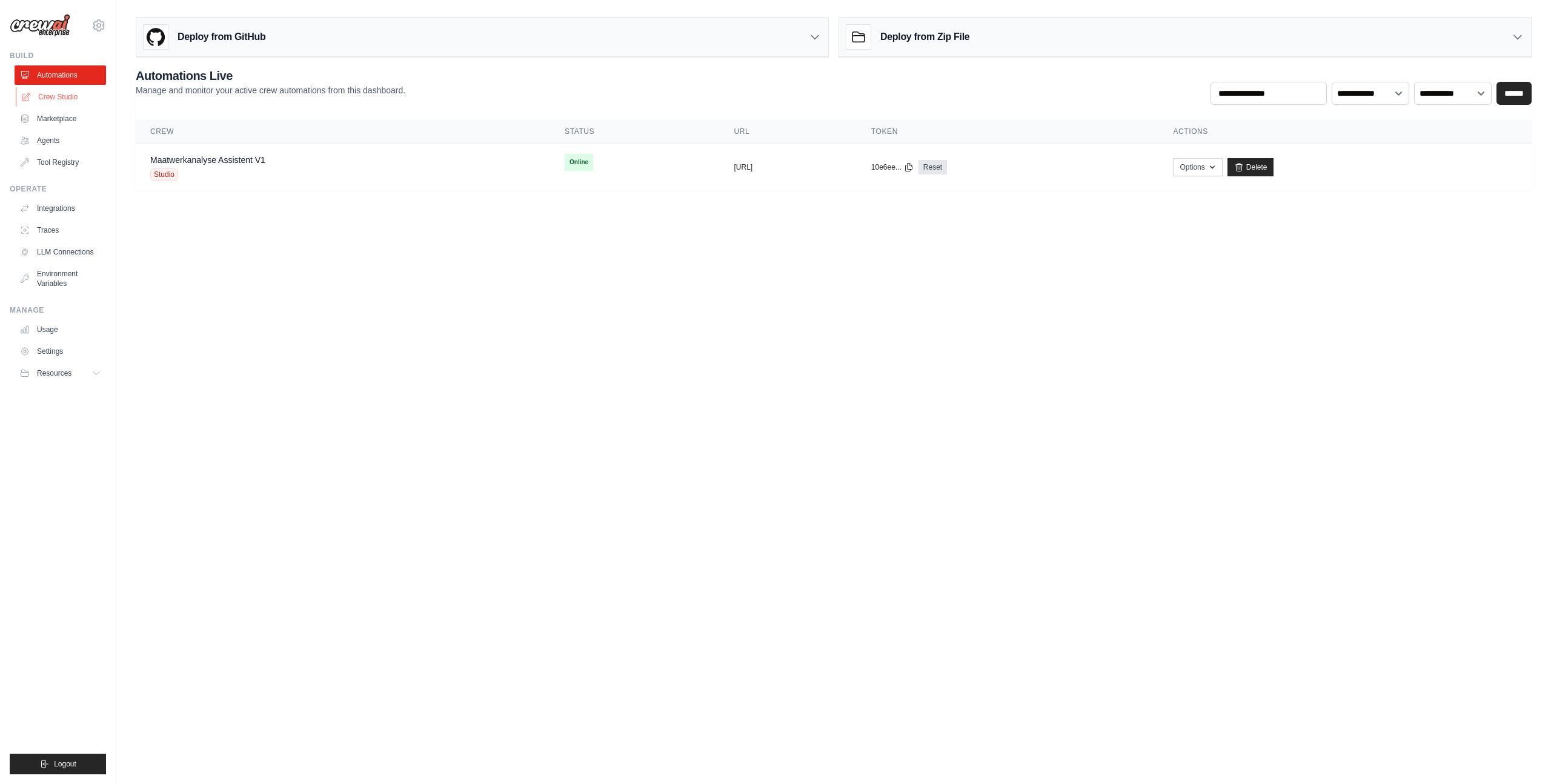
click at [61, 92] on link "Crew Studio" at bounding box center [62, 96] width 91 height 20
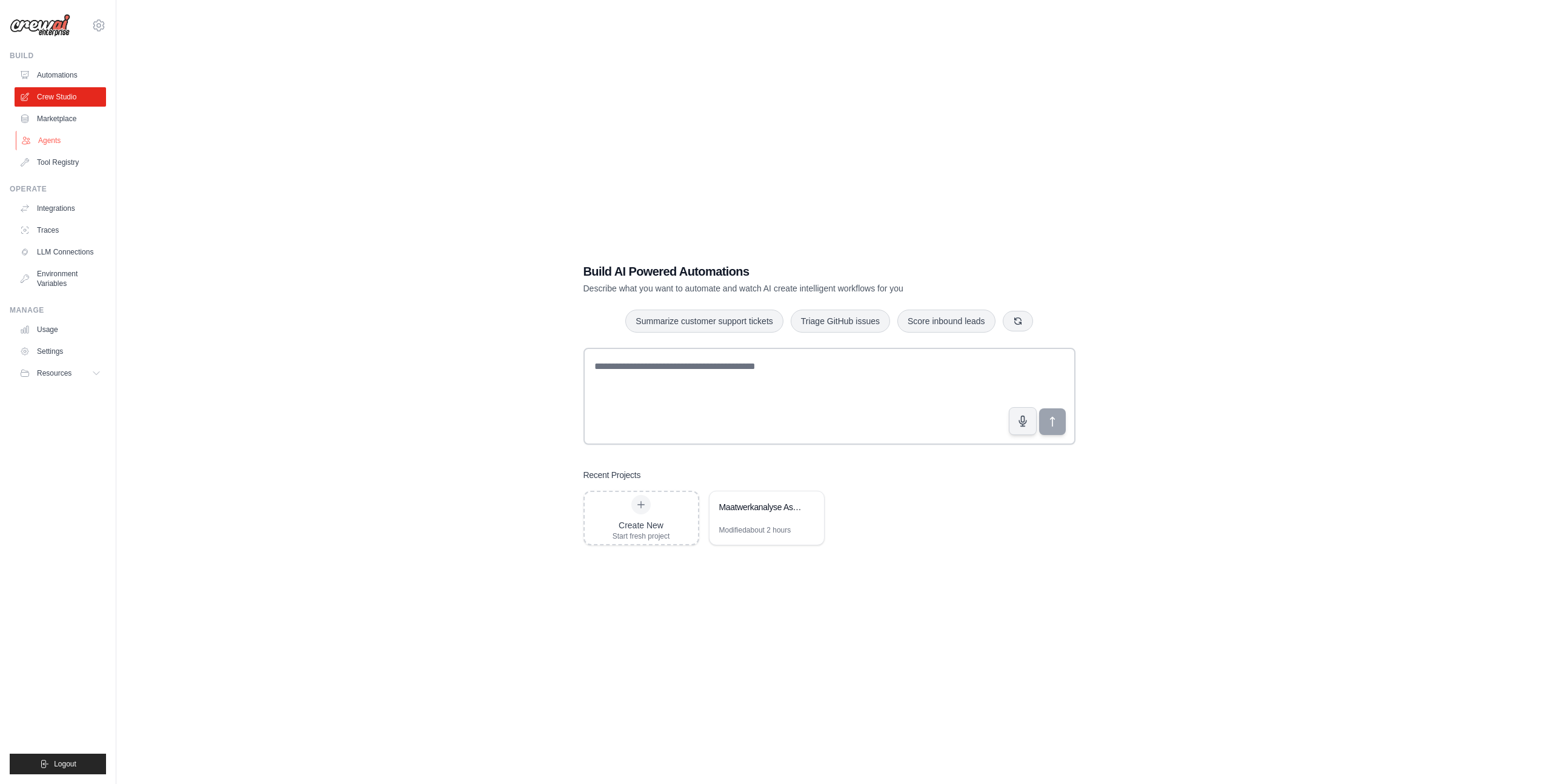
click at [59, 149] on link "Agents" at bounding box center [62, 141] width 91 height 20
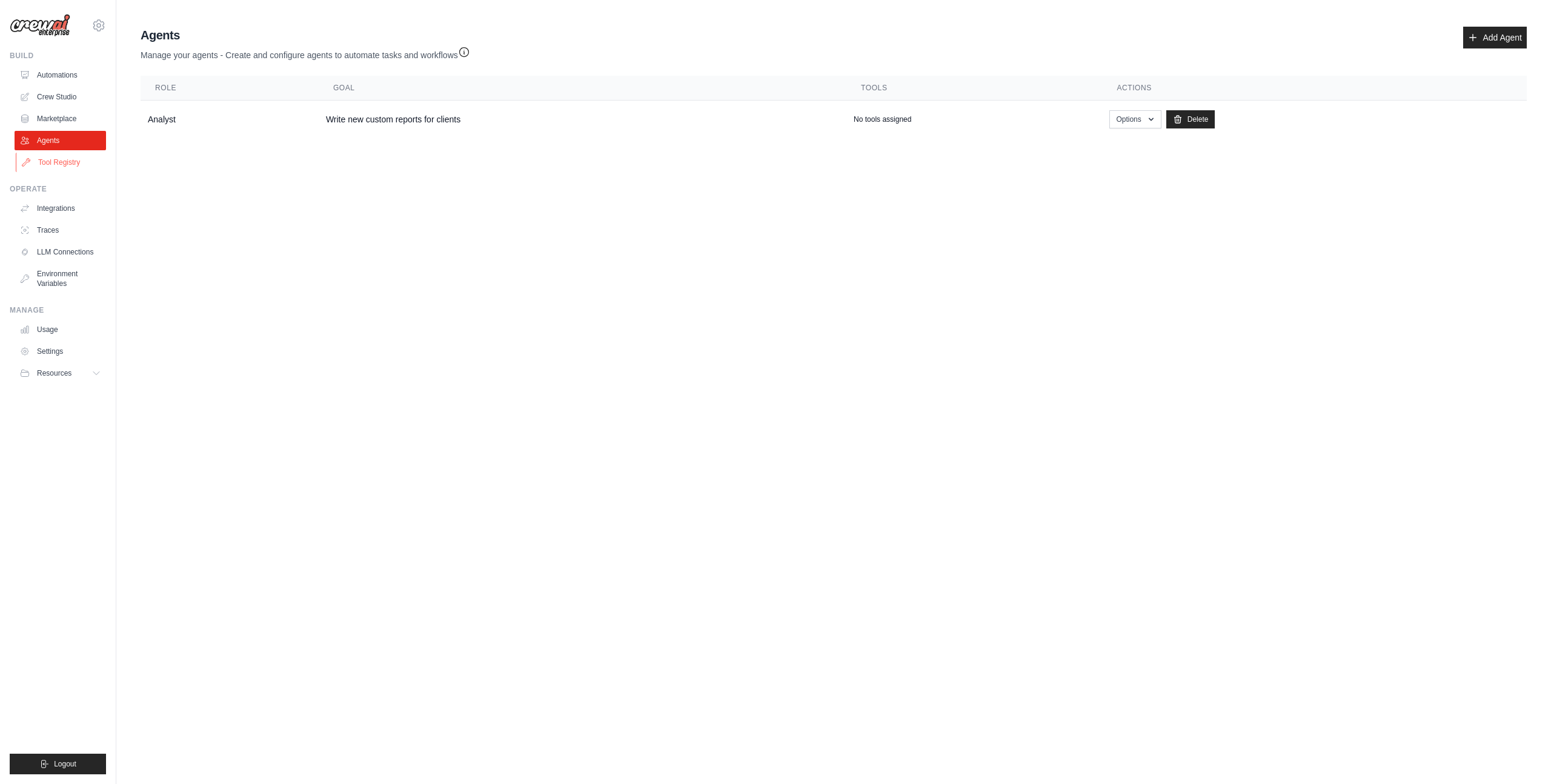
click at [61, 163] on link "Tool Registry" at bounding box center [62, 162] width 91 height 20
